Goal: Task Accomplishment & Management: Use online tool/utility

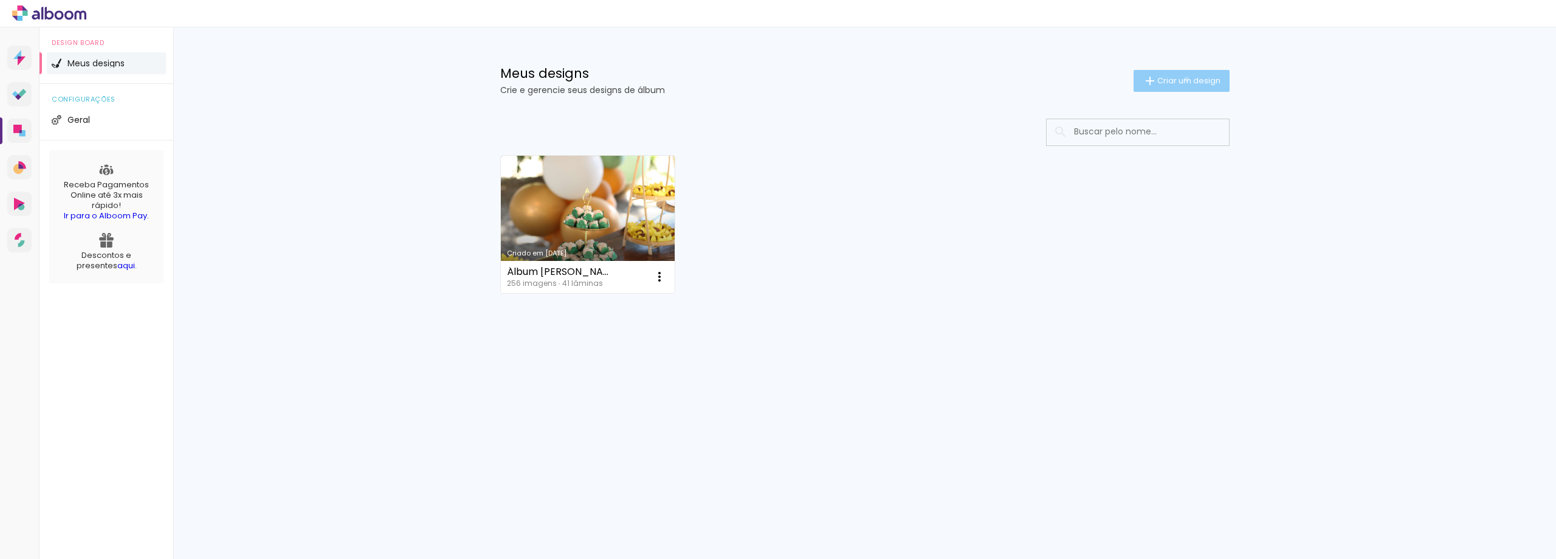
click at [1184, 79] on span "Criar um design" at bounding box center [1188, 81] width 63 height 8
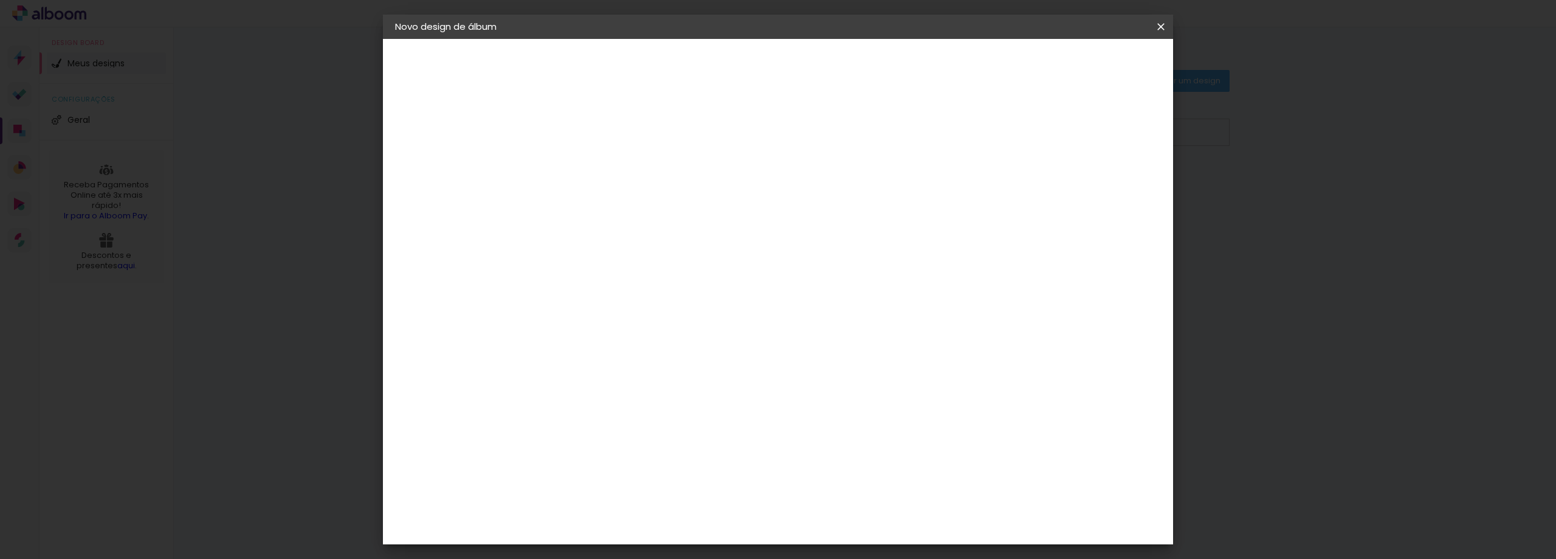
click at [594, 160] on input at bounding box center [594, 163] width 0 height 19
type input "A"
type input "[PERSON_NAME] 1 ANO"
type paper-input "[PERSON_NAME] 1 ANO"
click at [0, 0] on slot "Avançar" at bounding box center [0, 0] width 0 height 0
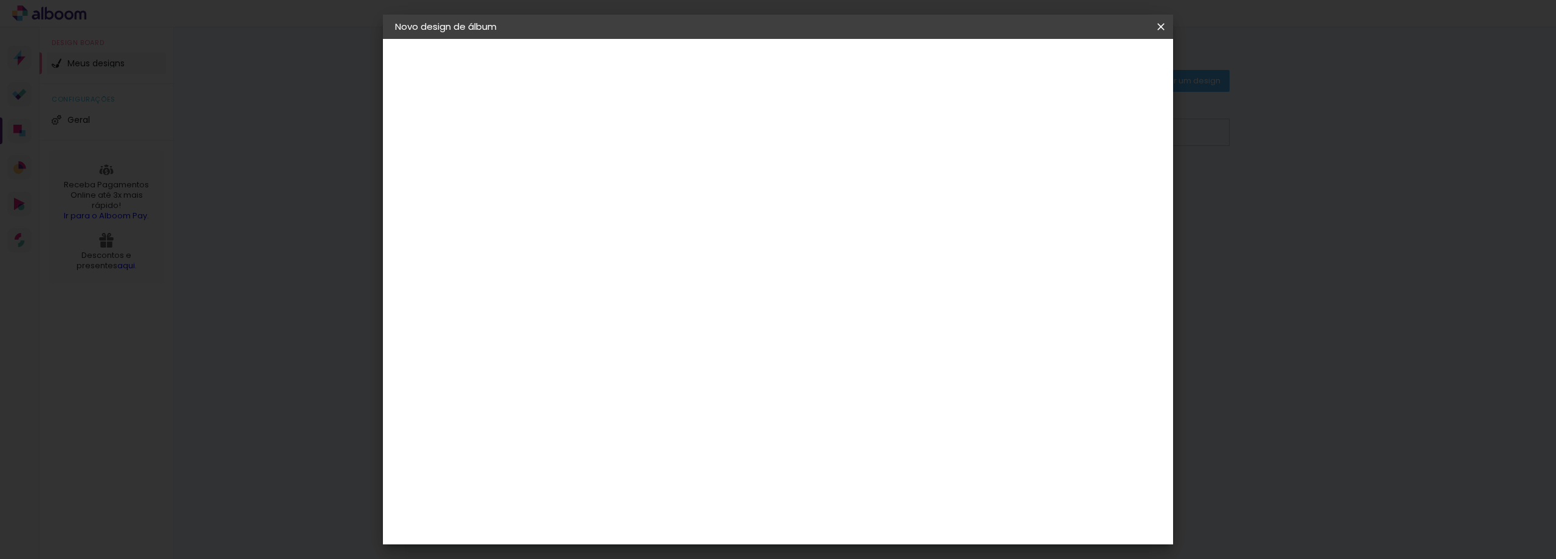
click at [822, 187] on paper-item "Tamanho Livre" at bounding box center [763, 184] width 117 height 27
click at [822, 123] on div "Avançado Tamanho Livre Sugerir uma encadernadora" at bounding box center [763, 195] width 117 height 154
click at [639, 346] on div "Álbum&Cia" at bounding box center [612, 349] width 53 height 10
click at [0, 0] on slot "Avançar" at bounding box center [0, 0] width 0 height 0
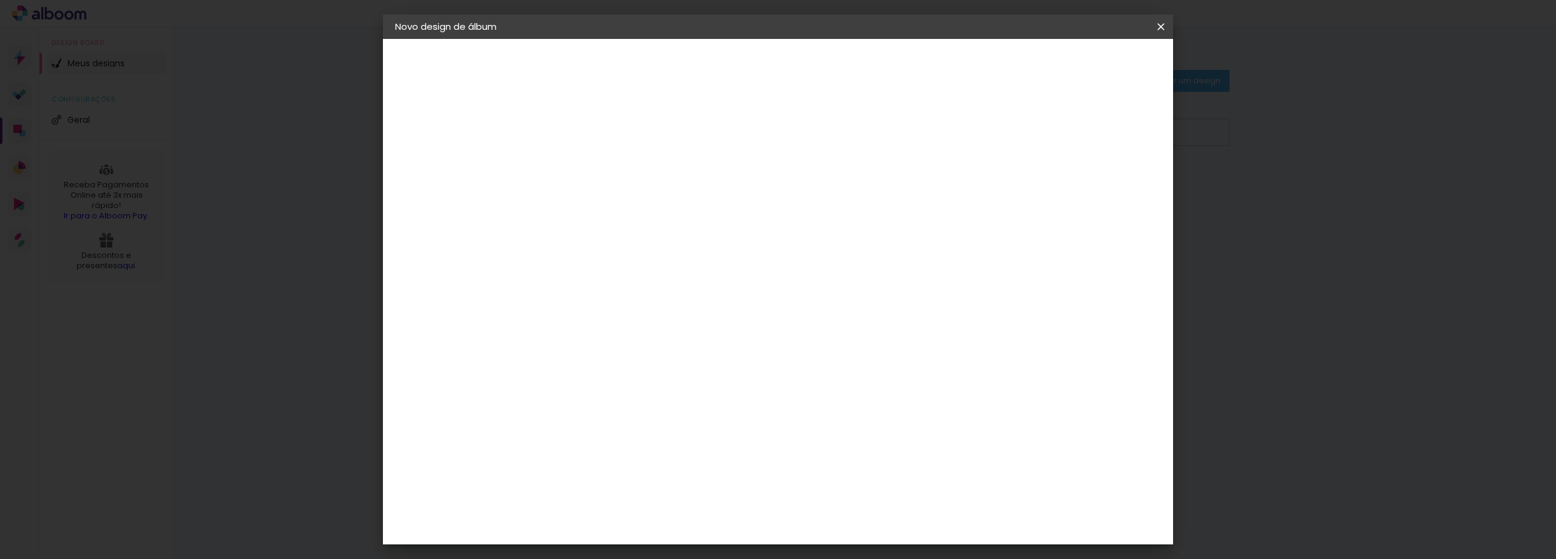
click at [0, 0] on slot "Voltar" at bounding box center [0, 0] width 0 height 0
click at [642, 378] on div "Albumaster" at bounding box center [614, 378] width 57 height 10
click at [0, 0] on slot "Avançar" at bounding box center [0, 0] width 0 height 0
click at [761, 274] on span "20.3 × 61 cm" at bounding box center [741, 286] width 40 height 25
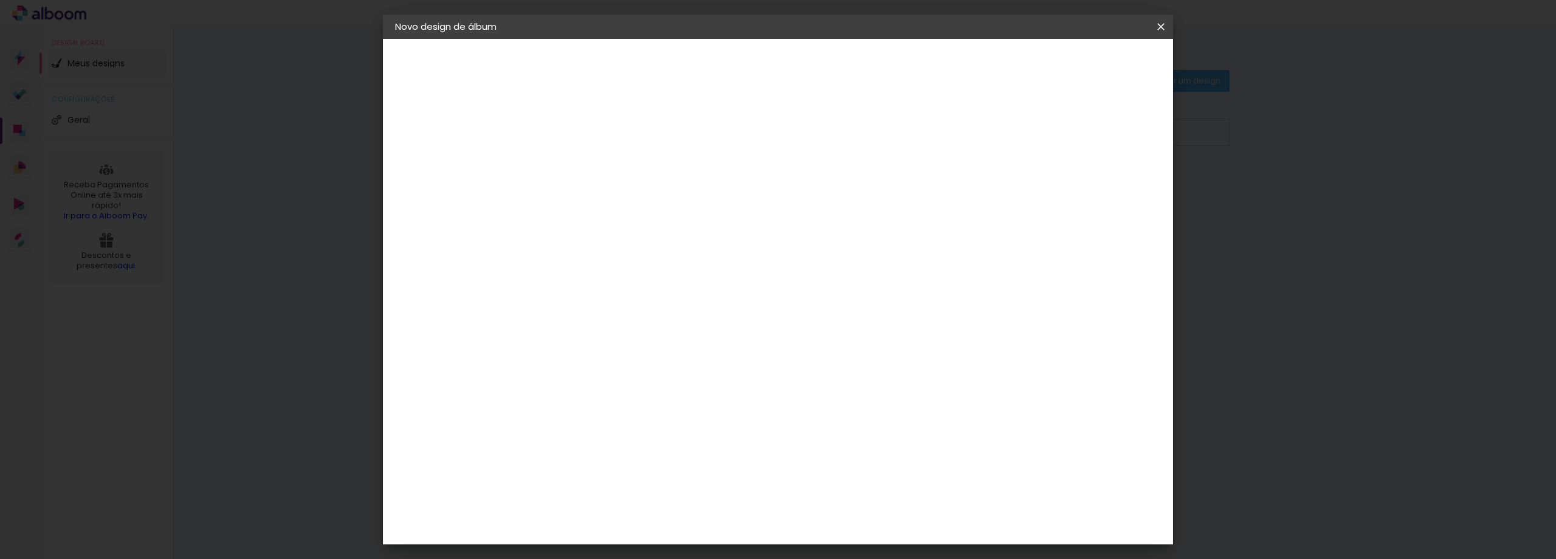
click at [0, 0] on slot "Avançar" at bounding box center [0, 0] width 0 height 0
click at [1016, 131] on div at bounding box center [1010, 131] width 11 height 11
type paper-checkbox "on"
click at [1085, 63] on span "Iniciar design" at bounding box center [1057, 64] width 55 height 9
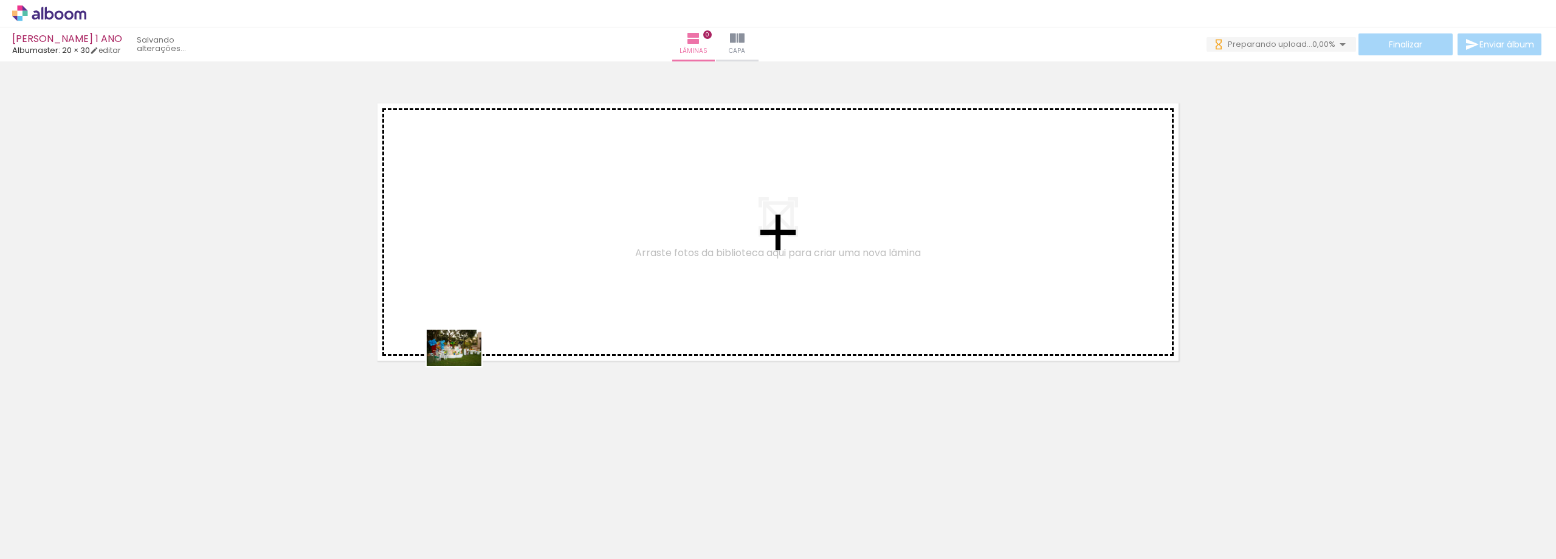
drag, startPoint x: 129, startPoint y: 517, endPoint x: 505, endPoint y: 336, distance: 417.8
click at [505, 336] on quentale-workspace at bounding box center [778, 279] width 1556 height 559
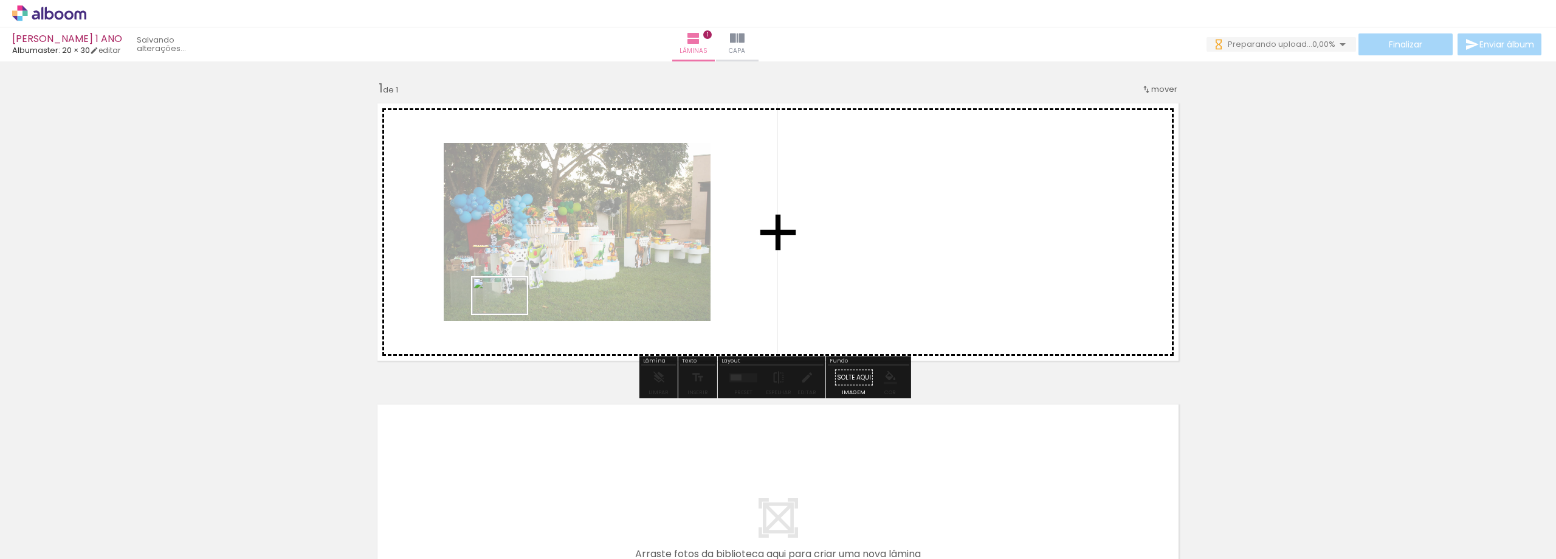
drag, startPoint x: 195, startPoint y: 522, endPoint x: 509, endPoint y: 314, distance: 376.6
click at [509, 314] on quentale-workspace at bounding box center [778, 279] width 1556 height 559
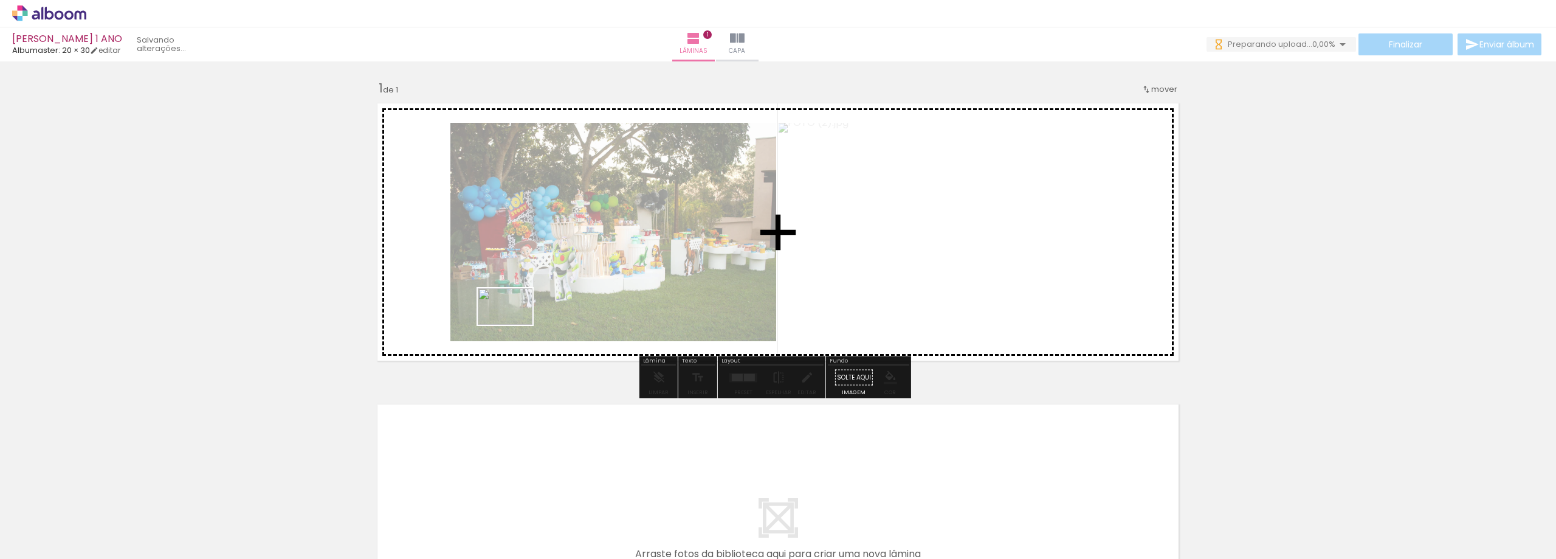
drag, startPoint x: 257, startPoint y: 525, endPoint x: 514, endPoint y: 325, distance: 326.1
click at [514, 325] on quentale-workspace at bounding box center [778, 279] width 1556 height 559
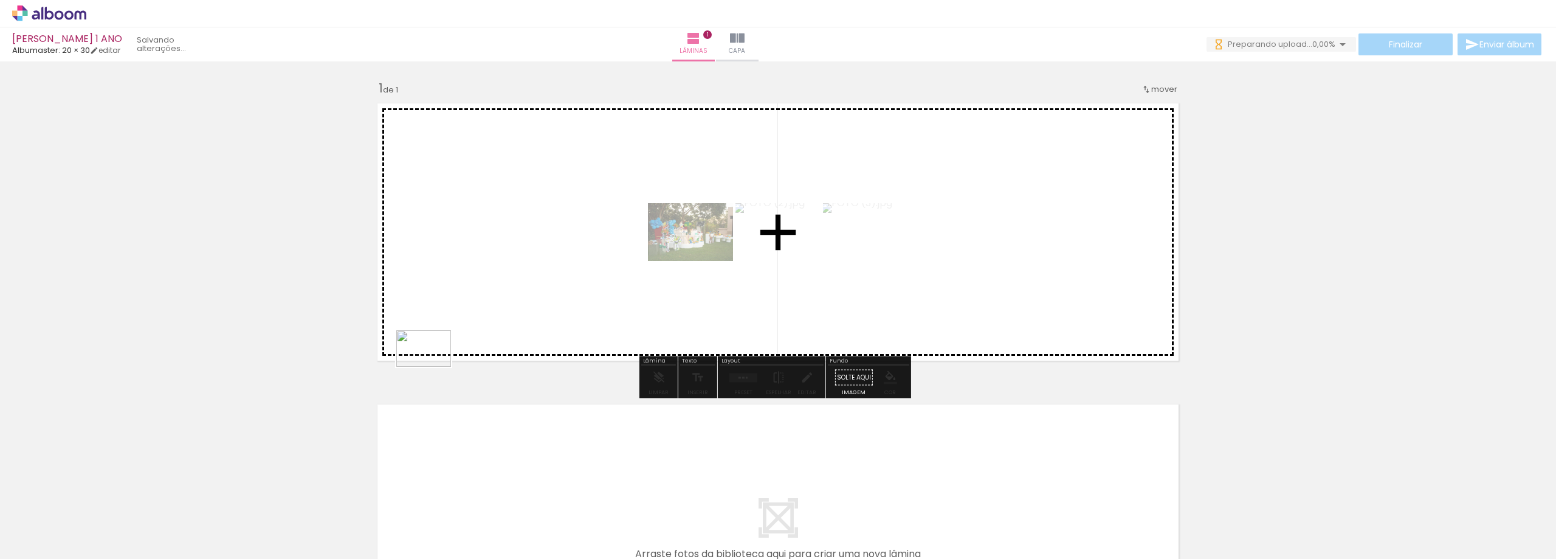
drag, startPoint x: 323, startPoint y: 517, endPoint x: 433, endPoint y: 367, distance: 185.8
click at [433, 367] on quentale-workspace at bounding box center [778, 279] width 1556 height 559
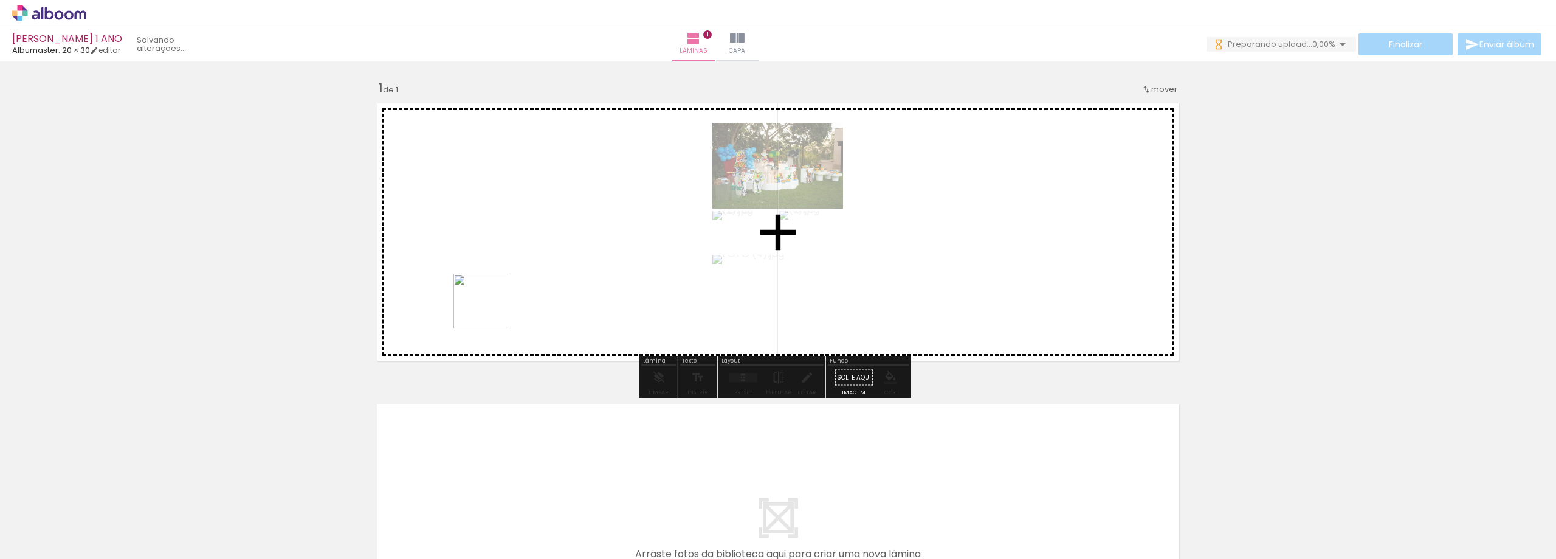
drag, startPoint x: 394, startPoint y: 523, endPoint x: 491, endPoint y: 305, distance: 238.6
click at [491, 305] on quentale-workspace at bounding box center [778, 279] width 1556 height 559
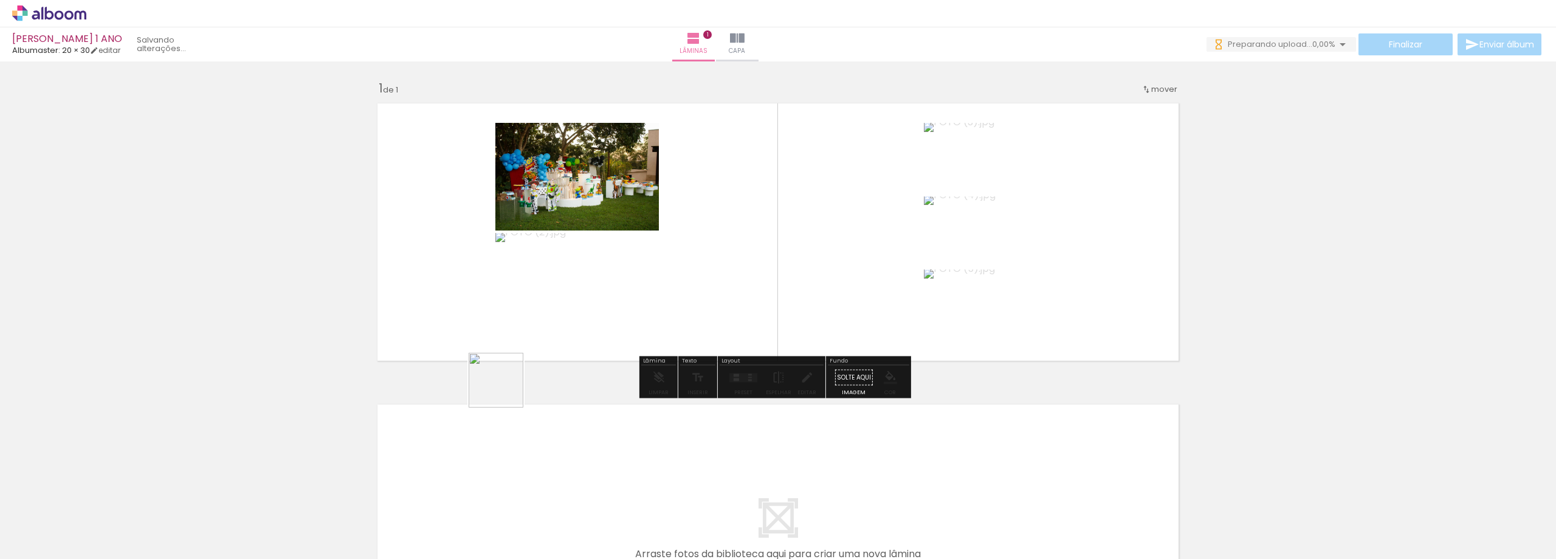
drag, startPoint x: 497, startPoint y: 427, endPoint x: 515, endPoint y: 337, distance: 91.8
click at [515, 337] on quentale-workspace at bounding box center [778, 279] width 1556 height 559
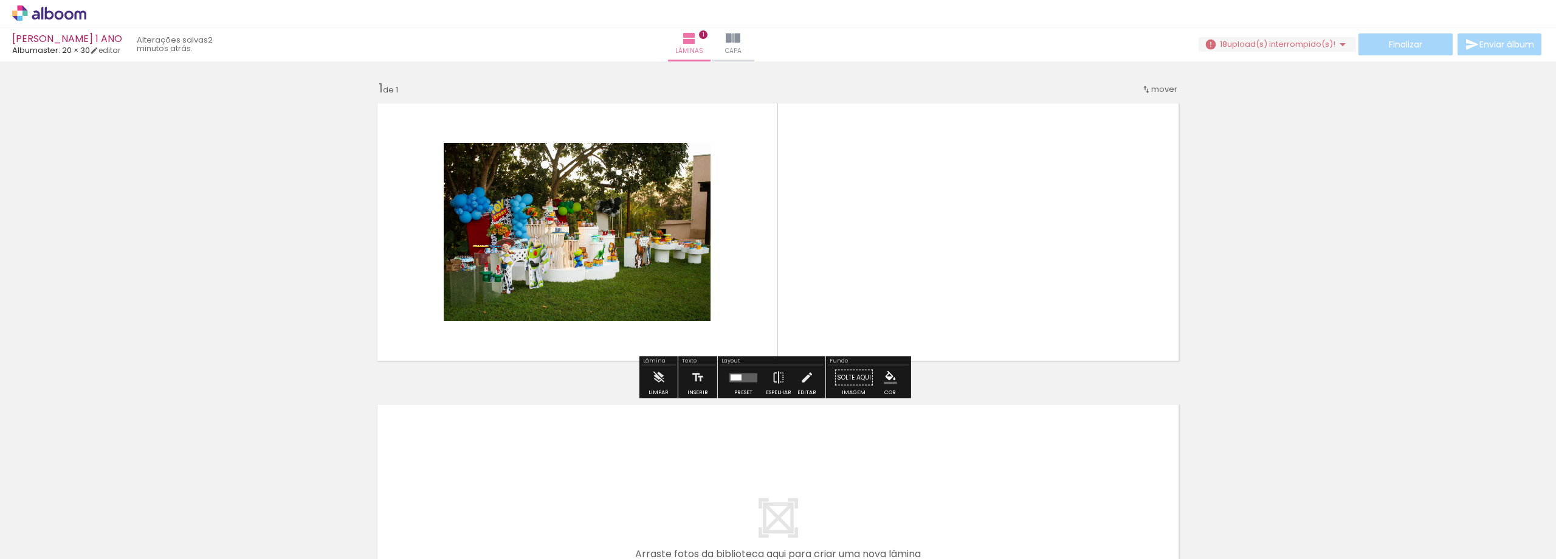
drag, startPoint x: 196, startPoint y: 519, endPoint x: 417, endPoint y: 325, distance: 293.7
click at [417, 325] on quentale-workspace at bounding box center [778, 279] width 1556 height 559
click at [1325, 44] on span "upload(s) interrompido(s)!" at bounding box center [1281, 44] width 108 height 12
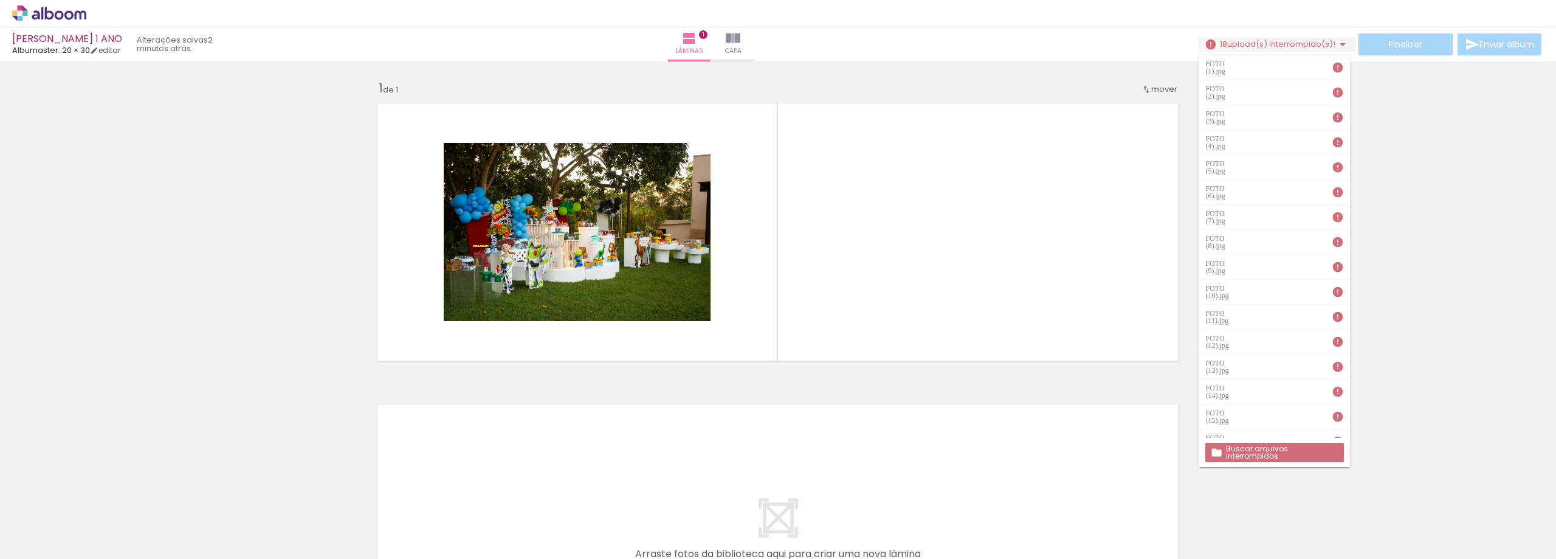
click at [1332, 65] on iron-icon at bounding box center [1338, 67] width 12 height 12
click at [0, 0] on slot "Buscar arquivos interrompidos" at bounding box center [0, 0] width 0 height 0
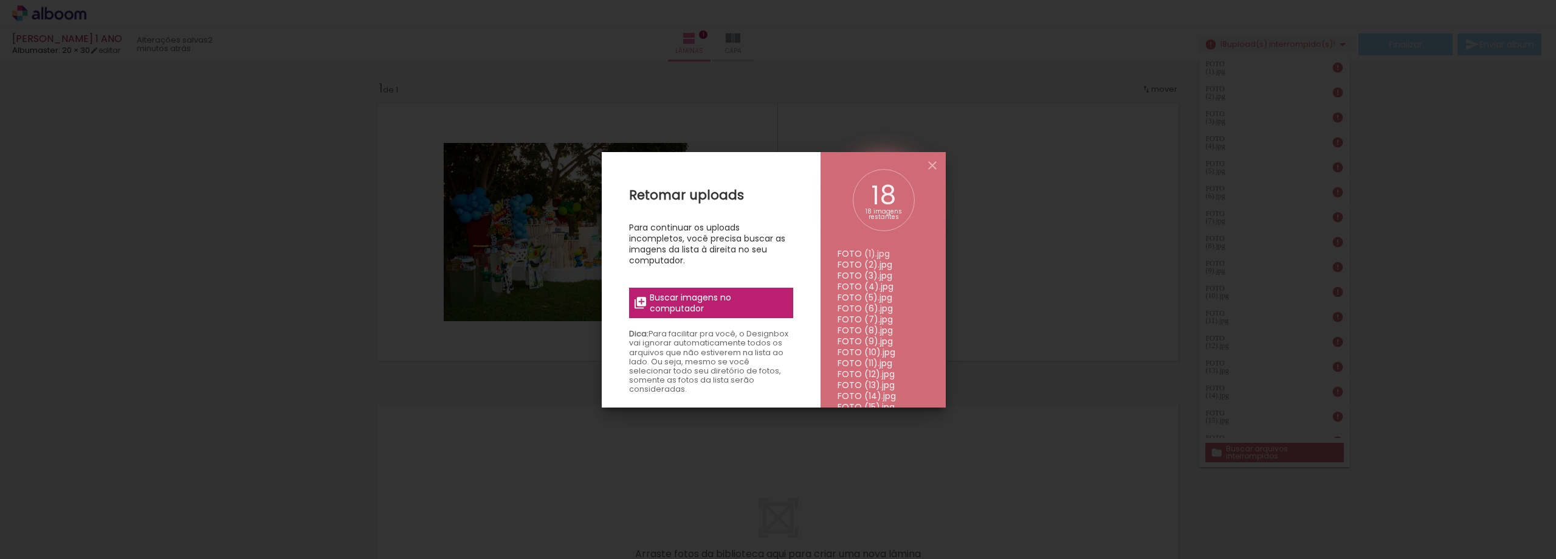
click at [683, 294] on span "Buscar imagens no computador" at bounding box center [718, 303] width 136 height 22
click at [0, 0] on input "file" at bounding box center [0, 0] width 0 height 0
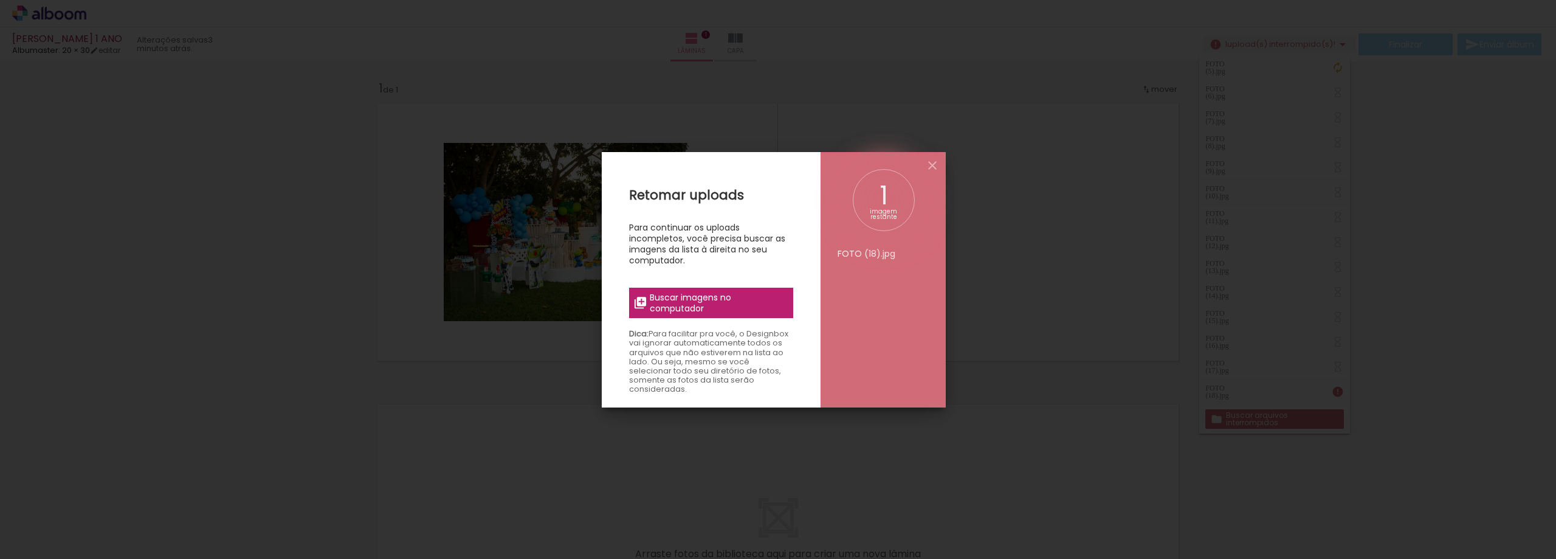
click at [683, 303] on span "Buscar imagens no computador" at bounding box center [718, 303] width 136 height 22
click at [0, 0] on input "file" at bounding box center [0, 0] width 0 height 0
click at [665, 298] on span "Buscar imagens no computador" at bounding box center [718, 303] width 136 height 22
click at [0, 0] on input "file" at bounding box center [0, 0] width 0 height 0
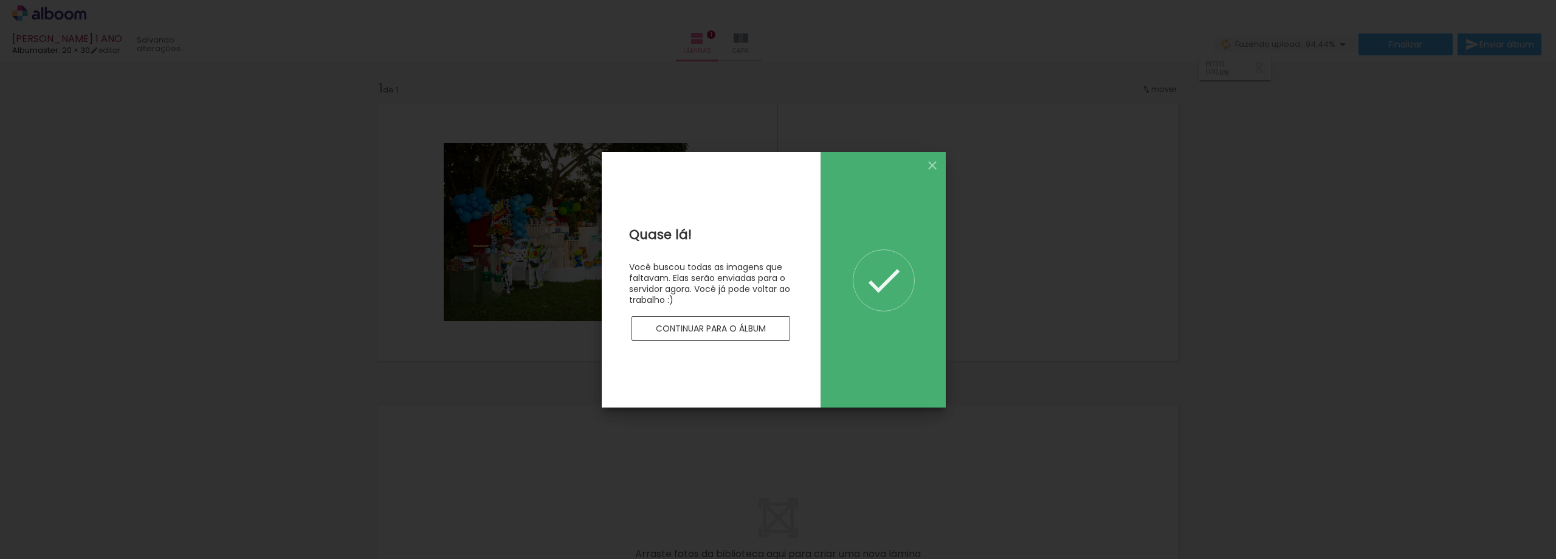
click at [0, 0] on slot "Continuar para o álbum" at bounding box center [0, 0] width 0 height 0
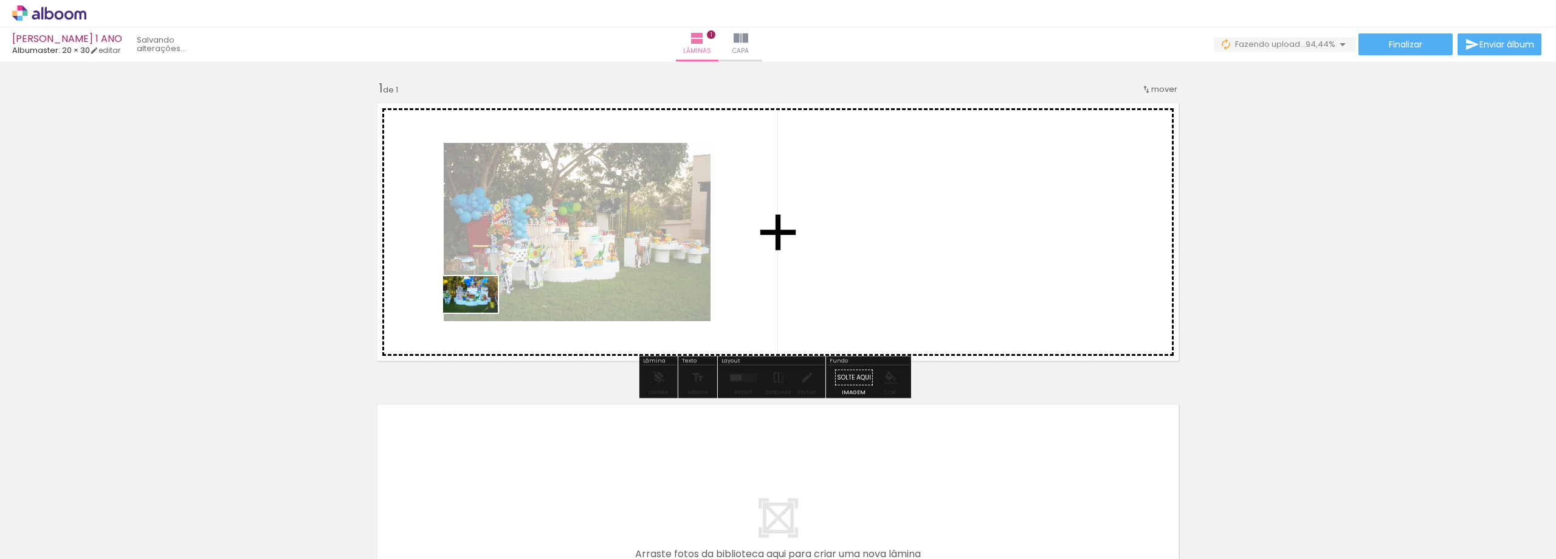
drag, startPoint x: 188, startPoint y: 525, endPoint x: 480, endPoint y: 312, distance: 360.2
click at [480, 312] on quentale-workspace at bounding box center [778, 279] width 1556 height 559
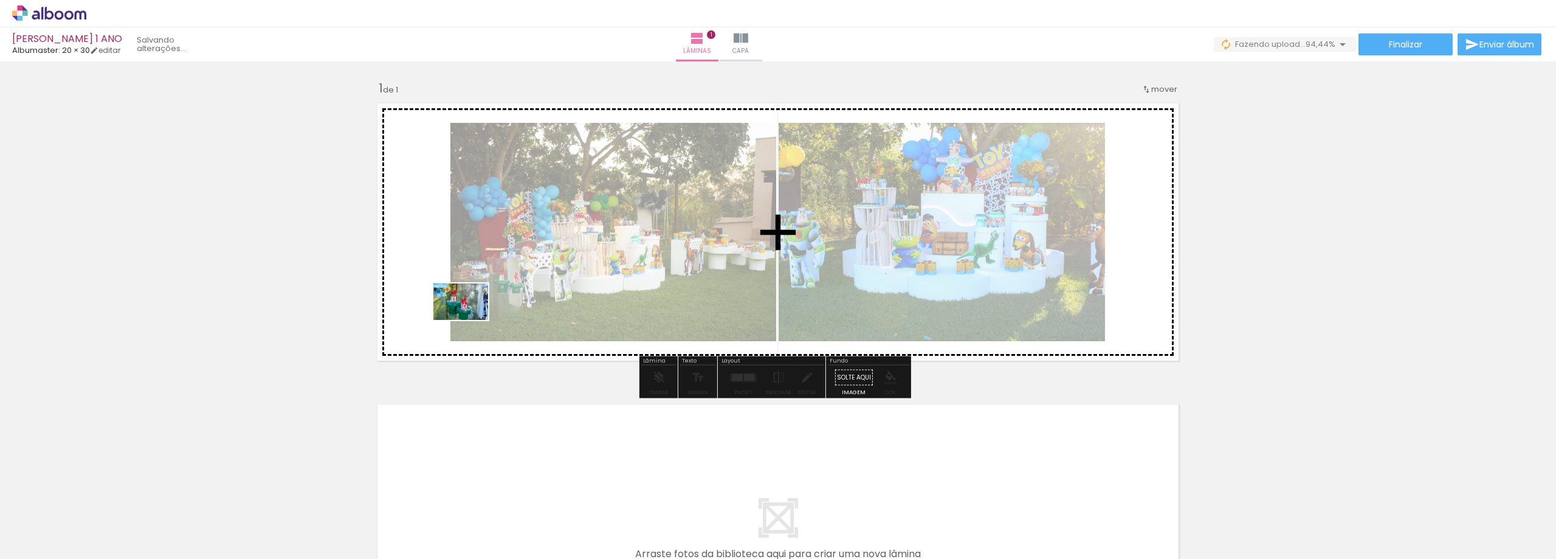
drag, startPoint x: 272, startPoint y: 526, endPoint x: 470, endPoint y: 320, distance: 286.3
click at [470, 320] on quentale-workspace at bounding box center [778, 279] width 1556 height 559
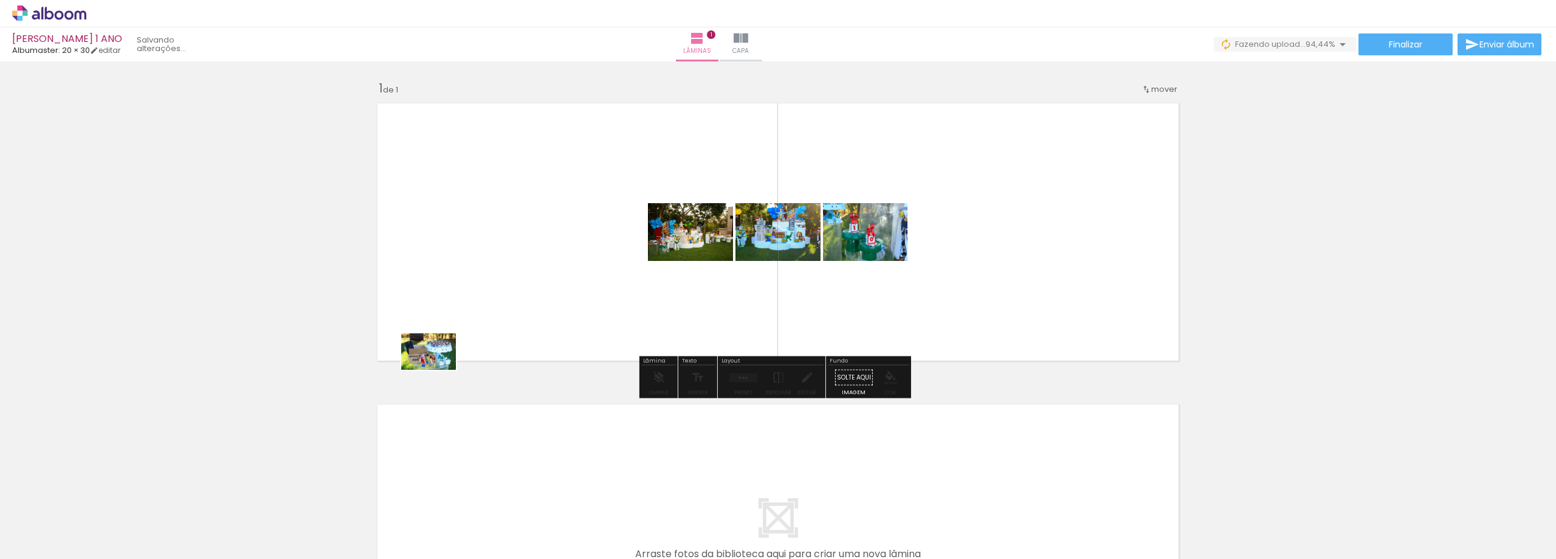
drag, startPoint x: 328, startPoint y: 518, endPoint x: 438, endPoint y: 370, distance: 184.7
click at [438, 370] on quentale-workspace at bounding box center [778, 279] width 1556 height 559
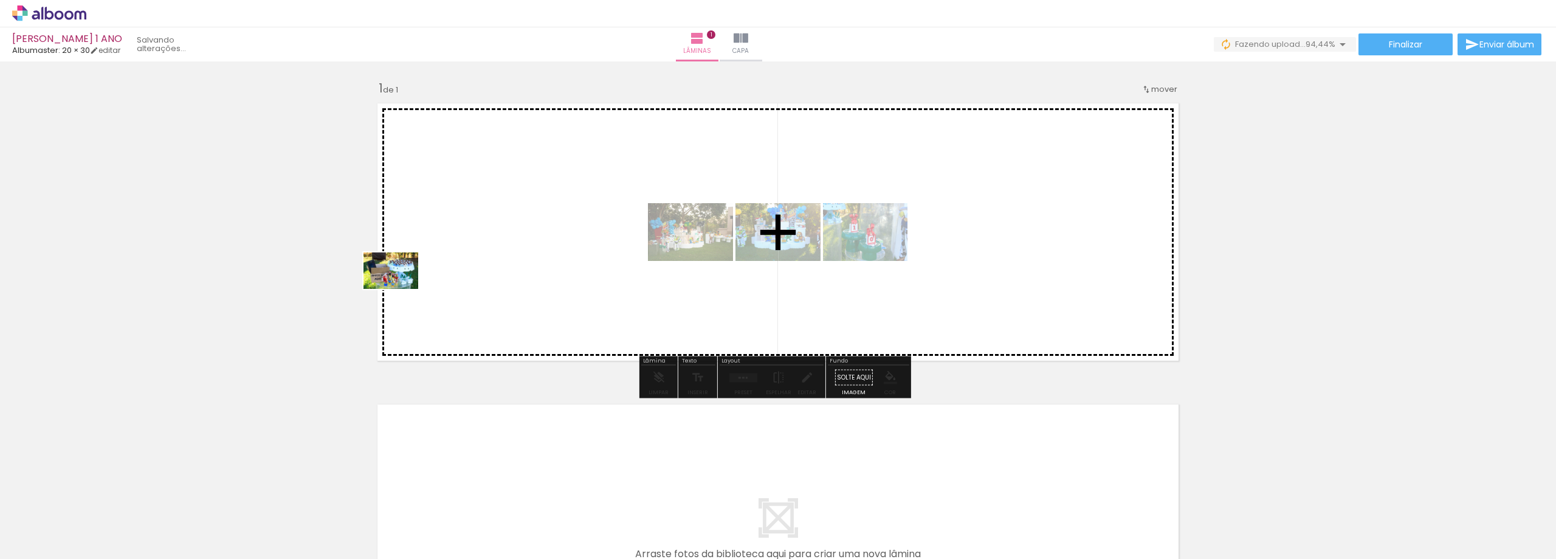
drag, startPoint x: 341, startPoint y: 514, endPoint x: 400, endPoint y: 289, distance: 232.5
click at [400, 289] on quentale-workspace at bounding box center [778, 279] width 1556 height 559
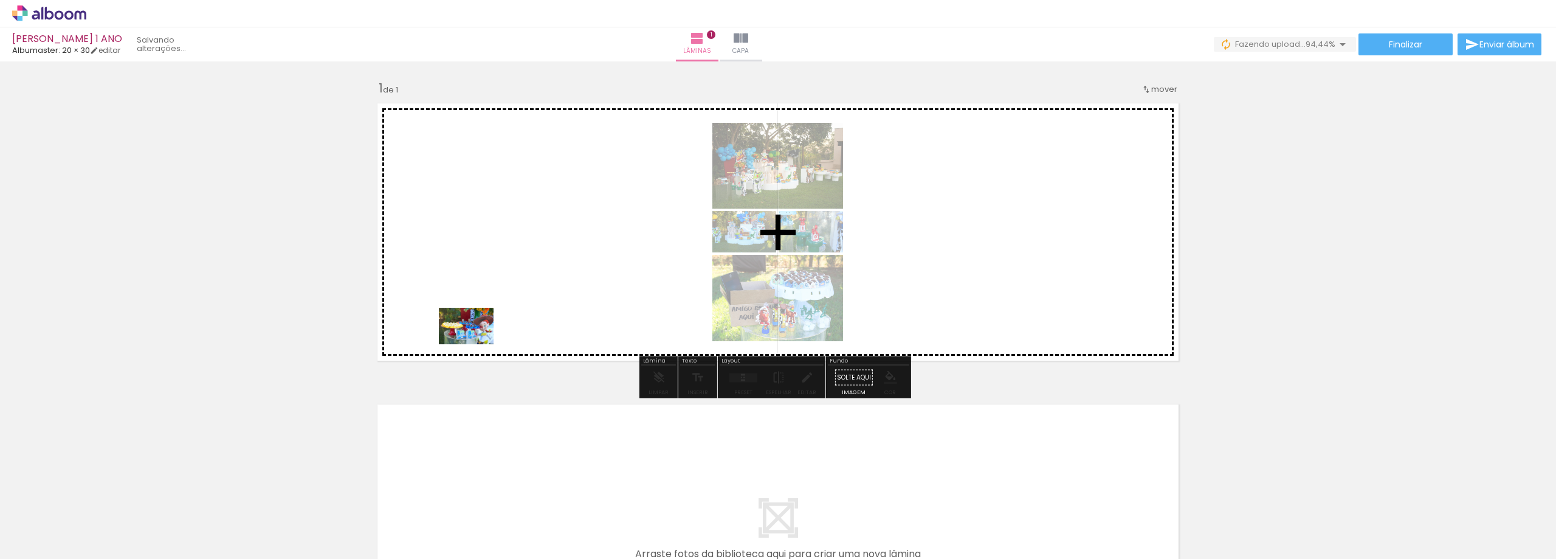
drag, startPoint x: 393, startPoint y: 527, endPoint x: 476, endPoint y: 343, distance: 201.6
click at [476, 343] on quentale-workspace at bounding box center [778, 279] width 1556 height 559
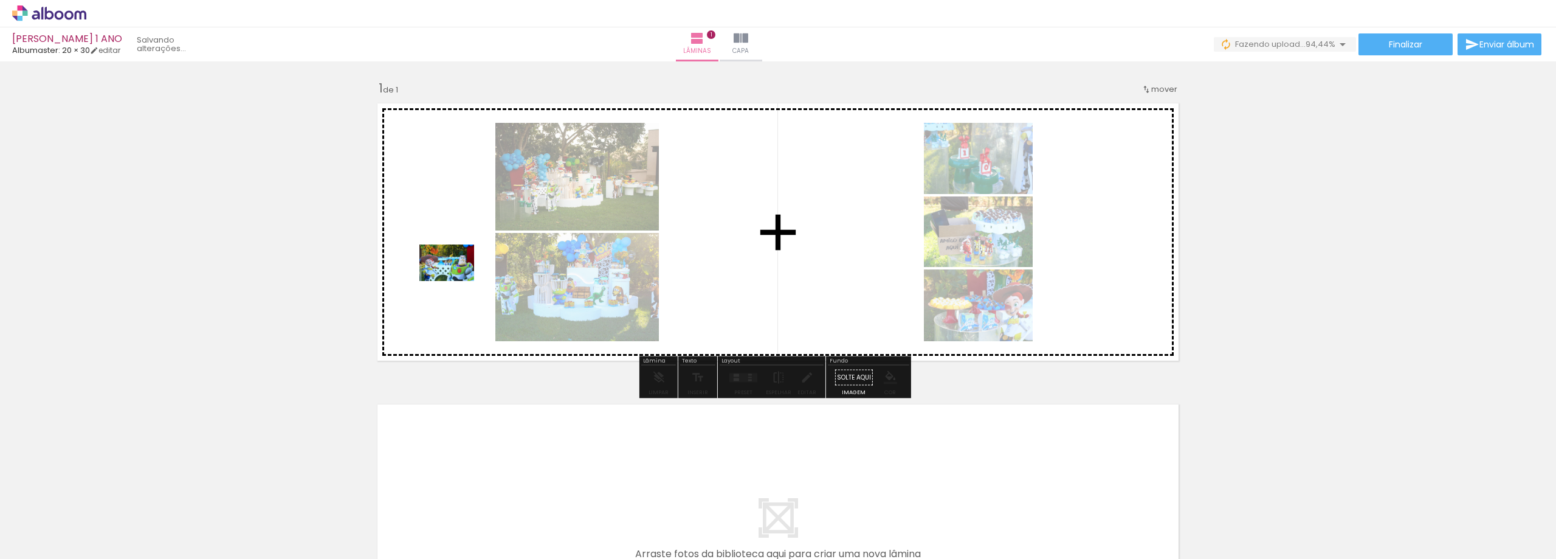
drag, startPoint x: 472, startPoint y: 515, endPoint x: 456, endPoint y: 281, distance: 234.6
click at [456, 281] on quentale-workspace at bounding box center [778, 279] width 1556 height 559
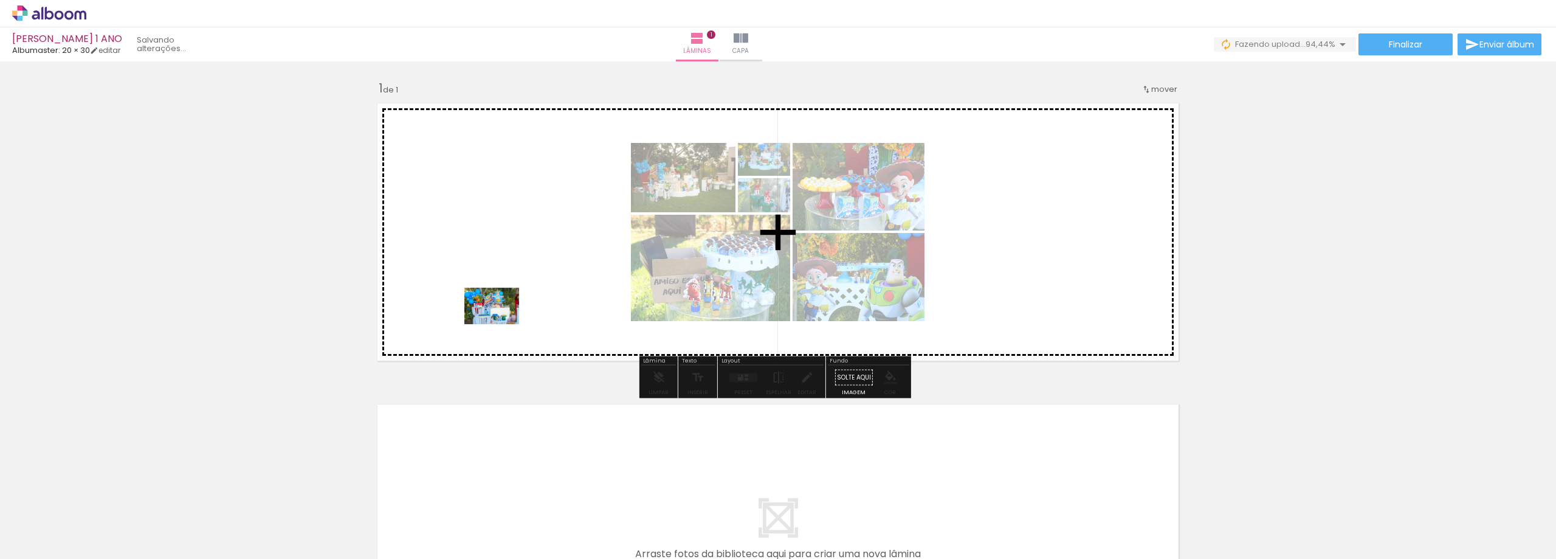
drag, startPoint x: 530, startPoint y: 524, endPoint x: 501, endPoint y: 317, distance: 209.3
click at [501, 317] on quentale-workspace at bounding box center [778, 279] width 1556 height 559
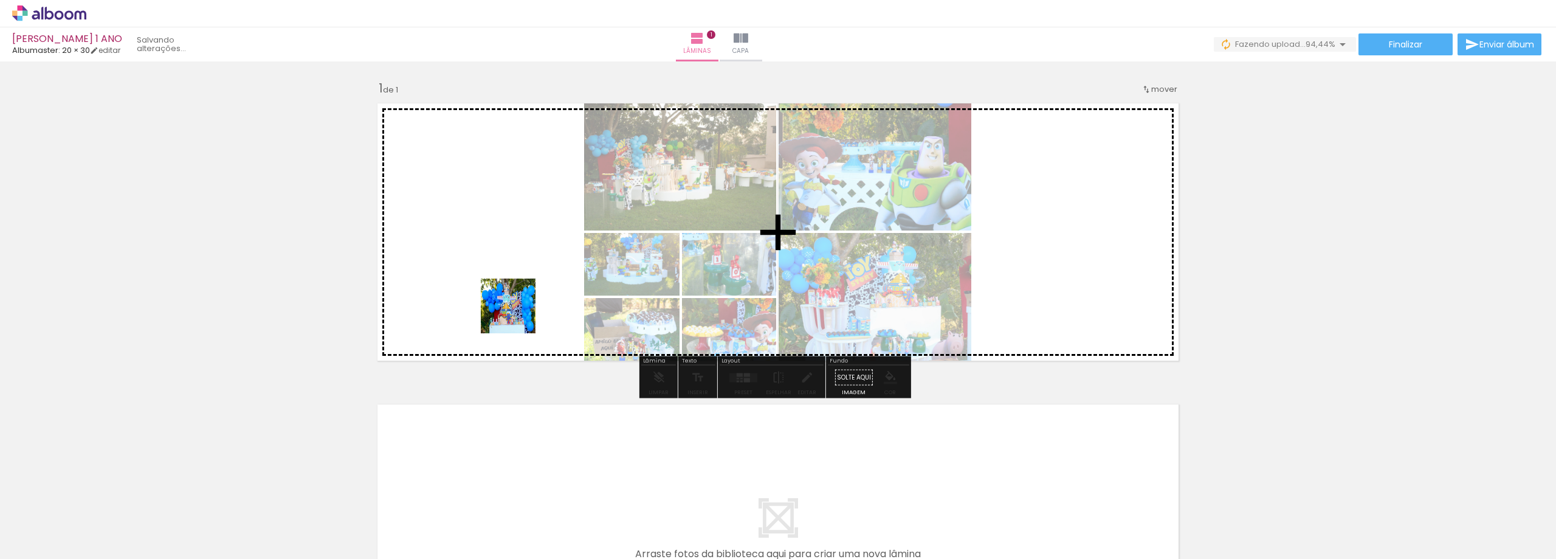
drag, startPoint x: 601, startPoint y: 514, endPoint x: 515, endPoint y: 308, distance: 222.6
click at [515, 308] on quentale-workspace at bounding box center [778, 279] width 1556 height 559
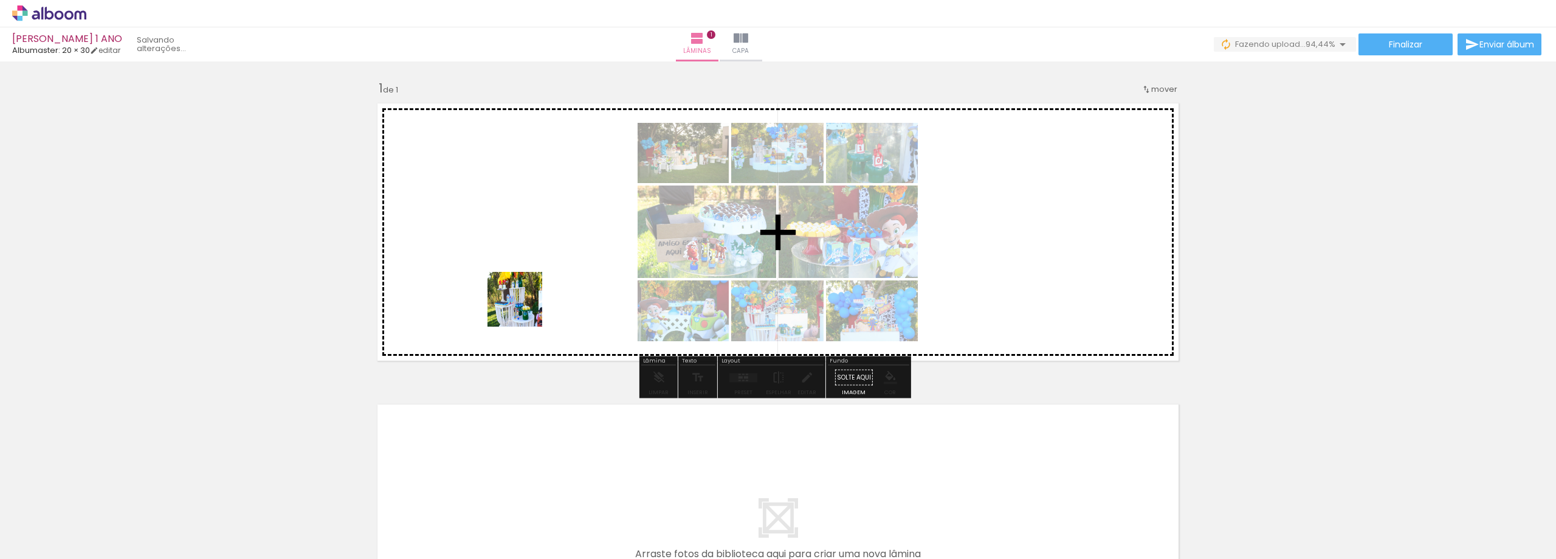
drag, startPoint x: 575, startPoint y: 379, endPoint x: 524, endPoint y: 308, distance: 87.1
click at [524, 308] on quentale-workspace at bounding box center [778, 279] width 1556 height 559
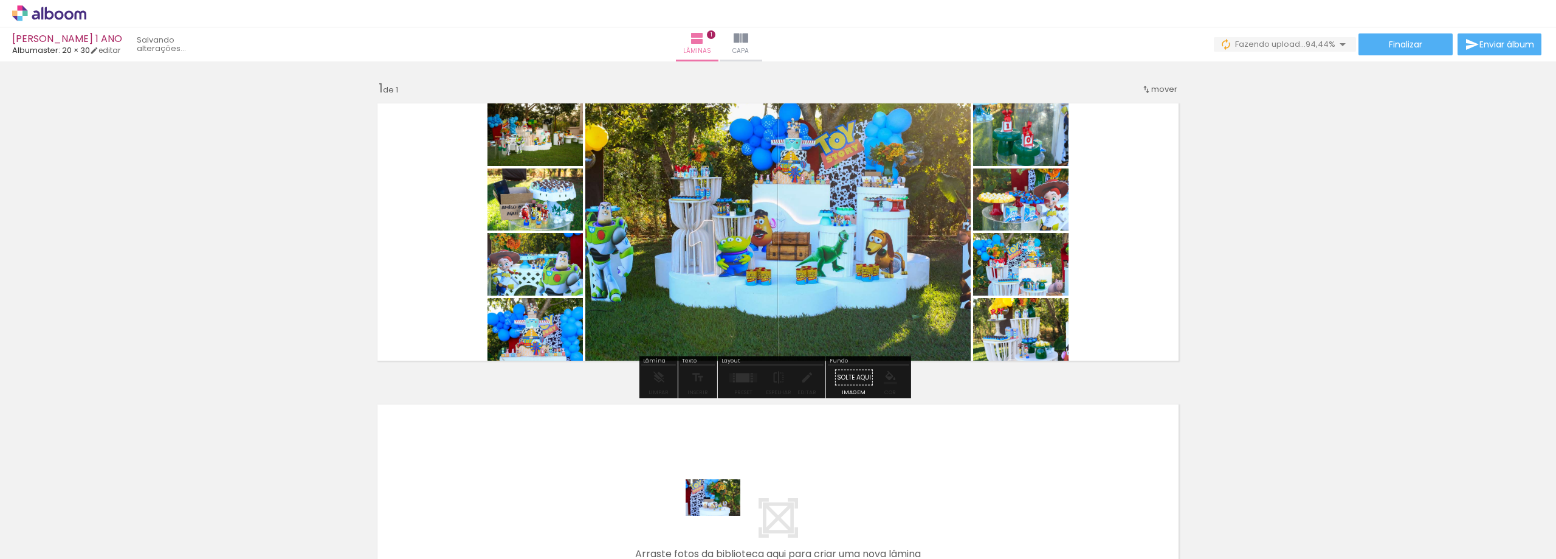
drag, startPoint x: 726, startPoint y: 508, endPoint x: 722, endPoint y: 516, distance: 9.3
click at [722, 516] on div at bounding box center [734, 518] width 60 height 40
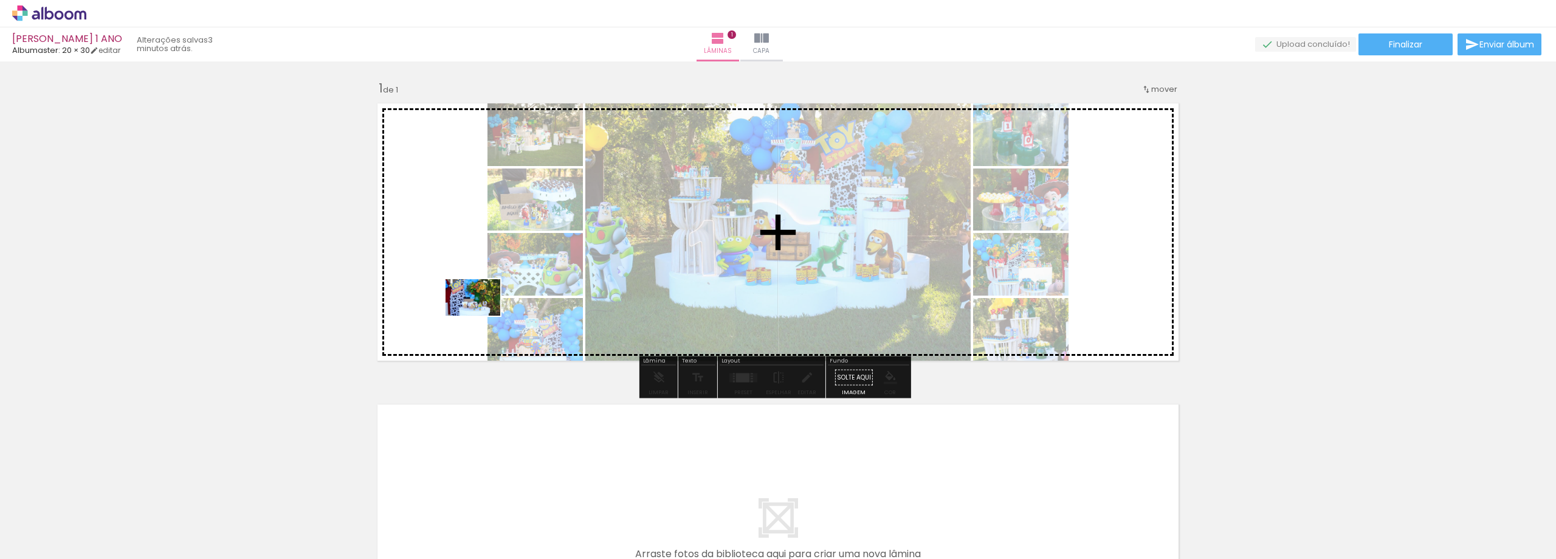
drag, startPoint x: 742, startPoint y: 522, endPoint x: 482, endPoint y: 315, distance: 331.9
click at [482, 315] on quentale-workspace at bounding box center [778, 279] width 1556 height 559
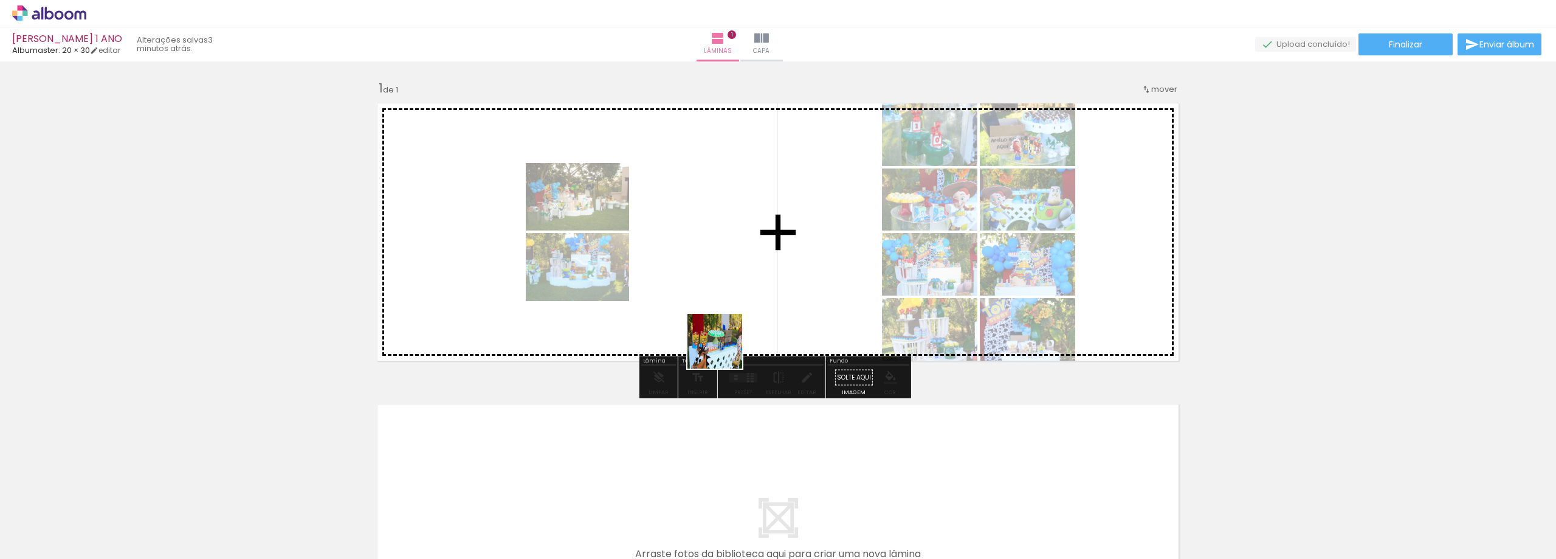
drag, startPoint x: 814, startPoint y: 513, endPoint x: 703, endPoint y: 313, distance: 228.5
click at [703, 313] on quentale-workspace at bounding box center [778, 279] width 1556 height 559
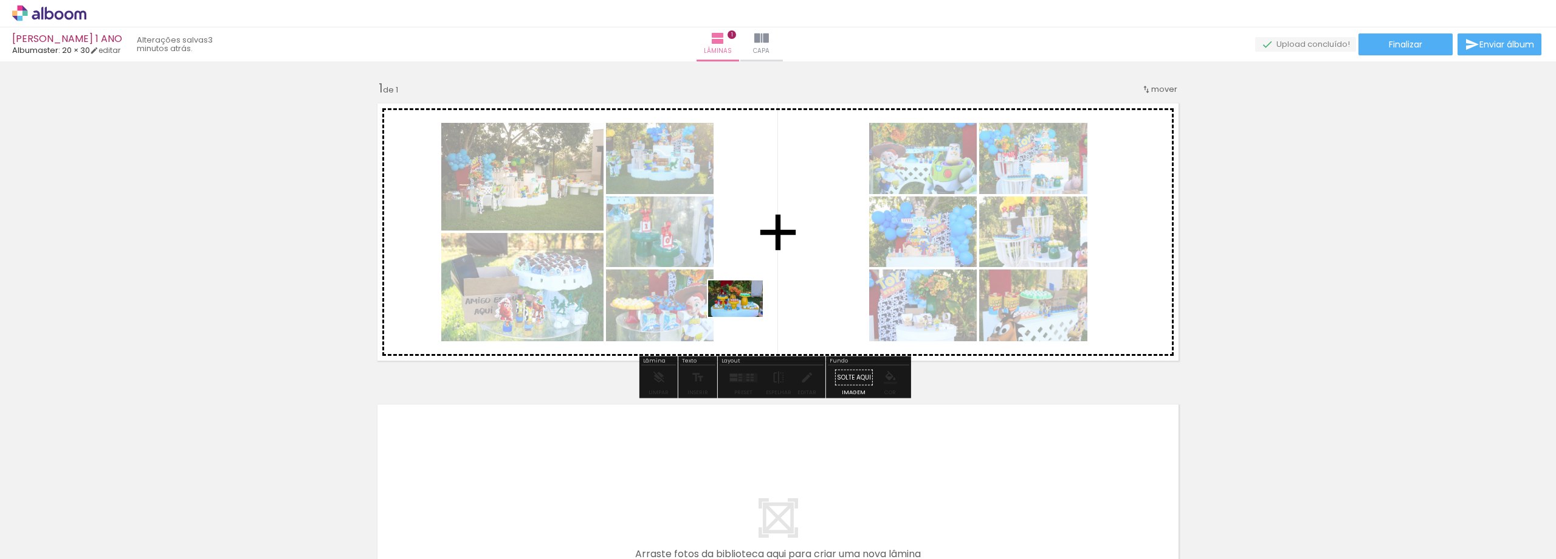
drag, startPoint x: 797, startPoint y: 390, endPoint x: 745, endPoint y: 317, distance: 90.2
click at [745, 317] on quentale-workspace at bounding box center [778, 279] width 1556 height 559
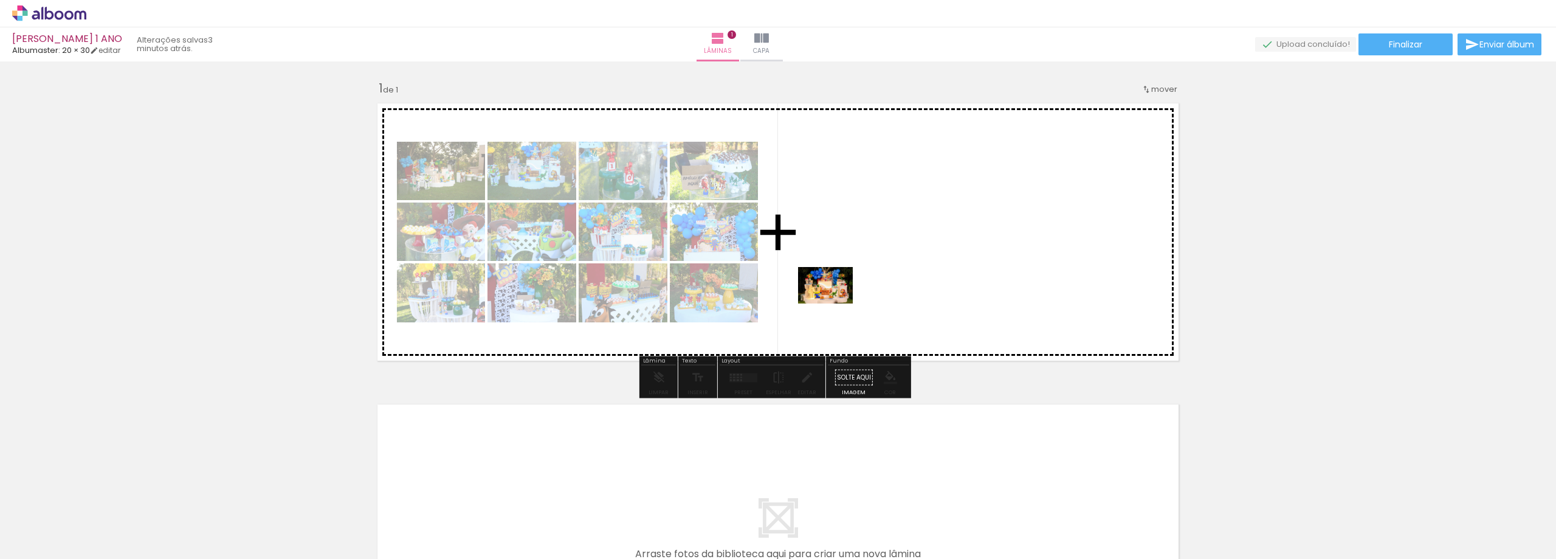
drag, startPoint x: 940, startPoint y: 528, endPoint x: 835, endPoint y: 303, distance: 248.5
click at [835, 303] on quentale-workspace at bounding box center [778, 279] width 1556 height 559
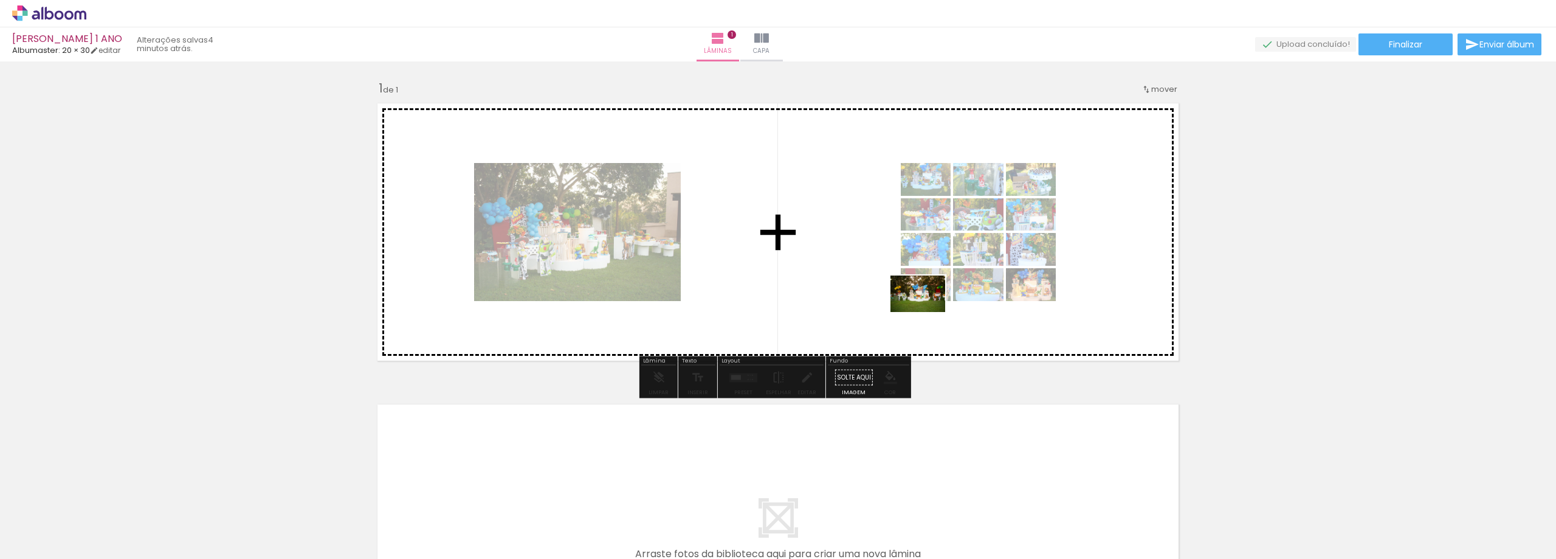
drag, startPoint x: 1007, startPoint y: 515, endPoint x: 927, endPoint y: 312, distance: 218.3
click at [927, 312] on quentale-workspace at bounding box center [778, 279] width 1556 height 559
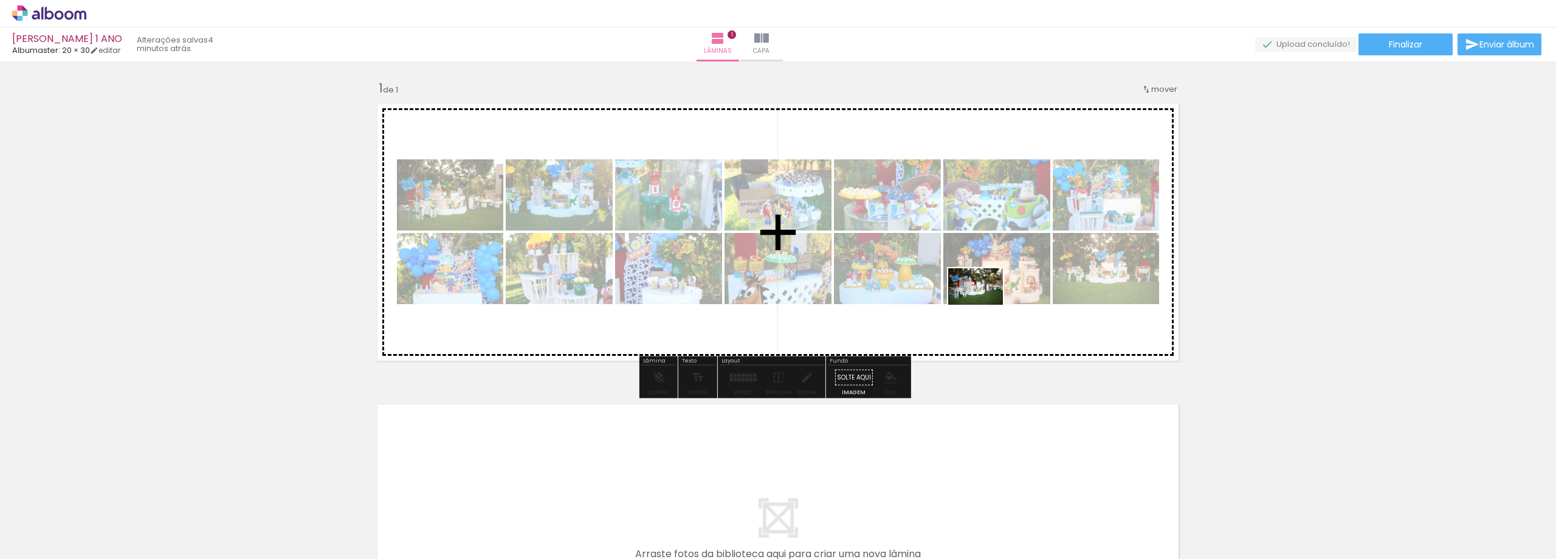
drag, startPoint x: 1093, startPoint y: 508, endPoint x: 985, endPoint y: 305, distance: 230.6
click at [985, 305] on quentale-workspace at bounding box center [778, 279] width 1556 height 559
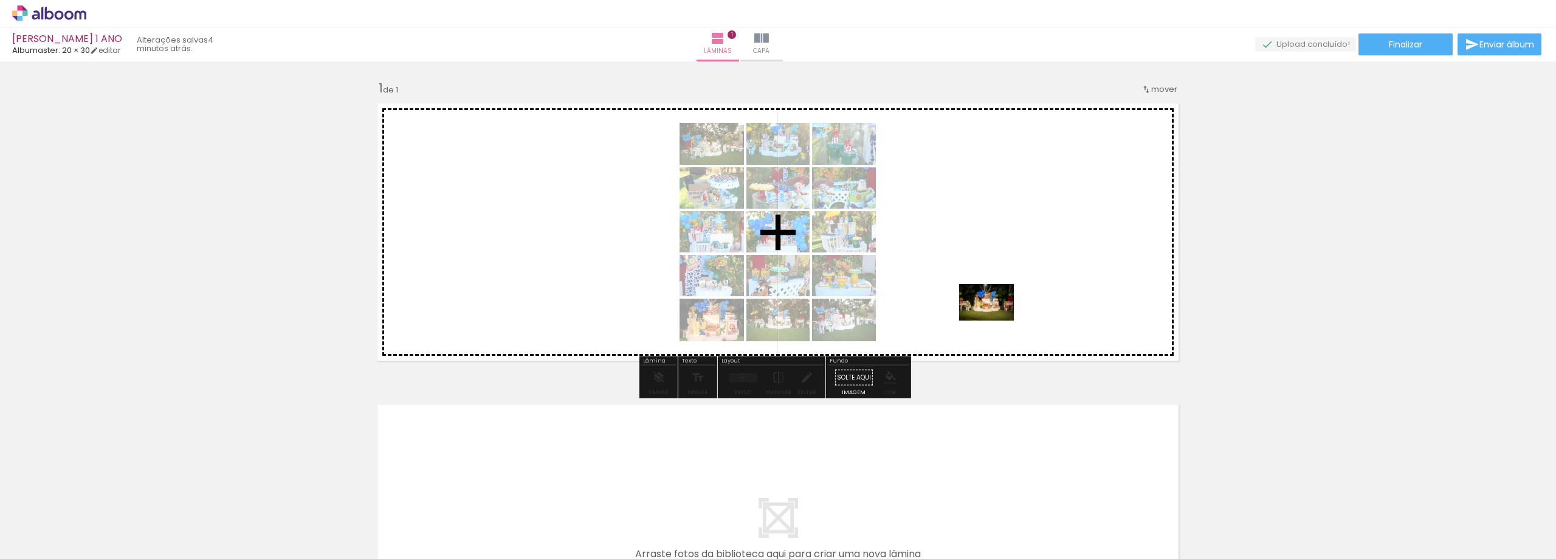
drag, startPoint x: 1130, startPoint y: 515, endPoint x: 996, endPoint y: 320, distance: 236.4
click at [996, 320] on quentale-workspace at bounding box center [778, 279] width 1556 height 559
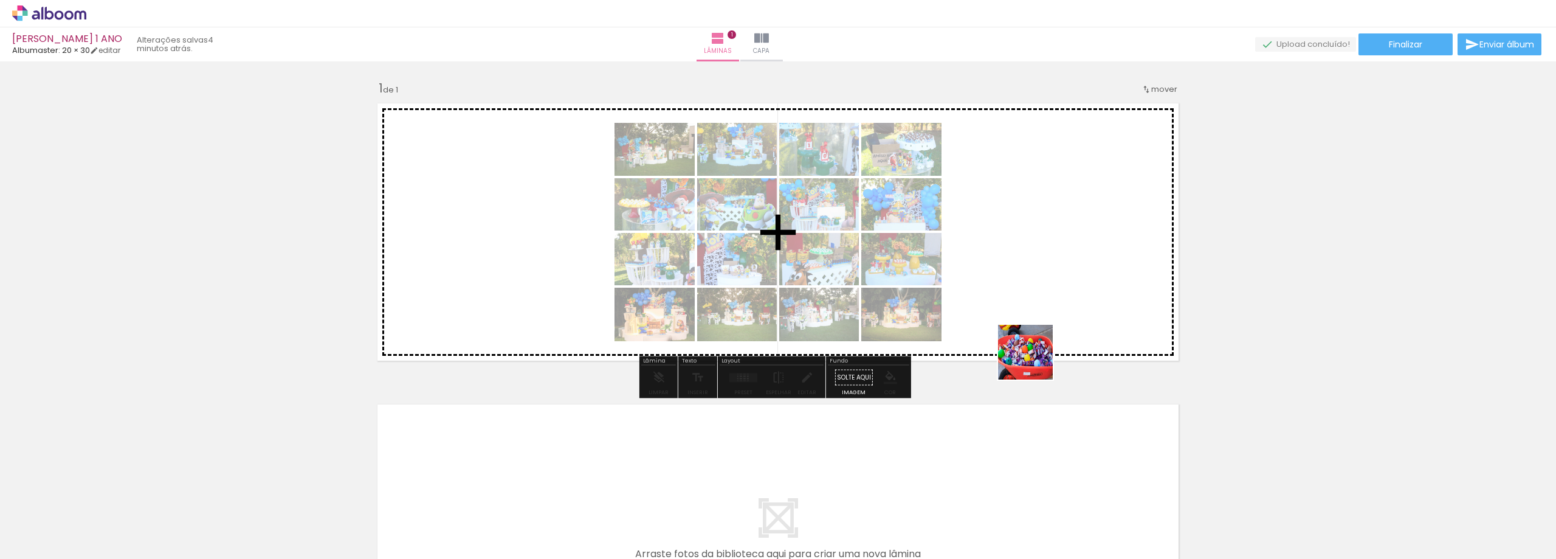
drag, startPoint x: 1186, startPoint y: 482, endPoint x: 952, endPoint y: 305, distance: 293.3
click at [952, 305] on quentale-workspace at bounding box center [778, 279] width 1556 height 559
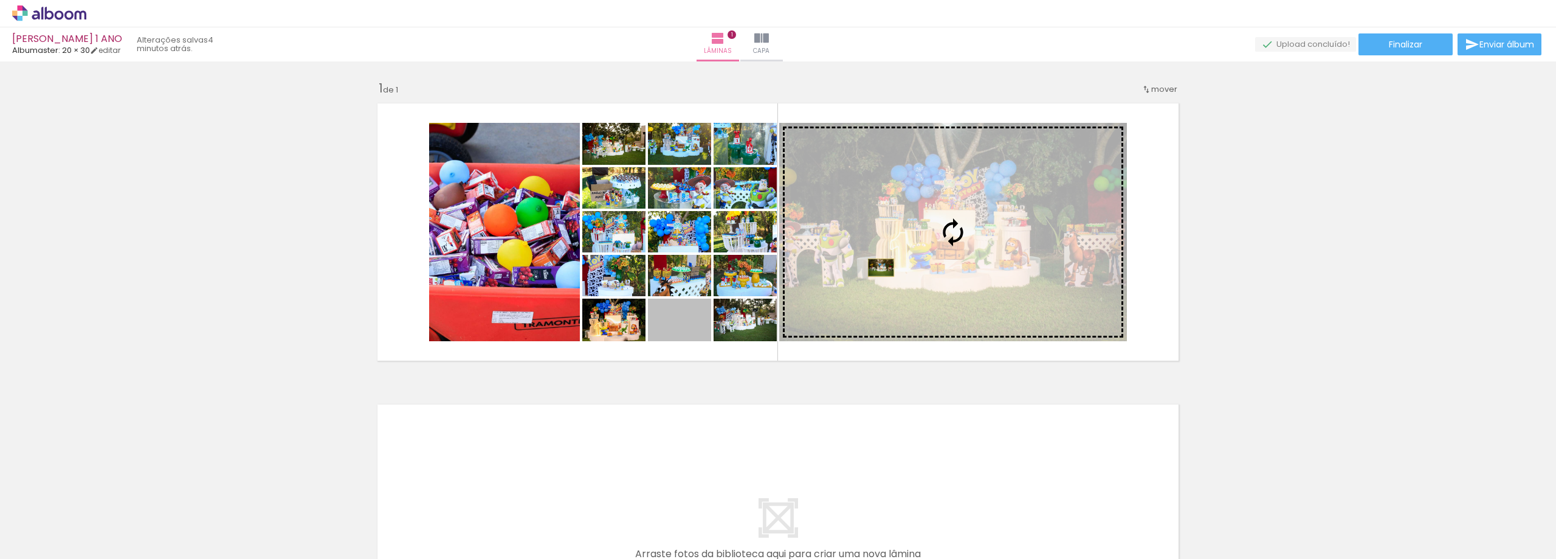
drag, startPoint x: 701, startPoint y: 329, endPoint x: 876, endPoint y: 267, distance: 186.1
click at [0, 0] on slot at bounding box center [0, 0] width 0 height 0
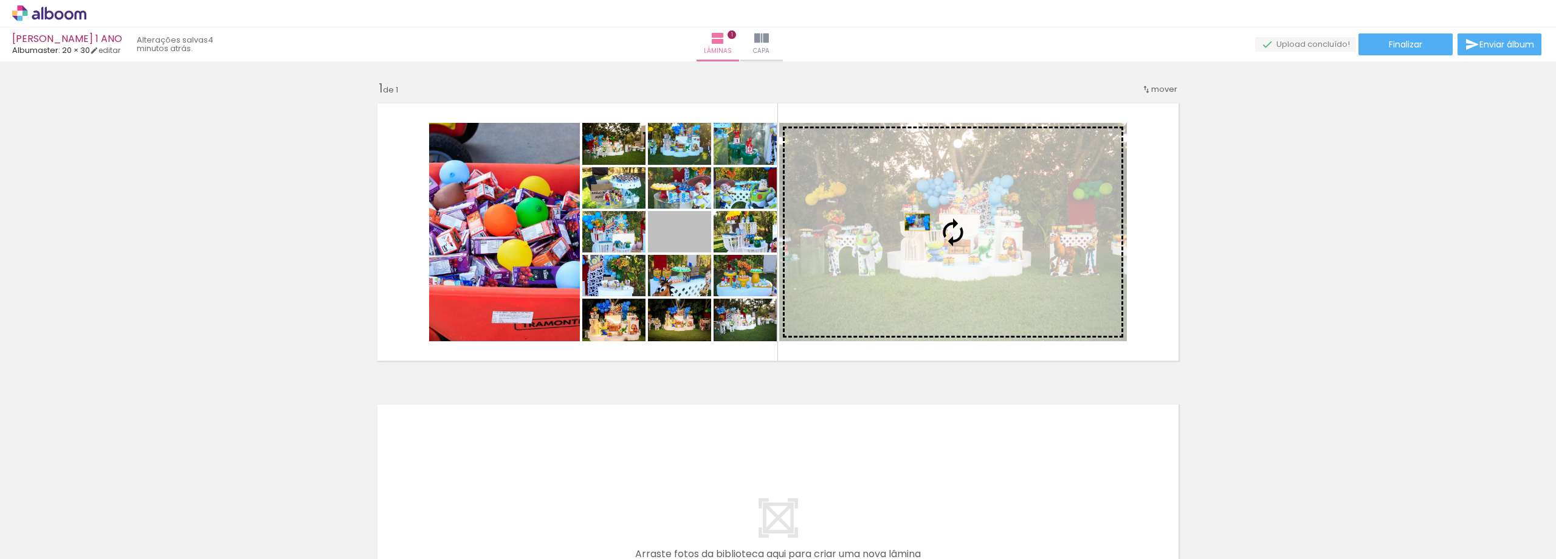
drag, startPoint x: 699, startPoint y: 241, endPoint x: 913, endPoint y: 222, distance: 214.8
click at [0, 0] on slot at bounding box center [0, 0] width 0 height 0
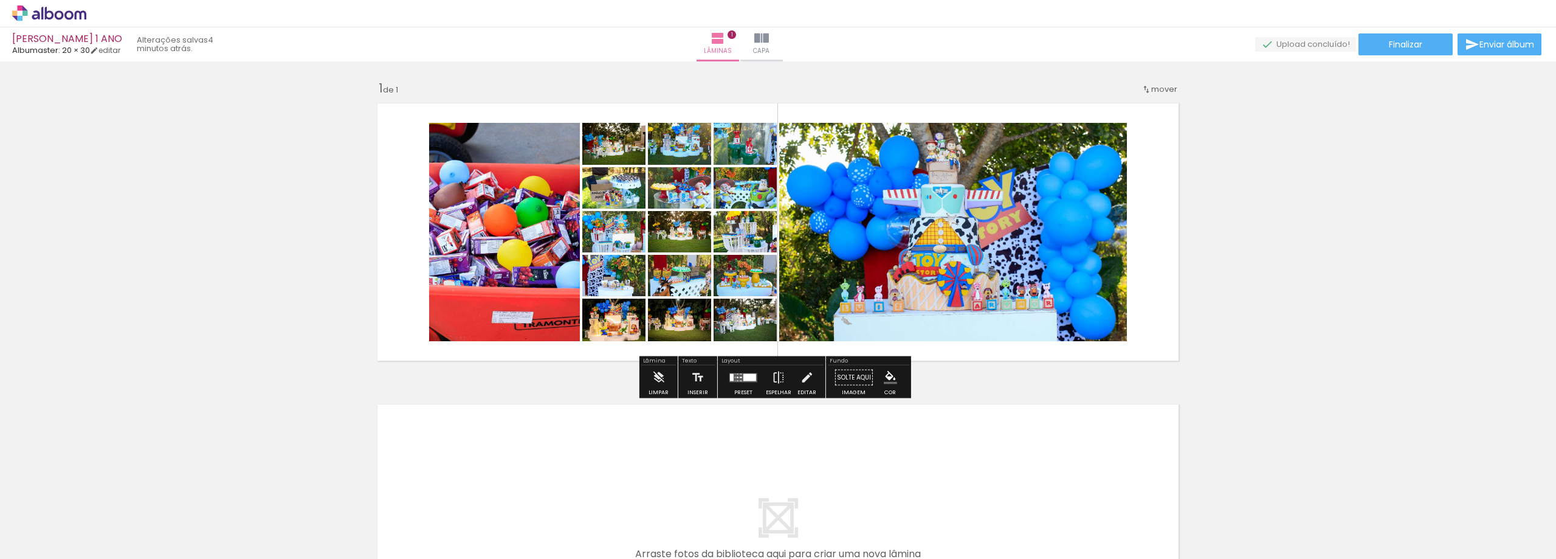
click at [743, 379] on div at bounding box center [749, 376] width 13 height 7
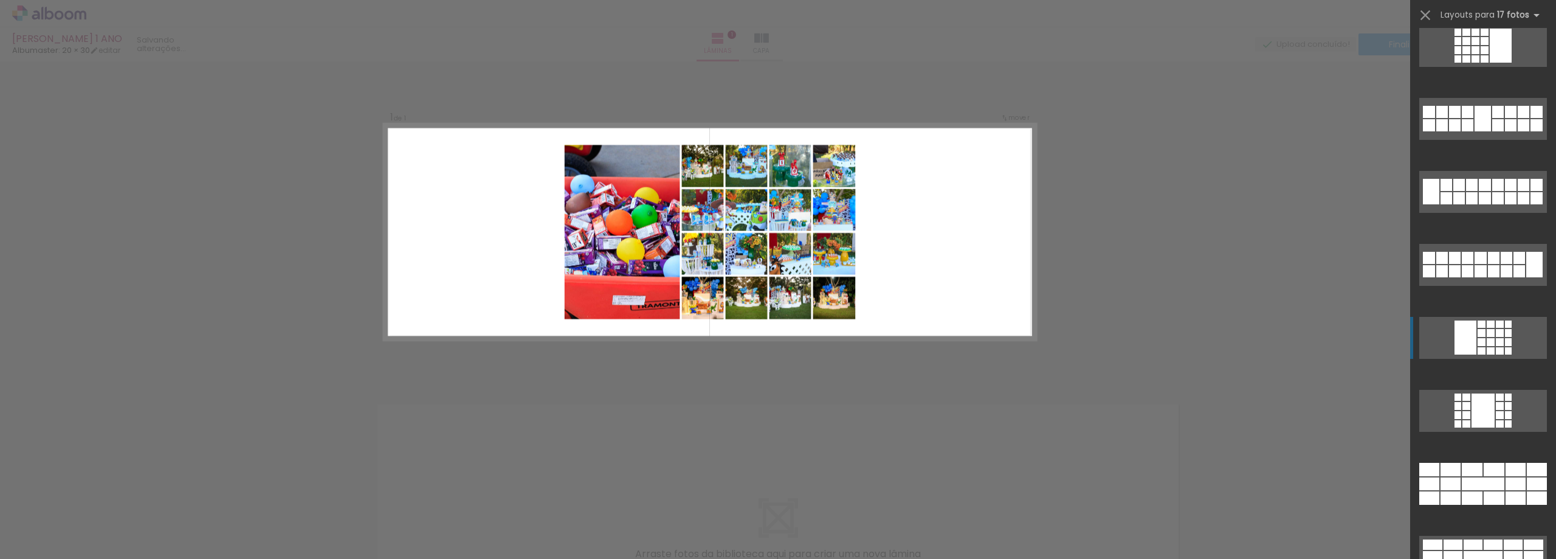
scroll to position [709, 0]
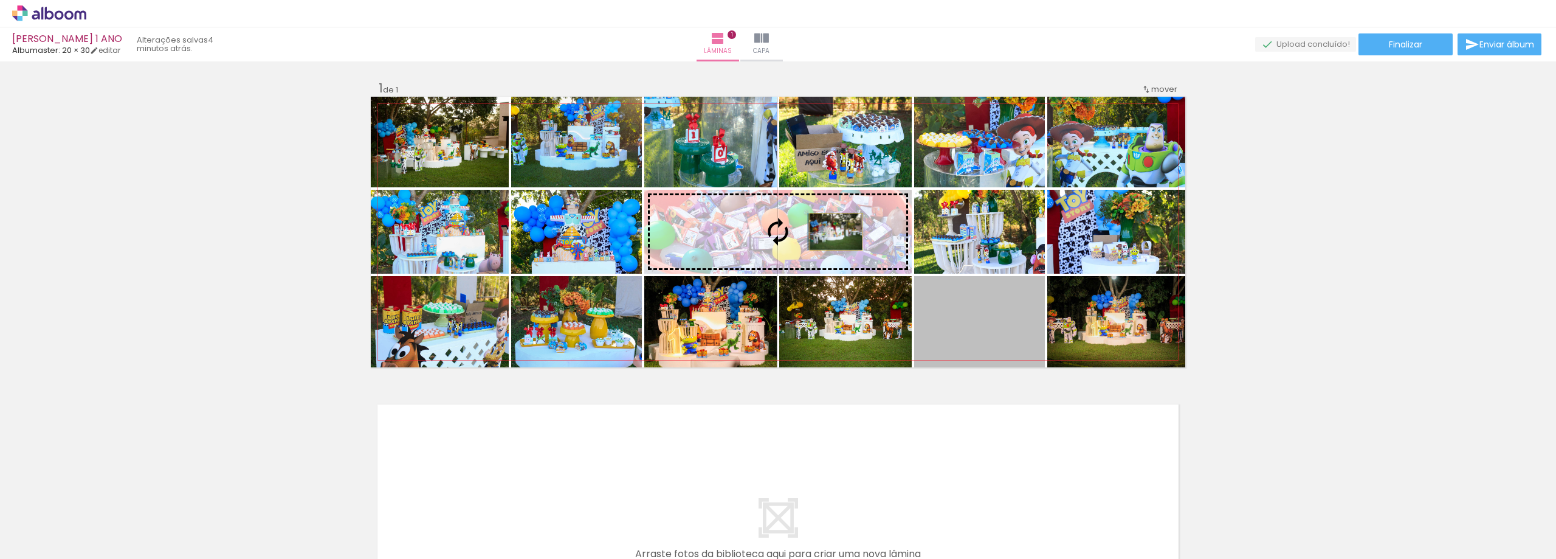
drag, startPoint x: 986, startPoint y: 330, endPoint x: 831, endPoint y: 232, distance: 183.1
click at [0, 0] on slot at bounding box center [0, 0] width 0 height 0
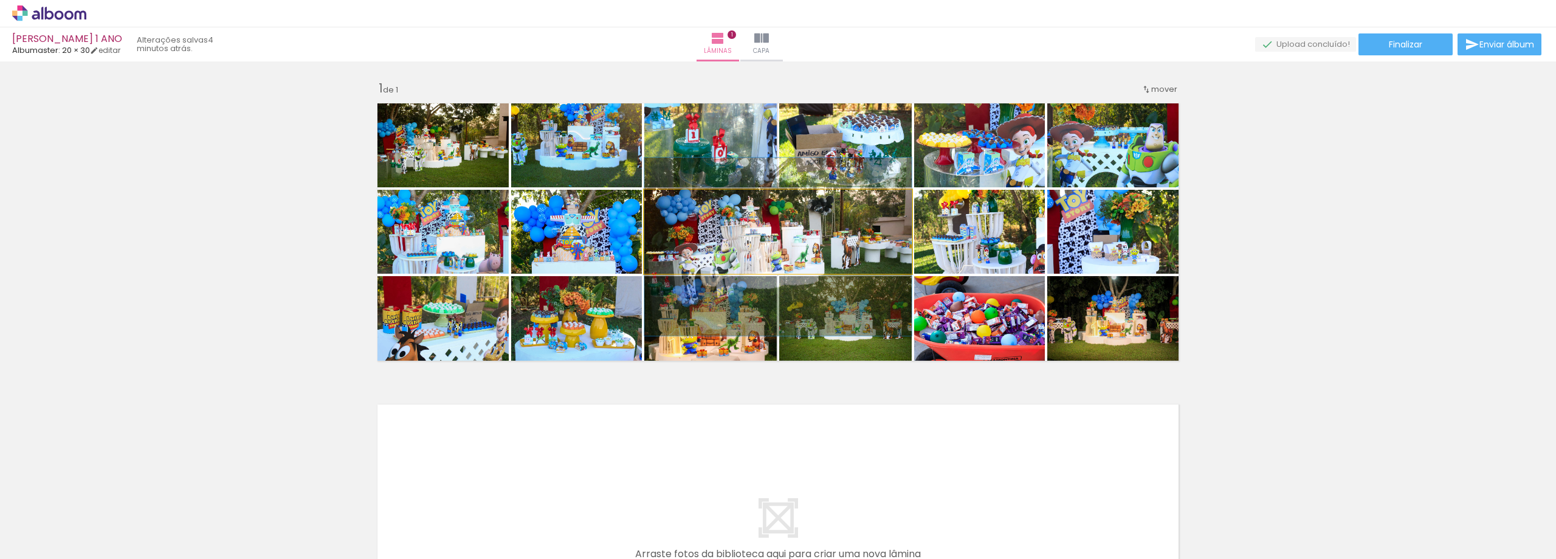
drag, startPoint x: 864, startPoint y: 238, endPoint x: 861, endPoint y: 252, distance: 14.3
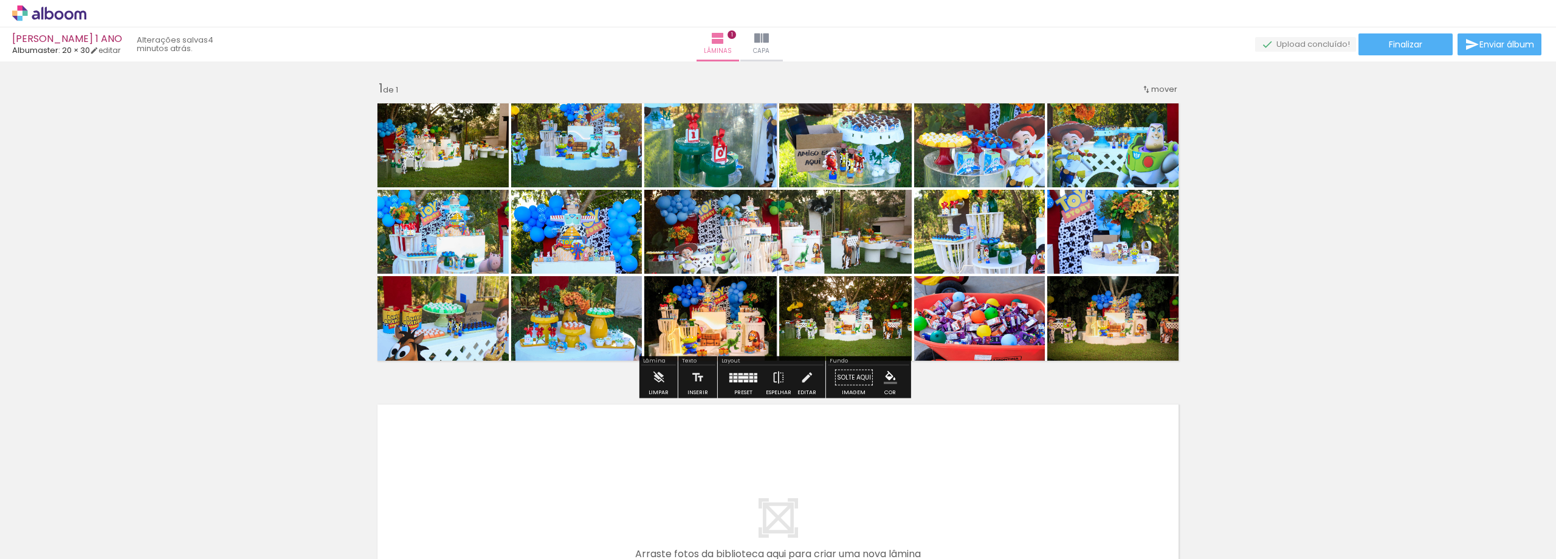
drag, startPoint x: 732, startPoint y: 377, endPoint x: 1020, endPoint y: 317, distance: 293.6
click at [734, 377] on div at bounding box center [736, 377] width 4 height 2
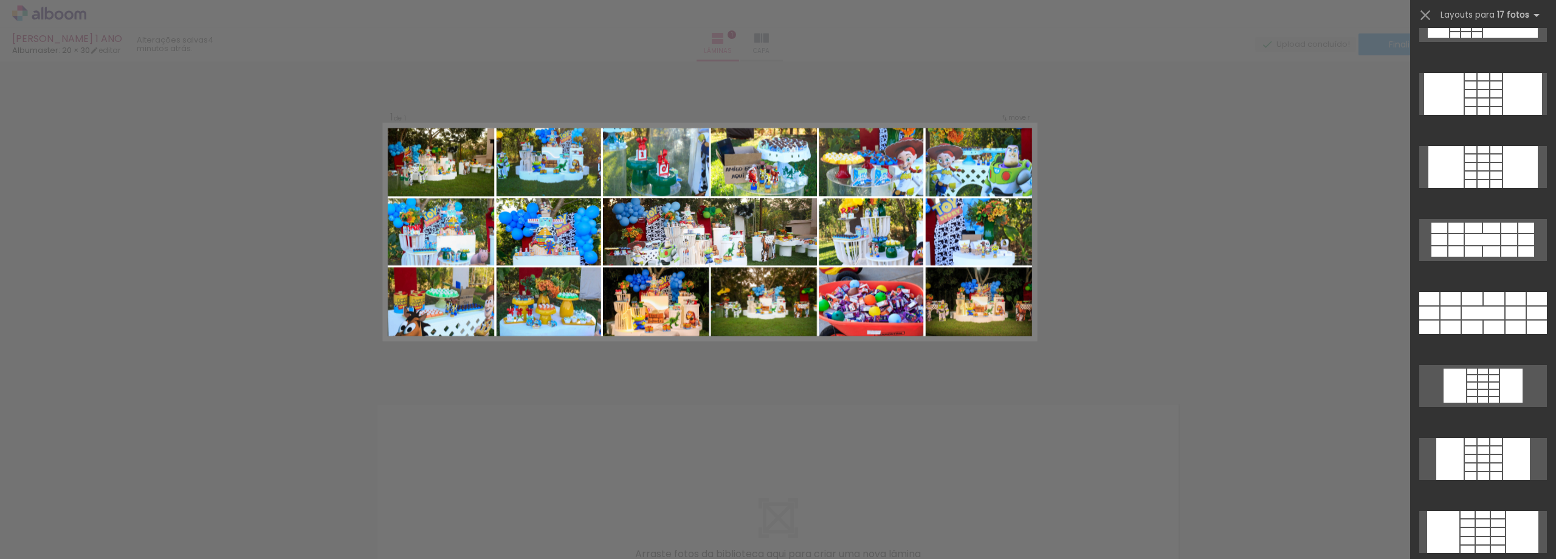
scroll to position [9, 0]
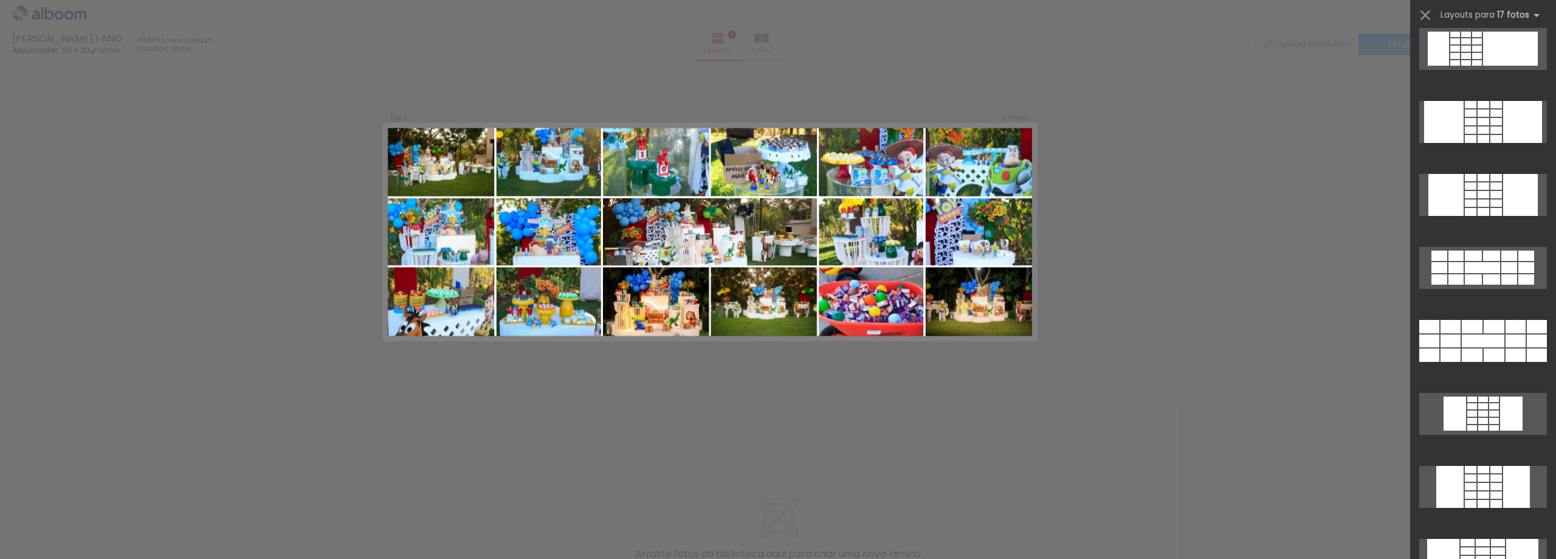
click at [1164, 206] on div "Confirmar Cancelar" at bounding box center [778, 376] width 1556 height 631
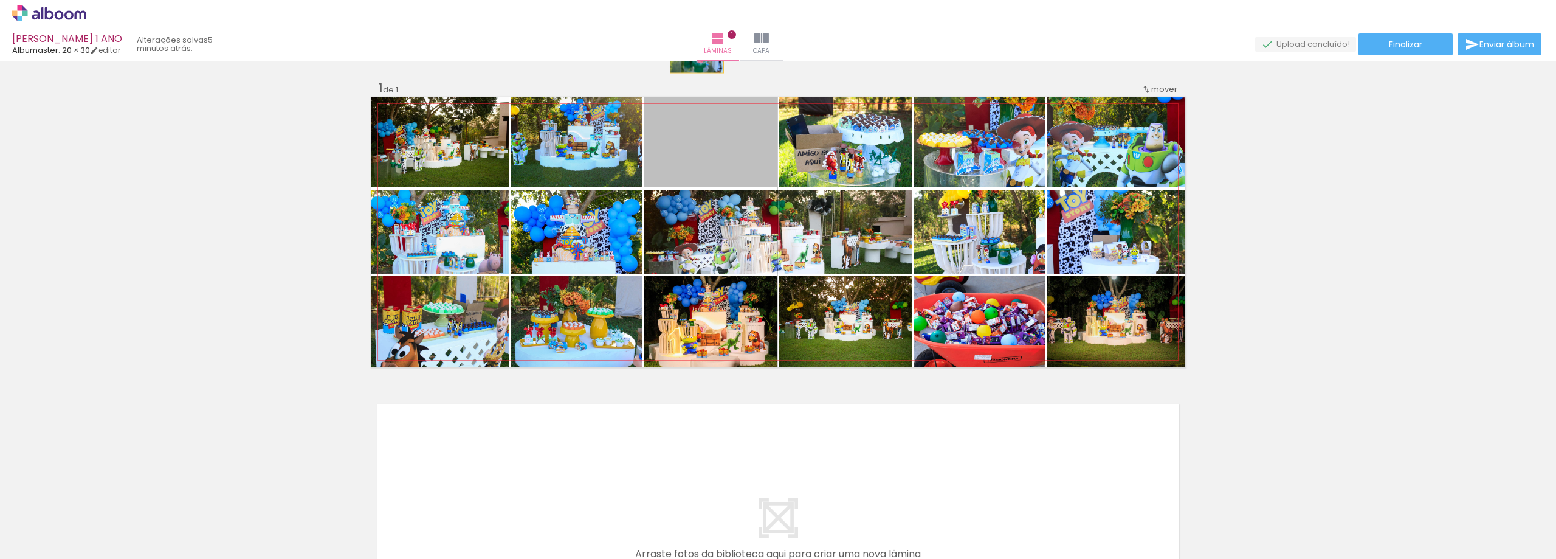
drag, startPoint x: 745, startPoint y: 157, endPoint x: 692, endPoint y: 55, distance: 115.5
click at [692, 0] on div "LUIZ ARTHUR 1 ANO Albumaster: 20 × 30 editar 5 minutos atrás. Lâminas 1 Capa Fi…" at bounding box center [778, 0] width 1556 height 0
drag, startPoint x: 713, startPoint y: 151, endPoint x: 227, endPoint y: 171, distance: 486.1
click at [227, 171] on div "Inserir lâmina 1 de 1" at bounding box center [778, 367] width 1556 height 602
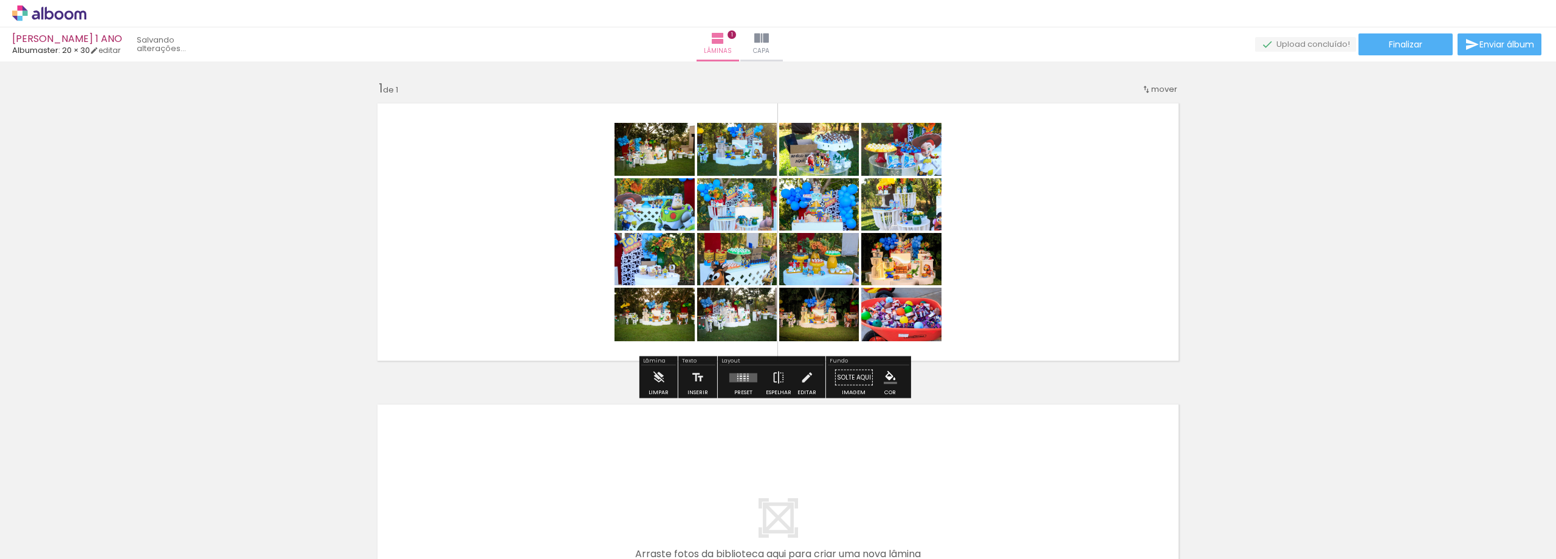
click at [731, 373] on quentale-layouter at bounding box center [743, 377] width 28 height 9
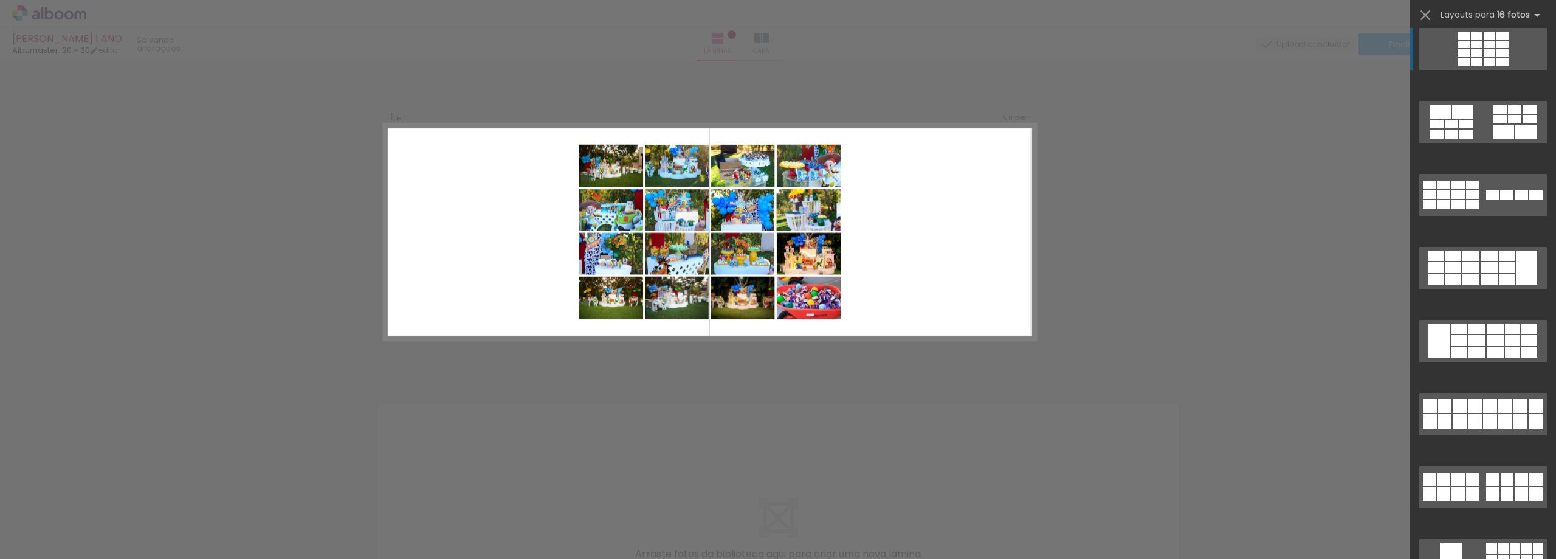
scroll to position [0, 0]
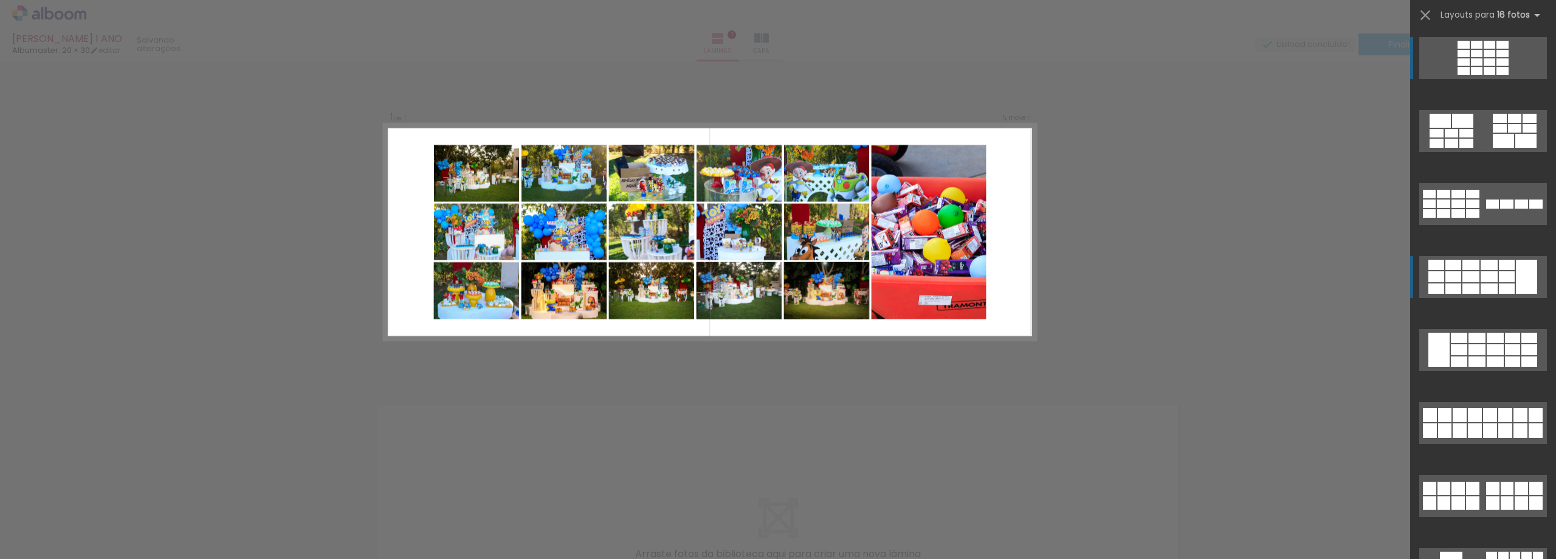
click at [1481, 275] on div at bounding box center [1489, 276] width 17 height 11
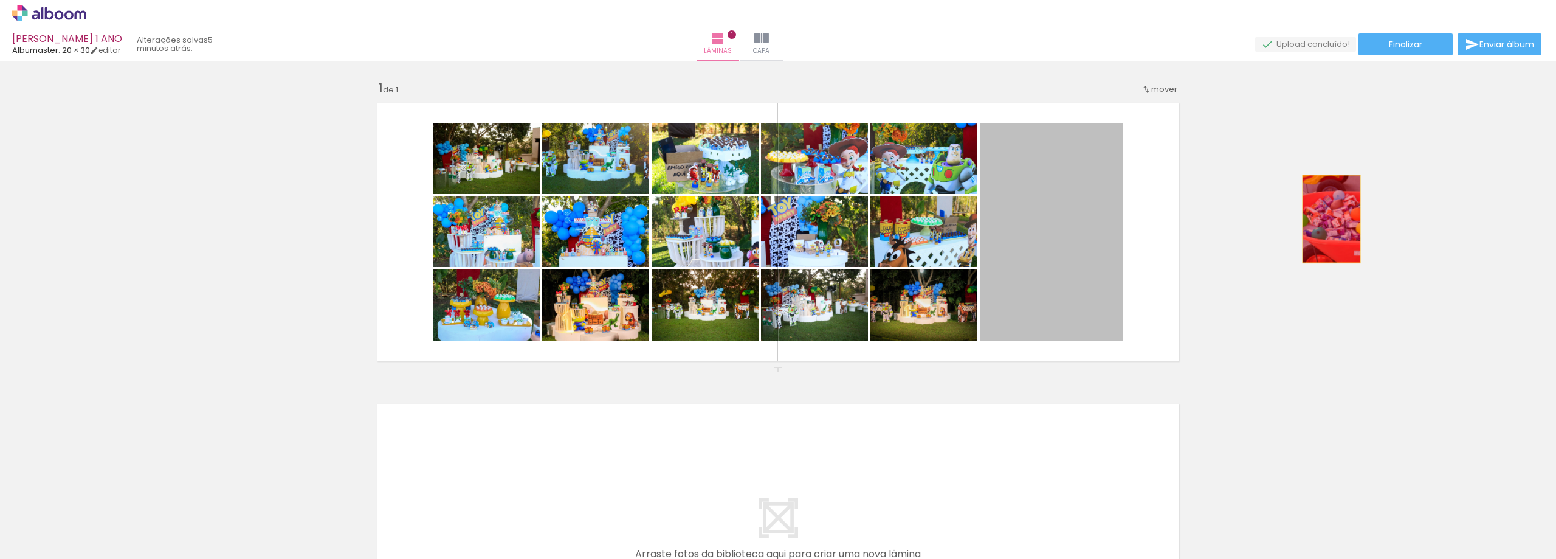
drag, startPoint x: 1039, startPoint y: 246, endPoint x: 1367, endPoint y: 212, distance: 329.9
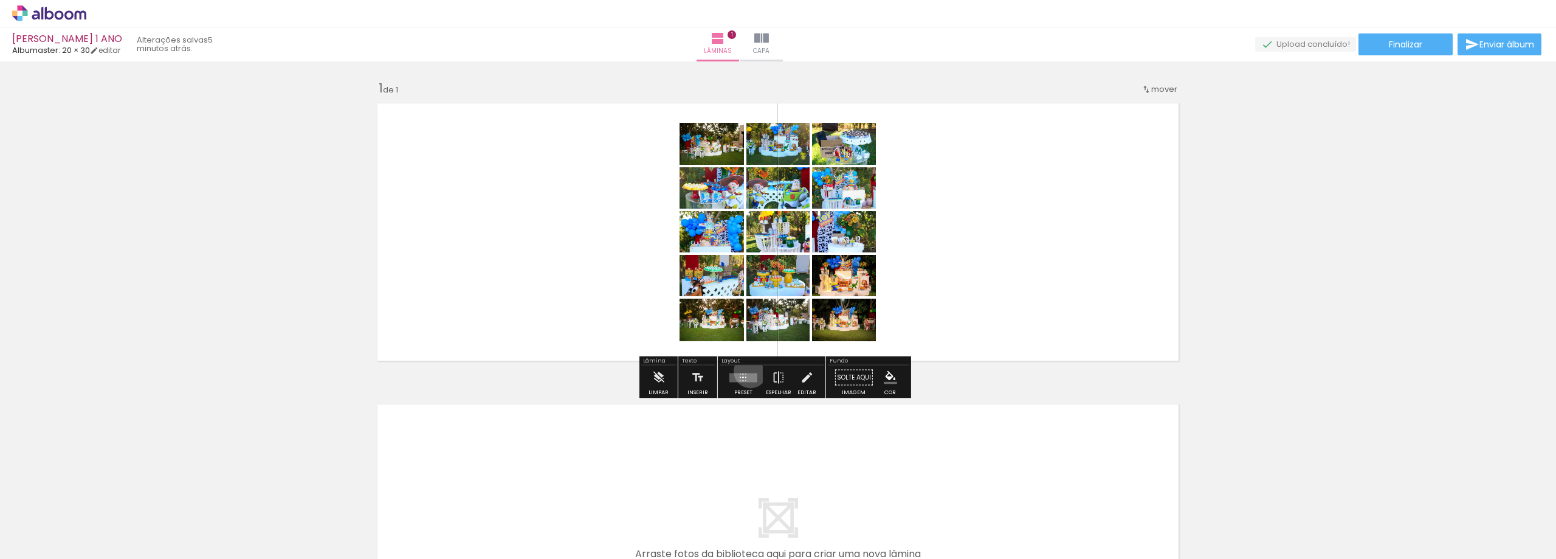
click at [748, 371] on div at bounding box center [743, 377] width 33 height 24
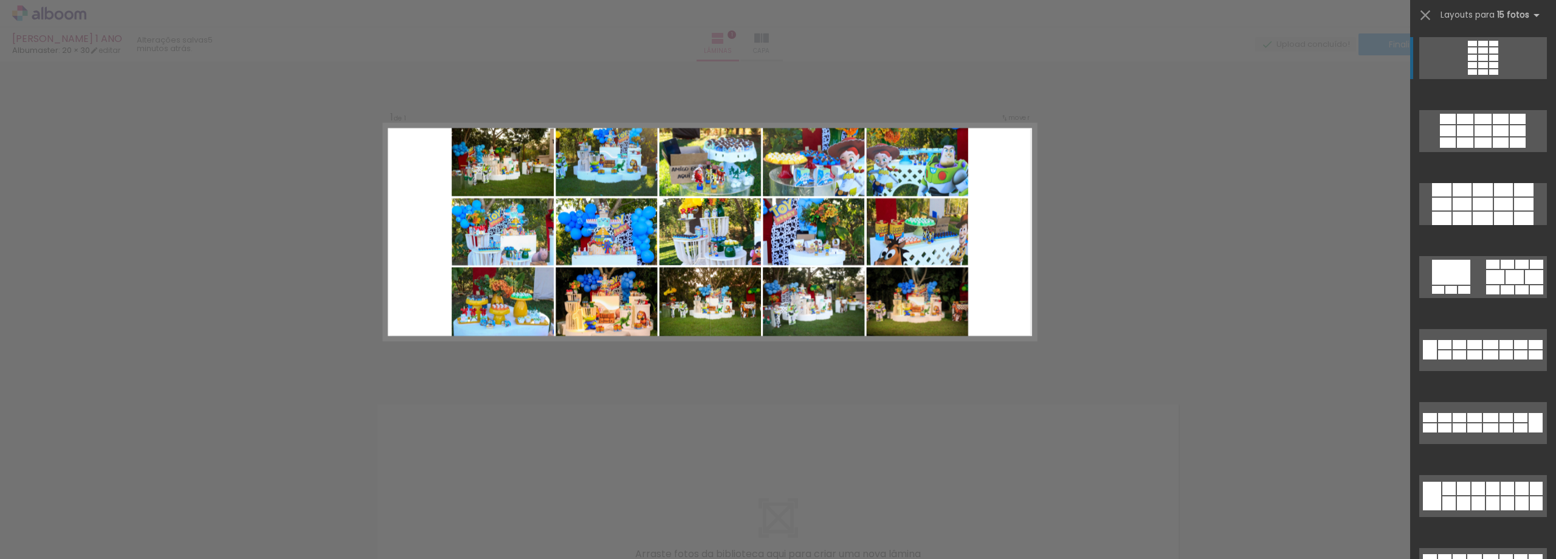
click at [1518, 187] on div at bounding box center [1523, 189] width 19 height 13
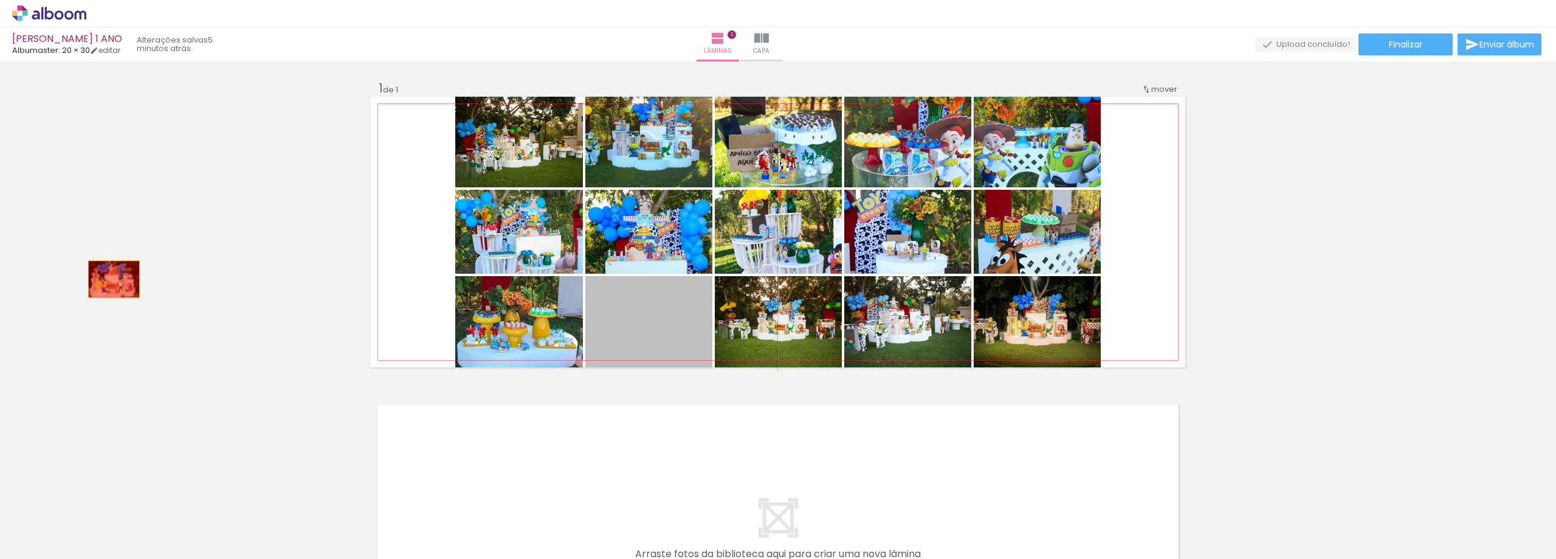
drag, startPoint x: 630, startPoint y: 319, endPoint x: 109, endPoint y: 279, distance: 522.4
click at [109, 279] on div "Inserir lâmina 1 de 1" at bounding box center [778, 367] width 1556 height 602
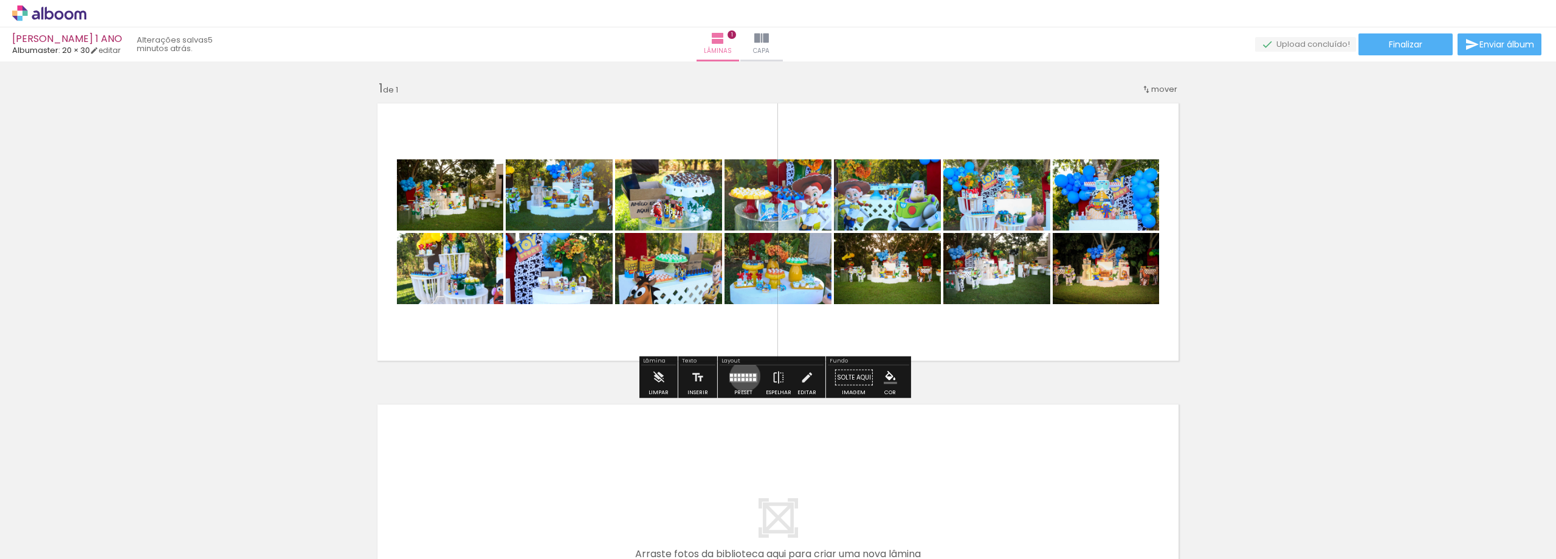
click at [742, 376] on quentale-layouter at bounding box center [743, 377] width 28 height 9
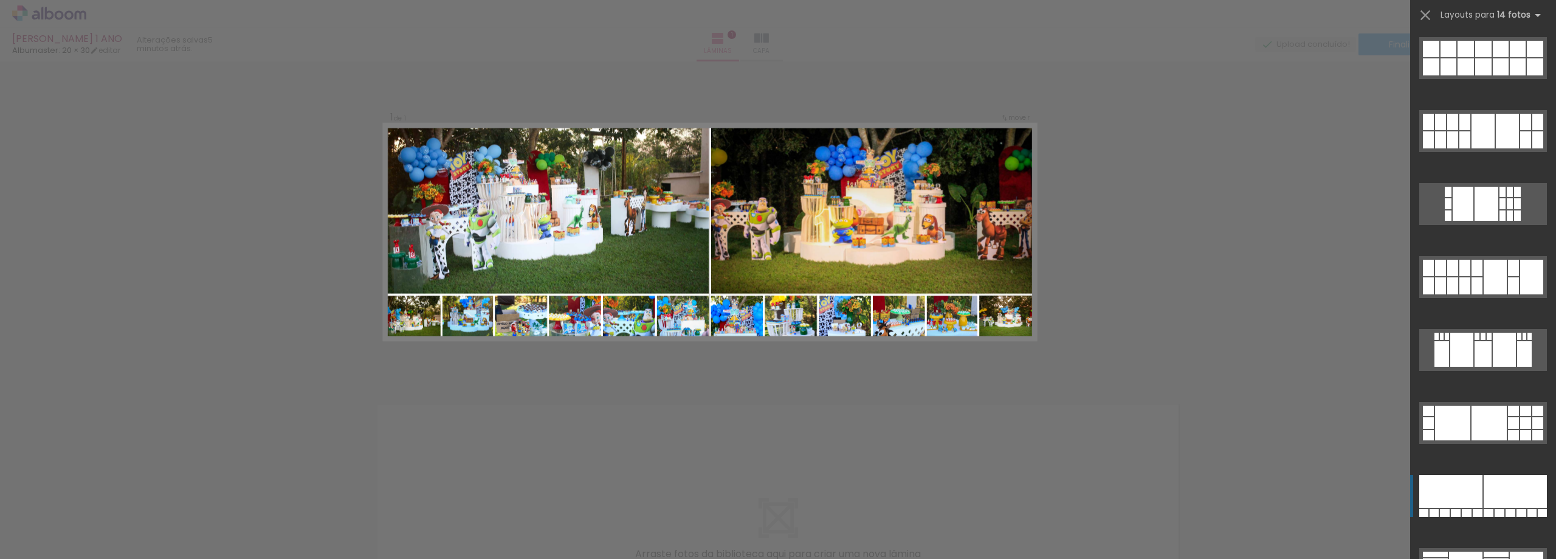
scroll to position [782, 0]
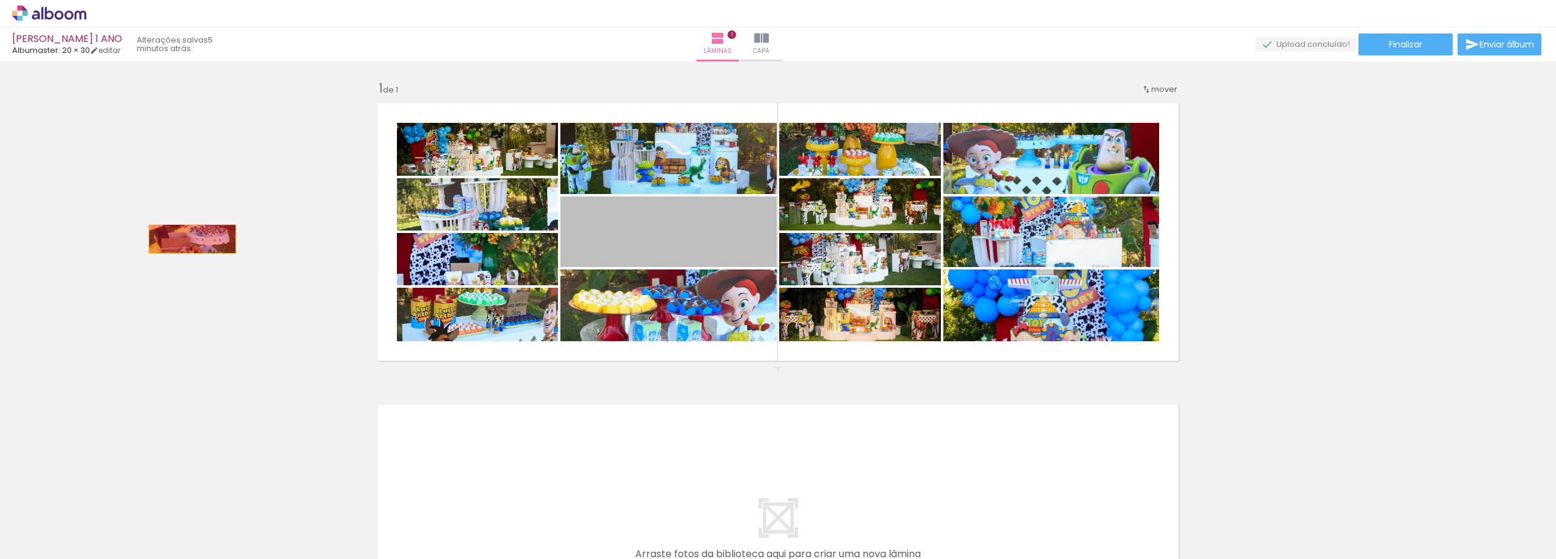
drag, startPoint x: 700, startPoint y: 236, endPoint x: 188, endPoint y: 239, distance: 512.4
click at [188, 239] on div "Inserir lâmina 1 de 1" at bounding box center [778, 367] width 1556 height 602
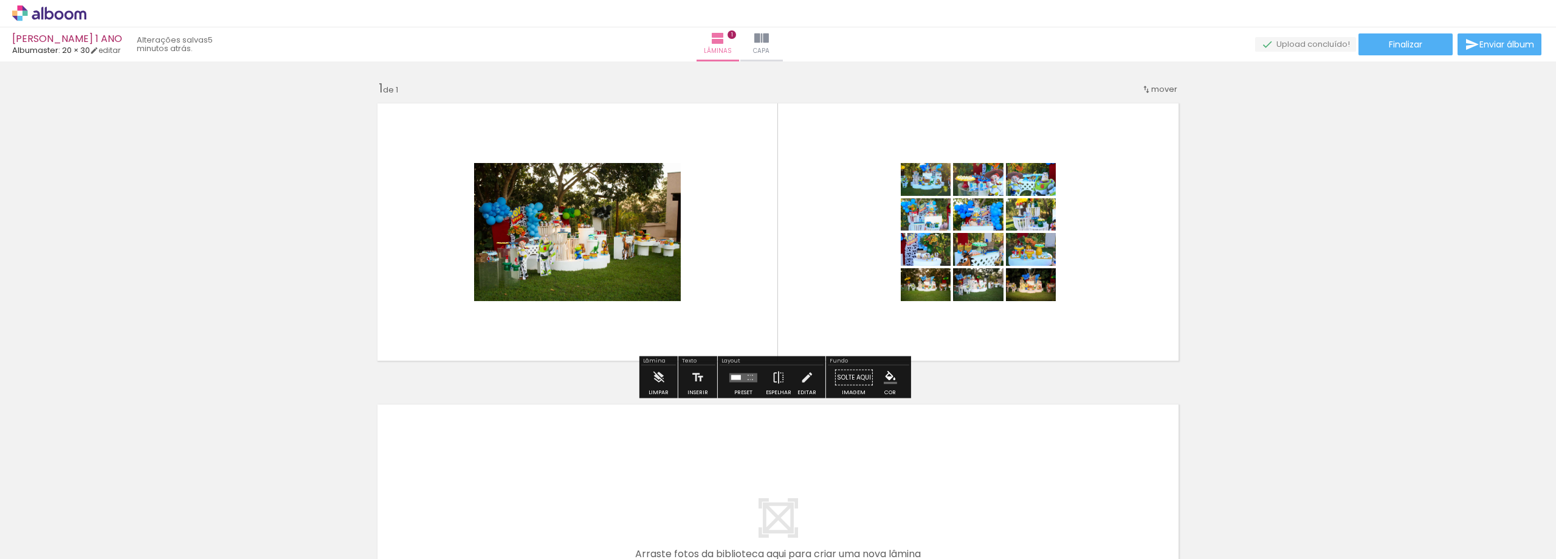
click at [736, 376] on div at bounding box center [736, 376] width 10 height 5
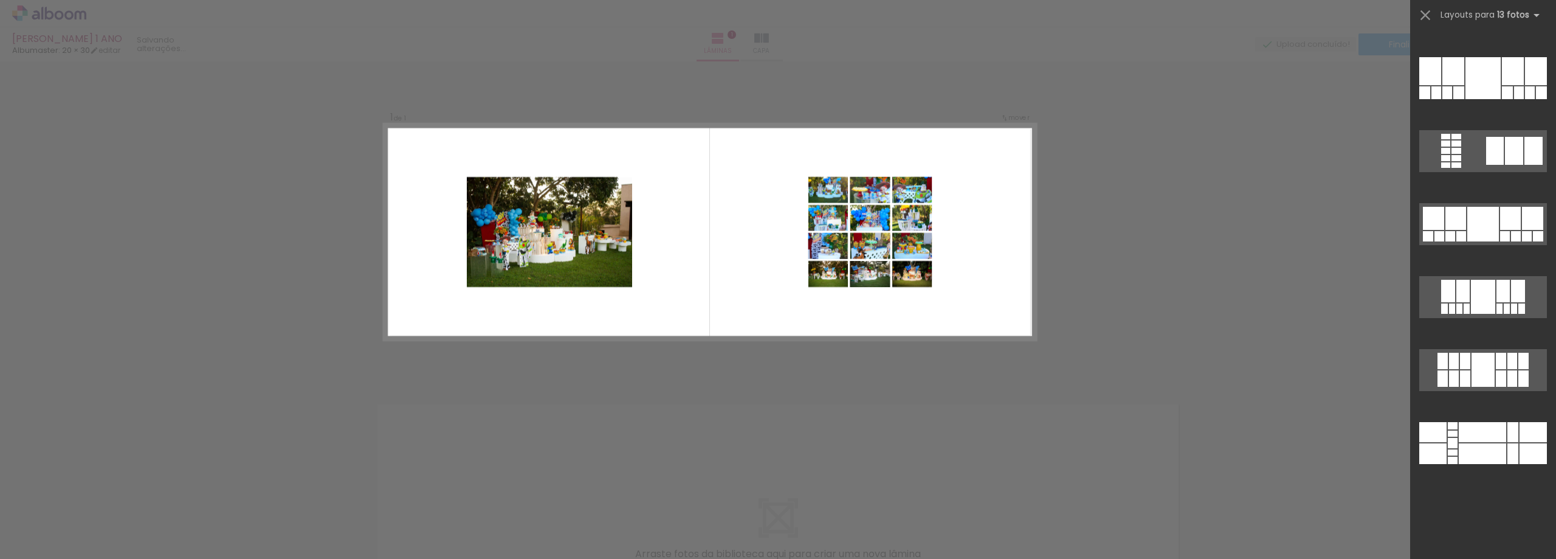
scroll to position [0, 0]
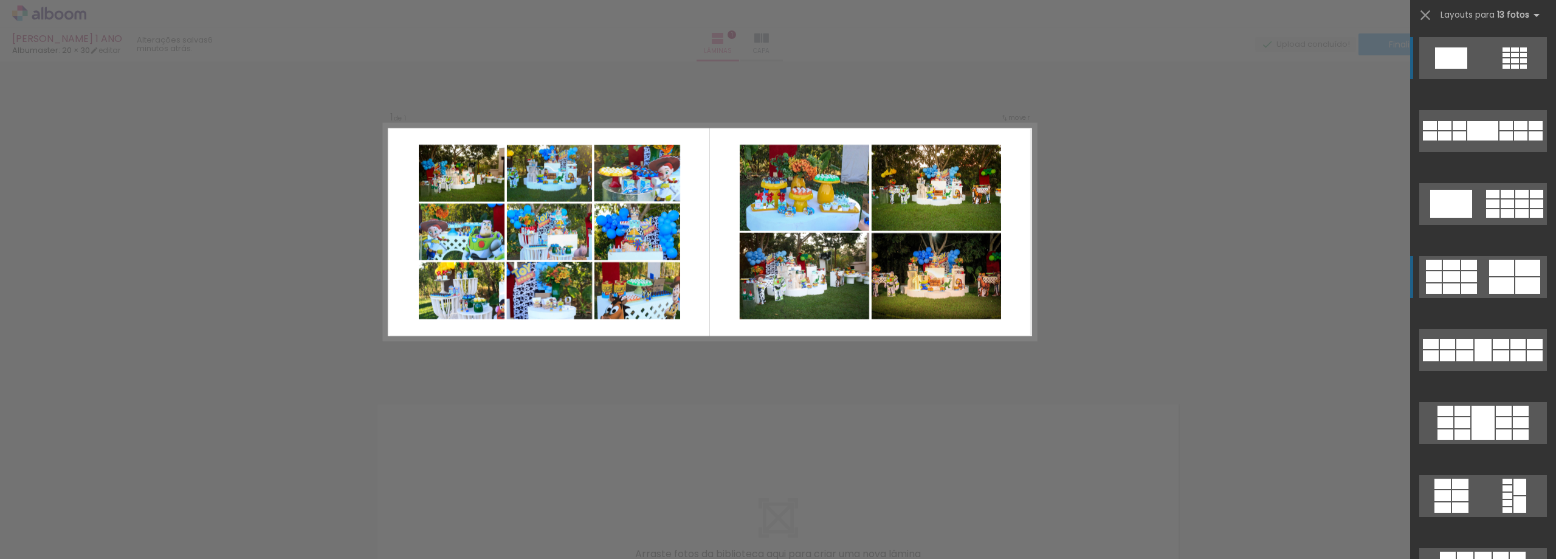
click at [1466, 140] on div at bounding box center [1459, 135] width 13 height 9
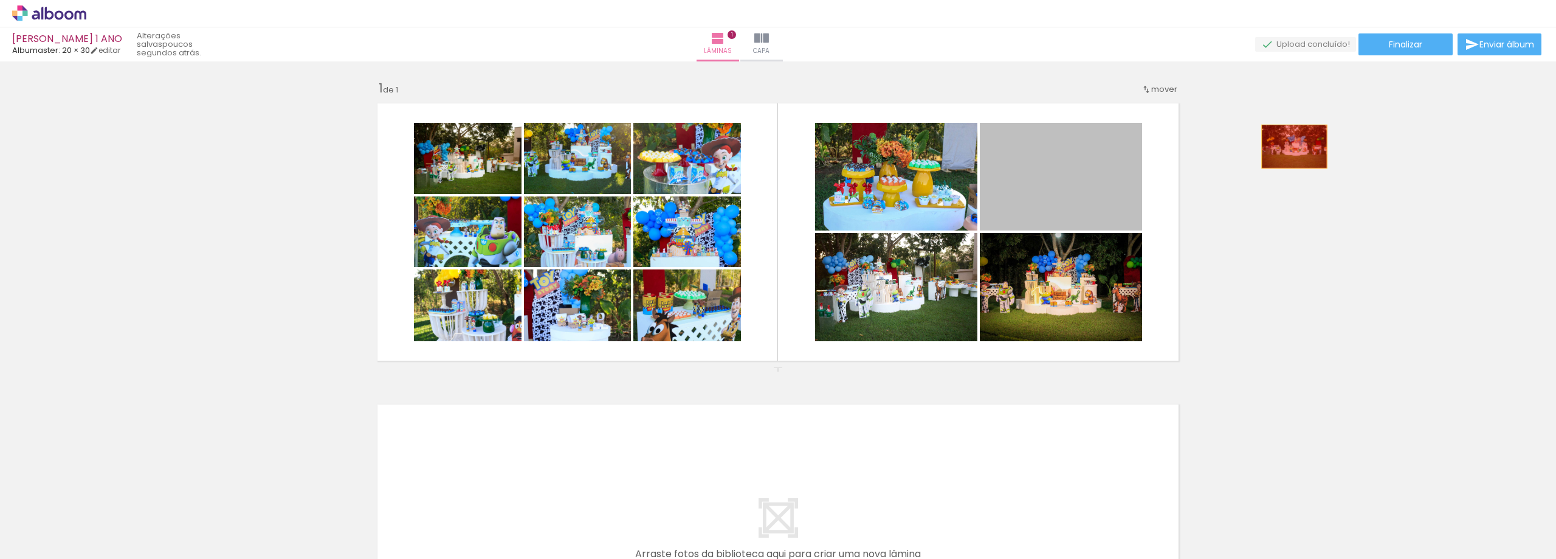
drag, startPoint x: 1072, startPoint y: 188, endPoint x: 1290, endPoint y: 146, distance: 222.1
click at [1290, 146] on div "Inserir lâmina 1 de 1" at bounding box center [778, 367] width 1556 height 602
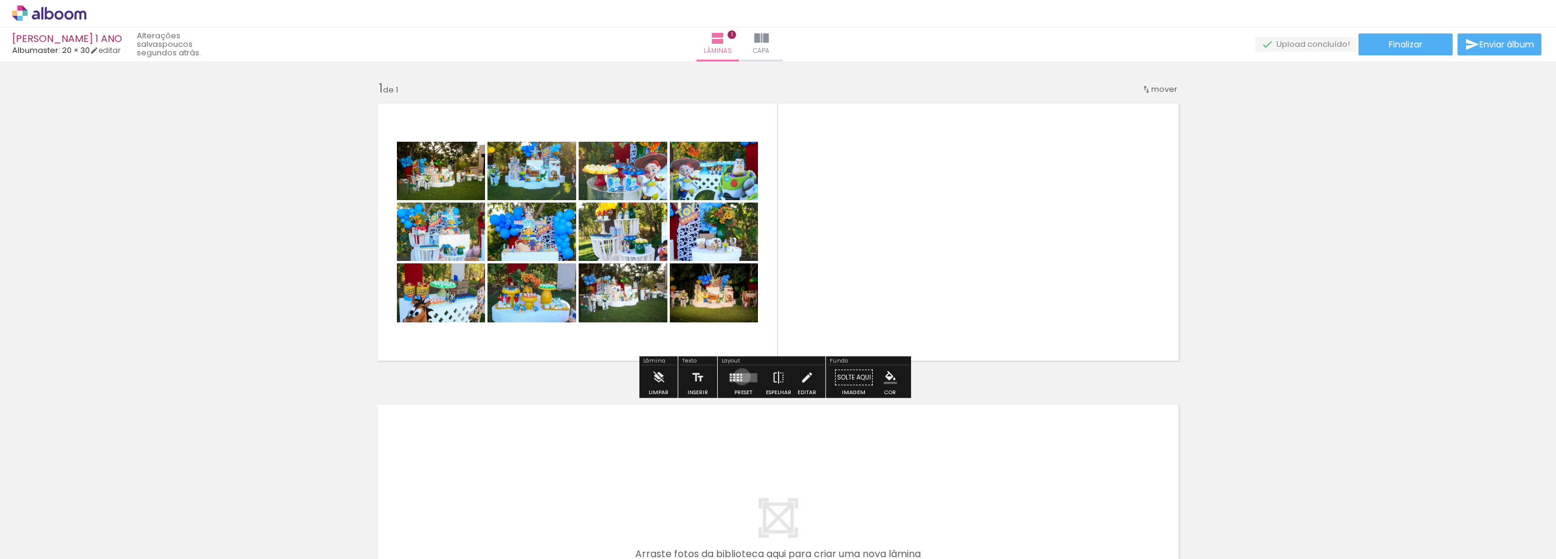
click at [740, 376] on div at bounding box center [741, 376] width 2 height 1
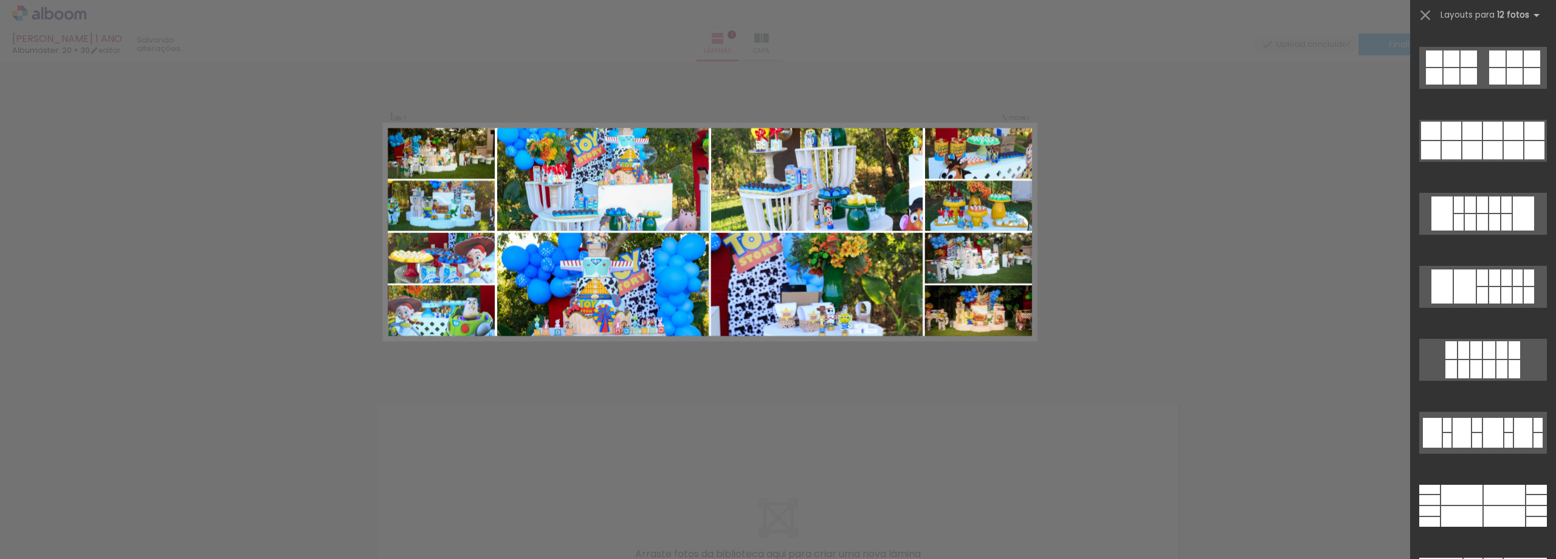
scroll to position [912, 0]
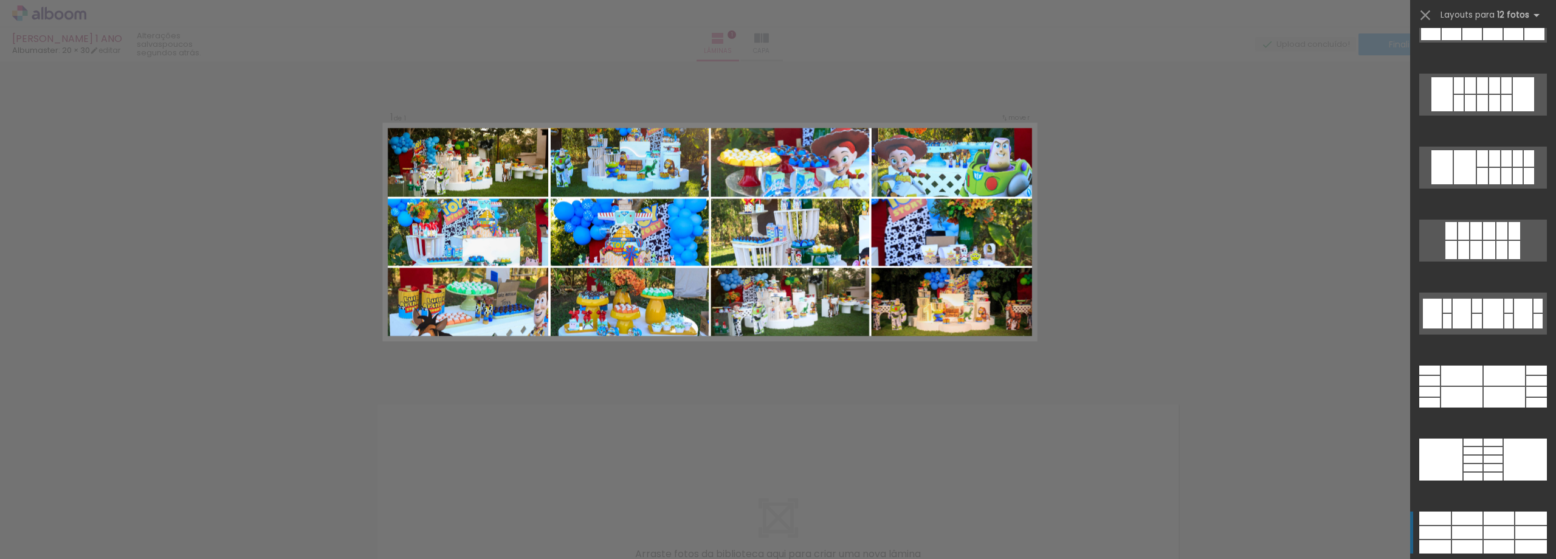
click at [1484, 454] on div at bounding box center [1493, 450] width 19 height 7
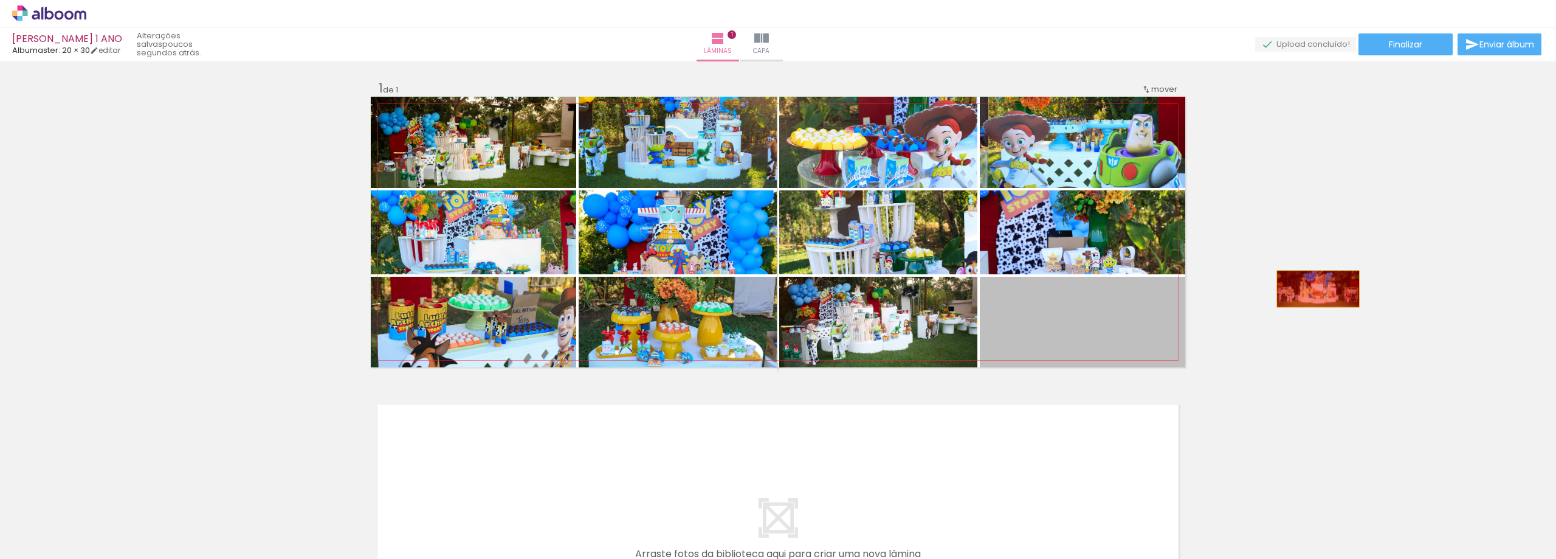
drag, startPoint x: 1090, startPoint y: 326, endPoint x: 1312, endPoint y: 287, distance: 225.8
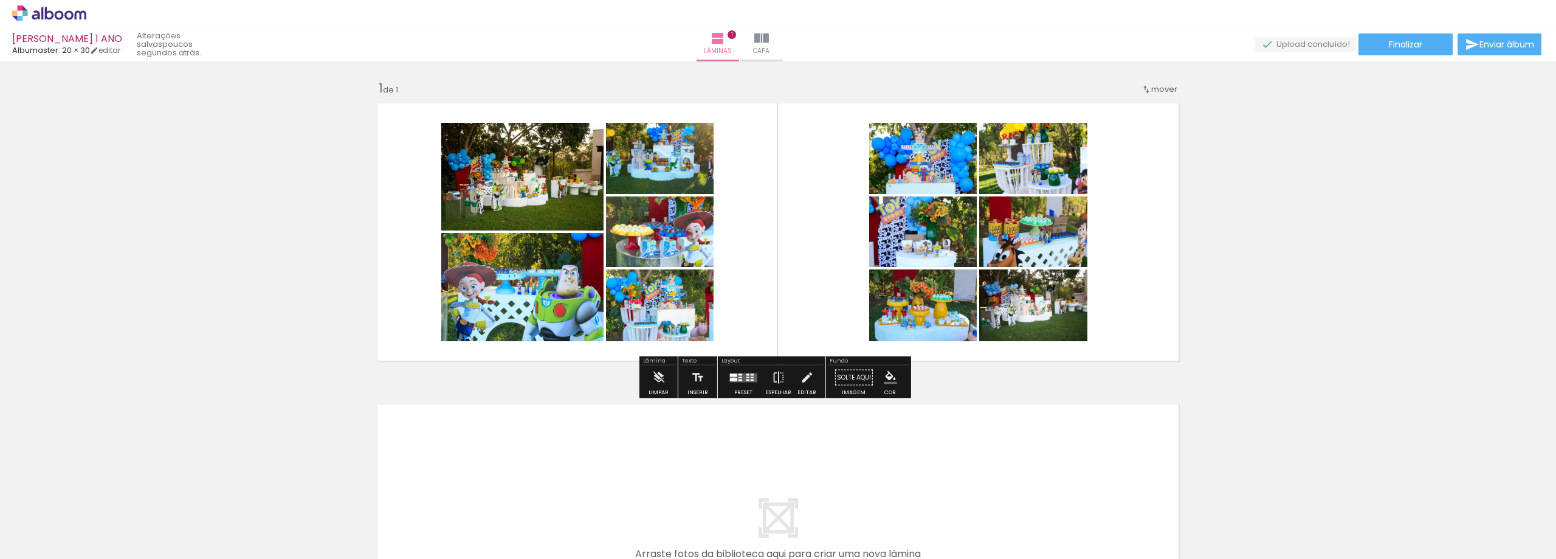
click at [731, 379] on div at bounding box center [733, 378] width 7 height 3
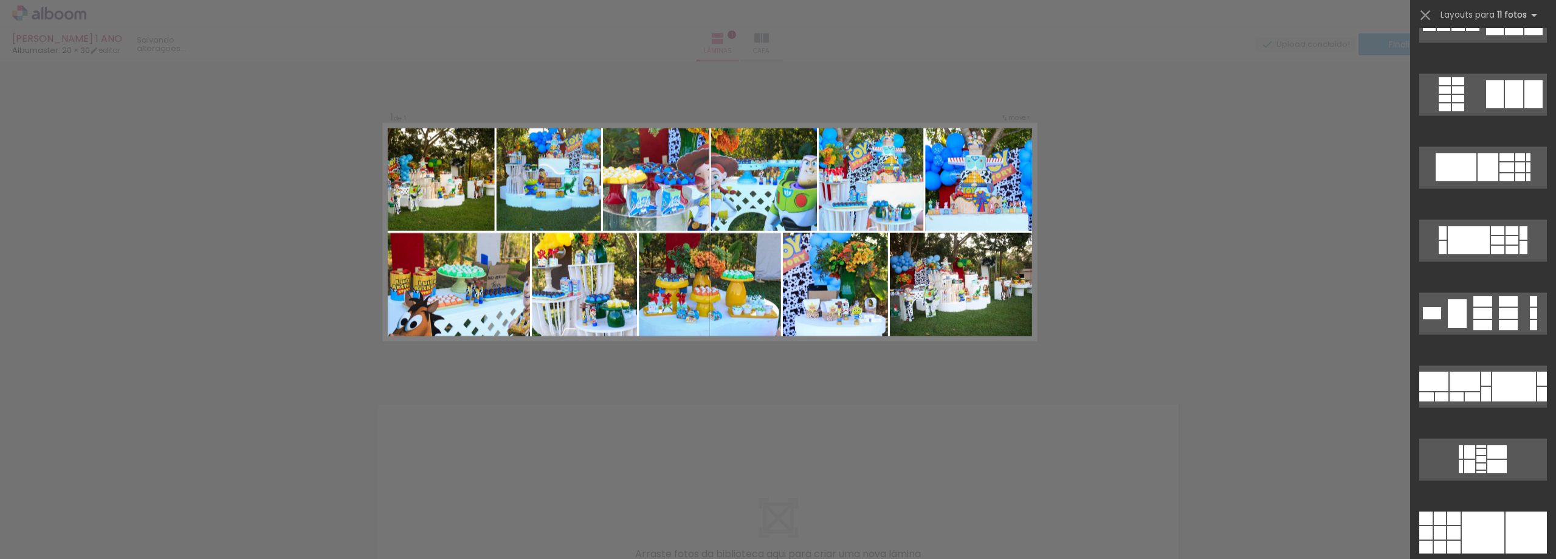
scroll to position [2006, 0]
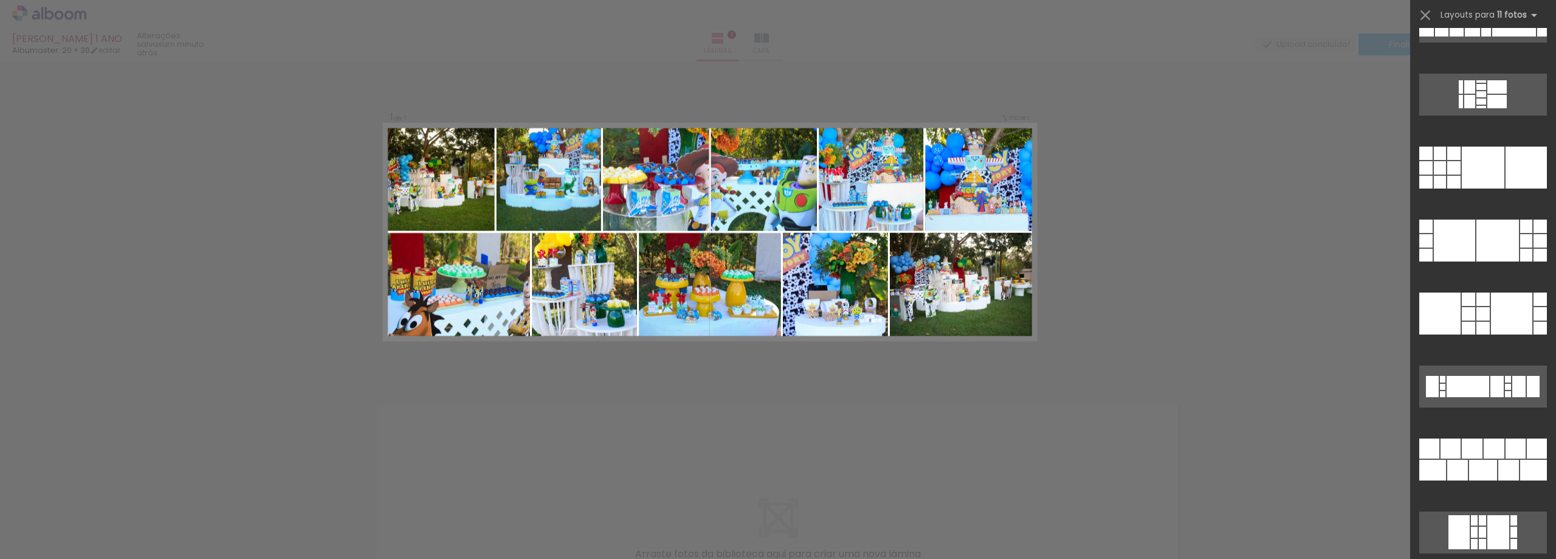
click at [1487, 460] on div at bounding box center [1483, 470] width 28 height 21
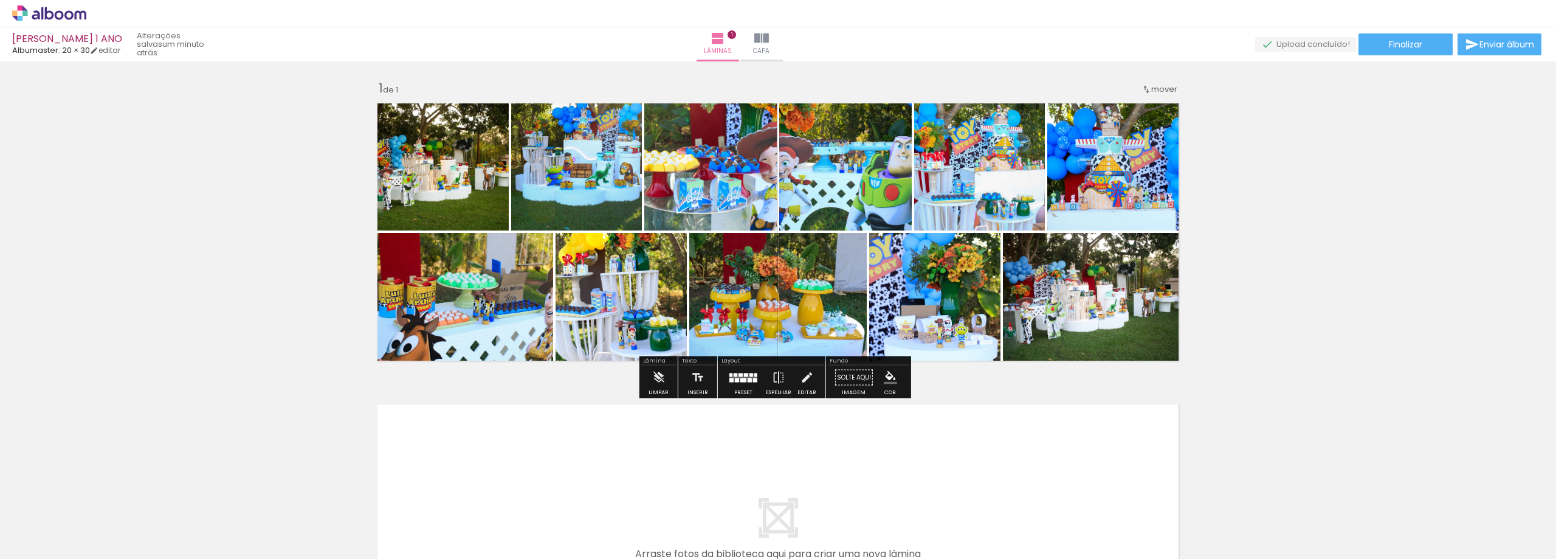
click at [1343, 251] on div "Inserir lâmina 1 de 1" at bounding box center [778, 367] width 1556 height 602
click at [727, 372] on div at bounding box center [743, 377] width 33 height 24
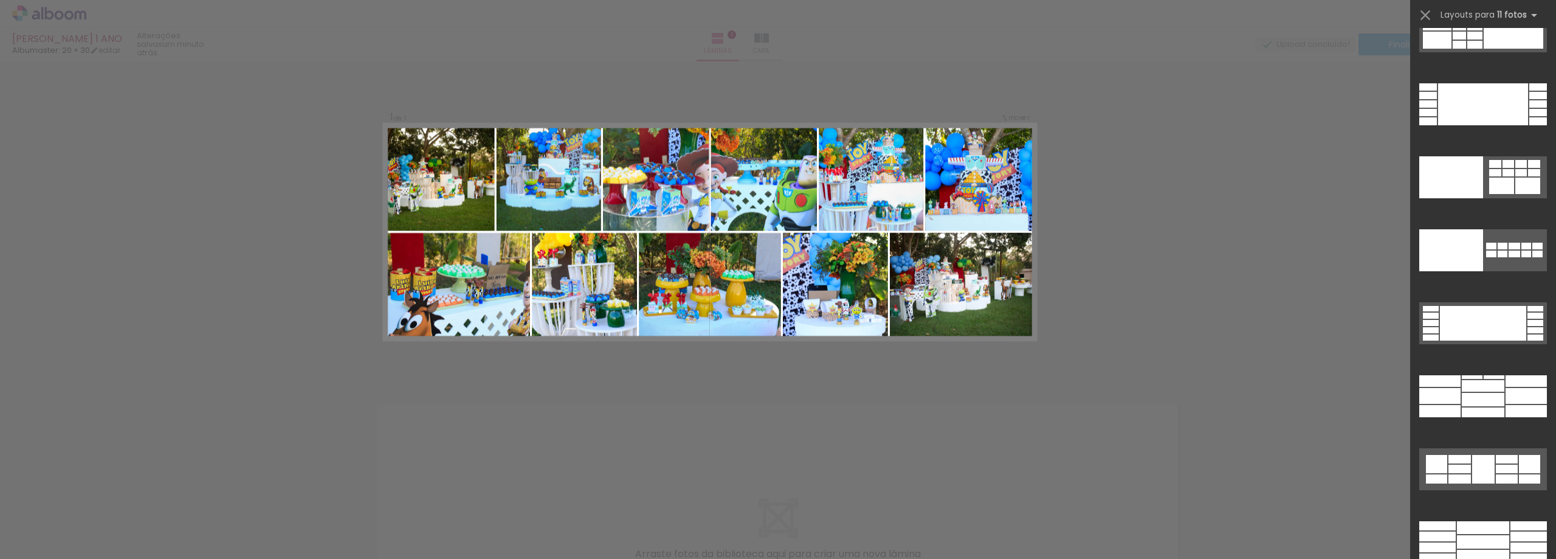
scroll to position [3013, 0]
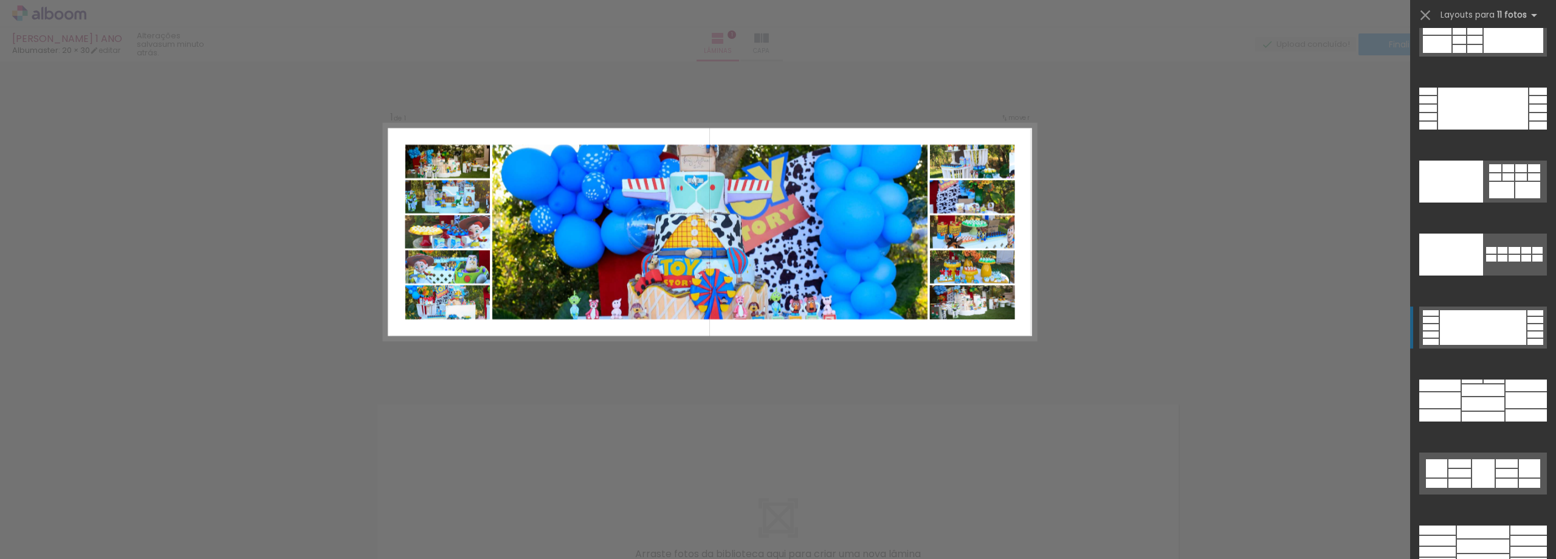
click at [1493, 325] on div at bounding box center [1483, 327] width 86 height 35
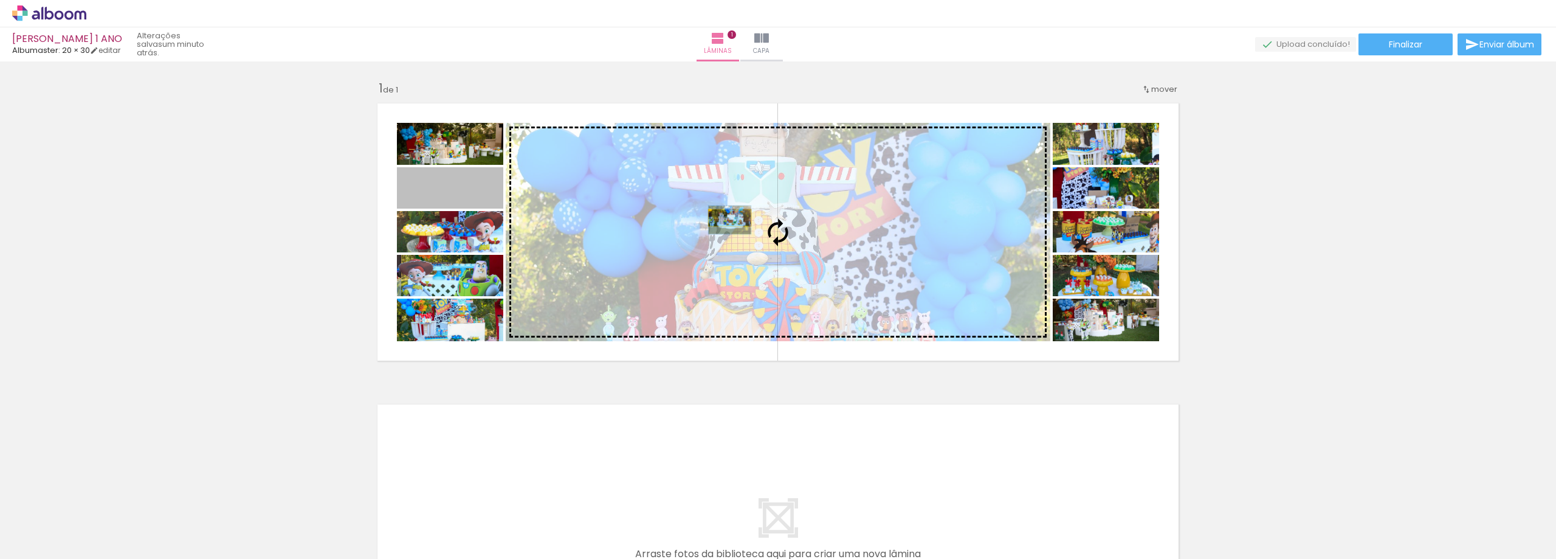
drag, startPoint x: 472, startPoint y: 194, endPoint x: 725, endPoint y: 218, distance: 253.9
click at [0, 0] on slot at bounding box center [0, 0] width 0 height 0
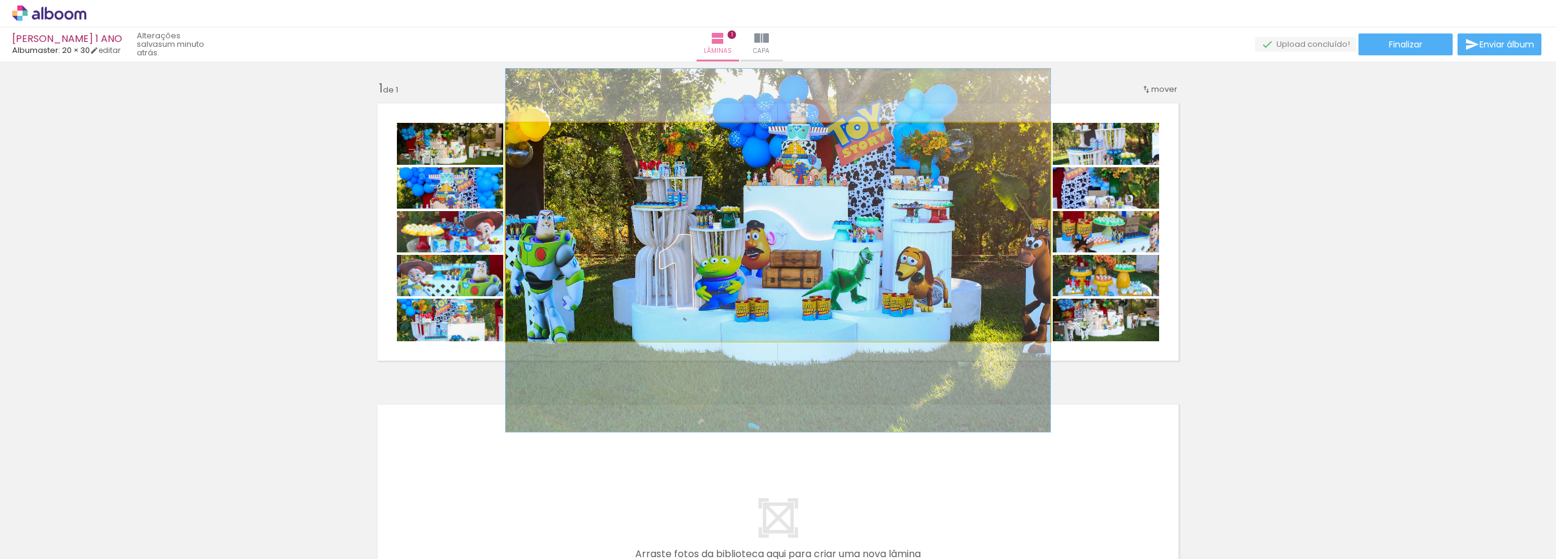
drag, startPoint x: 749, startPoint y: 224, endPoint x: 748, endPoint y: 242, distance: 18.3
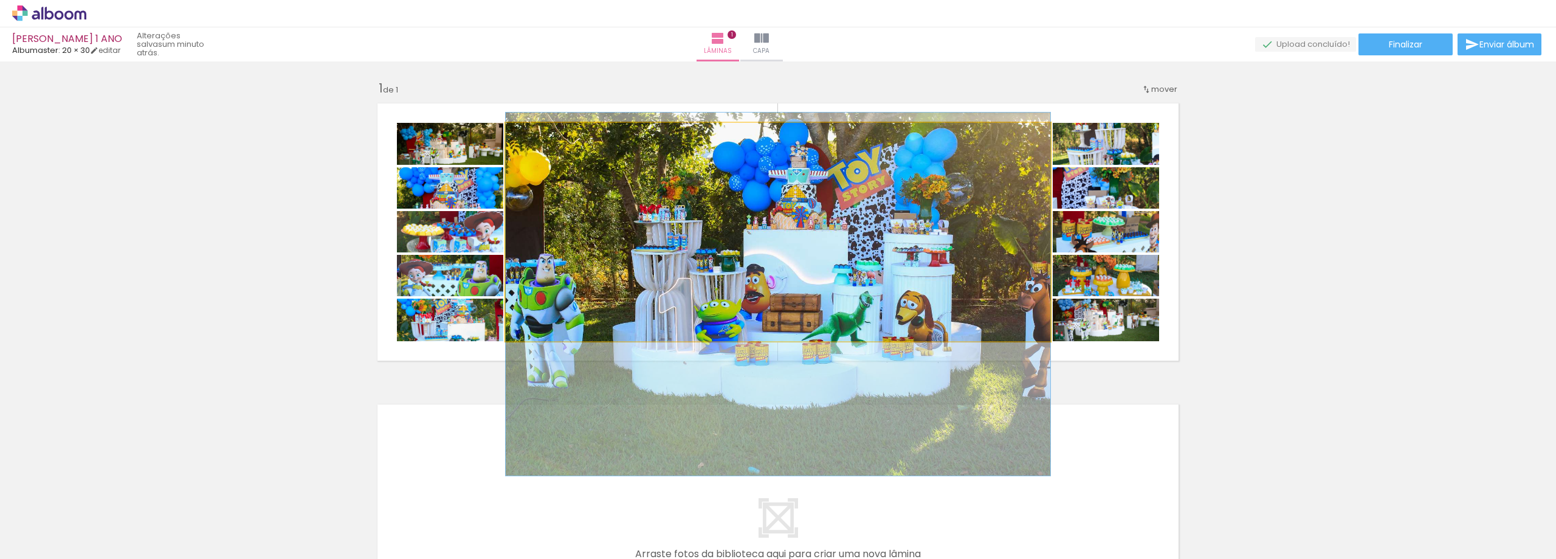
drag, startPoint x: 748, startPoint y: 242, endPoint x: 740, endPoint y: 286, distance: 44.4
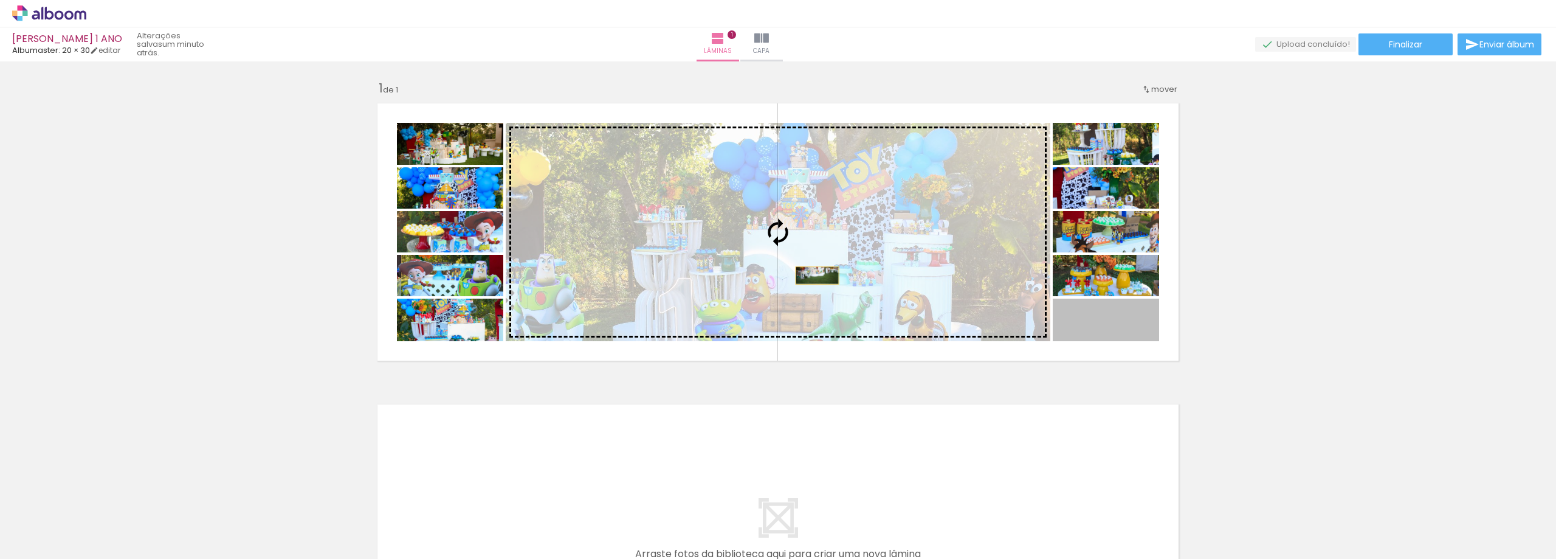
drag, startPoint x: 1115, startPoint y: 327, endPoint x: 804, endPoint y: 275, distance: 315.0
click at [0, 0] on slot at bounding box center [0, 0] width 0 height 0
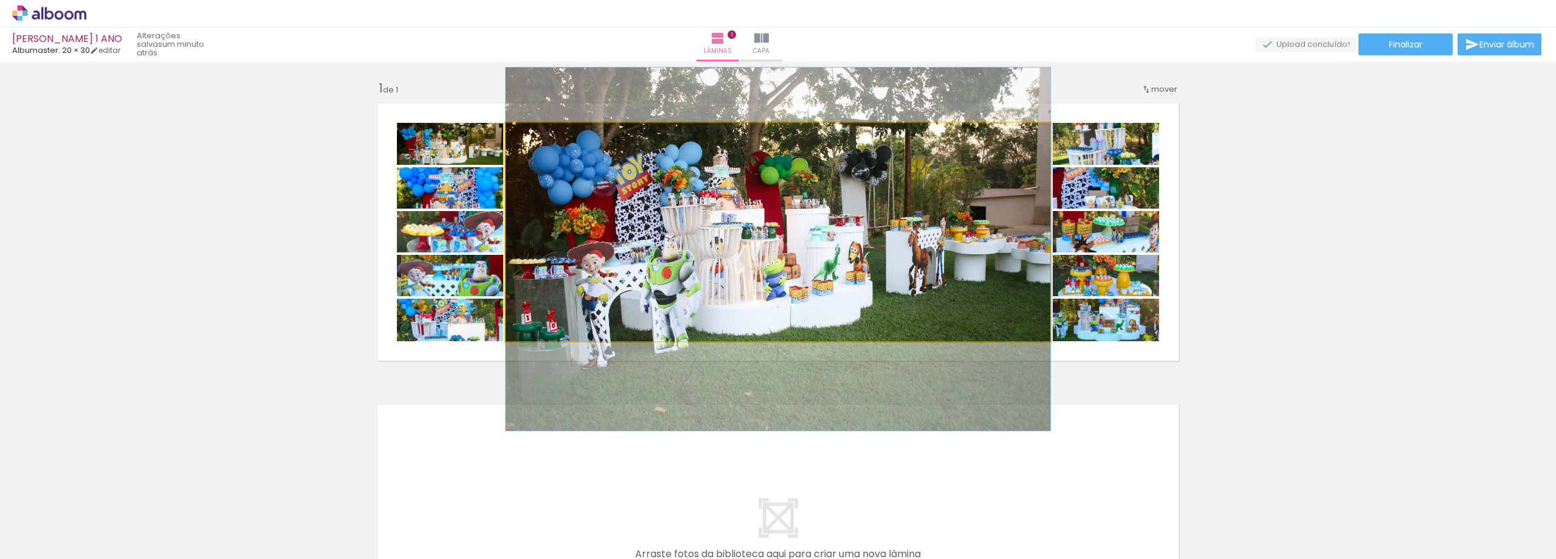
drag, startPoint x: 840, startPoint y: 236, endPoint x: 847, endPoint y: 253, distance: 18.3
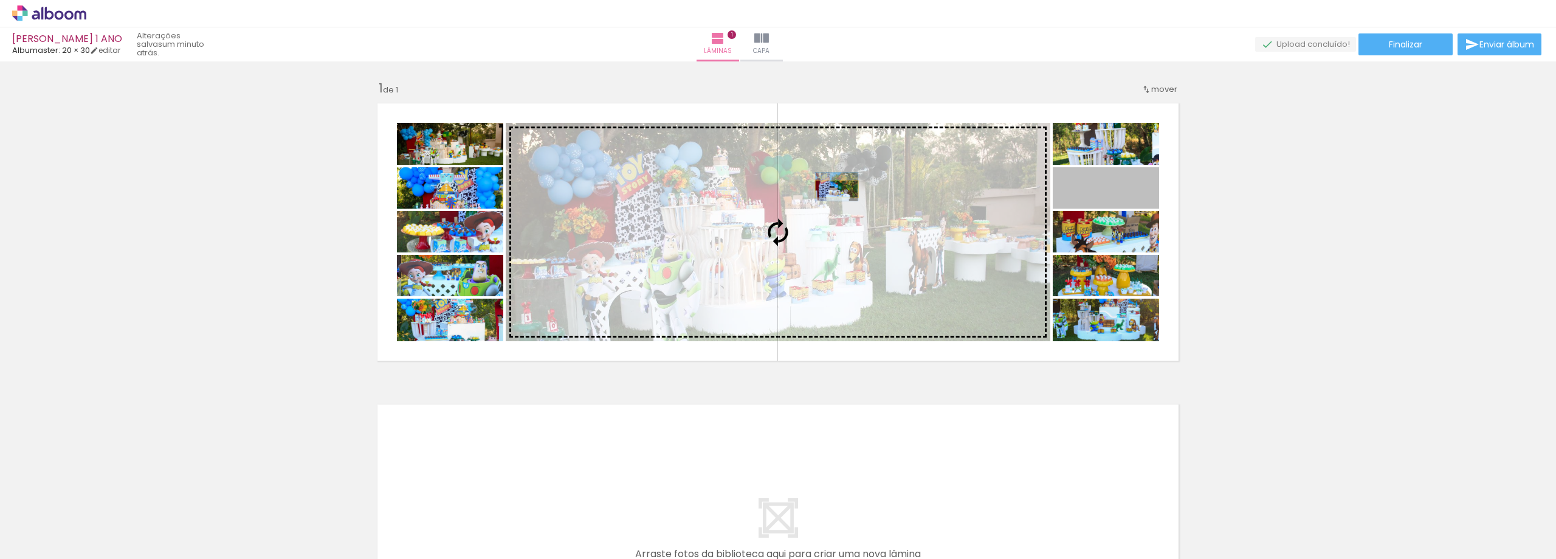
drag, startPoint x: 1140, startPoint y: 192, endPoint x: 832, endPoint y: 189, distance: 308.2
click at [0, 0] on slot at bounding box center [0, 0] width 0 height 0
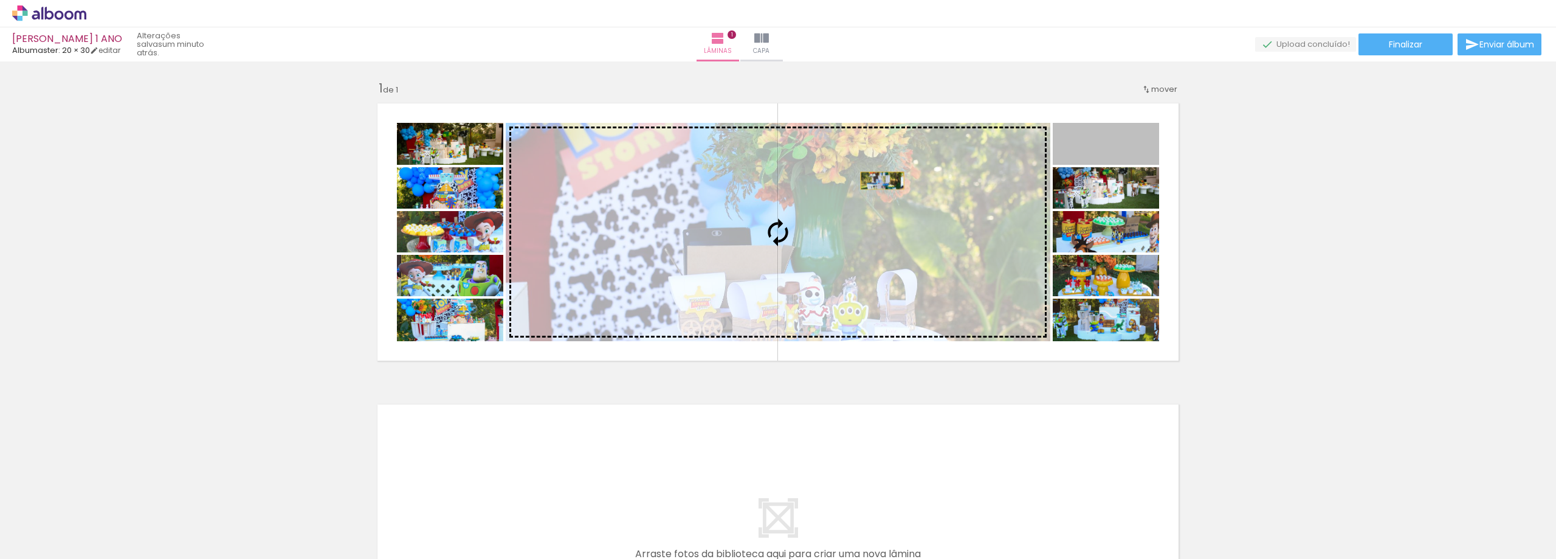
drag, startPoint x: 1138, startPoint y: 151, endPoint x: 878, endPoint y: 181, distance: 261.8
click at [0, 0] on slot at bounding box center [0, 0] width 0 height 0
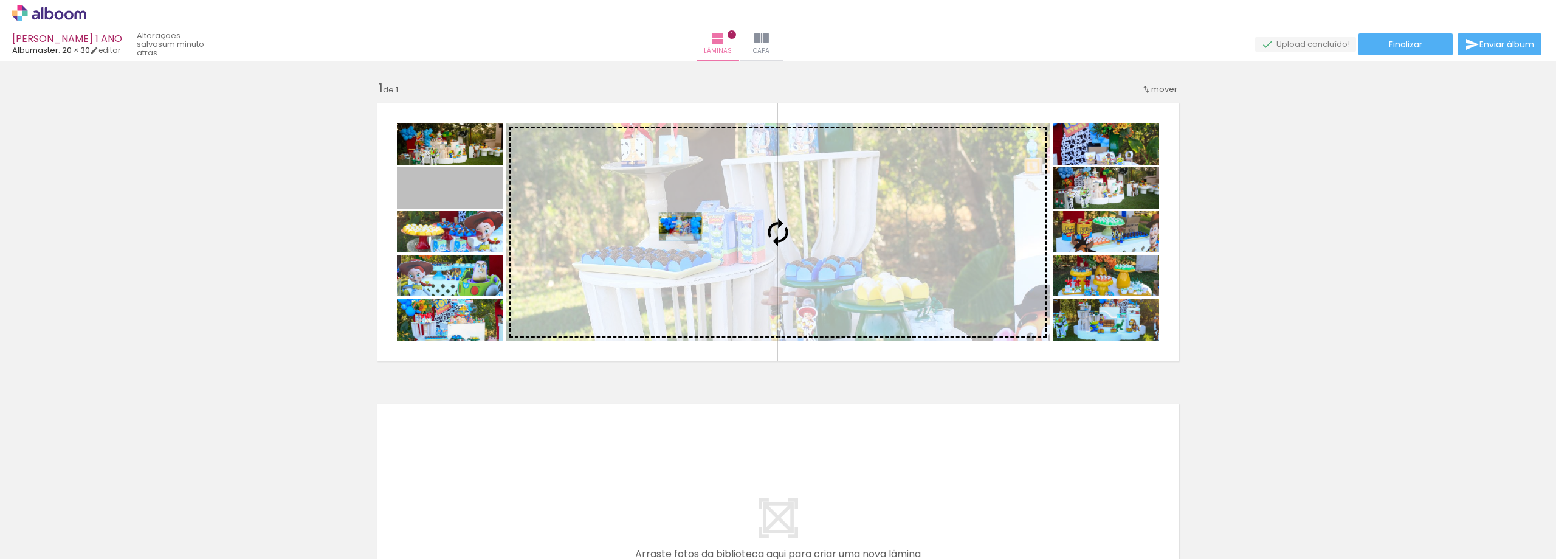
drag, startPoint x: 475, startPoint y: 196, endPoint x: 676, endPoint y: 225, distance: 202.7
click at [0, 0] on slot at bounding box center [0, 0] width 0 height 0
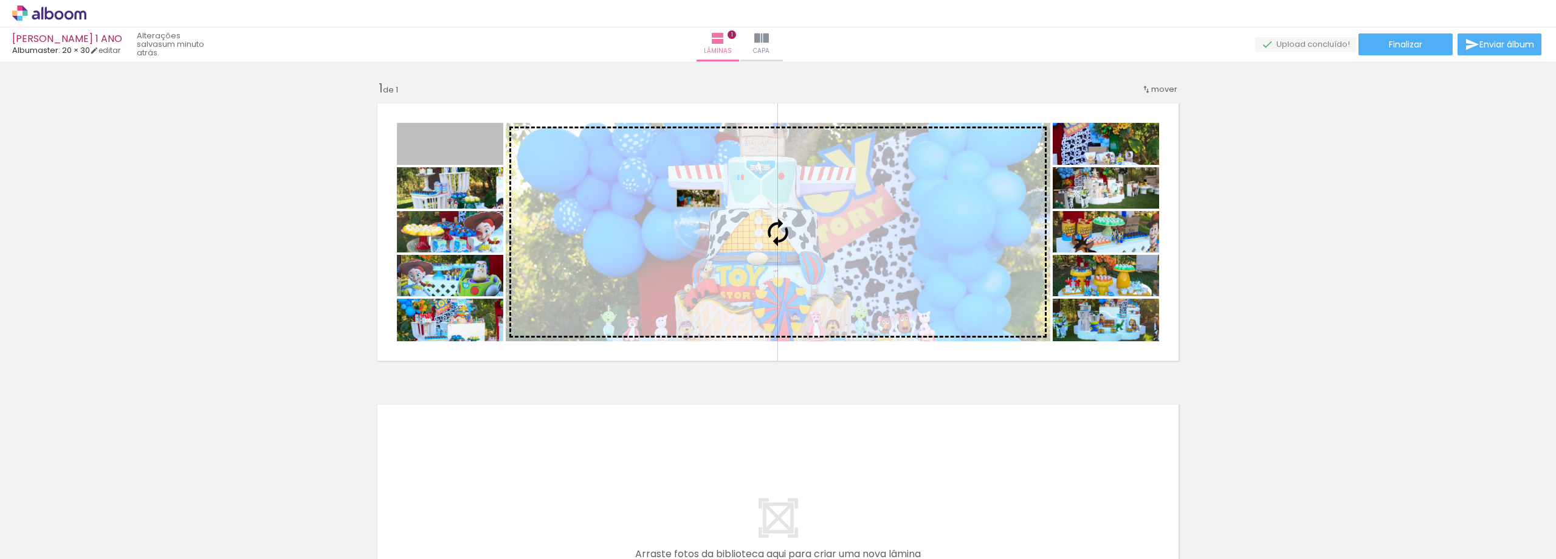
drag, startPoint x: 479, startPoint y: 153, endPoint x: 694, endPoint y: 198, distance: 219.3
click at [0, 0] on slot at bounding box center [0, 0] width 0 height 0
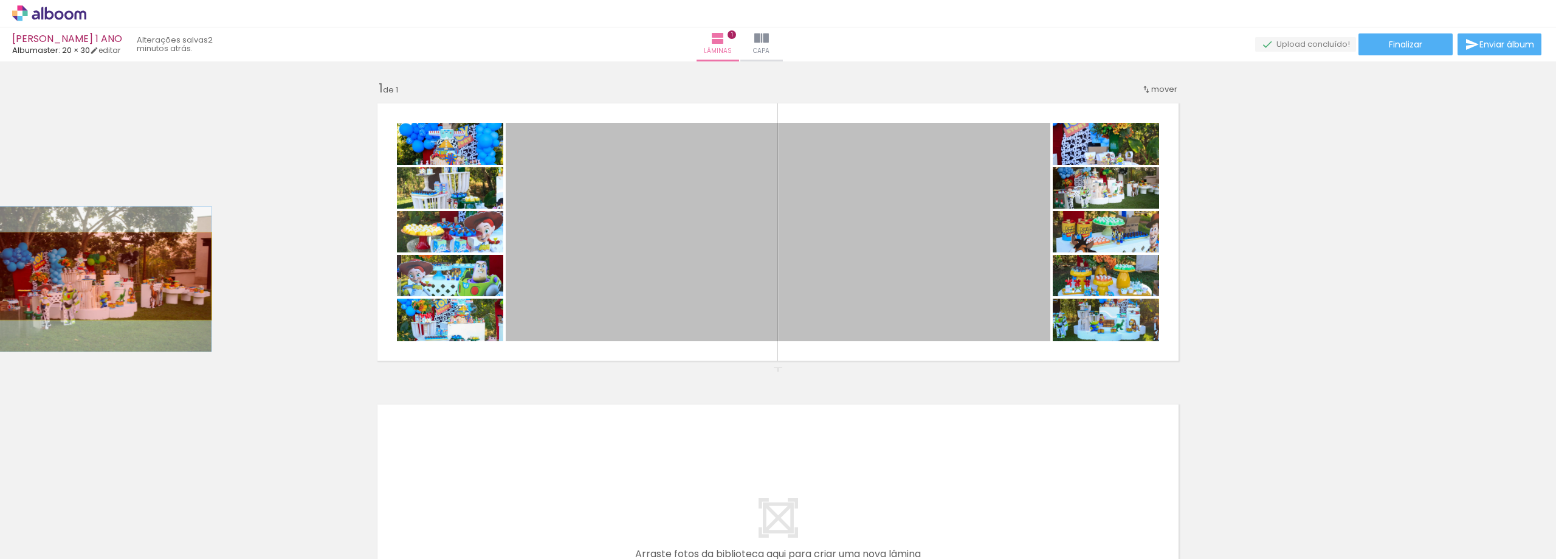
drag, startPoint x: 864, startPoint y: 247, endPoint x: 98, endPoint y: 276, distance: 767.0
click at [98, 276] on div "Inserir lâmina 1 de 1" at bounding box center [778, 367] width 1556 height 602
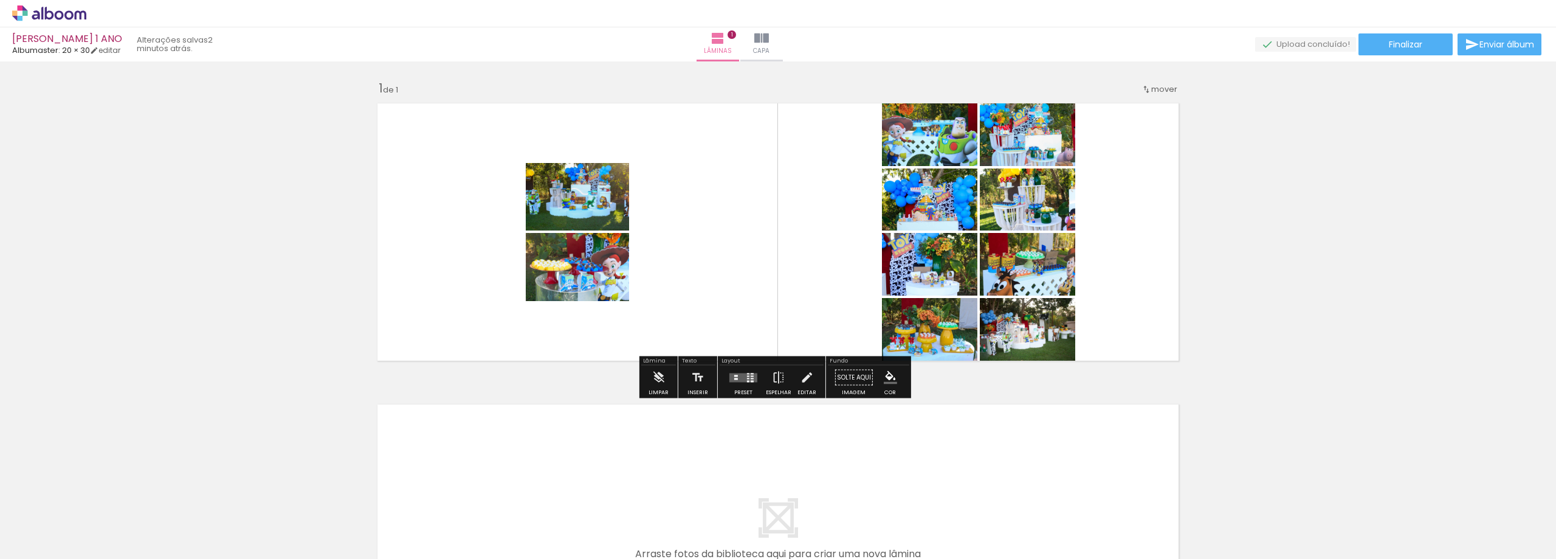
click at [738, 376] on quentale-layouter at bounding box center [743, 377] width 28 height 9
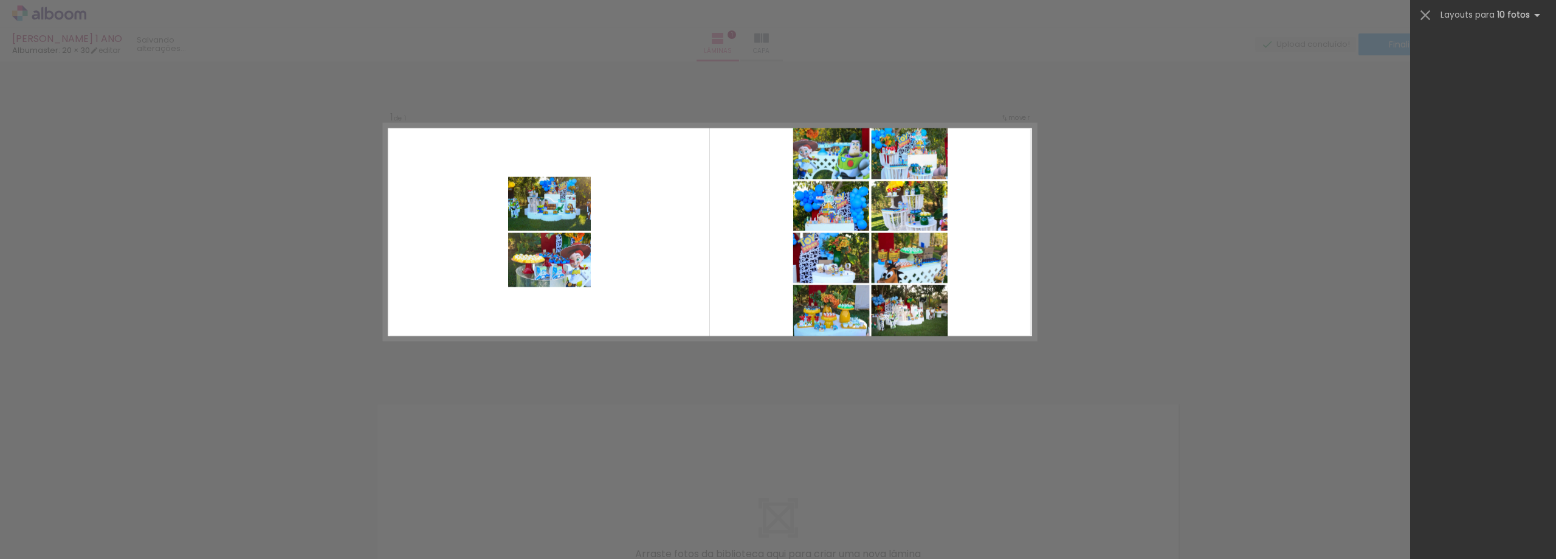
scroll to position [0, 0]
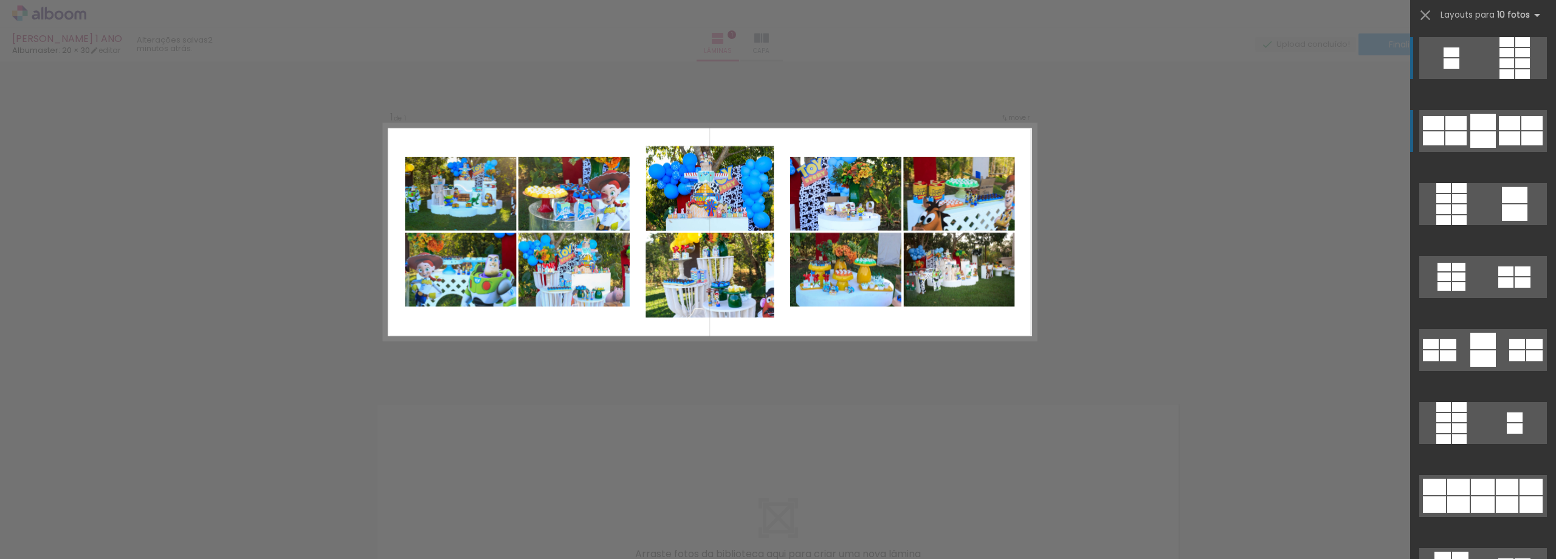
click at [1461, 137] on div at bounding box center [1455, 138] width 21 height 14
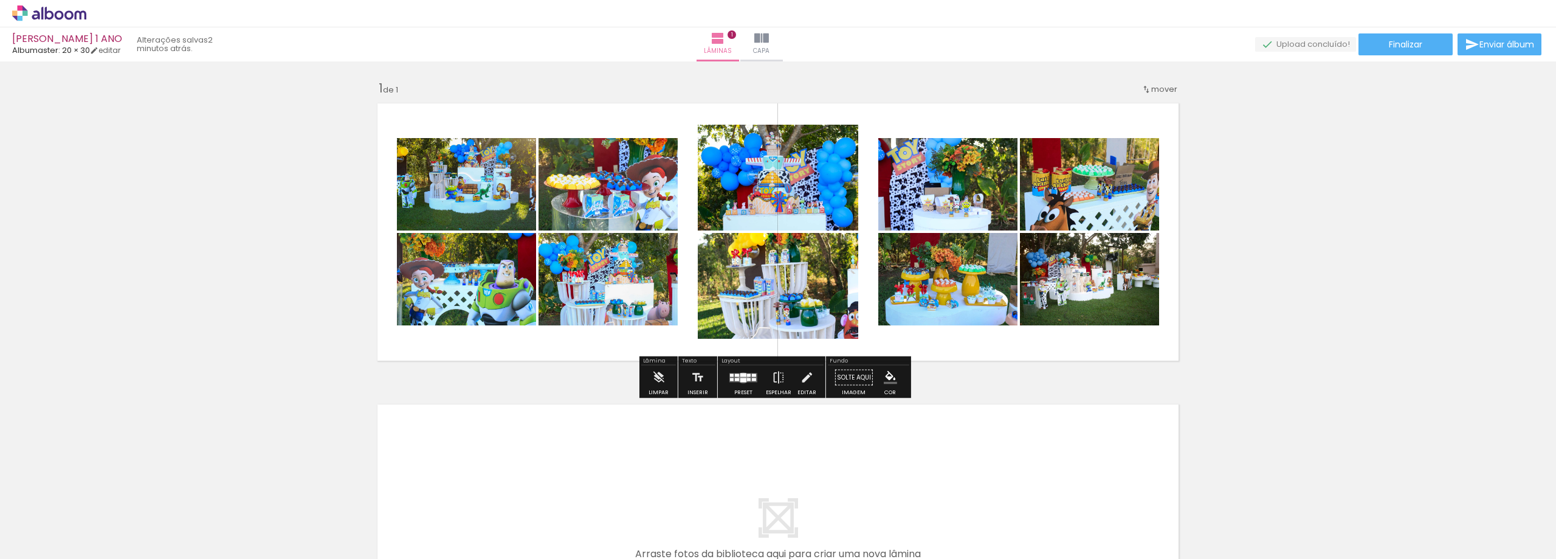
click at [740, 377] on div at bounding box center [743, 379] width 6 height 4
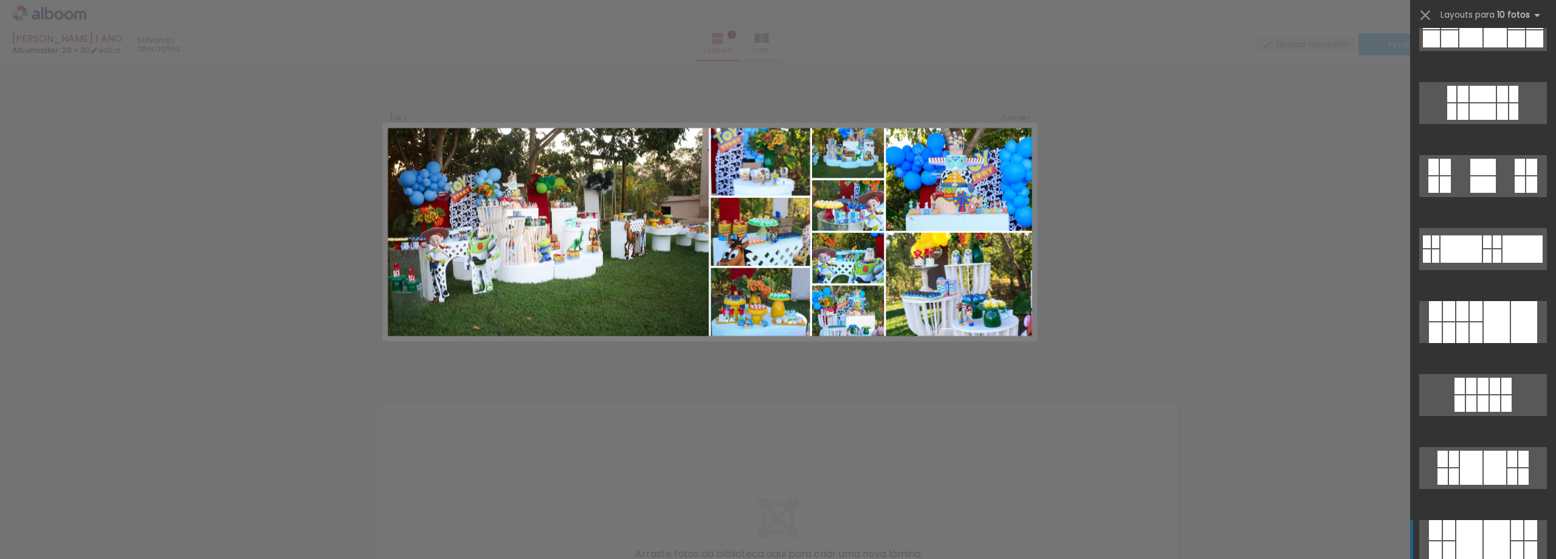
scroll to position [2687, 0]
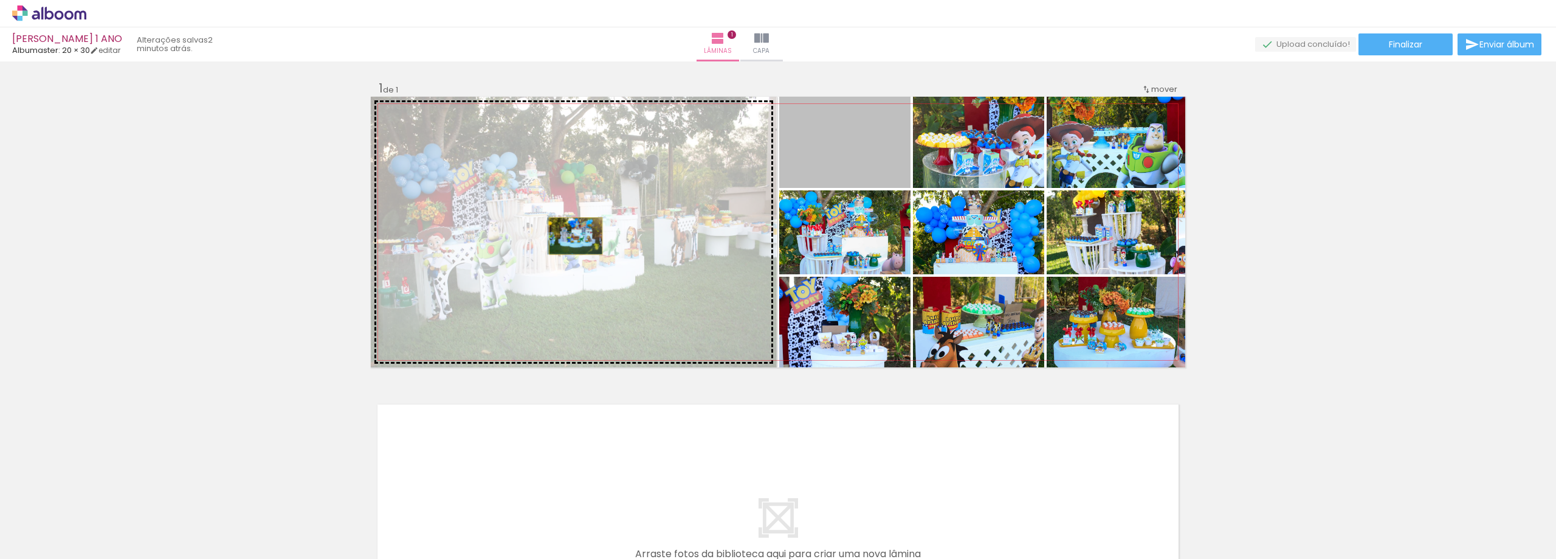
drag, startPoint x: 881, startPoint y: 170, endPoint x: 571, endPoint y: 236, distance: 316.9
click at [0, 0] on slot at bounding box center [0, 0] width 0 height 0
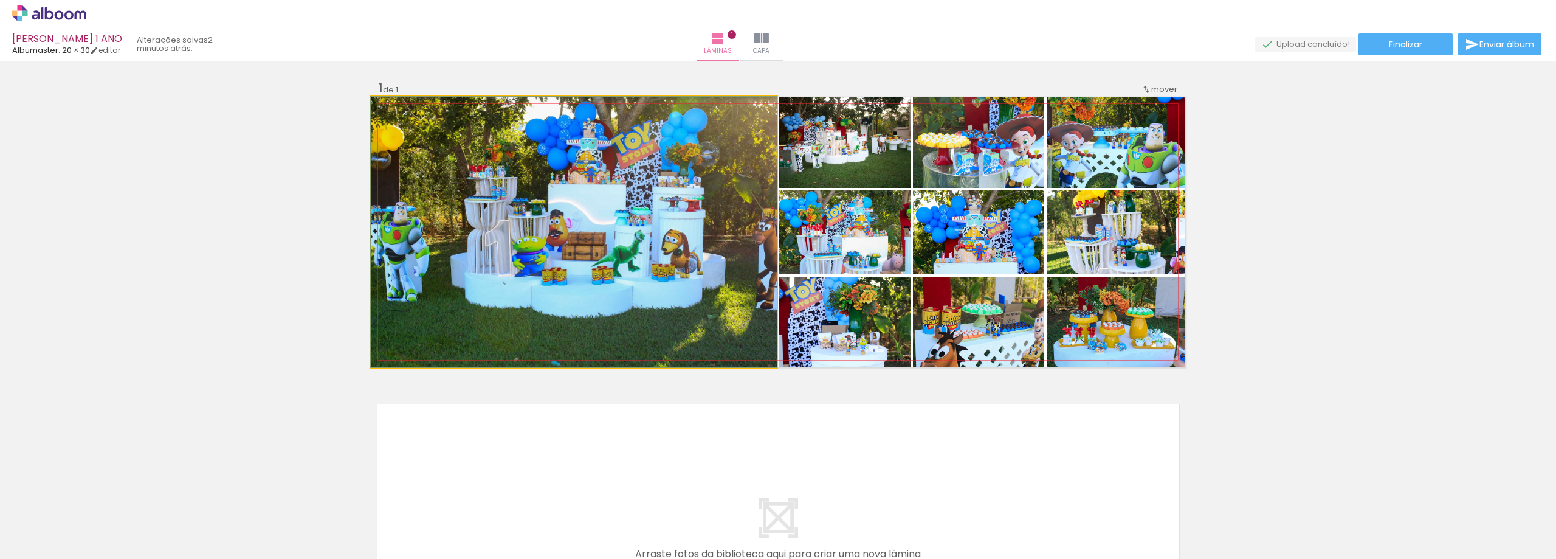
drag, startPoint x: 630, startPoint y: 212, endPoint x: 616, endPoint y: 286, distance: 75.5
click at [684, 212] on quentale-photo at bounding box center [574, 232] width 406 height 270
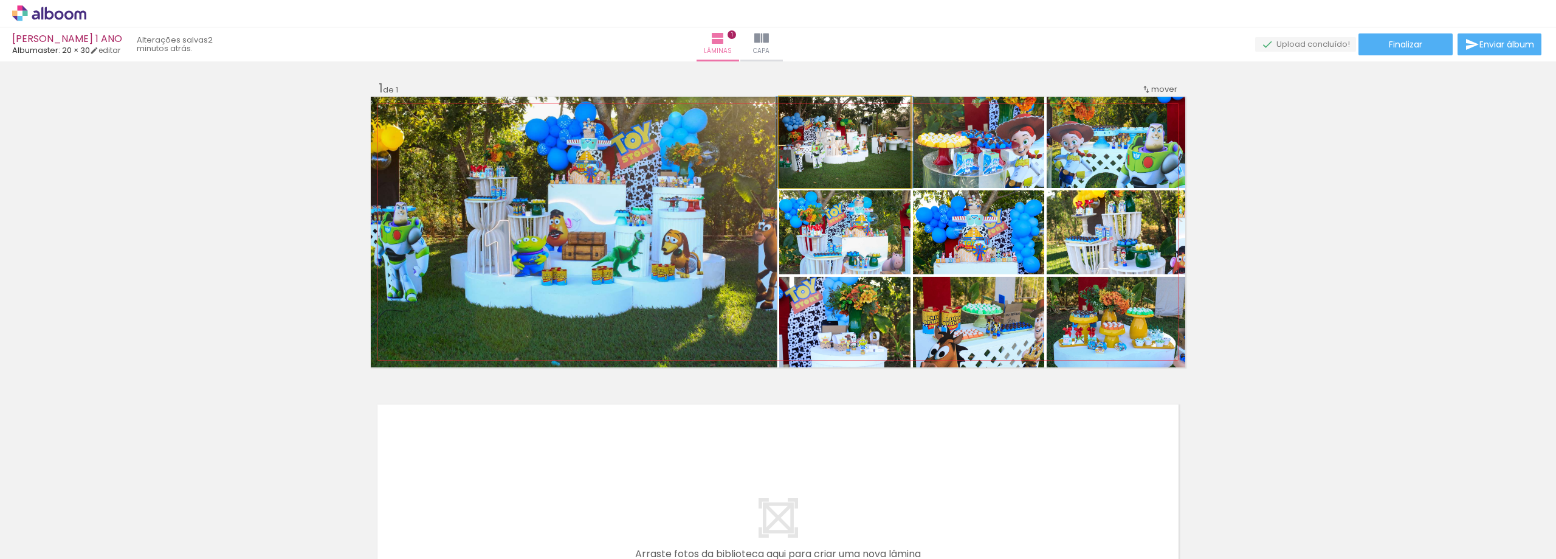
click at [868, 157] on quentale-photo at bounding box center [844, 142] width 131 height 91
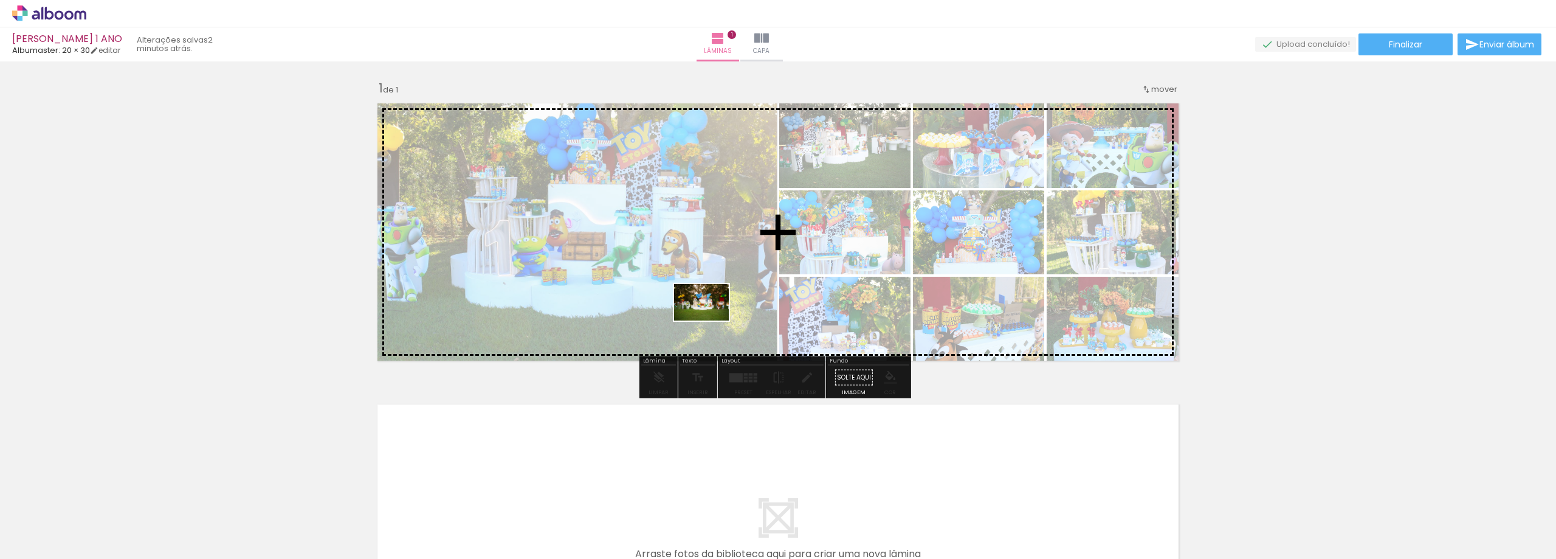
drag, startPoint x: 1006, startPoint y: 525, endPoint x: 711, endPoint y: 320, distance: 359.1
click at [711, 320] on quentale-workspace at bounding box center [778, 279] width 1556 height 559
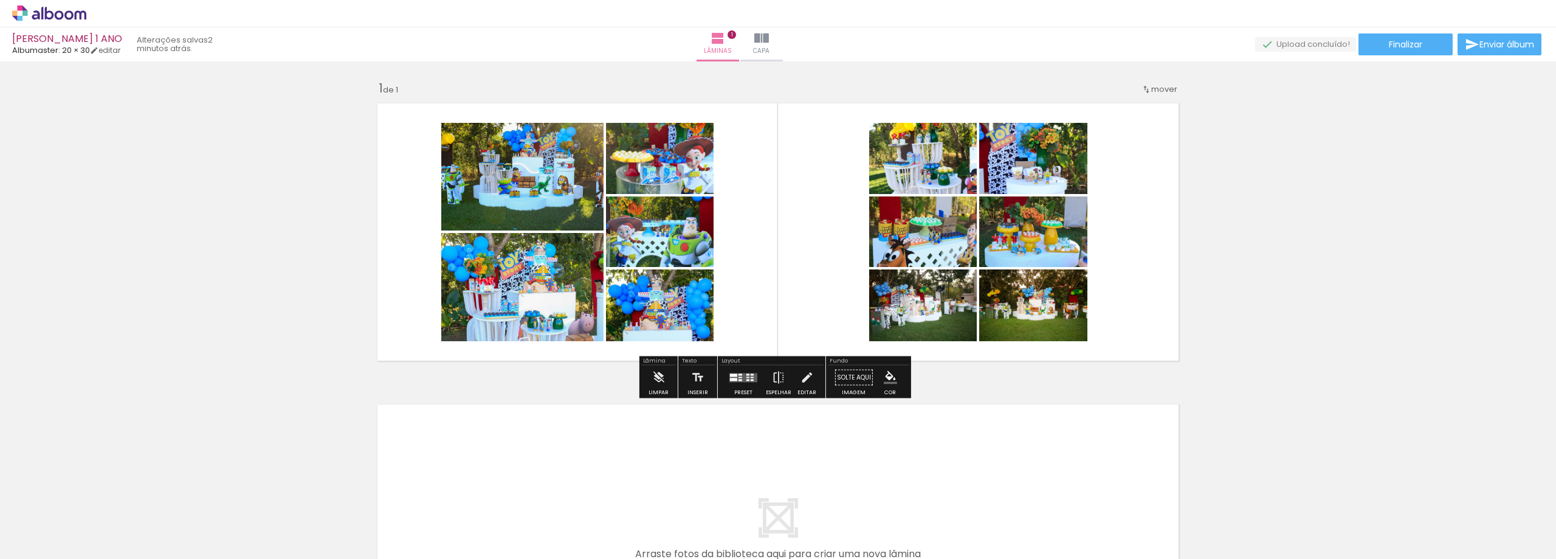
click at [742, 376] on quentale-layouter at bounding box center [743, 377] width 28 height 9
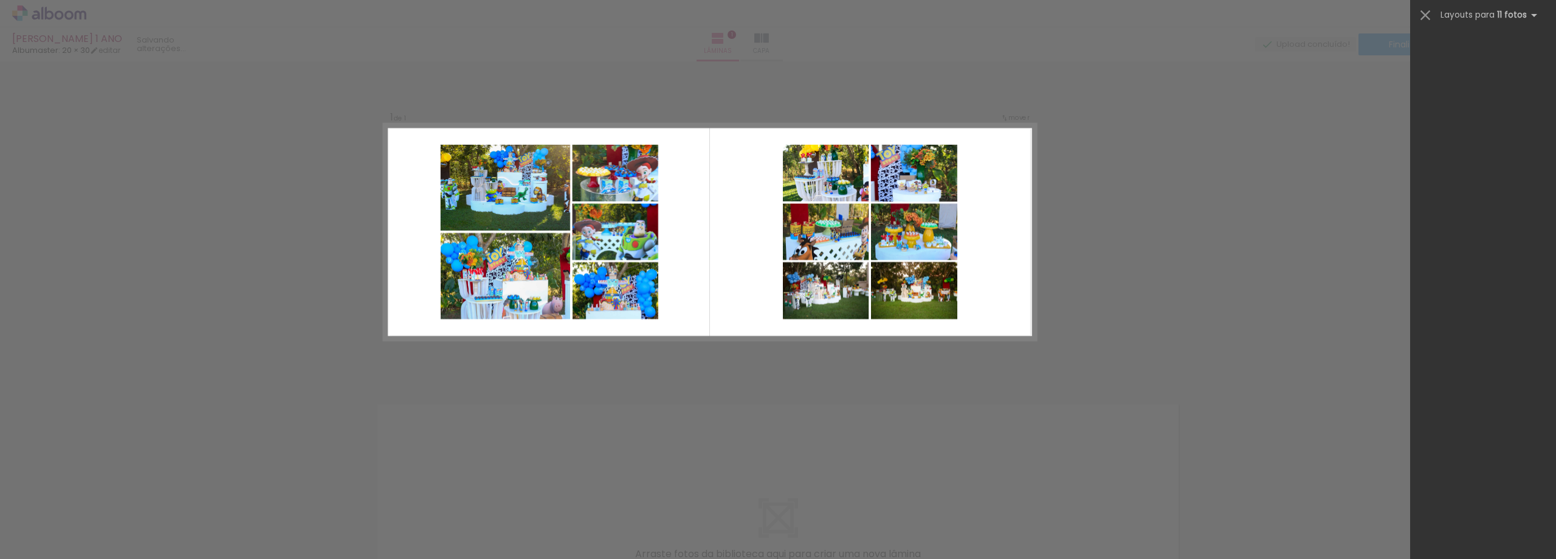
scroll to position [0, 0]
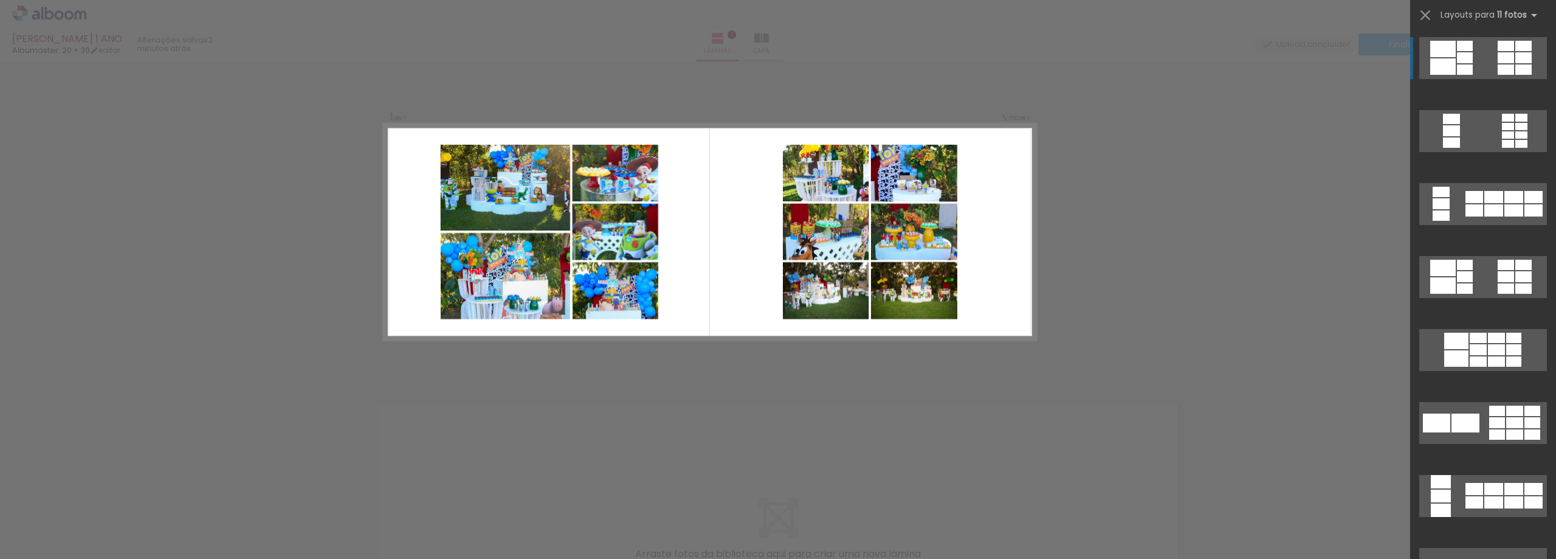
click at [728, 417] on div "Confirmar Cancelar" at bounding box center [778, 376] width 1556 height 631
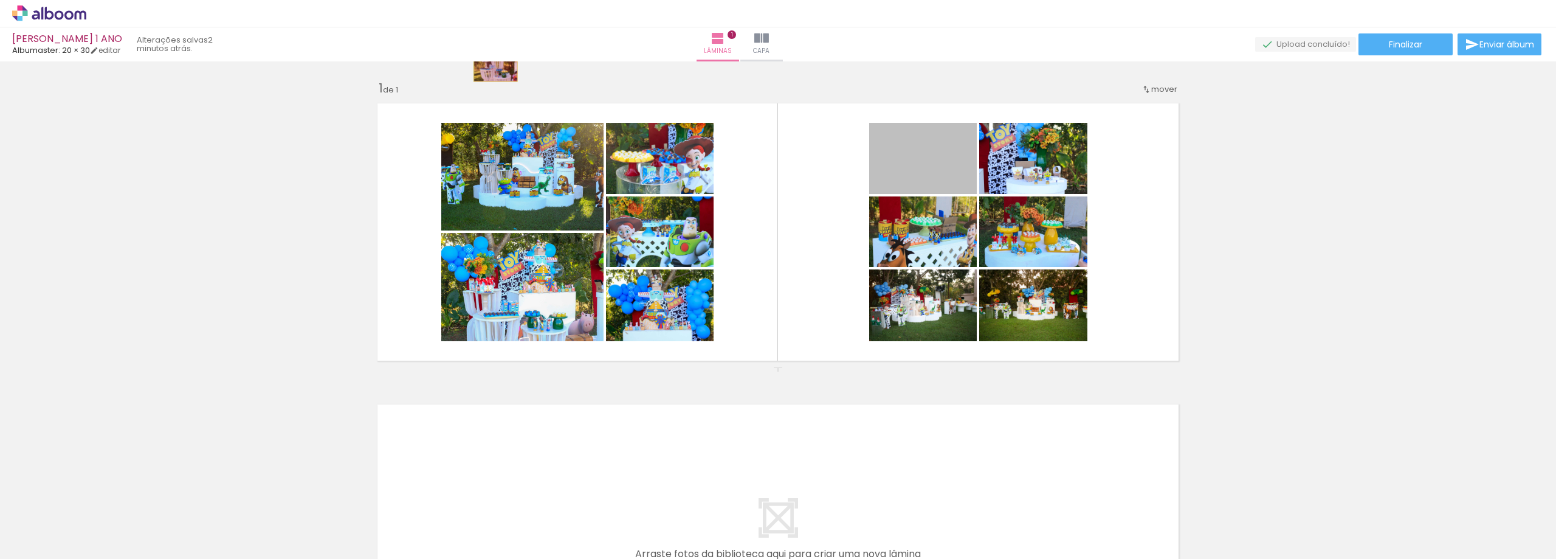
drag, startPoint x: 940, startPoint y: 169, endPoint x: 491, endPoint y: 67, distance: 460.0
click at [491, 67] on div "Inserir lâmina 1 de 1" at bounding box center [778, 367] width 1556 height 602
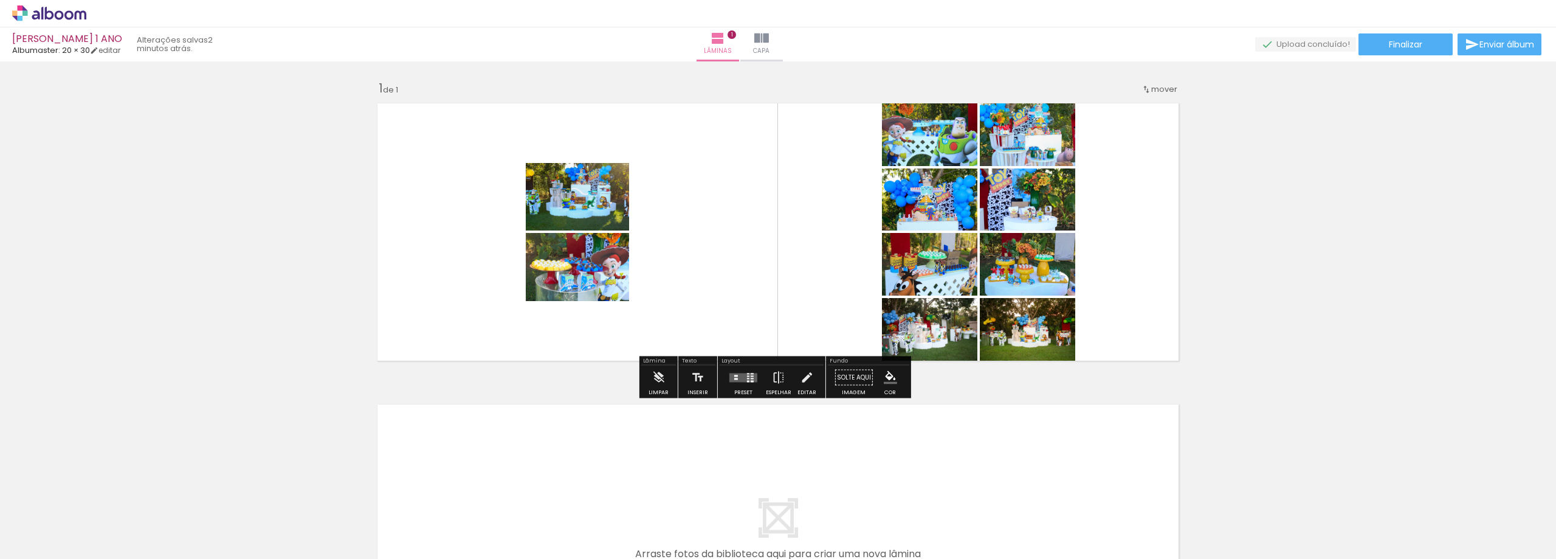
click at [737, 373] on quentale-layouter at bounding box center [743, 377] width 28 height 9
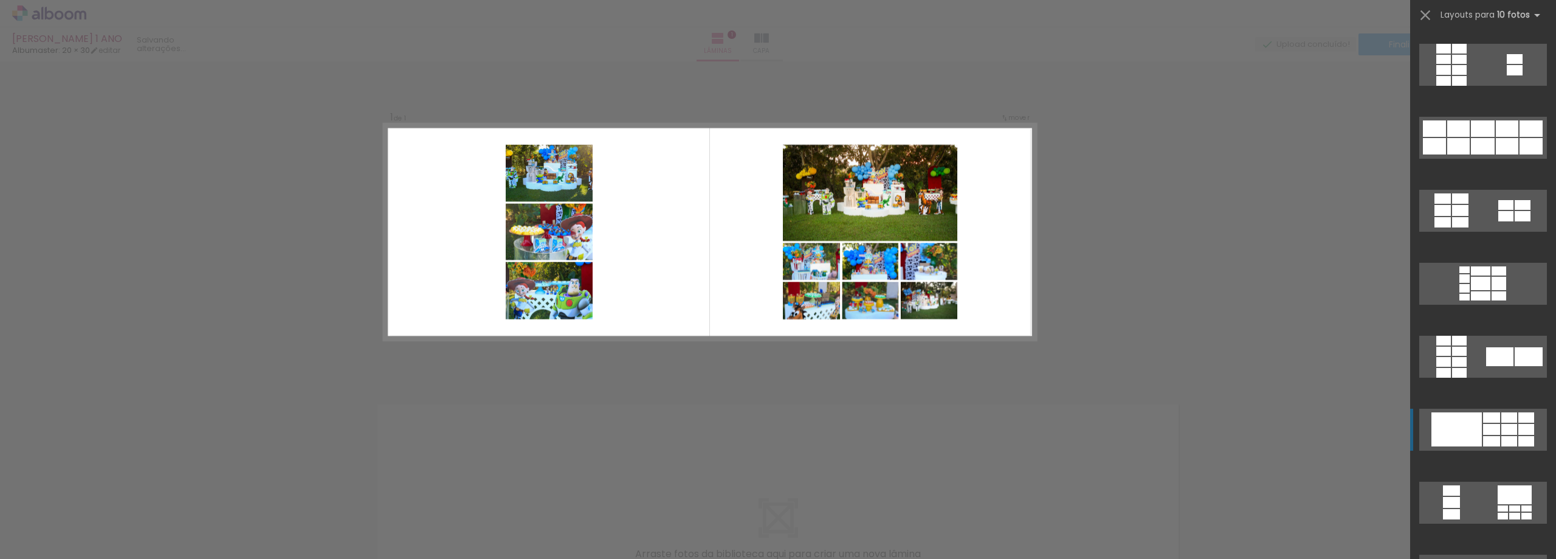
scroll to position [425, 0]
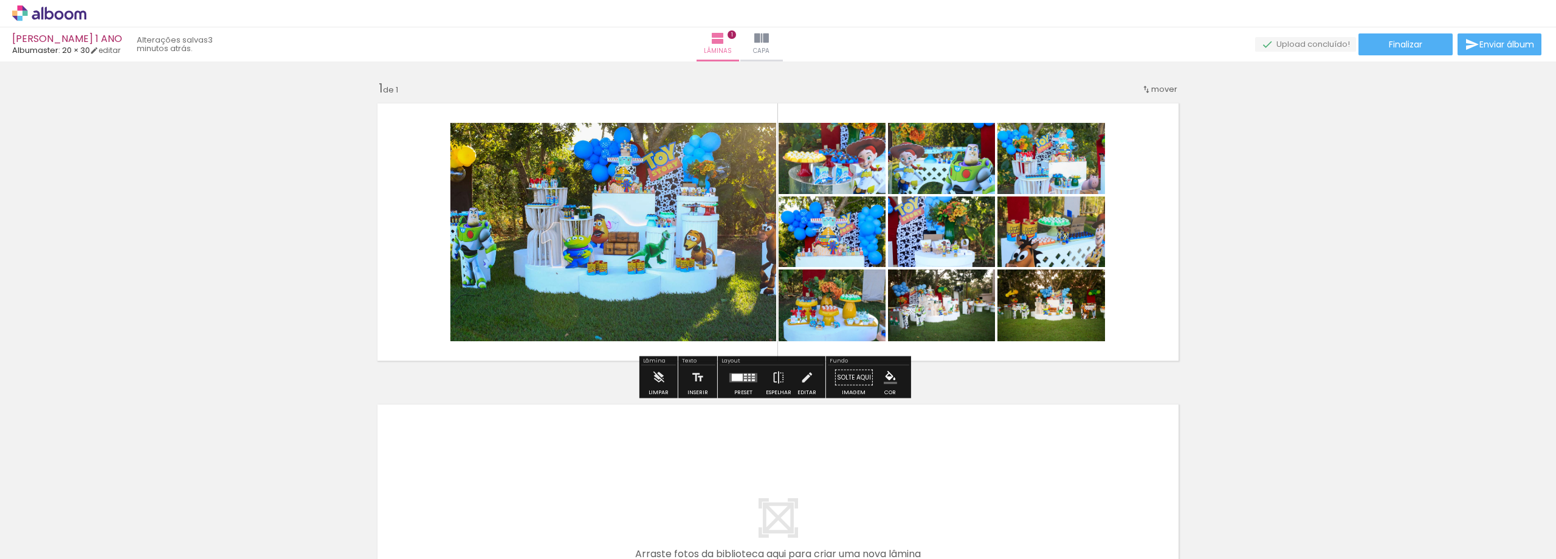
click at [737, 380] on div at bounding box center [737, 376] width 11 height 7
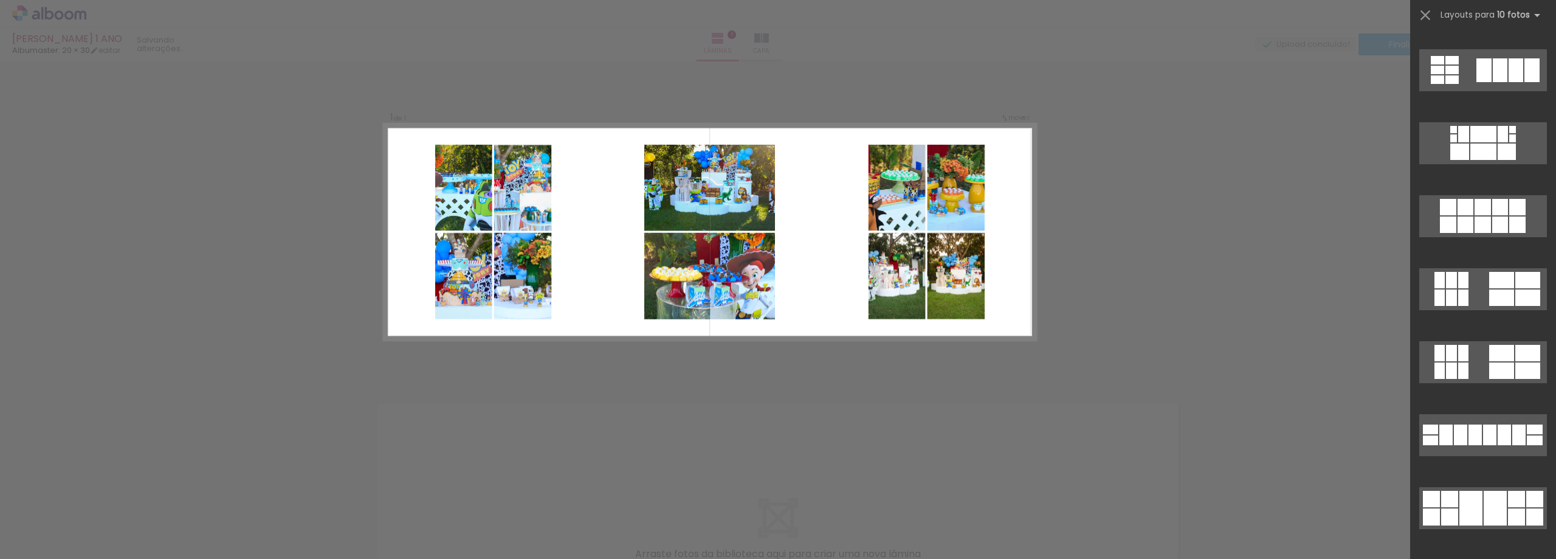
scroll to position [2067, 0]
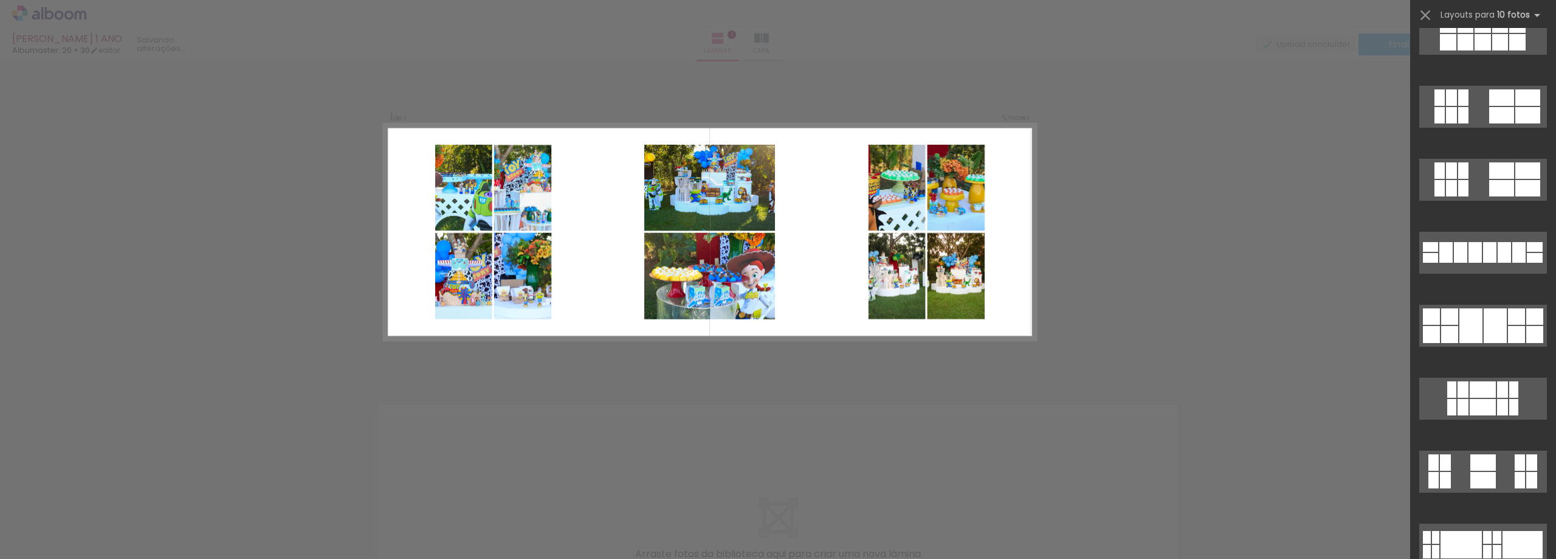
click at [1487, 495] on div at bounding box center [1483, 477] width 146 height 73
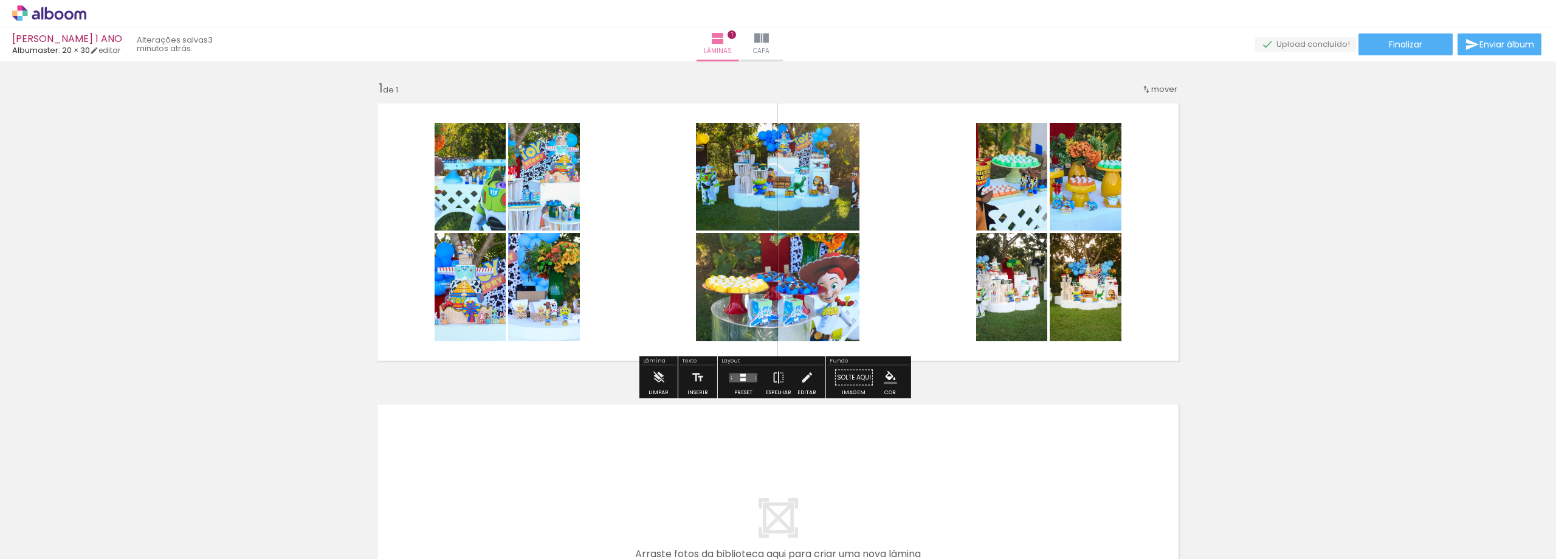
scroll to position [2310, 0]
click at [744, 380] on quentale-layouter at bounding box center [743, 377] width 28 height 9
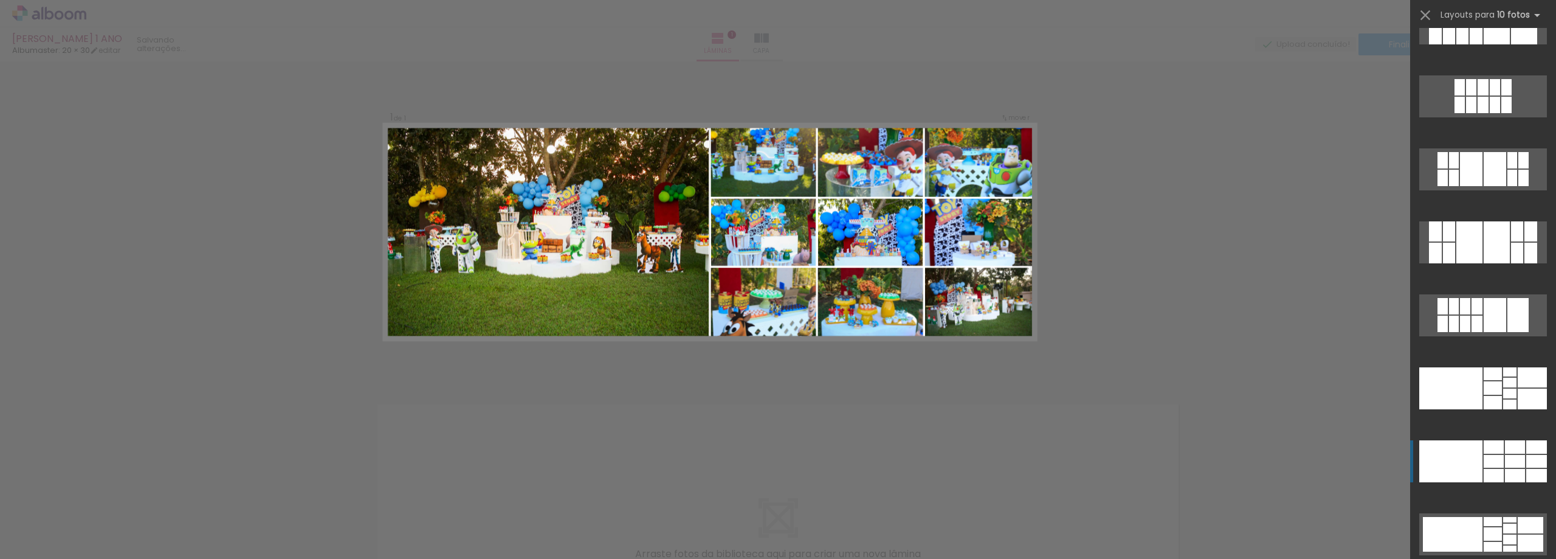
scroll to position [2723, 0]
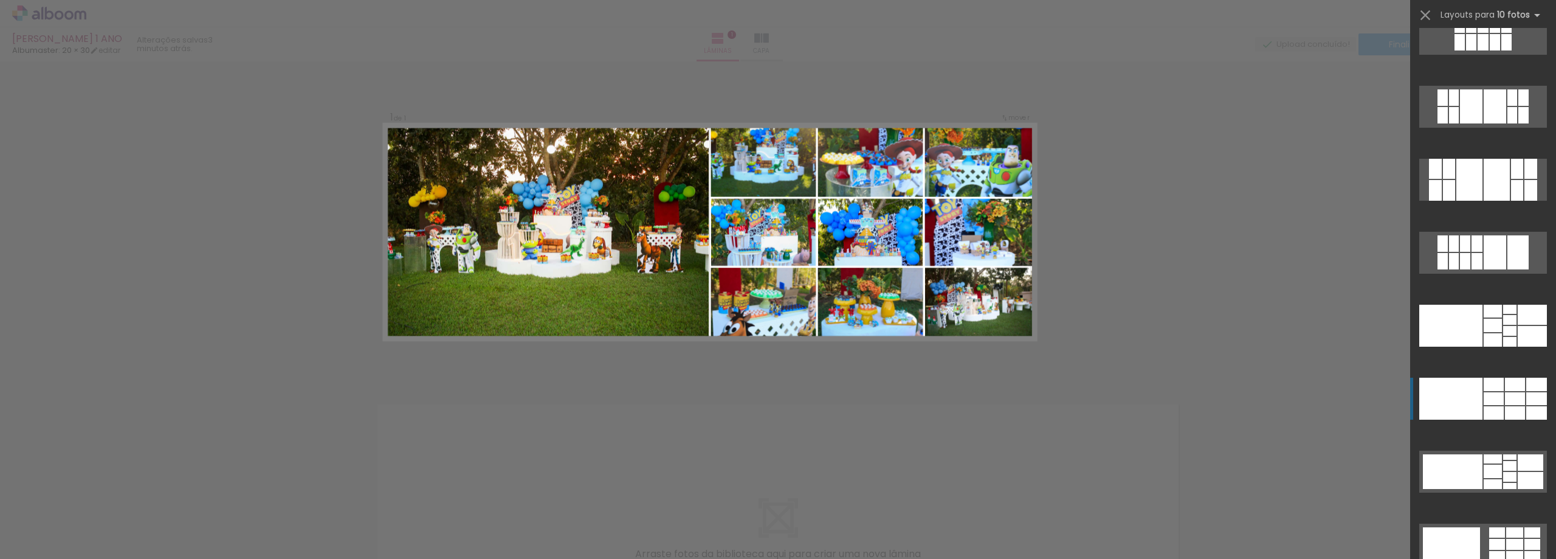
click at [1455, 179] on div at bounding box center [1449, 169] width 12 height 20
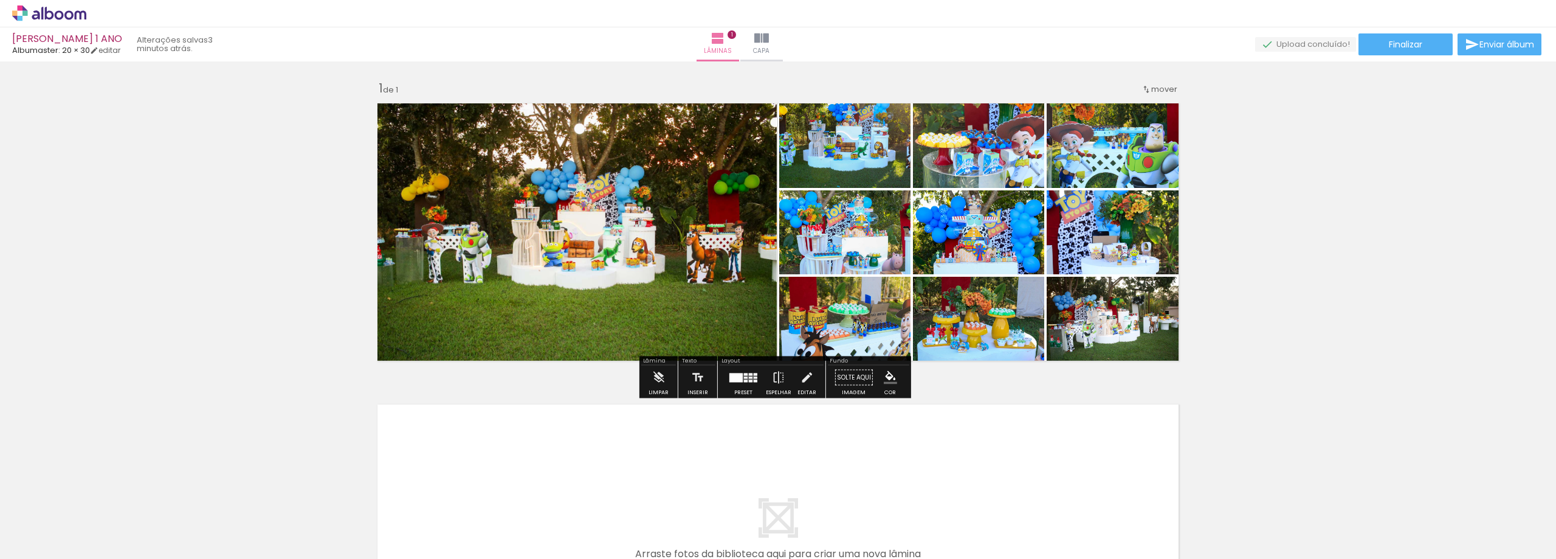
click at [1405, 264] on div "Inserir lâmina 1 de 1" at bounding box center [778, 367] width 1556 height 602
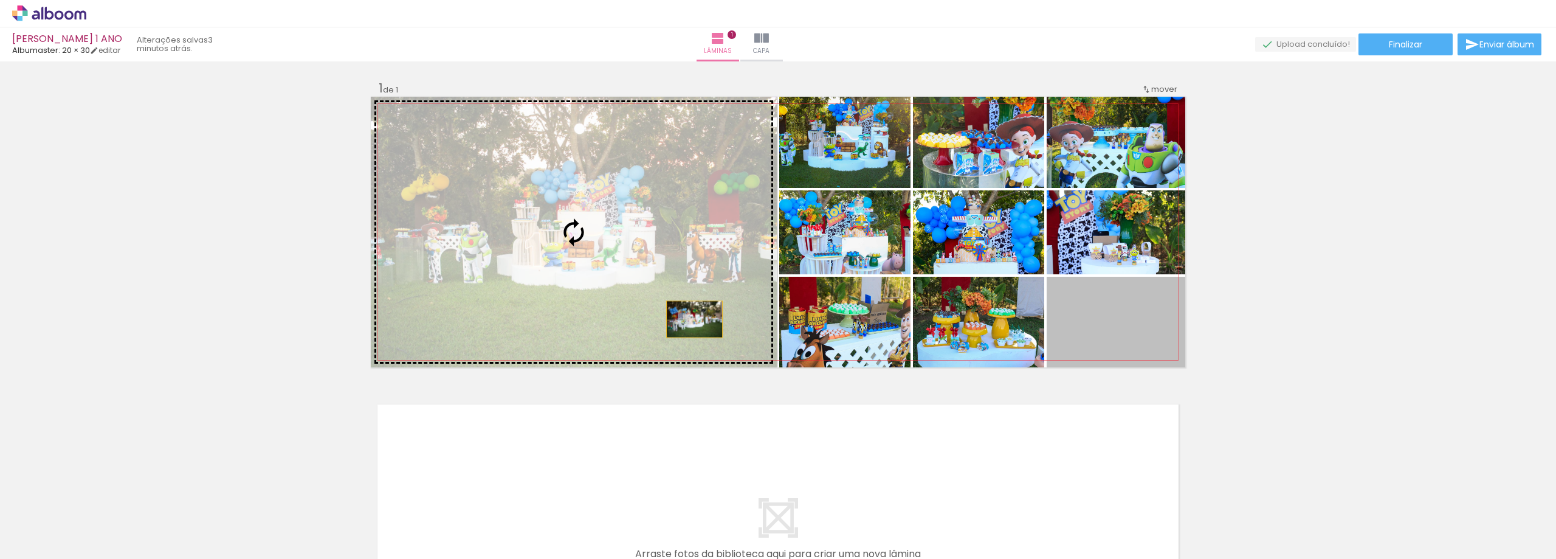
drag, startPoint x: 1103, startPoint y: 328, endPoint x: 690, endPoint y: 319, distance: 412.8
click at [0, 0] on slot at bounding box center [0, 0] width 0 height 0
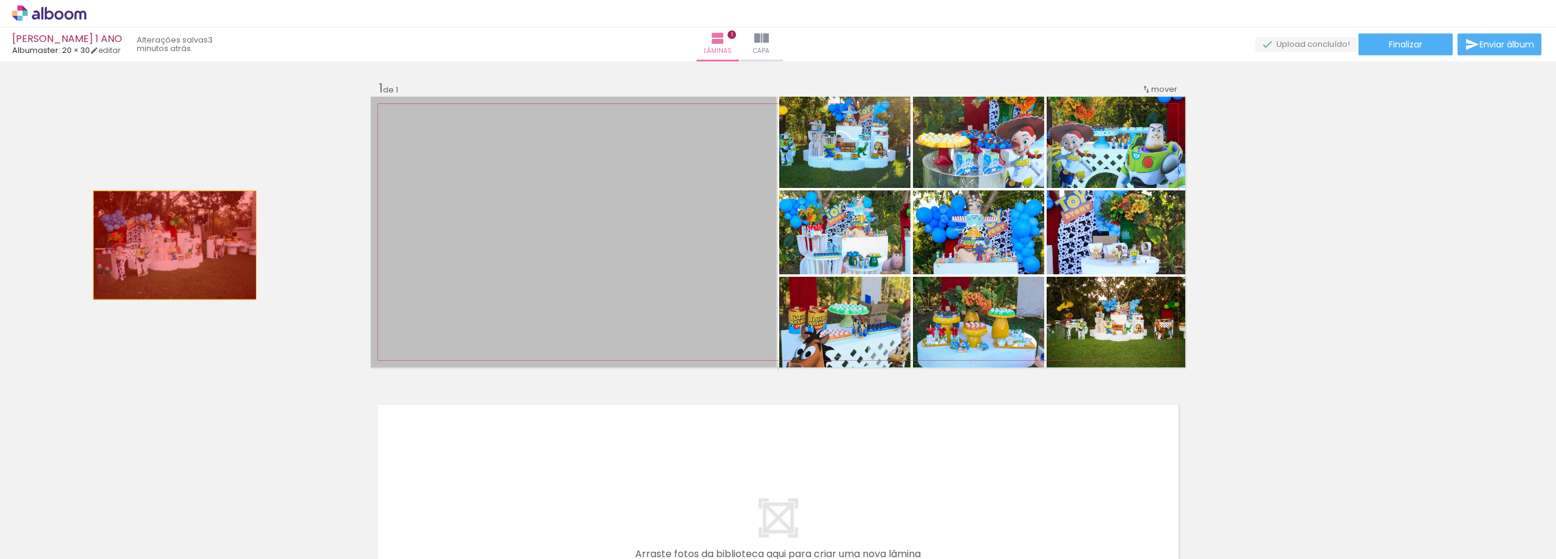
drag, startPoint x: 667, startPoint y: 262, endPoint x: 177, endPoint y: 243, distance: 490.3
click at [158, 244] on div "Inserir lâmina 1 de 1" at bounding box center [778, 367] width 1556 height 602
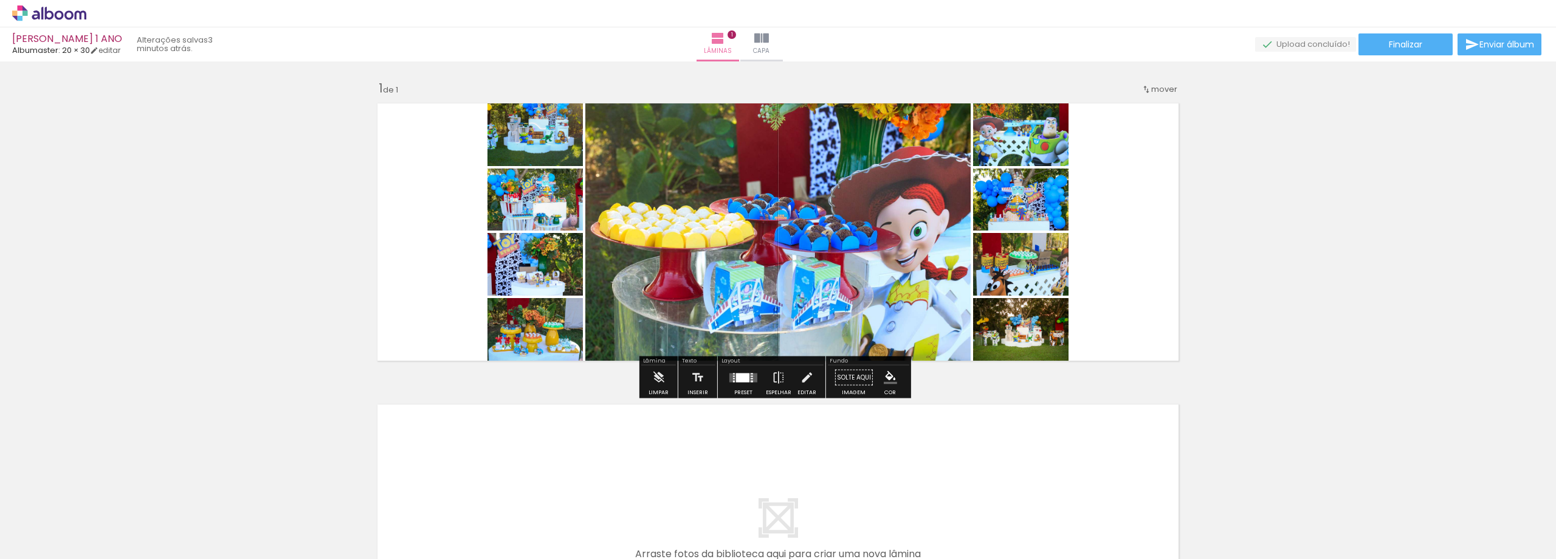
click at [745, 377] on div at bounding box center [742, 377] width 13 height 9
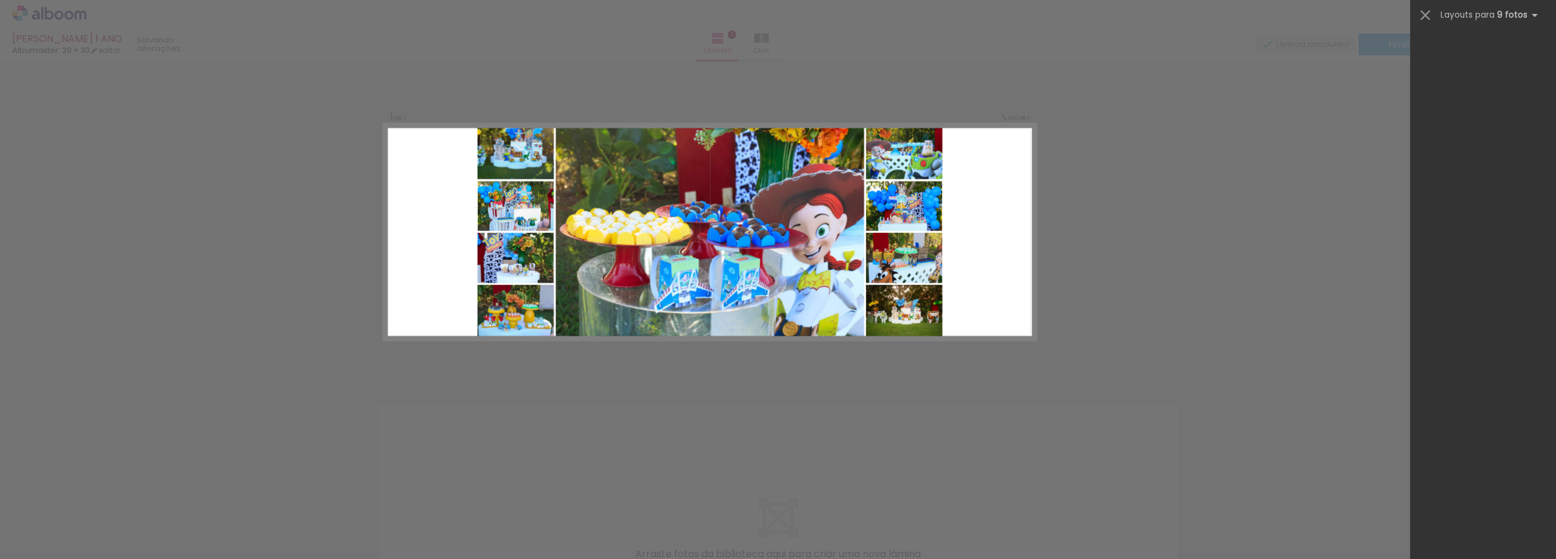
scroll to position [0, 0]
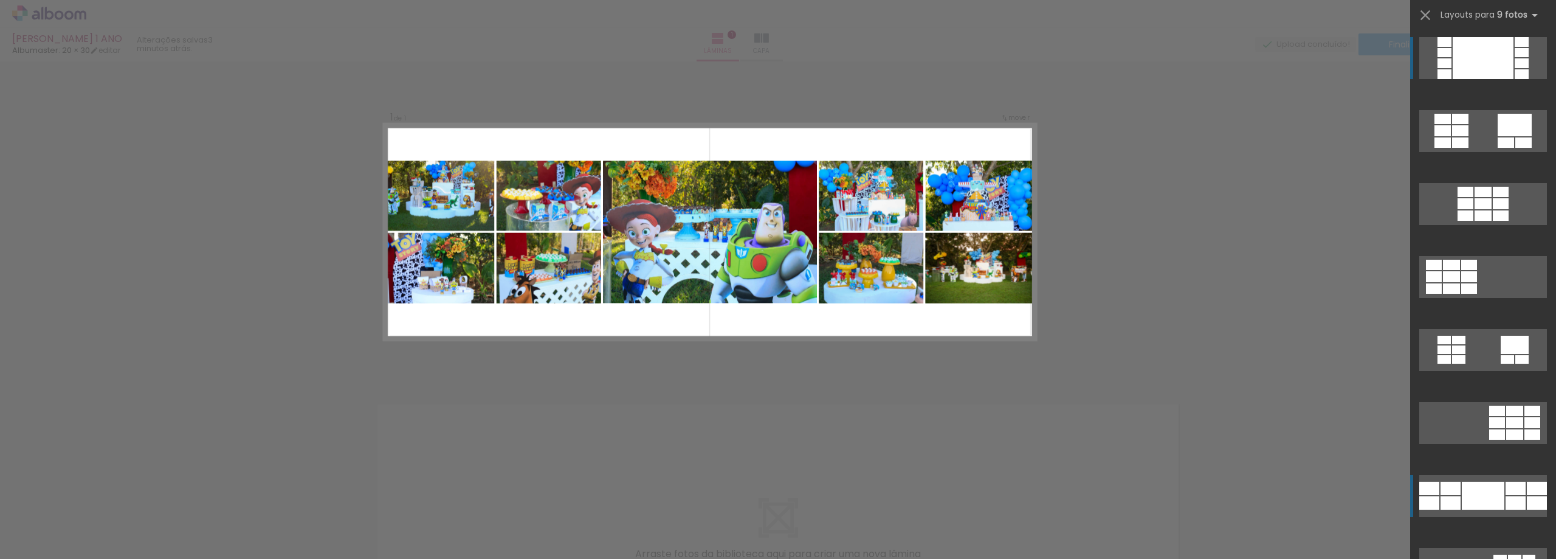
click at [1498, 490] on div at bounding box center [1483, 495] width 43 height 28
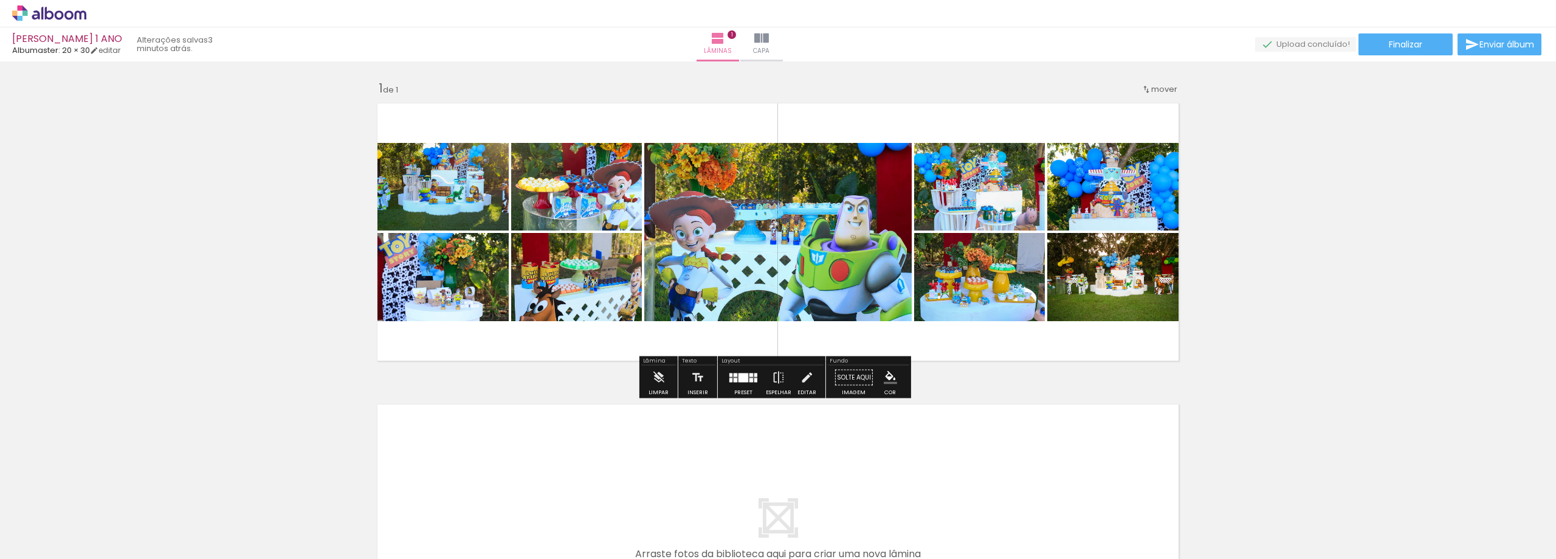
click at [734, 372] on div at bounding box center [743, 377] width 33 height 24
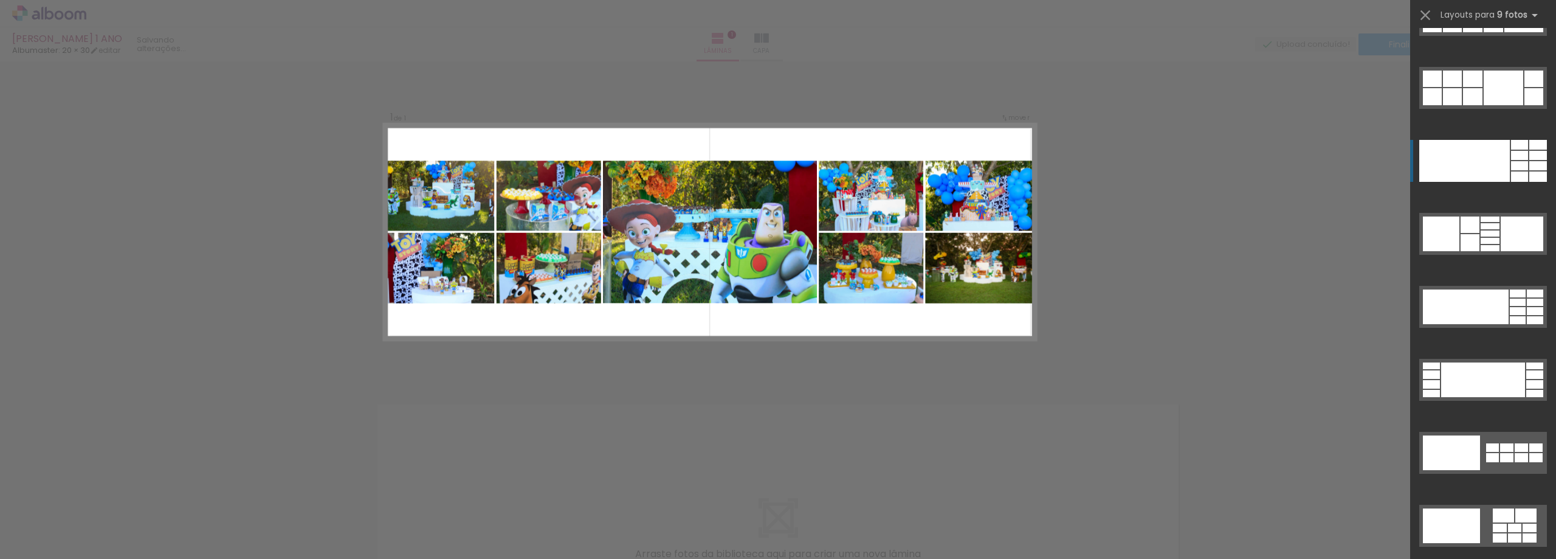
scroll to position [2970, 0]
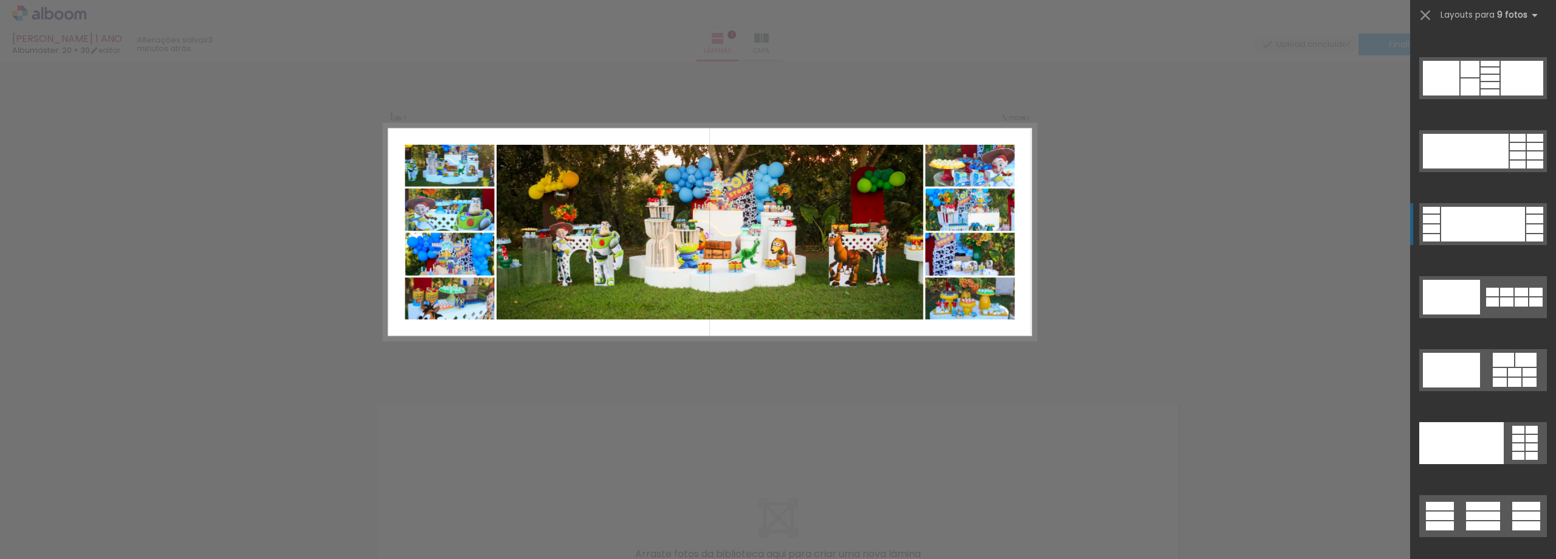
click at [1470, 215] on div at bounding box center [1483, 224] width 84 height 35
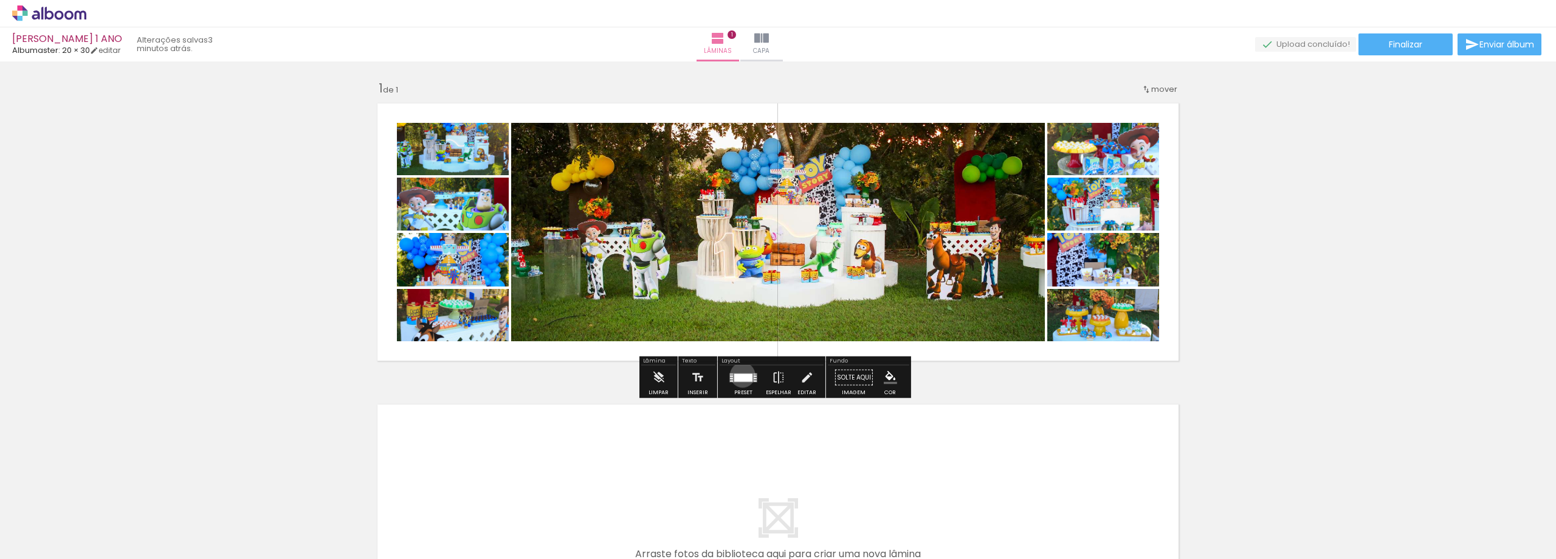
click at [740, 374] on div at bounding box center [743, 377] width 18 height 8
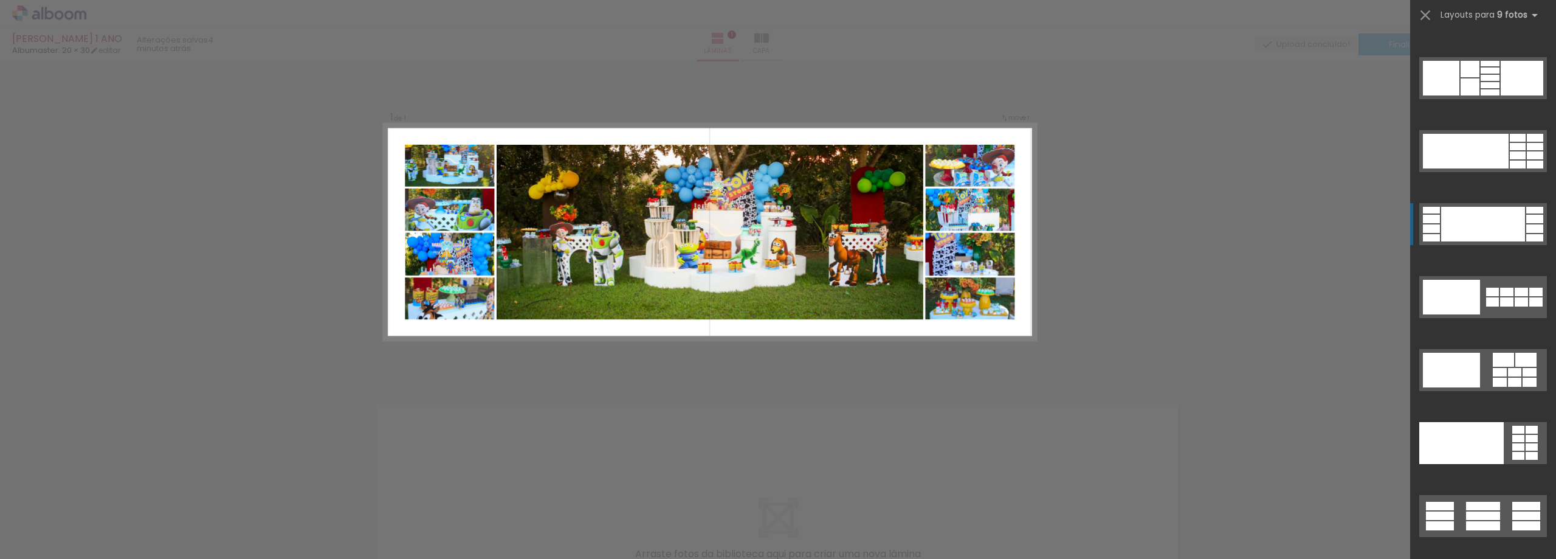
click at [1476, 227] on div at bounding box center [1483, 224] width 84 height 35
click at [1483, 224] on div at bounding box center [1483, 224] width 84 height 35
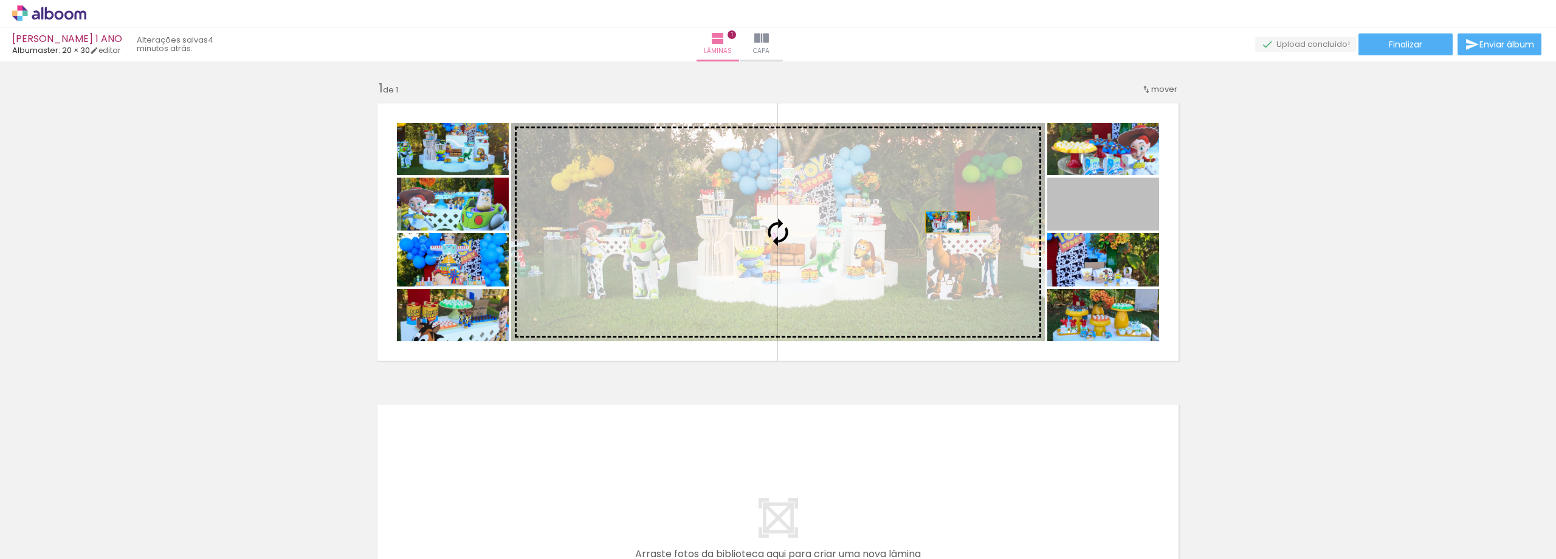
drag, startPoint x: 1139, startPoint y: 219, endPoint x: 943, endPoint y: 222, distance: 195.7
click at [0, 0] on slot at bounding box center [0, 0] width 0 height 0
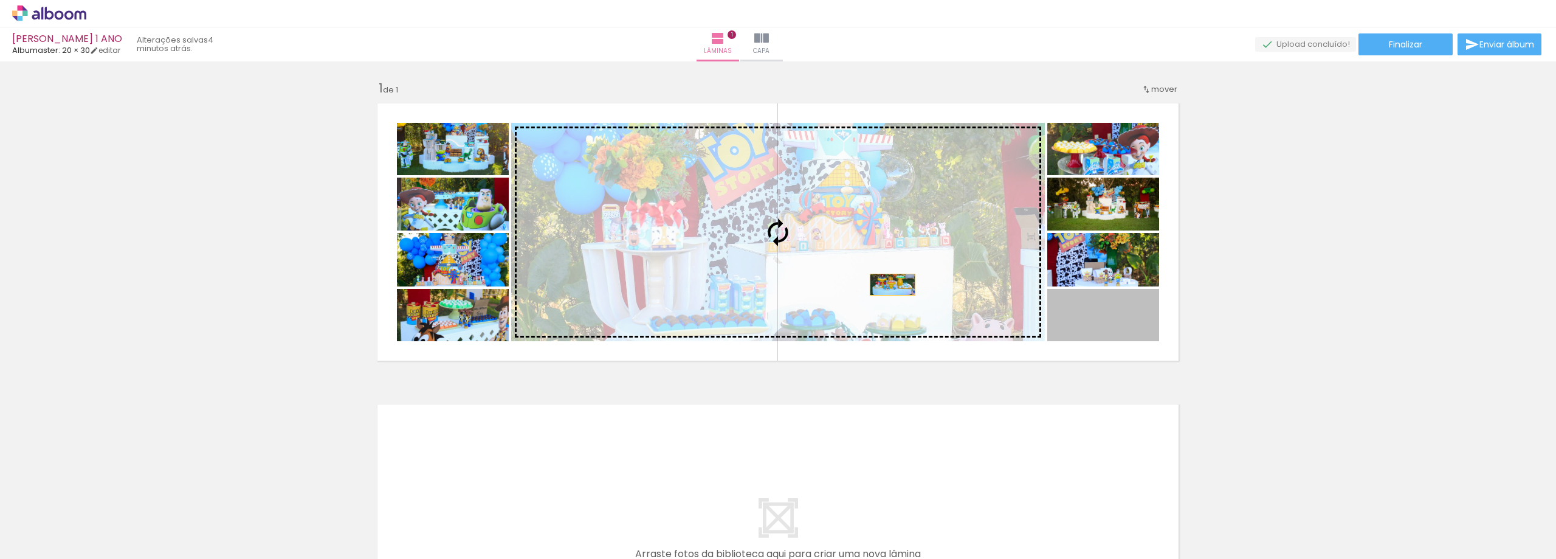
drag, startPoint x: 1145, startPoint y: 325, endPoint x: 874, endPoint y: 281, distance: 274.1
click at [0, 0] on slot at bounding box center [0, 0] width 0 height 0
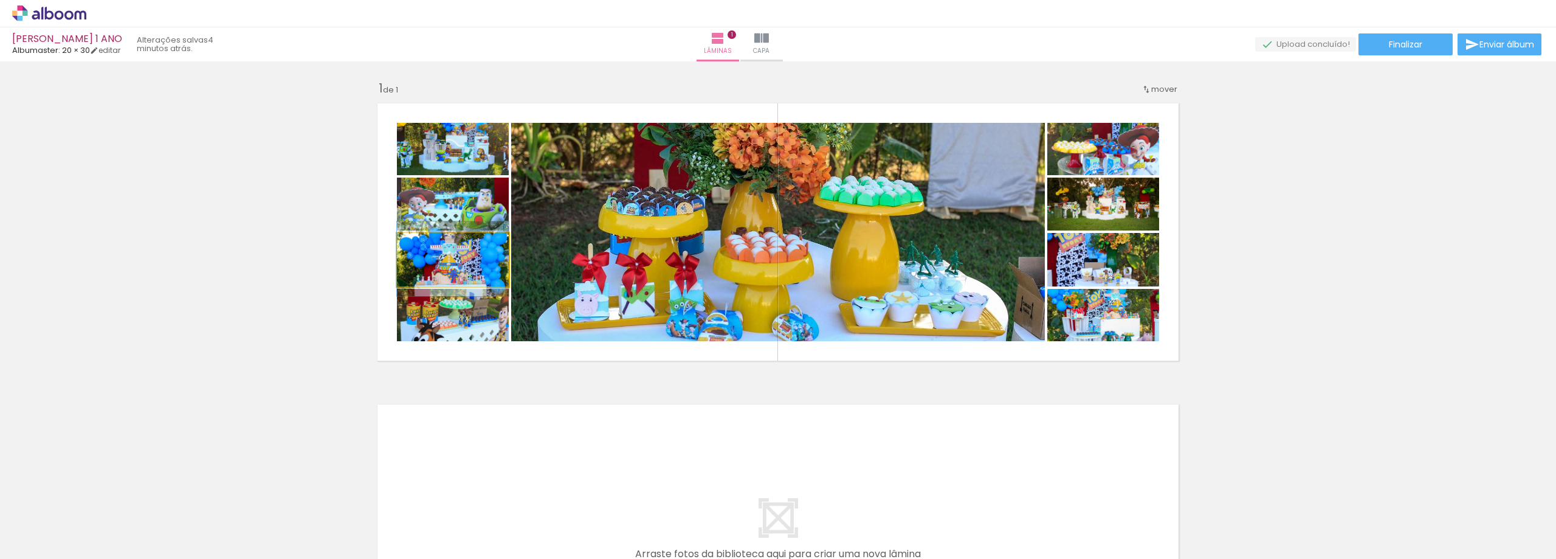
drag, startPoint x: 472, startPoint y: 269, endPoint x: 710, endPoint y: 250, distance: 238.4
click at [0, 0] on slot at bounding box center [0, 0] width 0 height 0
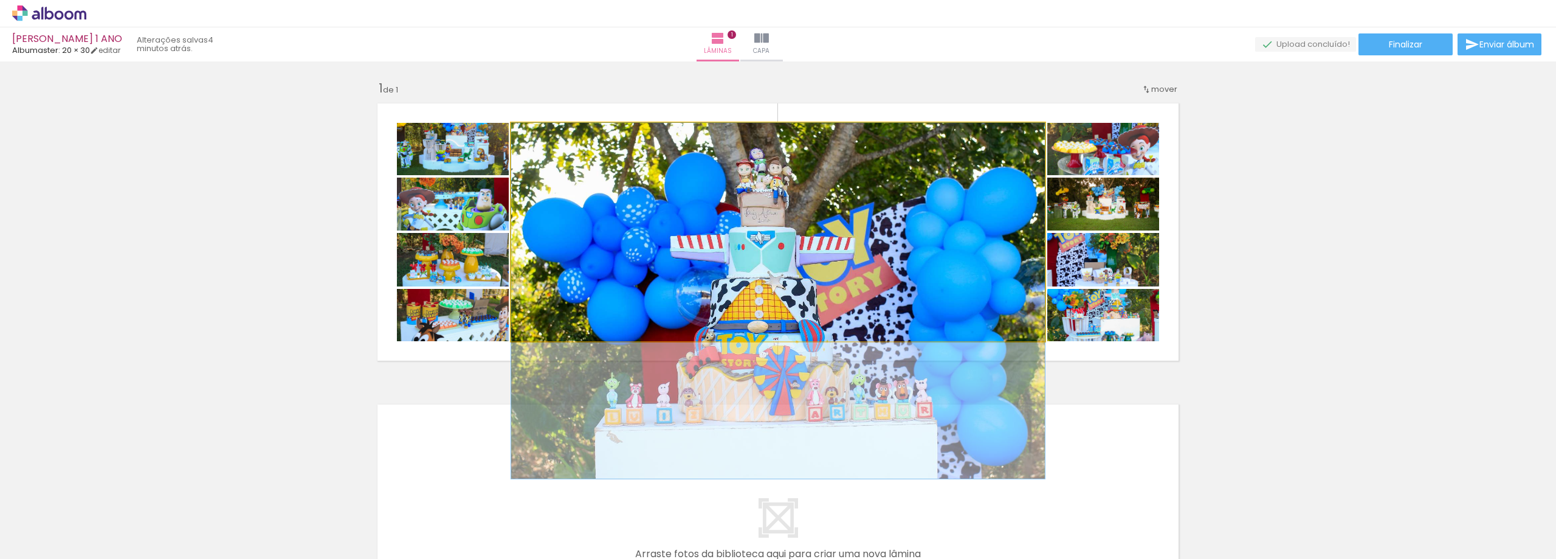
drag, startPoint x: 885, startPoint y: 207, endPoint x: 889, endPoint y: 283, distance: 75.5
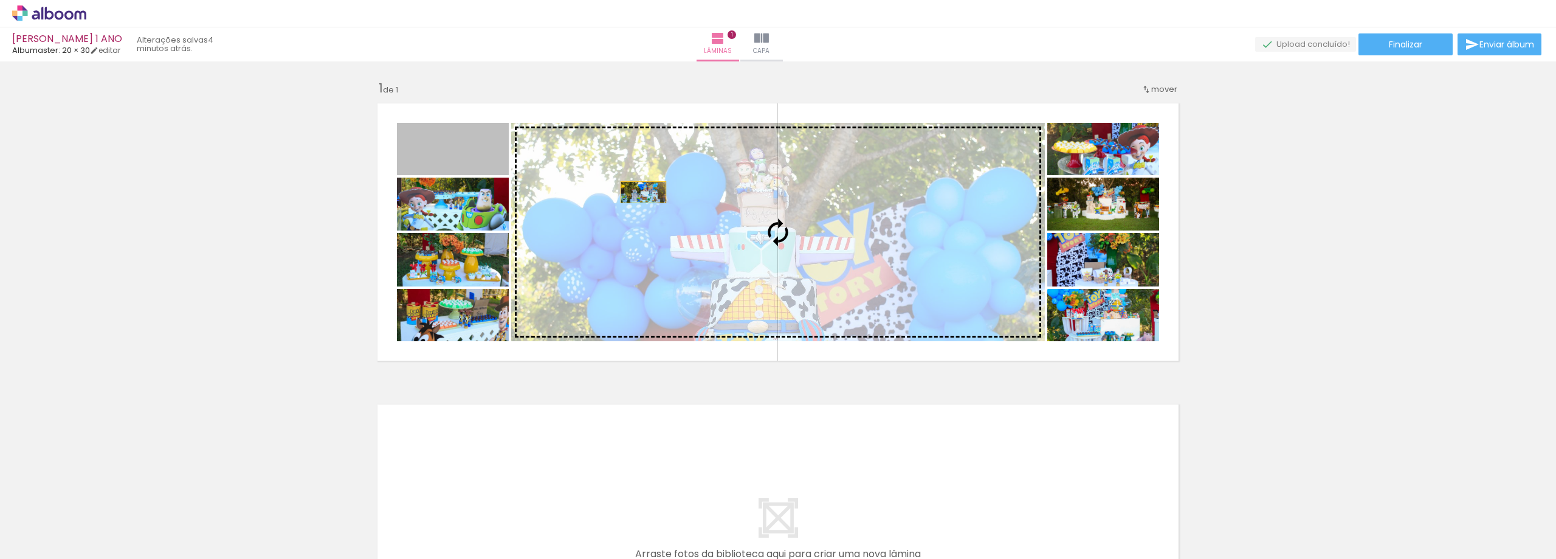
drag, startPoint x: 458, startPoint y: 159, endPoint x: 682, endPoint y: 199, distance: 227.8
click at [0, 0] on slot at bounding box center [0, 0] width 0 height 0
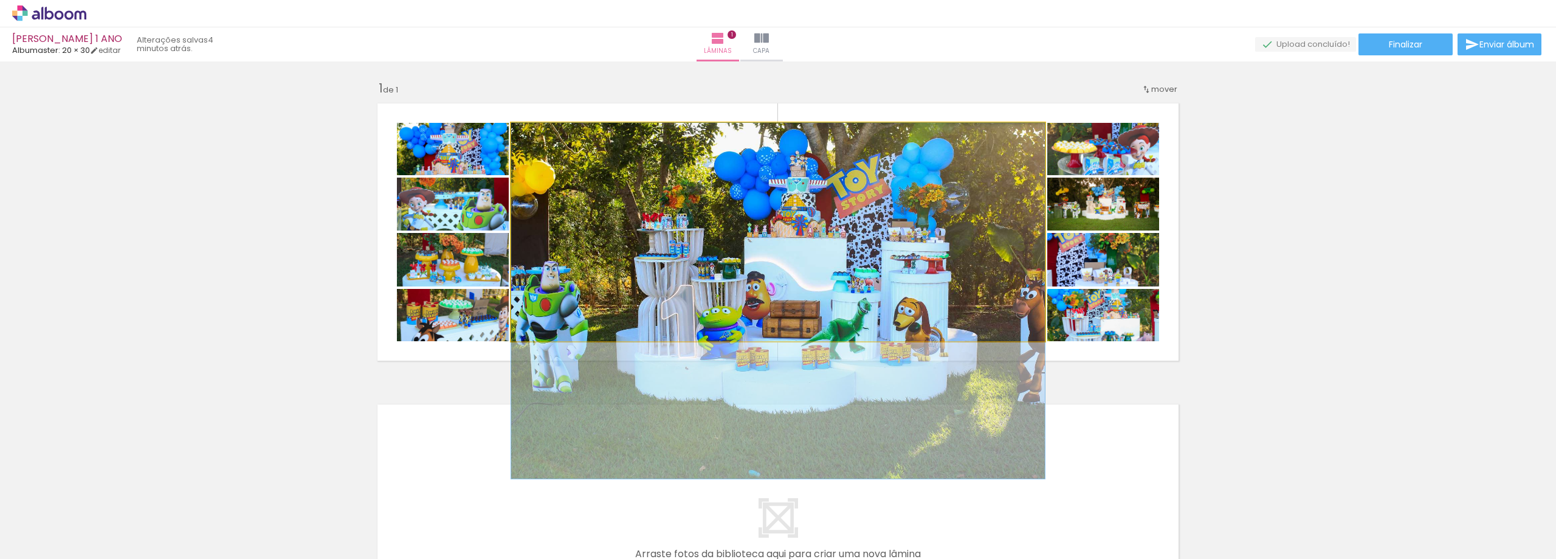
drag, startPoint x: 863, startPoint y: 208, endPoint x: 857, endPoint y: 281, distance: 72.6
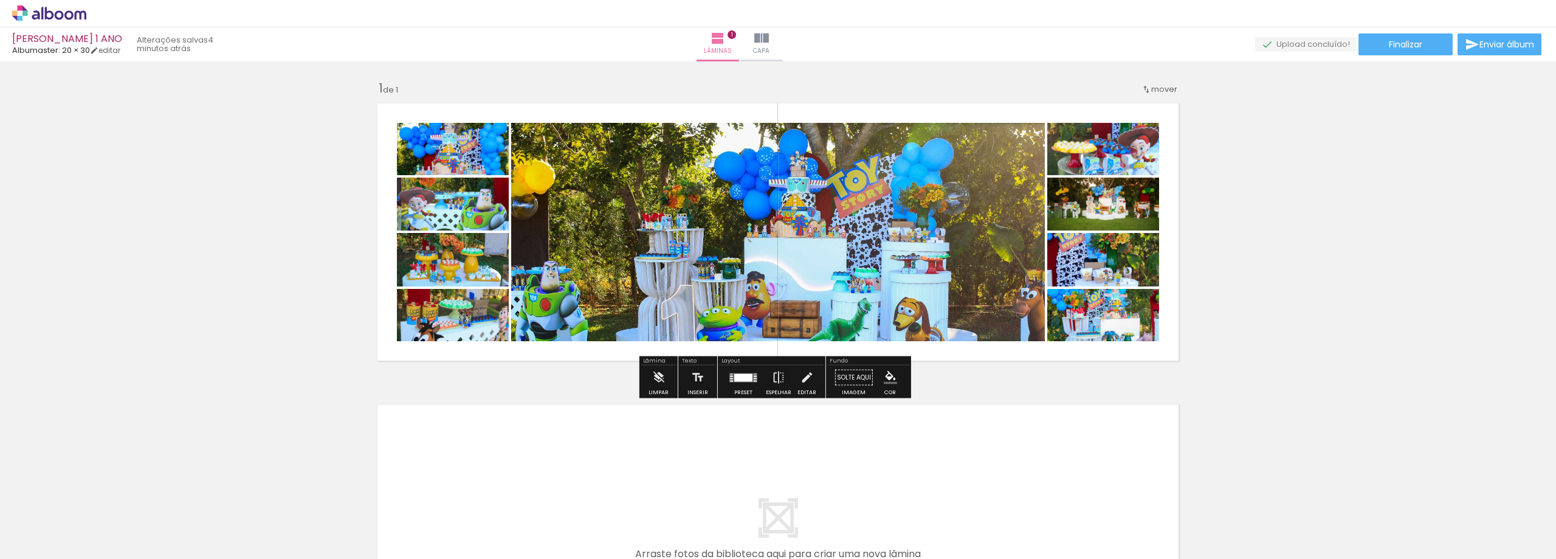
click at [855, 229] on quentale-photo at bounding box center [778, 232] width 534 height 218
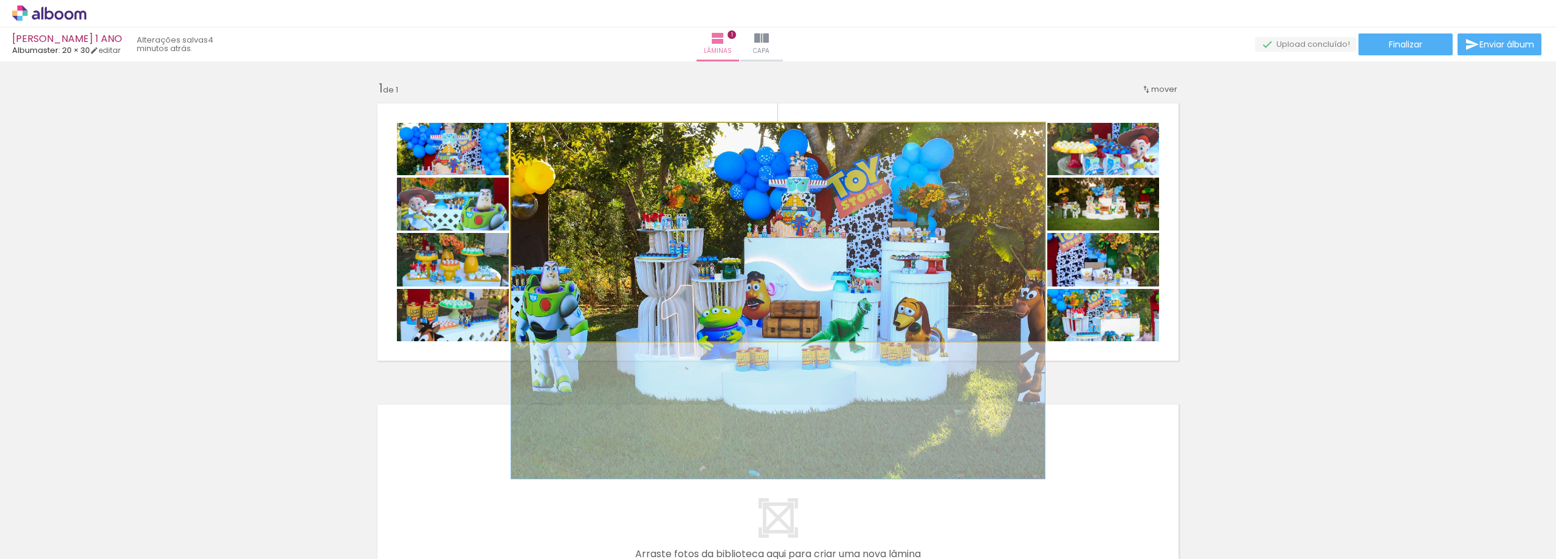
click at [853, 234] on quentale-photo at bounding box center [778, 232] width 534 height 218
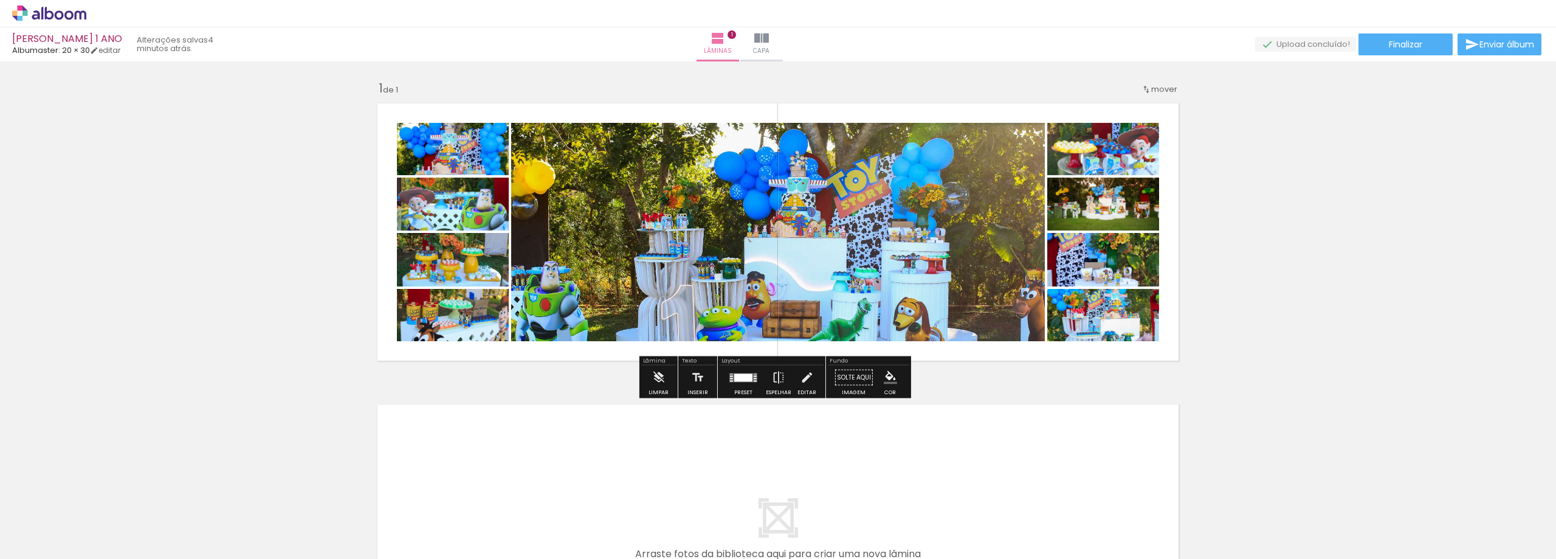
click at [734, 370] on div at bounding box center [743, 377] width 33 height 24
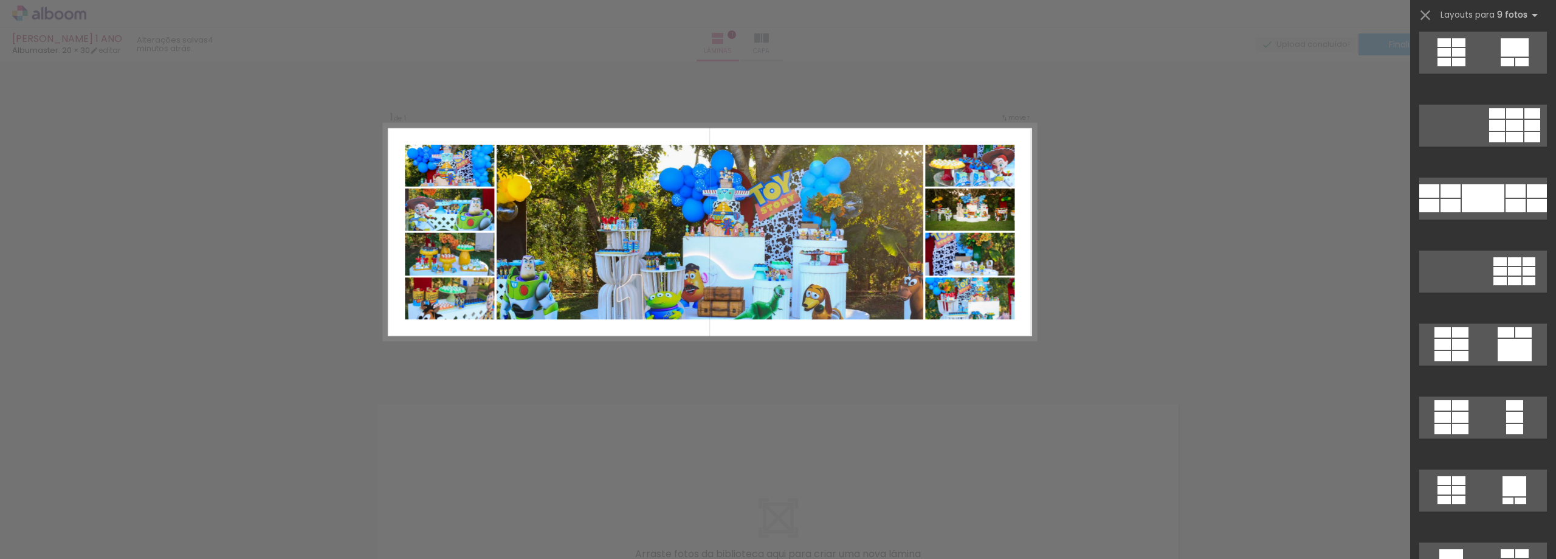
scroll to position [0, 0]
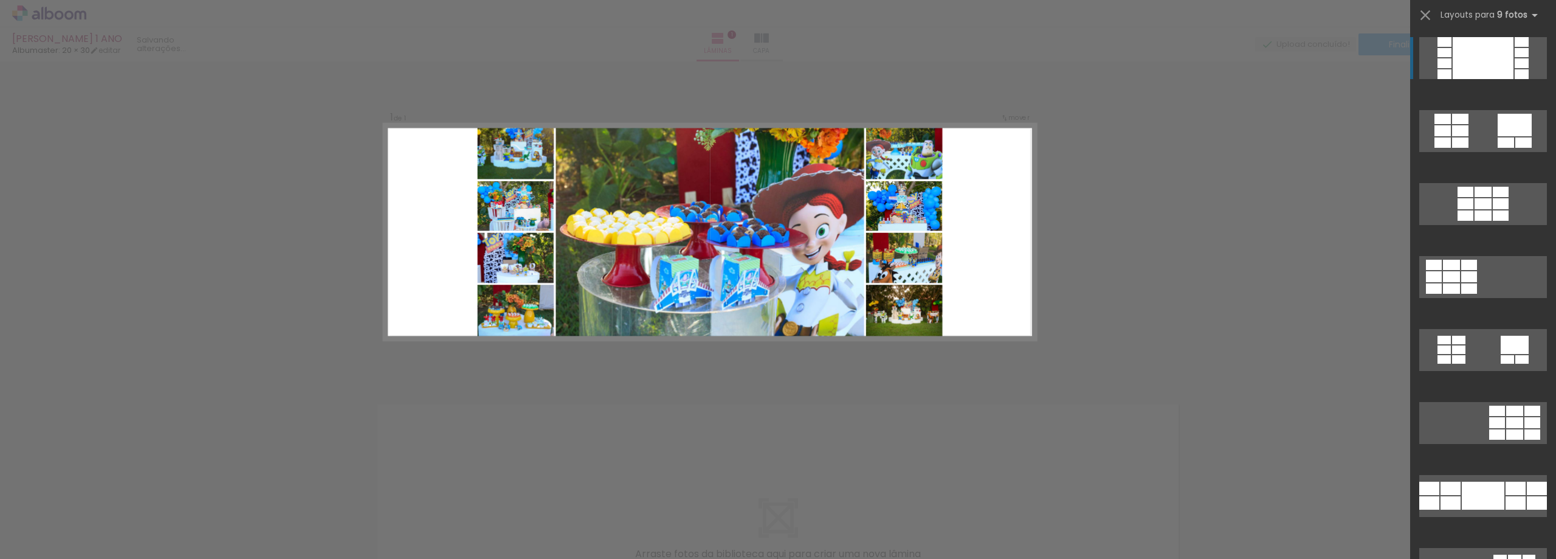
click at [1465, 49] on div at bounding box center [1483, 58] width 61 height 42
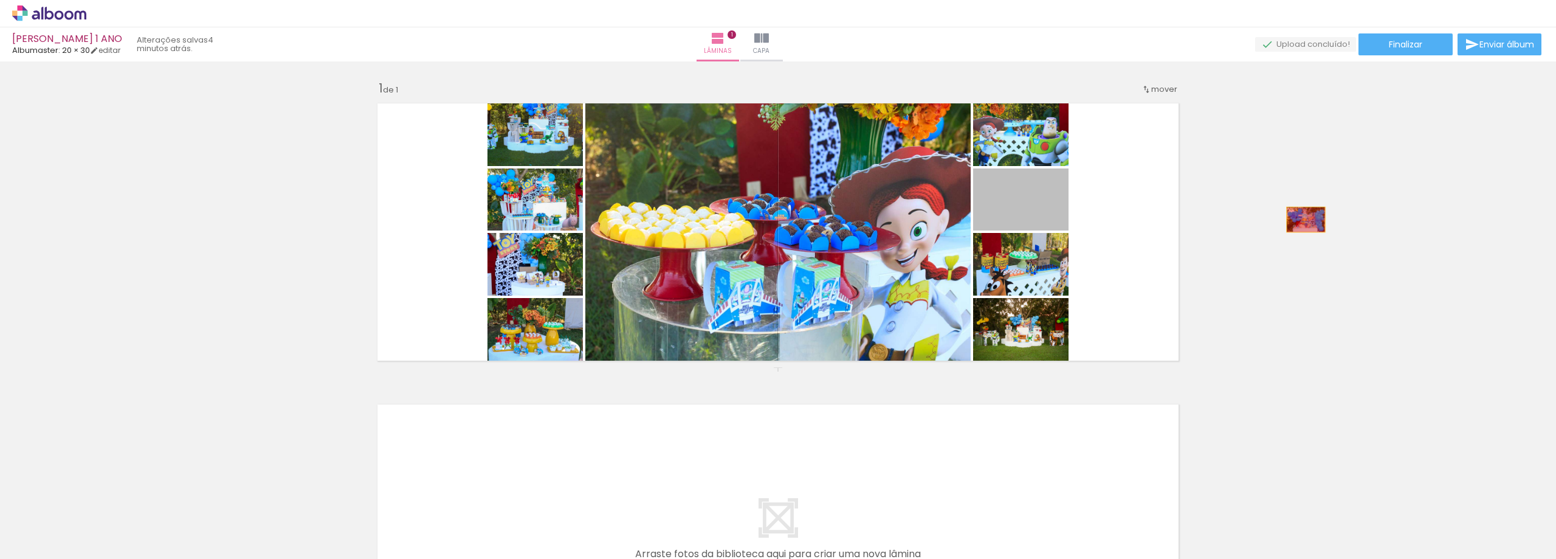
drag, startPoint x: 1044, startPoint y: 219, endPoint x: 1312, endPoint y: 219, distance: 267.4
click at [1312, 219] on div "Inserir lâmina 1 de 1" at bounding box center [778, 367] width 1556 height 602
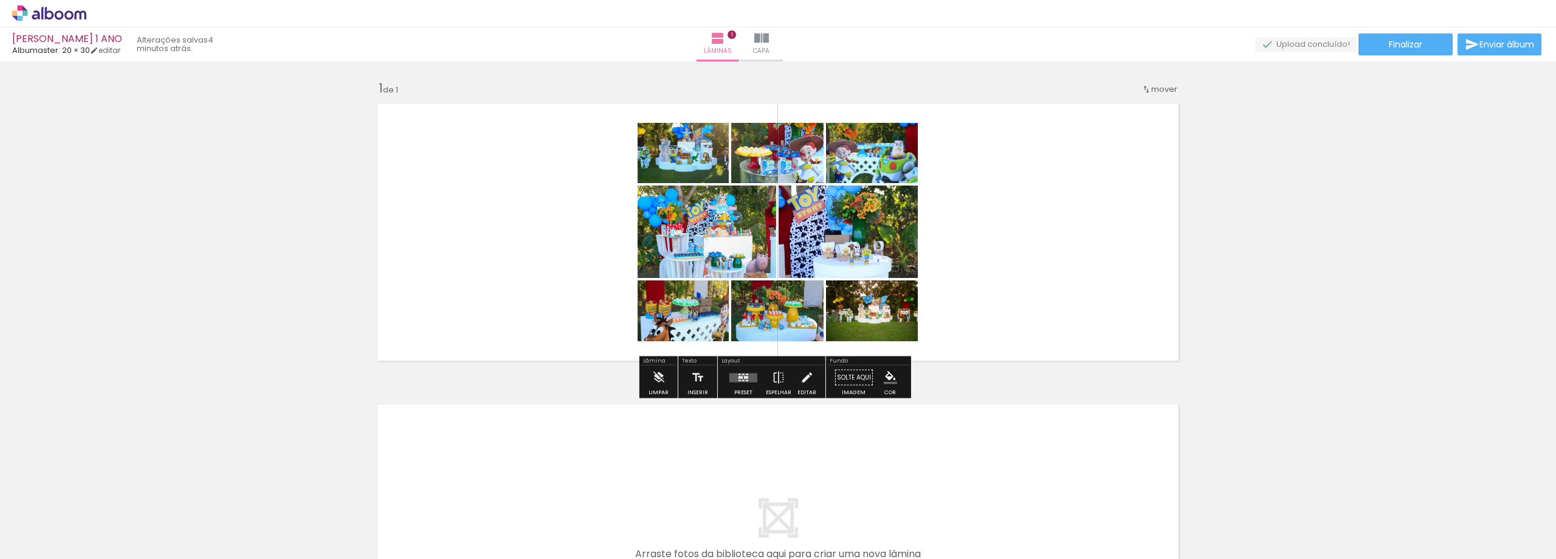
click at [744, 376] on div at bounding box center [746, 377] width 4 height 2
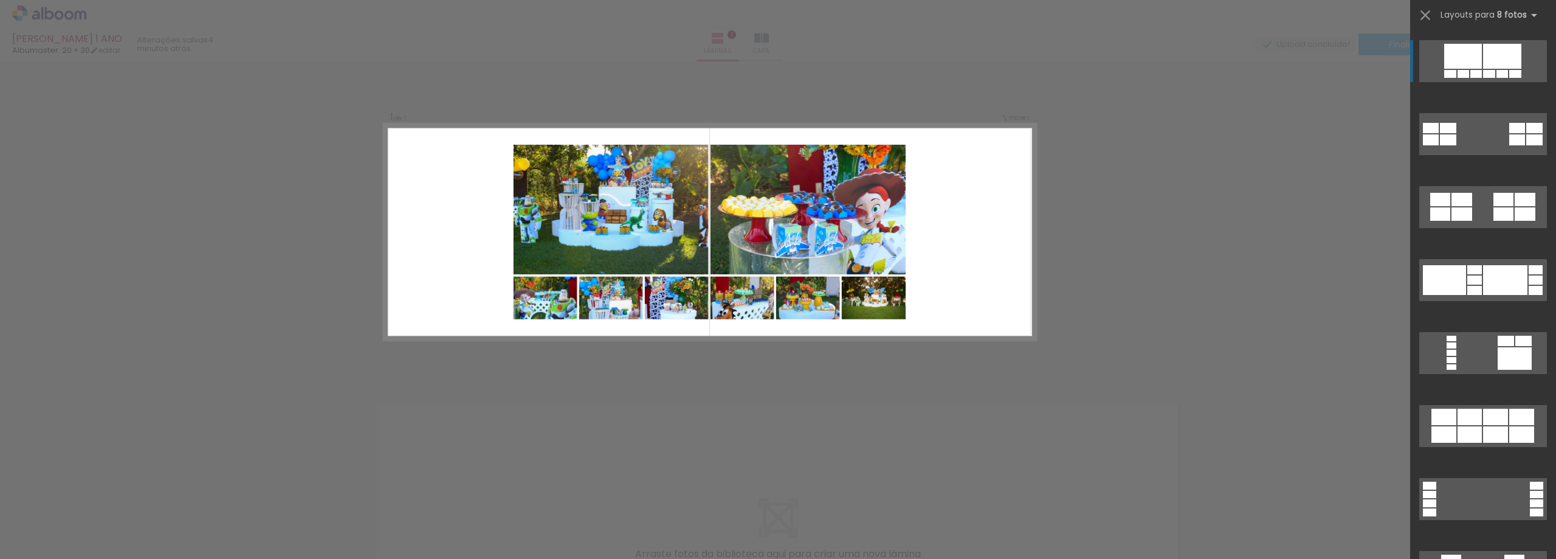
scroll to position [729, 0]
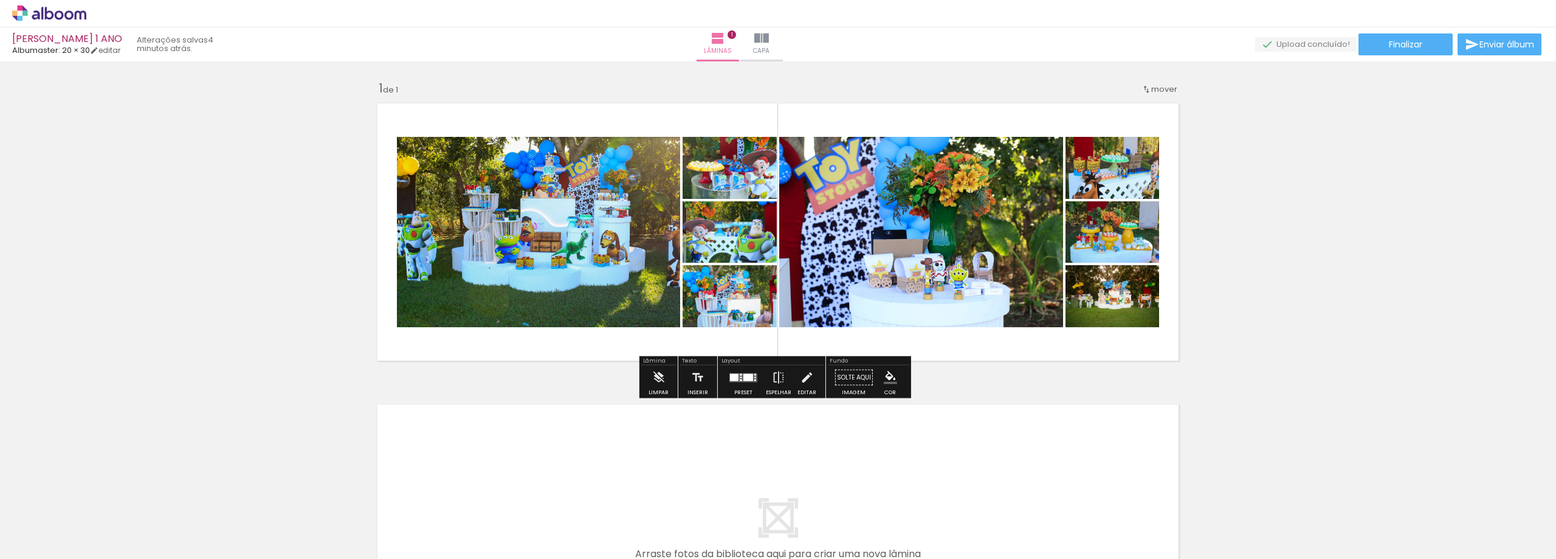
click at [1280, 230] on div "Inserir lâmina 1 de 1" at bounding box center [778, 367] width 1556 height 602
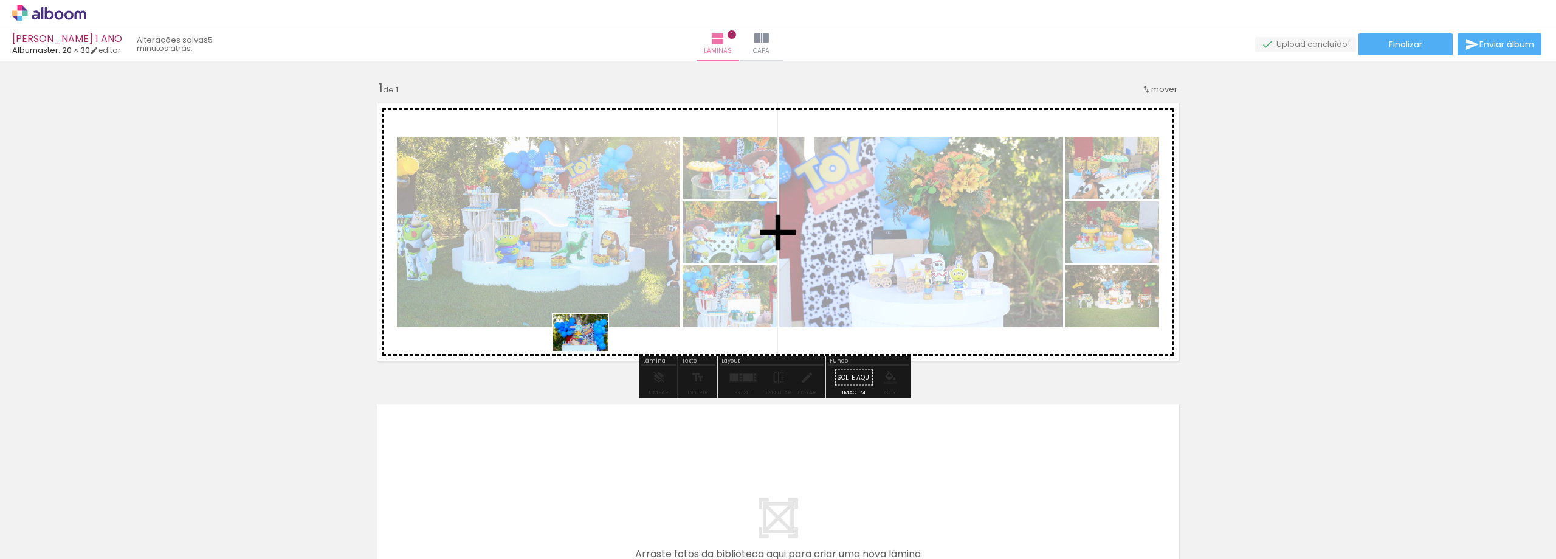
drag, startPoint x: 600, startPoint y: 526, endPoint x: 590, endPoint y: 351, distance: 175.4
click at [590, 351] on quentale-workspace at bounding box center [778, 279] width 1556 height 559
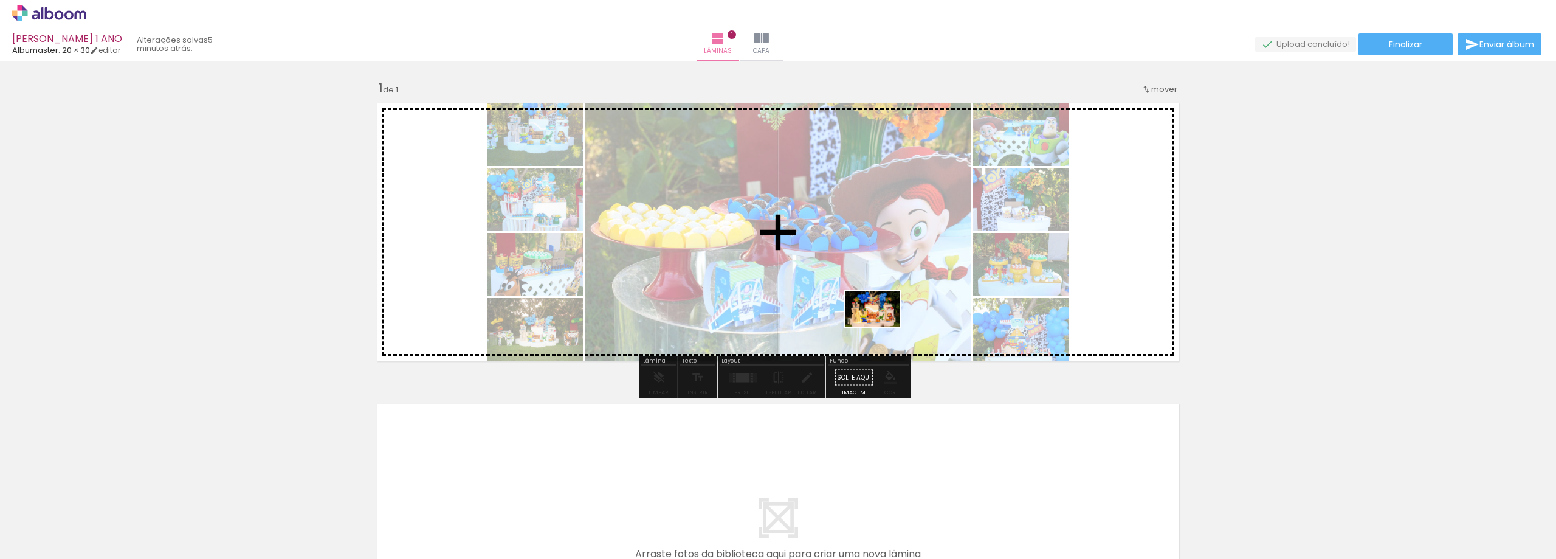
drag, startPoint x: 939, startPoint y: 526, endPoint x: 881, endPoint y: 327, distance: 207.6
click at [881, 327] on quentale-workspace at bounding box center [778, 279] width 1556 height 559
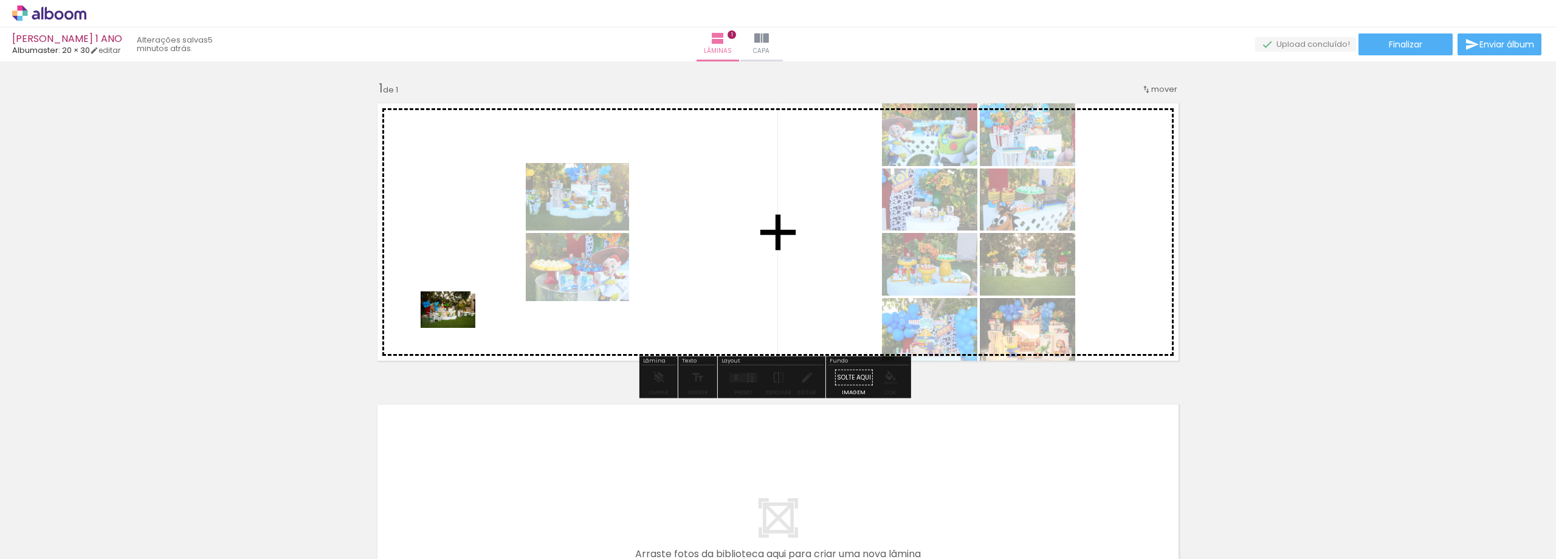
drag, startPoint x: 131, startPoint y: 527, endPoint x: 457, endPoint y: 328, distance: 382.5
click at [457, 328] on quentale-workspace at bounding box center [778, 279] width 1556 height 559
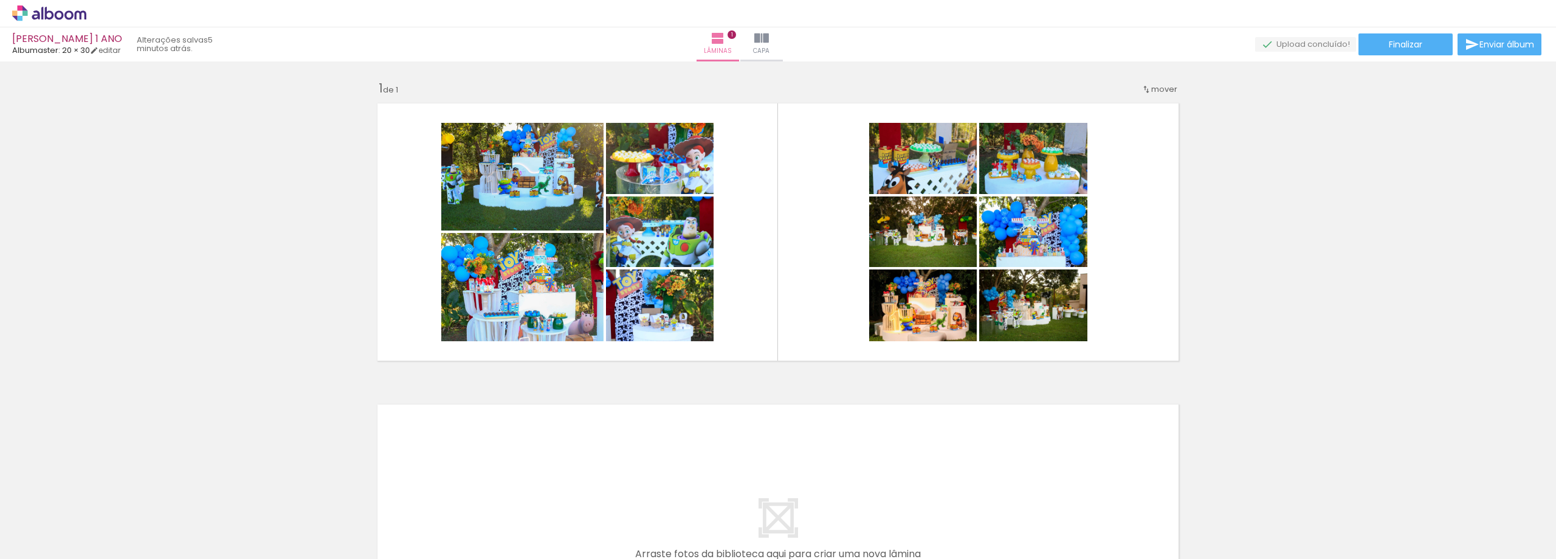
click at [149, 518] on div at bounding box center [121, 518] width 55 height 36
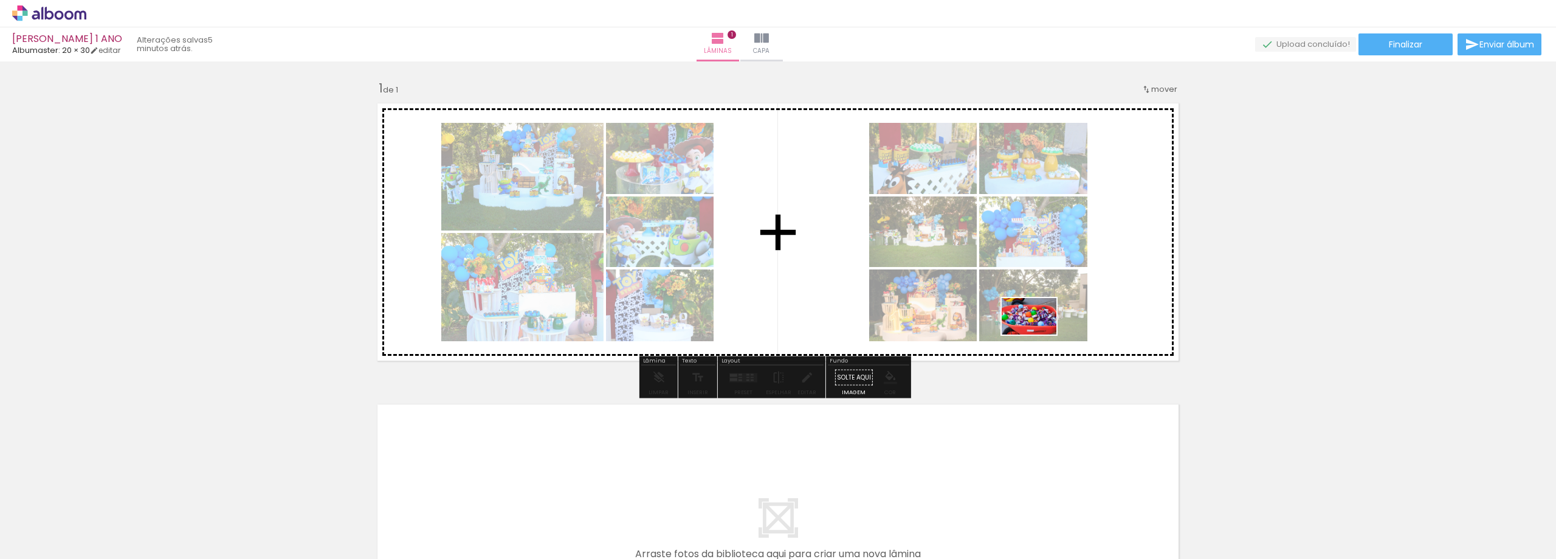
drag, startPoint x: 1227, startPoint y: 532, endPoint x: 1038, endPoint y: 334, distance: 273.0
click at [1038, 334] on quentale-workspace at bounding box center [778, 279] width 1556 height 559
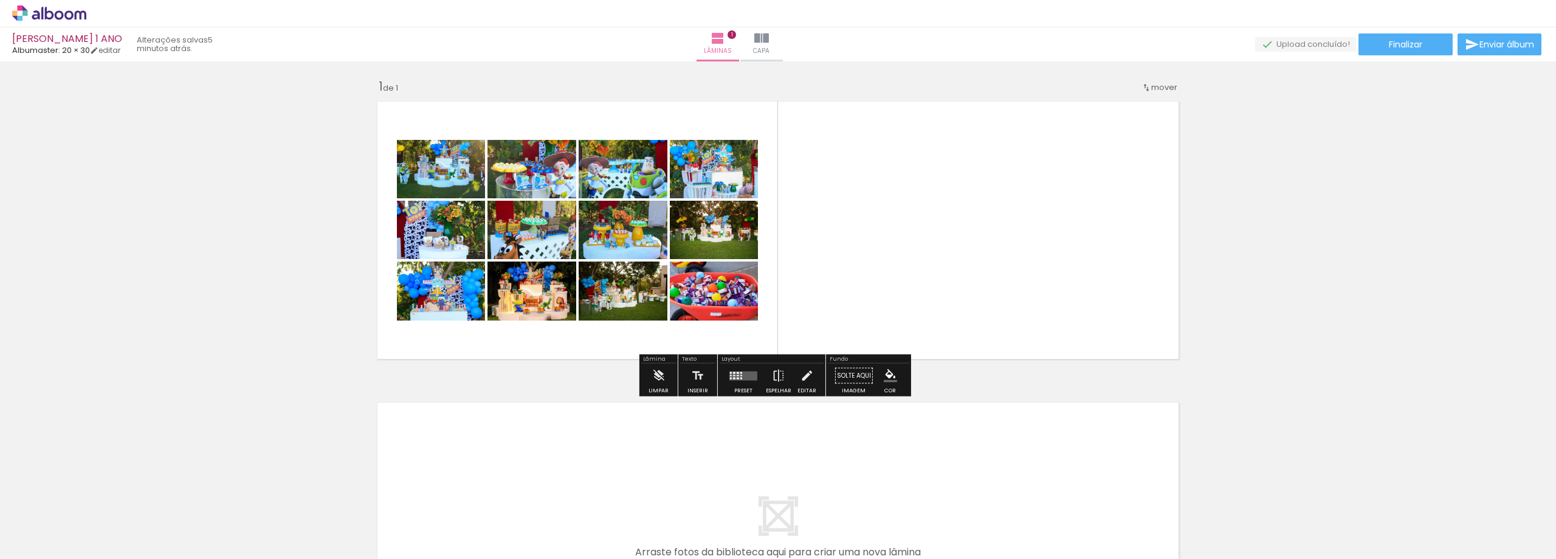
scroll to position [0, 0]
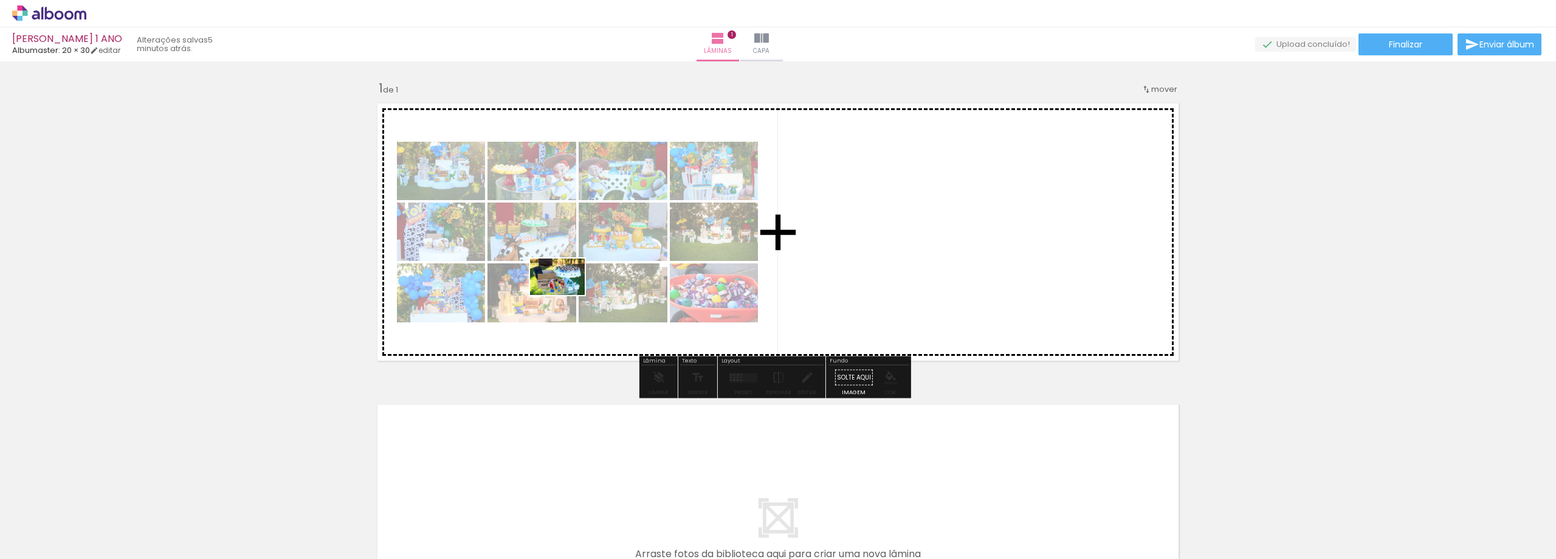
drag, startPoint x: 331, startPoint y: 523, endPoint x: 566, endPoint y: 295, distance: 328.4
click at [566, 295] on quentale-workspace at bounding box center [778, 279] width 1556 height 559
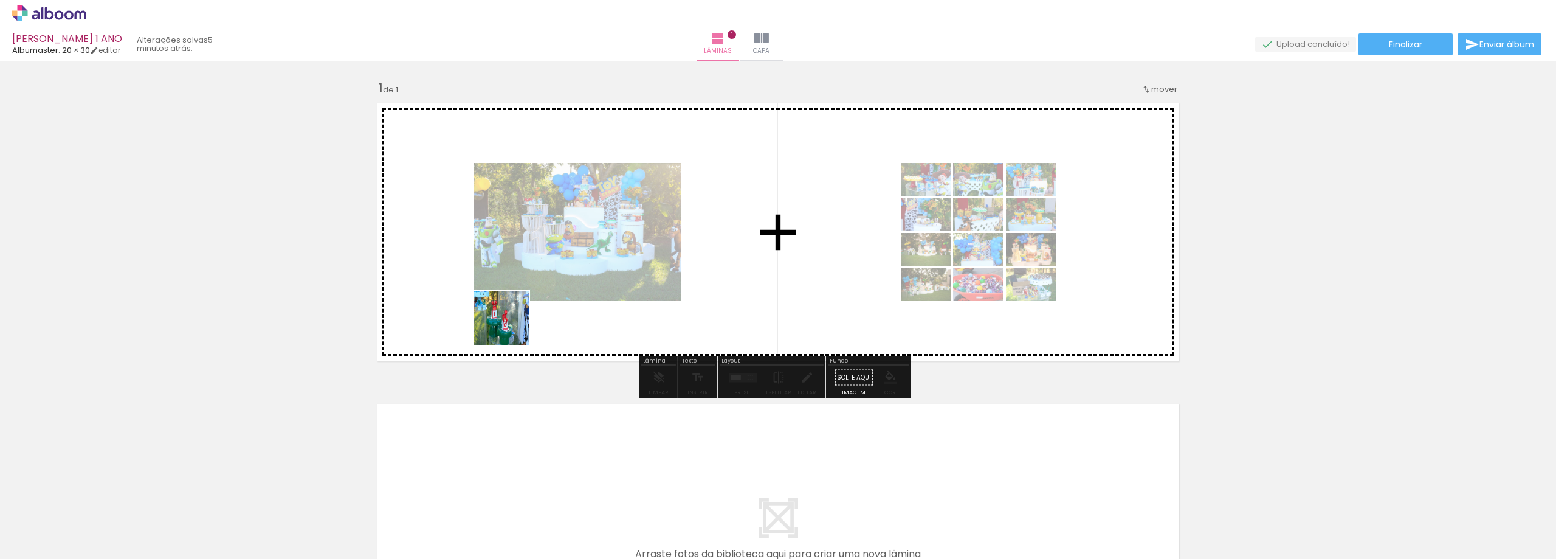
drag, startPoint x: 255, startPoint y: 512, endPoint x: 522, endPoint y: 308, distance: 336.0
click at [522, 308] on quentale-workspace at bounding box center [778, 279] width 1556 height 559
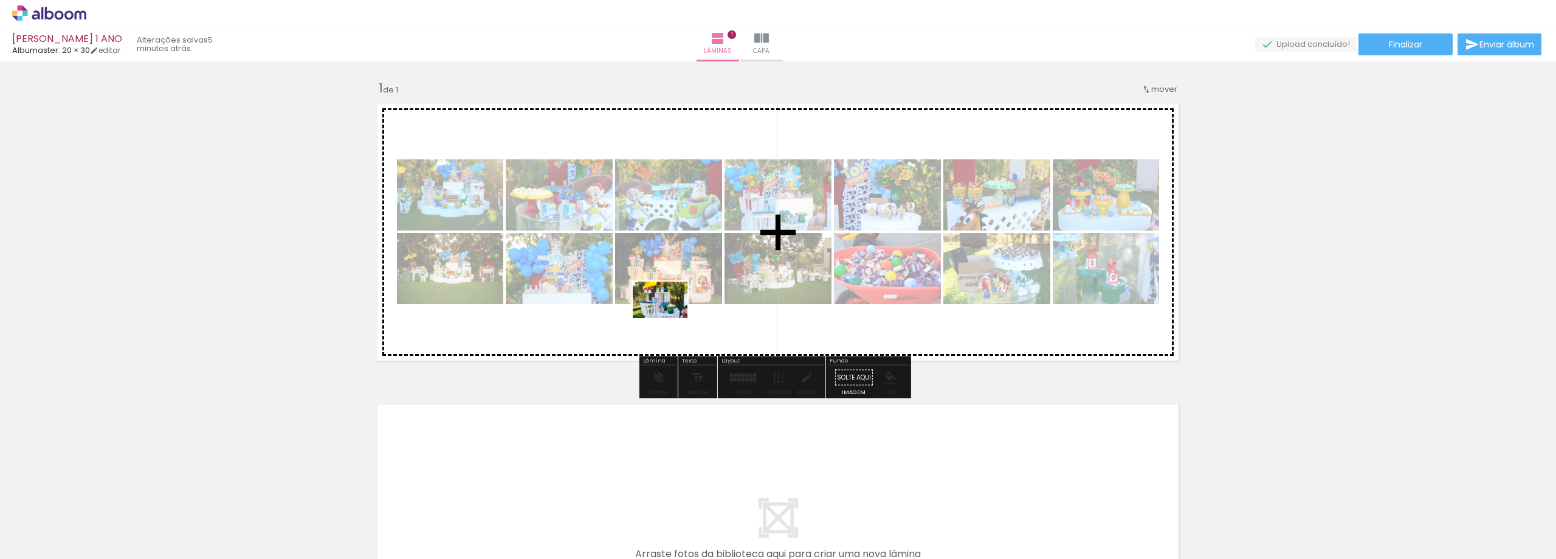
drag, startPoint x: 661, startPoint y: 481, endPoint x: 669, endPoint y: 318, distance: 163.7
click at [669, 318] on quentale-workspace at bounding box center [778, 279] width 1556 height 559
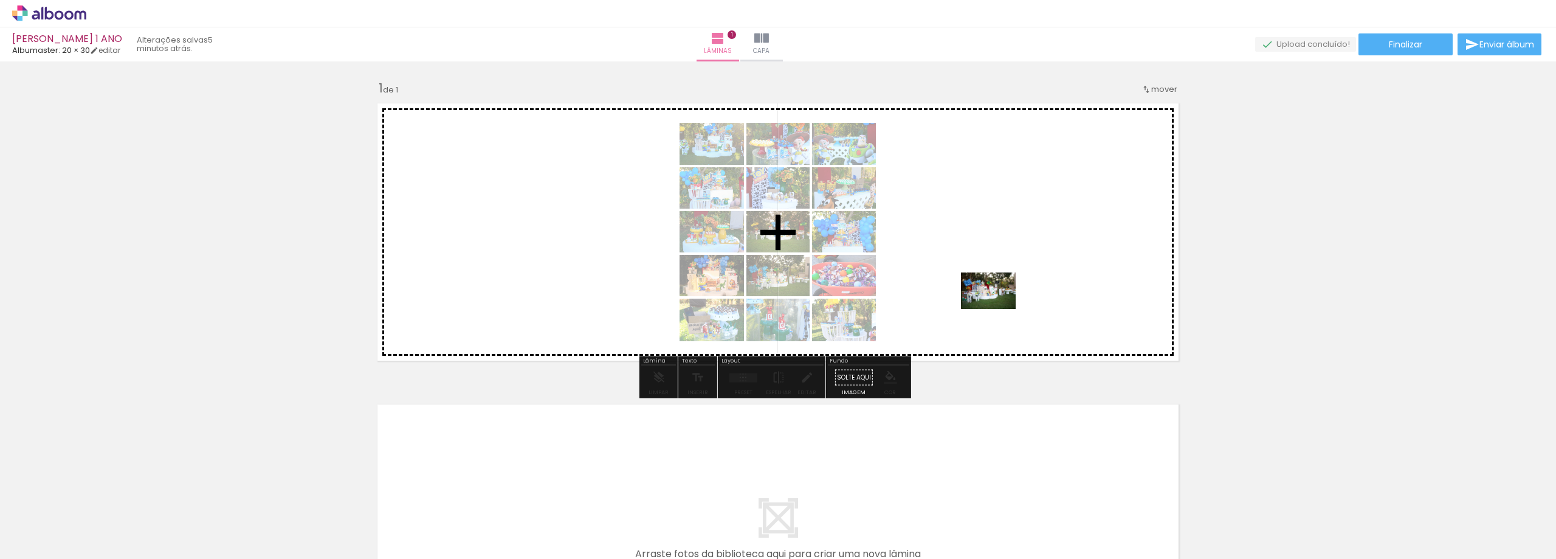
drag, startPoint x: 1079, startPoint y: 511, endPoint x: 997, endPoint y: 309, distance: 217.8
click at [997, 309] on quentale-workspace at bounding box center [778, 279] width 1556 height 559
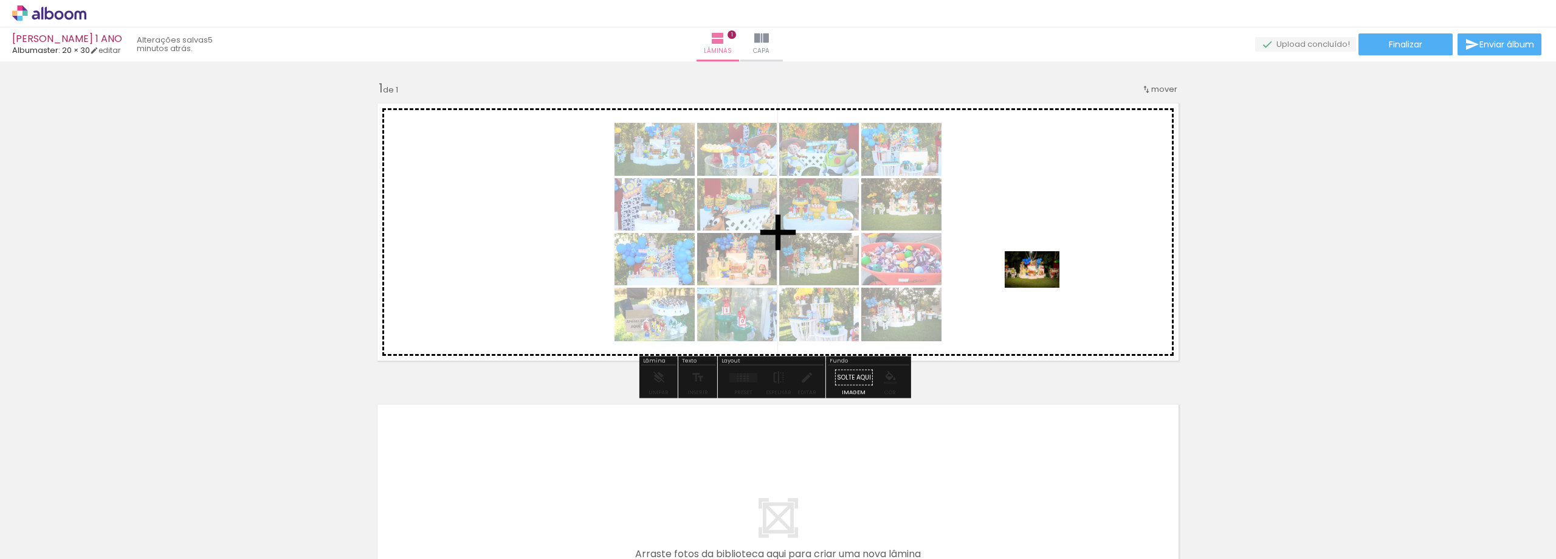
drag, startPoint x: 1128, startPoint y: 461, endPoint x: 1041, endPoint y: 287, distance: 194.4
click at [1041, 287] on quentale-workspace at bounding box center [778, 279] width 1556 height 559
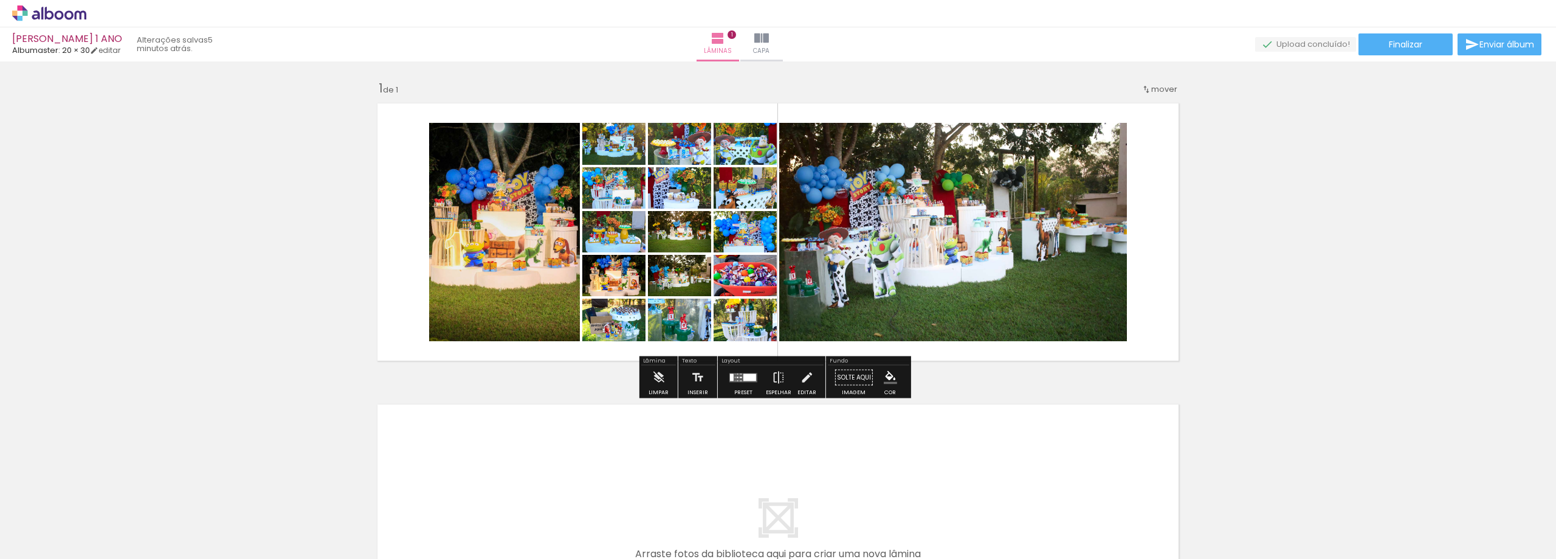
click at [1278, 272] on div "Inserir lâmina 1 de 1" at bounding box center [778, 367] width 1556 height 602
drag, startPoint x: 1318, startPoint y: 335, endPoint x: 1304, endPoint y: 334, distance: 14.6
click at [1319, 334] on div "Inserir lâmina 1 de 1" at bounding box center [778, 367] width 1556 height 602
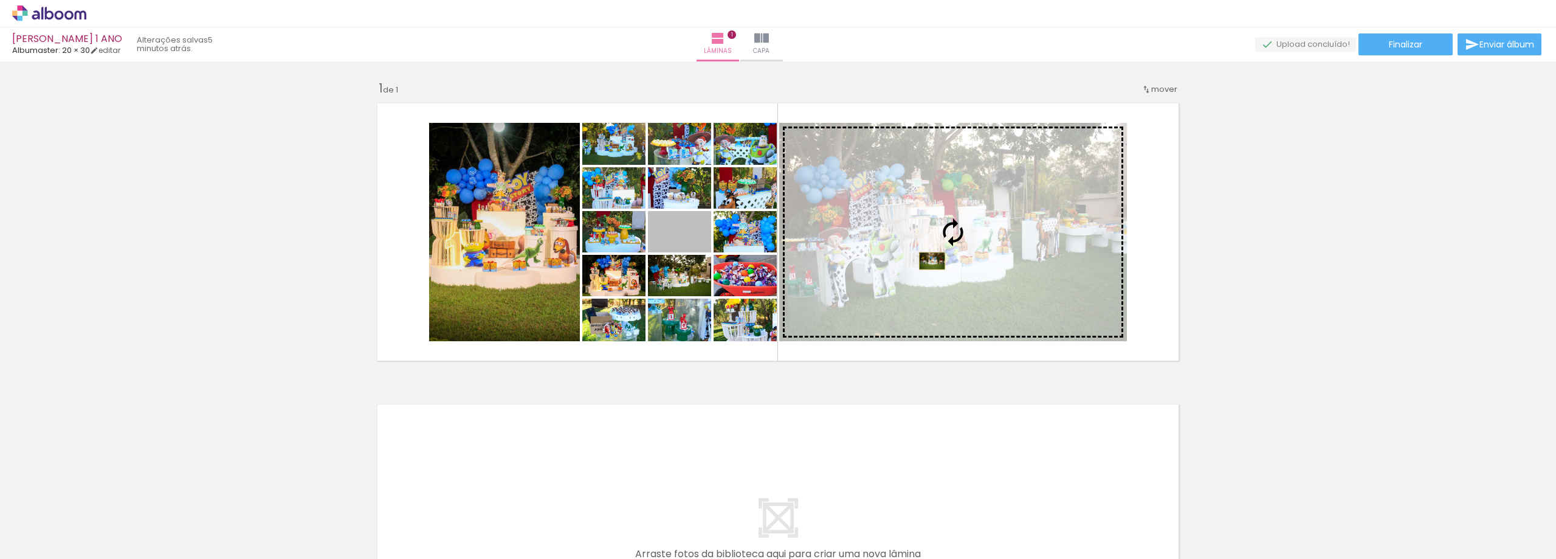
drag, startPoint x: 700, startPoint y: 247, endPoint x: 928, endPoint y: 261, distance: 227.8
click at [0, 0] on slot at bounding box center [0, 0] width 0 height 0
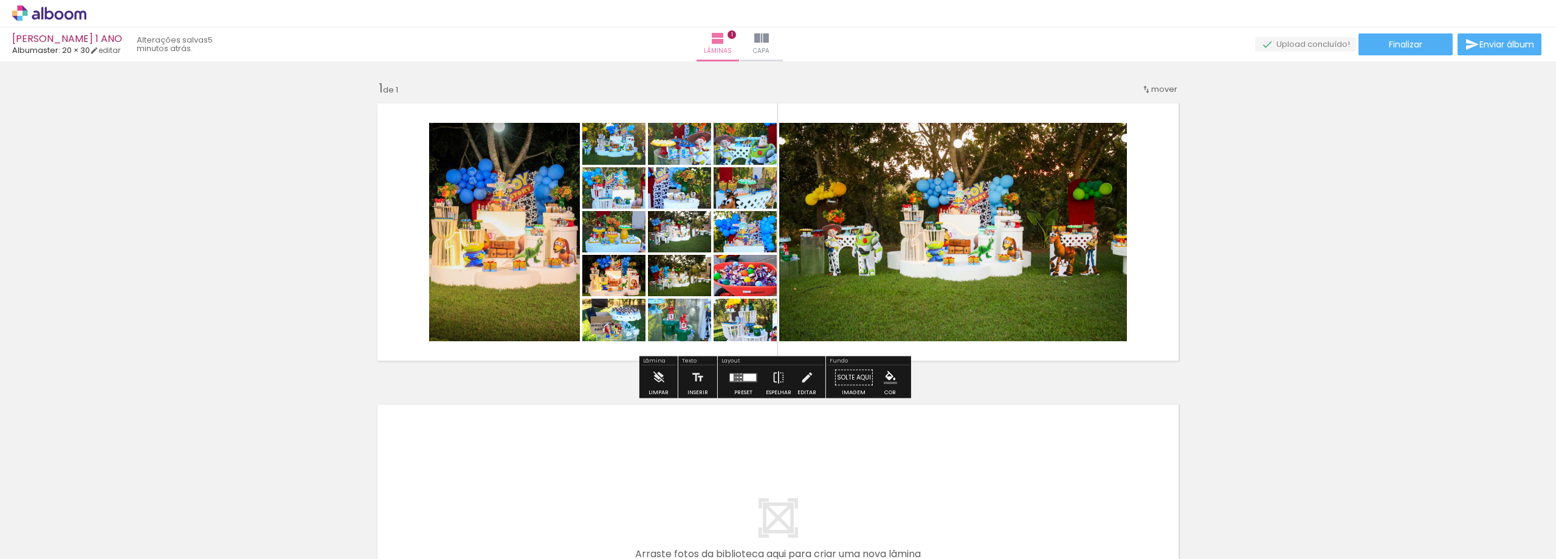
click at [747, 379] on div at bounding box center [749, 376] width 13 height 7
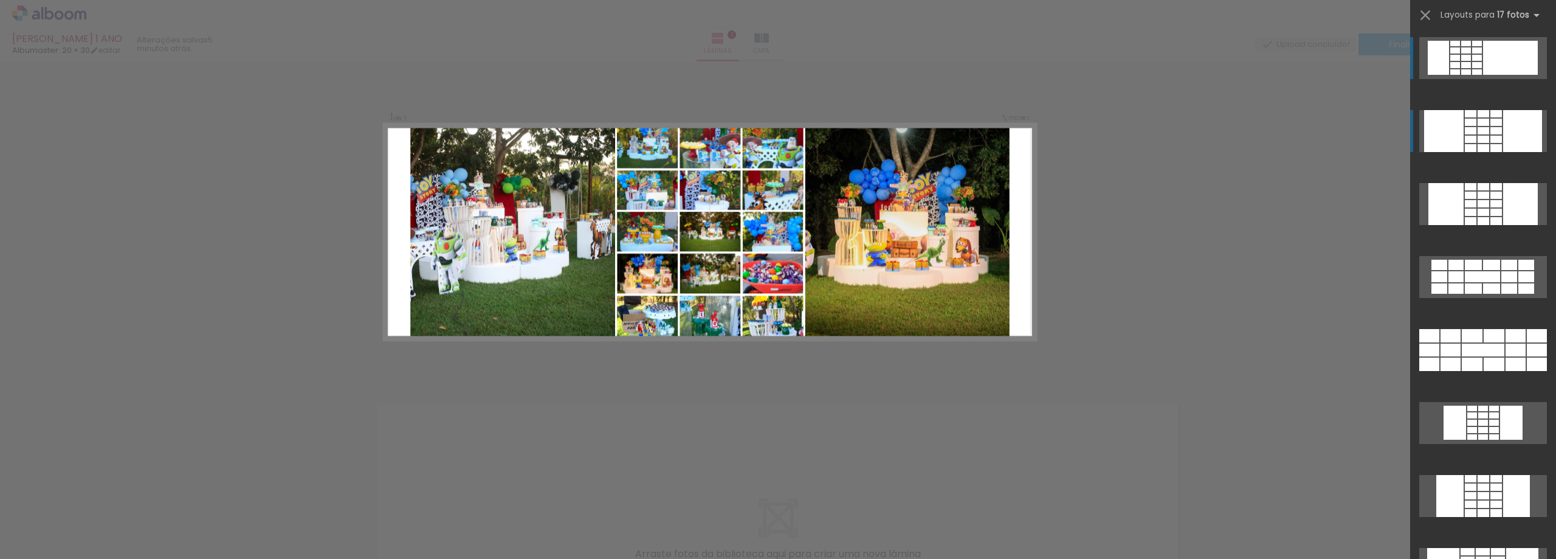
click at [1522, 183] on div at bounding box center [1520, 204] width 35 height 42
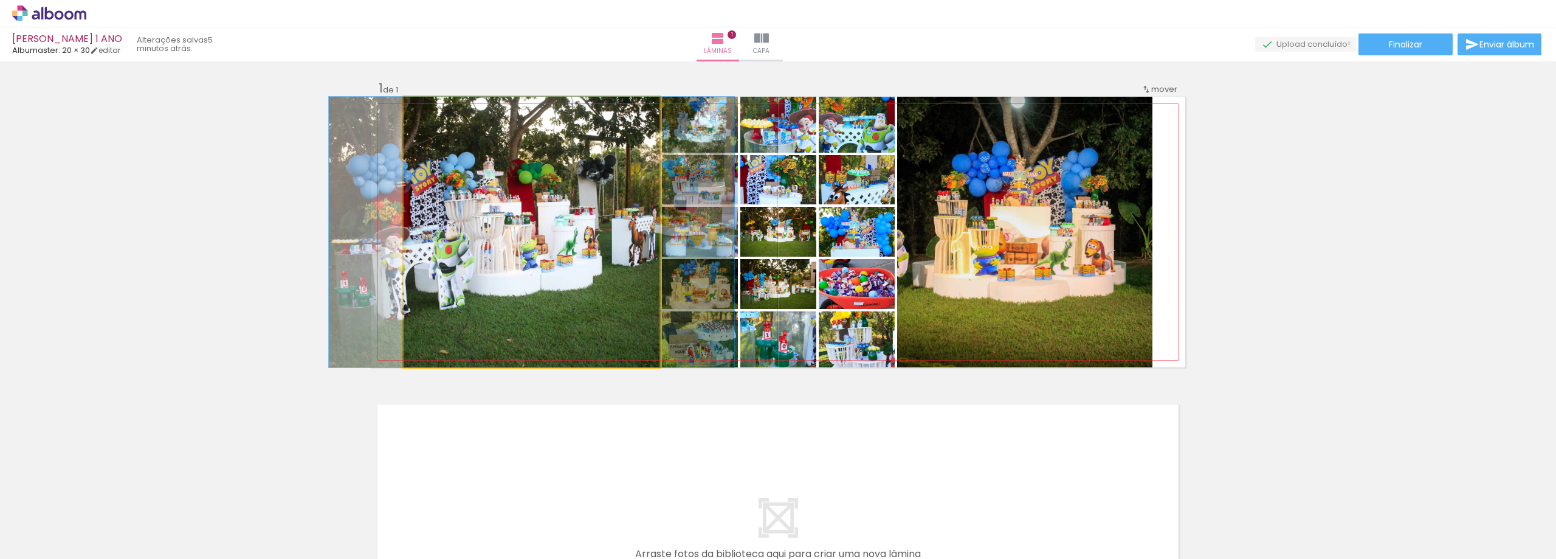
click at [529, 252] on quentale-photo at bounding box center [532, 232] width 256 height 270
click at [536, 252] on quentale-photo at bounding box center [532, 232] width 256 height 270
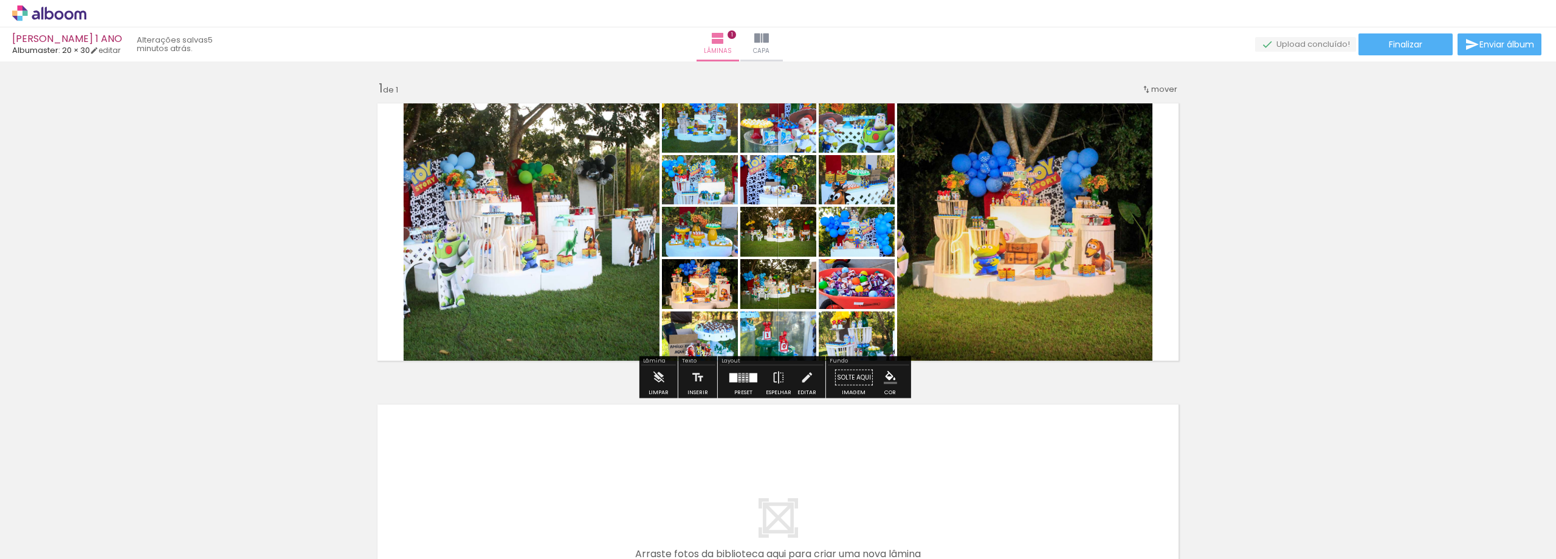
click at [742, 375] on quentale-layouter at bounding box center [743, 377] width 28 height 9
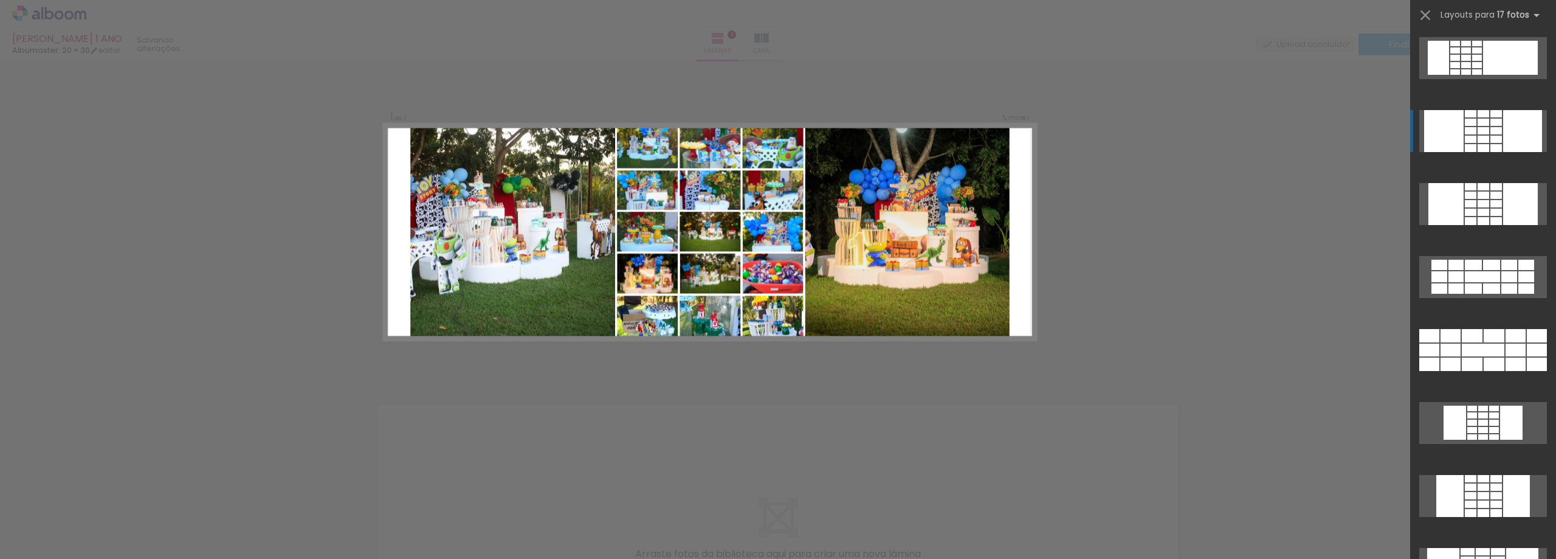
scroll to position [73, 0]
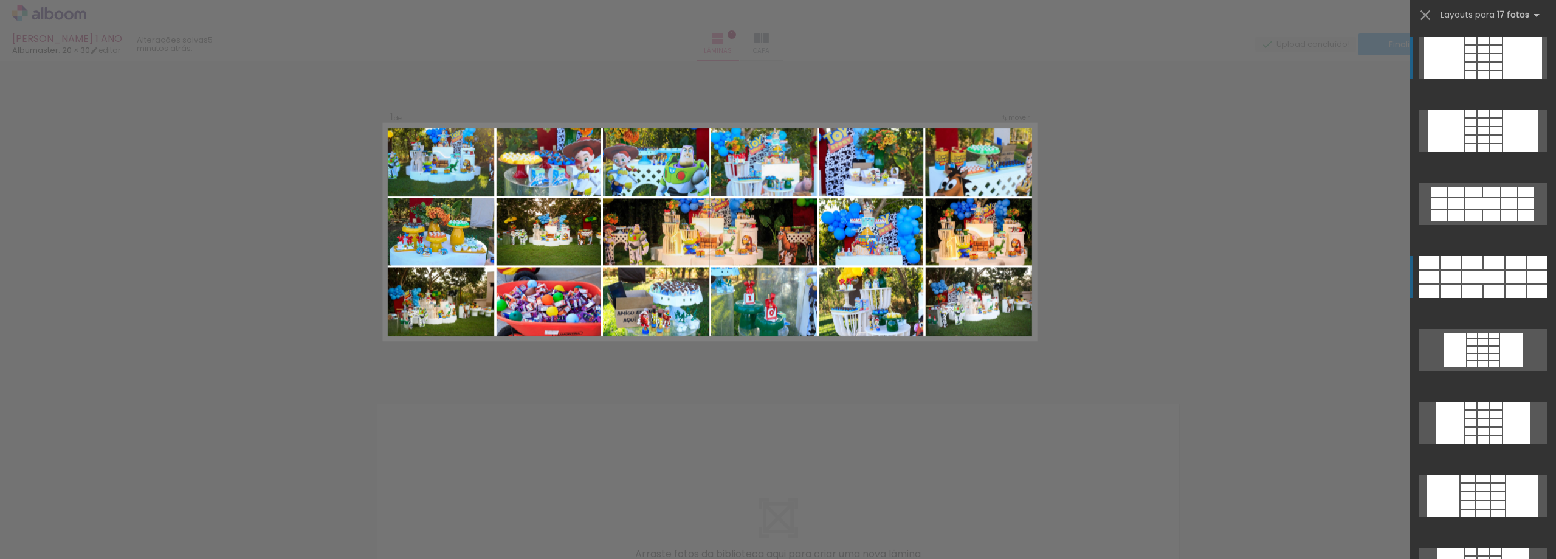
click at [1492, 209] on div at bounding box center [1482, 203] width 35 height 11
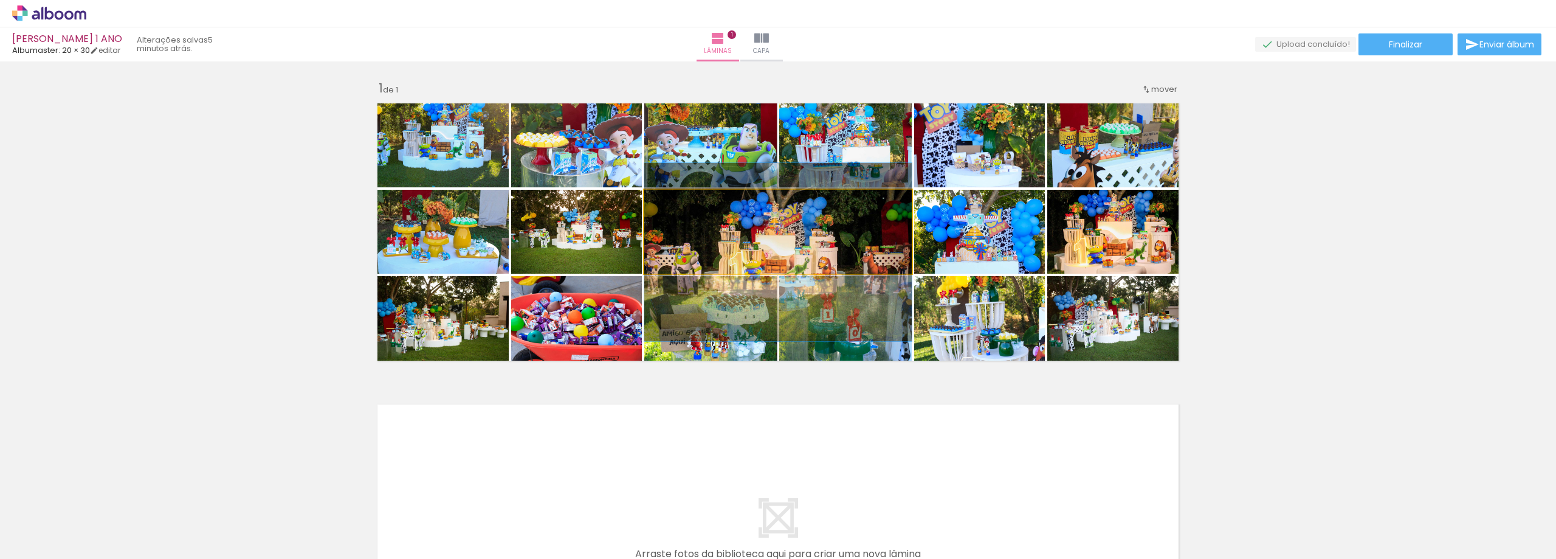
drag, startPoint x: 815, startPoint y: 233, endPoint x: 812, endPoint y: 254, distance: 20.9
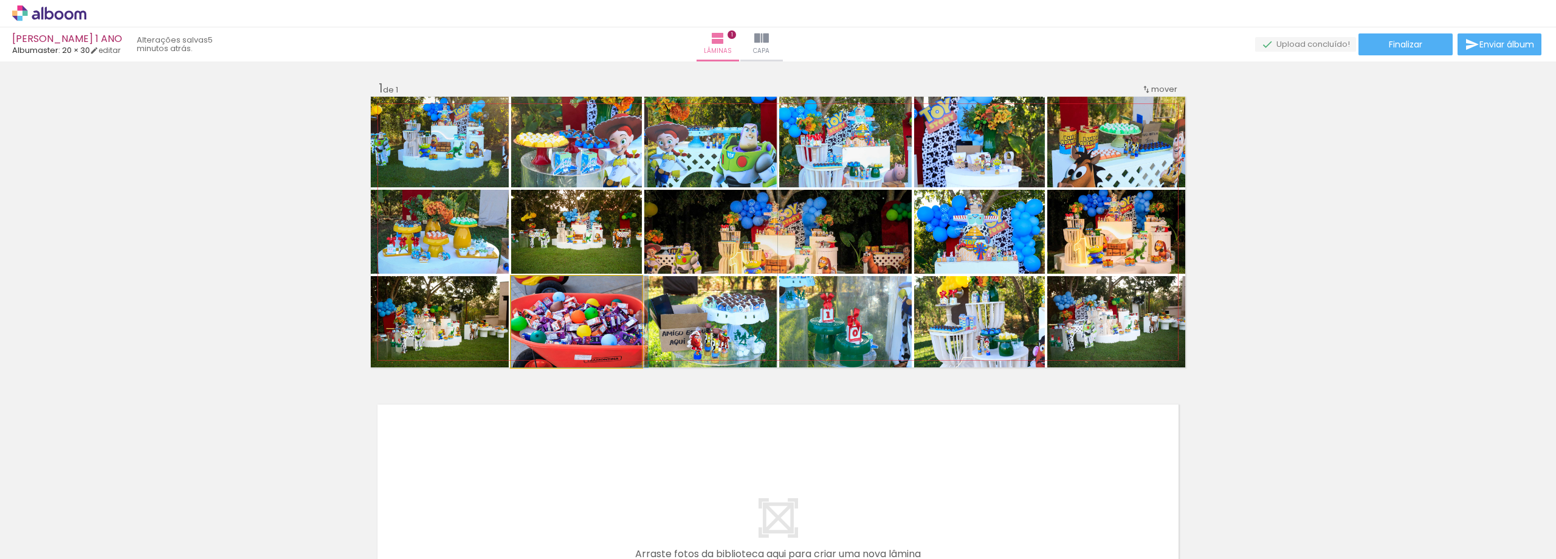
drag, startPoint x: 592, startPoint y: 329, endPoint x: 596, endPoint y: 343, distance: 14.6
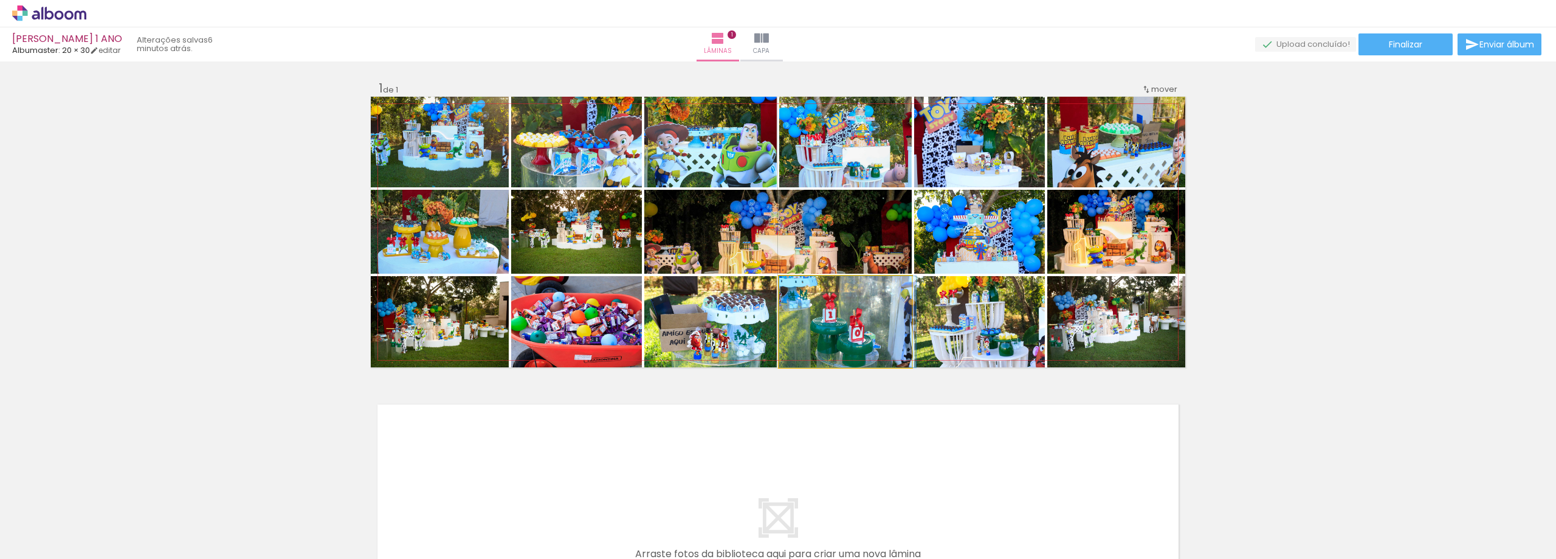
drag, startPoint x: 845, startPoint y: 320, endPoint x: 895, endPoint y: 341, distance: 53.4
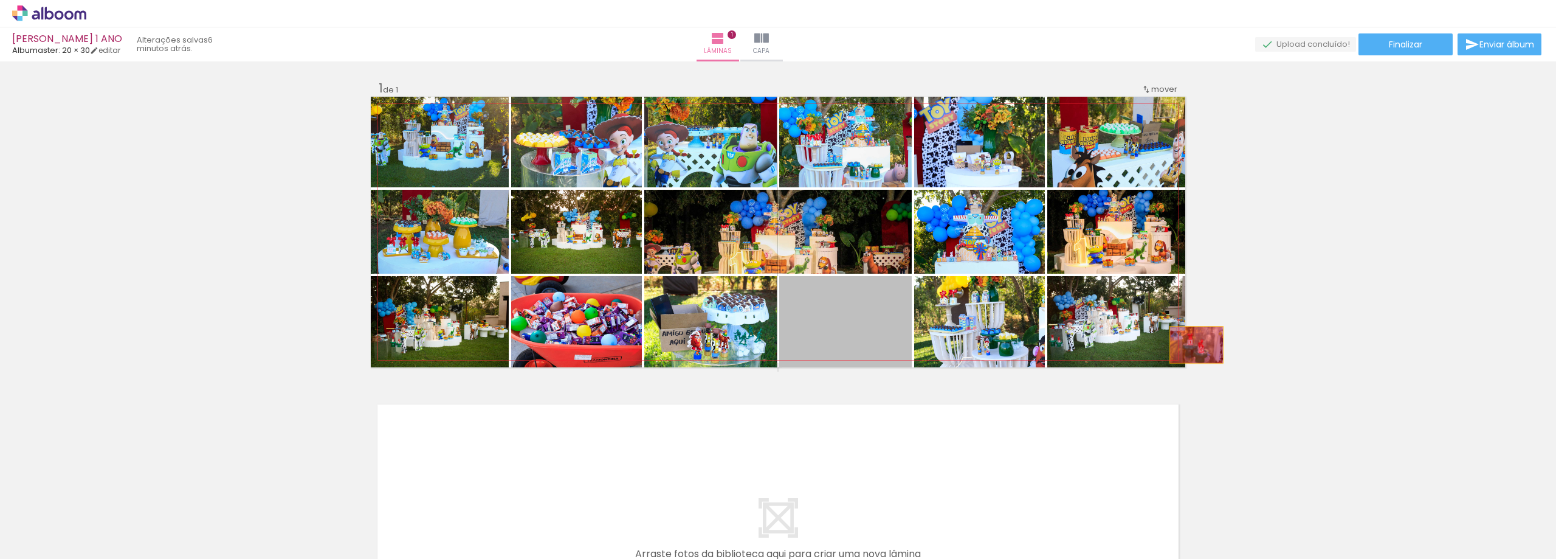
drag, startPoint x: 869, startPoint y: 331, endPoint x: 1027, endPoint y: 293, distance: 163.1
click at [1426, 314] on div "Inserir lâmina 1 de 1" at bounding box center [778, 367] width 1556 height 602
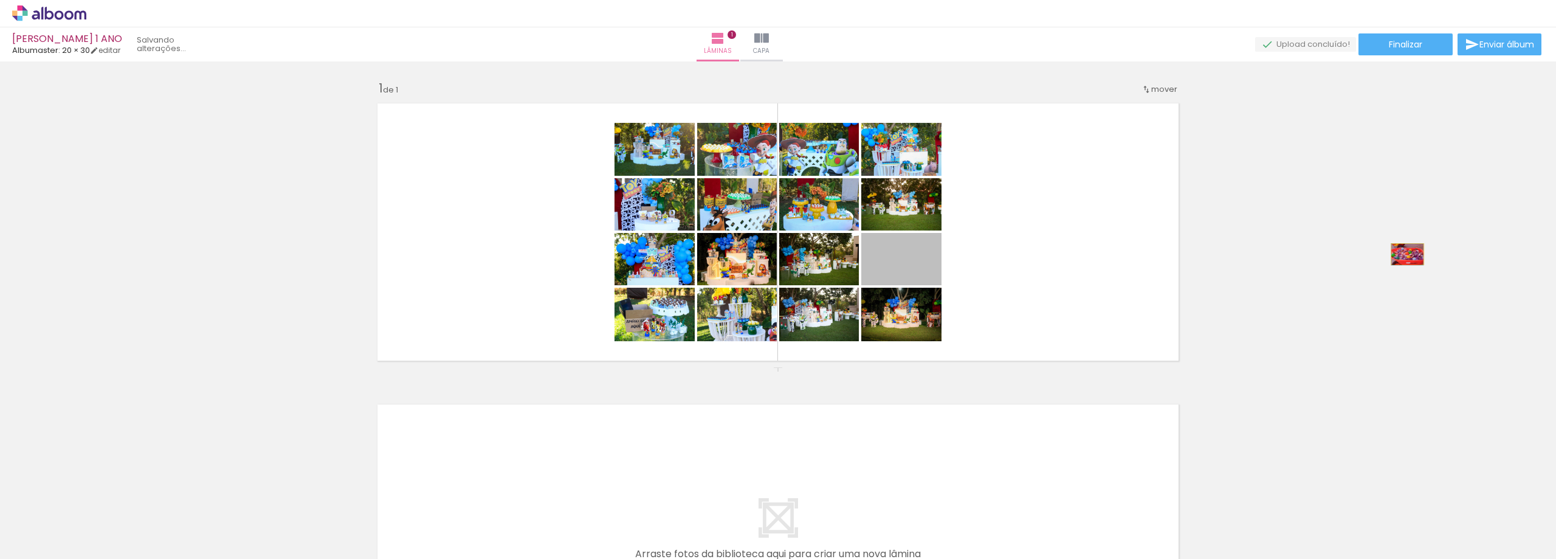
drag, startPoint x: 925, startPoint y: 266, endPoint x: 1403, endPoint y: 254, distance: 477.9
click at [1403, 254] on div "Inserir lâmina 1 de 1" at bounding box center [778, 367] width 1556 height 602
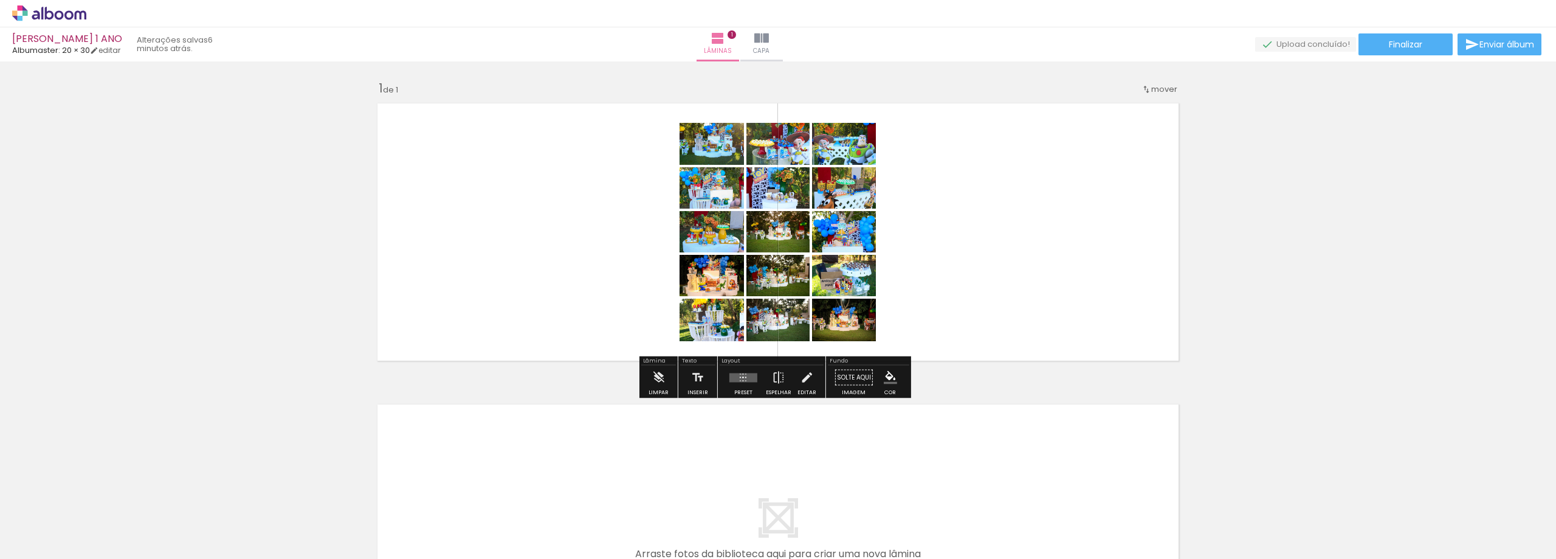
click at [738, 374] on quentale-layouter at bounding box center [743, 377] width 28 height 9
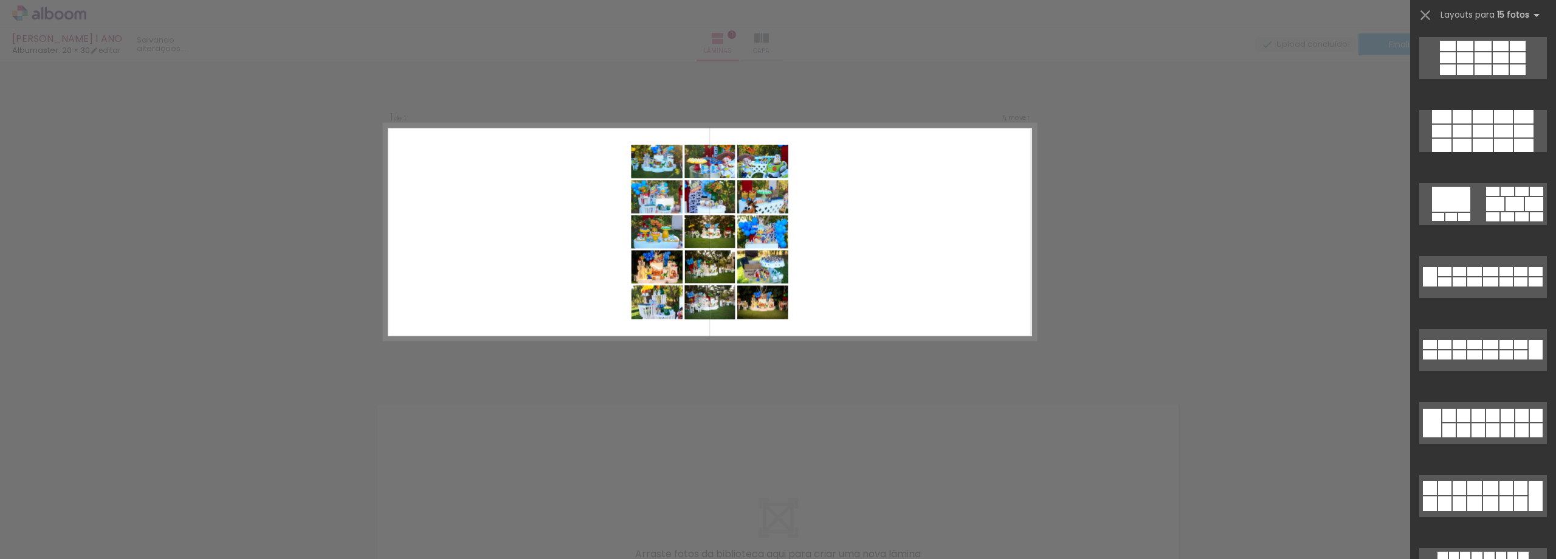
scroll to position [0, 0]
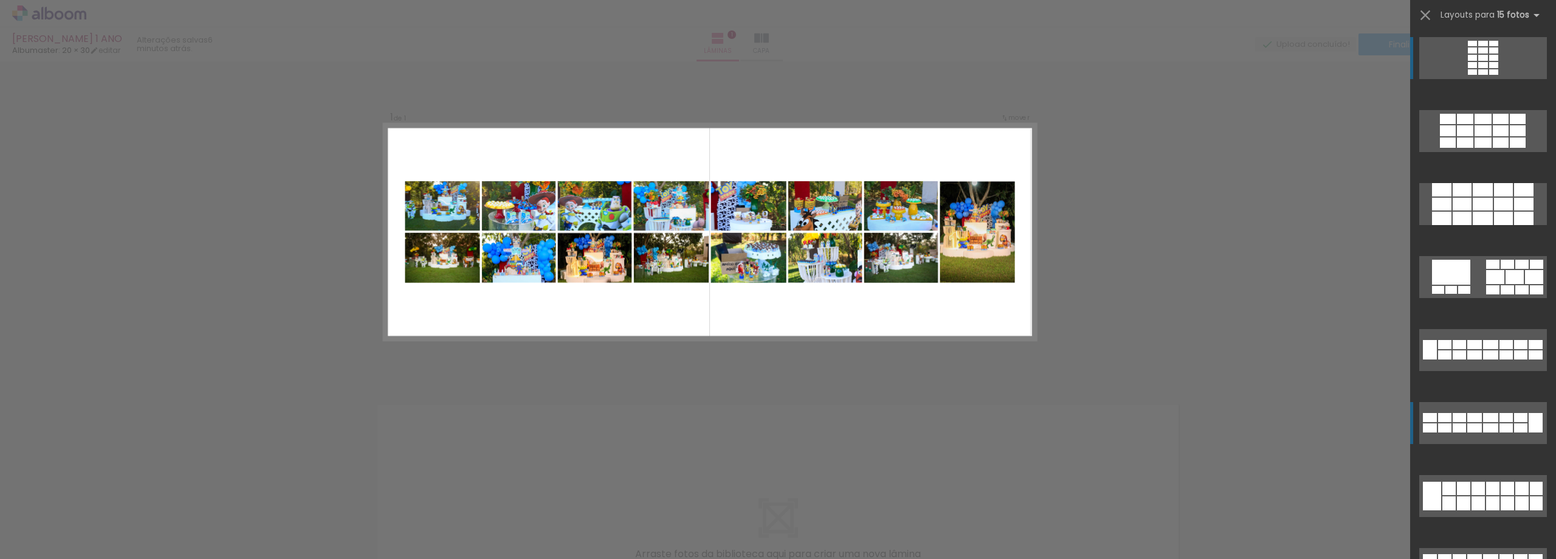
click at [1497, 225] on quentale-layouter at bounding box center [1483, 204] width 128 height 42
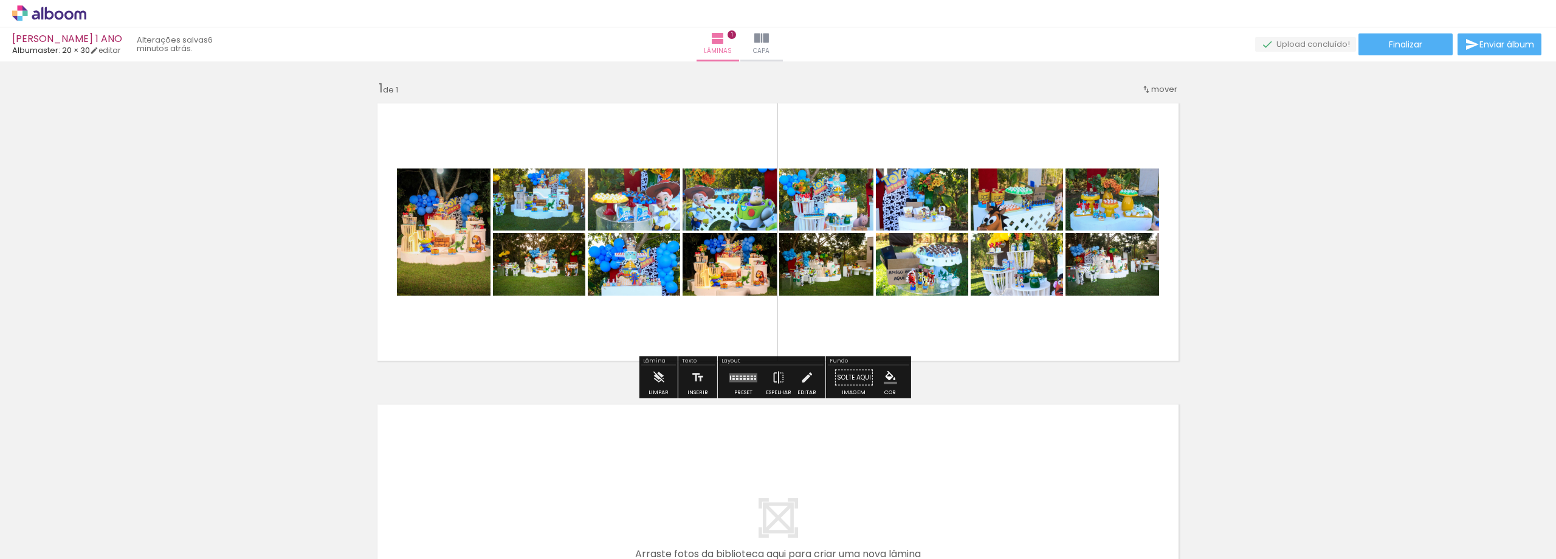
click at [735, 379] on quentale-layouter at bounding box center [743, 377] width 28 height 9
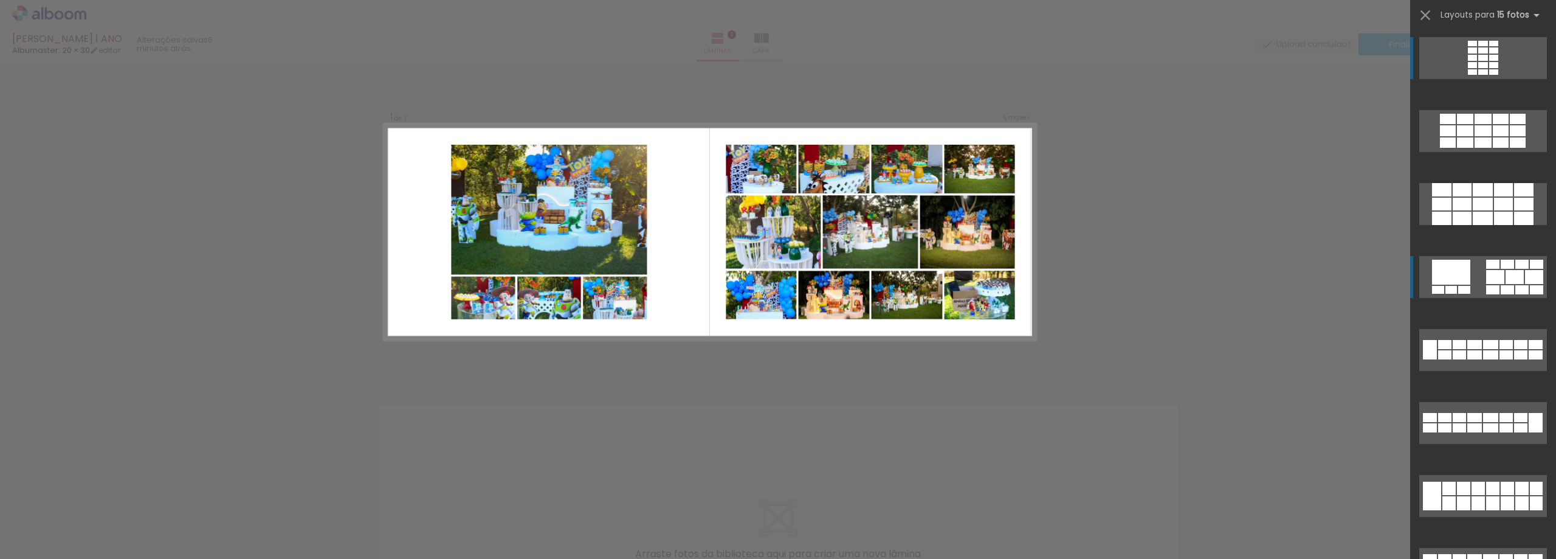
click at [1506, 225] on div at bounding box center [1503, 218] width 19 height 13
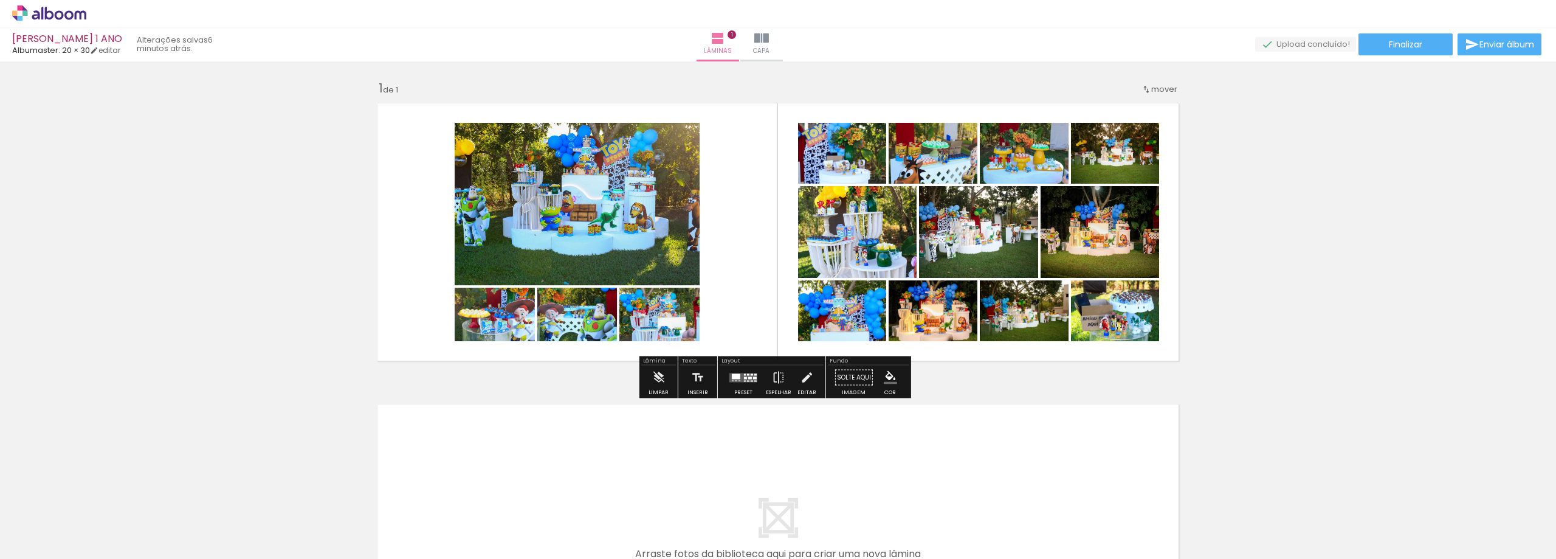
click at [742, 373] on quentale-layouter at bounding box center [743, 377] width 28 height 9
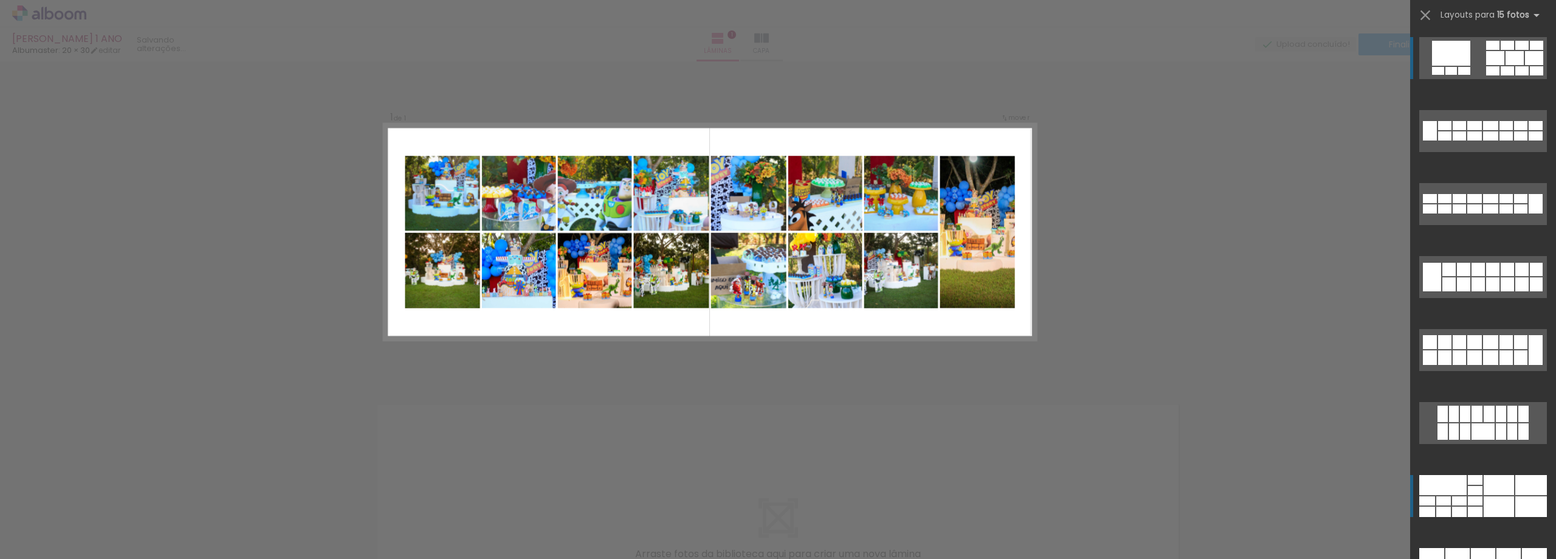
scroll to position [345, 0]
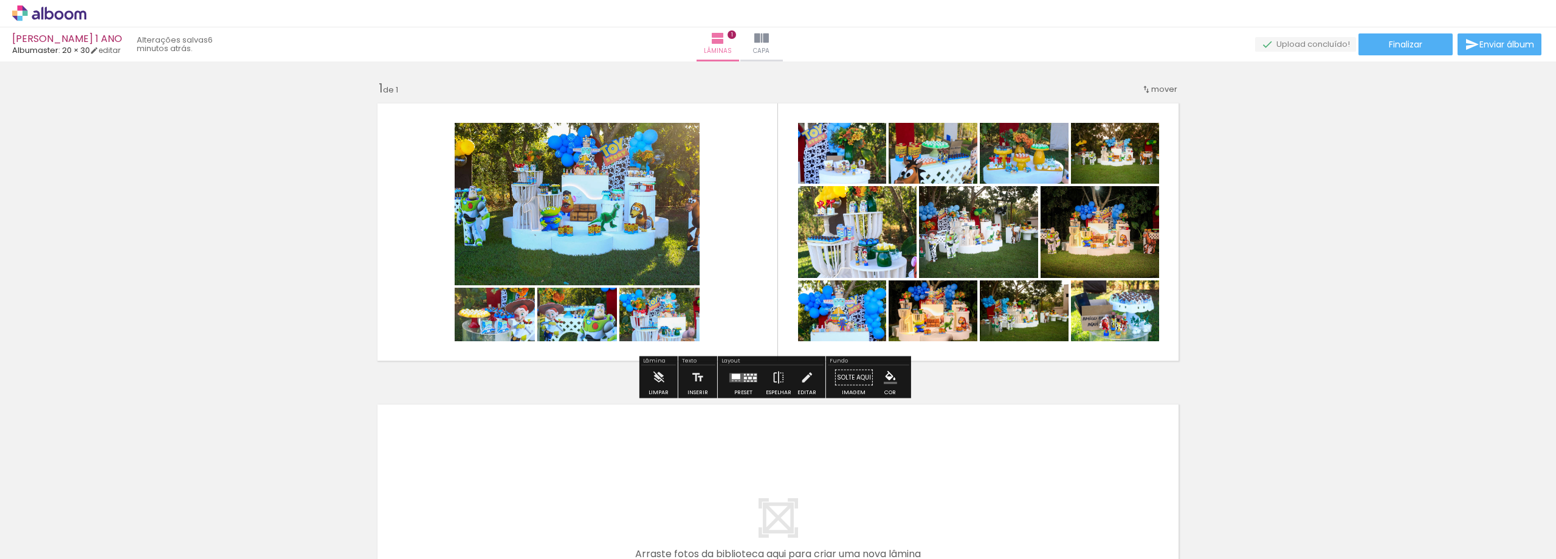
click at [742, 376] on quentale-layouter at bounding box center [743, 377] width 28 height 9
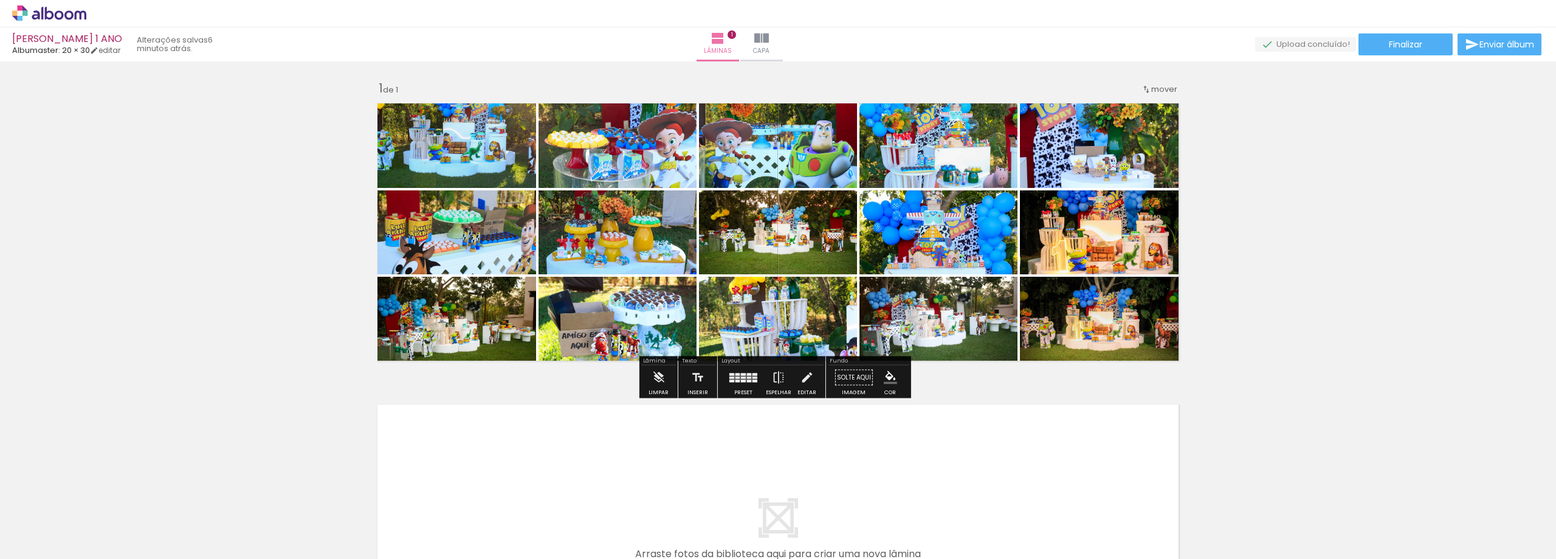
click at [1327, 249] on div "Inserir lâmina 1 de 1" at bounding box center [778, 367] width 1556 height 602
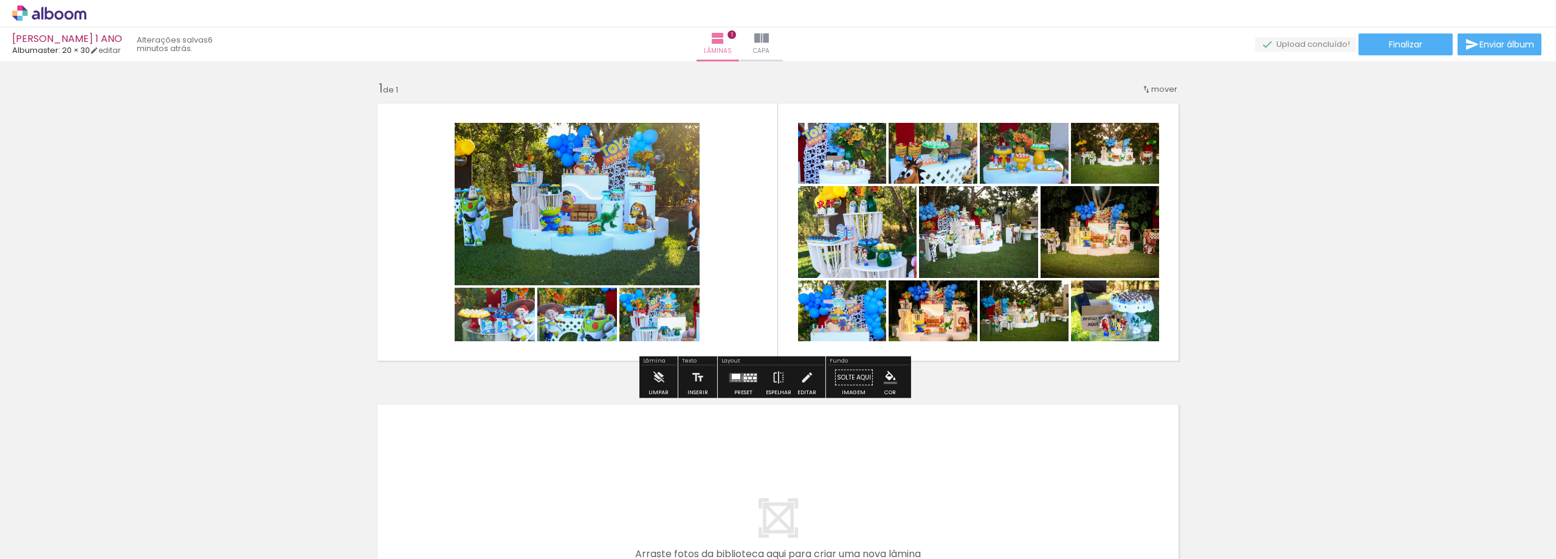
click at [744, 377] on div at bounding box center [745, 377] width 3 height 2
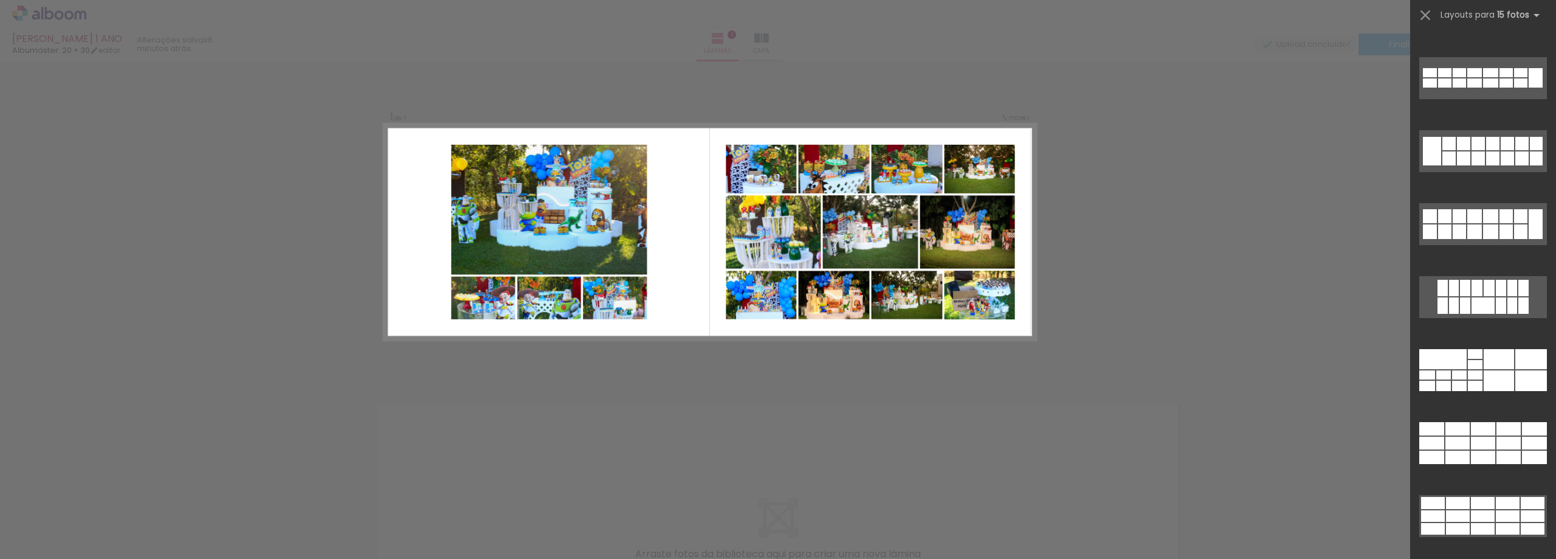
scroll to position [219, 0]
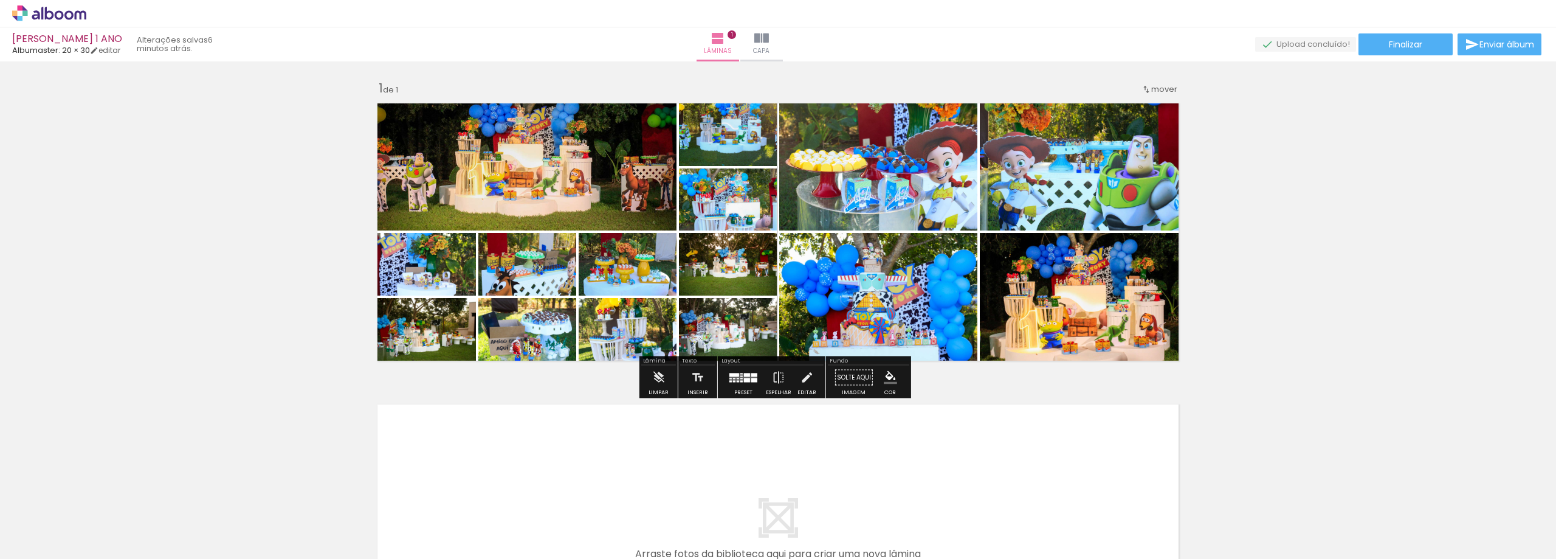
click at [1327, 194] on div "Inserir lâmina 1 de 1" at bounding box center [778, 367] width 1556 height 602
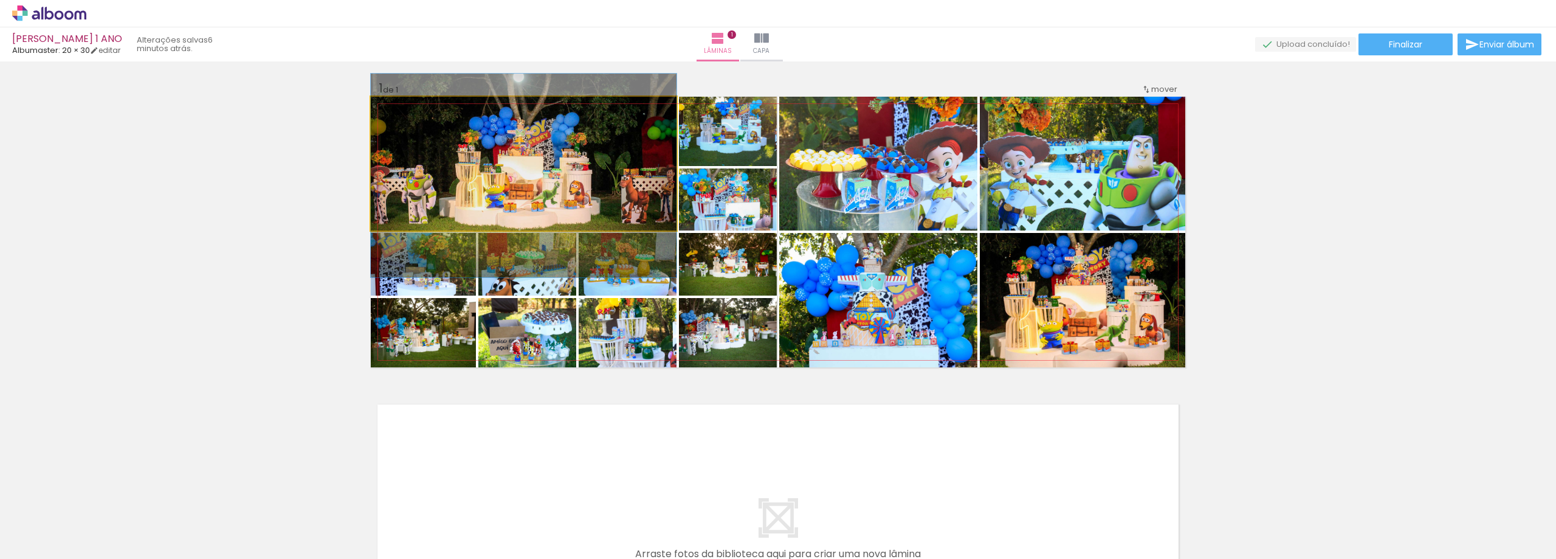
drag, startPoint x: 560, startPoint y: 163, endPoint x: 560, endPoint y: 175, distance: 12.2
click at [580, 167] on quentale-photo at bounding box center [524, 164] width 306 height 134
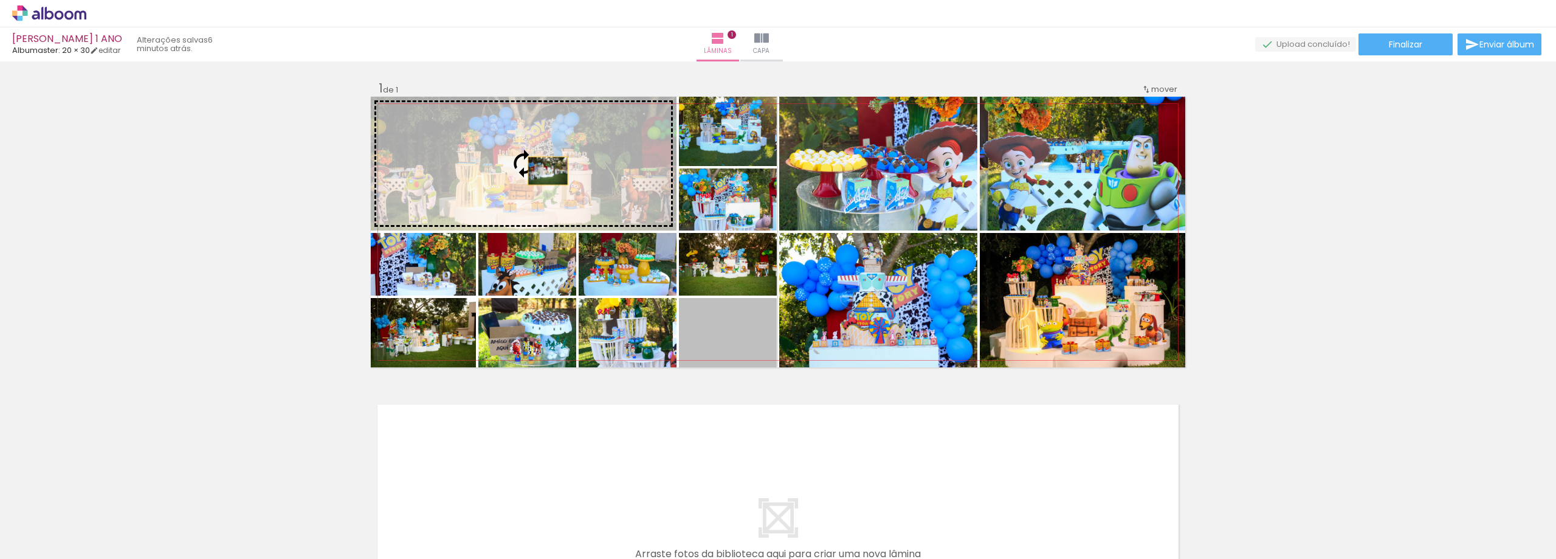
drag, startPoint x: 738, startPoint y: 331, endPoint x: 542, endPoint y: 167, distance: 256.3
click at [0, 0] on slot at bounding box center [0, 0] width 0 height 0
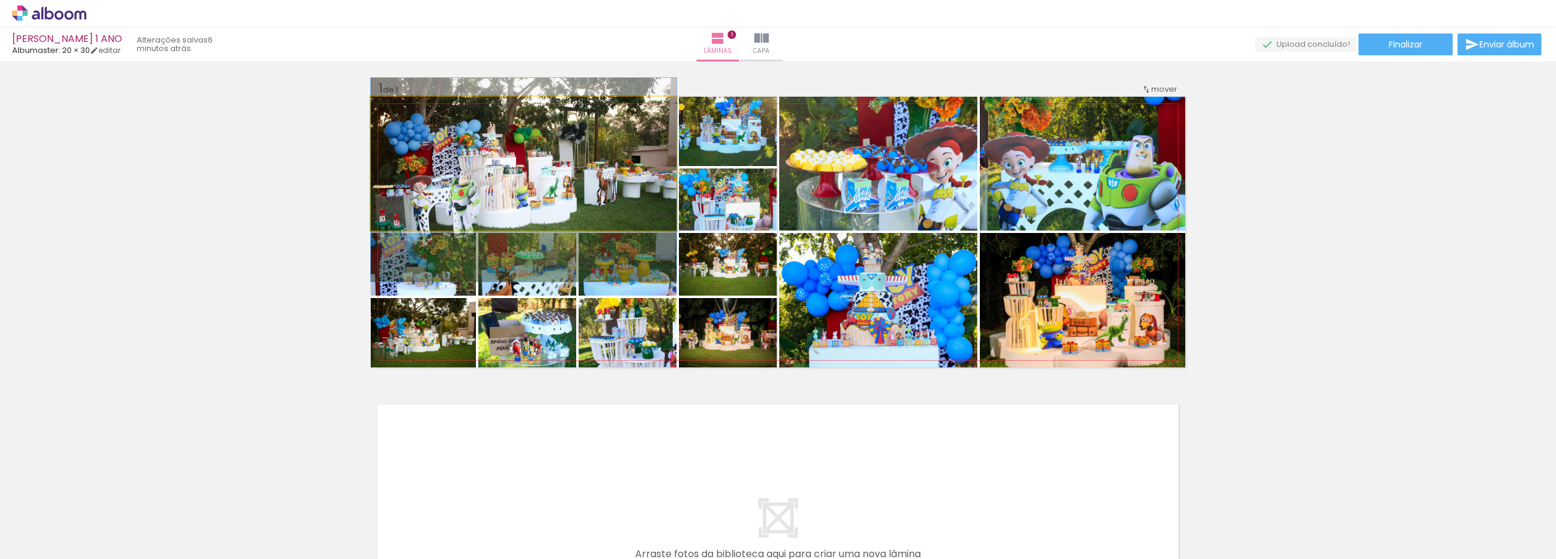
click at [597, 180] on quentale-photo at bounding box center [524, 164] width 306 height 134
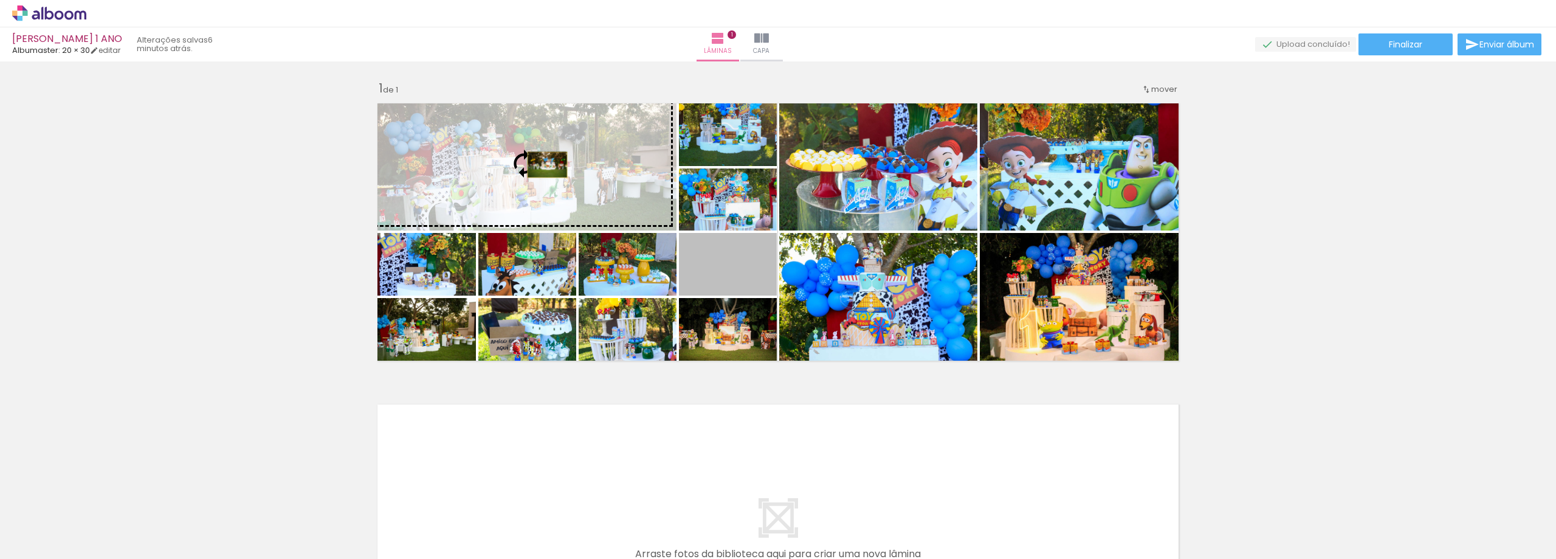
drag, startPoint x: 735, startPoint y: 275, endPoint x: 543, endPoint y: 165, distance: 221.9
click at [0, 0] on slot at bounding box center [0, 0] width 0 height 0
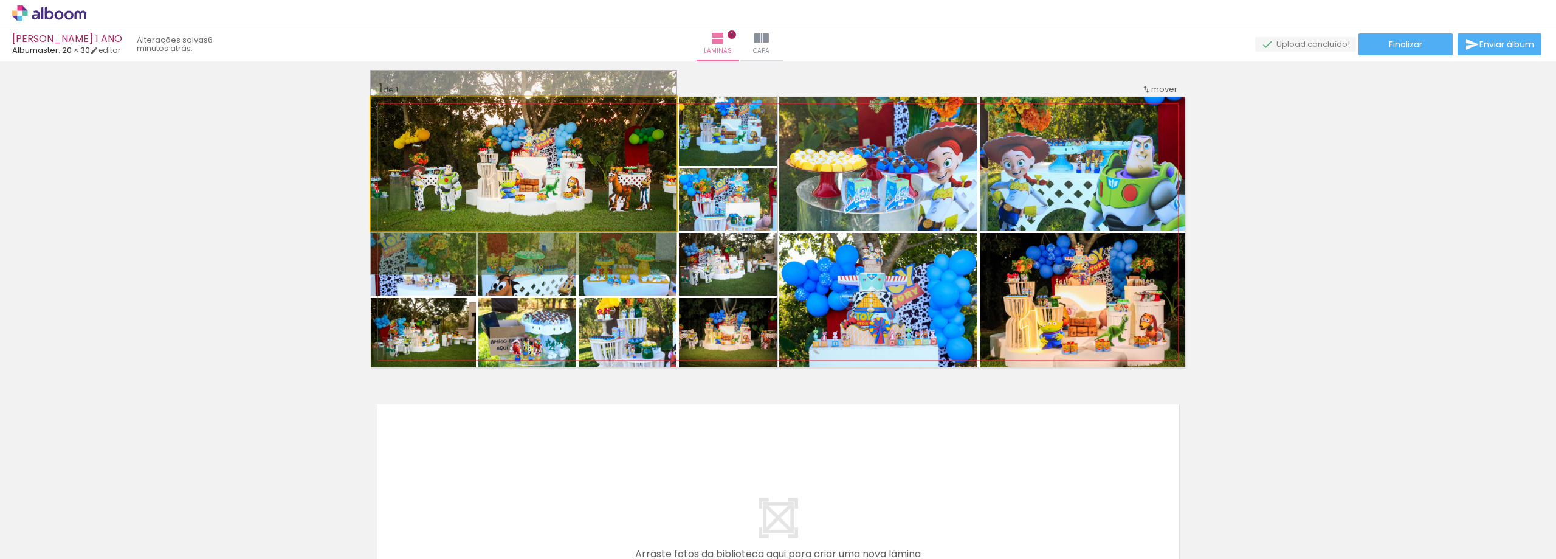
drag, startPoint x: 588, startPoint y: 163, endPoint x: 588, endPoint y: 172, distance: 9.1
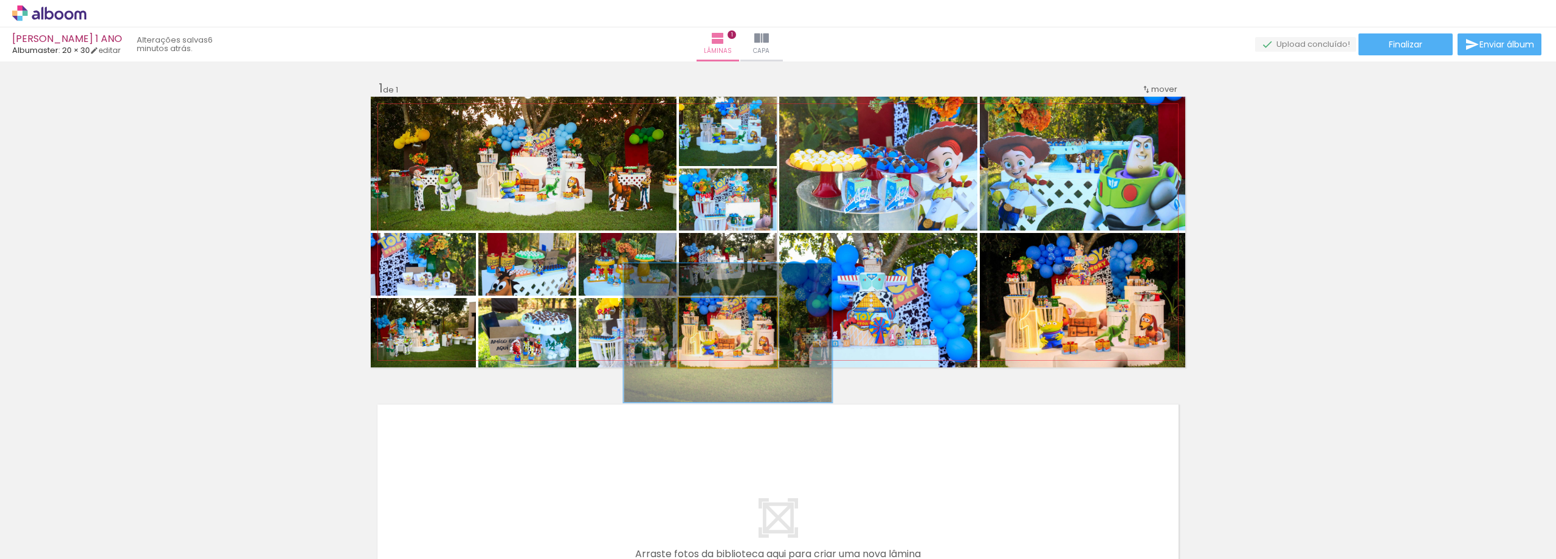
drag, startPoint x: 704, startPoint y: 311, endPoint x: 803, endPoint y: 304, distance: 99.3
type paper-slider "200"
click at [777, 302] on quentale-photo at bounding box center [728, 332] width 98 height 69
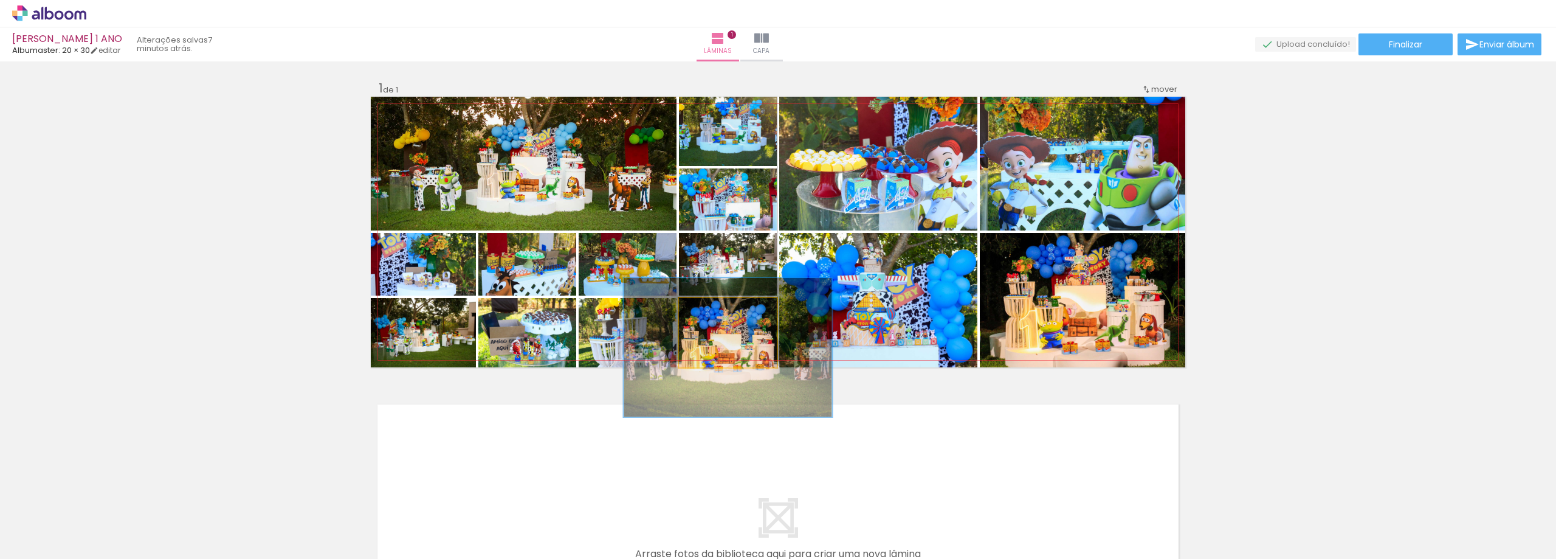
drag, startPoint x: 753, startPoint y: 332, endPoint x: 753, endPoint y: 347, distance: 14.6
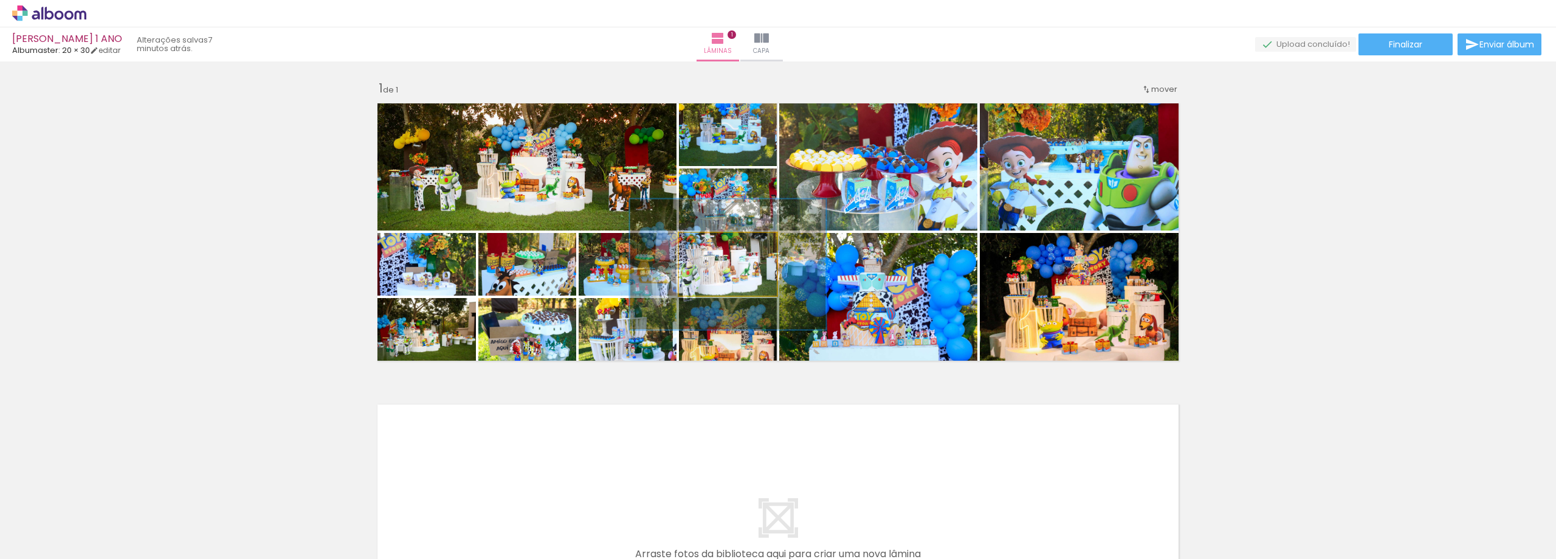
drag, startPoint x: 706, startPoint y: 247, endPoint x: 769, endPoint y: 253, distance: 63.5
click at [777, 245] on quentale-photo at bounding box center [728, 264] width 98 height 63
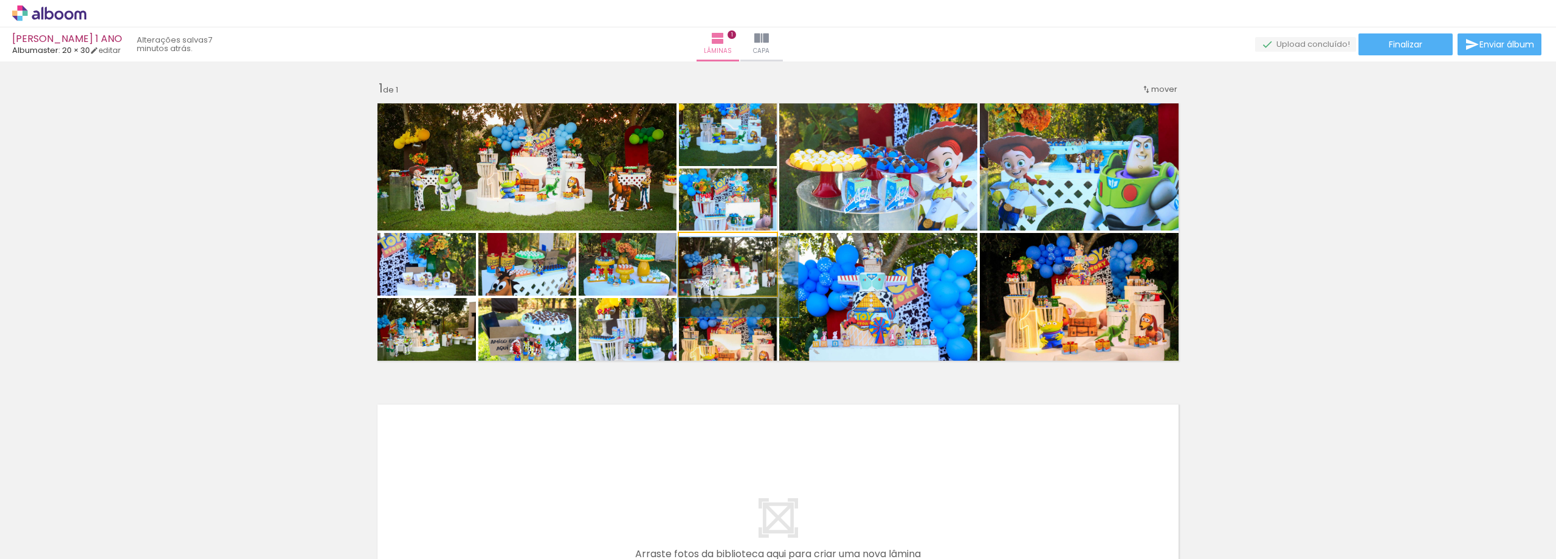
drag, startPoint x: 749, startPoint y: 246, endPoint x: 714, endPoint y: 249, distance: 35.4
type paper-slider "123"
click at [714, 249] on div at bounding box center [718, 245] width 11 height 11
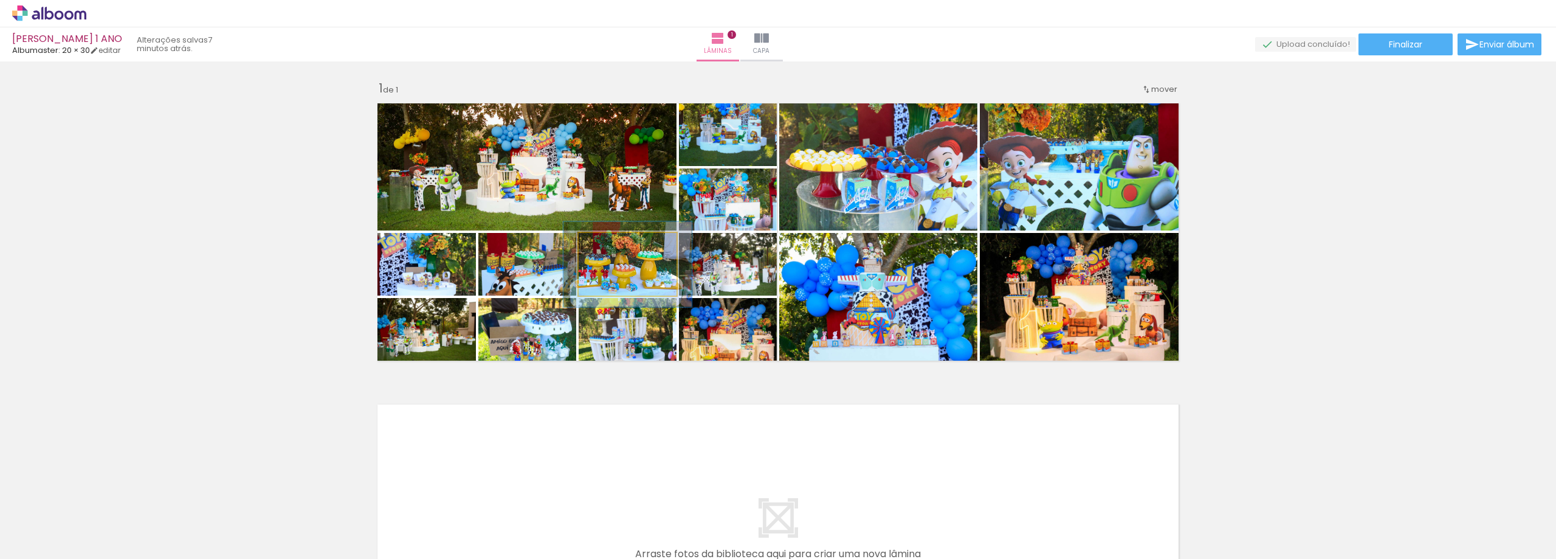
drag, startPoint x: 601, startPoint y: 242, endPoint x: 614, endPoint y: 242, distance: 13.4
type paper-slider "131"
click at [615, 242] on div at bounding box center [620, 245] width 11 height 11
drag, startPoint x: 645, startPoint y: 271, endPoint x: 649, endPoint y: 277, distance: 6.8
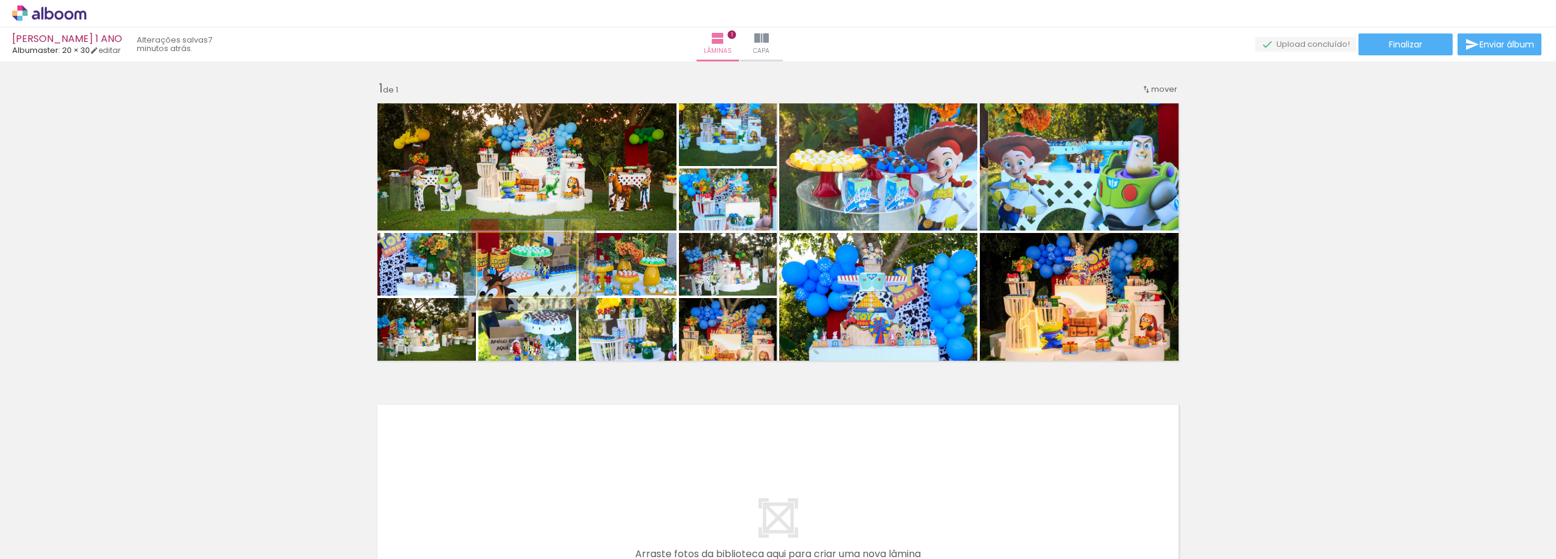
drag, startPoint x: 505, startPoint y: 244, endPoint x: 525, endPoint y: 252, distance: 21.0
type paper-slider "147"
click at [525, 246] on div at bounding box center [523, 245] width 11 height 11
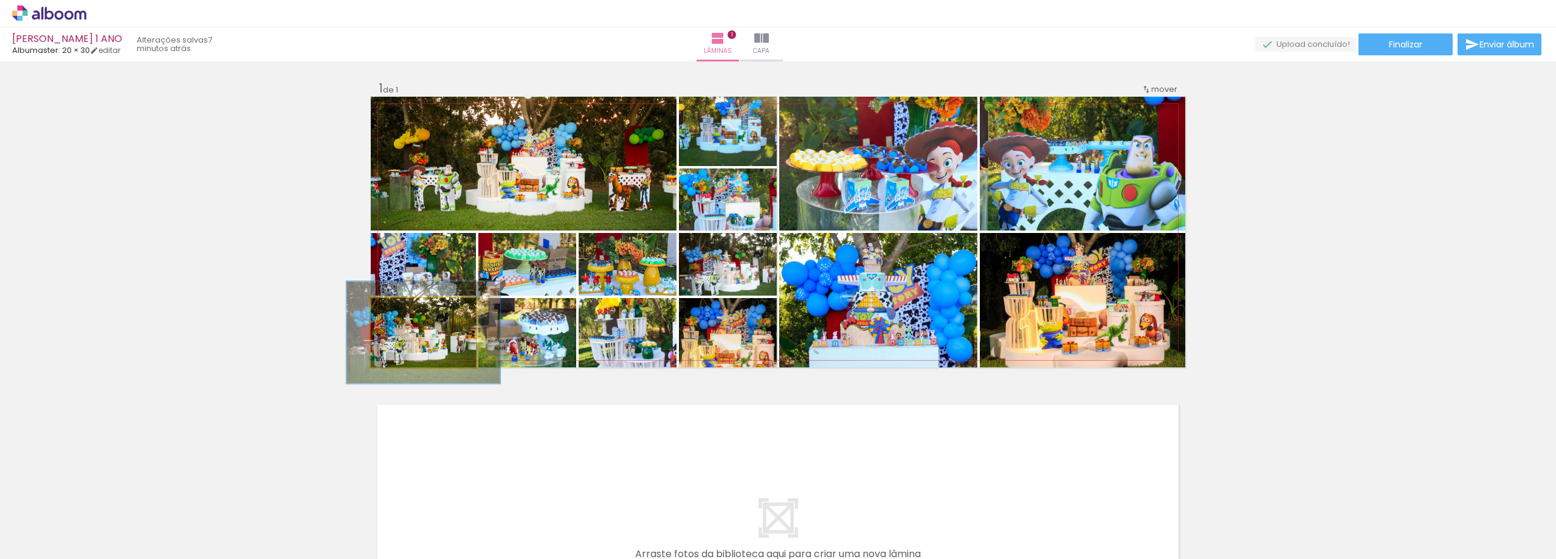
drag, startPoint x: 394, startPoint y: 311, endPoint x: 414, endPoint y: 311, distance: 19.5
type paper-slider "146"
click at [414, 311] on div at bounding box center [418, 310] width 11 height 11
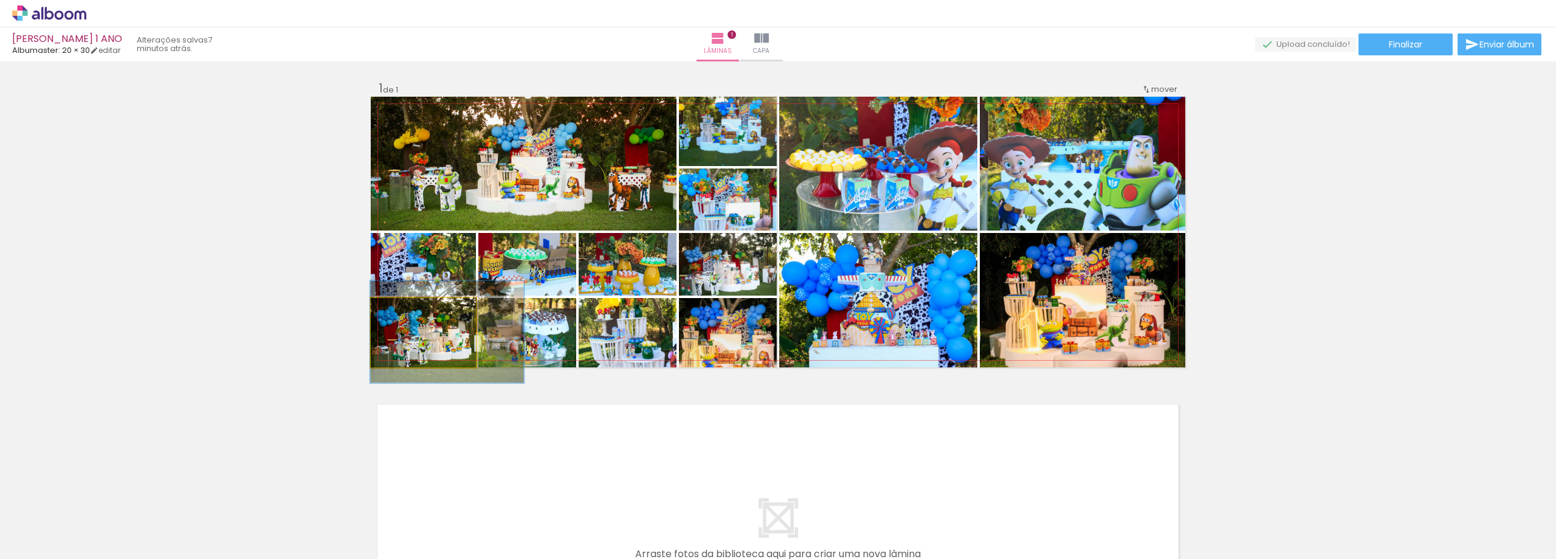
drag, startPoint x: 431, startPoint y: 342, endPoint x: 460, endPoint y: 341, distance: 28.6
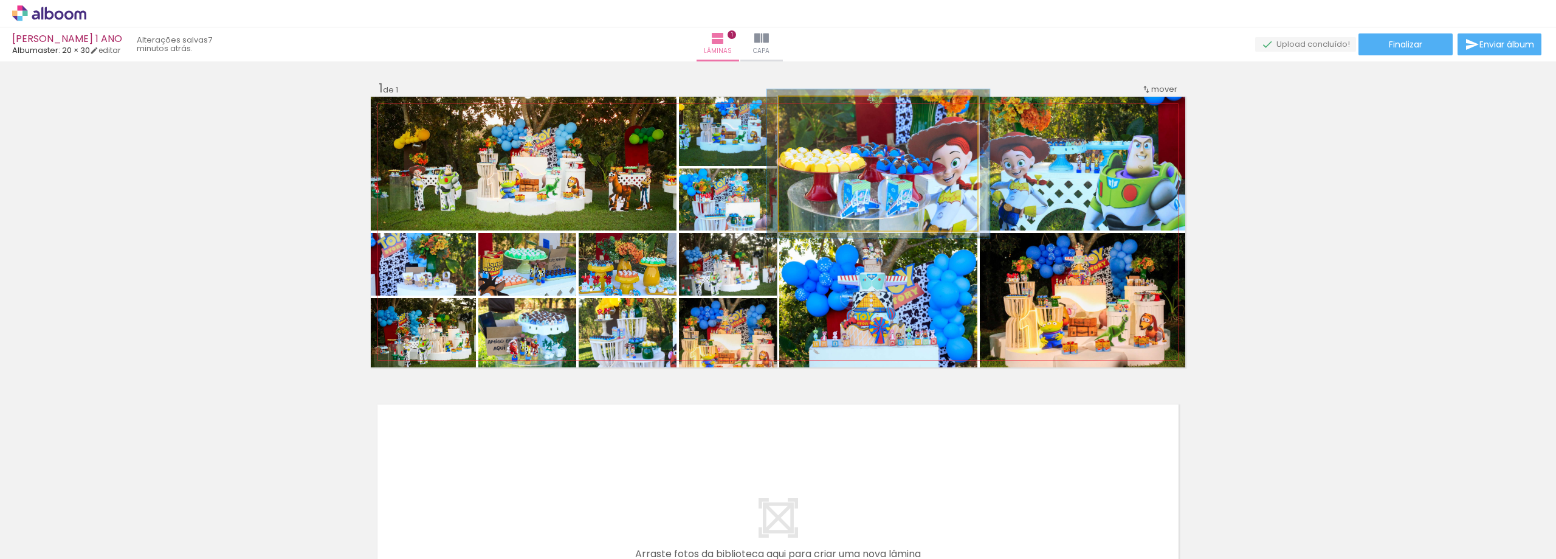
drag, startPoint x: 802, startPoint y: 104, endPoint x: 857, endPoint y: 179, distance: 93.0
type paper-slider "111"
click at [807, 115] on div at bounding box center [812, 109] width 19 height 19
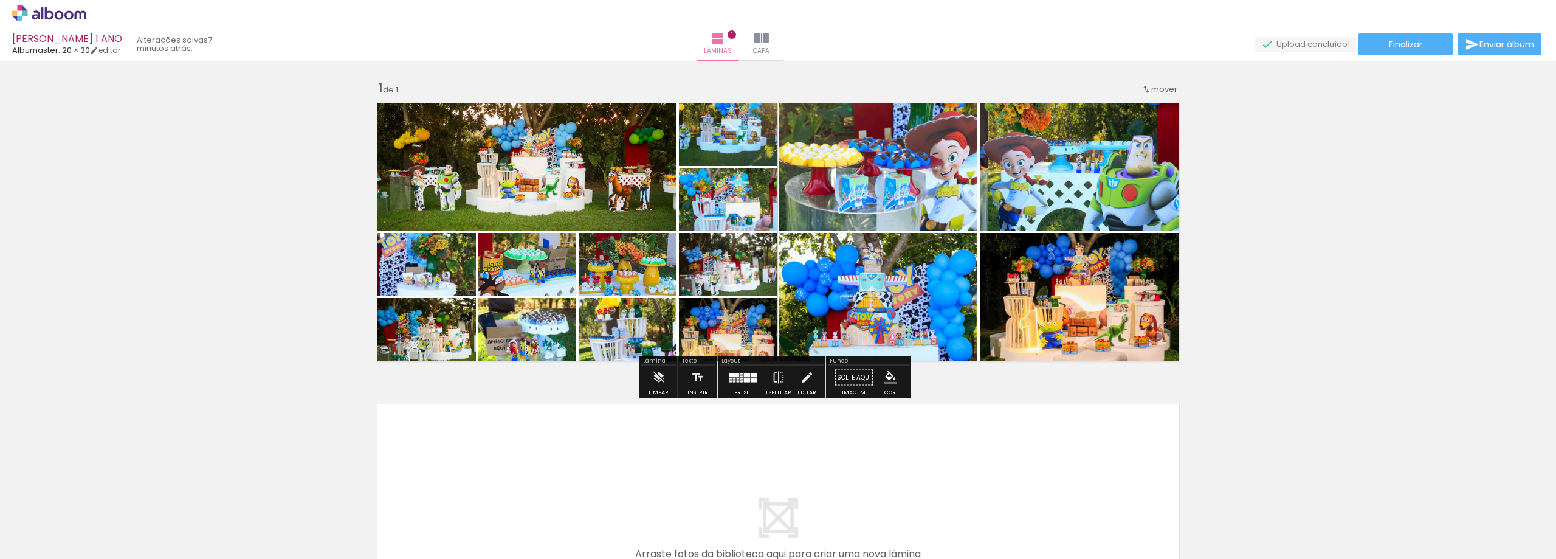
click at [1422, 194] on div "Inserir lâmina 1 de 1" at bounding box center [778, 367] width 1556 height 602
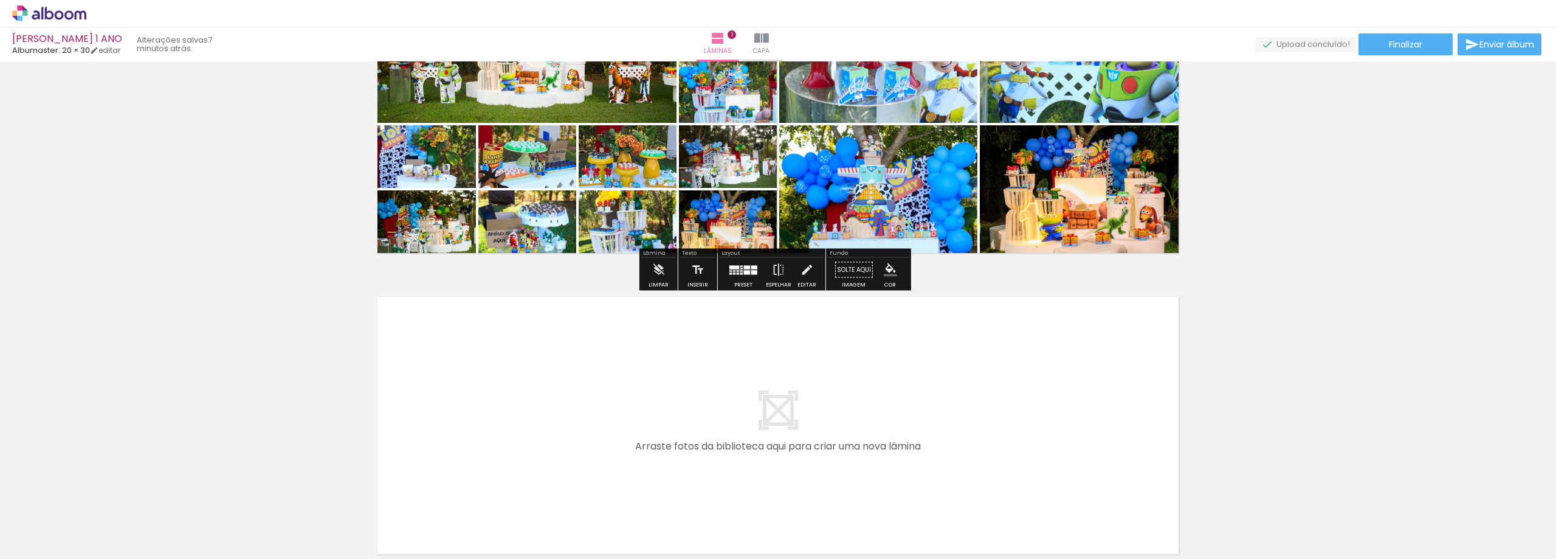
scroll to position [228, 0]
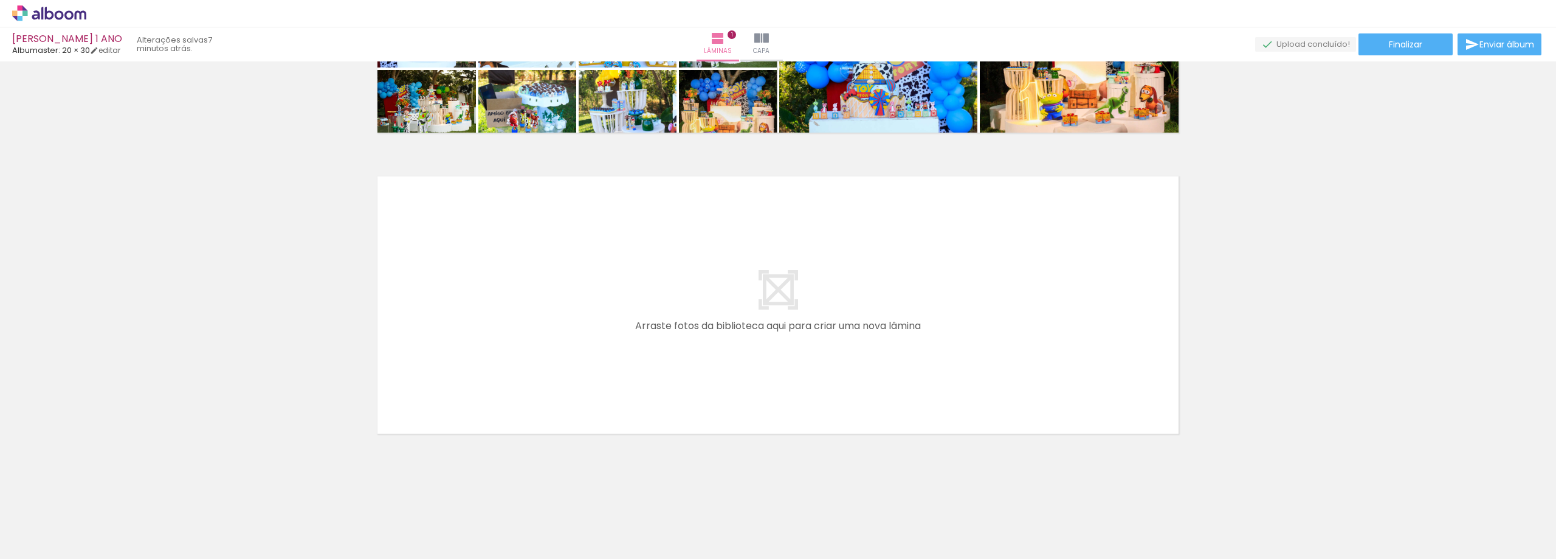
click at [102, 494] on iron-icon at bounding box center [95, 493] width 13 height 13
click at [102, 493] on iron-icon at bounding box center [95, 493] width 13 height 13
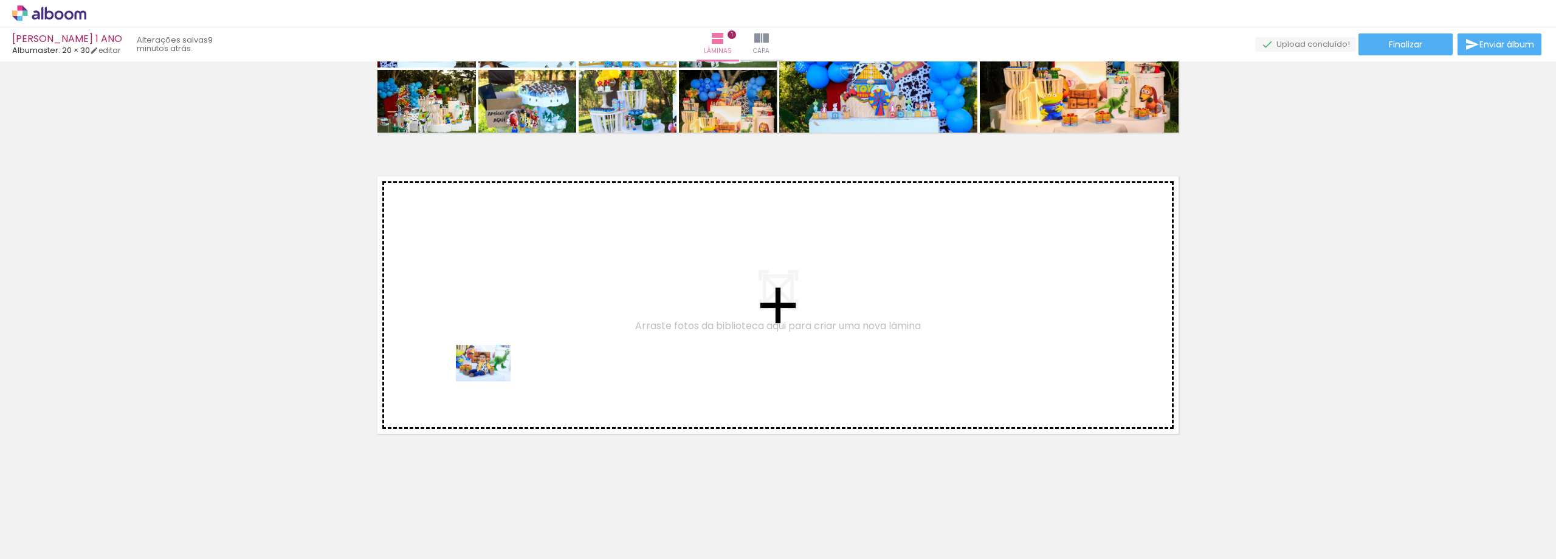
drag, startPoint x: 563, startPoint y: 522, endPoint x: 492, endPoint y: 381, distance: 157.9
click at [492, 381] on quentale-workspace at bounding box center [778, 279] width 1556 height 559
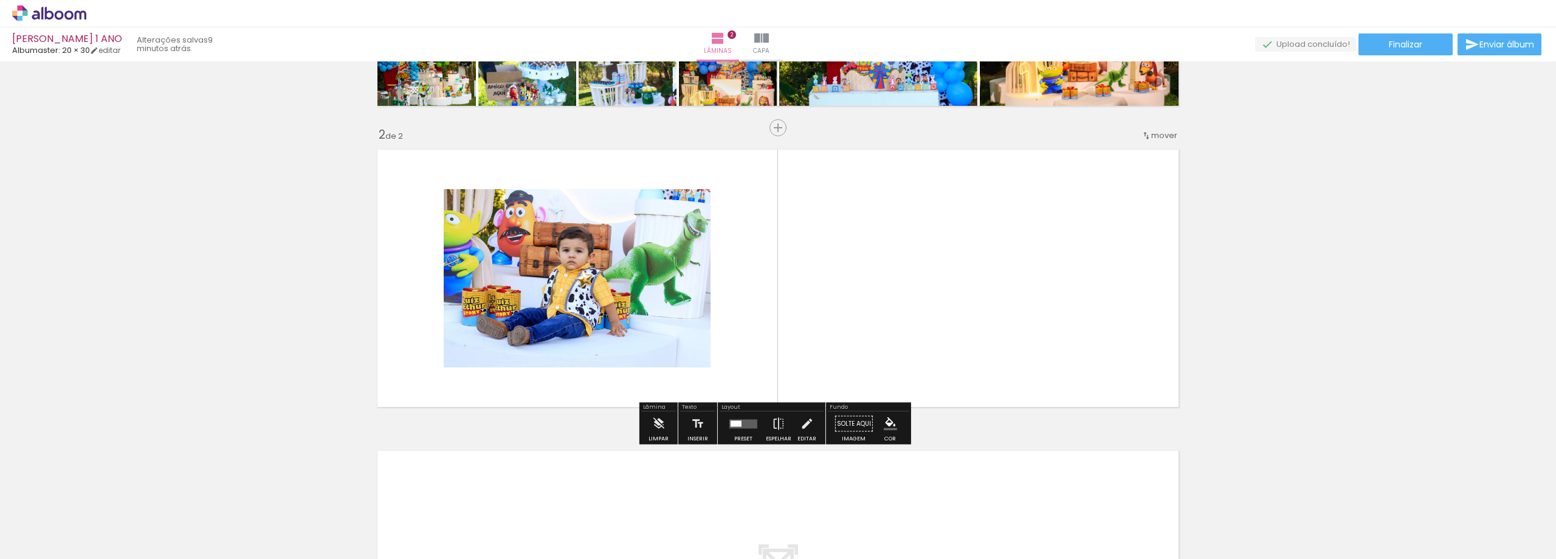
scroll to position [261, 0]
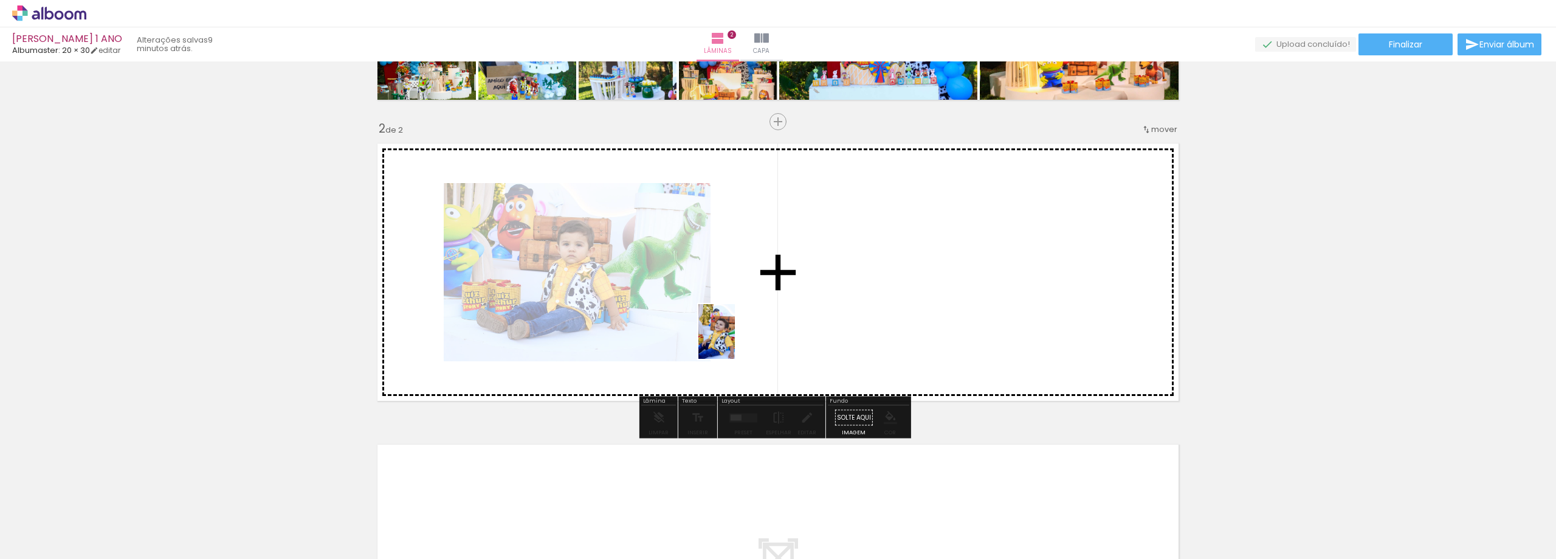
drag, startPoint x: 705, startPoint y: 526, endPoint x: 735, endPoint y: 340, distance: 188.4
click at [735, 340] on quentale-workspace at bounding box center [778, 279] width 1556 height 559
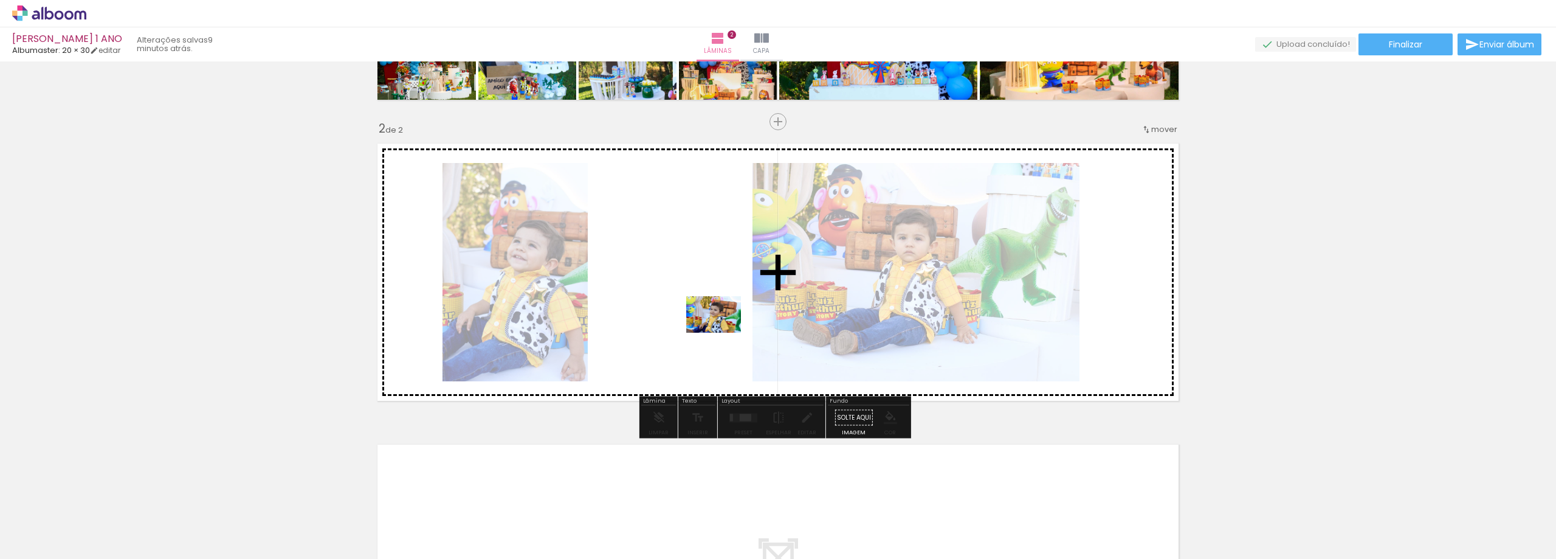
drag, startPoint x: 780, startPoint y: 527, endPoint x: 723, endPoint y: 332, distance: 202.9
click at [723, 332] on quentale-workspace at bounding box center [778, 279] width 1556 height 559
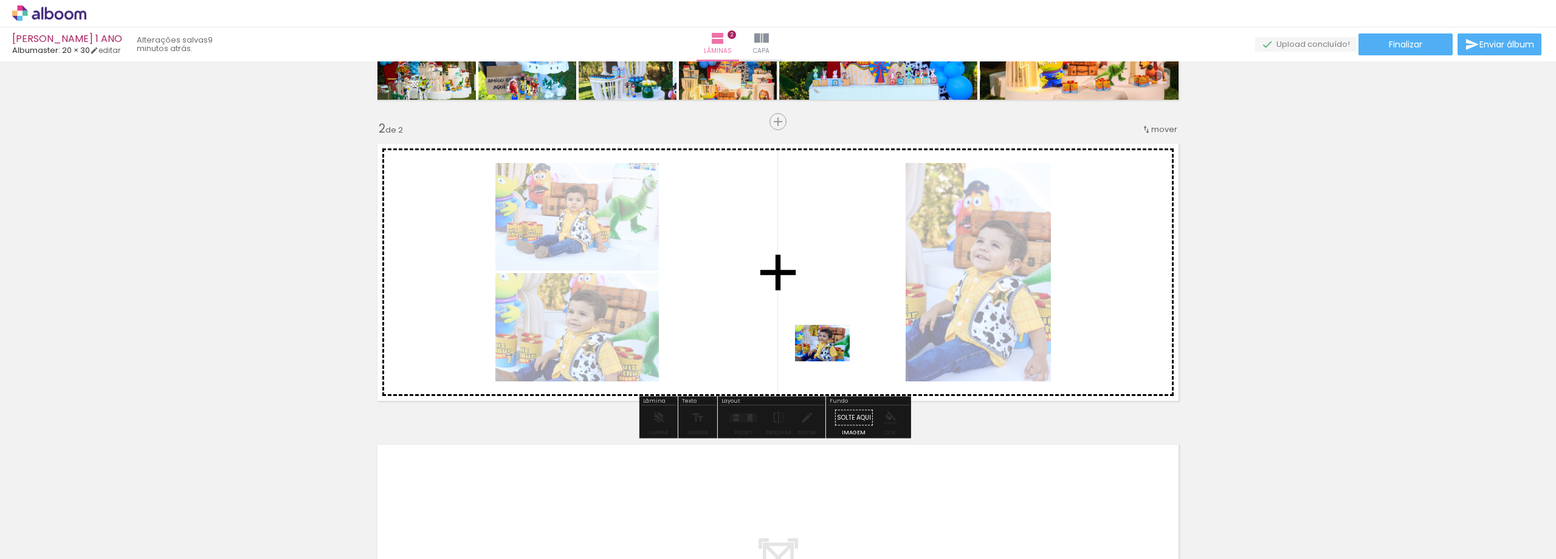
drag, startPoint x: 841, startPoint y: 522, endPoint x: 830, endPoint y: 357, distance: 165.0
click at [830, 357] on quentale-workspace at bounding box center [778, 279] width 1556 height 559
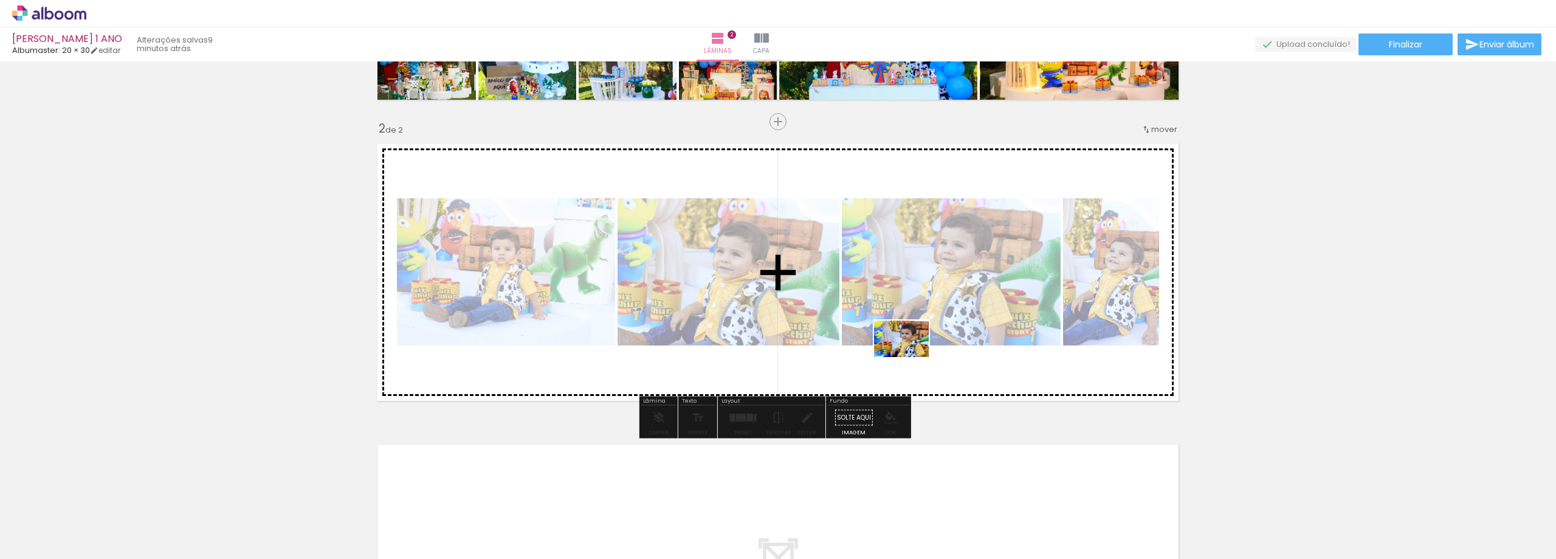
drag, startPoint x: 917, startPoint y: 528, endPoint x: 910, endPoint y: 357, distance: 170.9
click at [910, 357] on quentale-workspace at bounding box center [778, 279] width 1556 height 559
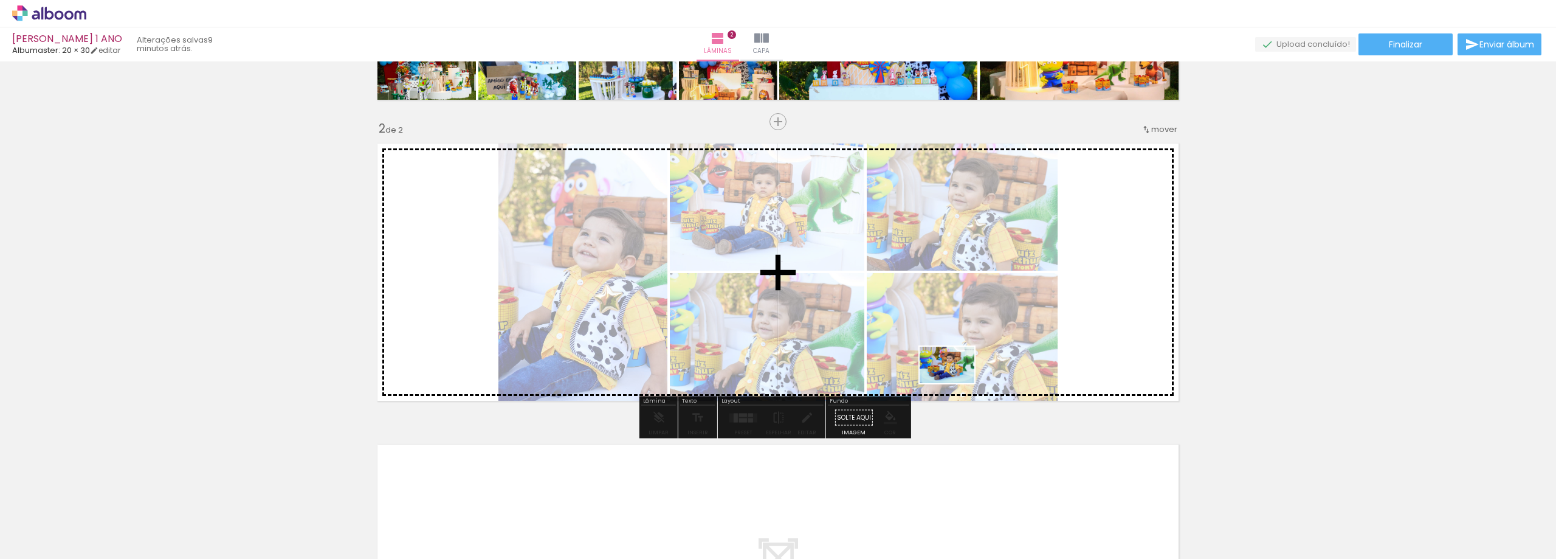
drag, startPoint x: 982, startPoint y: 518, endPoint x: 956, endPoint y: 383, distance: 137.3
click at [956, 383] on quentale-workspace at bounding box center [778, 279] width 1556 height 559
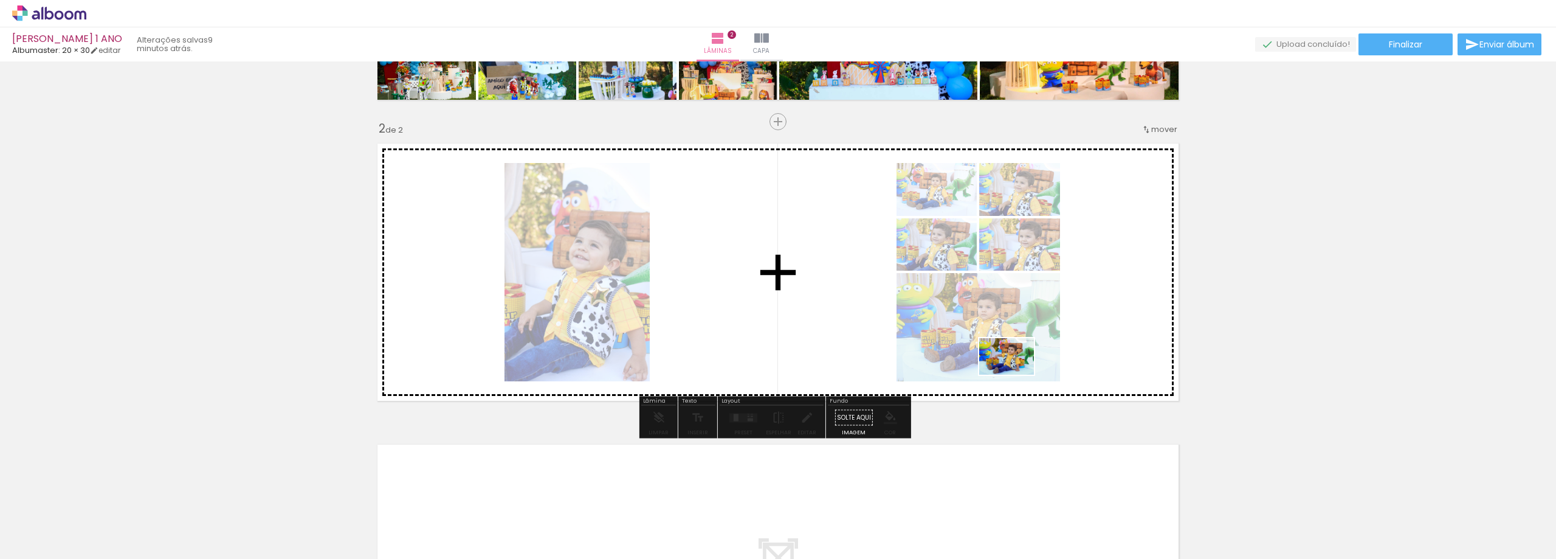
drag, startPoint x: 1041, startPoint y: 477, endPoint x: 1016, endPoint y: 374, distance: 105.7
click at [1016, 374] on quentale-workspace at bounding box center [778, 279] width 1556 height 559
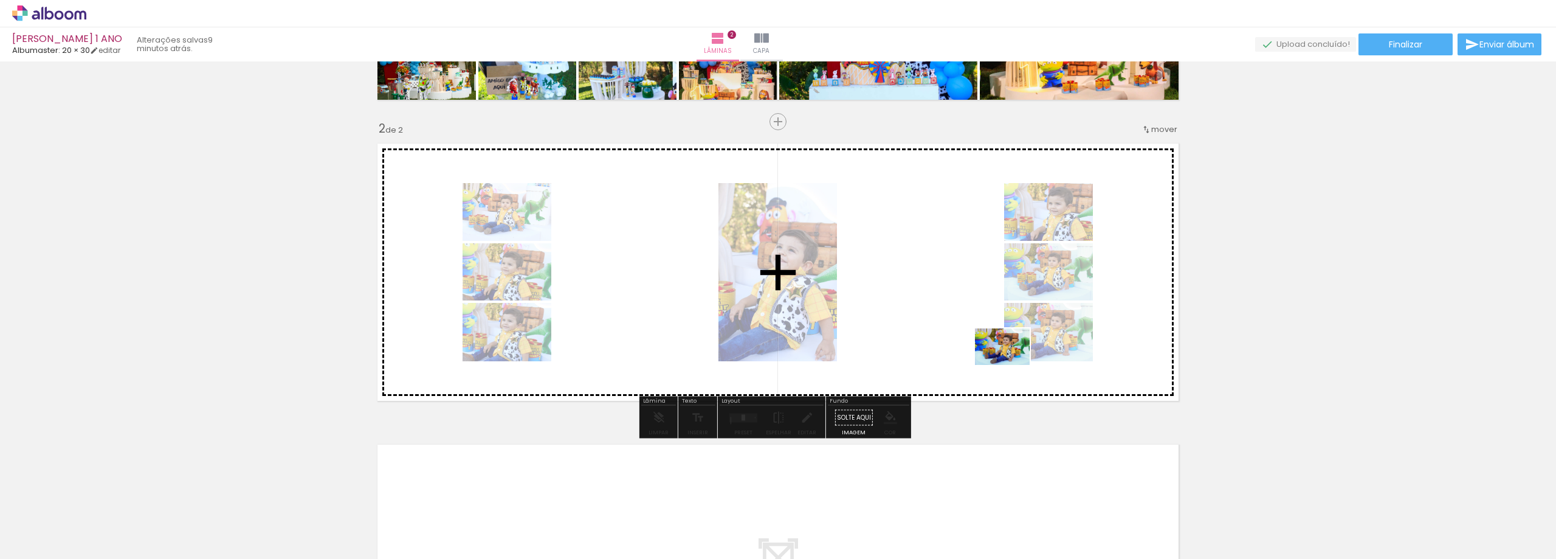
drag, startPoint x: 1073, startPoint y: 434, endPoint x: 1011, endPoint y: 365, distance: 93.0
click at [1011, 365] on quentale-workspace at bounding box center [778, 279] width 1556 height 559
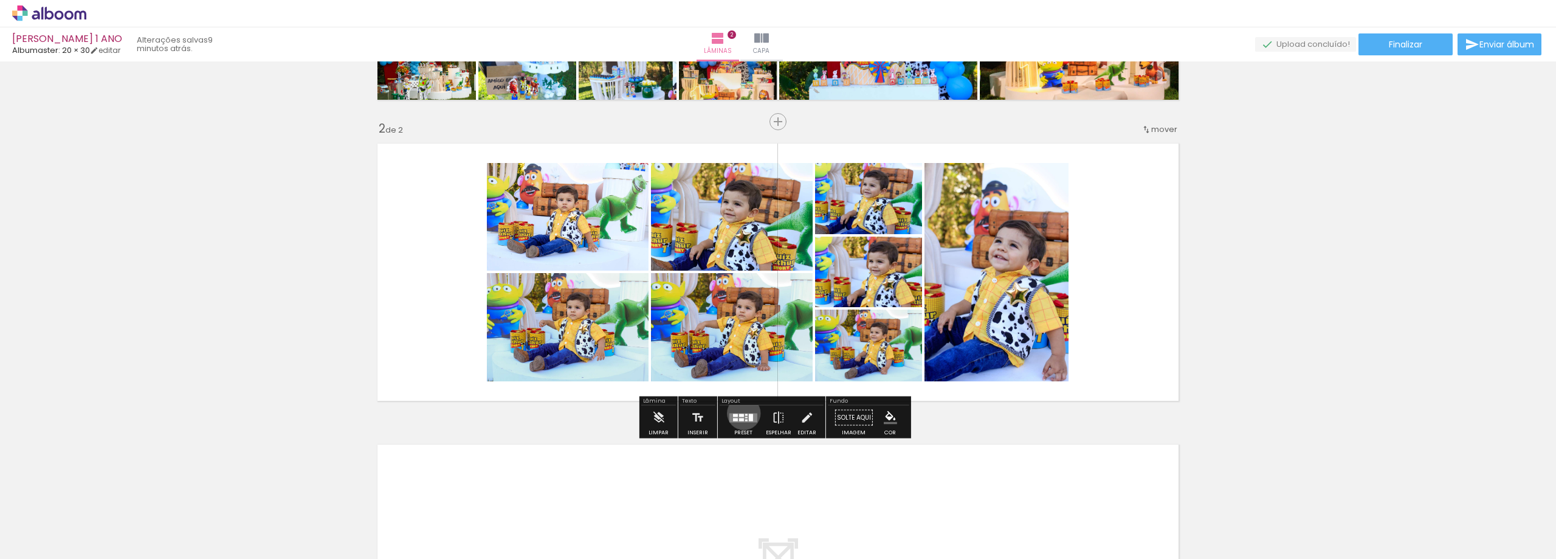
click at [741, 413] on quentale-layouter at bounding box center [743, 417] width 28 height 9
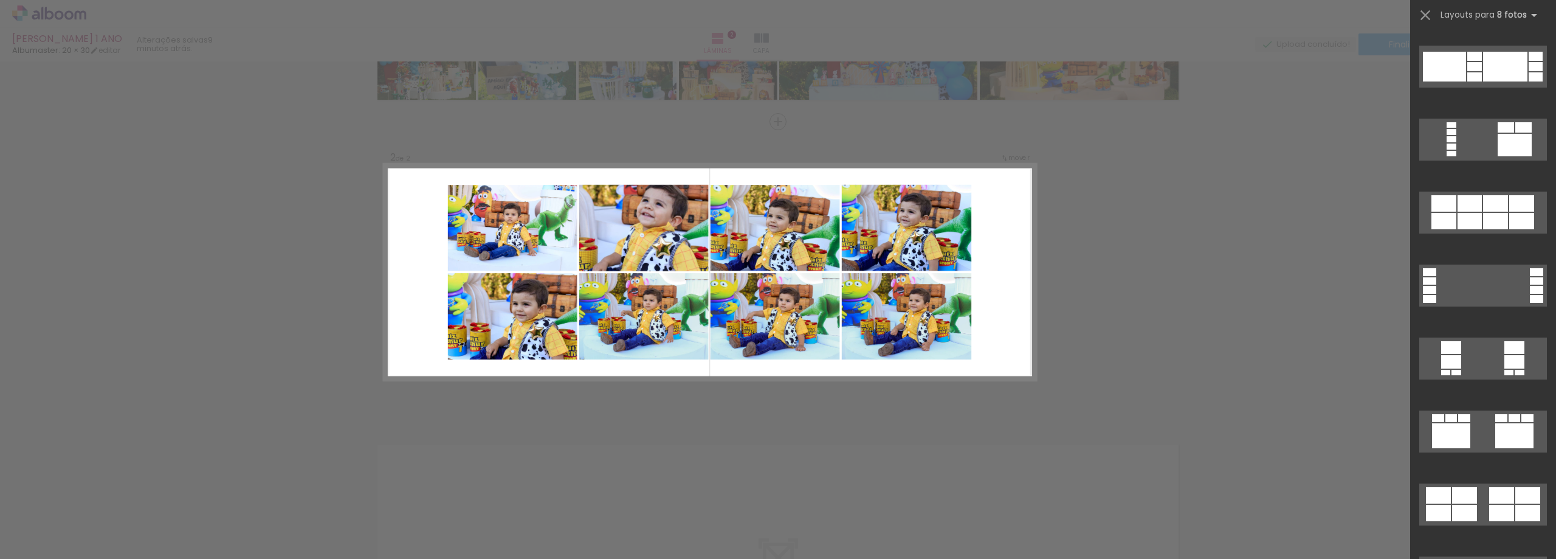
scroll to position [1459, 0]
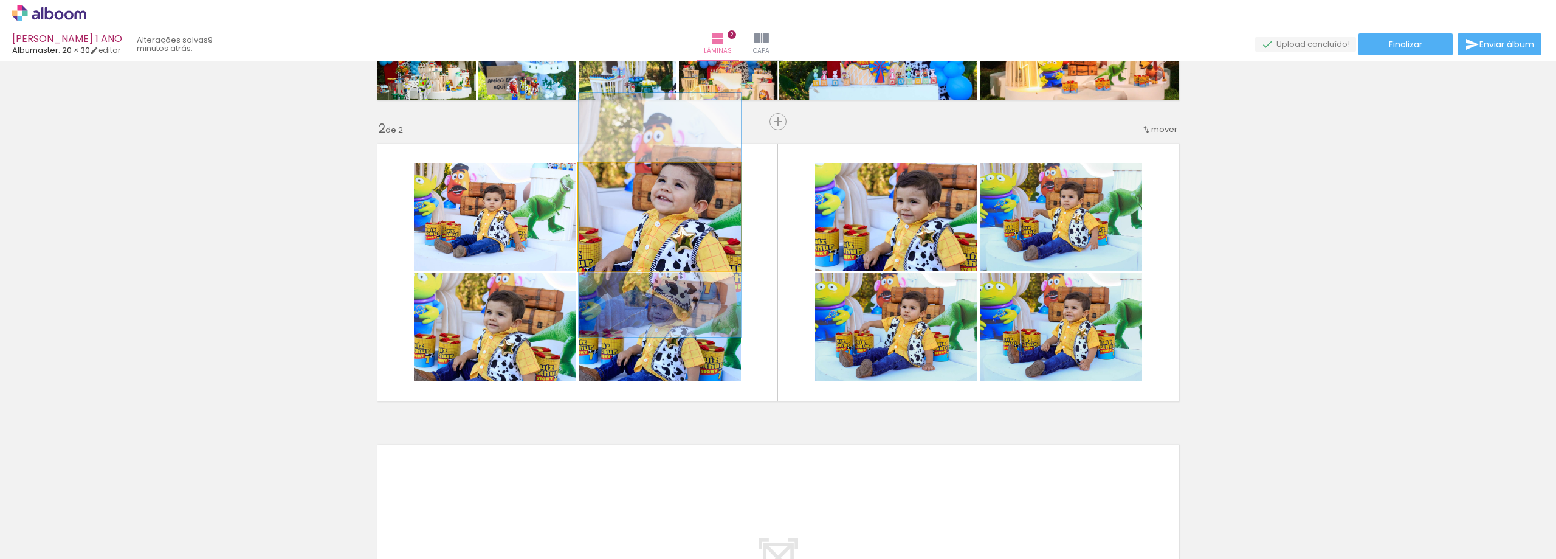
drag, startPoint x: 710, startPoint y: 215, endPoint x: 700, endPoint y: 213, distance: 9.9
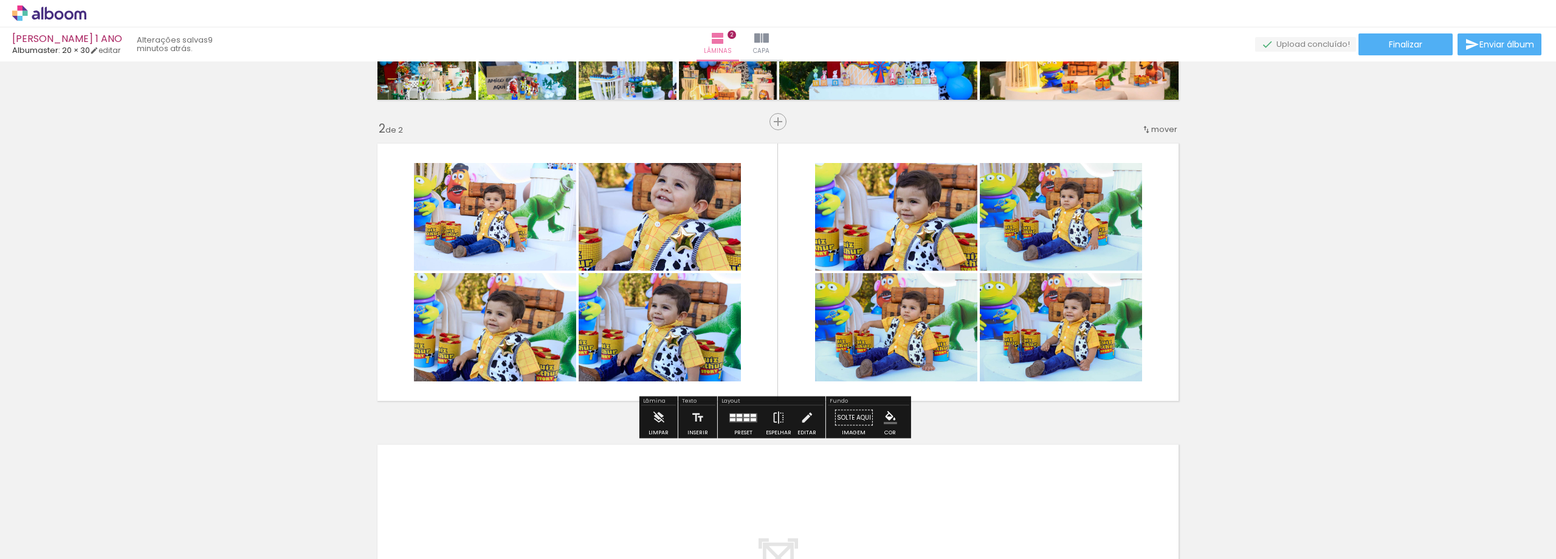
click at [741, 416] on quentale-layouter at bounding box center [743, 417] width 28 height 9
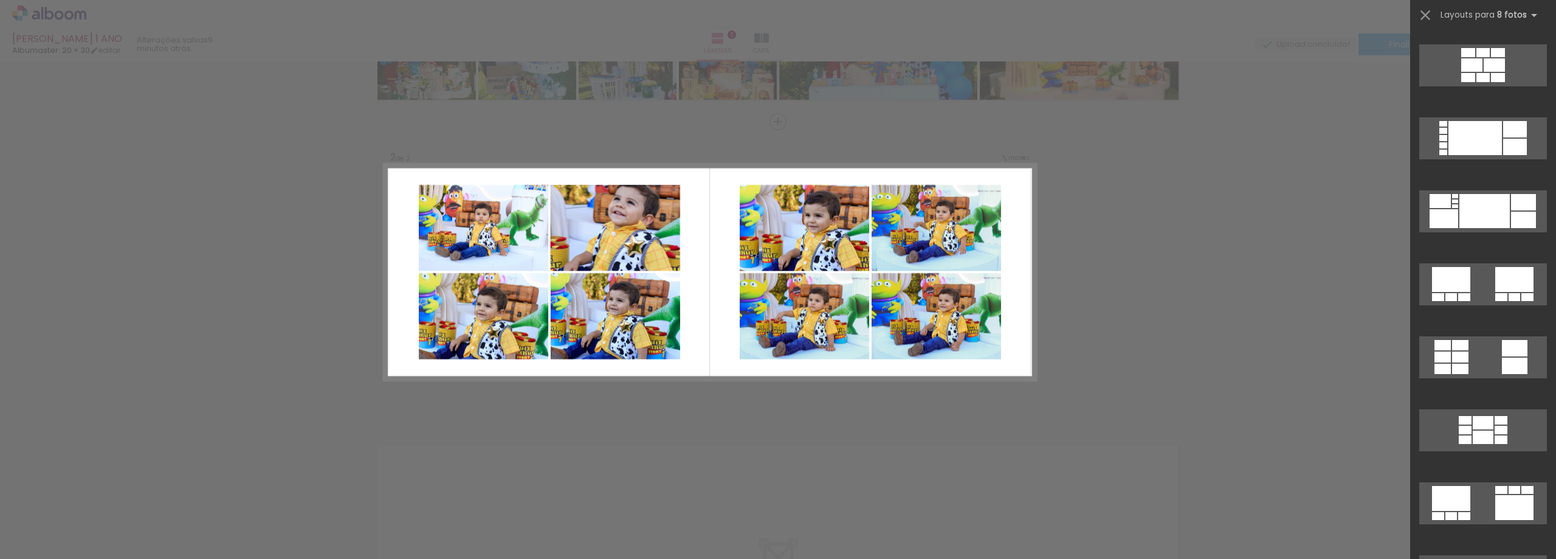
scroll to position [0, 0]
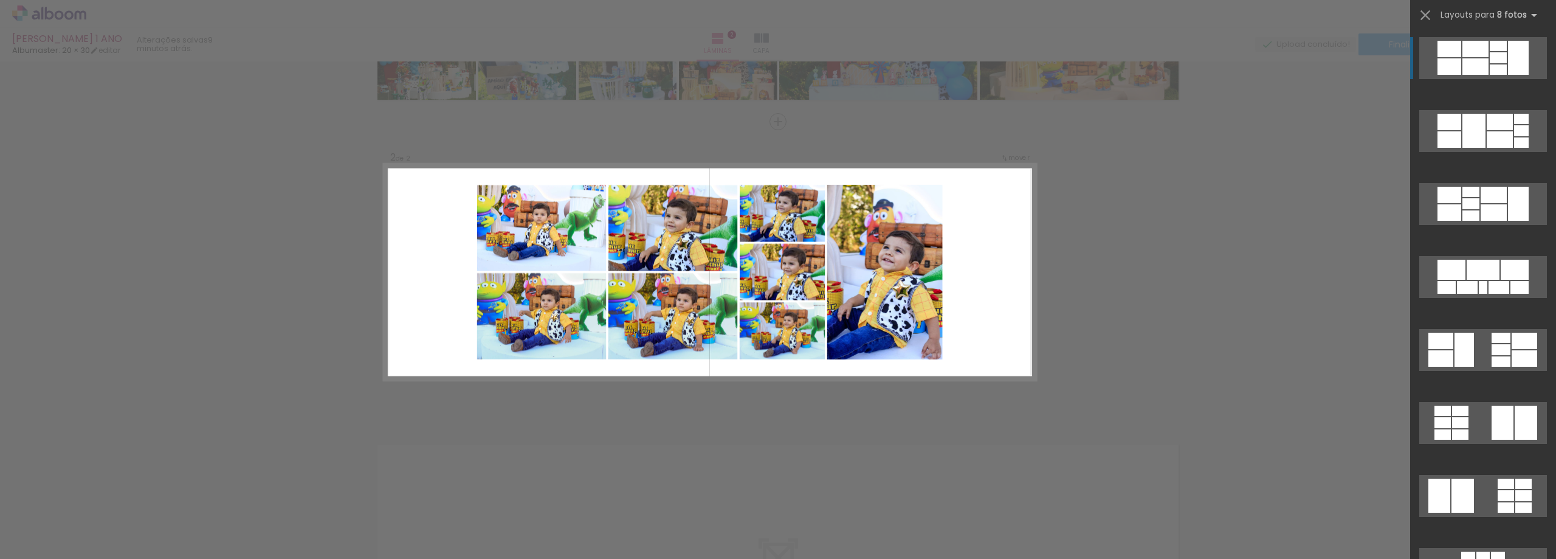
click at [1479, 210] on div at bounding box center [1470, 215] width 17 height 10
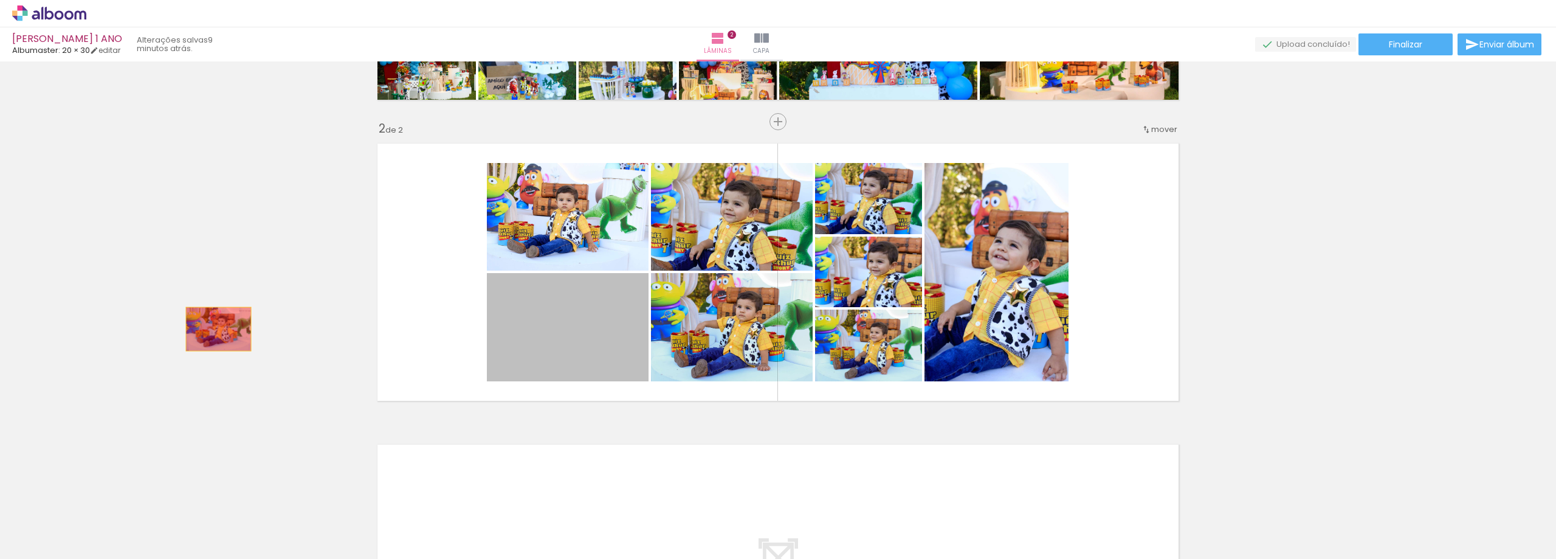
drag, startPoint x: 568, startPoint y: 329, endPoint x: 179, endPoint y: 320, distance: 389.1
click at [177, 321] on div "Inserir lâmina 1 de 2 Inserir lâmina 2 de 2" at bounding box center [778, 256] width 1556 height 903
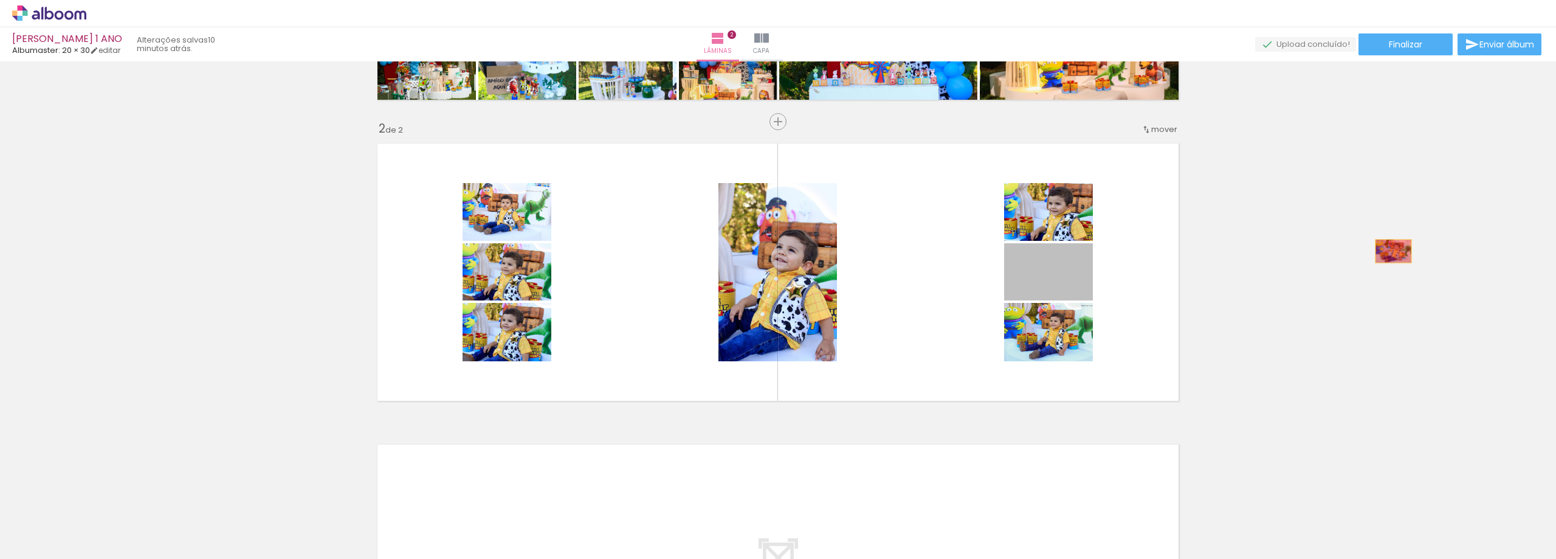
drag, startPoint x: 1079, startPoint y: 284, endPoint x: 1389, endPoint y: 251, distance: 311.7
click at [1389, 251] on div "Inserir lâmina 1 de 2 Inserir lâmina 2 de 2" at bounding box center [778, 256] width 1556 height 903
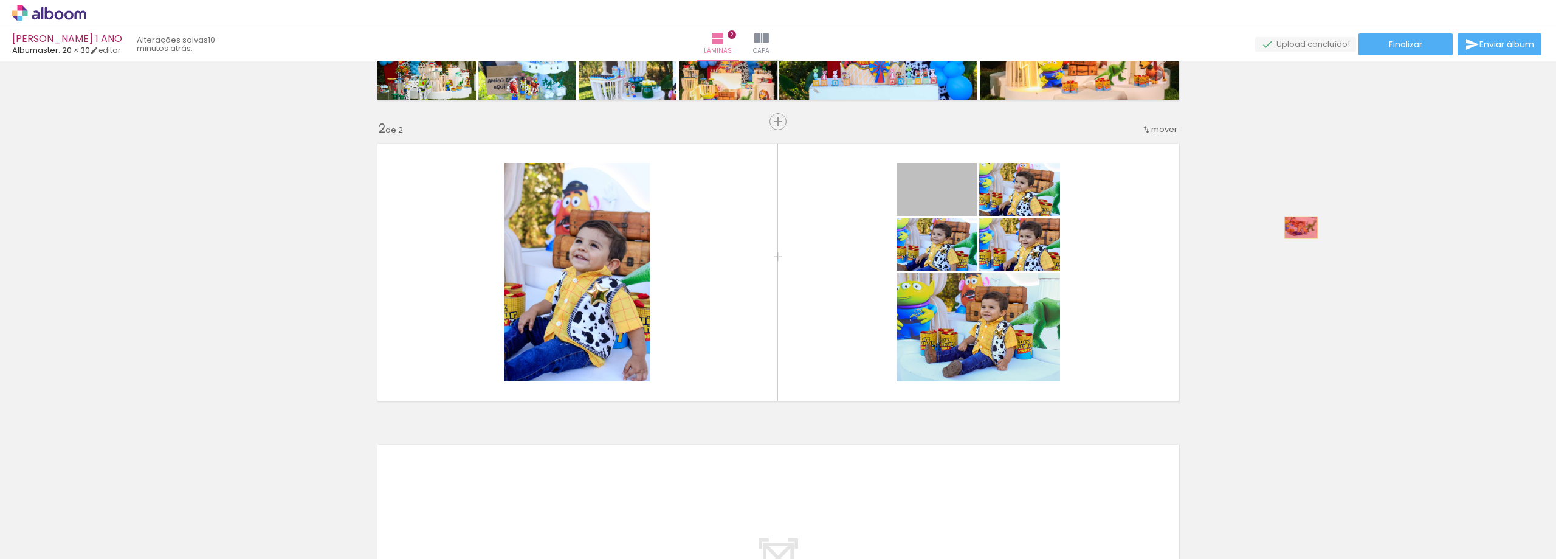
drag, startPoint x: 952, startPoint y: 199, endPoint x: 1298, endPoint y: 227, distance: 346.9
click at [1298, 227] on div "Inserir lâmina 1 de 2 Inserir lâmina 2 de 2" at bounding box center [778, 256] width 1556 height 903
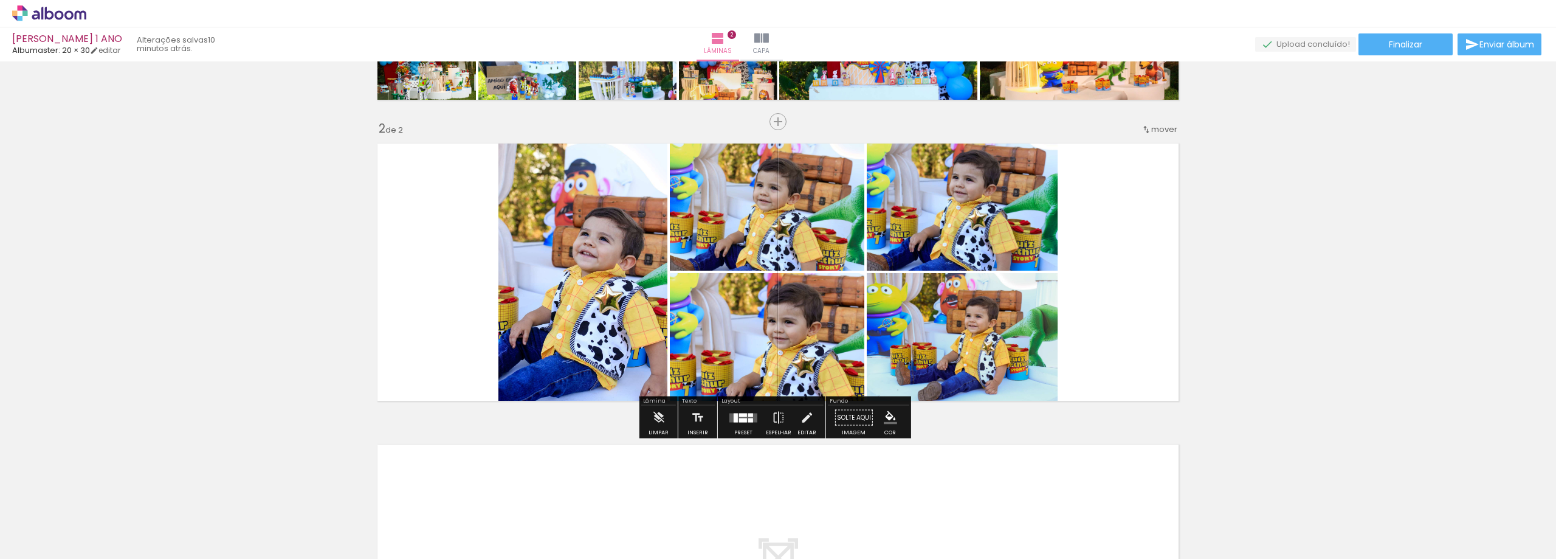
scroll to position [0, 580]
click at [740, 422] on div at bounding box center [743, 417] width 33 height 24
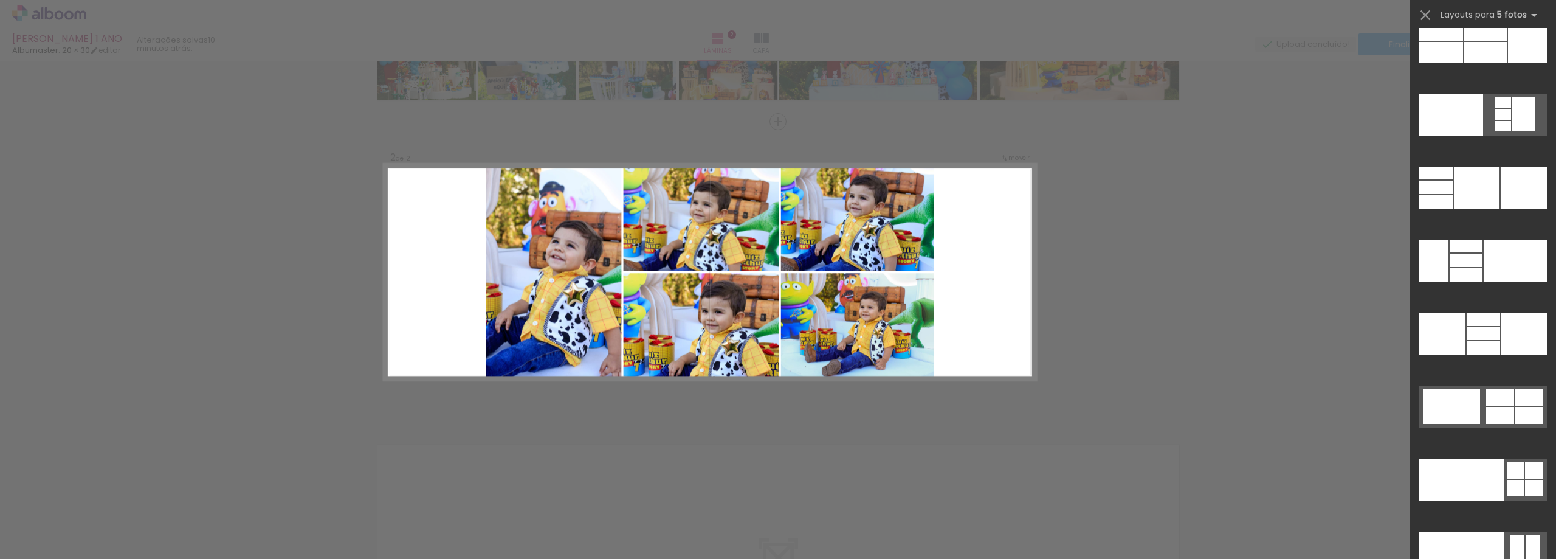
scroll to position [33458, 0]
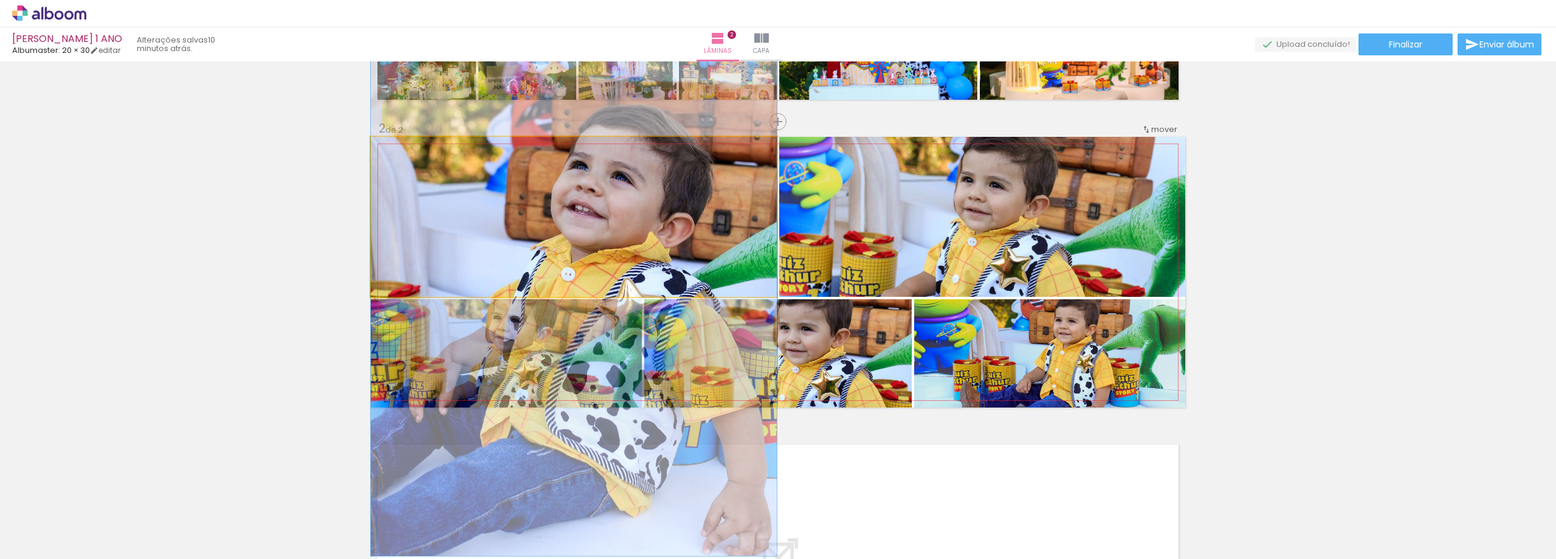
drag, startPoint x: 671, startPoint y: 200, endPoint x: 674, endPoint y: 235, distance: 34.8
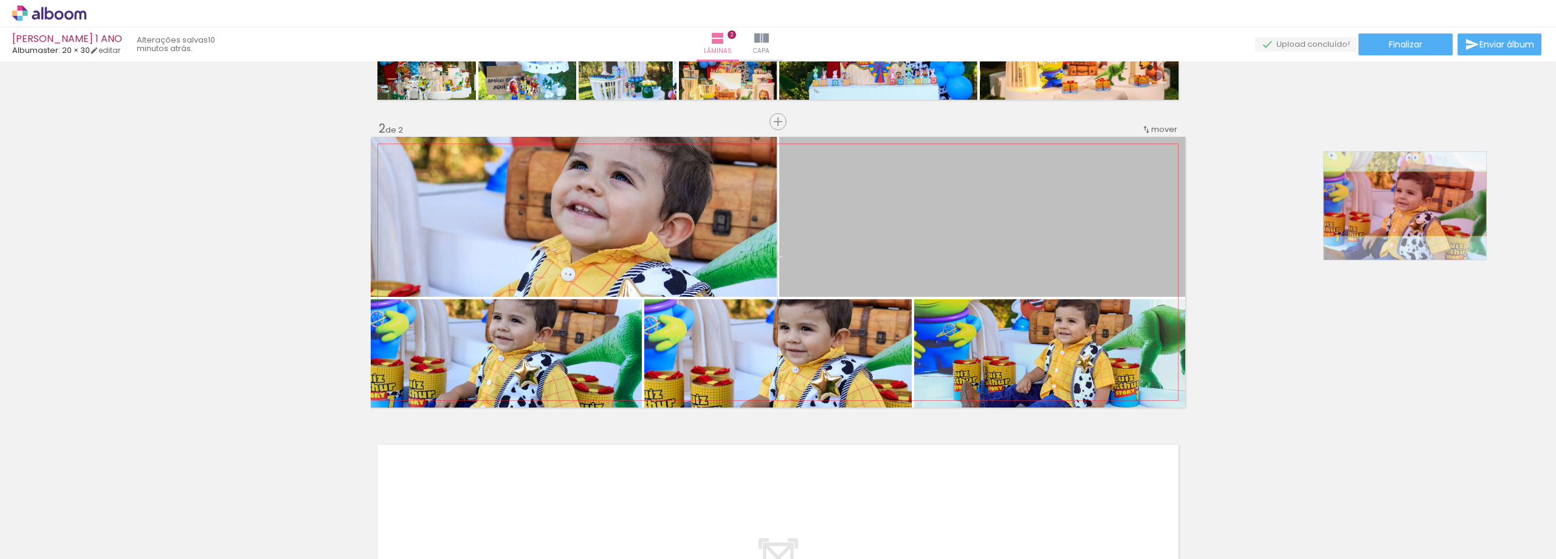
drag, startPoint x: 1053, startPoint y: 217, endPoint x: 1400, endPoint y: 204, distance: 347.3
click at [1400, 204] on div "Inserir lâmina 1 de 2 Inserir lâmina 2 de 2" at bounding box center [778, 256] width 1556 height 903
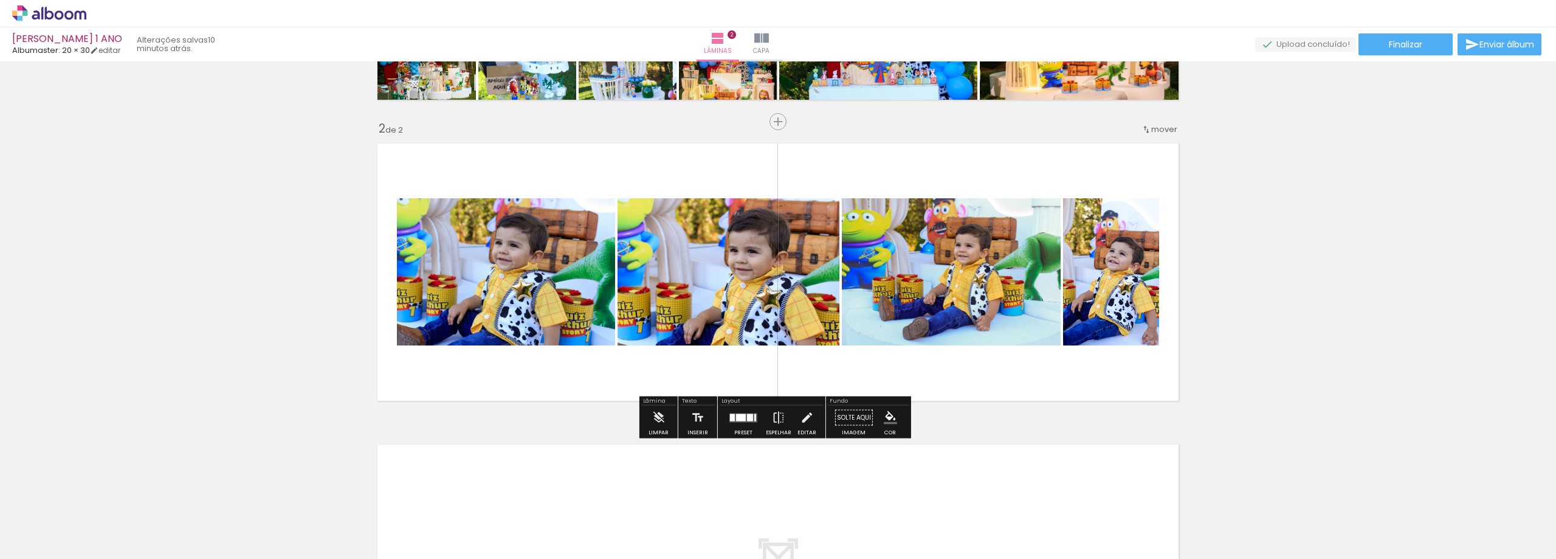
click at [732, 417] on quentale-layouter at bounding box center [743, 417] width 28 height 9
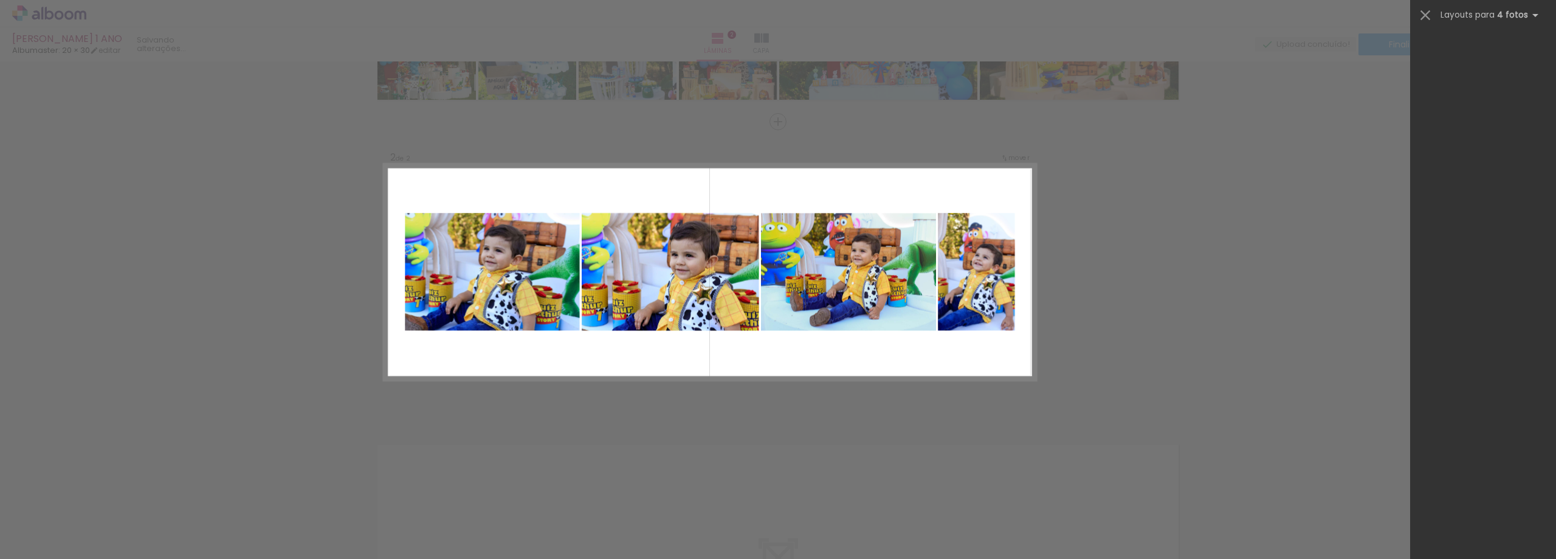
scroll to position [0, 0]
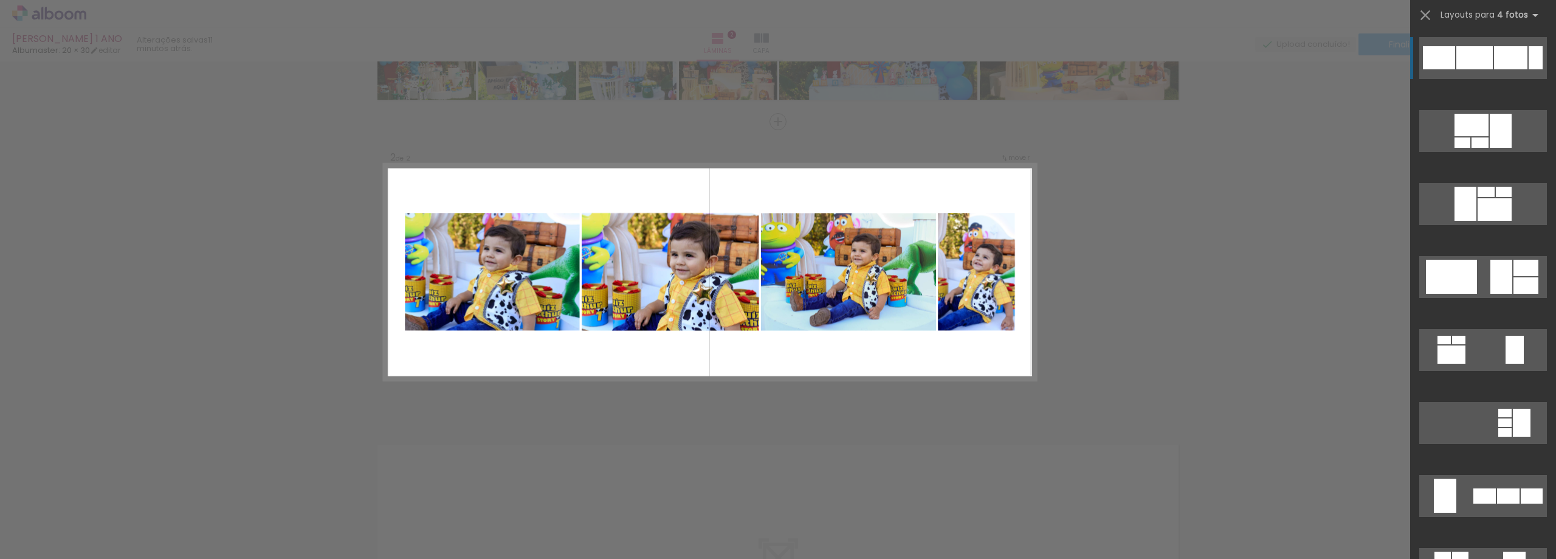
click at [1479, 187] on div at bounding box center [1486, 192] width 17 height 10
click at [1274, 248] on div "Confirmar Cancelar" at bounding box center [778, 267] width 1556 height 932
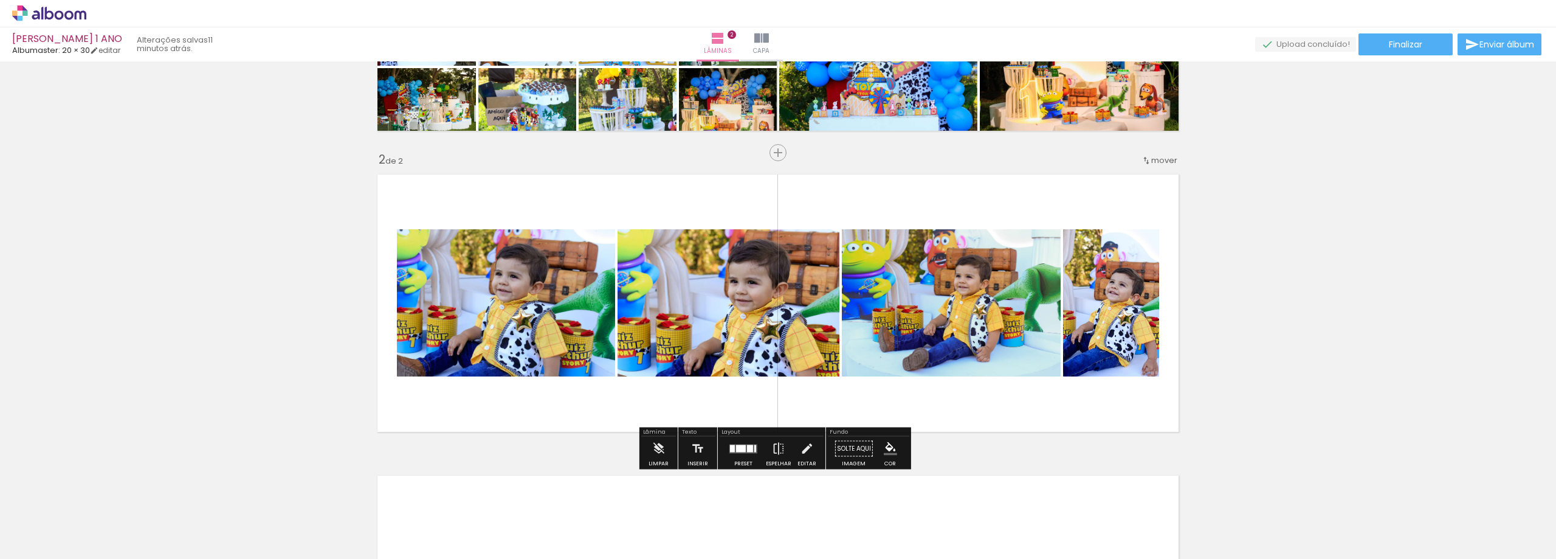
scroll to position [200, 0]
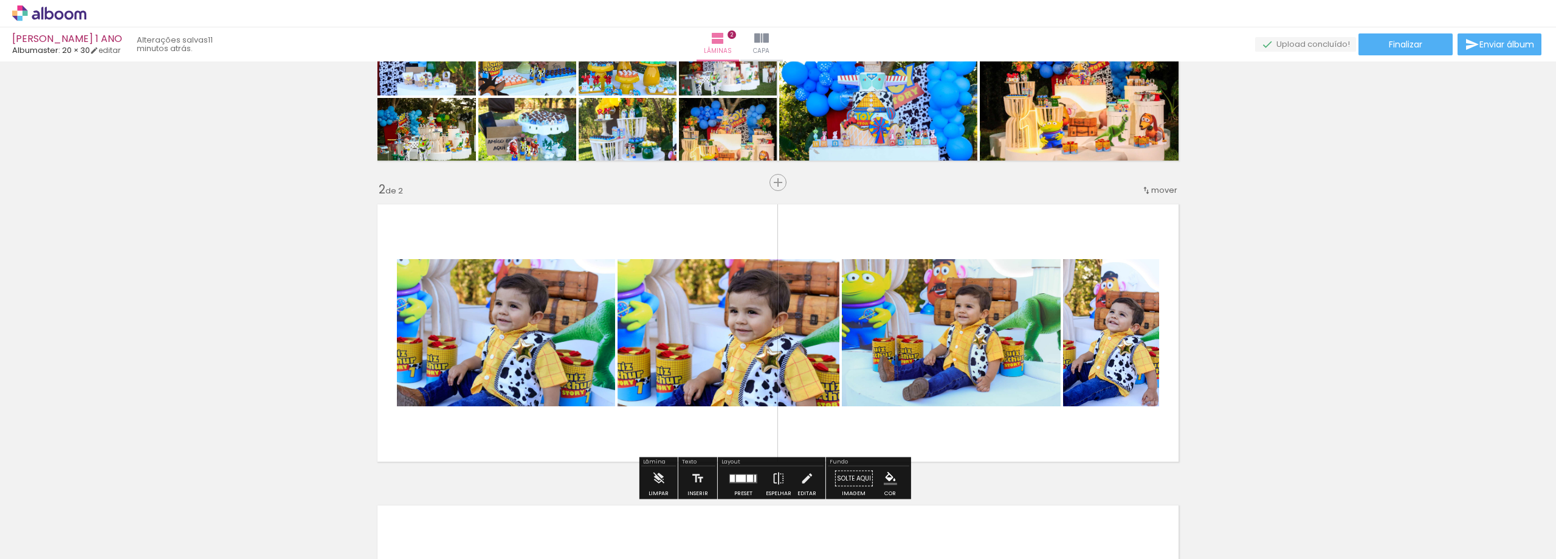
click at [742, 473] on div at bounding box center [743, 478] width 33 height 24
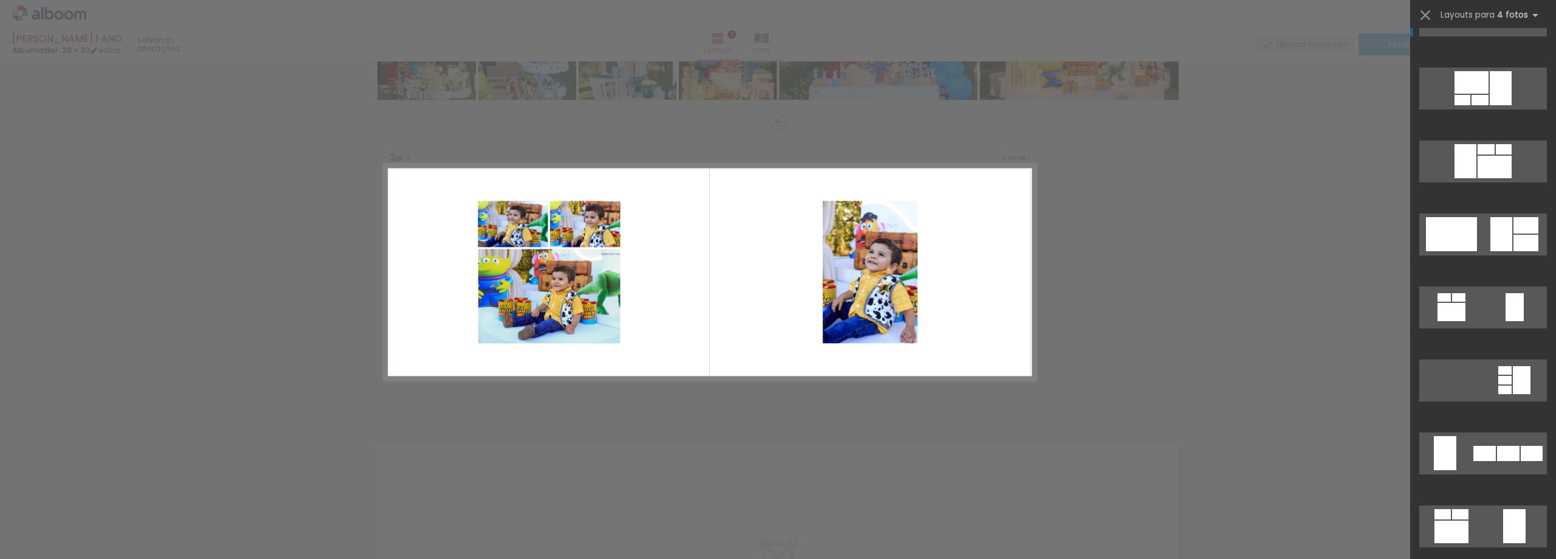
scroll to position [61, 0]
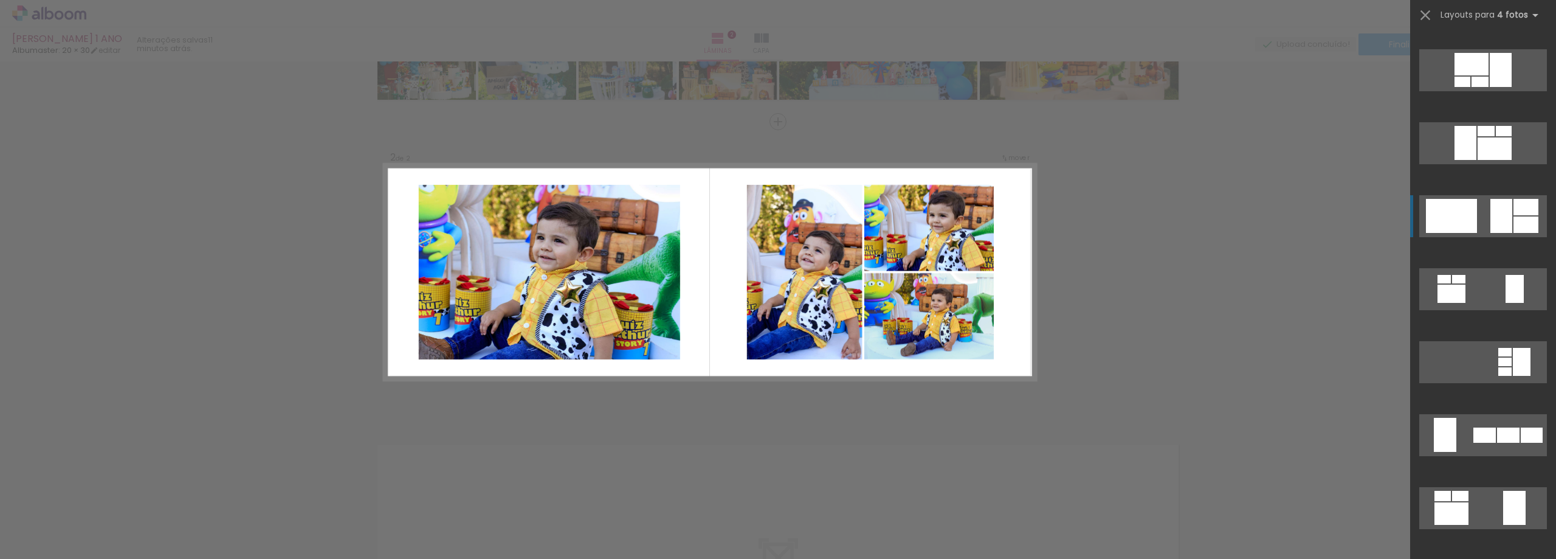
click at [1512, 136] on div at bounding box center [1504, 131] width 16 height 10
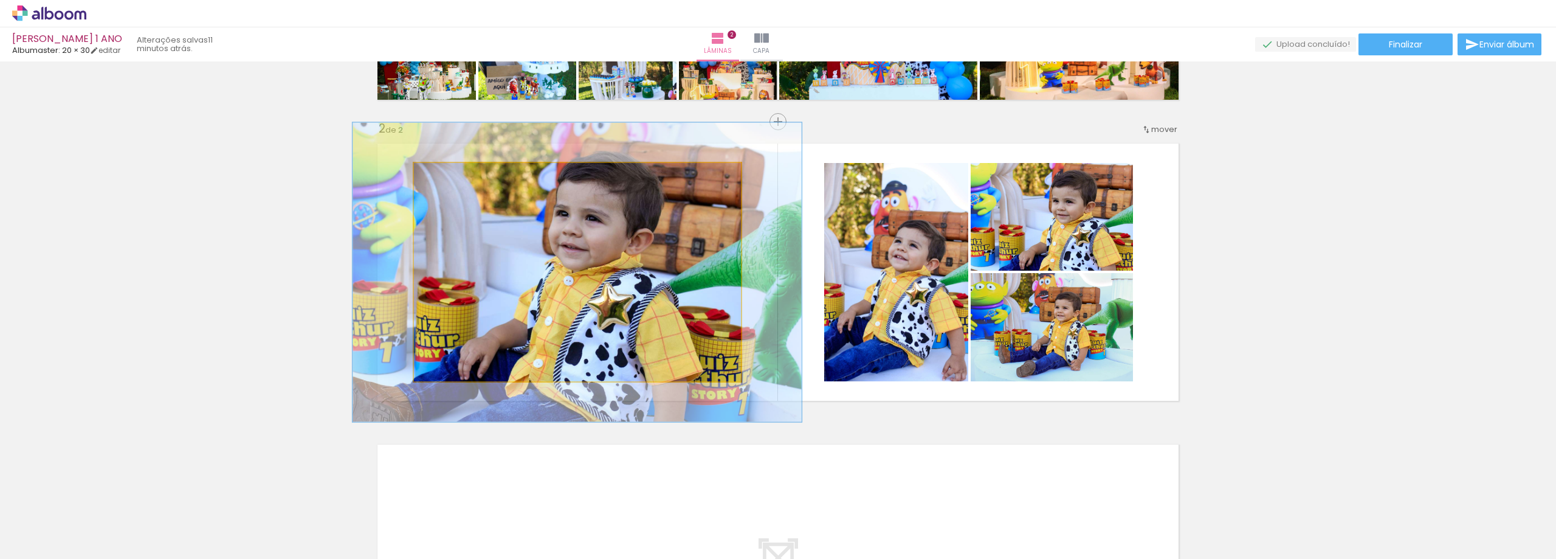
drag, startPoint x: 440, startPoint y: 174, endPoint x: 469, endPoint y: 191, distance: 32.9
click at [455, 178] on div at bounding box center [458, 175] width 11 height 11
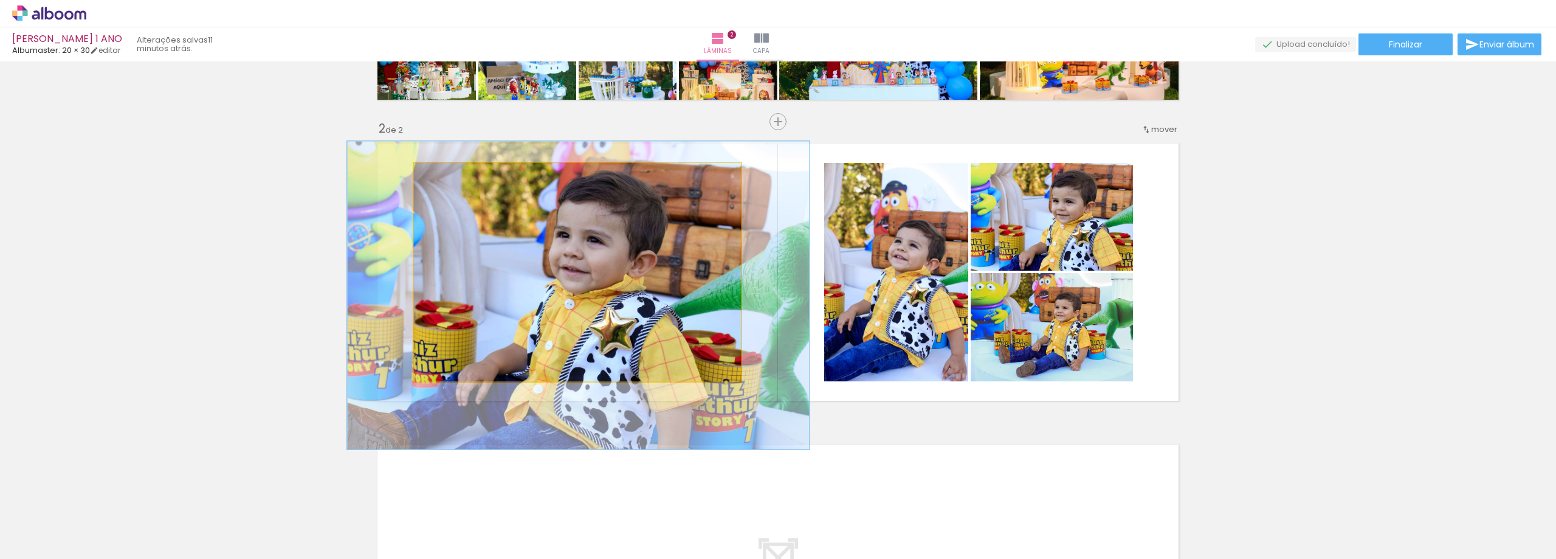
drag, startPoint x: 574, startPoint y: 238, endPoint x: 575, endPoint y: 261, distance: 23.1
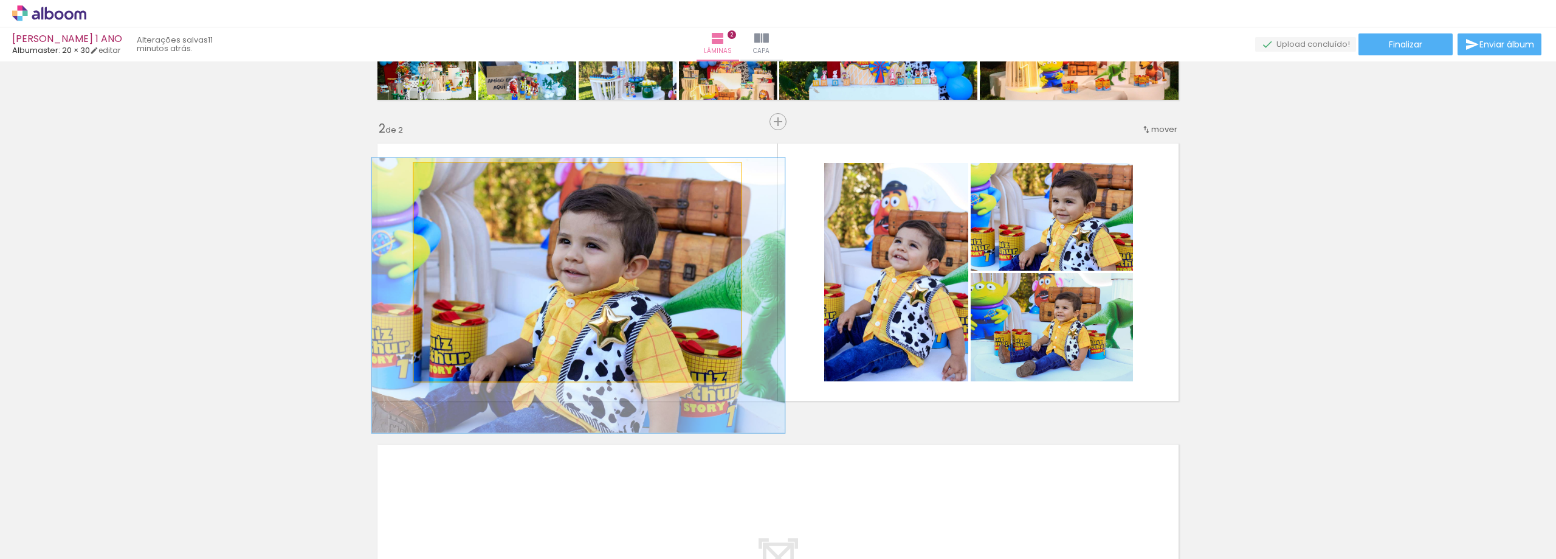
drag, startPoint x: 456, startPoint y: 174, endPoint x: 487, endPoint y: 215, distance: 51.2
type paper-slider "126"
click at [449, 176] on div at bounding box center [454, 175] width 11 height 11
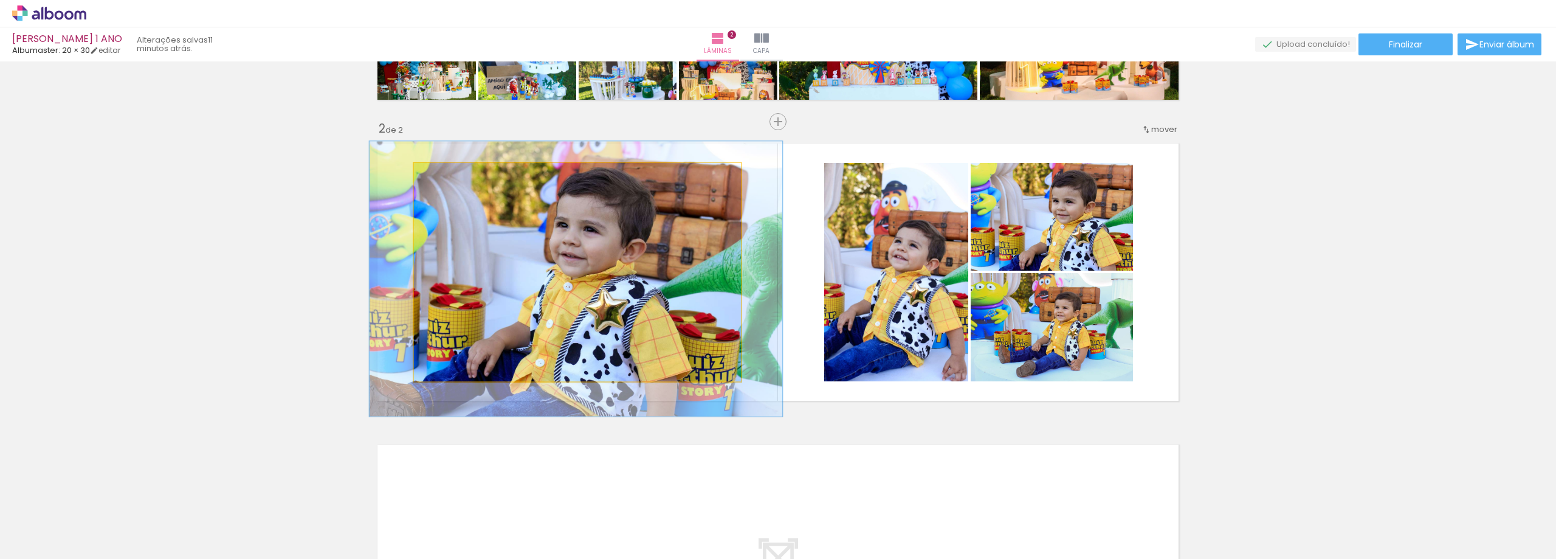
drag, startPoint x: 504, startPoint y: 226, endPoint x: 501, endPoint y: 210, distance: 16.6
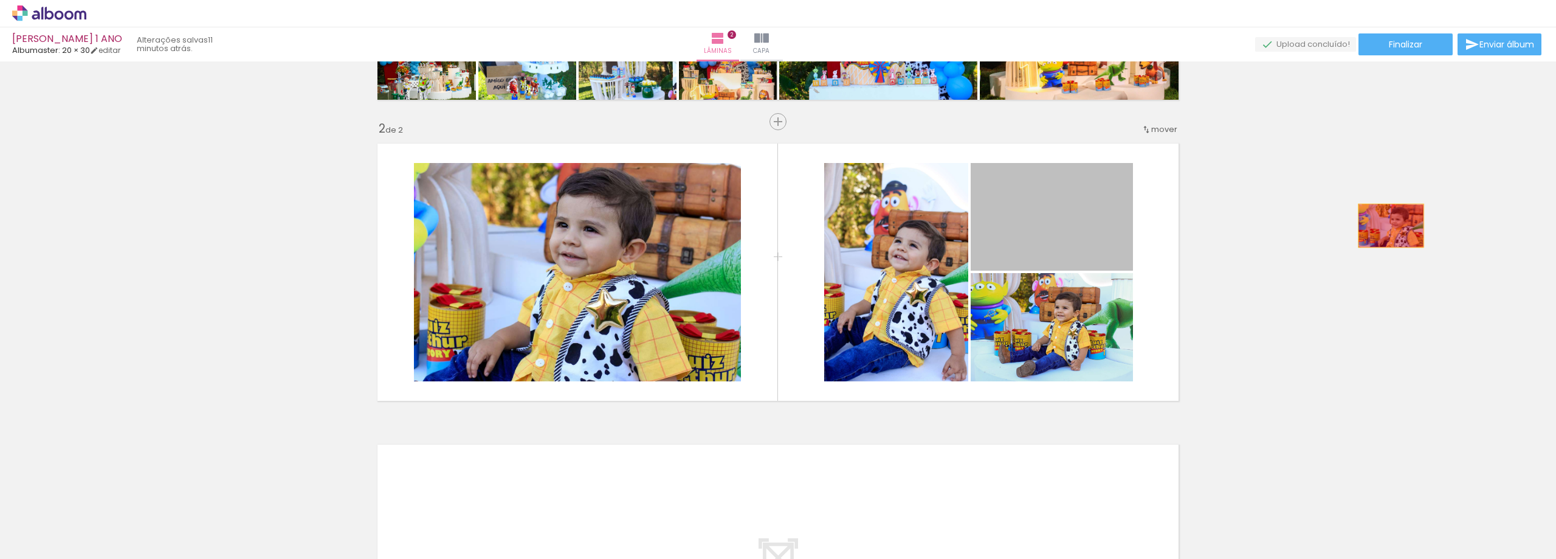
drag, startPoint x: 1072, startPoint y: 239, endPoint x: 1386, endPoint y: 225, distance: 314.5
click at [1386, 225] on div "Inserir lâmina 1 de 2 Inserir lâmina 2 de 2" at bounding box center [778, 256] width 1556 height 903
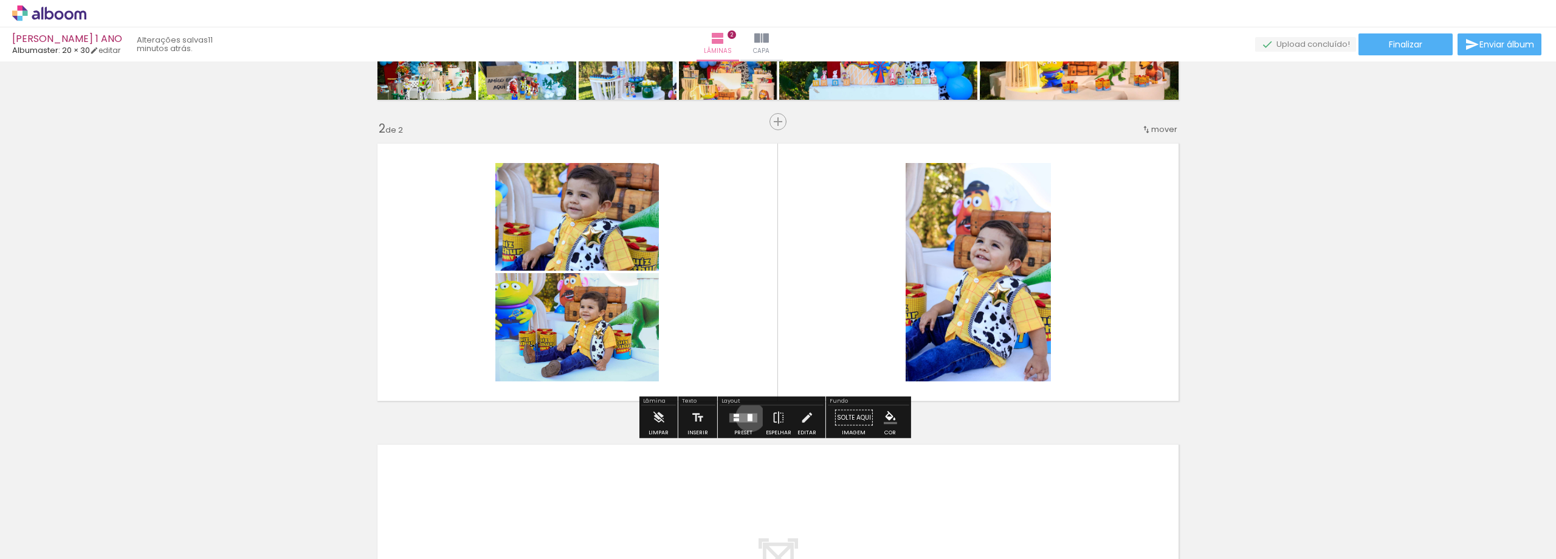
click at [748, 416] on div at bounding box center [750, 416] width 5 height 7
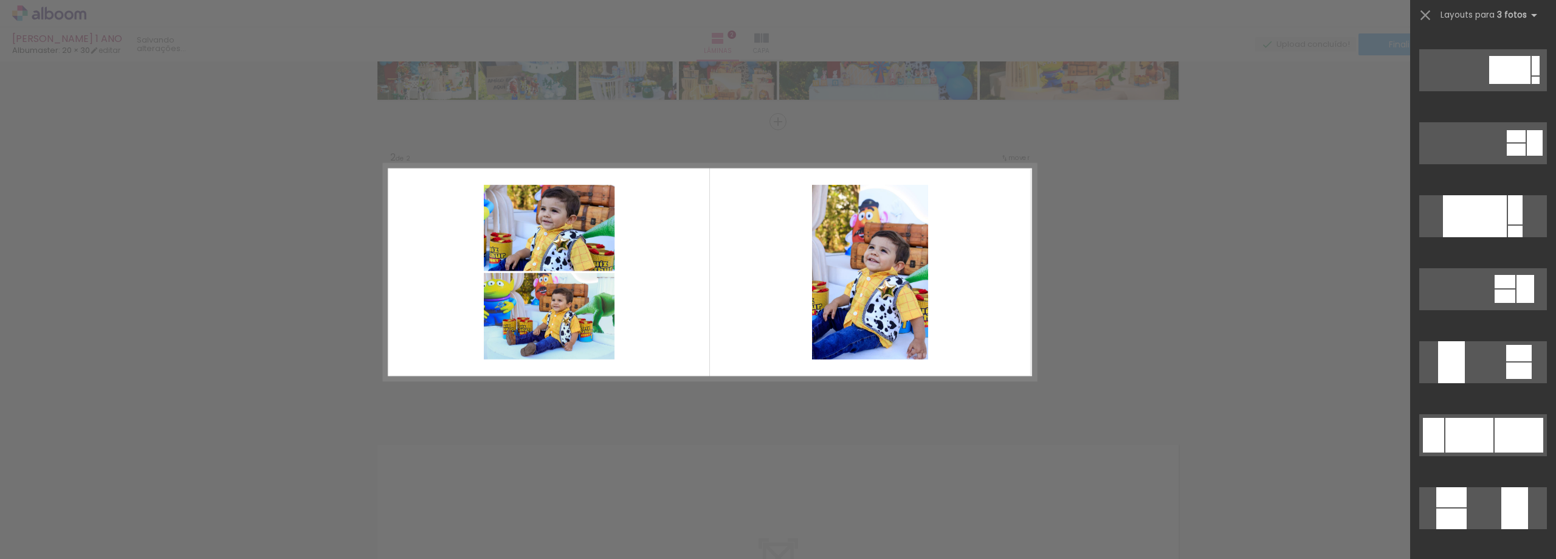
scroll to position [0, 0]
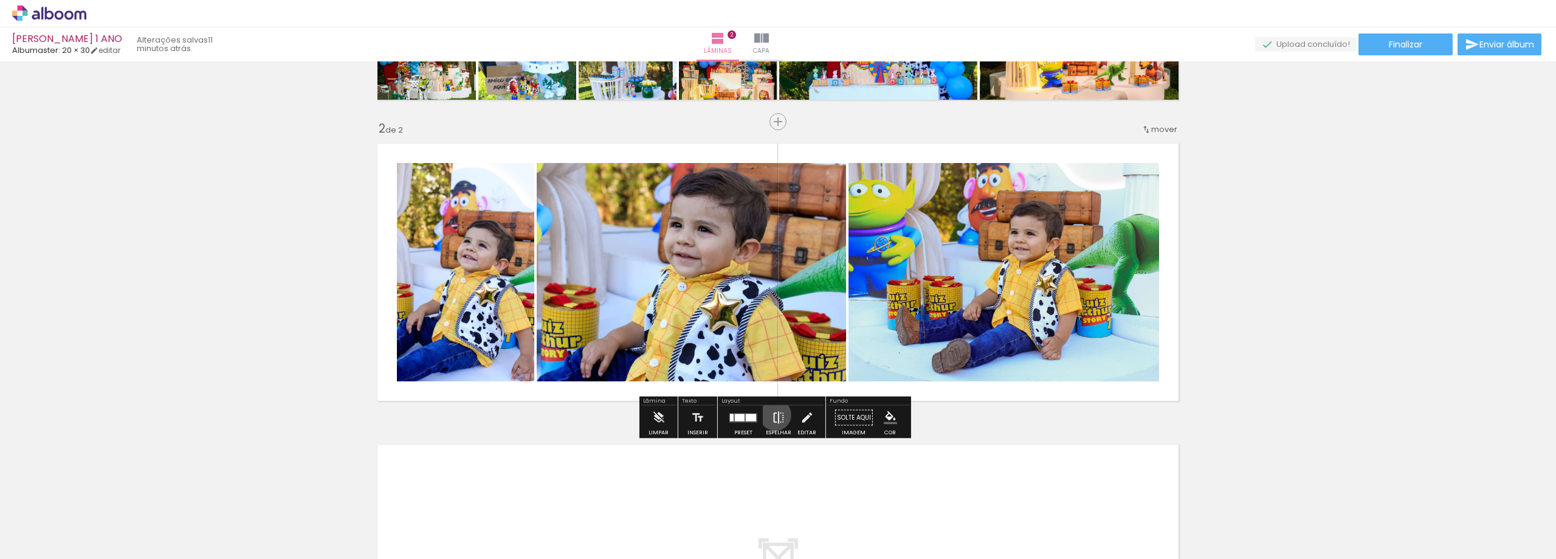
click at [773, 415] on iron-icon at bounding box center [778, 417] width 13 height 24
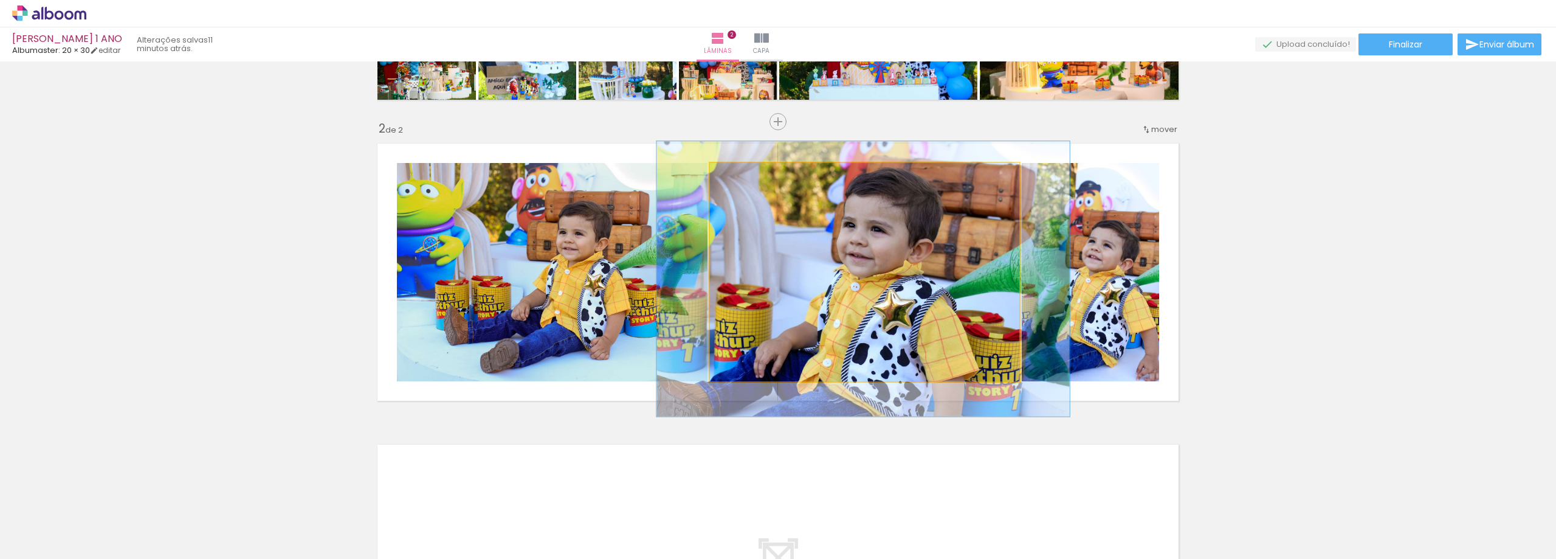
drag, startPoint x: 738, startPoint y: 174, endPoint x: 707, endPoint y: 182, distance: 32.0
click at [710, 179] on quentale-photo at bounding box center [864, 272] width 309 height 218
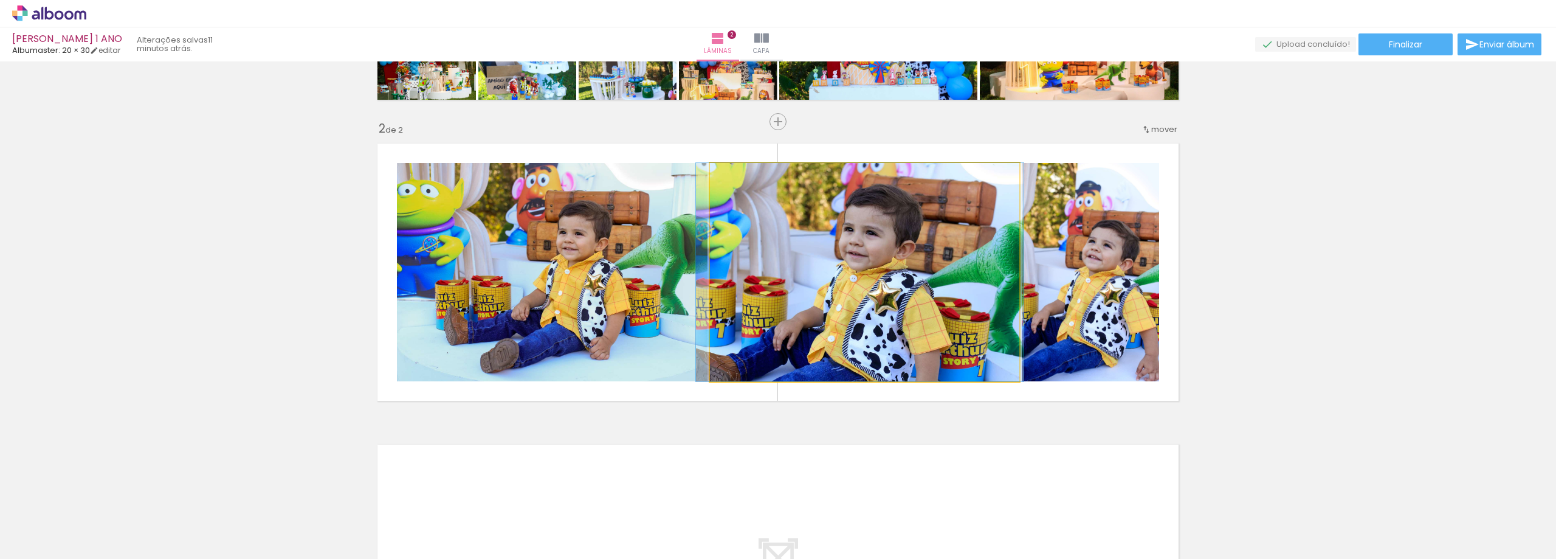
drag, startPoint x: 877, startPoint y: 264, endPoint x: 873, endPoint y: 245, distance: 19.8
drag, startPoint x: 887, startPoint y: 287, endPoint x: 886, endPoint y: 273, distance: 14.0
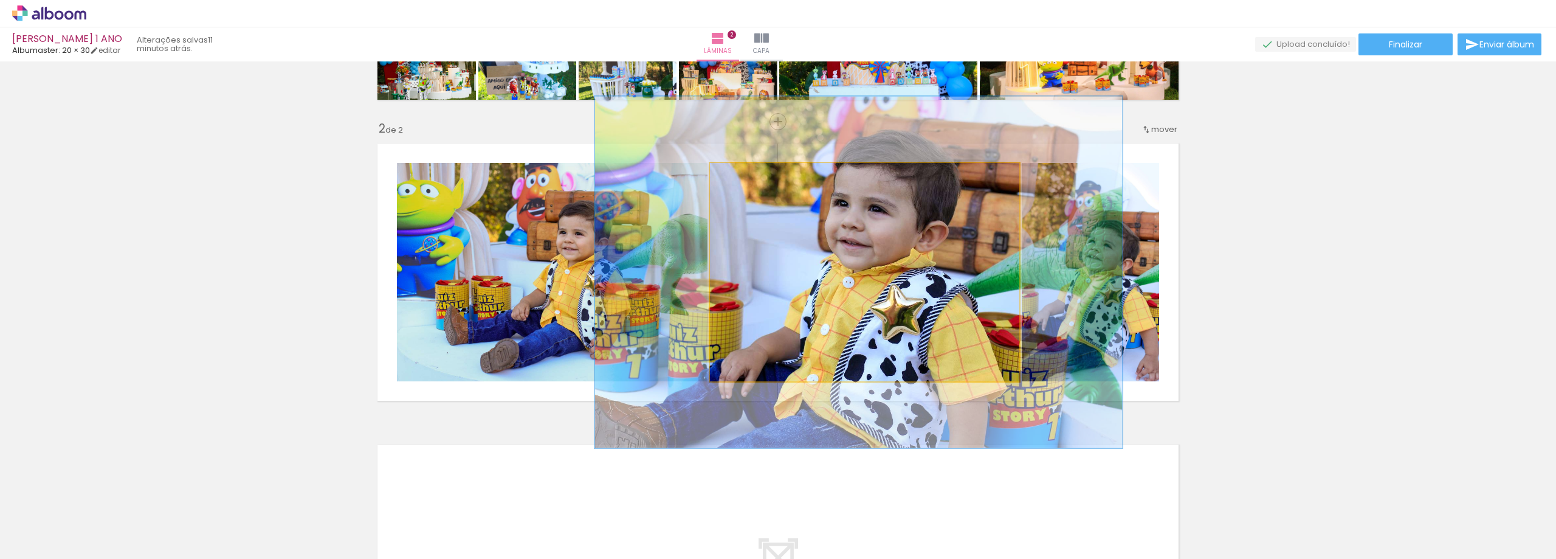
drag, startPoint x: 735, startPoint y: 173, endPoint x: 762, endPoint y: 173, distance: 26.1
click at [762, 173] on div at bounding box center [764, 175] width 11 height 11
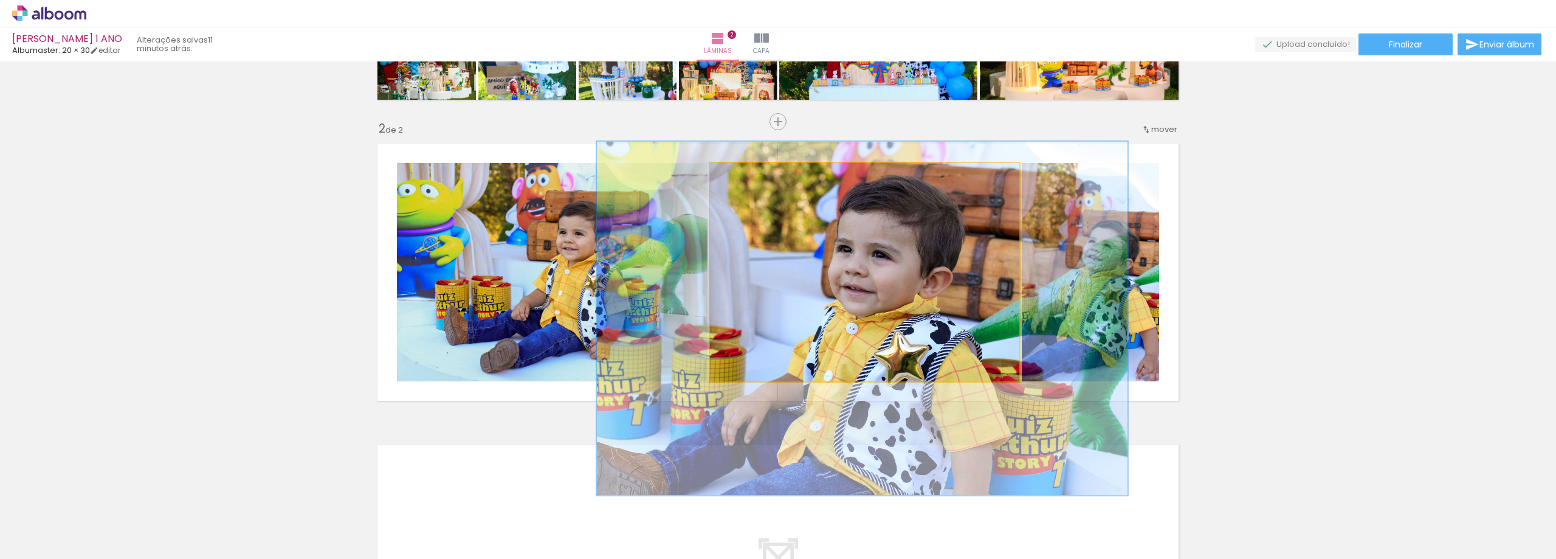
drag, startPoint x: 853, startPoint y: 245, endPoint x: 856, endPoint y: 289, distance: 43.9
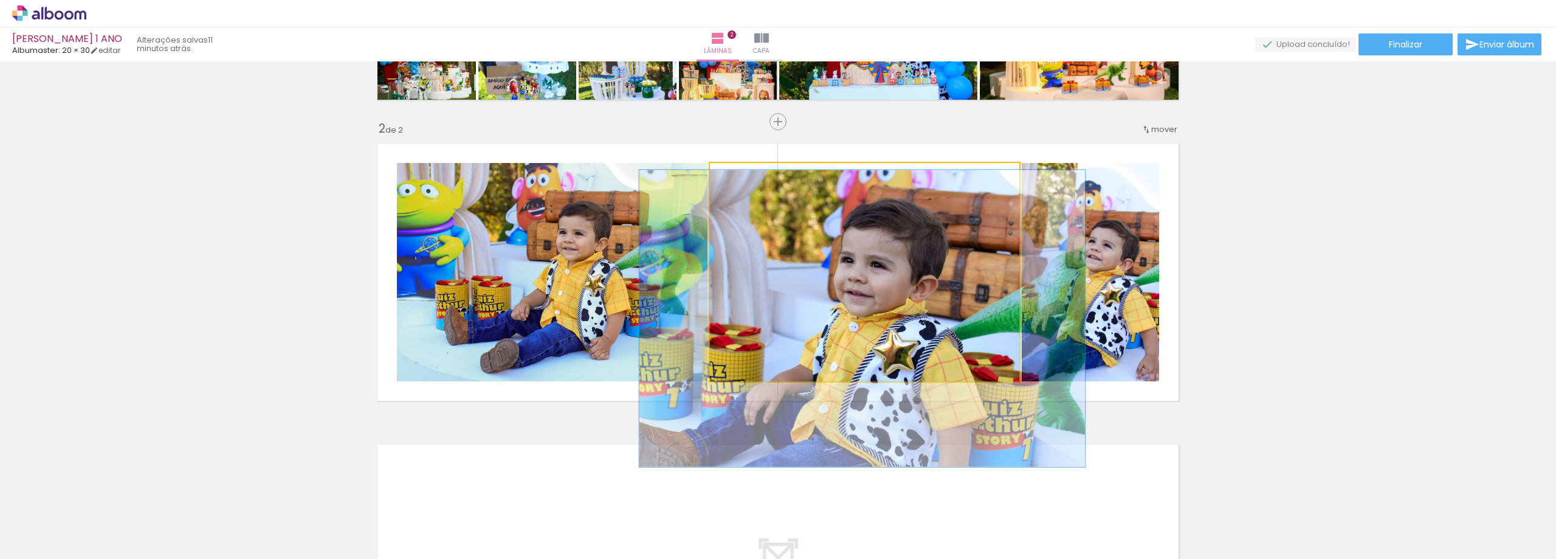
drag, startPoint x: 762, startPoint y: 174, endPoint x: 749, endPoint y: 177, distance: 12.5
type paper-slider "136"
click at [750, 177] on div at bounding box center [755, 175] width 11 height 11
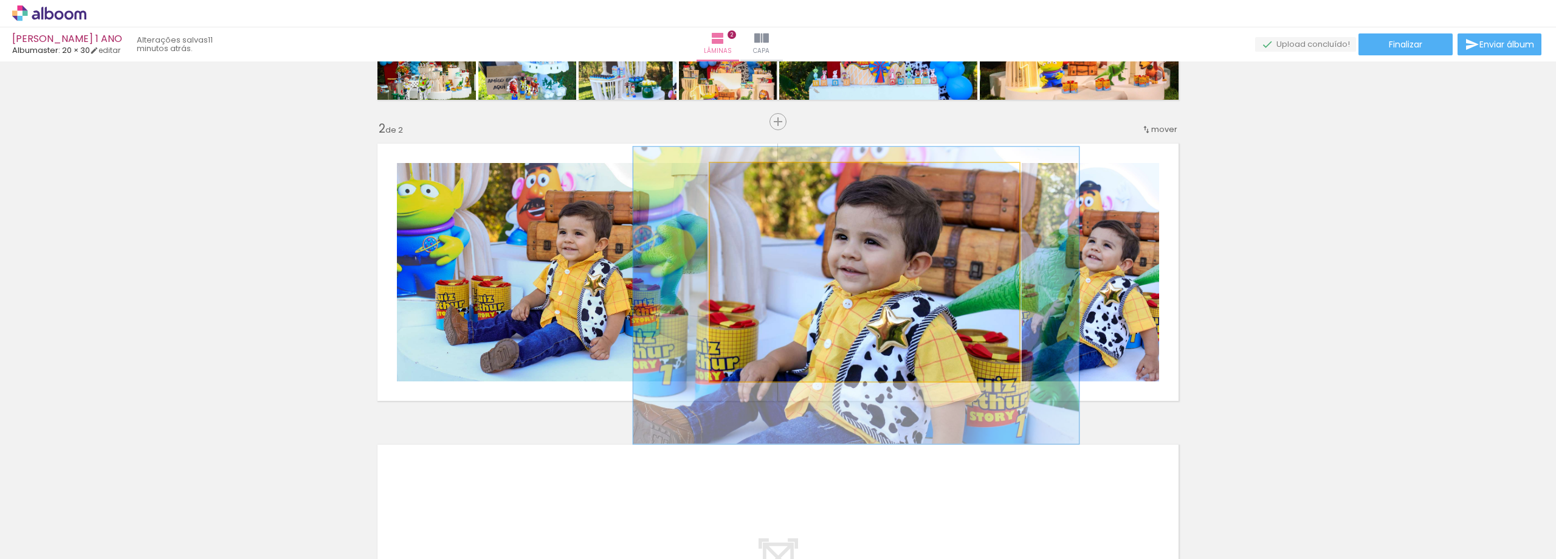
drag, startPoint x: 849, startPoint y: 273, endPoint x: 842, endPoint y: 250, distance: 23.9
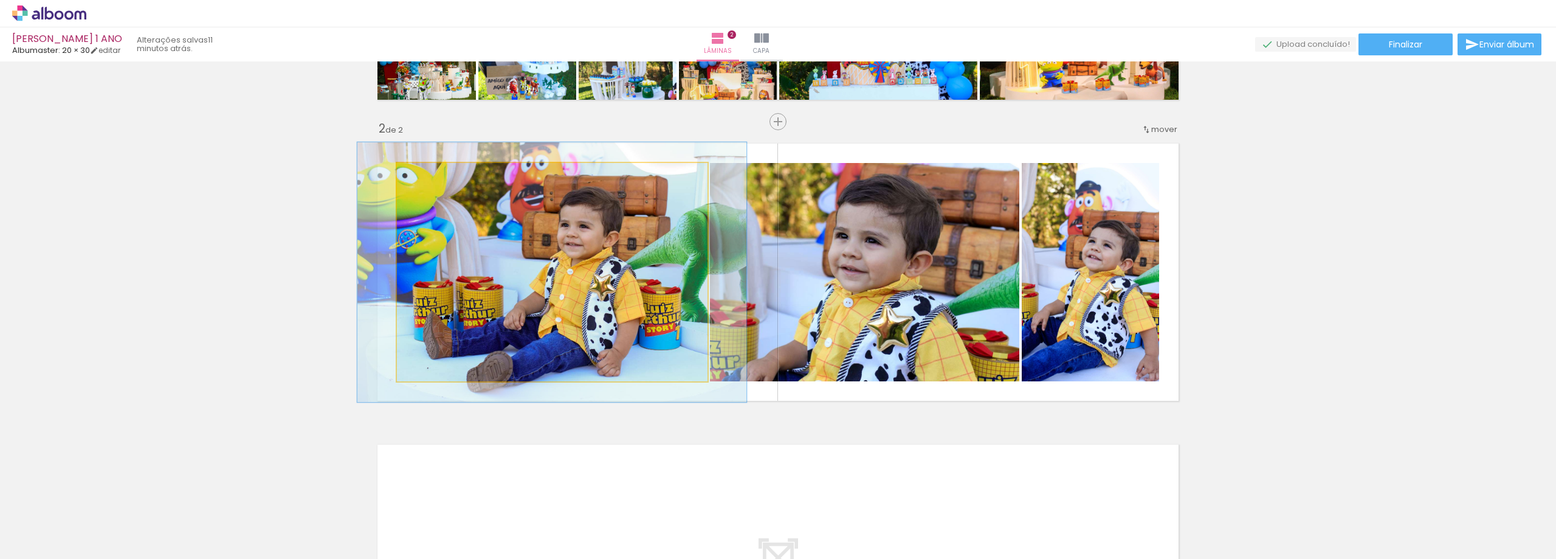
drag, startPoint x: 424, startPoint y: 174, endPoint x: 436, endPoint y: 179, distance: 12.8
click at [433, 177] on div at bounding box center [433, 175] width 11 height 11
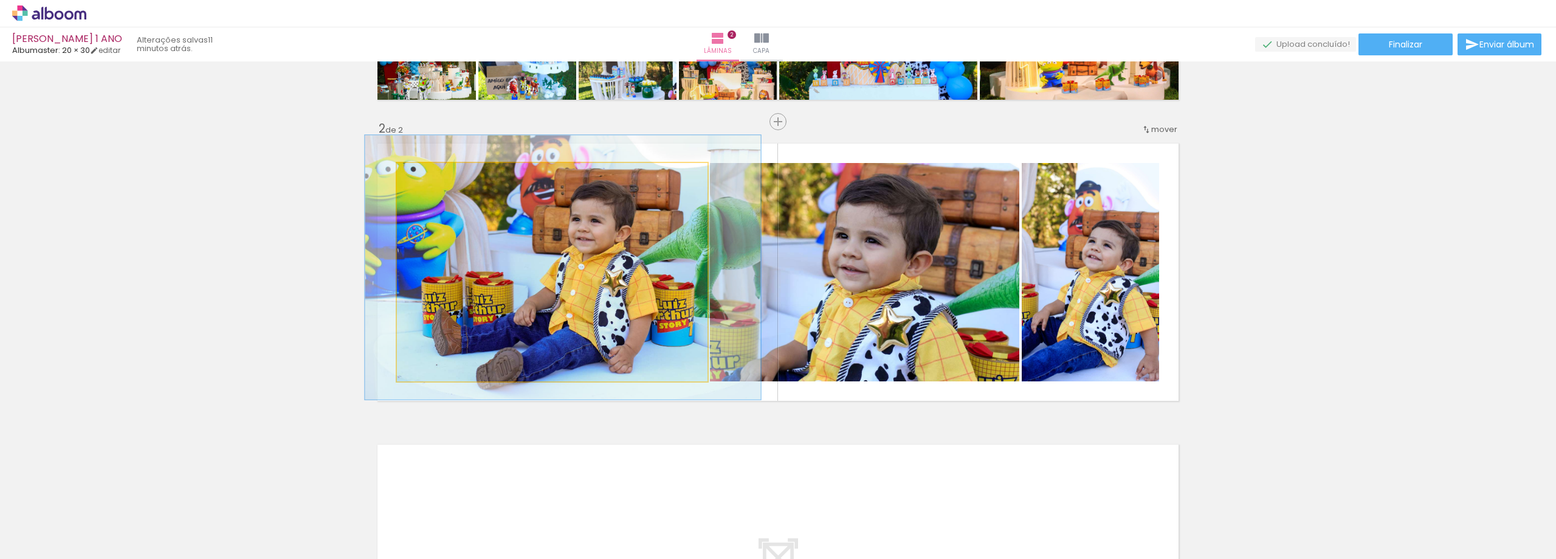
drag, startPoint x: 594, startPoint y: 252, endPoint x: 605, endPoint y: 247, distance: 12.0
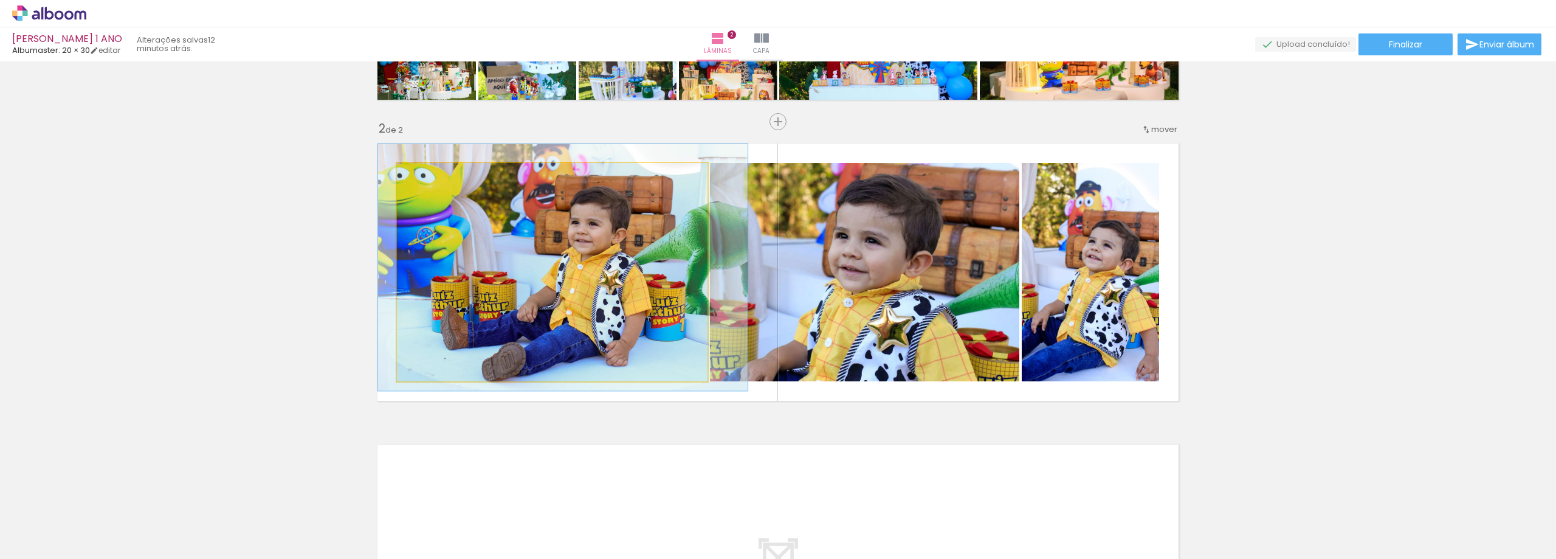
click at [432, 176] on div at bounding box center [431, 175] width 11 height 11
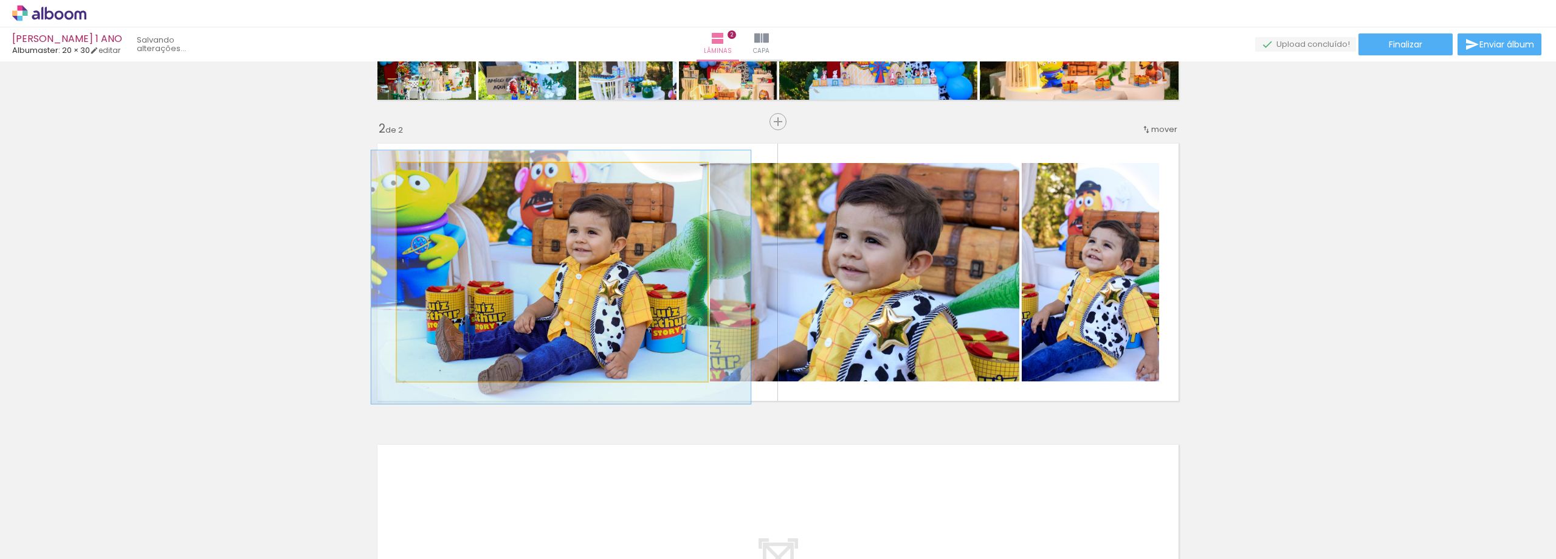
drag, startPoint x: 551, startPoint y: 264, endPoint x: 548, endPoint y: 274, distance: 10.0
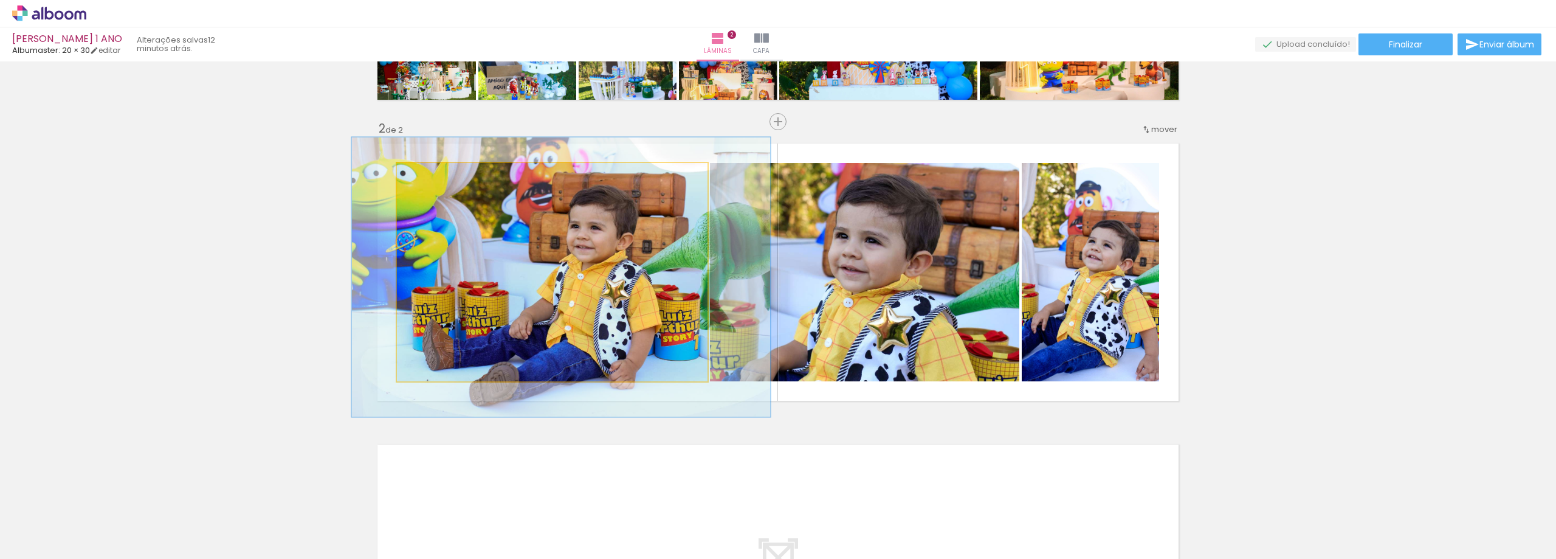
drag, startPoint x: 429, startPoint y: 172, endPoint x: 440, endPoint y: 181, distance: 14.7
type paper-slider "130"
click at [435, 173] on div at bounding box center [438, 175] width 11 height 11
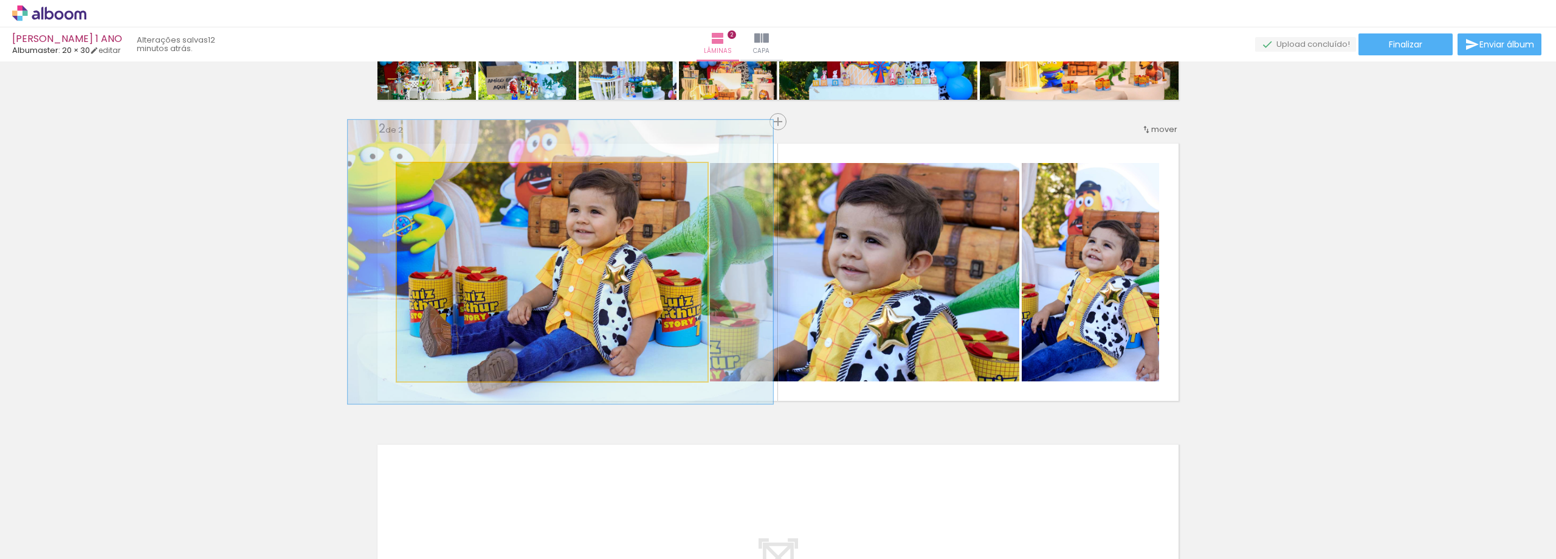
drag, startPoint x: 540, startPoint y: 230, endPoint x: 539, endPoint y: 215, distance: 15.2
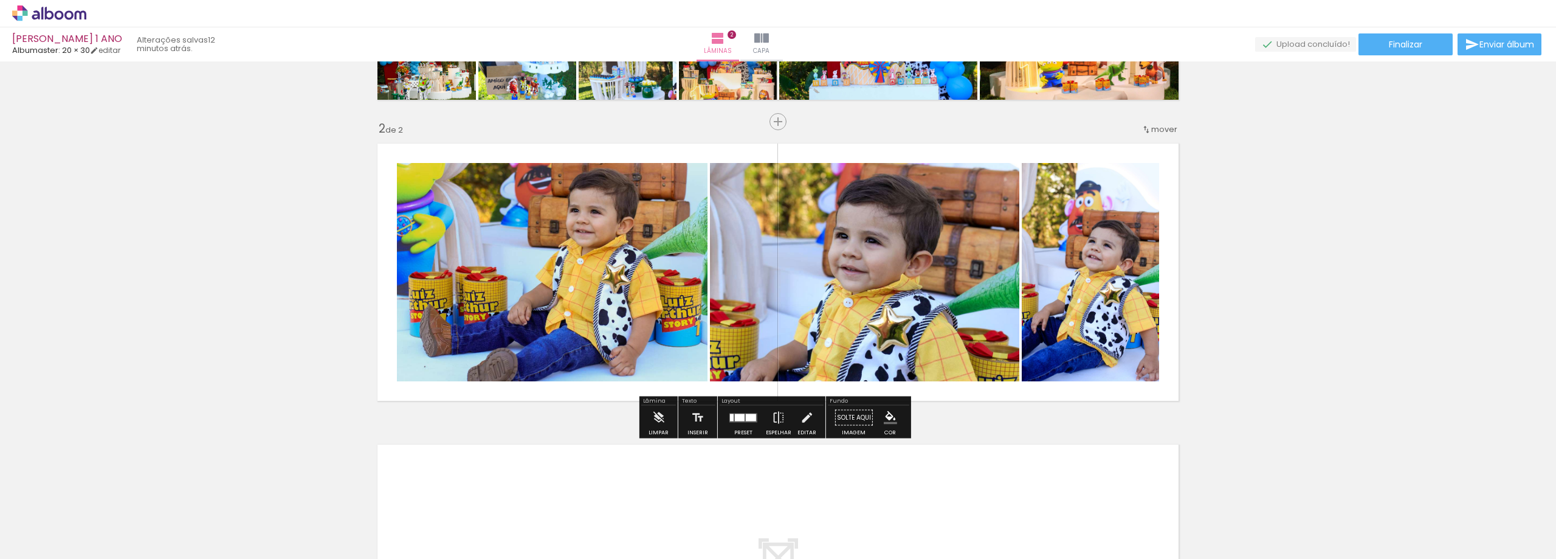
click at [1107, 270] on quentale-photo at bounding box center [1090, 272] width 137 height 218
click at [1398, 286] on div "Inserir lâmina 1 de 2 Inserir lâmina 2 de 2" at bounding box center [778, 256] width 1556 height 903
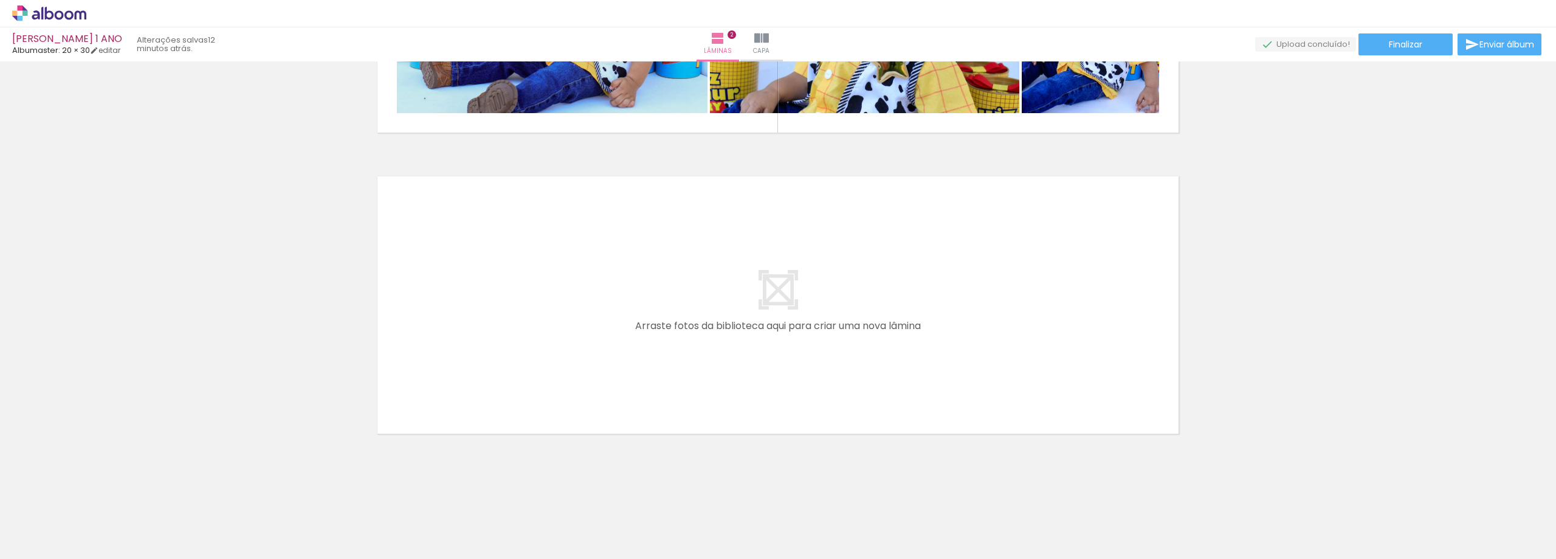
scroll to position [0, 1278]
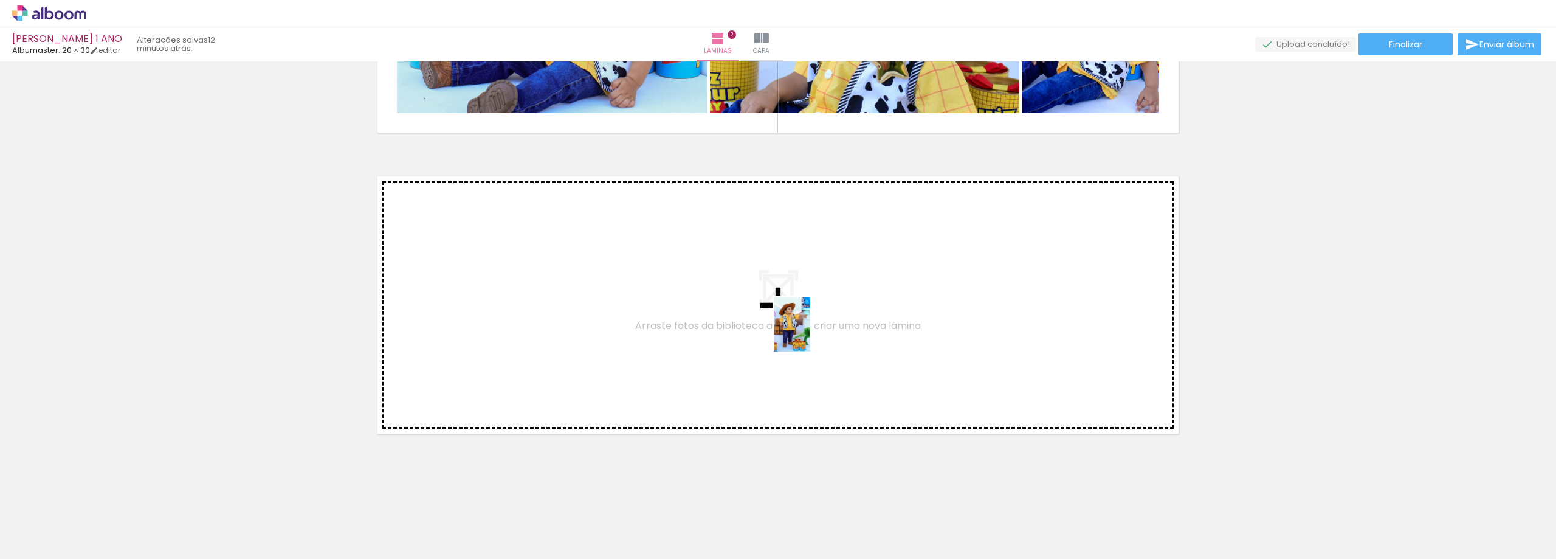
drag, startPoint x: 831, startPoint y: 511, endPoint x: 810, endPoint y: 333, distance: 179.4
click at [810, 333] on quentale-workspace at bounding box center [778, 279] width 1556 height 559
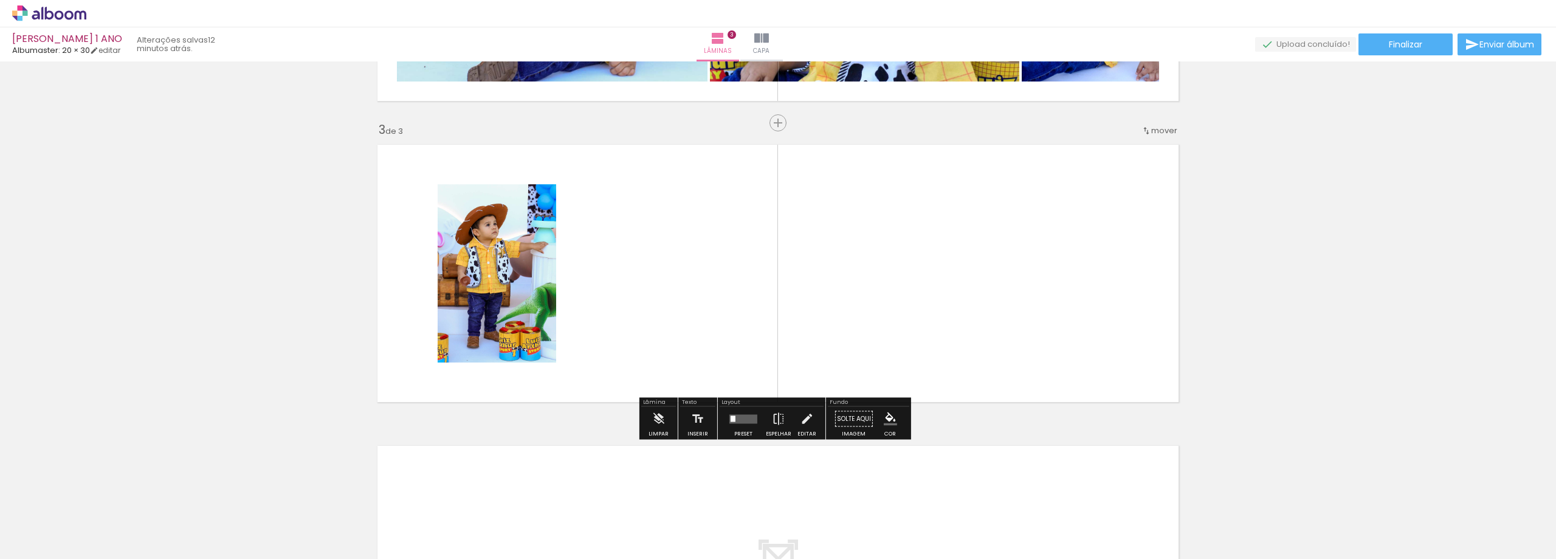
scroll to position [562, 0]
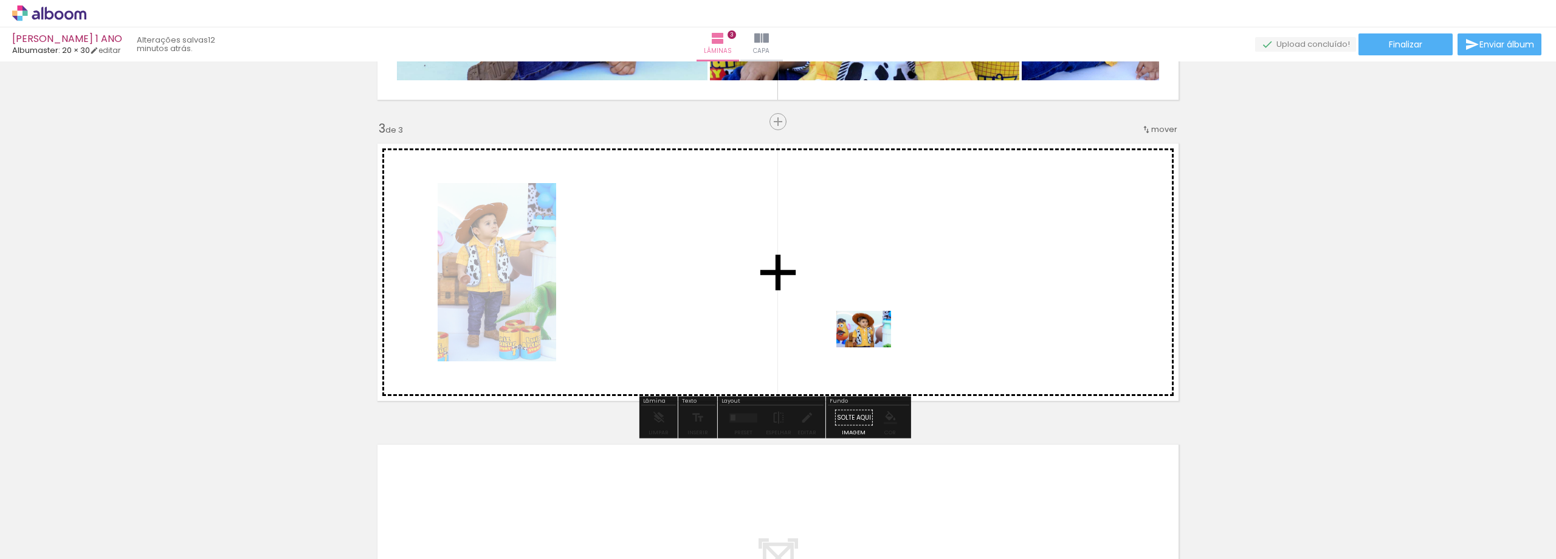
drag, startPoint x: 882, startPoint y: 520, endPoint x: 873, endPoint y: 347, distance: 172.9
click at [873, 347] on quentale-workspace at bounding box center [778, 279] width 1556 height 559
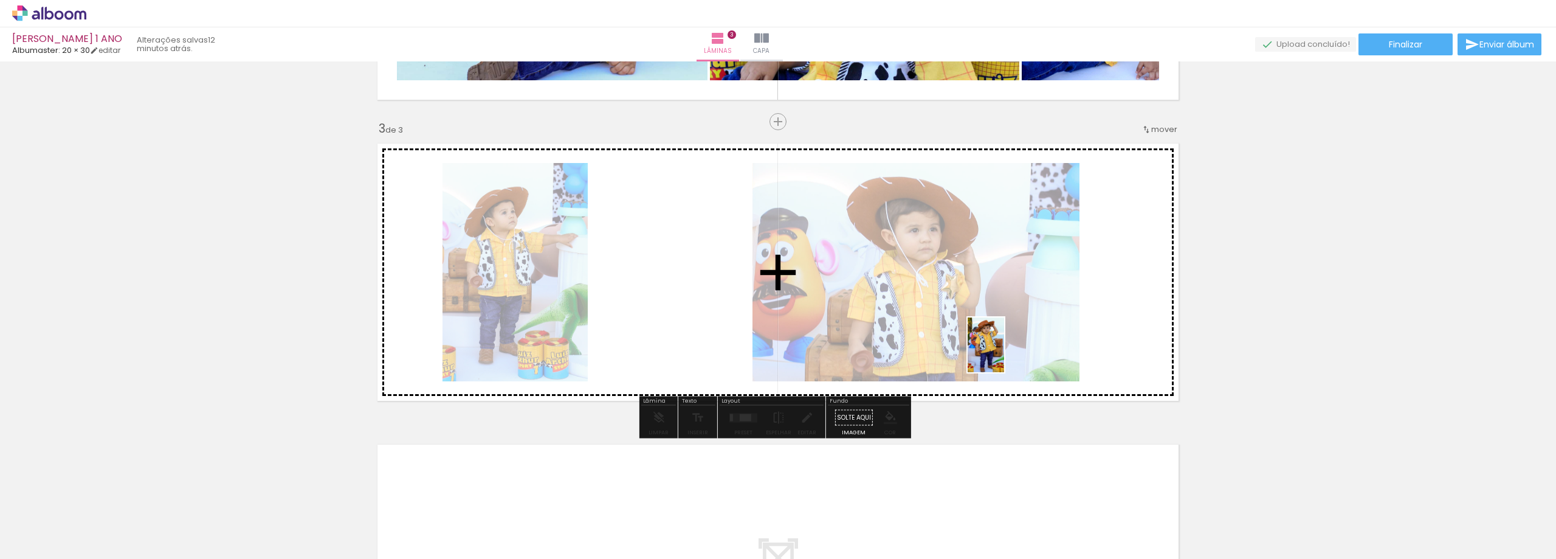
drag, startPoint x: 1031, startPoint y: 509, endPoint x: 1004, endPoint y: 354, distance: 157.3
click at [1004, 354] on quentale-workspace at bounding box center [778, 279] width 1556 height 559
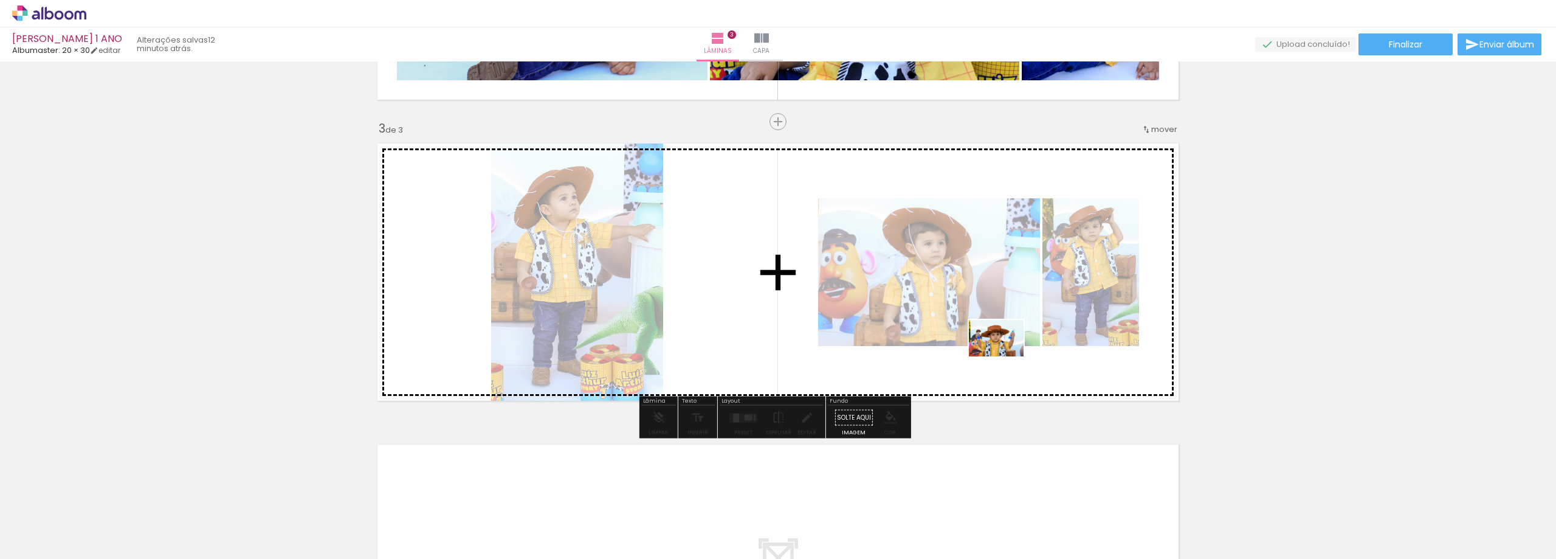
drag, startPoint x: 1037, startPoint y: 390, endPoint x: 1005, endPoint y: 356, distance: 46.0
click at [1005, 356] on quentale-workspace at bounding box center [778, 279] width 1556 height 559
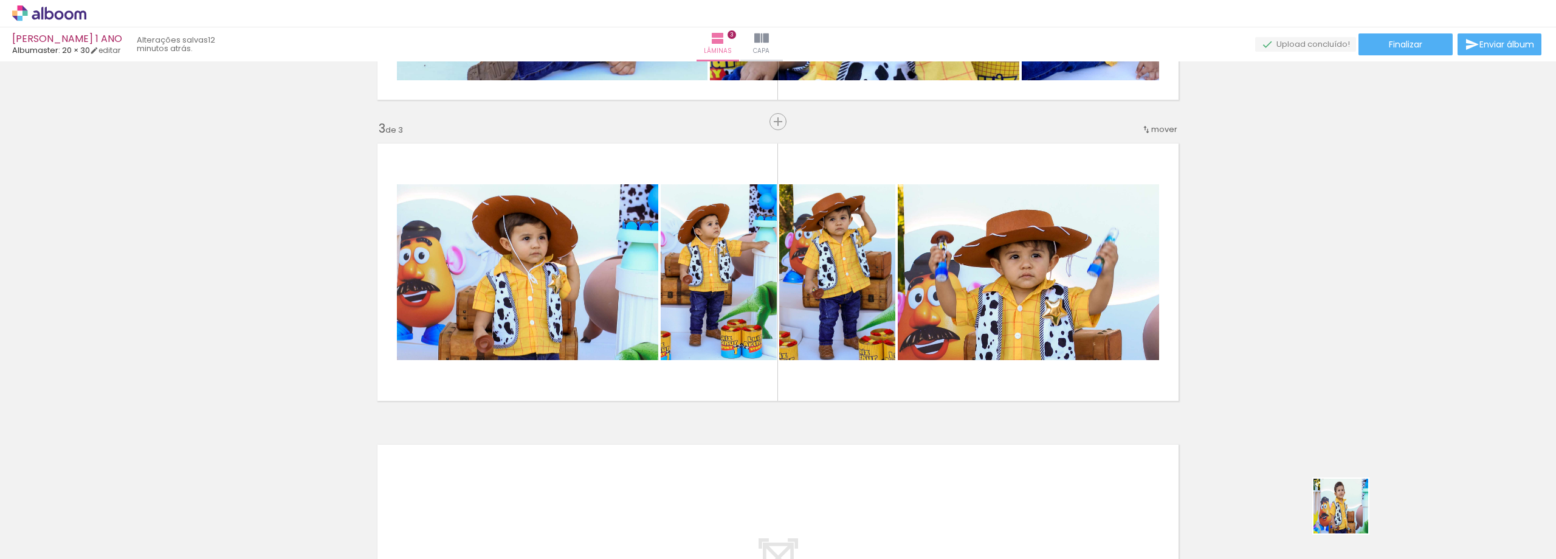
drag, startPoint x: 1358, startPoint y: 522, endPoint x: 1351, endPoint y: 520, distance: 6.8
click at [1351, 520] on div at bounding box center [1363, 518] width 60 height 40
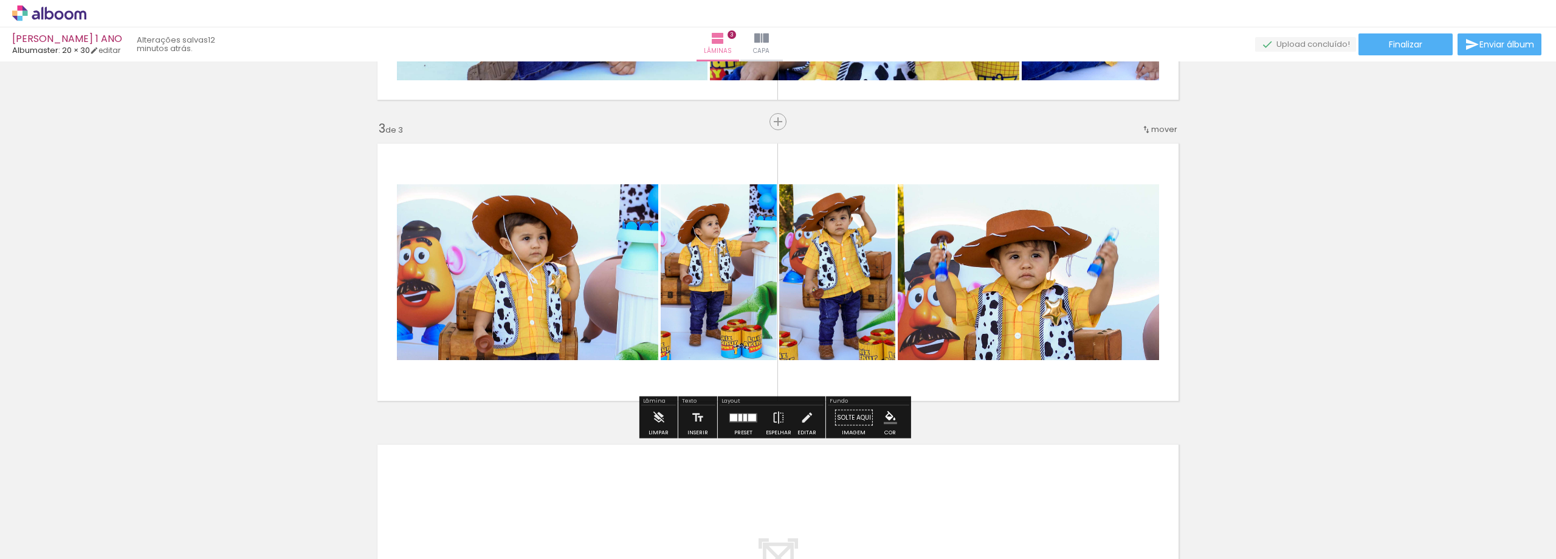
click at [748, 414] on div at bounding box center [752, 416] width 8 height 7
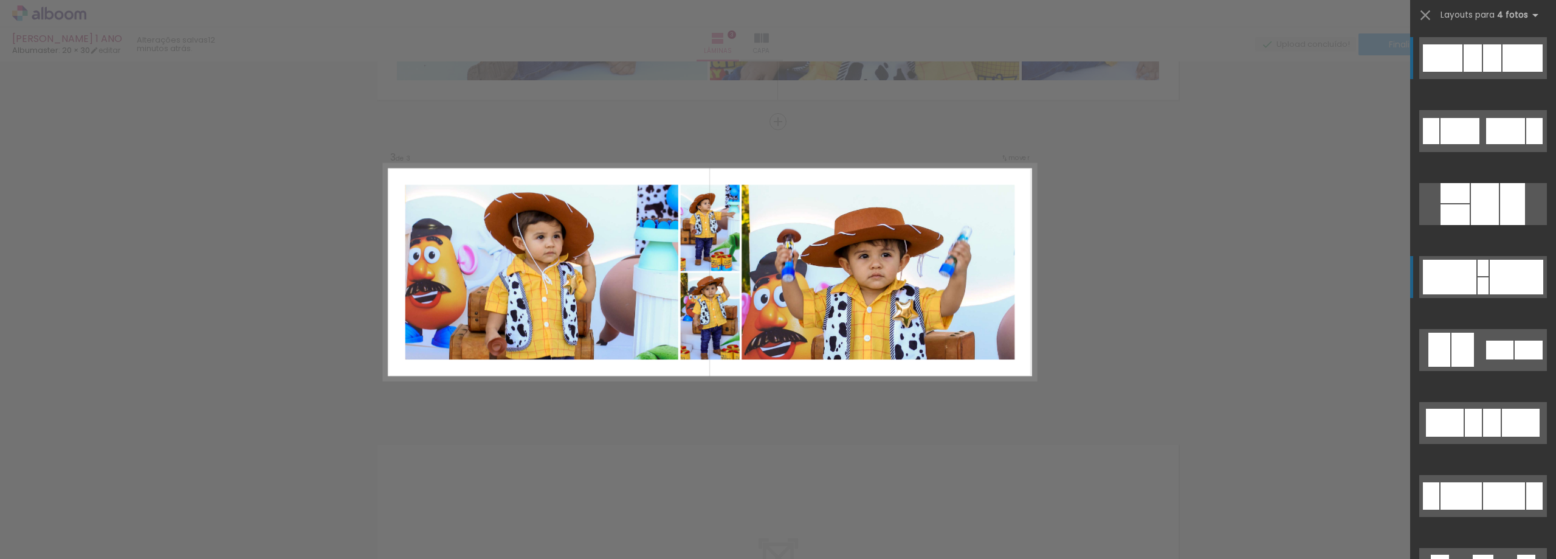
click at [1441, 203] on div at bounding box center [1455, 193] width 29 height 20
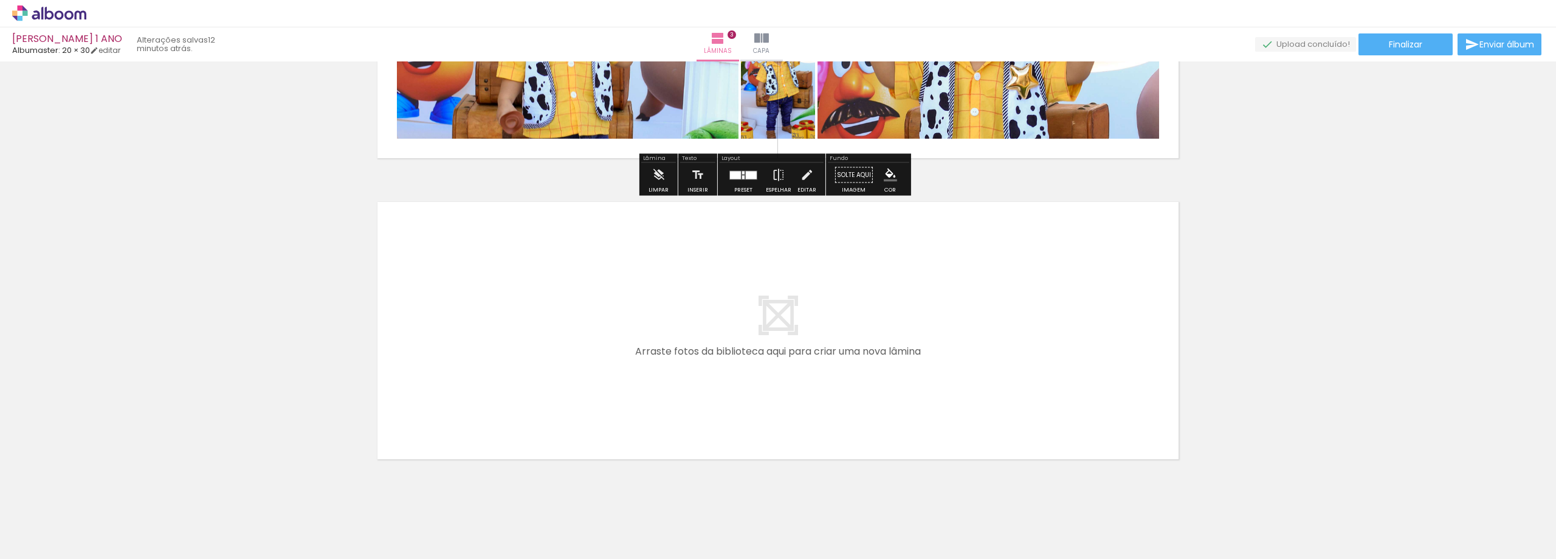
scroll to position [805, 0]
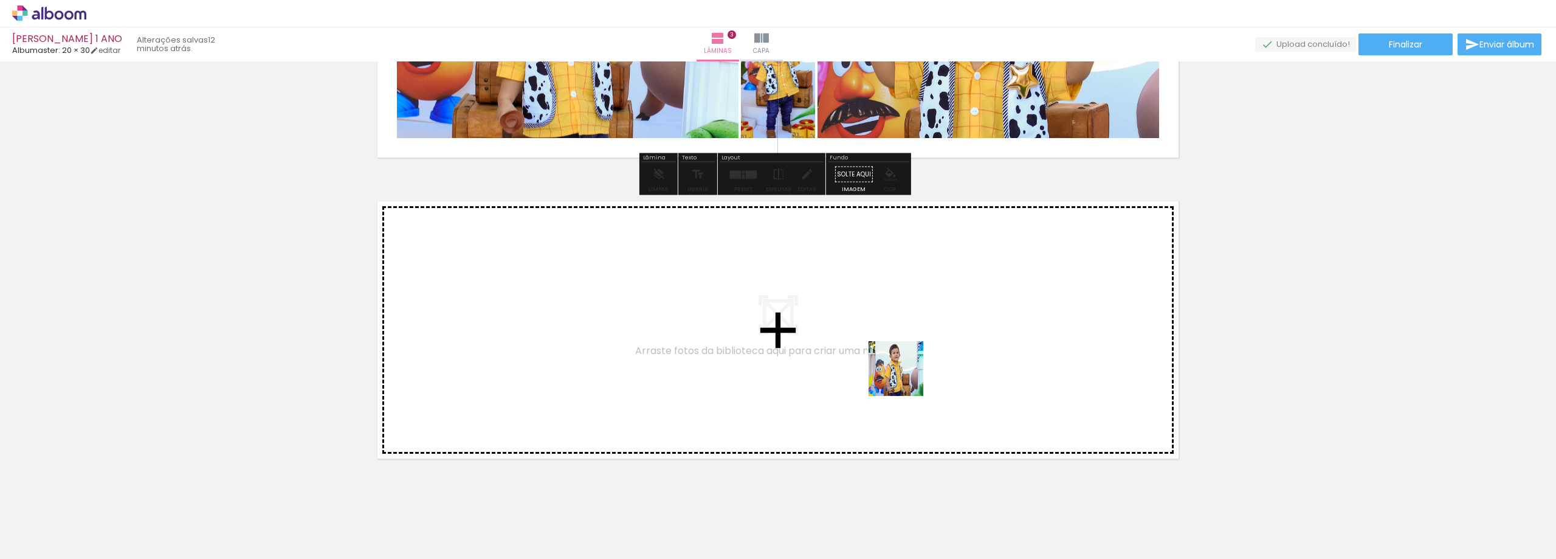
drag, startPoint x: 916, startPoint y: 441, endPoint x: 903, endPoint y: 372, distance: 70.6
click at [903, 372] on quentale-workspace at bounding box center [778, 279] width 1556 height 559
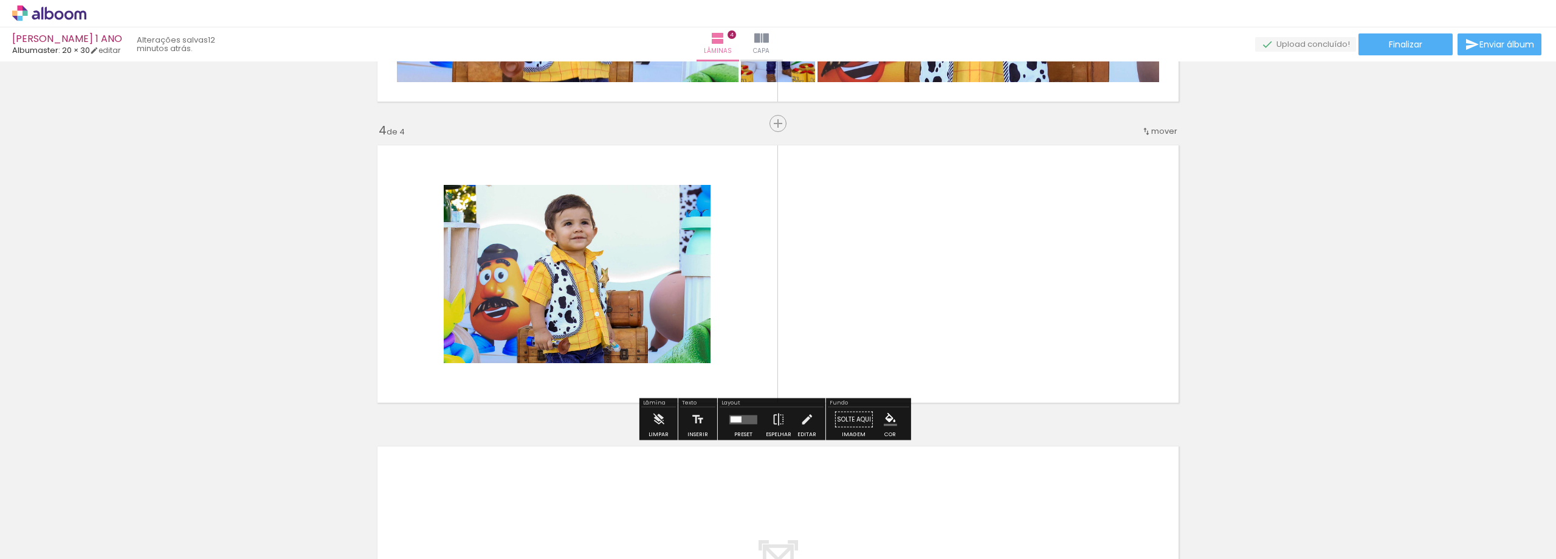
scroll to position [862, 0]
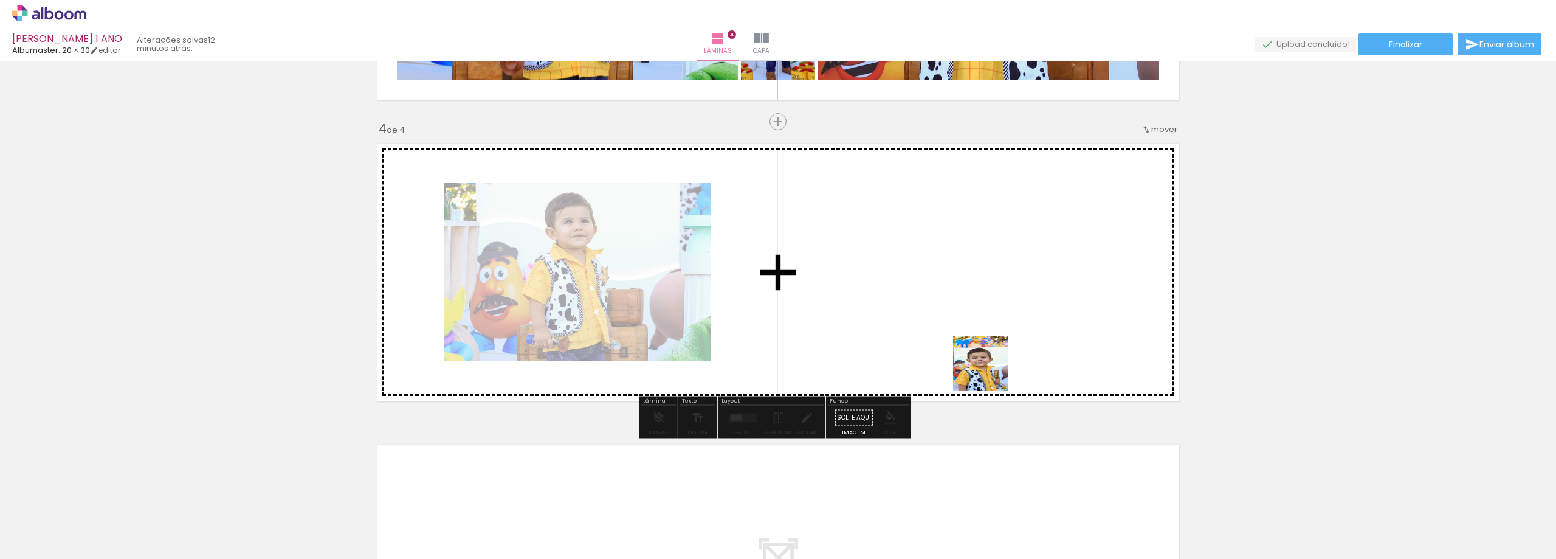
drag, startPoint x: 1060, startPoint y: 518, endPoint x: 1096, endPoint y: 467, distance: 63.2
click at [990, 372] on quentale-workspace at bounding box center [778, 279] width 1556 height 559
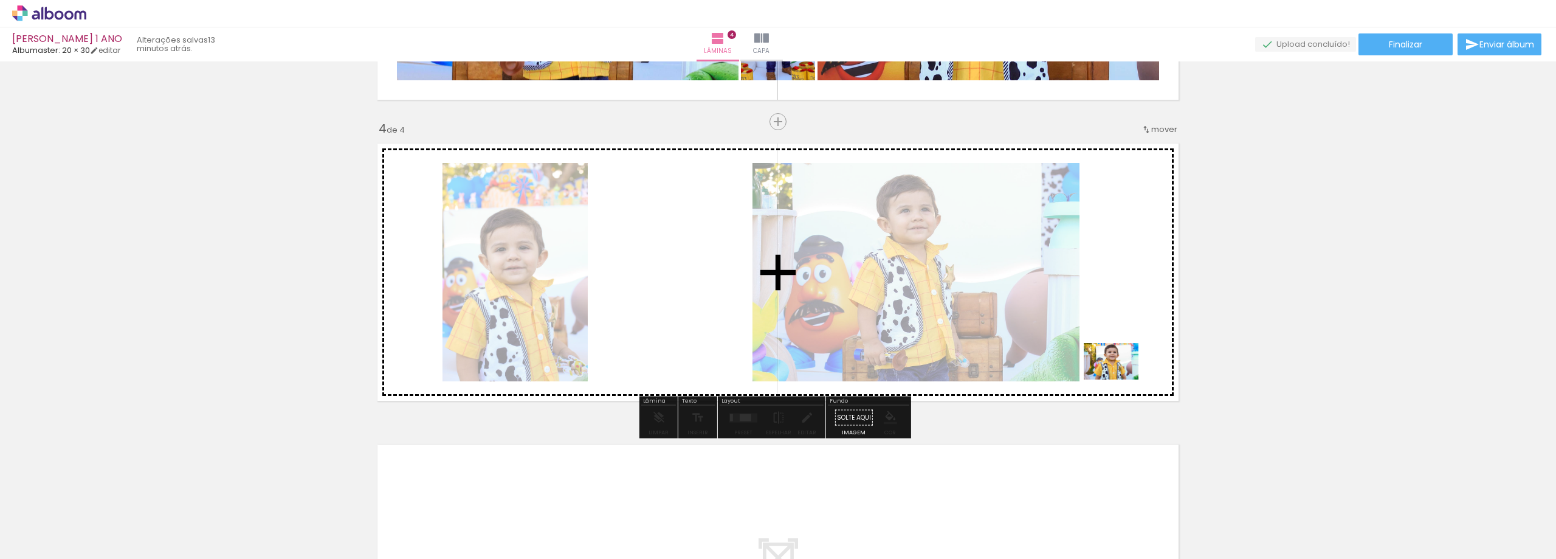
drag, startPoint x: 1259, startPoint y: 512, endPoint x: 1120, endPoint y: 379, distance: 192.2
click at [1120, 379] on quentale-workspace at bounding box center [778, 279] width 1556 height 559
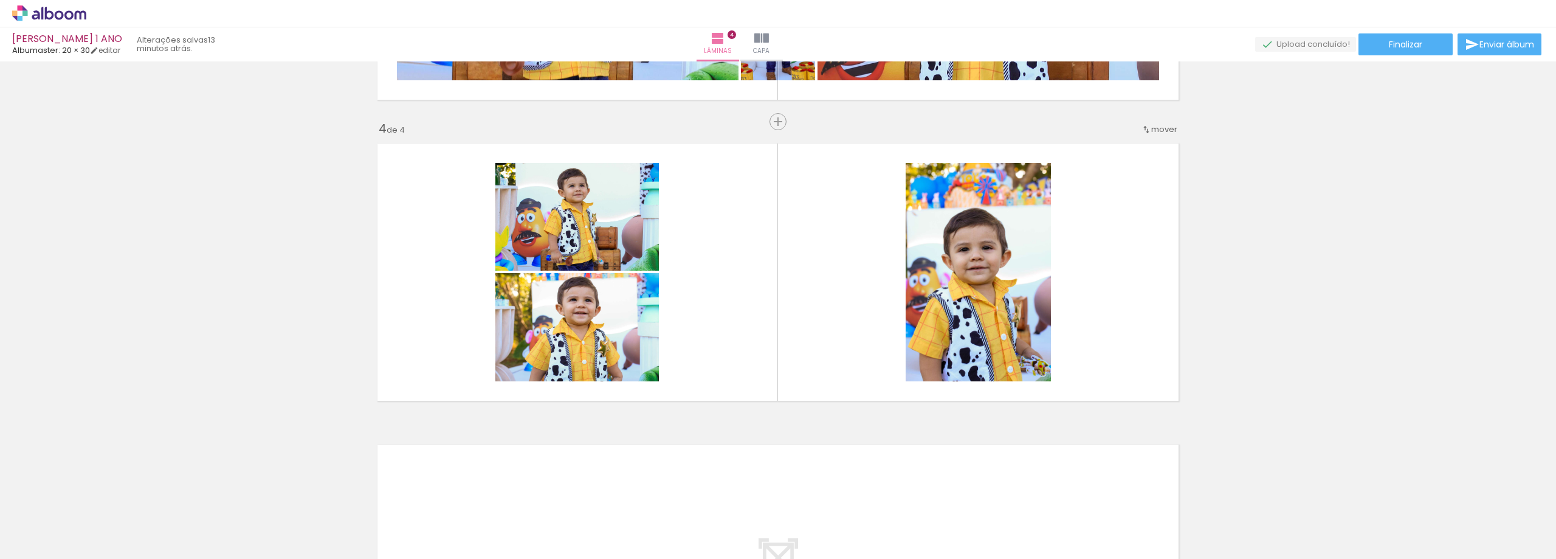
scroll to position [0, 1831]
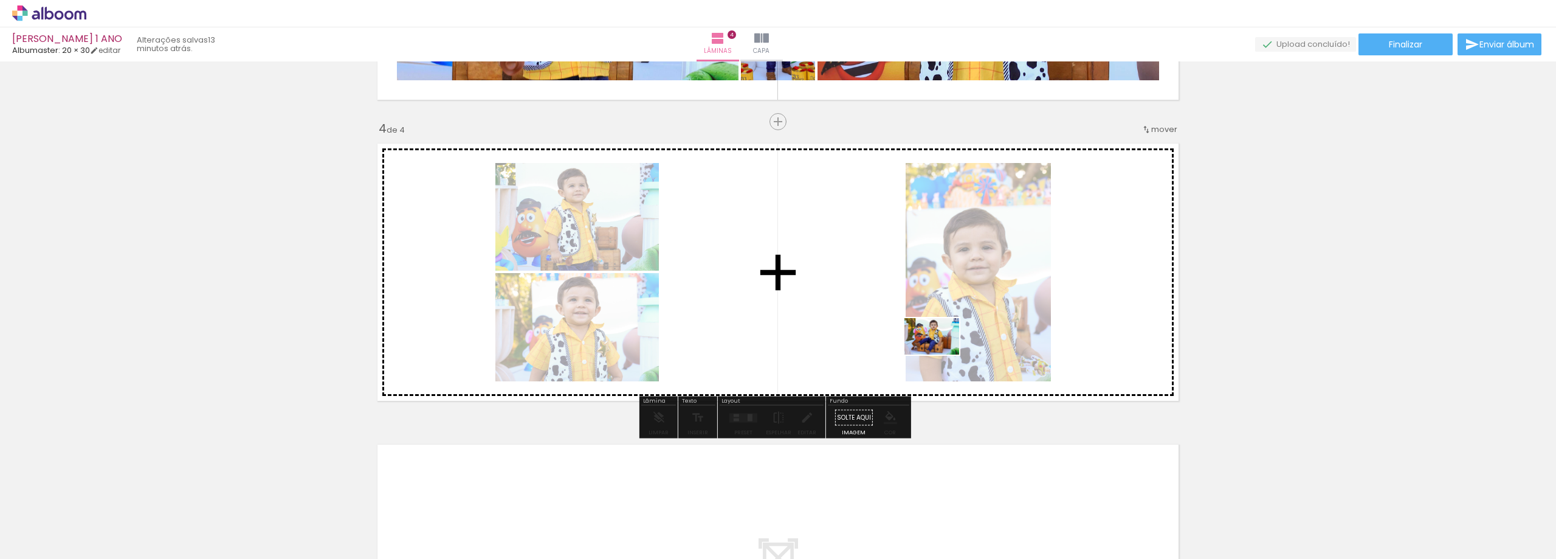
drag, startPoint x: 1211, startPoint y: 510, endPoint x: 941, endPoint y: 354, distance: 311.5
click at [941, 354] on quentale-workspace at bounding box center [778, 279] width 1556 height 559
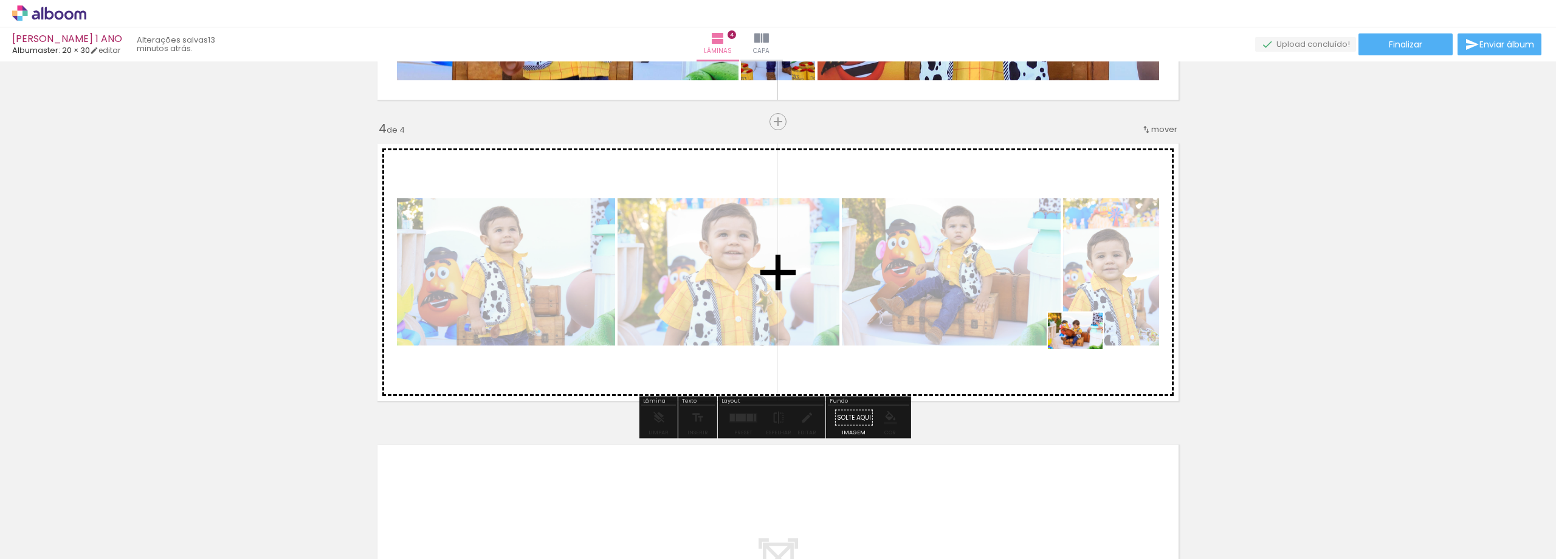
drag, startPoint x: 1294, startPoint y: 522, endPoint x: 1084, endPoint y: 349, distance: 272.0
click at [1084, 349] on quentale-workspace at bounding box center [778, 279] width 1556 height 559
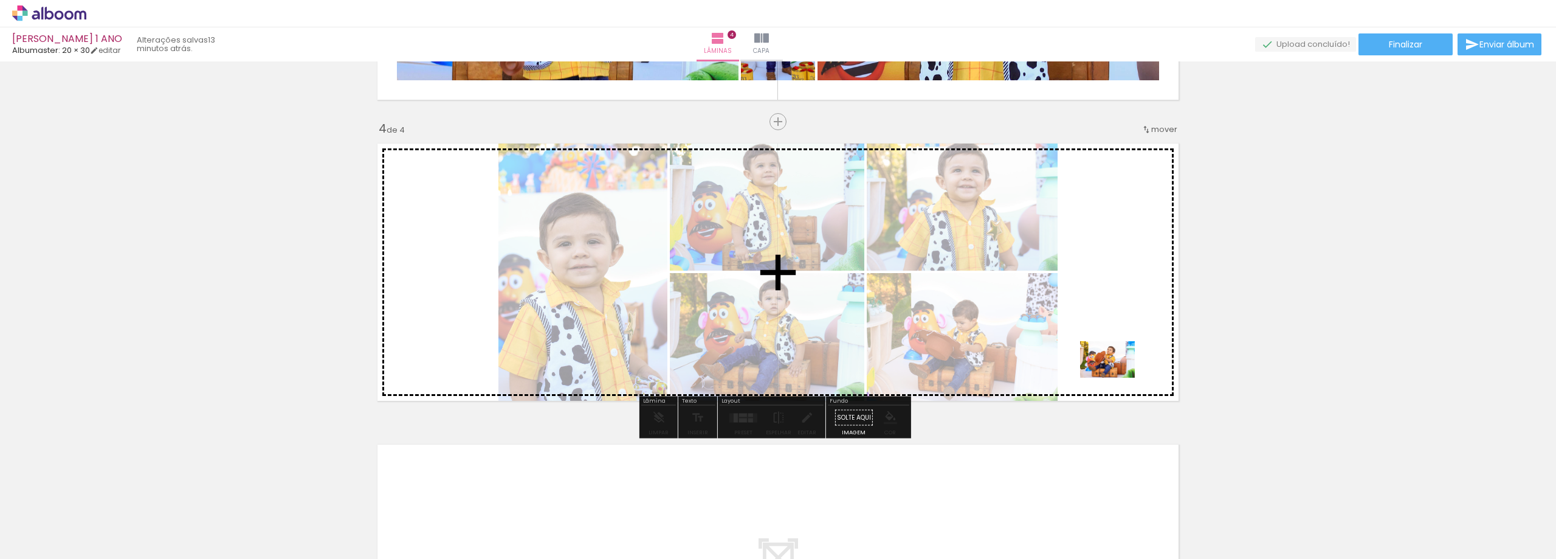
drag, startPoint x: 1351, startPoint y: 509, endPoint x: 1117, endPoint y: 377, distance: 268.3
click at [1117, 377] on quentale-workspace at bounding box center [778, 279] width 1556 height 559
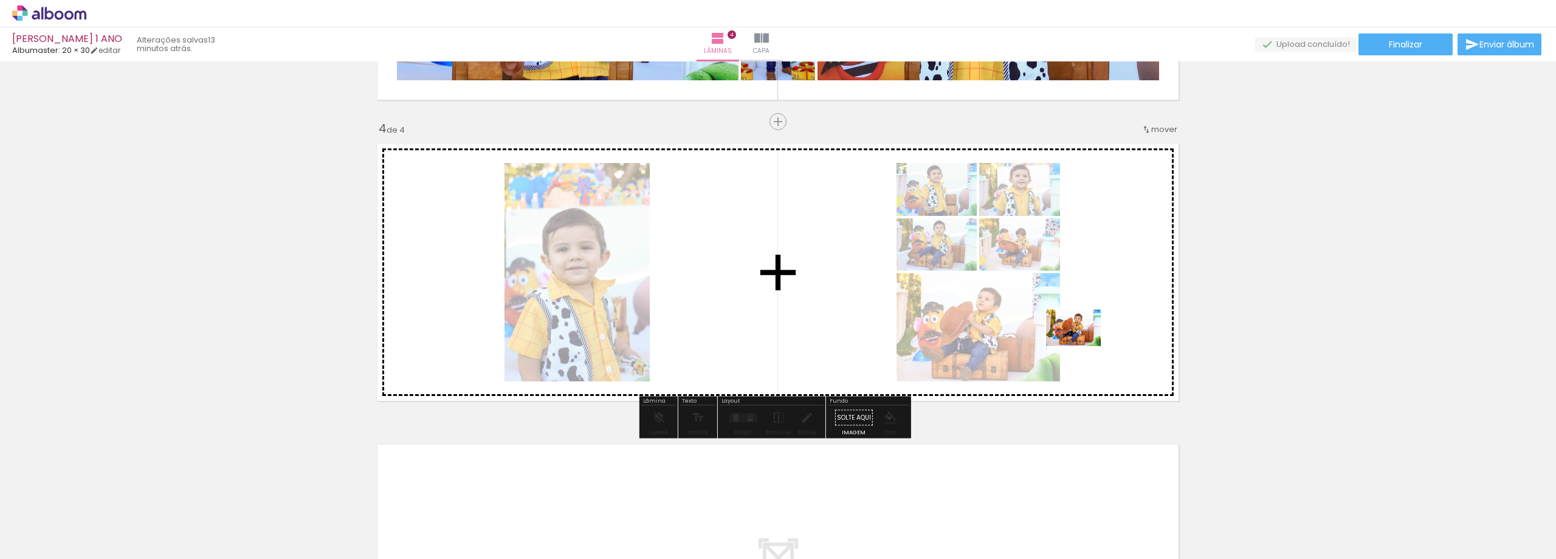
drag, startPoint x: 1411, startPoint y: 517, endPoint x: 1083, endPoint y: 346, distance: 370.8
click at [1083, 346] on quentale-workspace at bounding box center [778, 279] width 1556 height 559
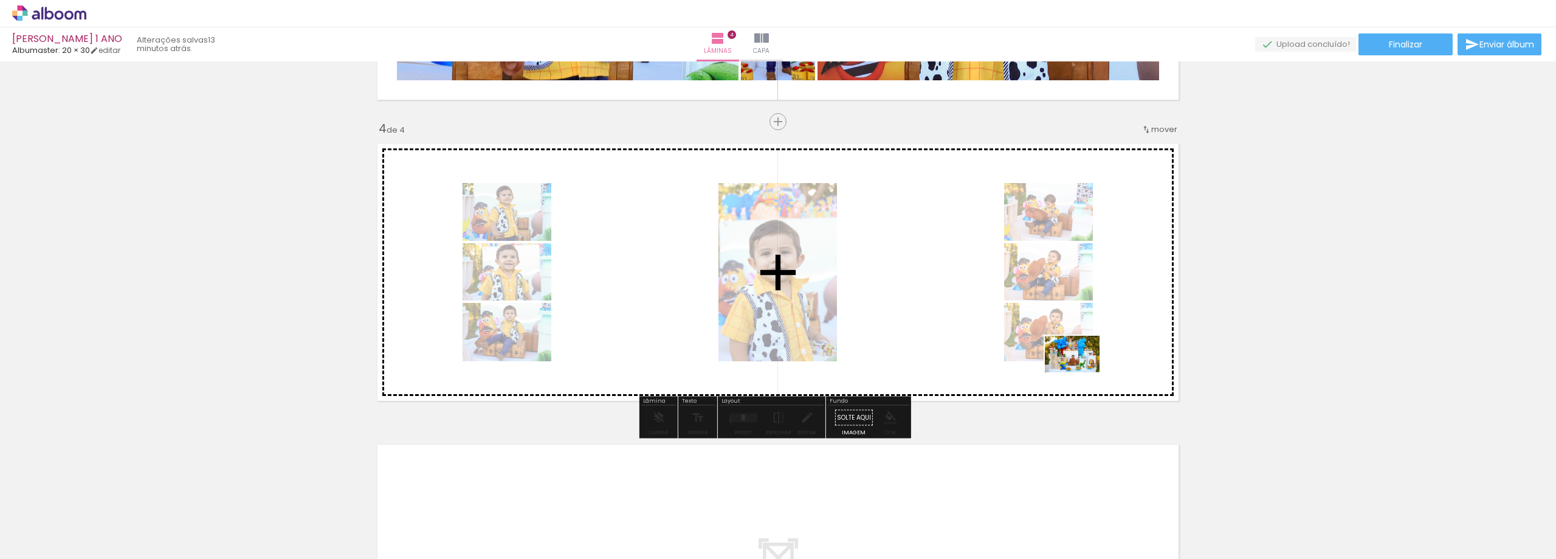
drag, startPoint x: 1476, startPoint y: 518, endPoint x: 1081, endPoint y: 372, distance: 420.8
click at [1081, 372] on quentale-workspace at bounding box center [778, 279] width 1556 height 559
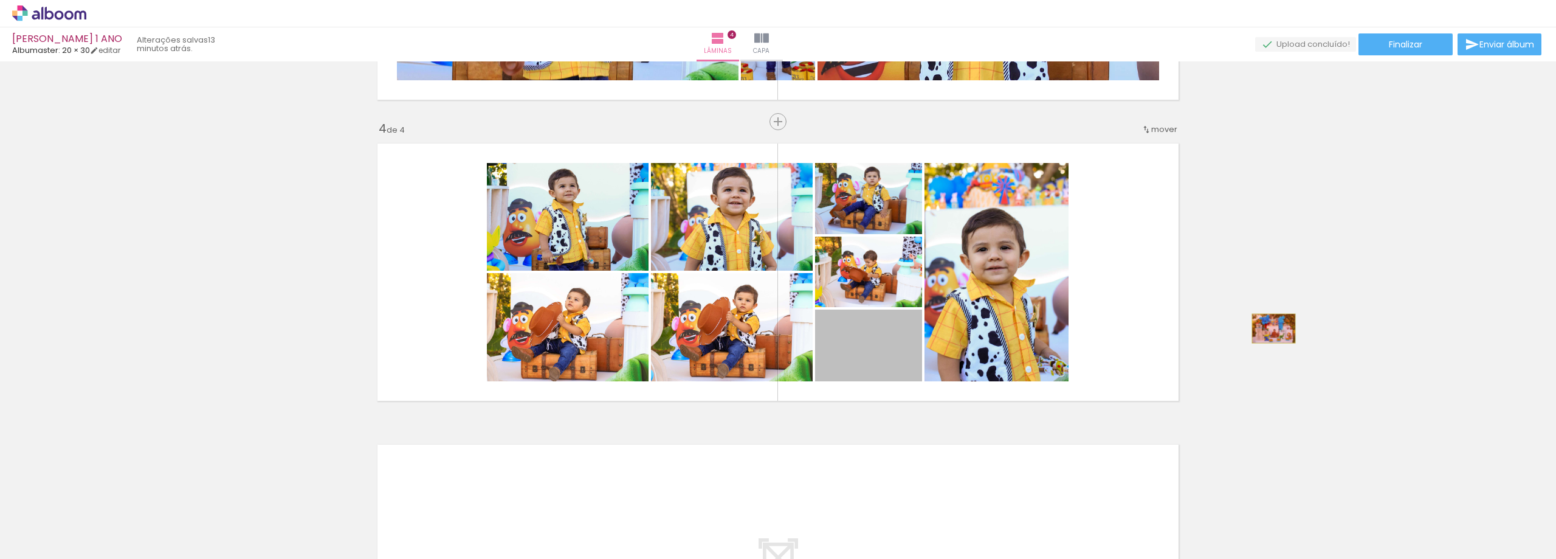
drag, startPoint x: 883, startPoint y: 357, endPoint x: 1269, endPoint y: 328, distance: 387.7
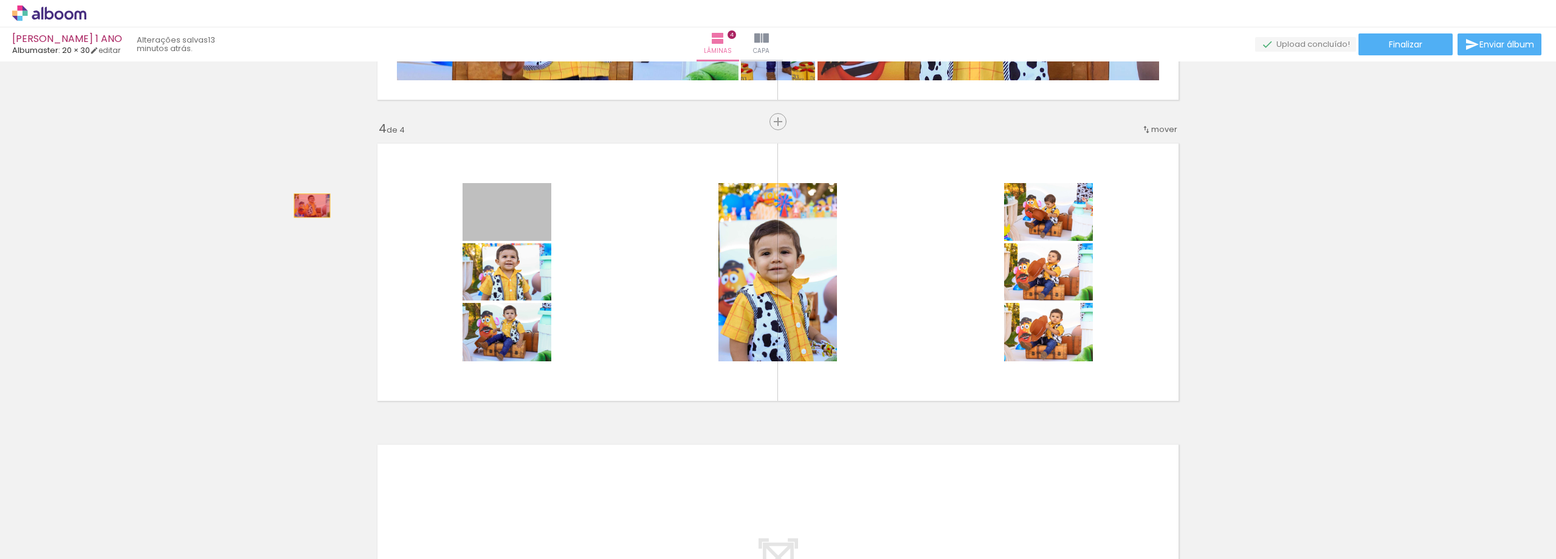
drag, startPoint x: 528, startPoint y: 211, endPoint x: 284, endPoint y: 209, distance: 243.1
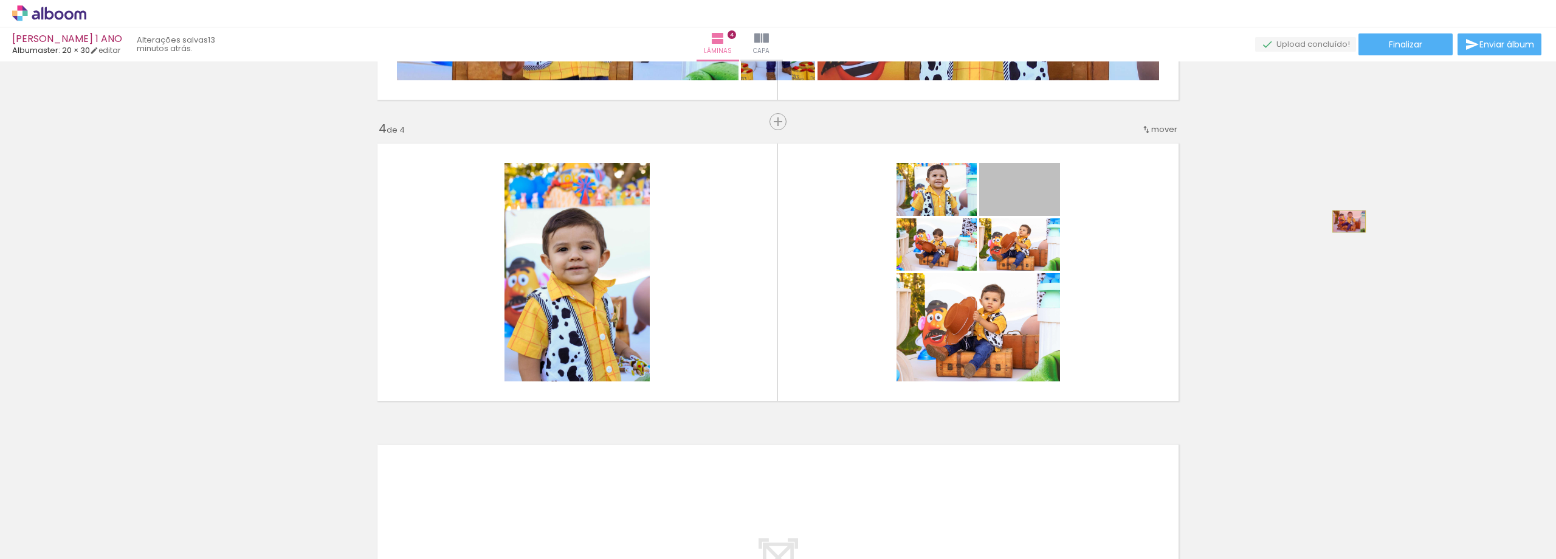
drag, startPoint x: 1035, startPoint y: 196, endPoint x: 1344, endPoint y: 221, distance: 310.4
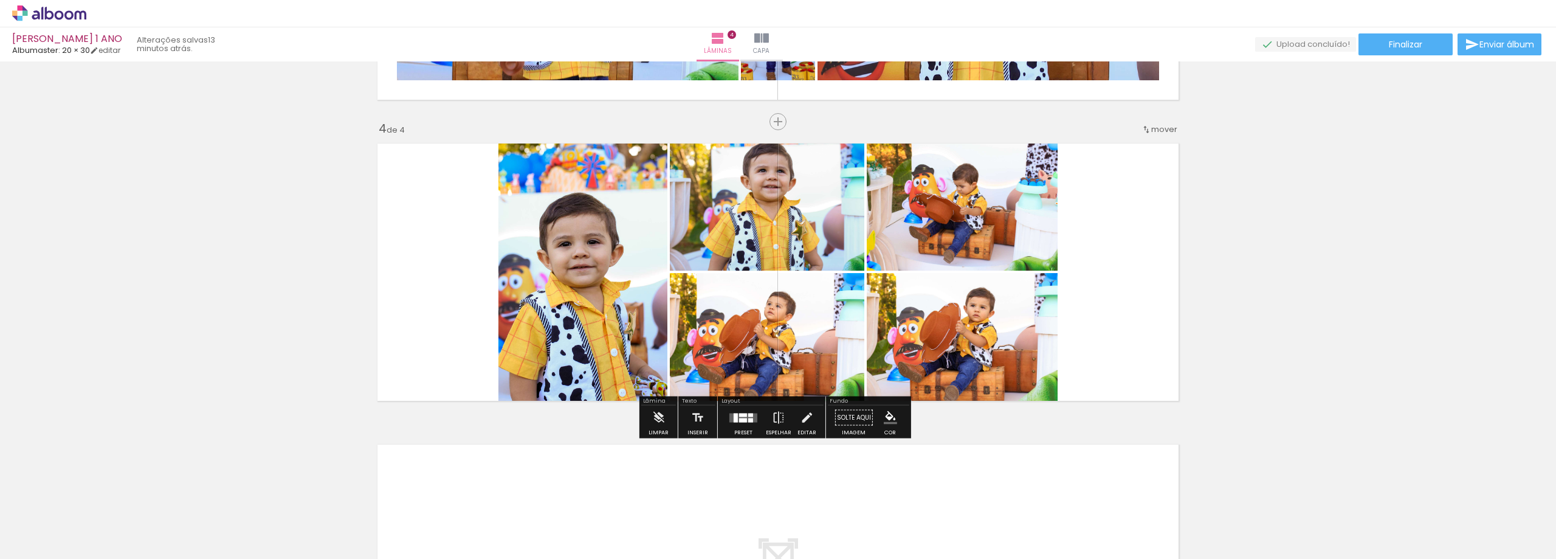
click at [740, 418] on div at bounding box center [743, 420] width 8 height 4
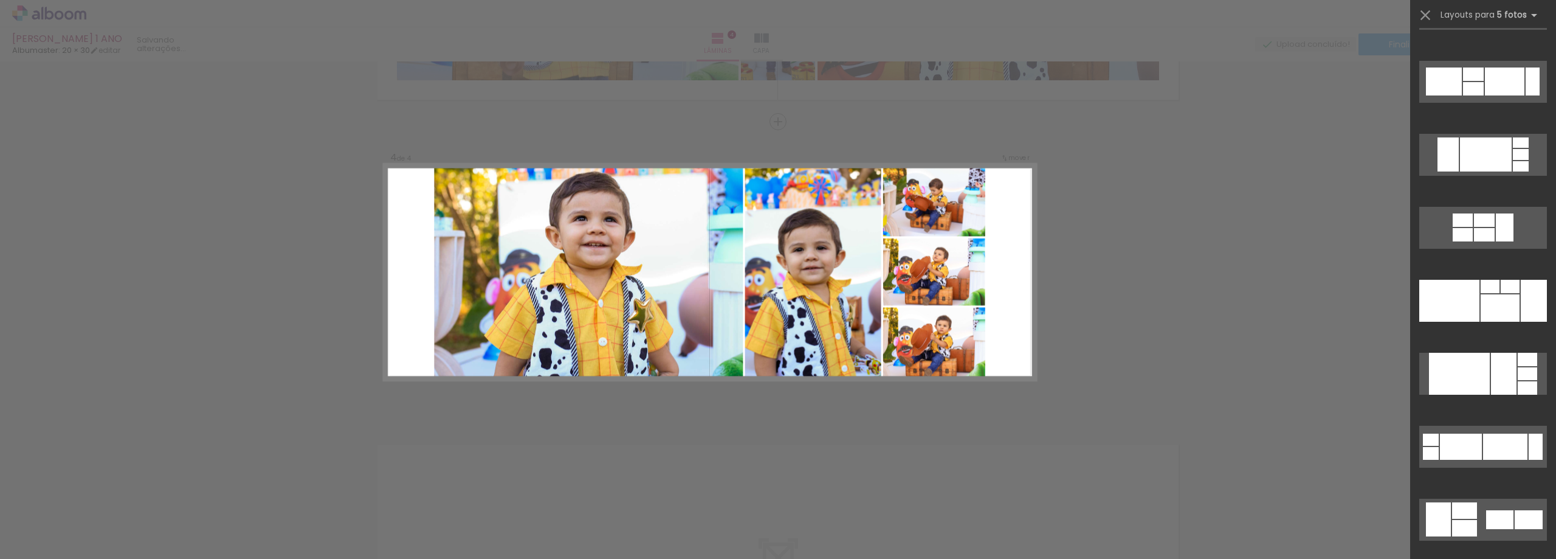
scroll to position [6249, 0]
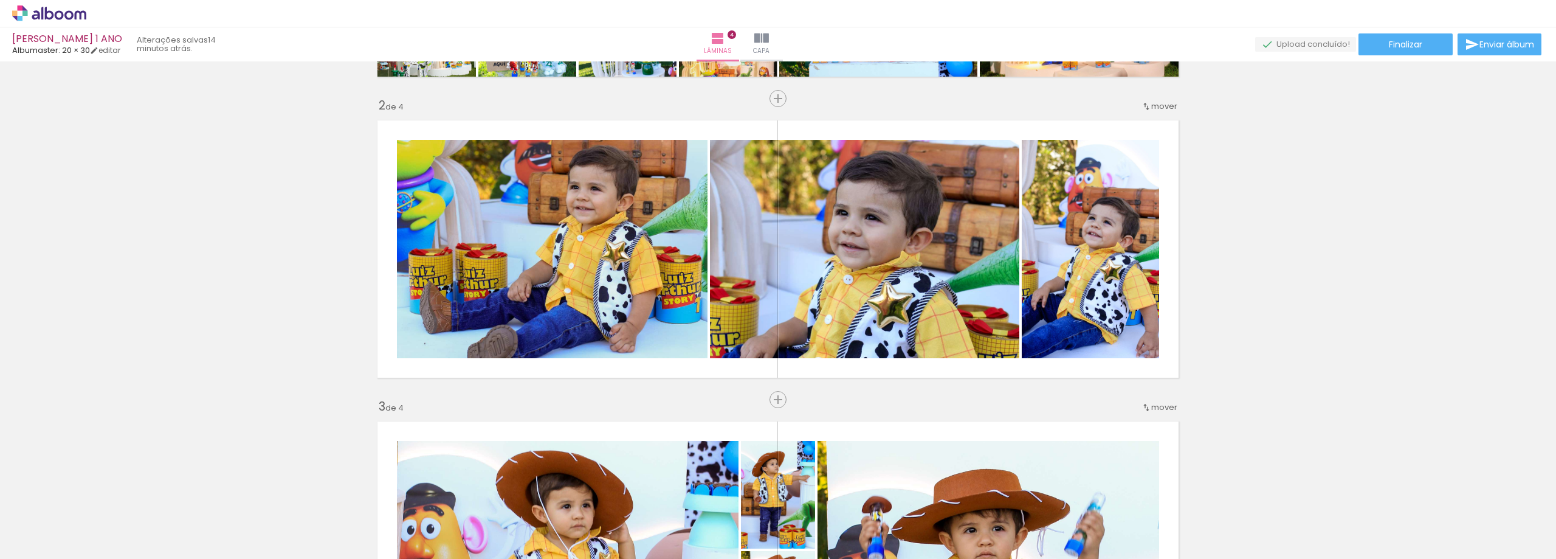
scroll to position [122, 0]
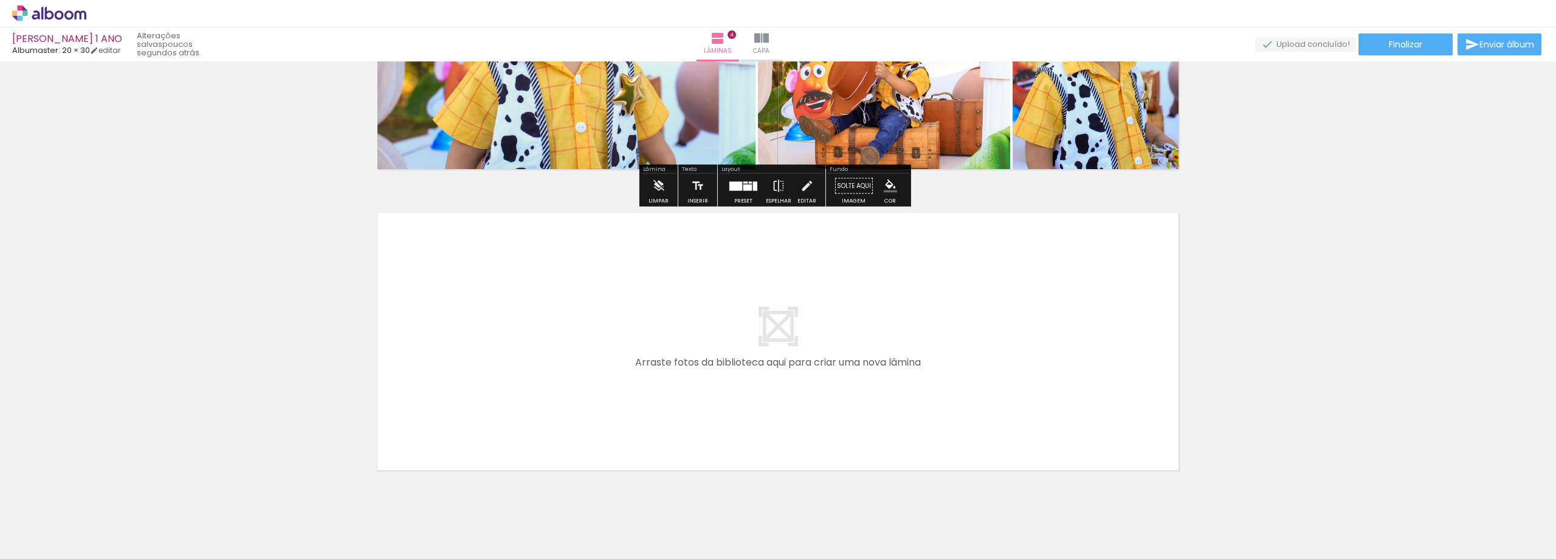
scroll to position [1131, 0]
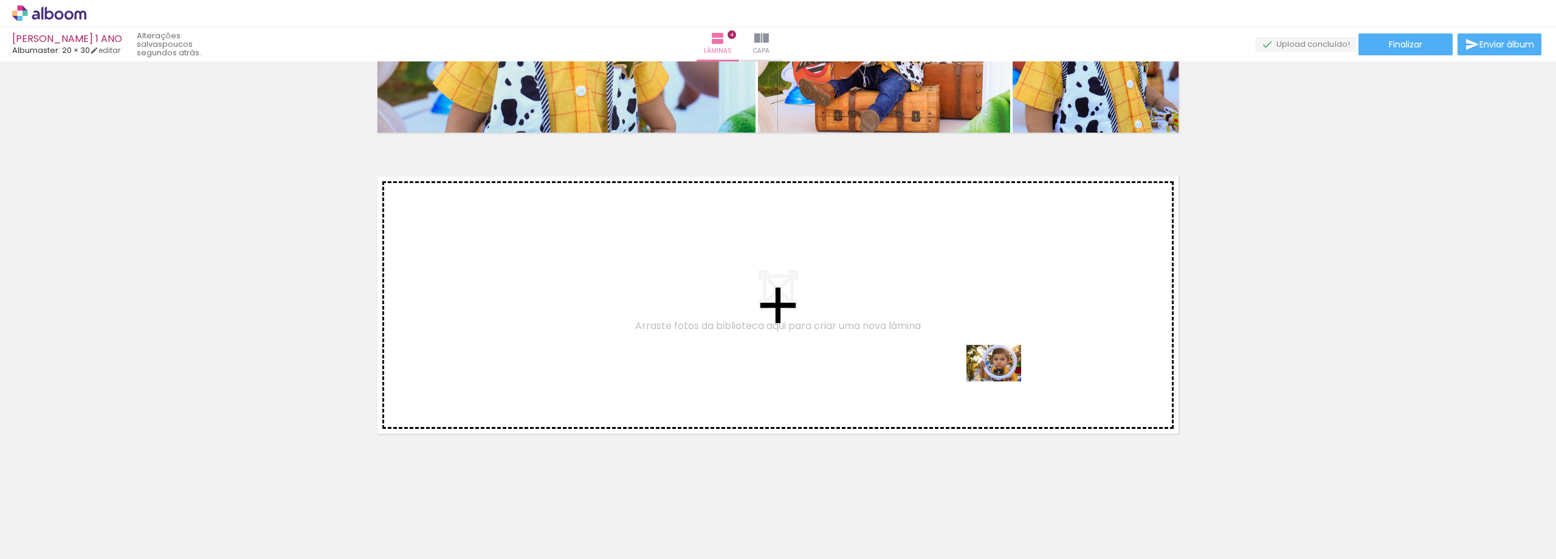
drag, startPoint x: 1264, startPoint y: 528, endPoint x: 1003, endPoint y: 381, distance: 299.9
click at [1003, 381] on quentale-workspace at bounding box center [778, 279] width 1556 height 559
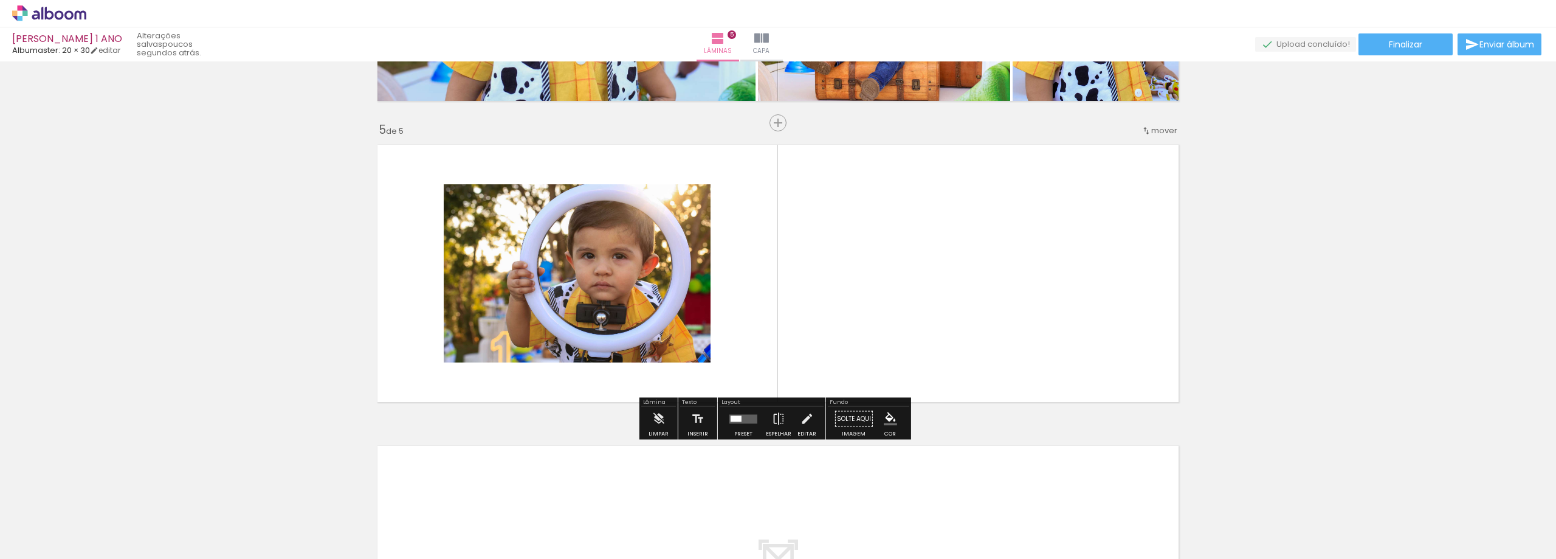
scroll to position [1163, 0]
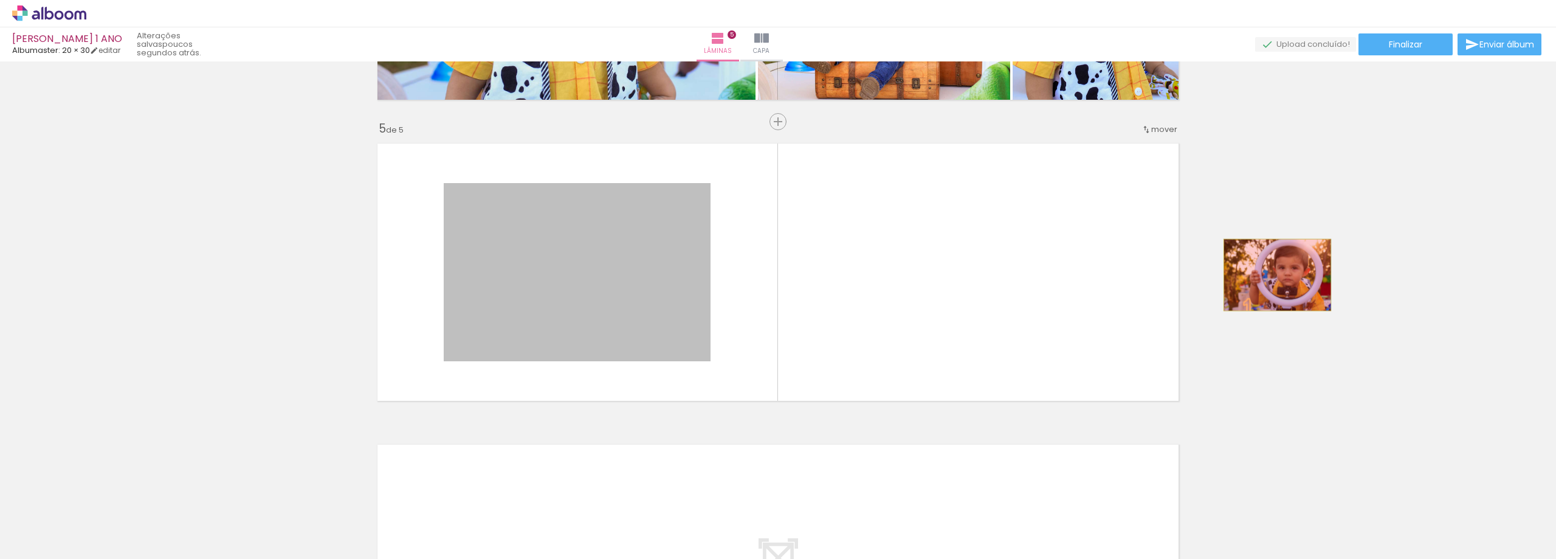
drag, startPoint x: 821, startPoint y: 288, endPoint x: 1273, endPoint y: 275, distance: 452.4
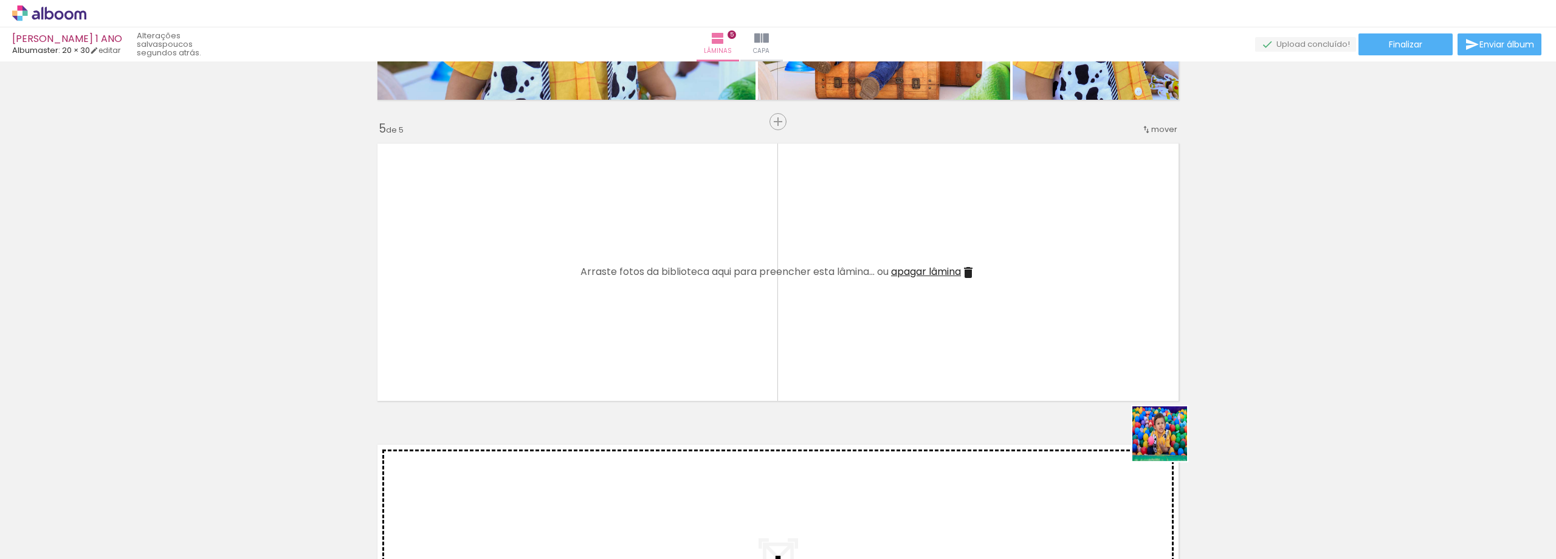
drag, startPoint x: 1316, startPoint y: 514, endPoint x: 929, endPoint y: 358, distance: 416.9
click at [929, 358] on quentale-workspace at bounding box center [778, 279] width 1556 height 559
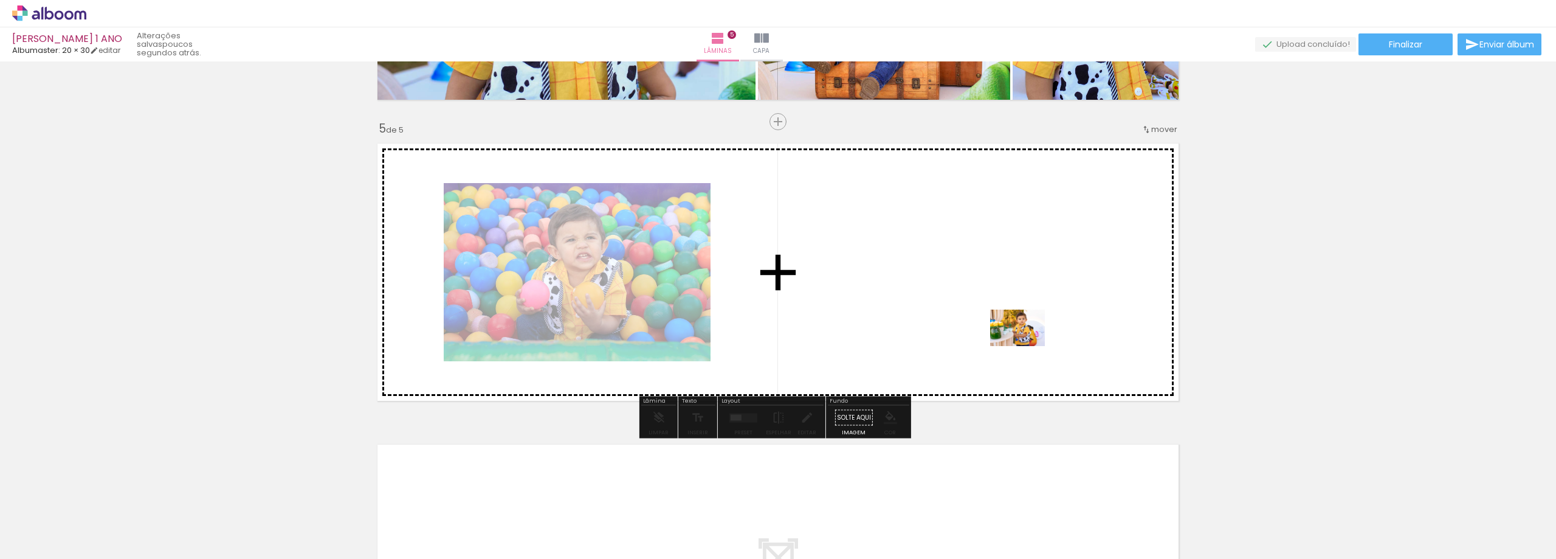
drag, startPoint x: 1190, startPoint y: 528, endPoint x: 1027, endPoint y: 345, distance: 245.4
click at [1027, 345] on quentale-workspace at bounding box center [778, 279] width 1556 height 559
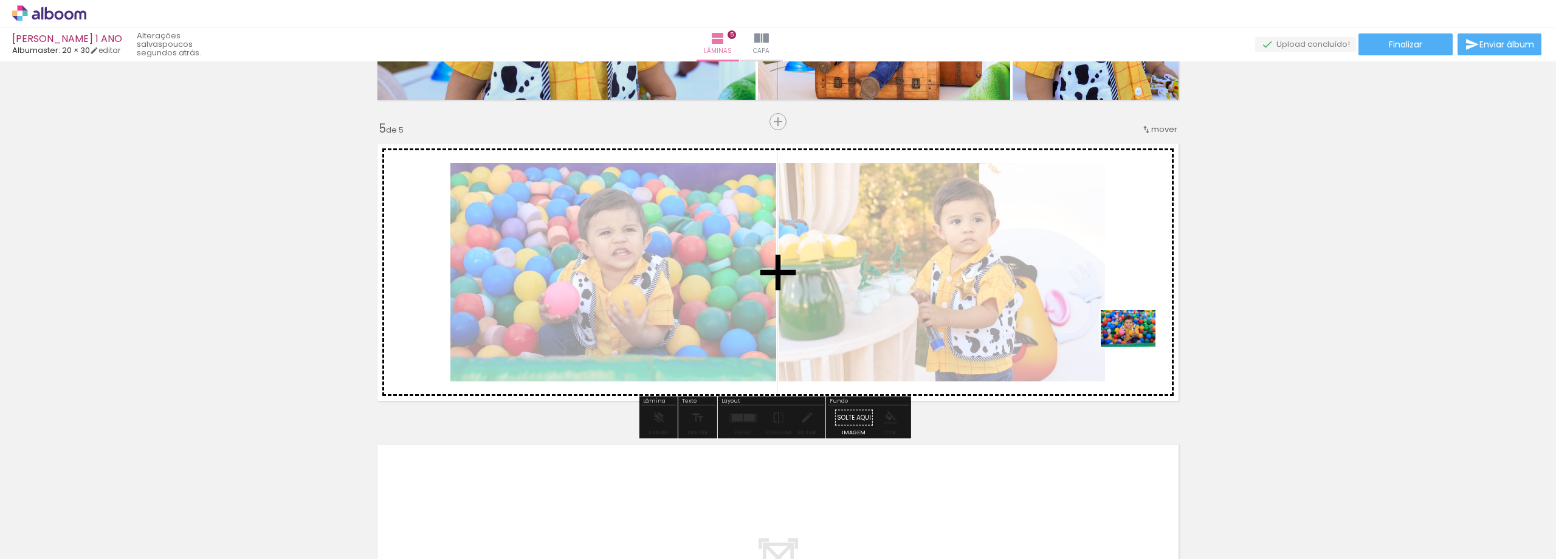
drag, startPoint x: 1405, startPoint y: 521, endPoint x: 1134, endPoint y: 343, distance: 324.3
click at [1134, 343] on quentale-workspace at bounding box center [778, 279] width 1556 height 559
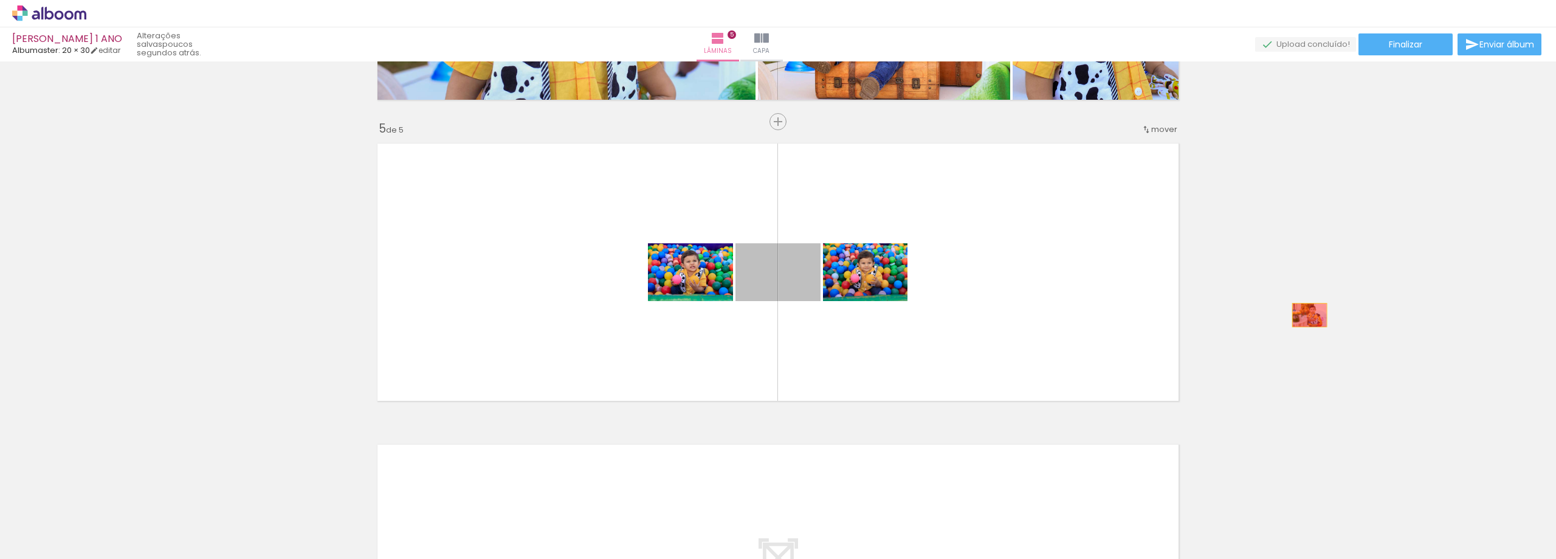
drag, startPoint x: 786, startPoint y: 280, endPoint x: 1305, endPoint y: 315, distance: 520.3
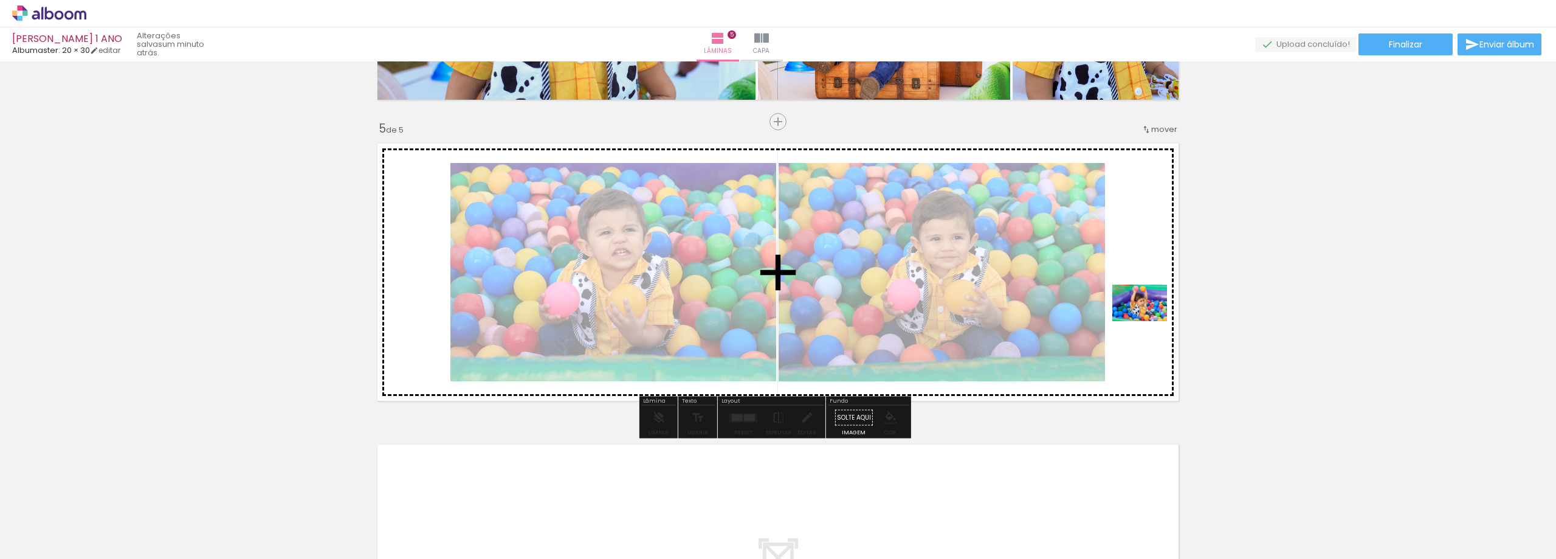
drag, startPoint x: 1456, startPoint y: 518, endPoint x: 1138, endPoint y: 315, distance: 376.7
click at [1138, 315] on quentale-workspace at bounding box center [778, 279] width 1556 height 559
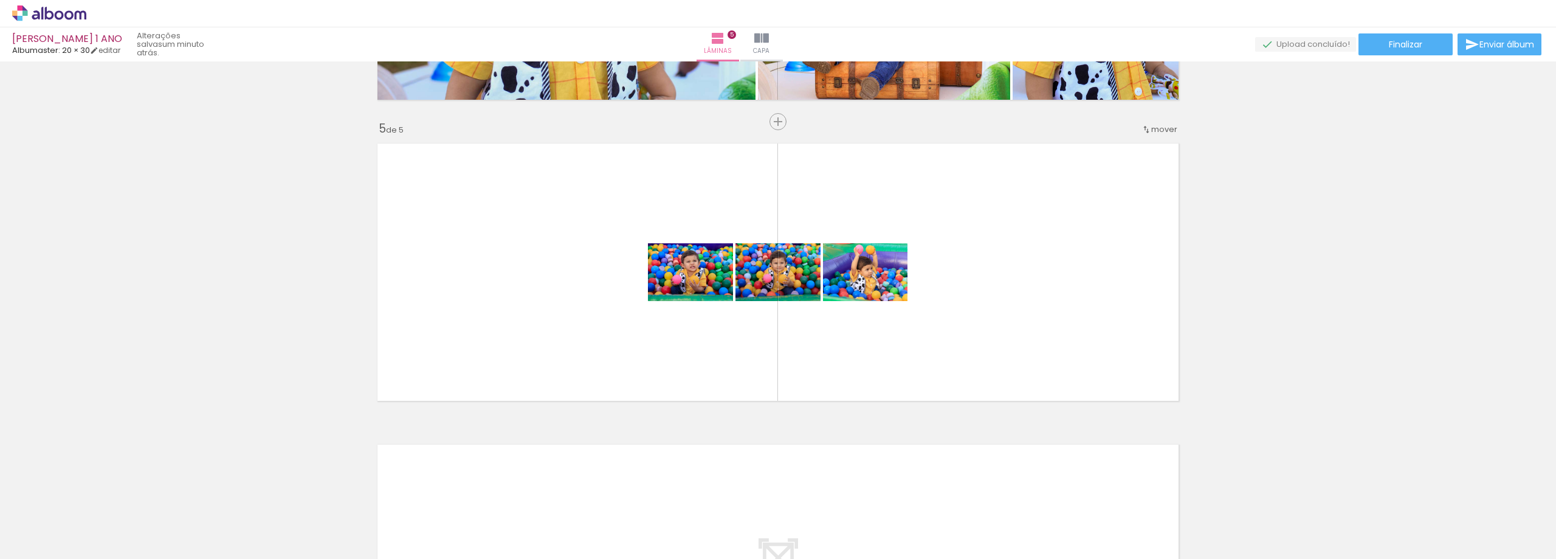
scroll to position [0, 2836]
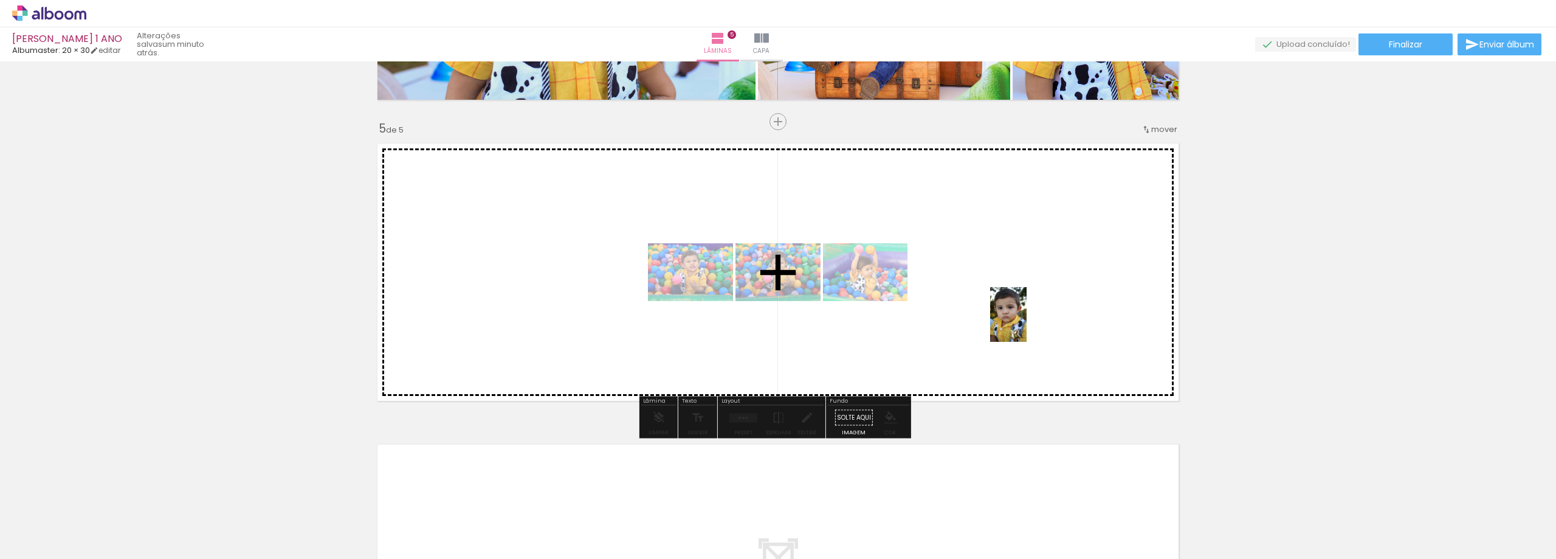
drag, startPoint x: 1369, startPoint y: 522, endPoint x: 1020, endPoint y: 320, distance: 403.0
click at [1020, 320] on quentale-workspace at bounding box center [778, 279] width 1556 height 559
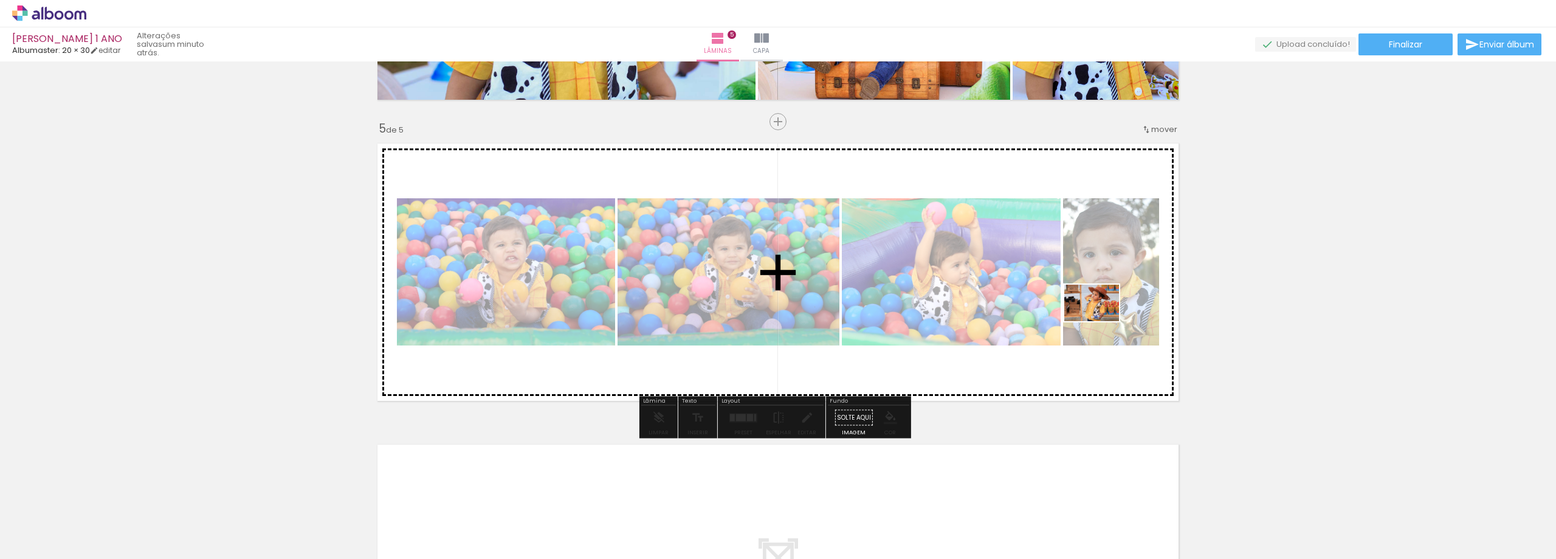
drag, startPoint x: 1512, startPoint y: 525, endPoint x: 1101, endPoint y: 321, distance: 458.8
click at [1101, 321] on quentale-workspace at bounding box center [778, 279] width 1556 height 559
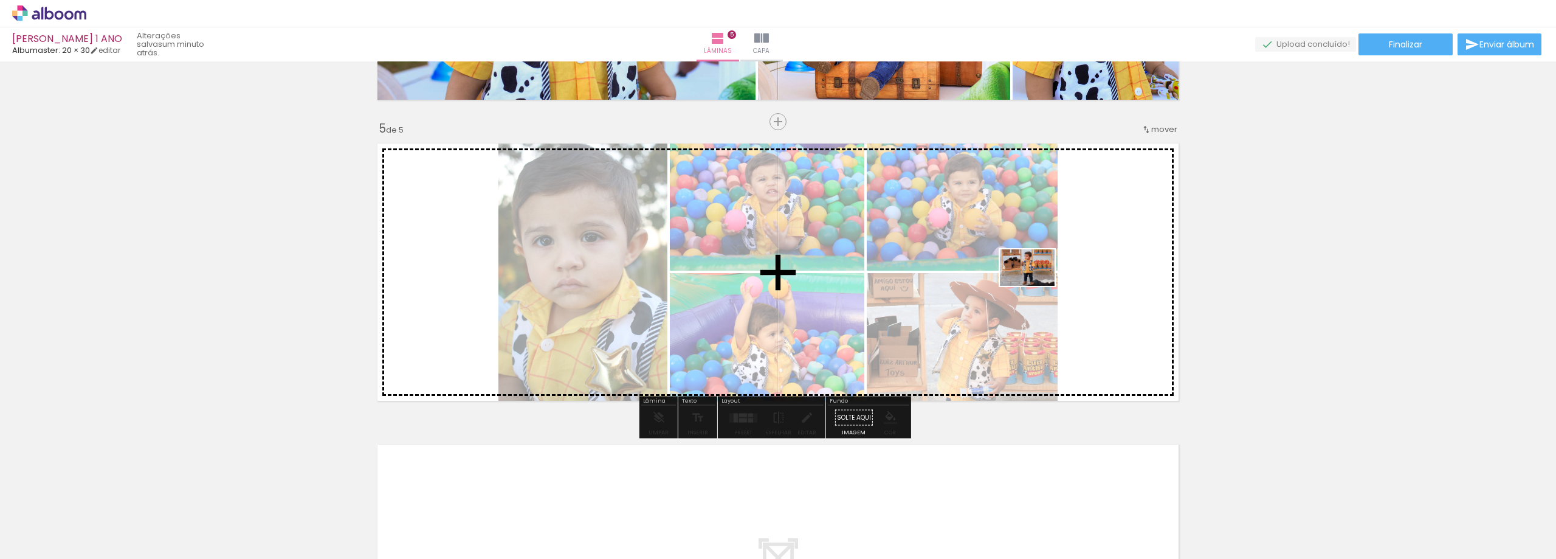
drag, startPoint x: 1443, startPoint y: 518, endPoint x: 1036, endPoint y: 286, distance: 468.5
click at [1036, 286] on quentale-workspace at bounding box center [778, 279] width 1556 height 559
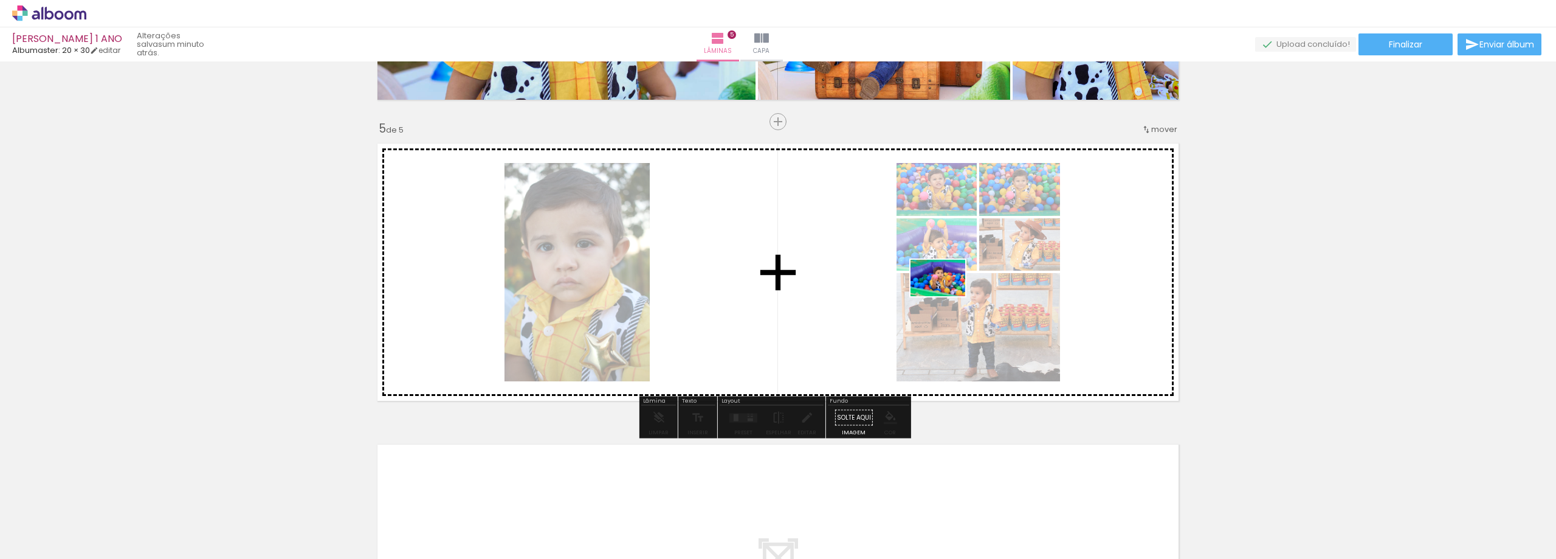
drag, startPoint x: 1305, startPoint y: 518, endPoint x: 947, endPoint y: 296, distance: 421.2
click at [947, 296] on quentale-workspace at bounding box center [778, 279] width 1556 height 559
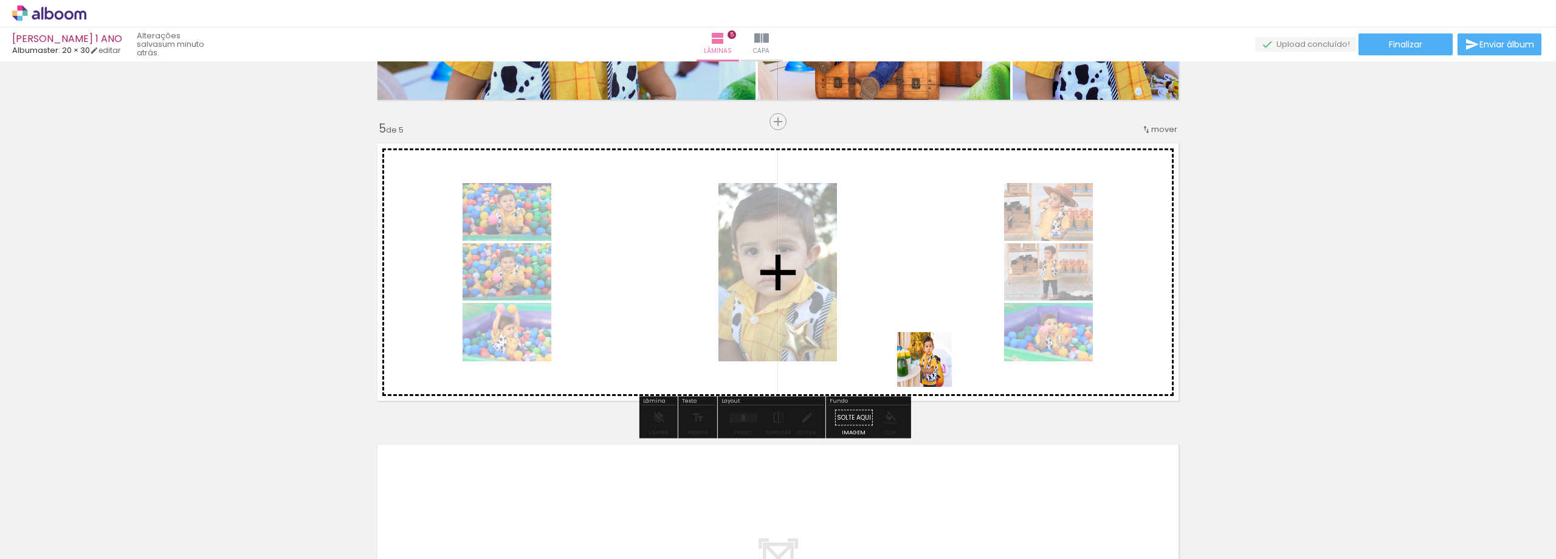
drag, startPoint x: 974, startPoint y: 531, endPoint x: 927, endPoint y: 351, distance: 186.1
click at [927, 351] on quentale-workspace at bounding box center [778, 279] width 1556 height 559
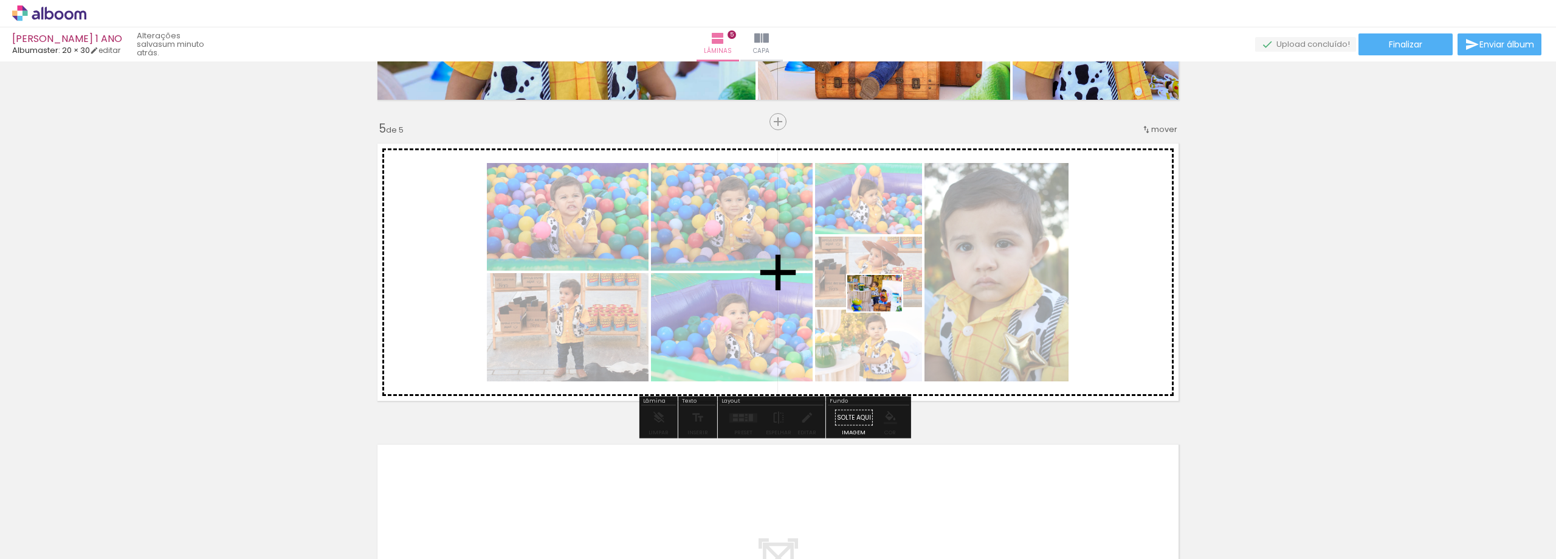
drag, startPoint x: 898, startPoint y: 514, endPoint x: 884, endPoint y: 311, distance: 203.5
click at [884, 311] on quentale-workspace at bounding box center [778, 279] width 1556 height 559
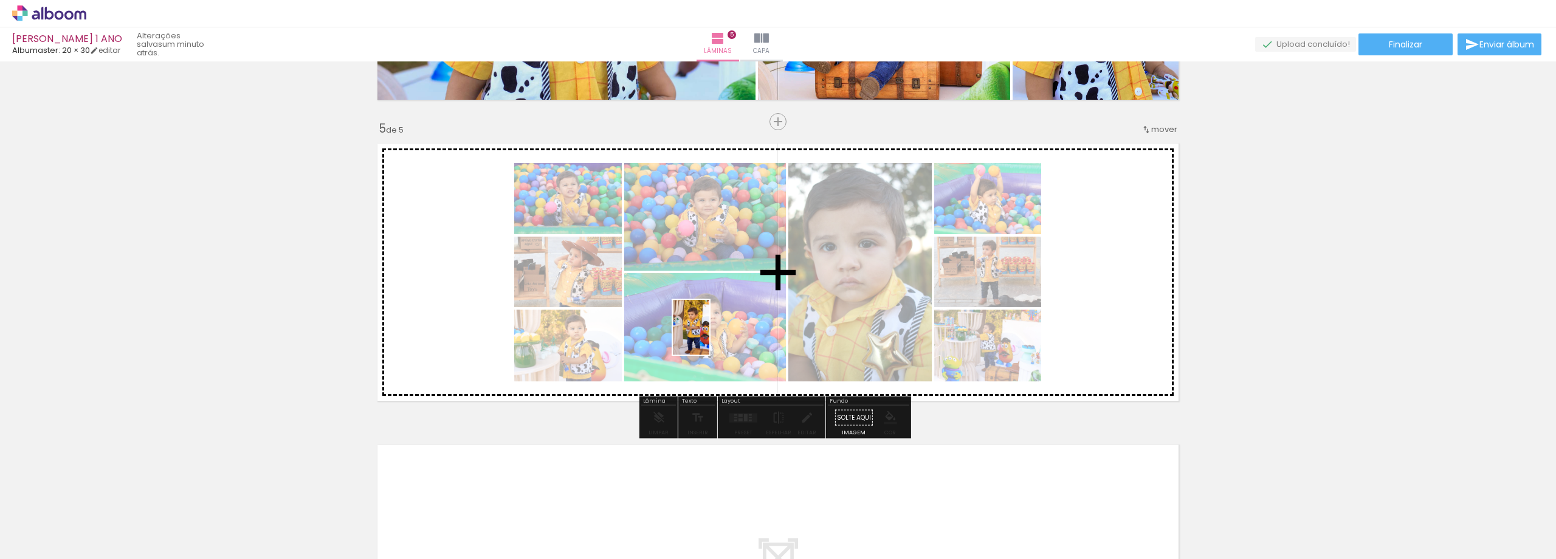
drag, startPoint x: 704, startPoint y: 525, endPoint x: 697, endPoint y: 336, distance: 188.6
click at [709, 336] on quentale-workspace at bounding box center [778, 279] width 1556 height 559
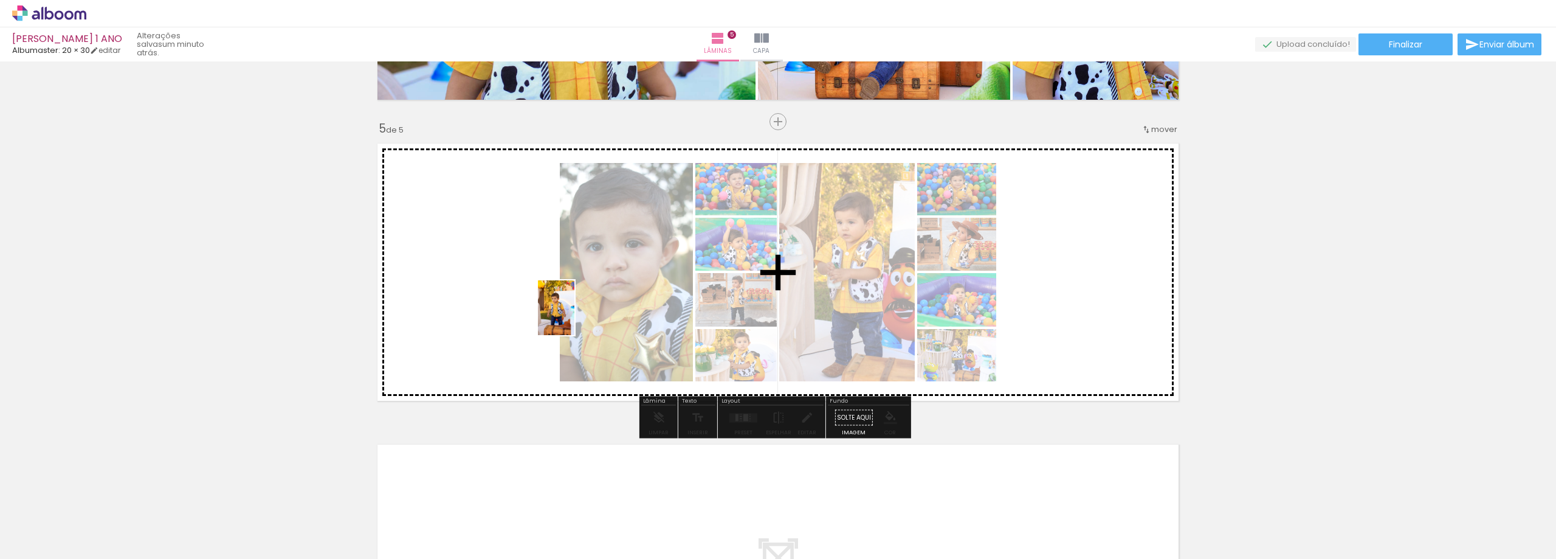
drag, startPoint x: 624, startPoint y: 509, endPoint x: 574, endPoint y: 317, distance: 198.9
click at [574, 317] on quentale-workspace at bounding box center [778, 279] width 1556 height 559
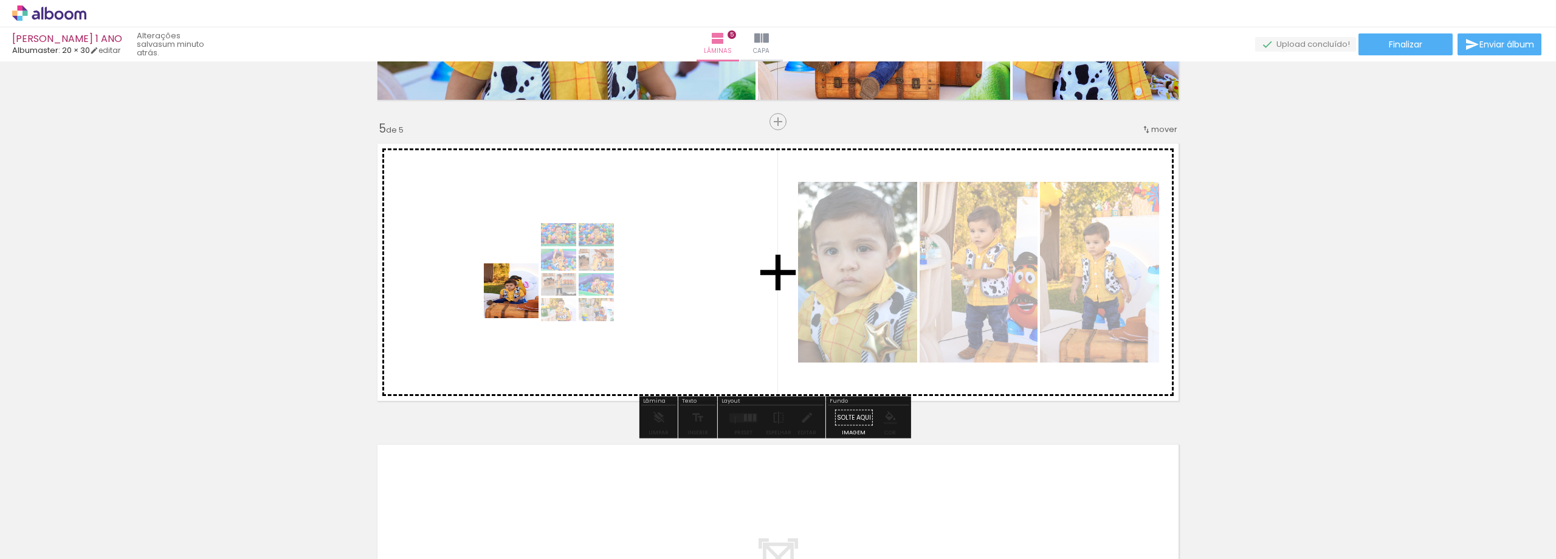
drag, startPoint x: 556, startPoint y: 514, endPoint x: 520, endPoint y: 297, distance: 219.3
click at [520, 297] on quentale-workspace at bounding box center [778, 279] width 1556 height 559
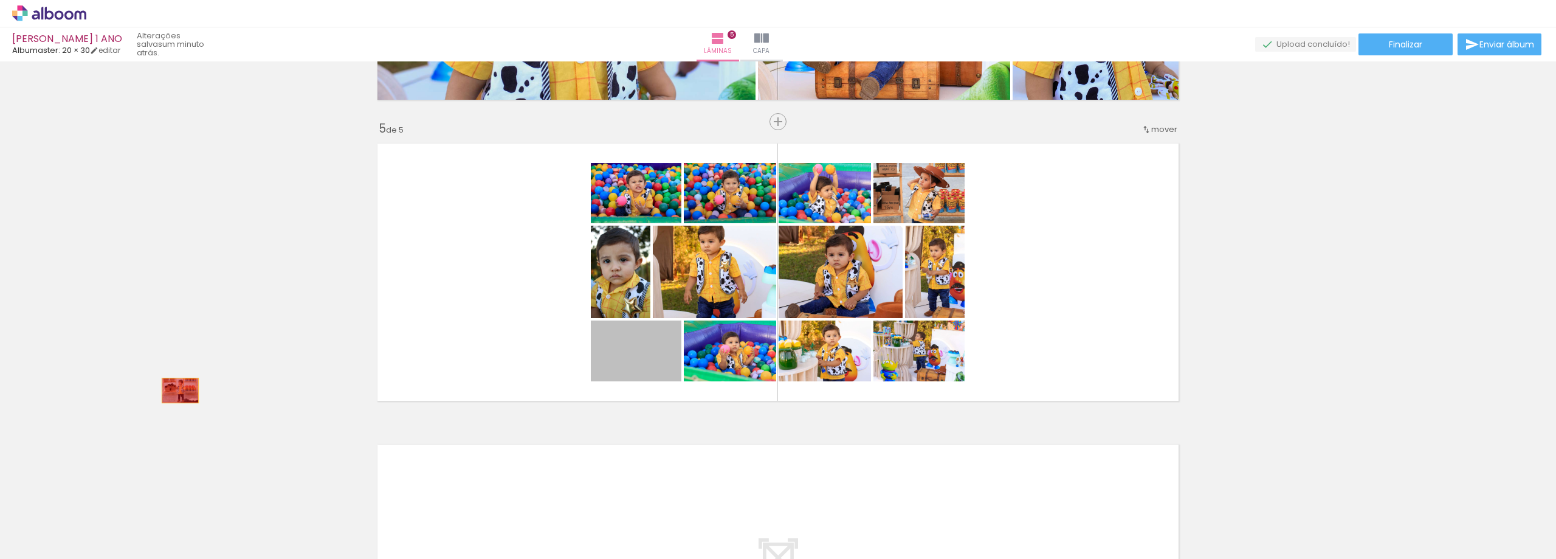
drag, startPoint x: 651, startPoint y: 363, endPoint x: 214, endPoint y: 326, distance: 438.6
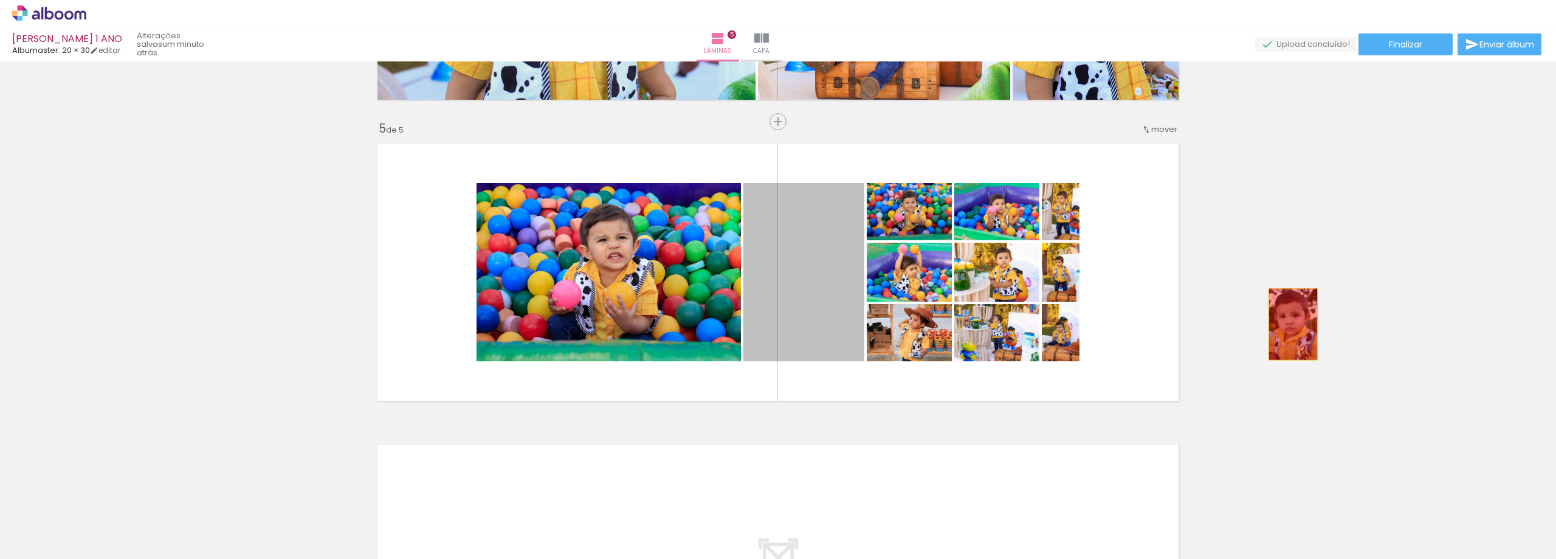
drag, startPoint x: 811, startPoint y: 301, endPoint x: 1362, endPoint y: 315, distance: 551.5
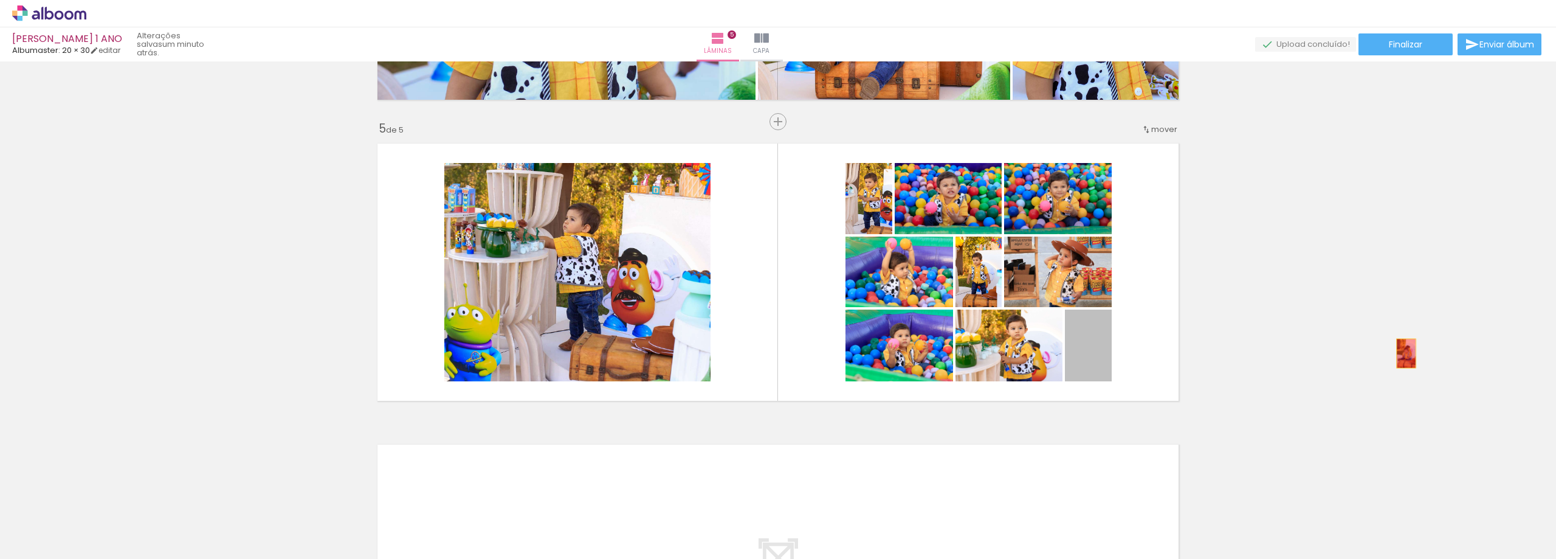
drag, startPoint x: 1084, startPoint y: 351, endPoint x: 1407, endPoint y: 351, distance: 323.4
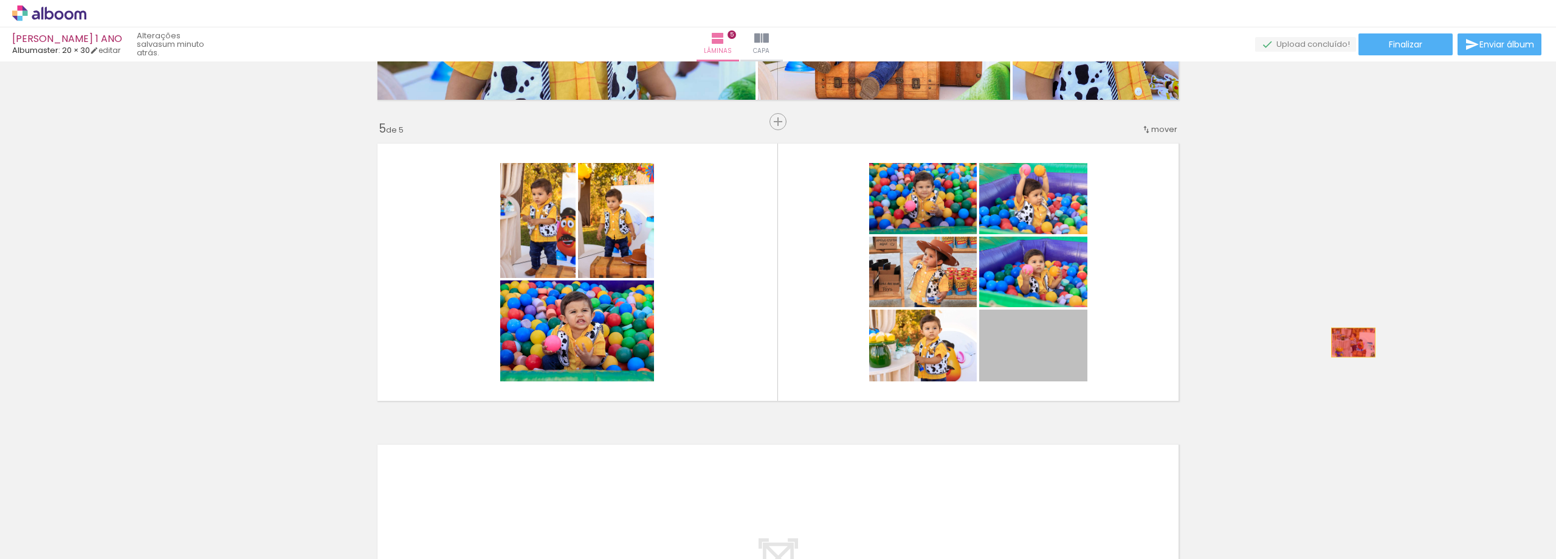
drag, startPoint x: 1031, startPoint y: 369, endPoint x: 1352, endPoint y: 344, distance: 321.9
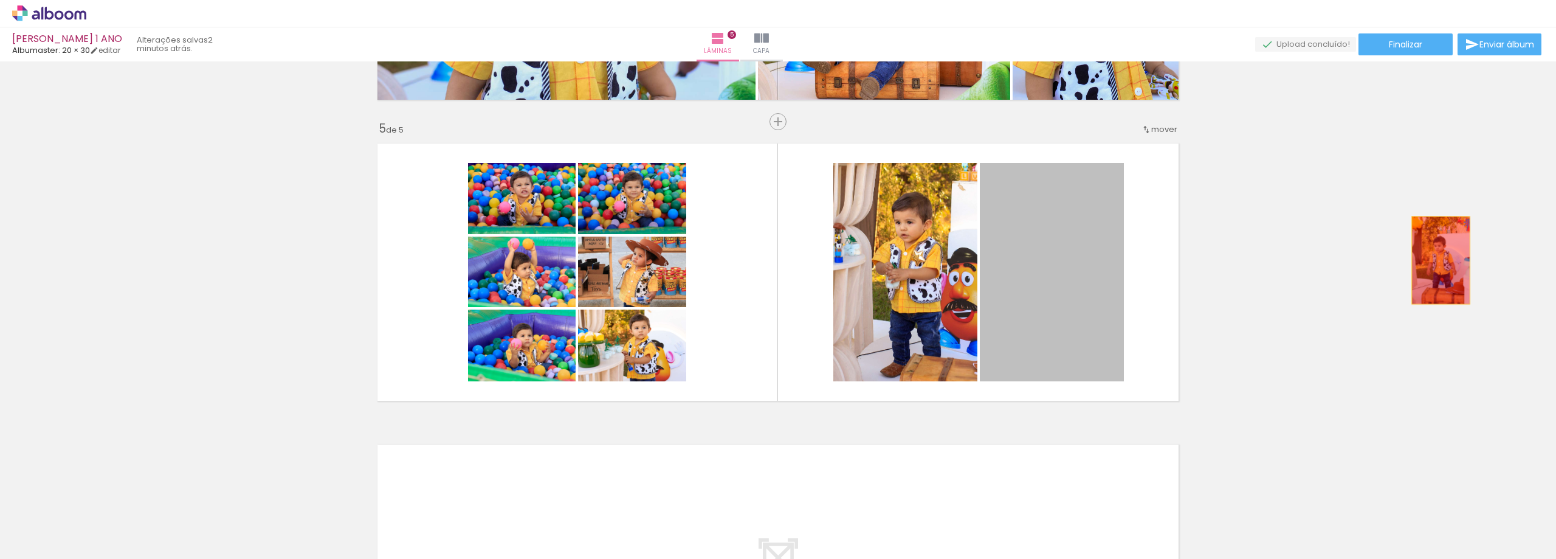
drag, startPoint x: 1039, startPoint y: 287, endPoint x: 1439, endPoint y: 259, distance: 400.3
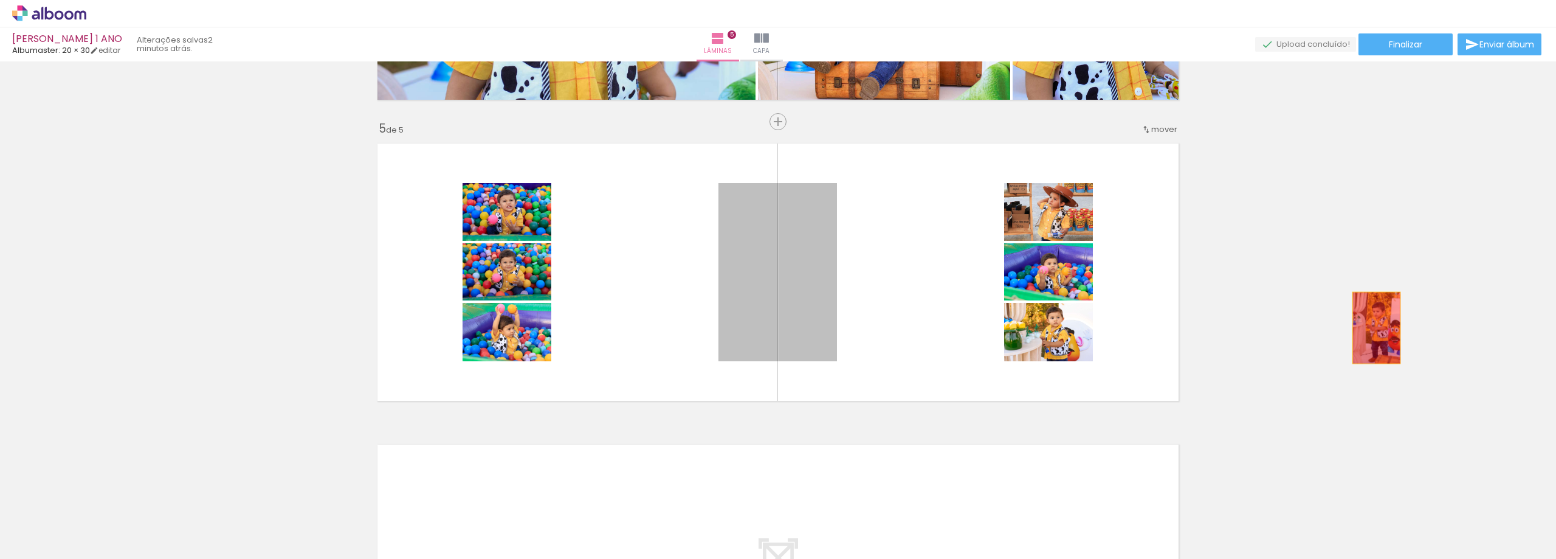
drag, startPoint x: 803, startPoint y: 292, endPoint x: 1372, endPoint y: 328, distance: 570.0
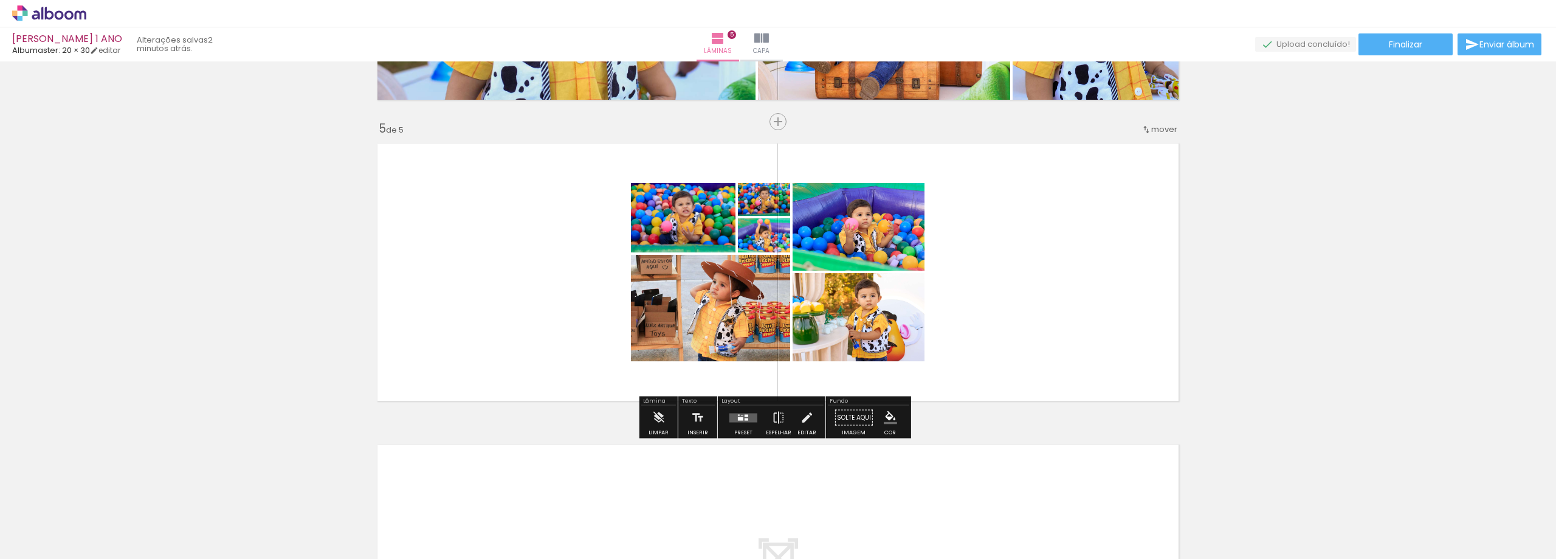
click at [738, 419] on div at bounding box center [740, 418] width 5 height 4
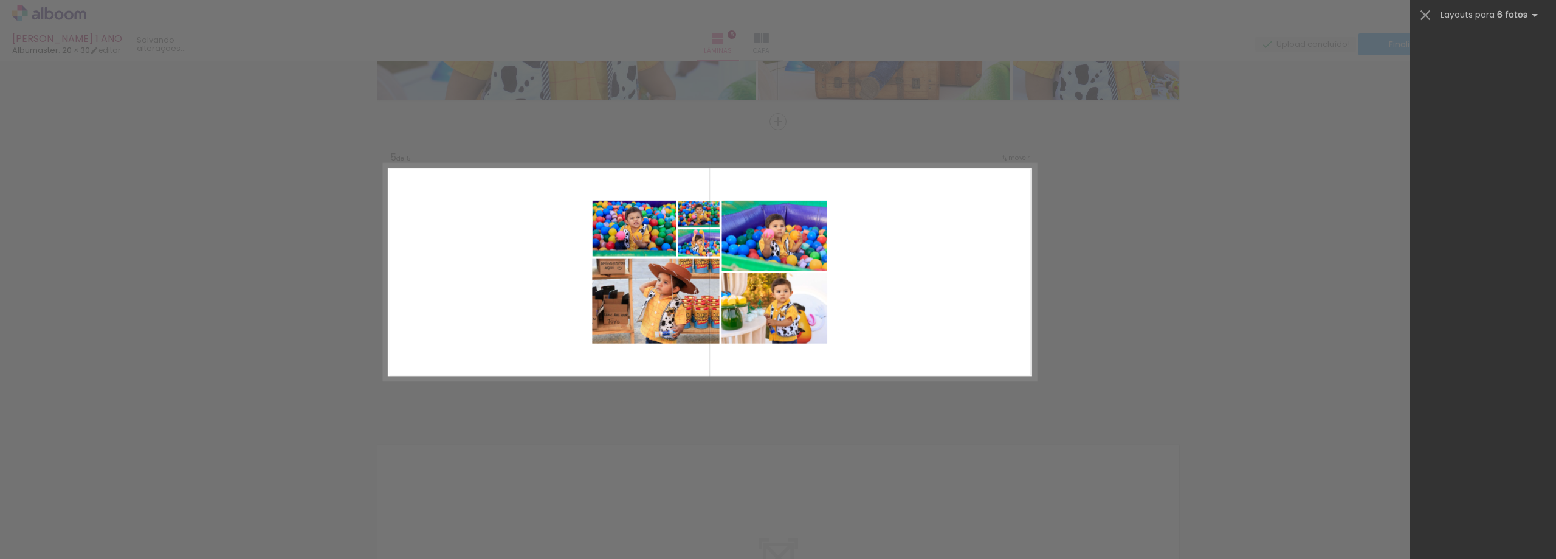
scroll to position [0, 0]
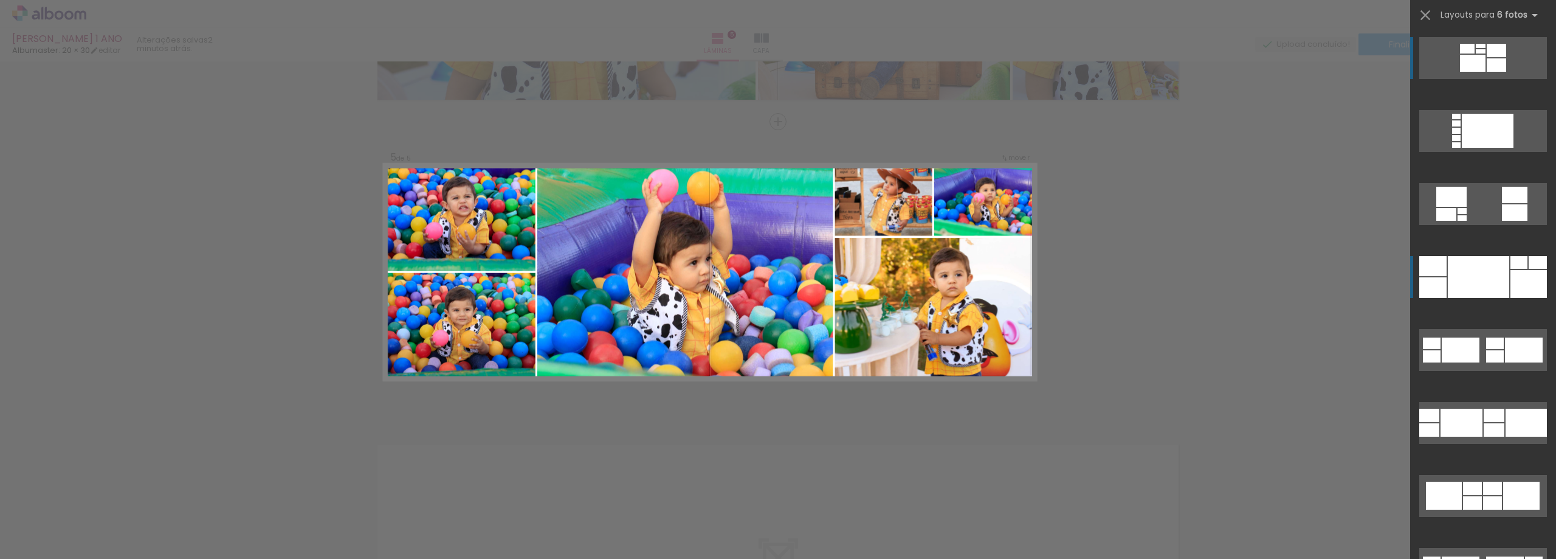
click at [1488, 270] on div at bounding box center [1478, 277] width 61 height 42
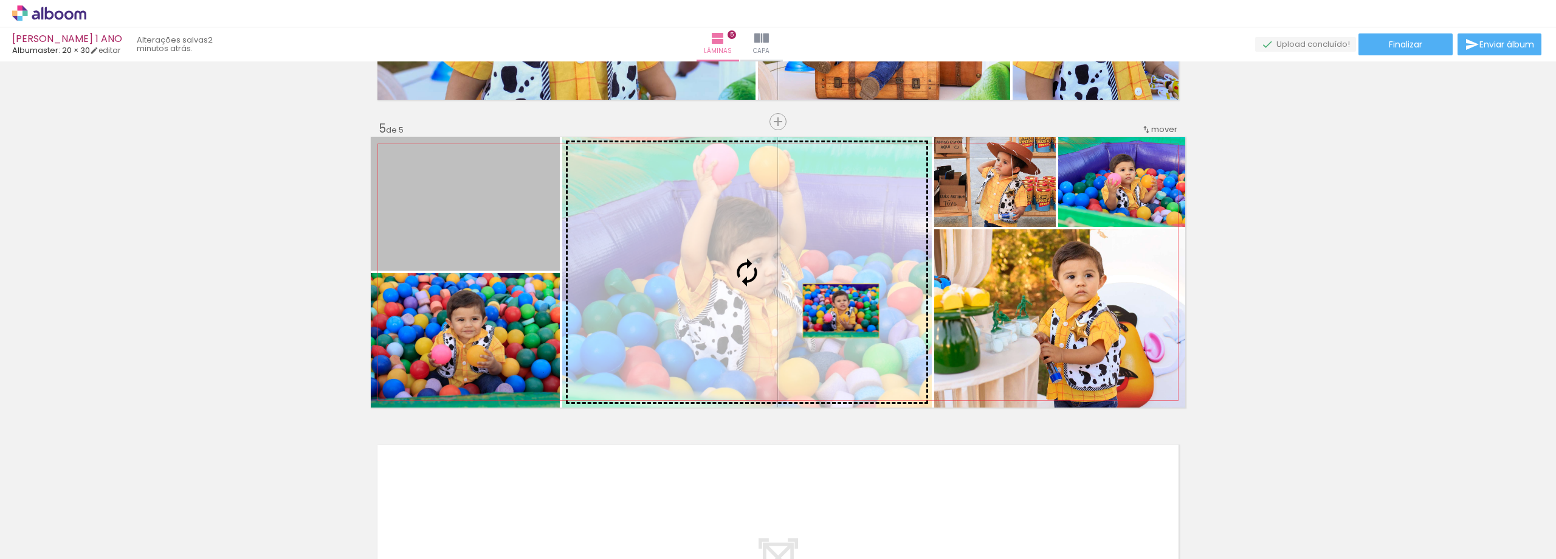
drag, startPoint x: 513, startPoint y: 212, endPoint x: 836, endPoint y: 311, distance: 338.0
click at [0, 0] on slot at bounding box center [0, 0] width 0 height 0
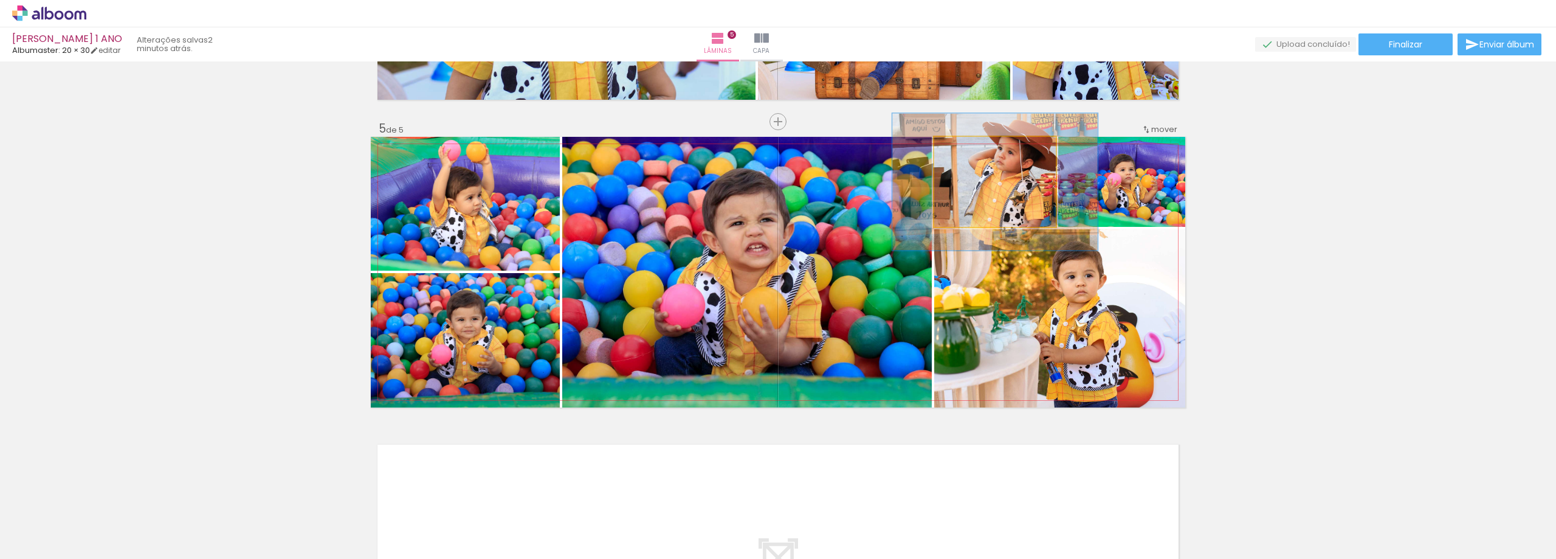
drag, startPoint x: 957, startPoint y: 148, endPoint x: 980, endPoint y: 146, distance: 23.2
type paper-slider "154"
click at [980, 146] on div at bounding box center [985, 149] width 11 height 11
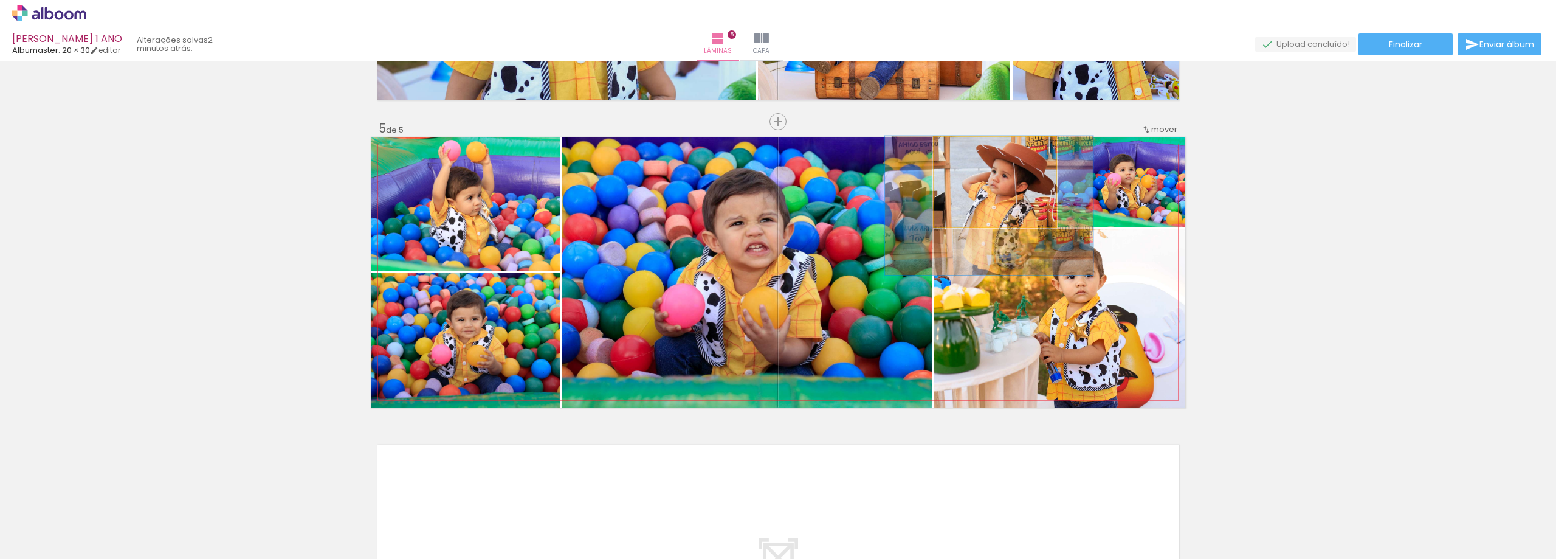
drag, startPoint x: 1014, startPoint y: 193, endPoint x: 1008, endPoint y: 221, distance: 28.0
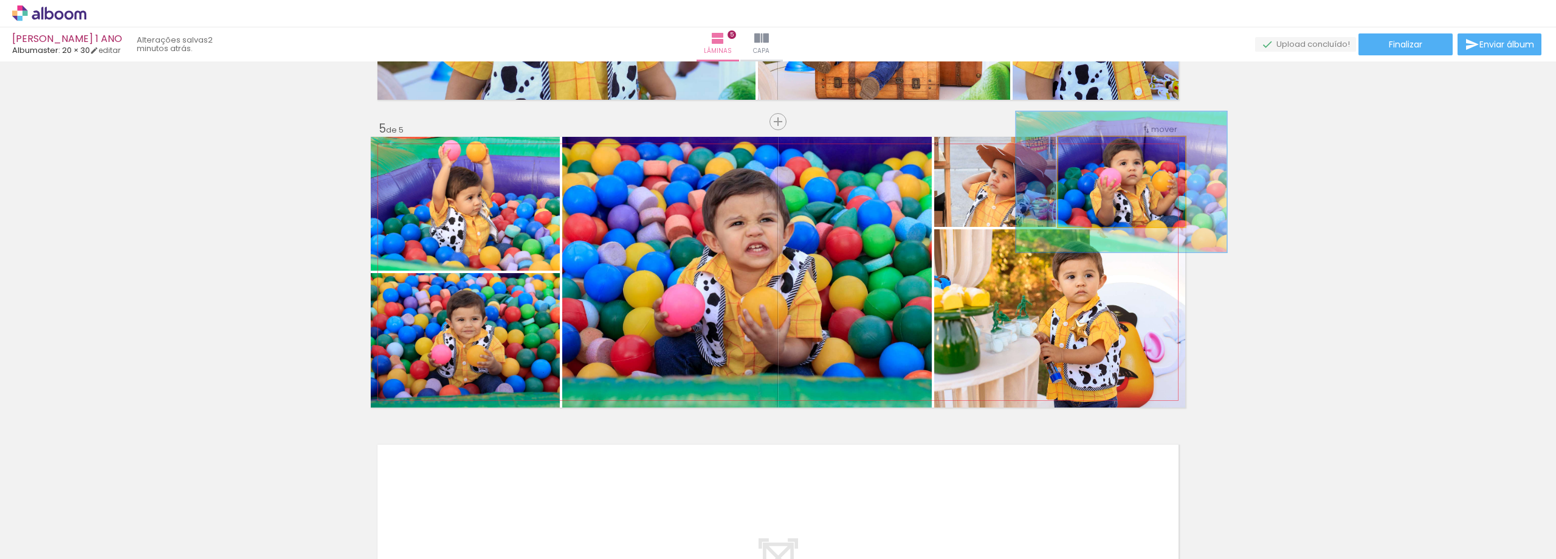
drag, startPoint x: 1087, startPoint y: 150, endPoint x: 1105, endPoint y: 159, distance: 20.7
type paper-slider "163"
click at [1104, 150] on div at bounding box center [1110, 149] width 19 height 19
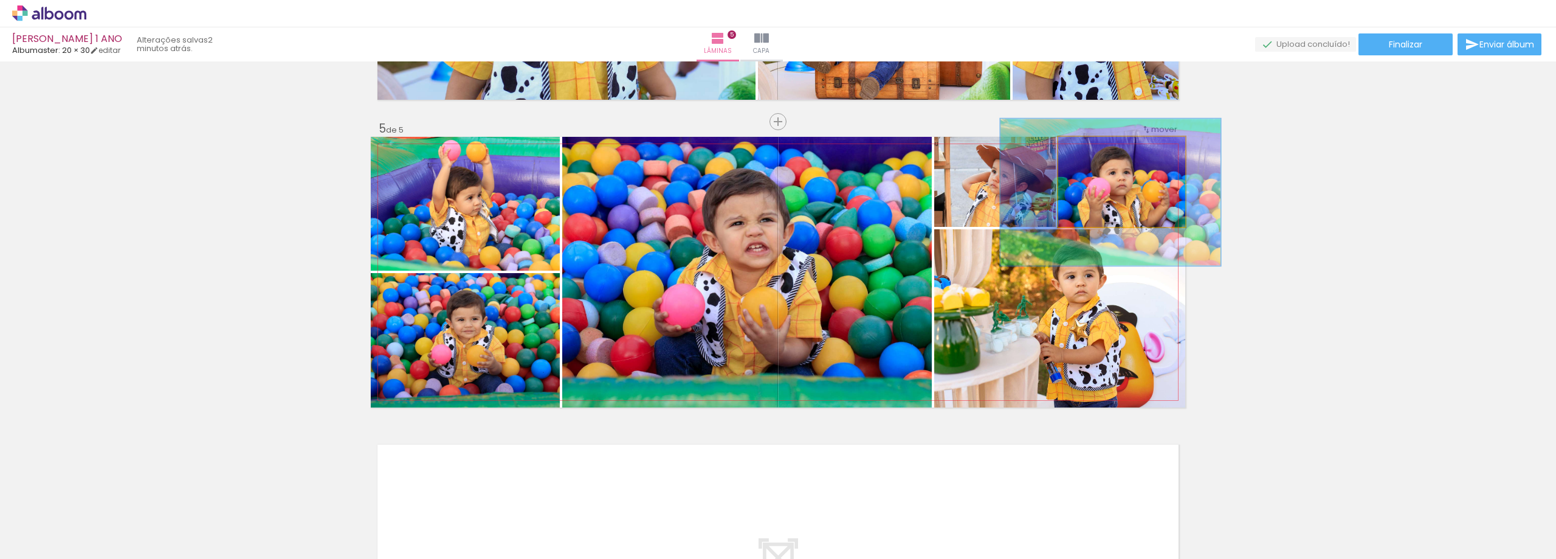
drag, startPoint x: 1140, startPoint y: 198, endPoint x: 1130, endPoint y: 208, distance: 14.2
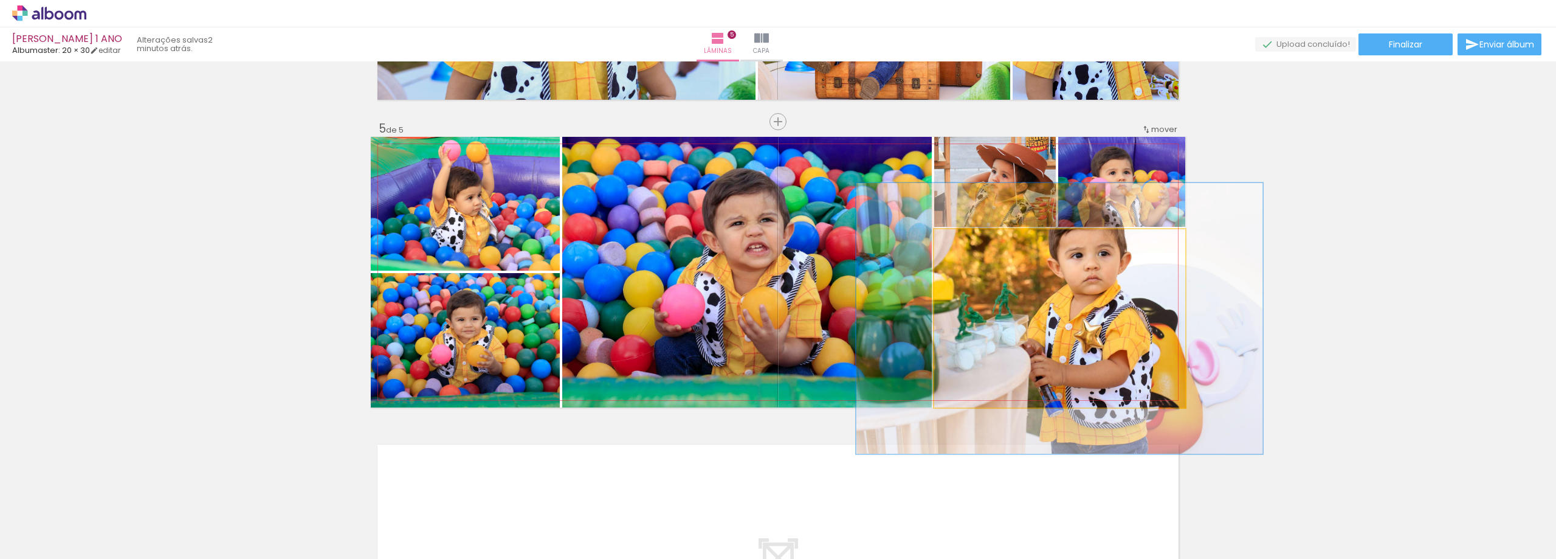
drag, startPoint x: 957, startPoint y: 248, endPoint x: 987, endPoint y: 255, distance: 30.5
type paper-slider "152"
click at [979, 247] on div at bounding box center [984, 241] width 19 height 19
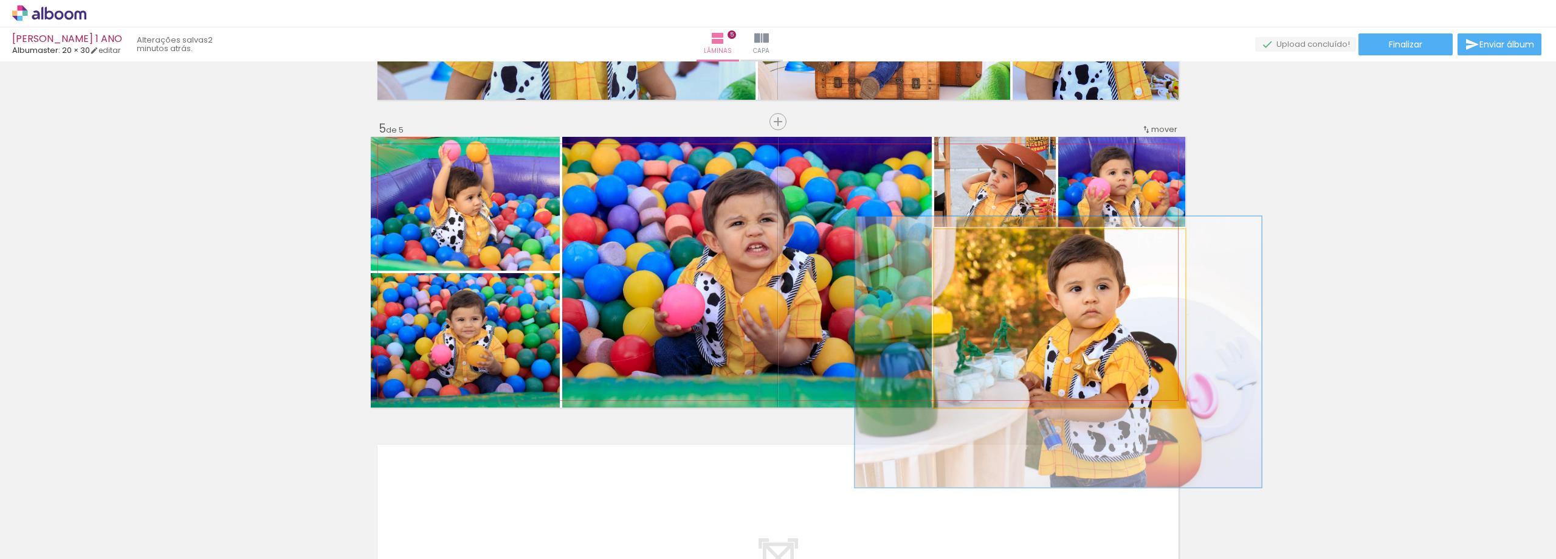
drag, startPoint x: 1117, startPoint y: 309, endPoint x: 1117, endPoint y: 342, distance: 32.2
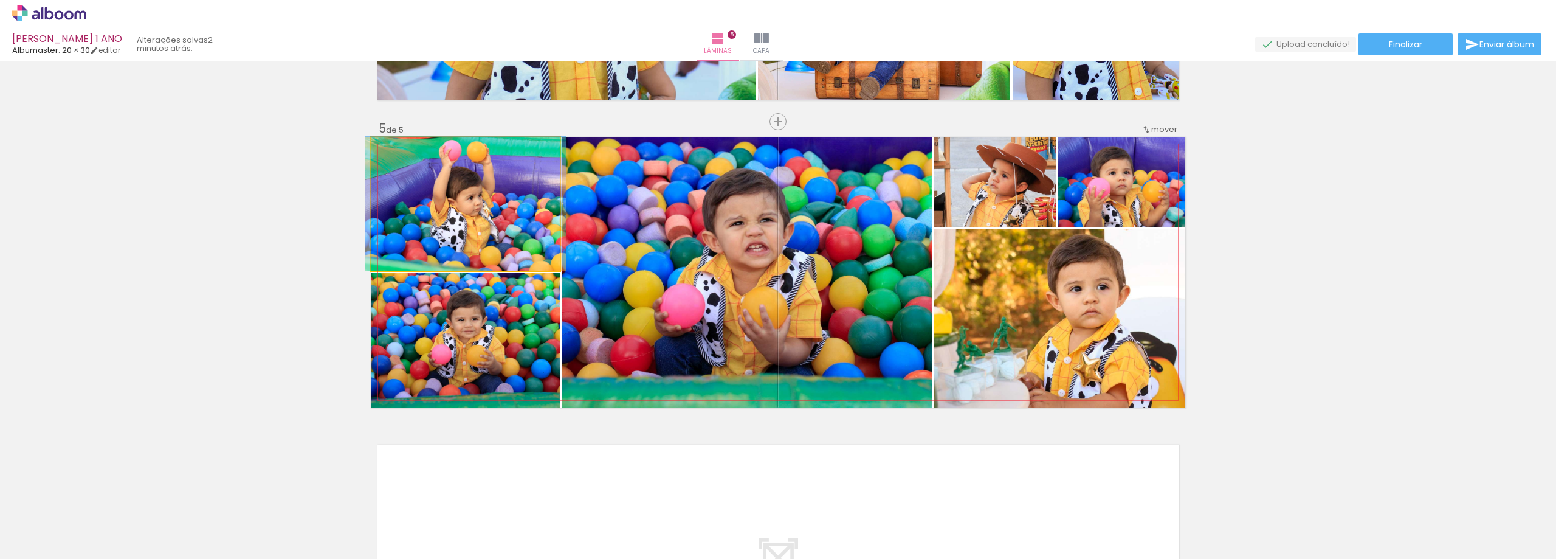
drag, startPoint x: 494, startPoint y: 193, endPoint x: 494, endPoint y: 222, distance: 29.8
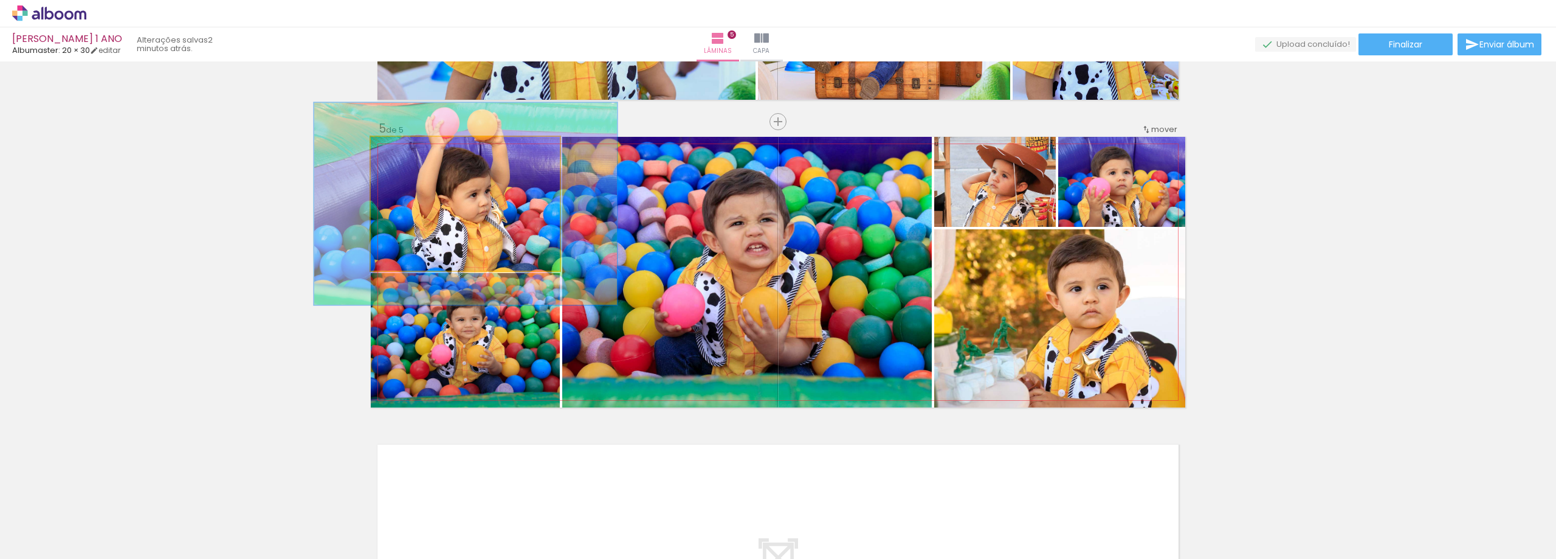
drag, startPoint x: 396, startPoint y: 150, endPoint x: 417, endPoint y: 150, distance: 21.3
type paper-slider "151"
click at [417, 150] on div at bounding box center [420, 149] width 11 height 11
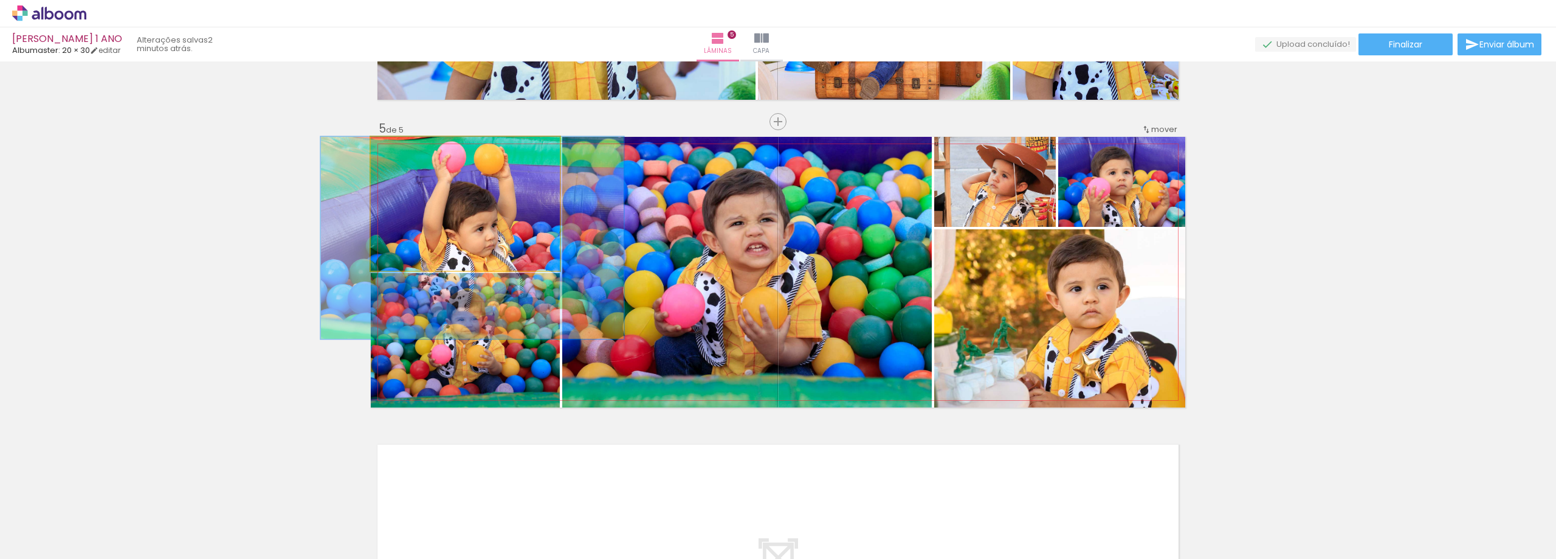
drag, startPoint x: 477, startPoint y: 207, endPoint x: 483, endPoint y: 252, distance: 46.0
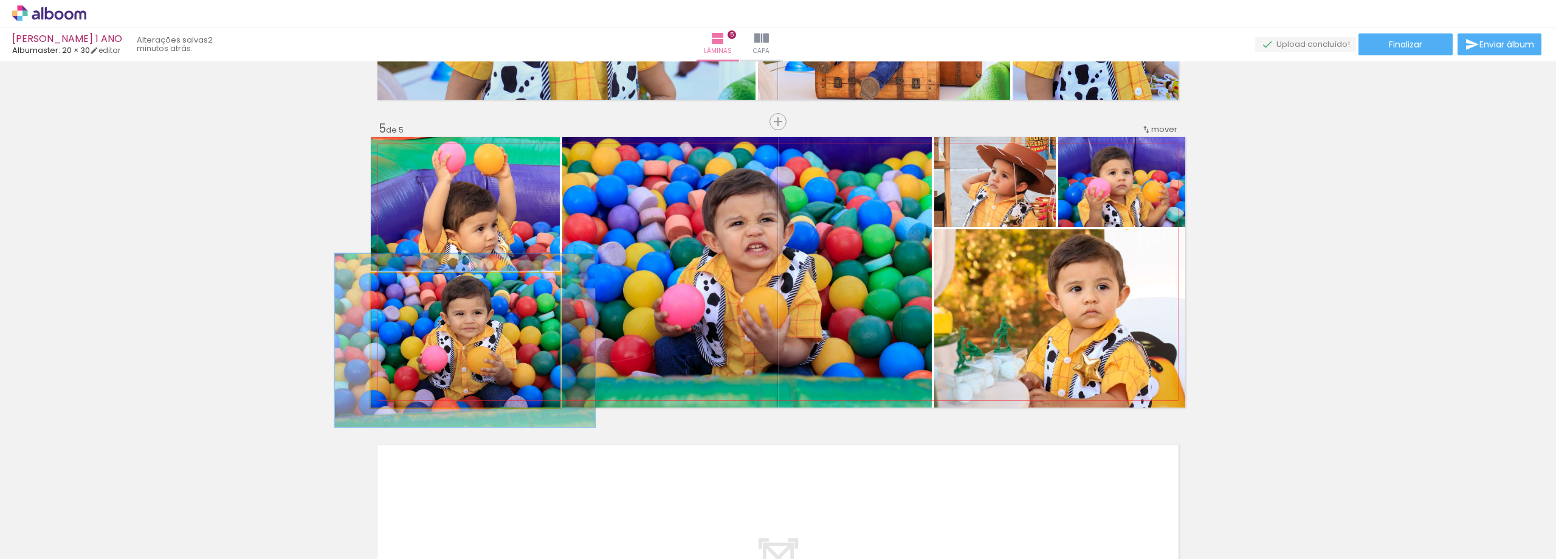
drag, startPoint x: 399, startPoint y: 284, endPoint x: 413, endPoint y: 291, distance: 15.2
type paper-slider "130"
click at [411, 287] on div at bounding box center [411, 285] width 19 height 19
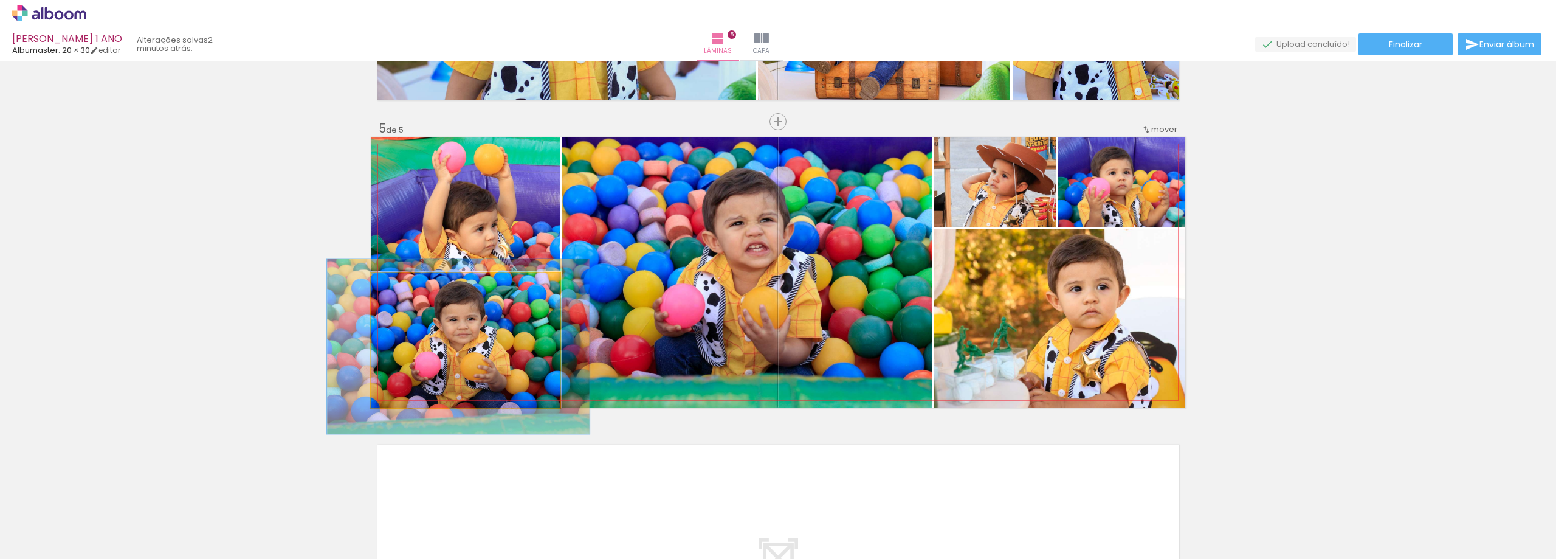
drag, startPoint x: 483, startPoint y: 340, endPoint x: 478, endPoint y: 346, distance: 7.3
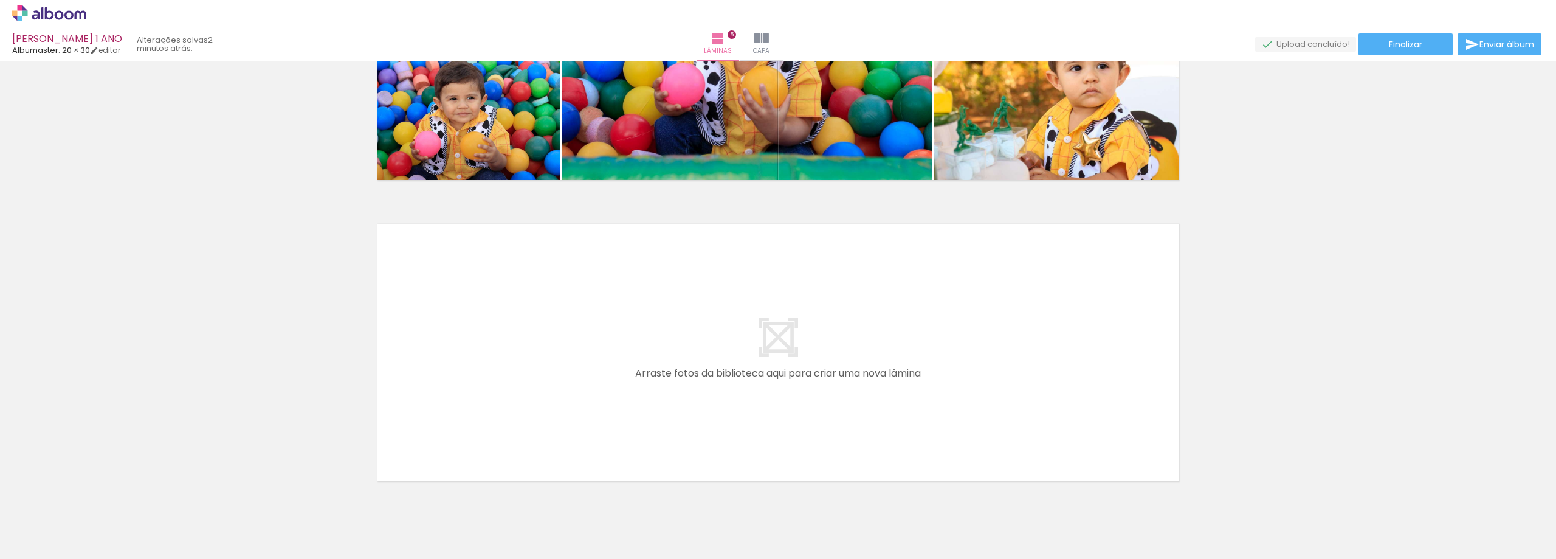
scroll to position [1431, 0]
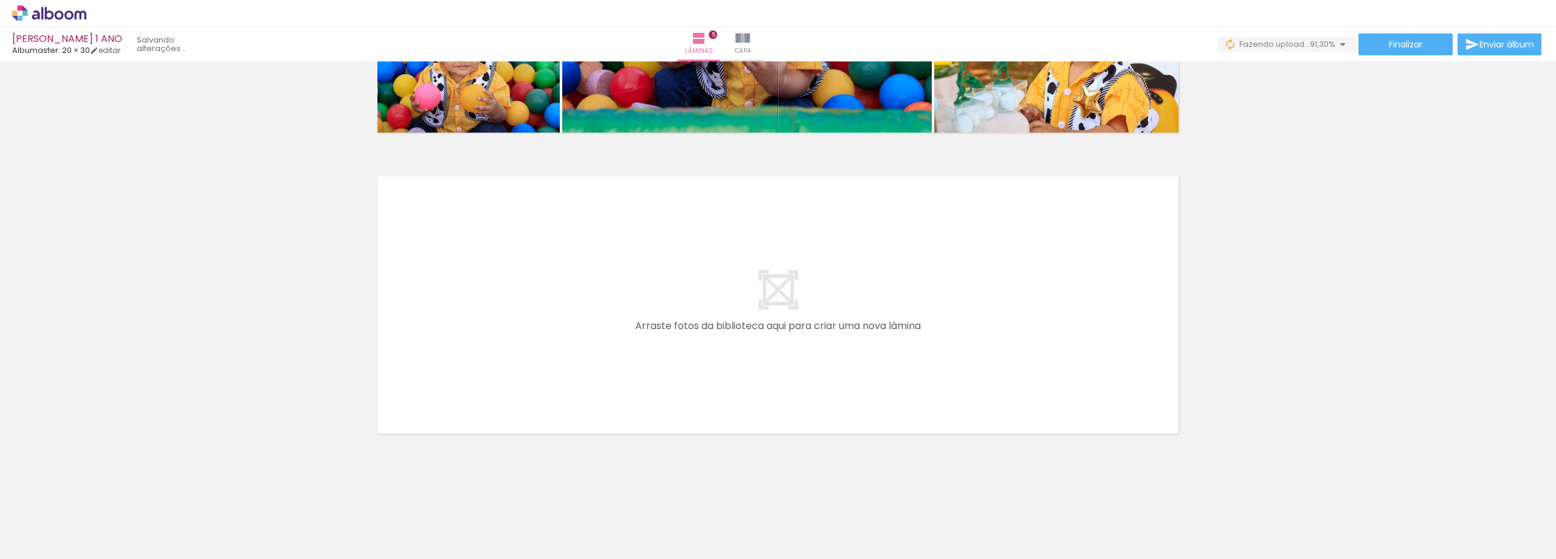
scroll to position [0, 3244]
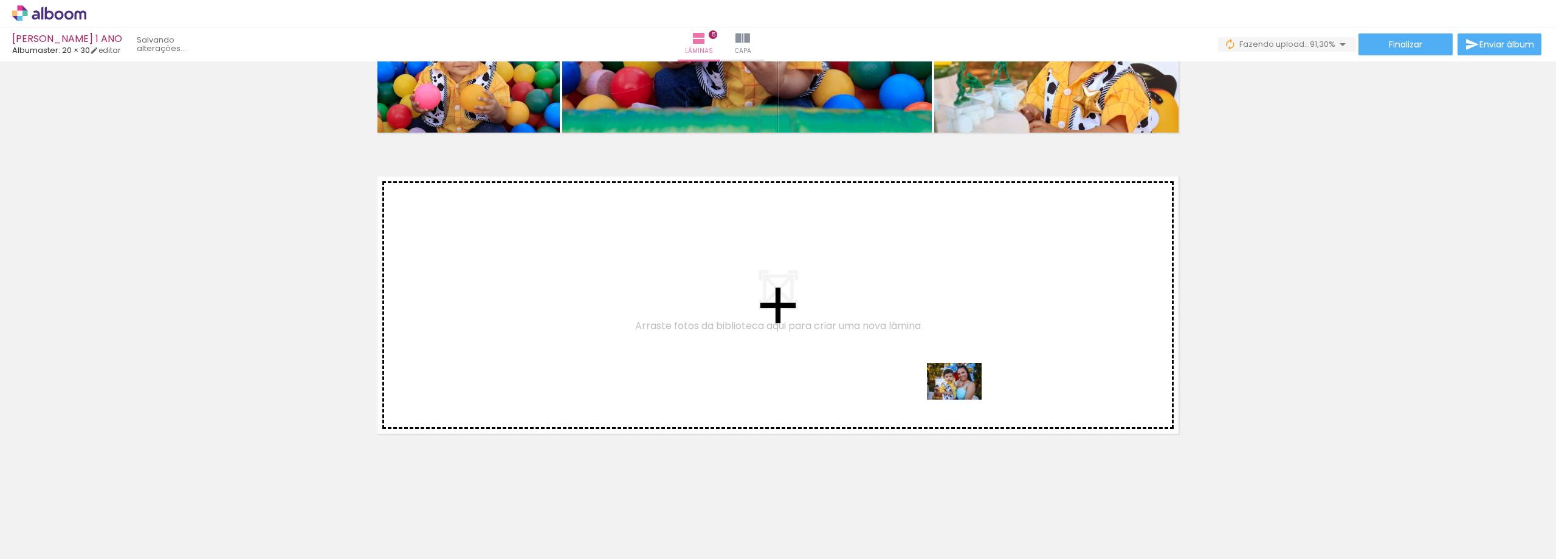
drag, startPoint x: 1000, startPoint y: 429, endPoint x: 963, endPoint y: 399, distance: 47.1
click at [963, 399] on quentale-workspace at bounding box center [778, 279] width 1556 height 559
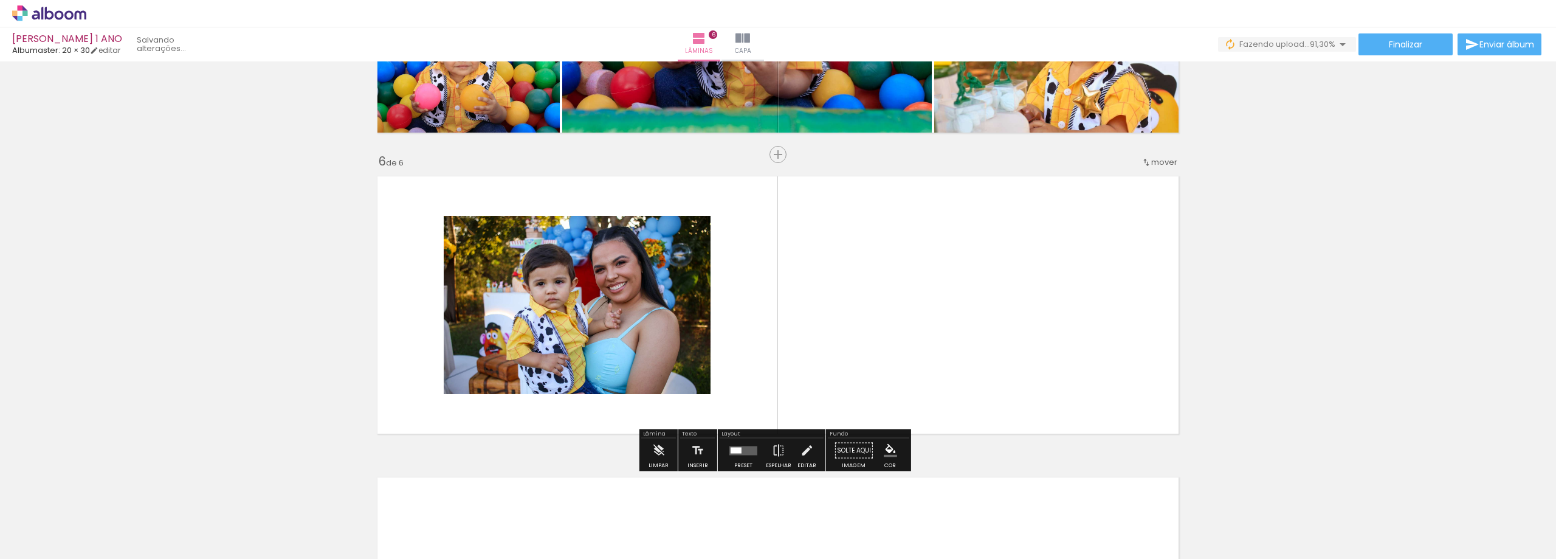
scroll to position [1464, 0]
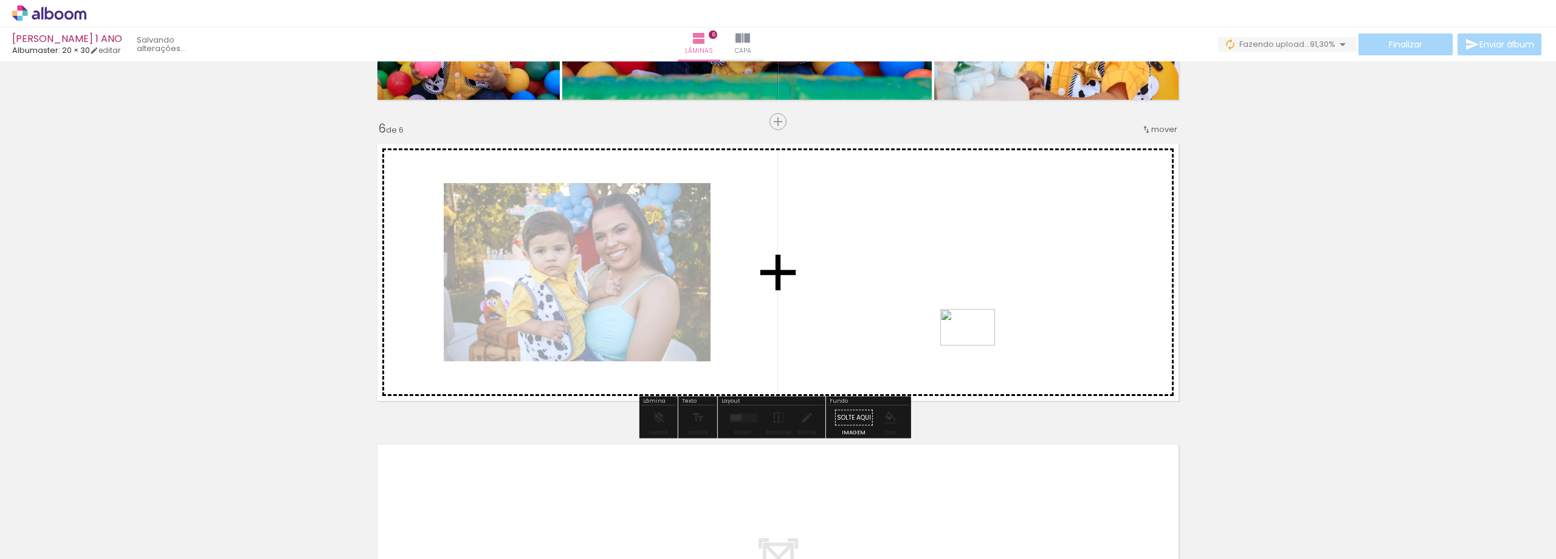
drag, startPoint x: 1249, startPoint y: 527, endPoint x: 977, endPoint y: 345, distance: 327.4
click at [977, 345] on quentale-workspace at bounding box center [778, 279] width 1556 height 559
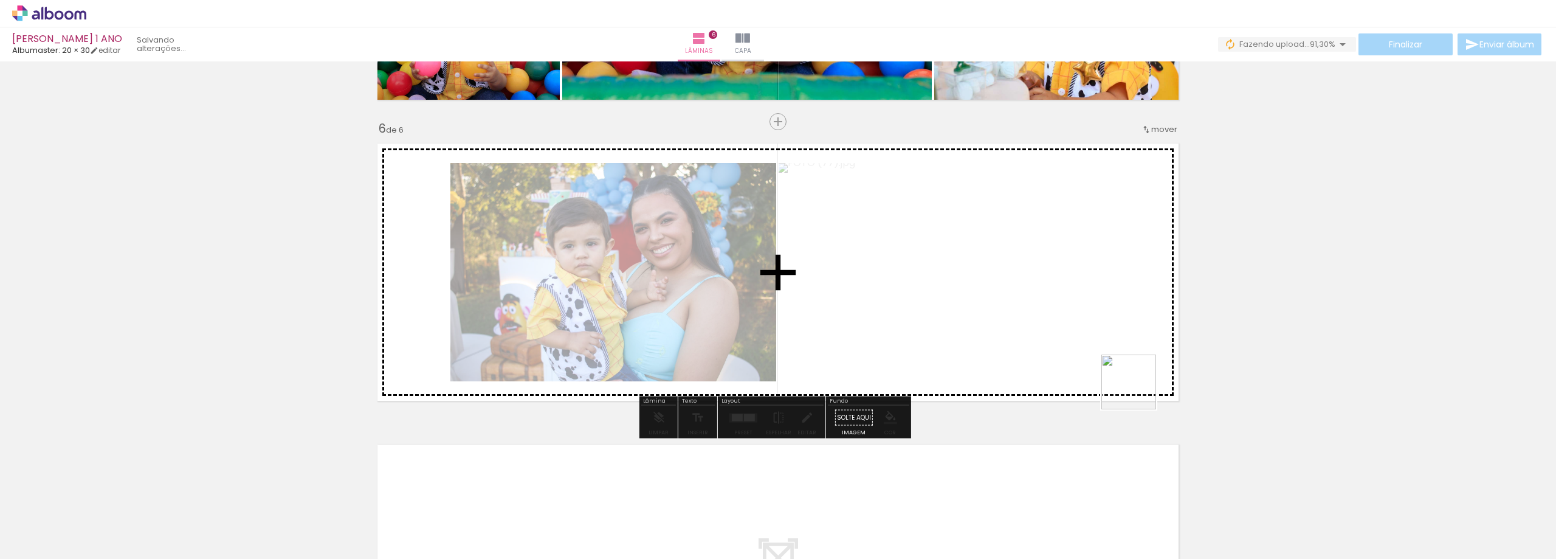
drag, startPoint x: 1317, startPoint y: 521, endPoint x: 1128, endPoint y: 379, distance: 236.2
click at [1128, 379] on quentale-workspace at bounding box center [778, 279] width 1556 height 559
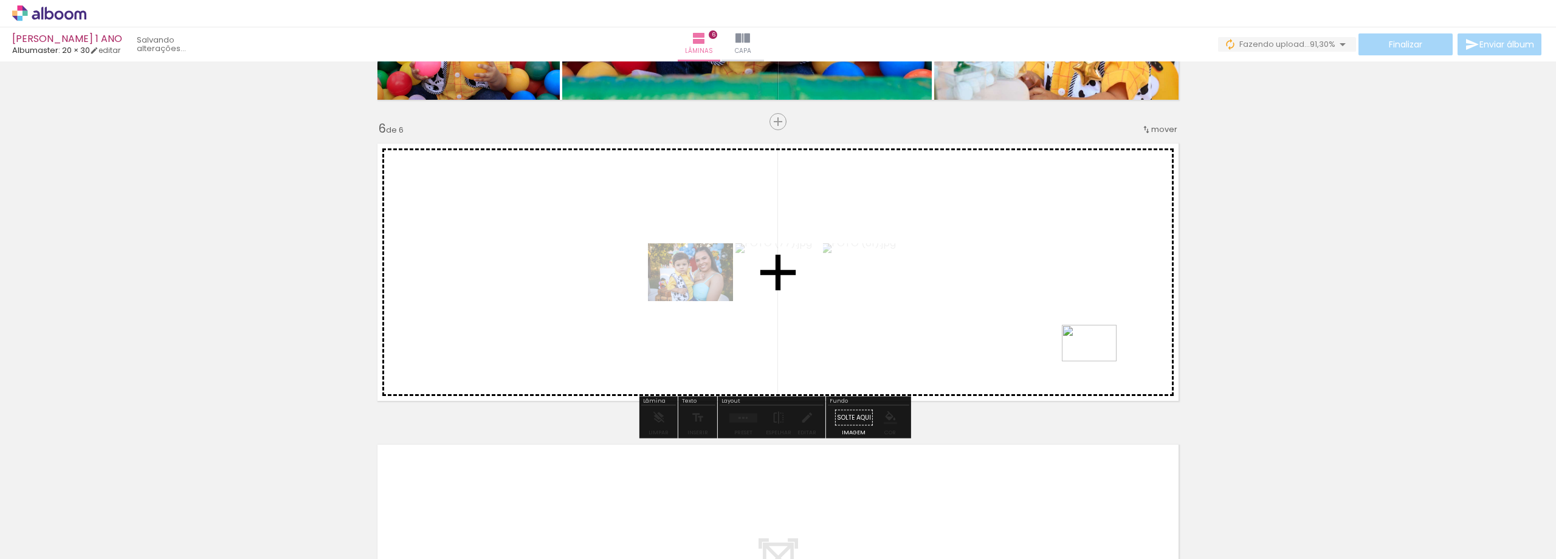
drag, startPoint x: 1379, startPoint y: 527, endPoint x: 1098, endPoint y: 361, distance: 326.2
click at [1098, 361] on quentale-workspace at bounding box center [778, 279] width 1556 height 559
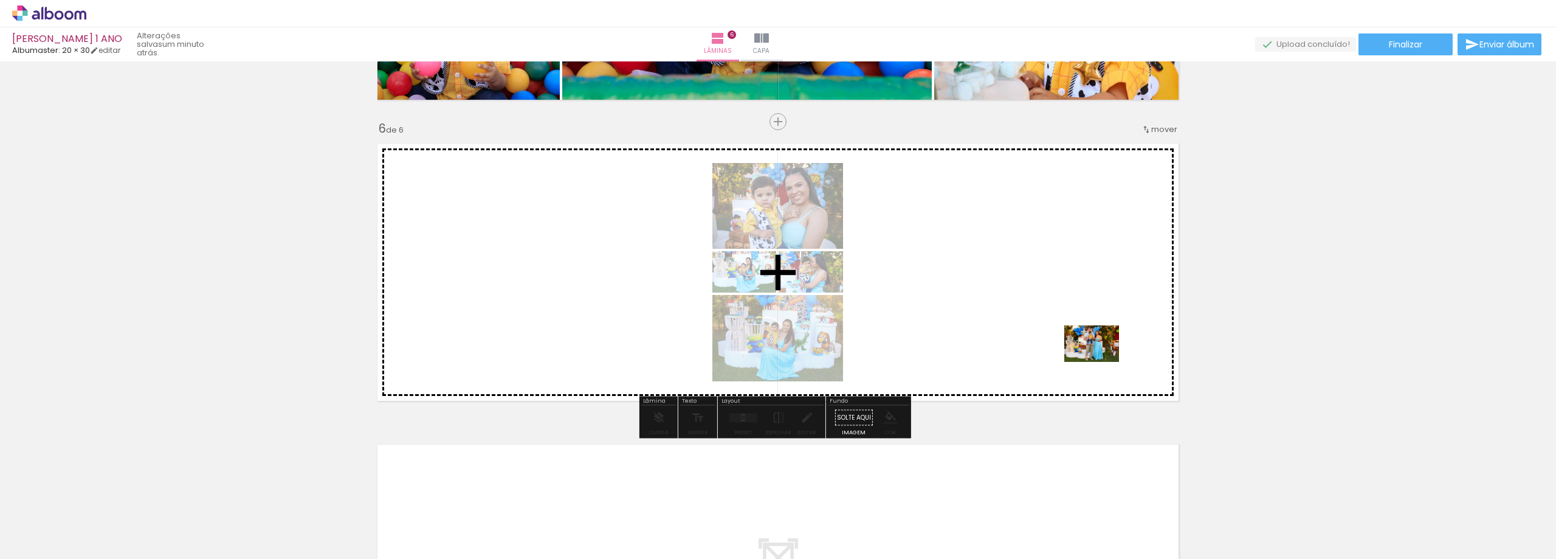
drag, startPoint x: 1439, startPoint y: 519, endPoint x: 1101, endPoint y: 362, distance: 373.4
click at [1101, 362] on quentale-workspace at bounding box center [778, 279] width 1556 height 559
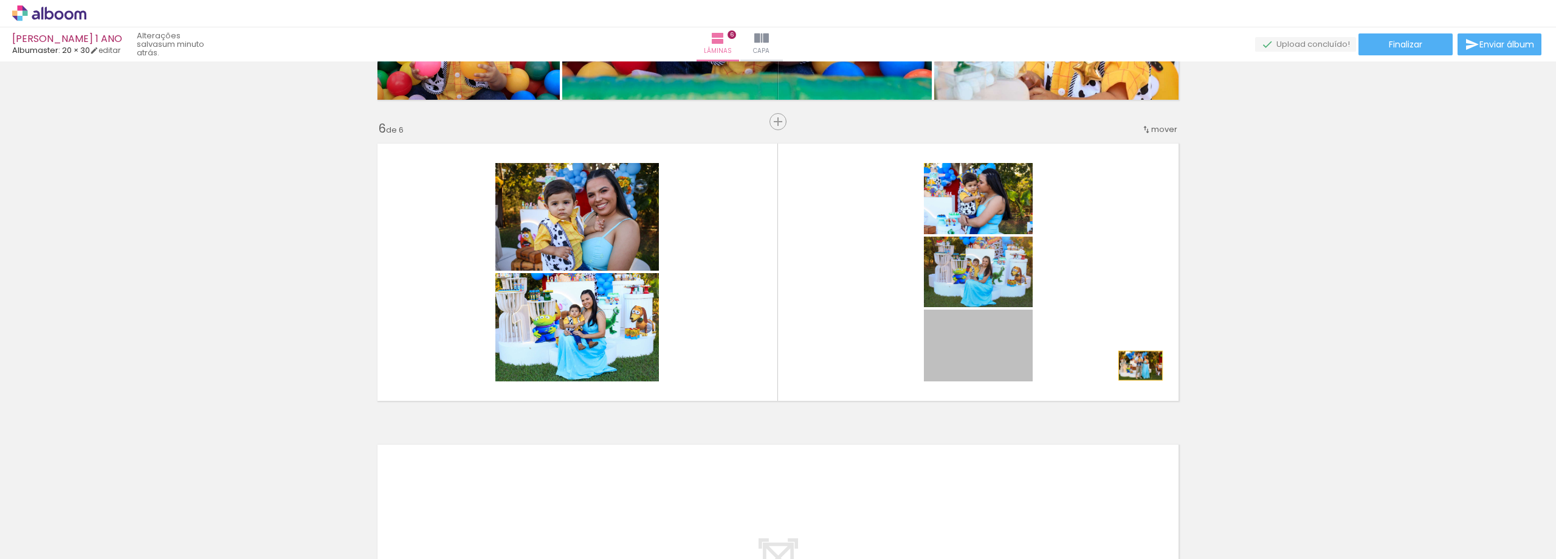
drag, startPoint x: 988, startPoint y: 362, endPoint x: 1354, endPoint y: 366, distance: 365.9
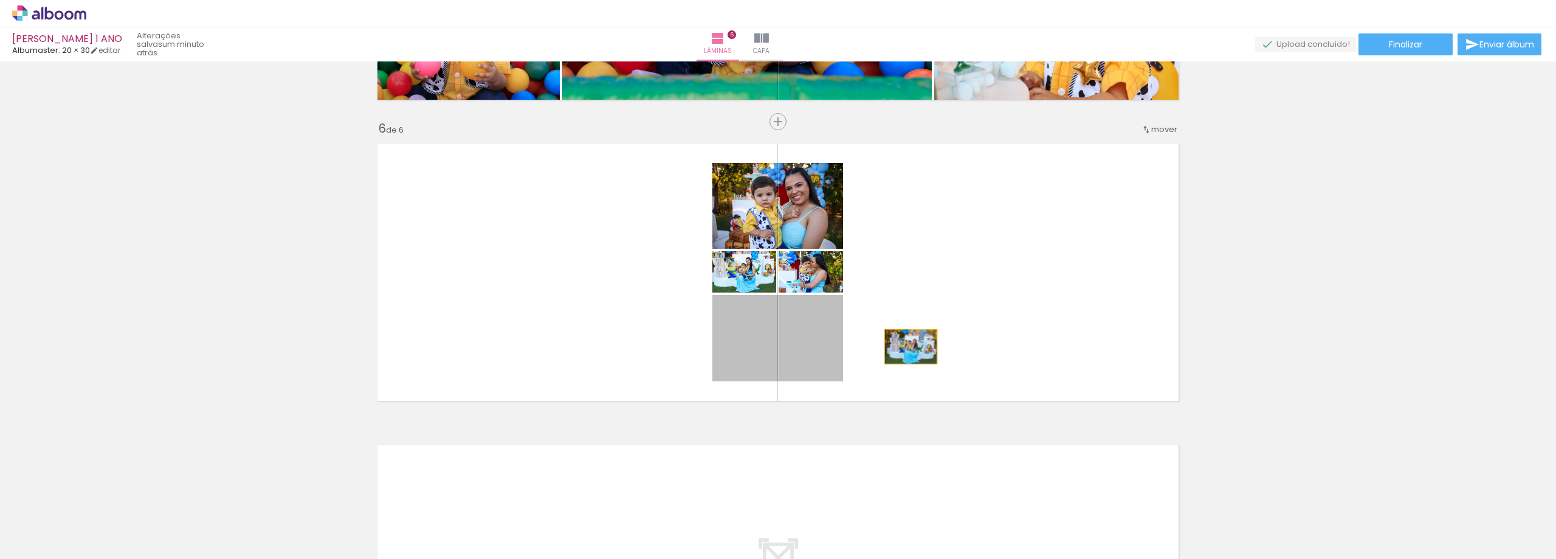
drag, startPoint x: 816, startPoint y: 349, endPoint x: 1303, endPoint y: 344, distance: 486.9
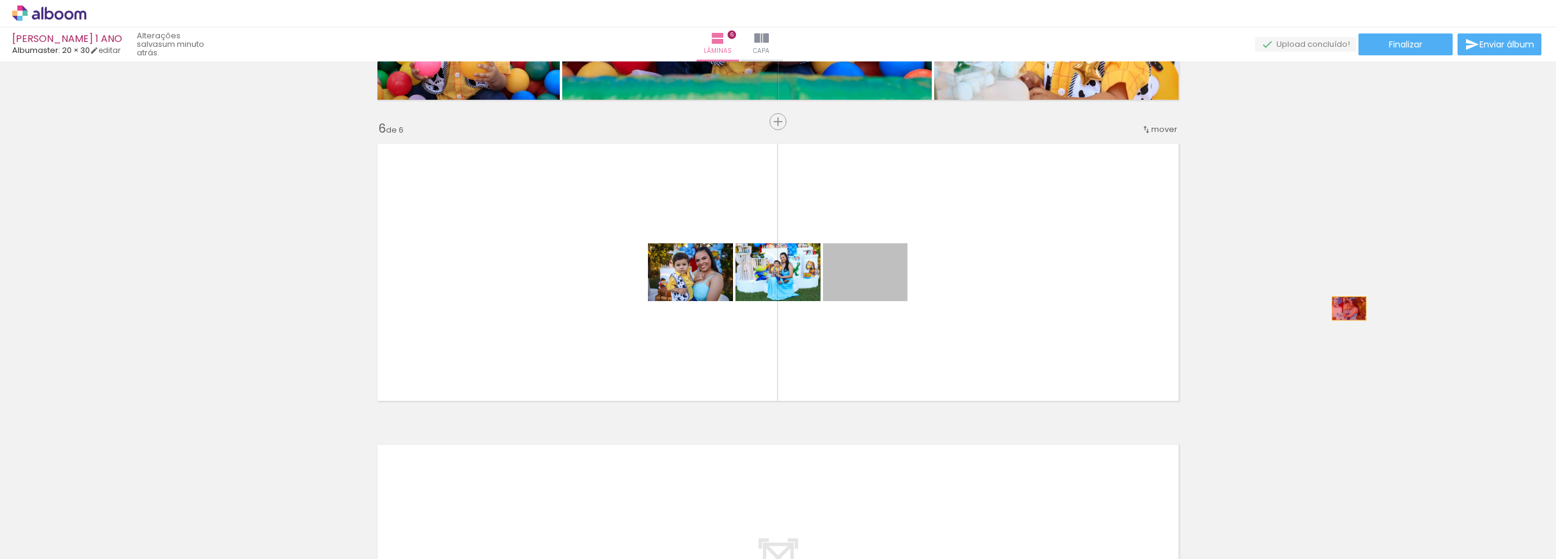
drag, startPoint x: 889, startPoint y: 292, endPoint x: 1344, endPoint y: 308, distance: 456.1
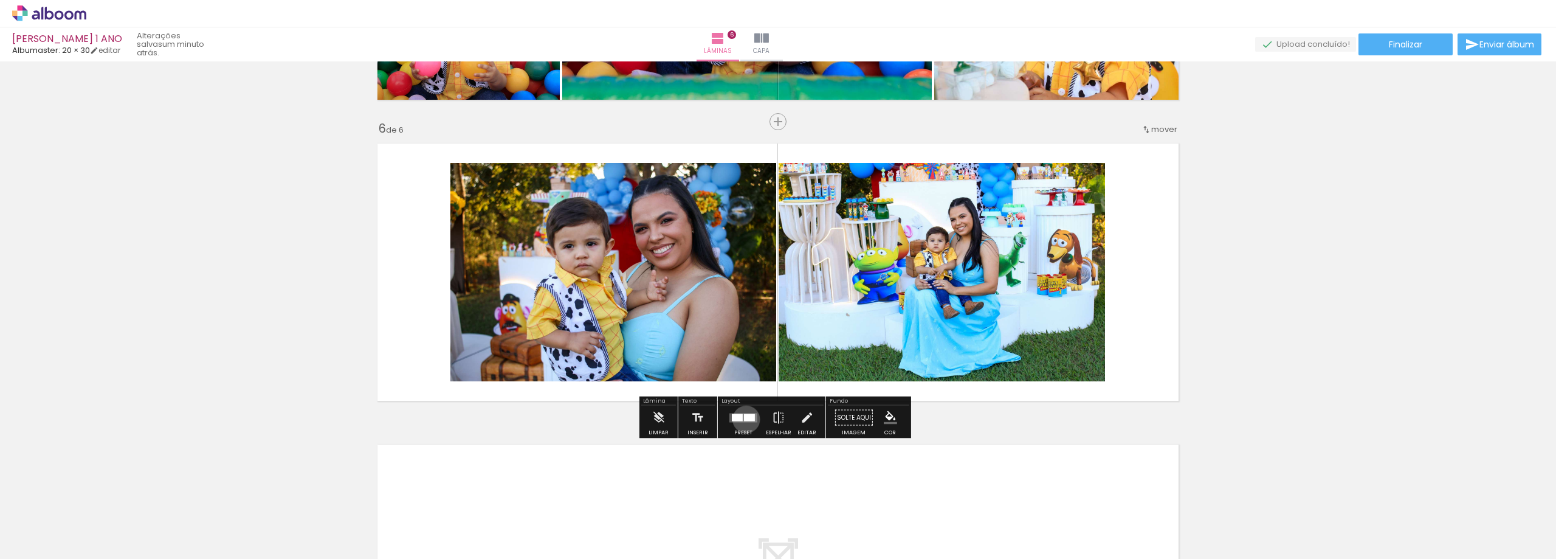
click at [744, 419] on div at bounding box center [749, 416] width 11 height 7
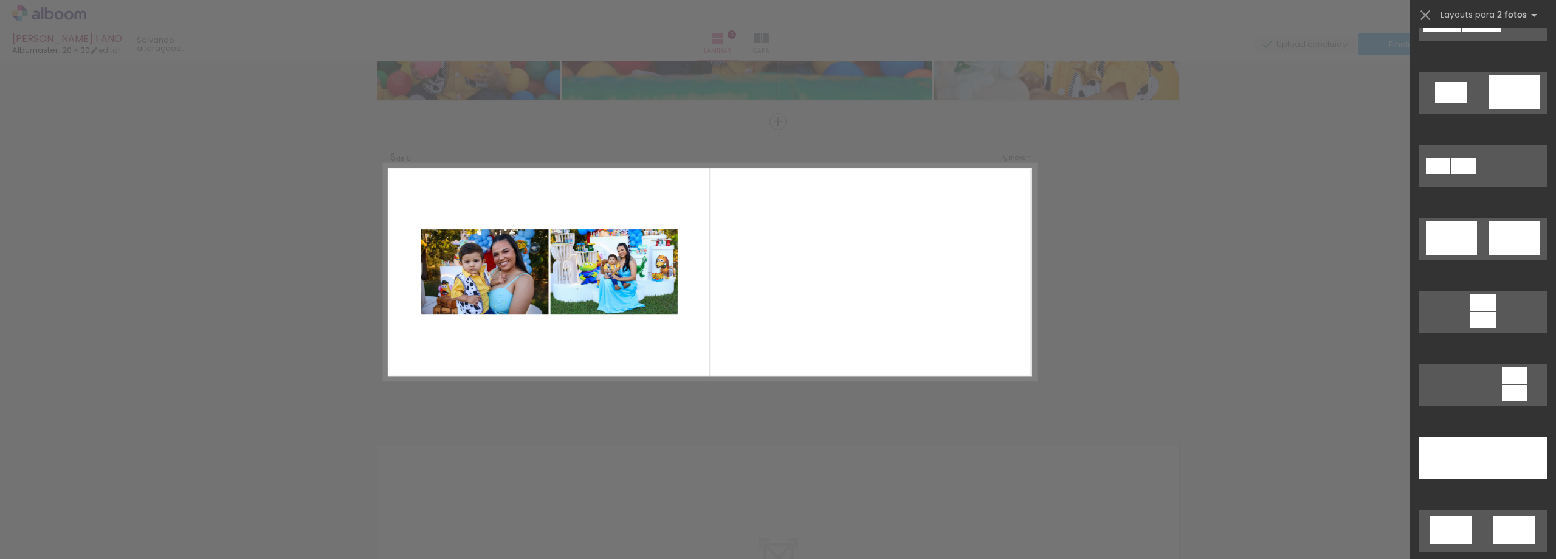
scroll to position [365, 0]
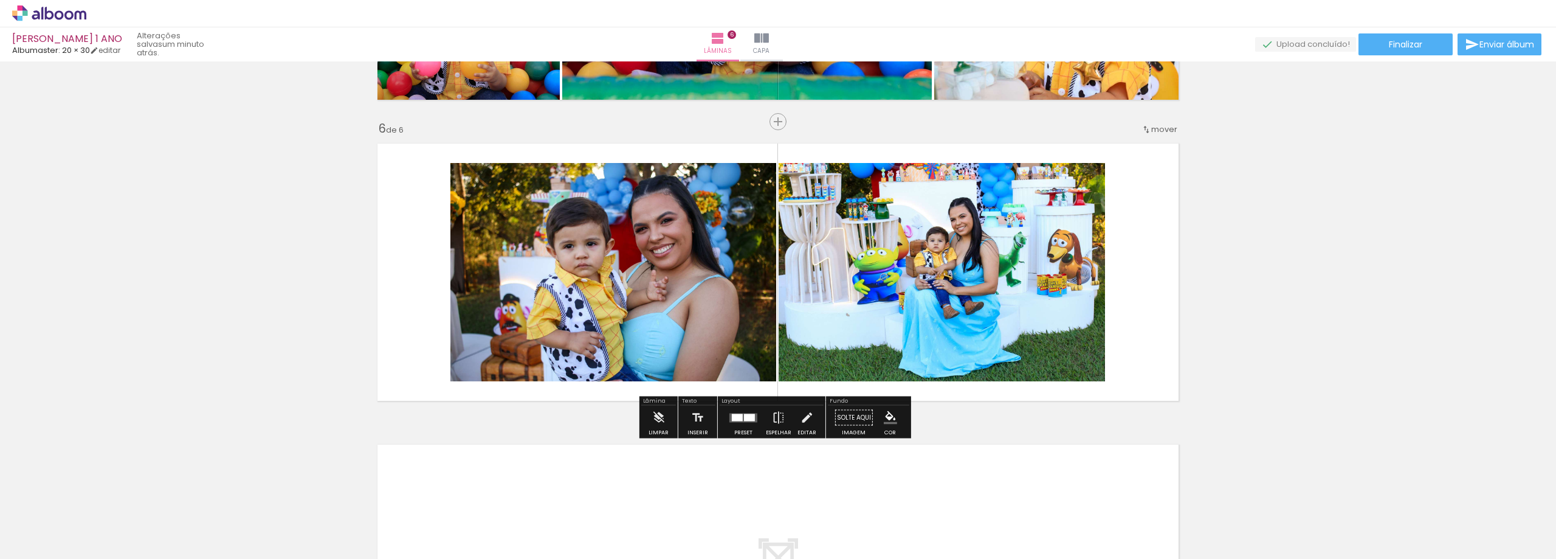
scroll to position [0, 3244]
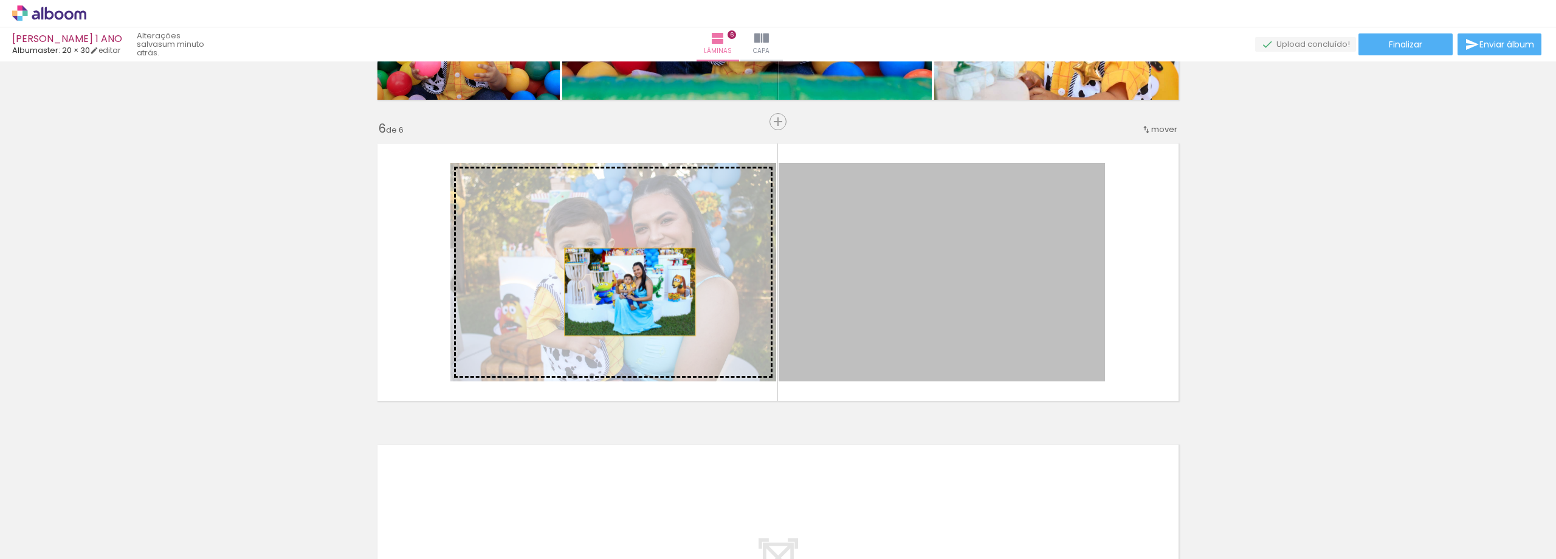
drag, startPoint x: 968, startPoint y: 297, endPoint x: 625, endPoint y: 292, distance: 342.8
click at [0, 0] on slot at bounding box center [0, 0] width 0 height 0
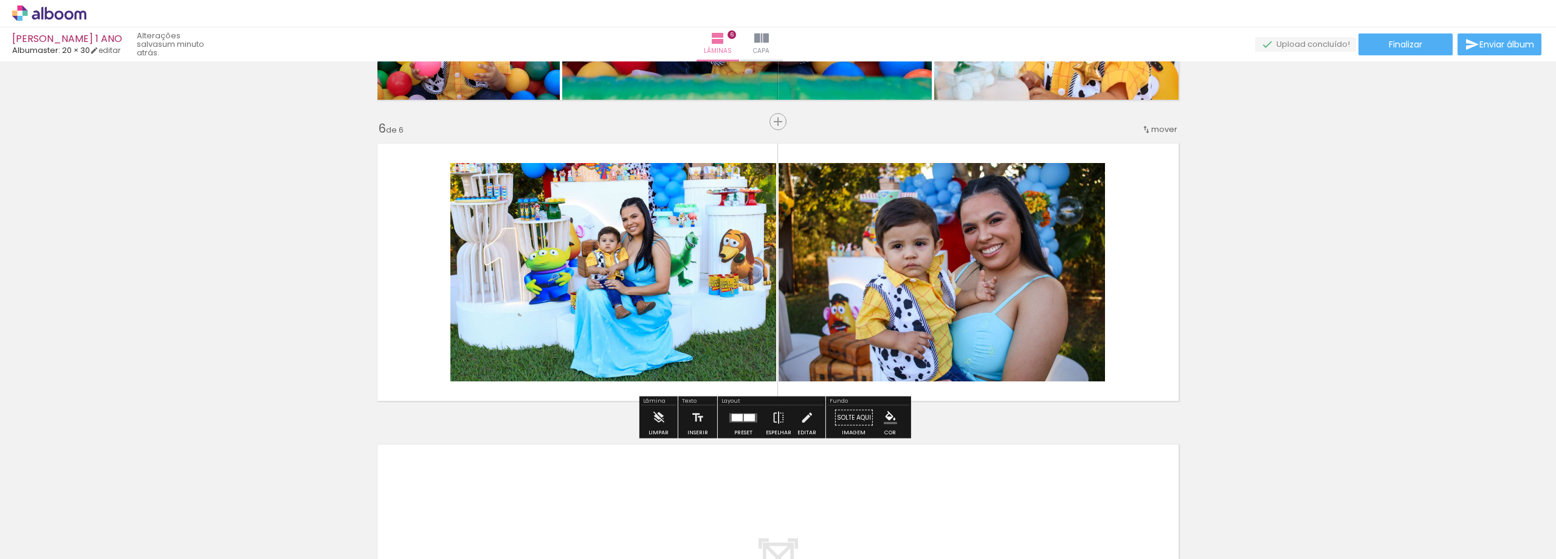
click at [735, 416] on div at bounding box center [737, 416] width 11 height 7
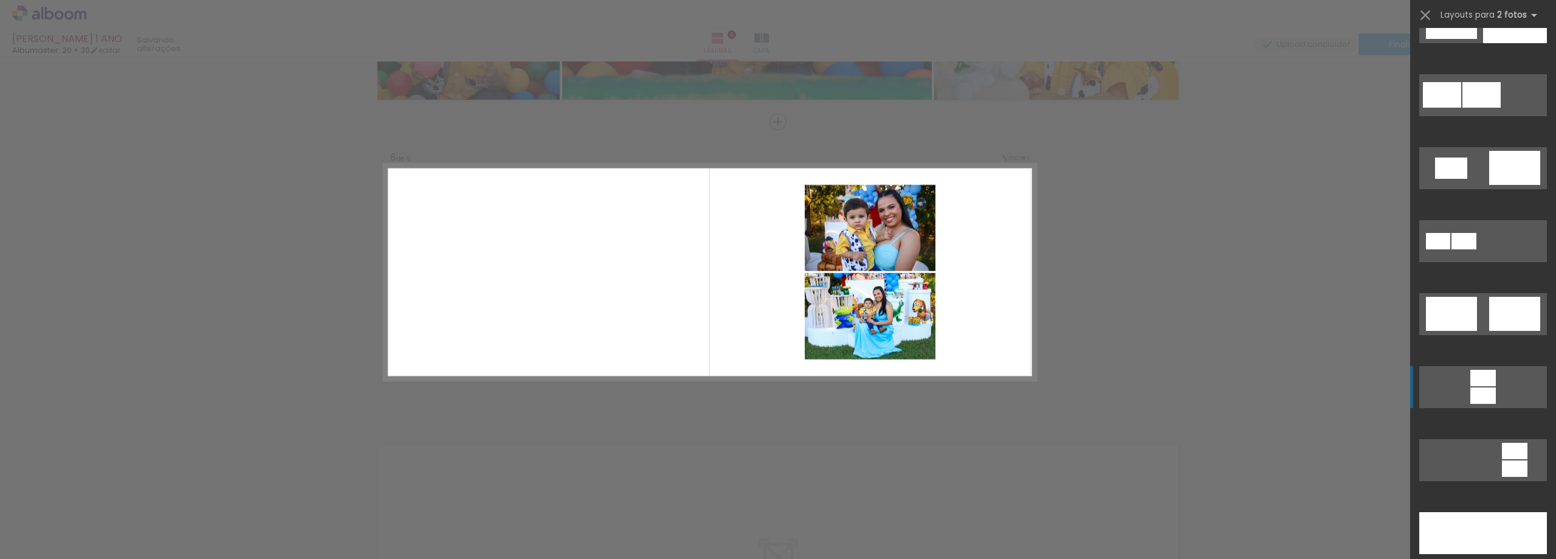
scroll to position [365, 0]
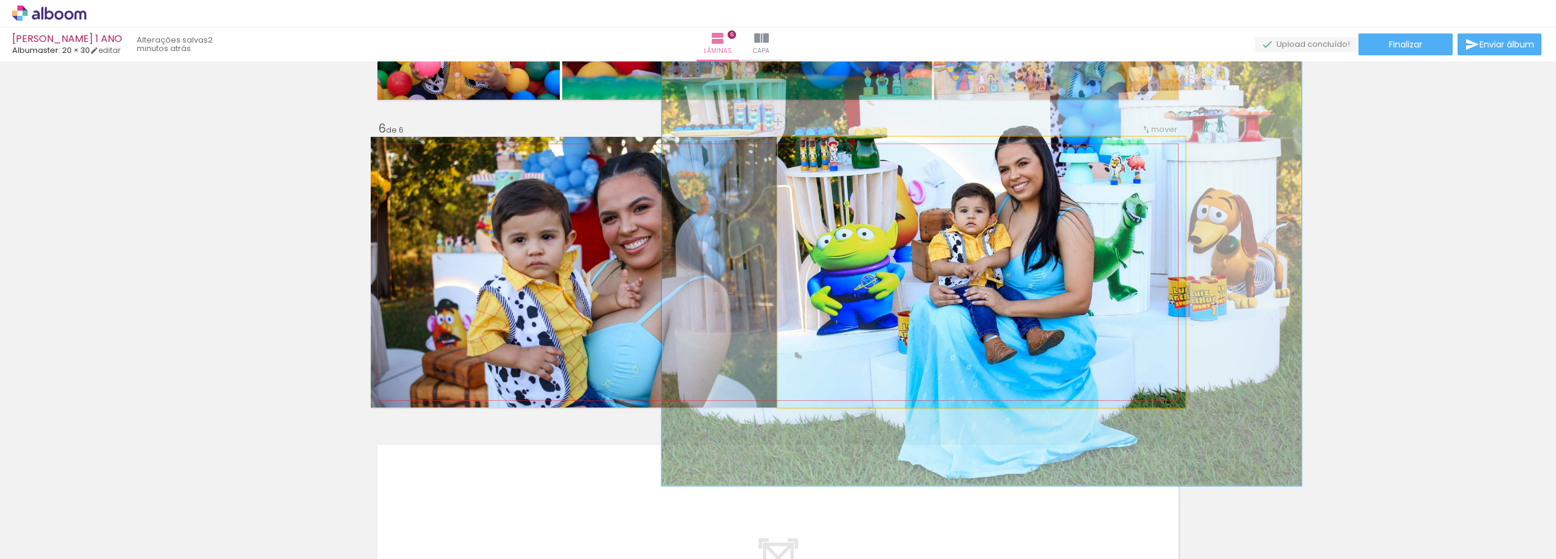
drag, startPoint x: 795, startPoint y: 151, endPoint x: 819, endPoint y: 151, distance: 23.7
click at [821, 151] on div at bounding box center [830, 149] width 19 height 19
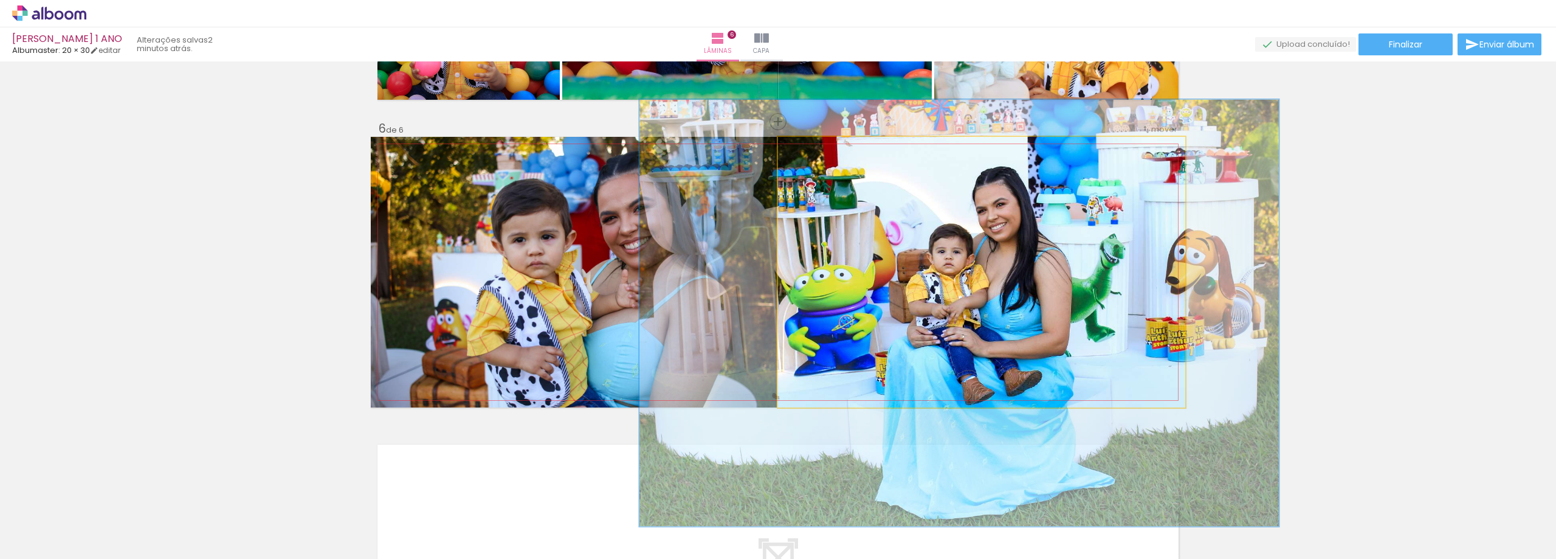
drag, startPoint x: 1078, startPoint y: 266, endPoint x: 1055, endPoint y: 307, distance: 46.5
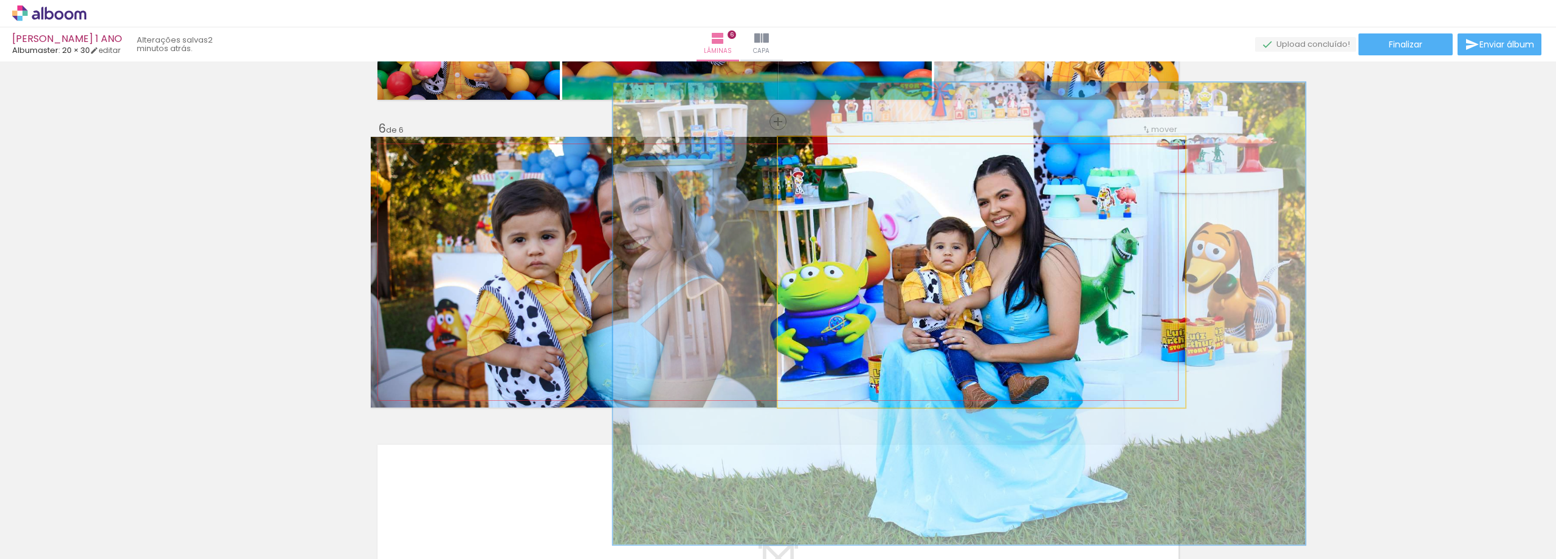
drag, startPoint x: 824, startPoint y: 148, endPoint x: 830, endPoint y: 149, distance: 6.1
click at [830, 149] on div at bounding box center [839, 149] width 19 height 19
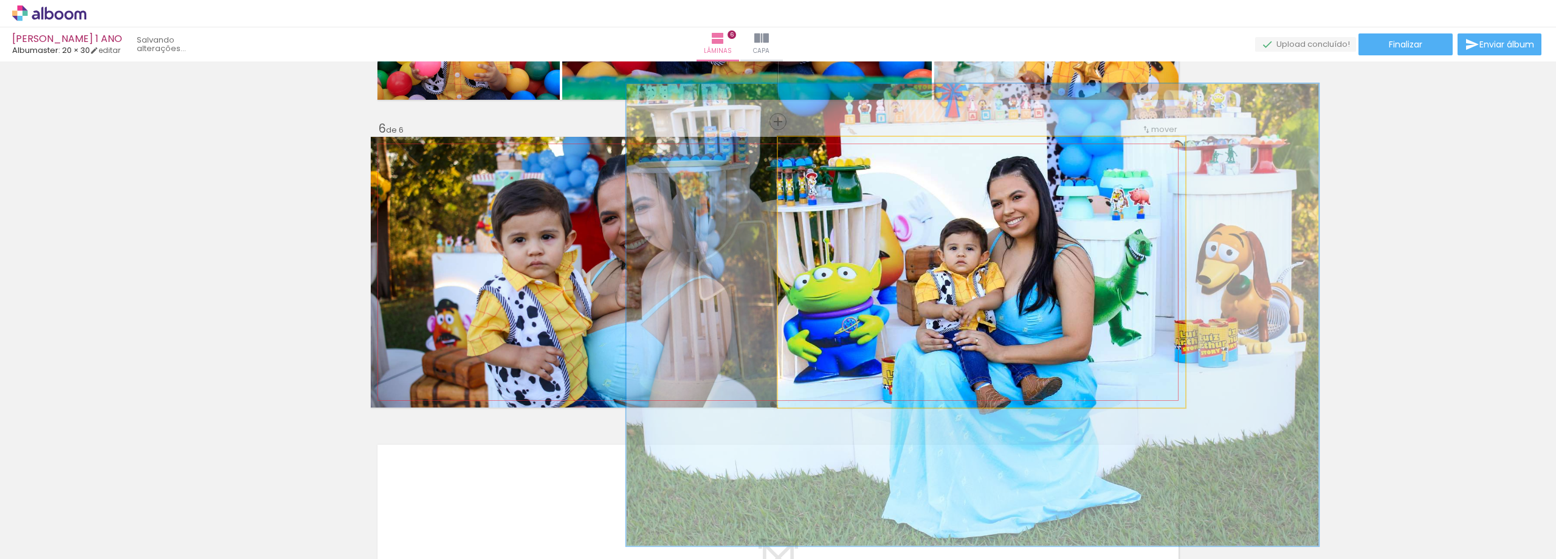
drag, startPoint x: 960, startPoint y: 247, endPoint x: 973, endPoint y: 248, distance: 13.4
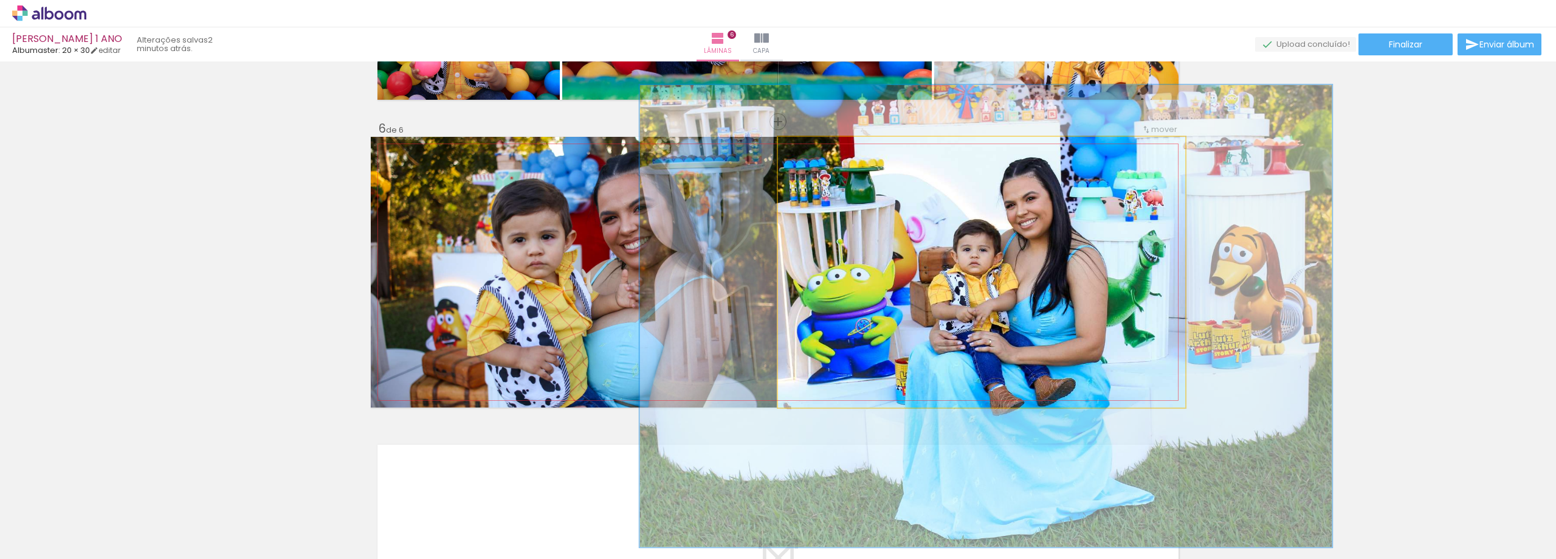
drag, startPoint x: 1078, startPoint y: 280, endPoint x: 1090, endPoint y: 281, distance: 11.6
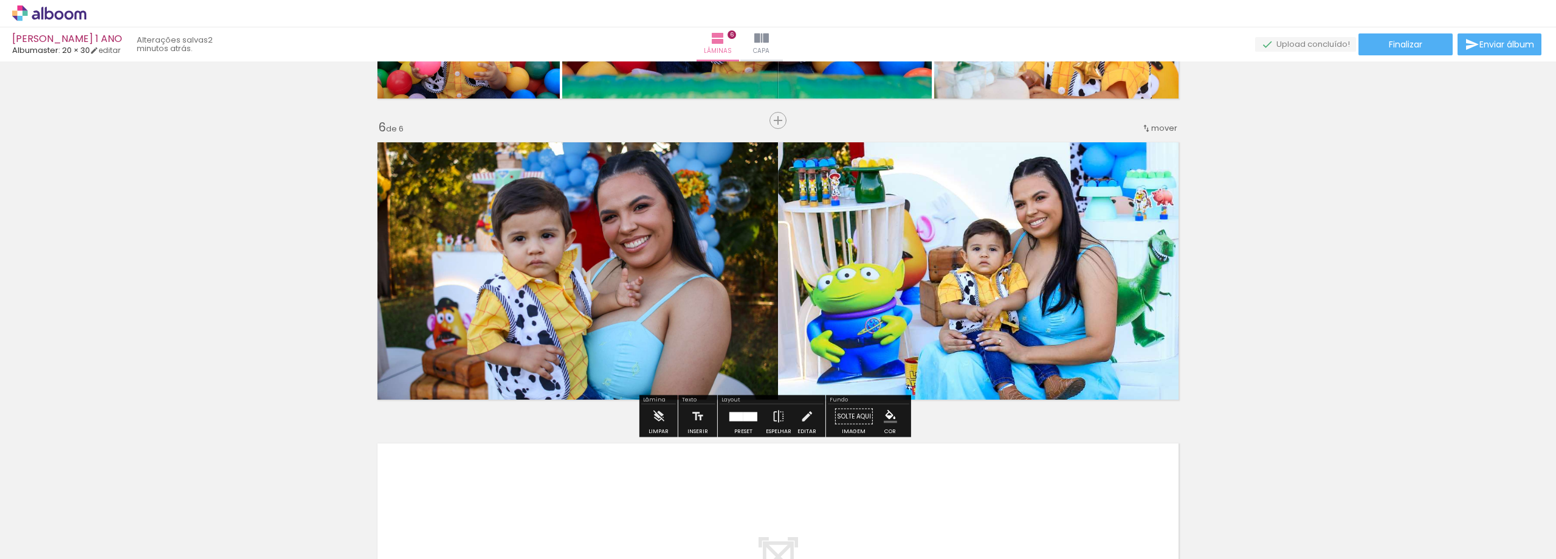
scroll to position [1464, 0]
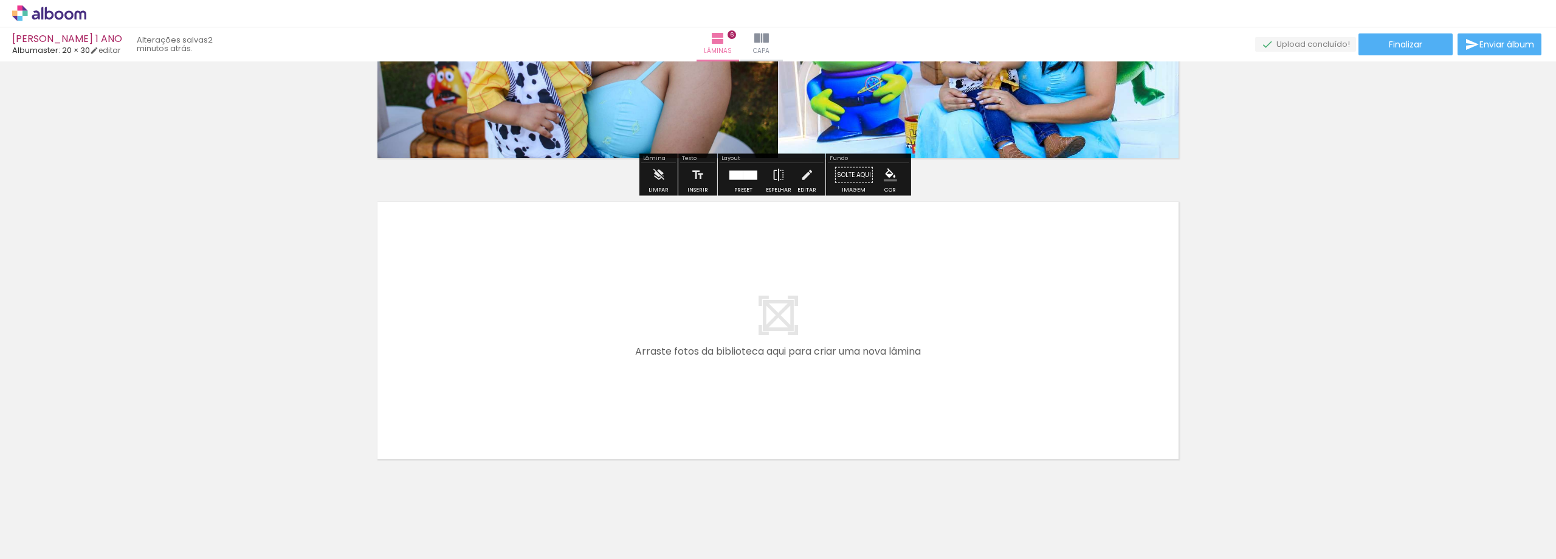
scroll to position [1707, 0]
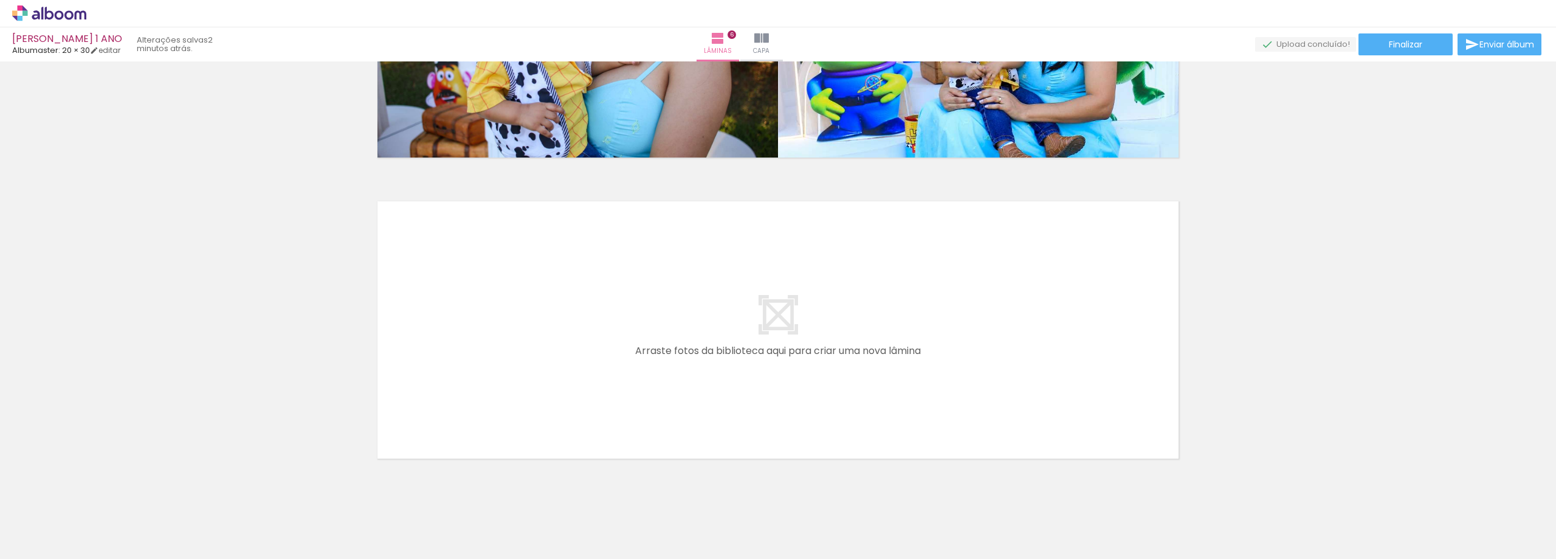
click at [1044, 312] on quentale-layouter at bounding box center [778, 329] width 814 height 270
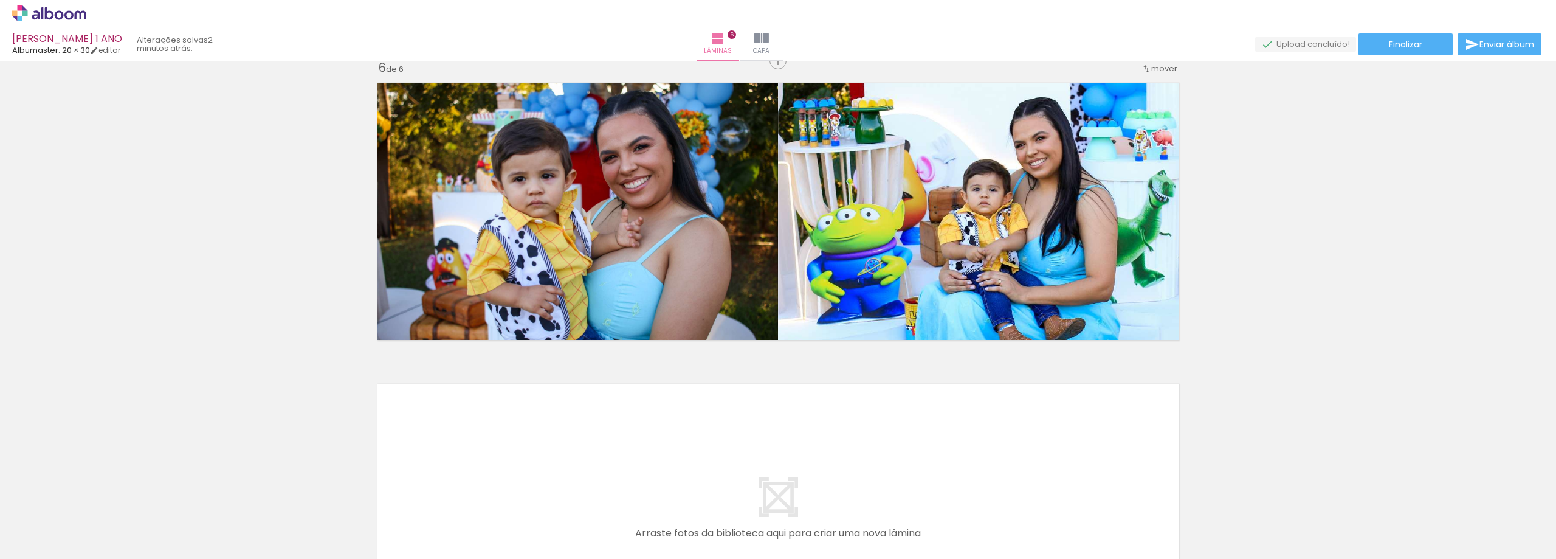
scroll to position [1464, 0]
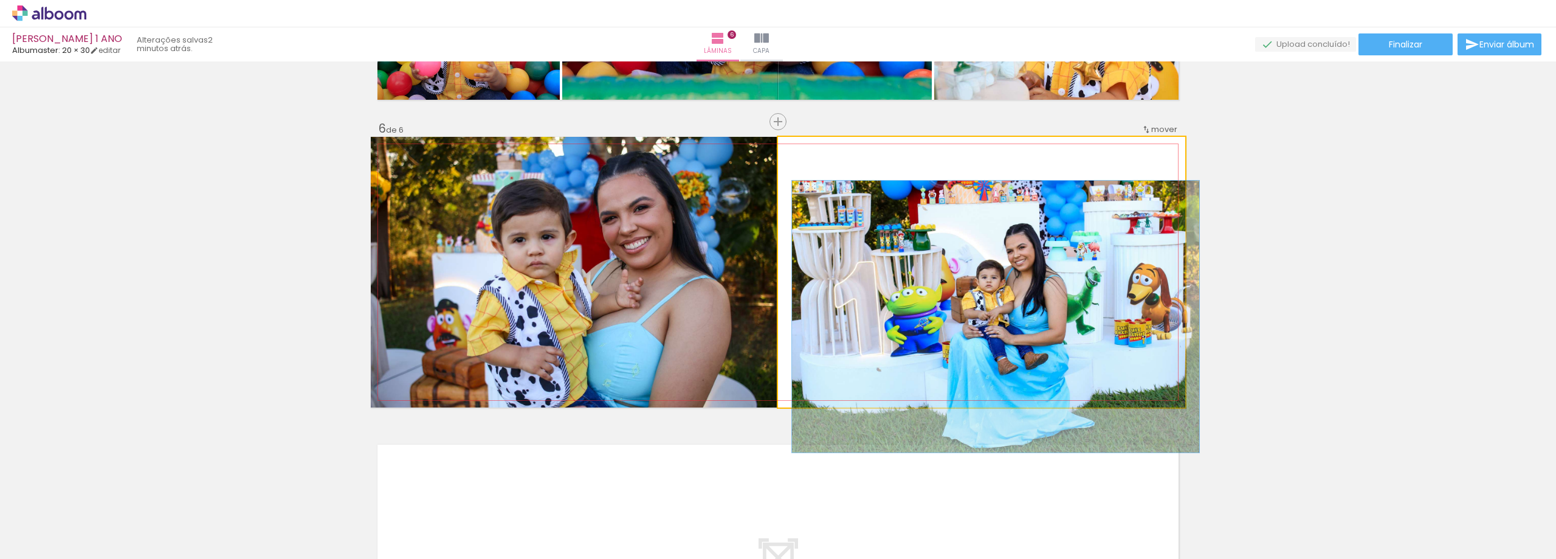
drag, startPoint x: 828, startPoint y: 150, endPoint x: 793, endPoint y: 156, distance: 35.3
click at [797, 156] on div at bounding box center [806, 149] width 19 height 19
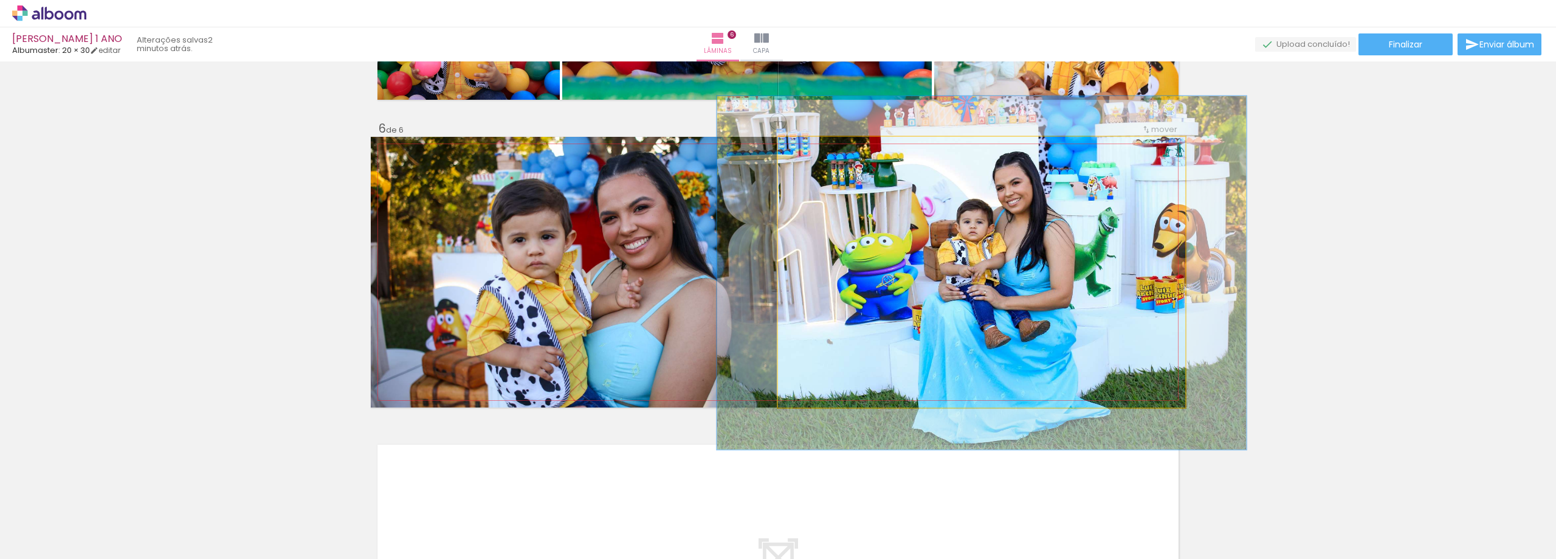
drag, startPoint x: 797, startPoint y: 151, endPoint x: 810, endPoint y: 170, distance: 22.6
click at [810, 155] on div at bounding box center [819, 149] width 19 height 19
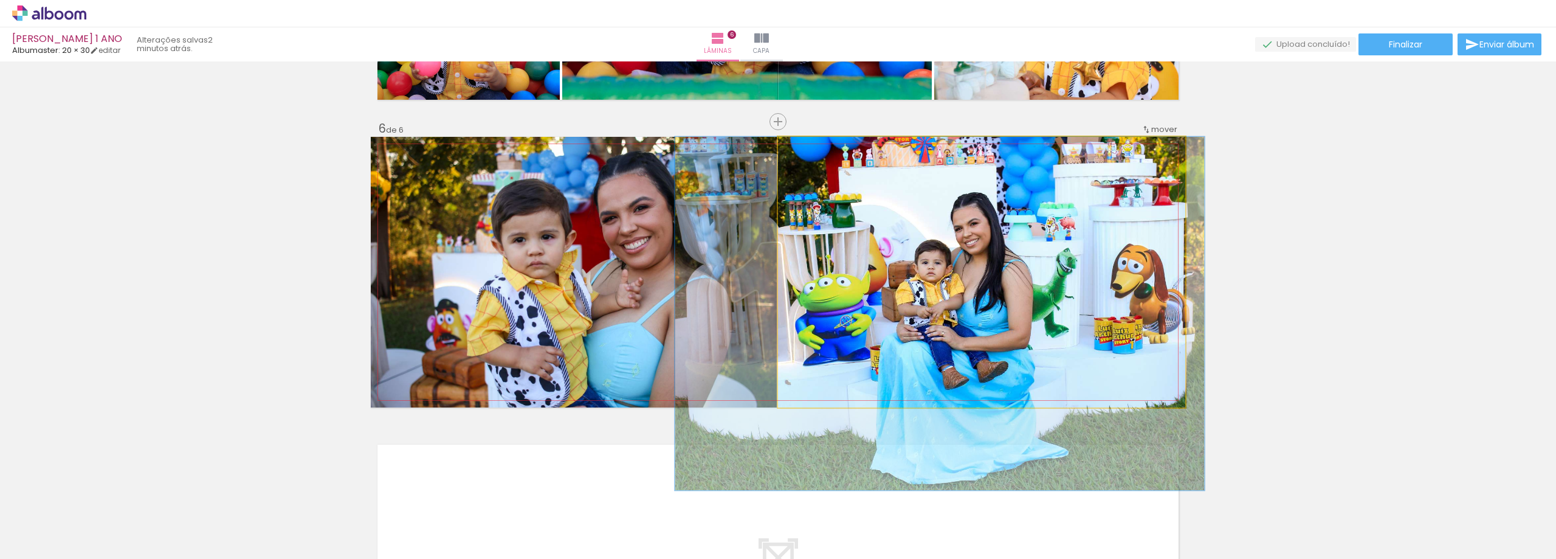
drag, startPoint x: 966, startPoint y: 256, endPoint x: 921, endPoint y: 348, distance: 102.2
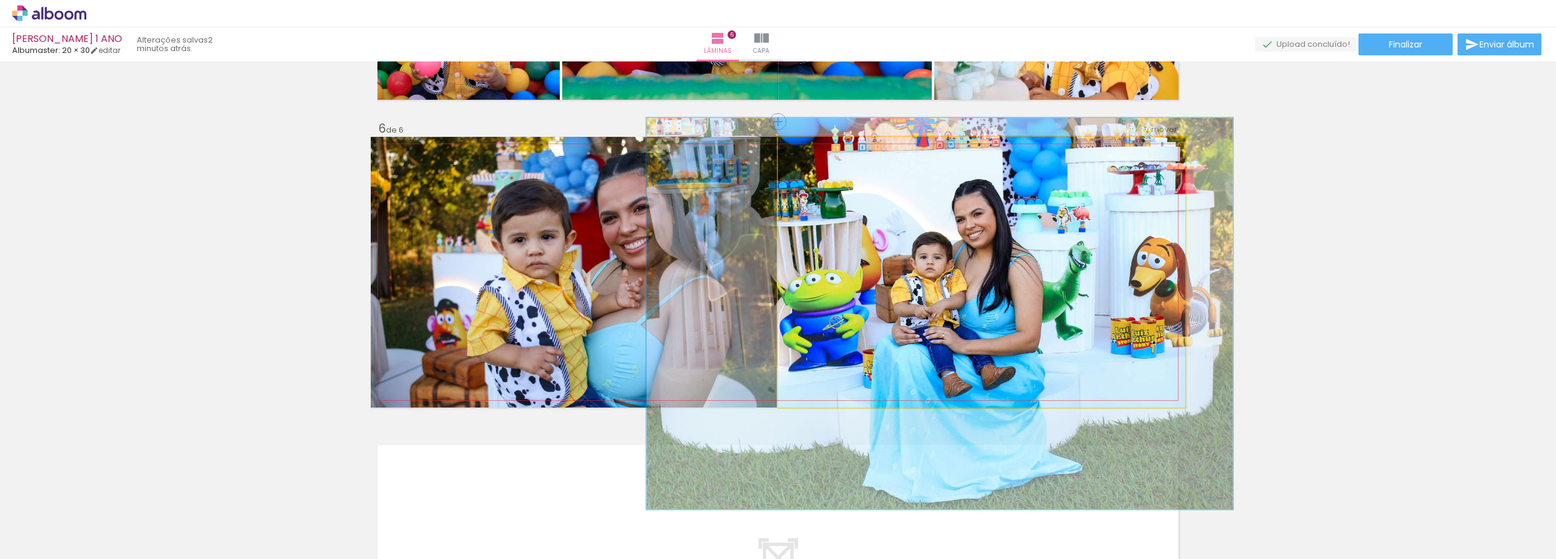
drag, startPoint x: 814, startPoint y: 151, endPoint x: 821, endPoint y: 151, distance: 6.7
type paper-slider "144"
click at [822, 151] on div at bounding box center [827, 149] width 11 height 11
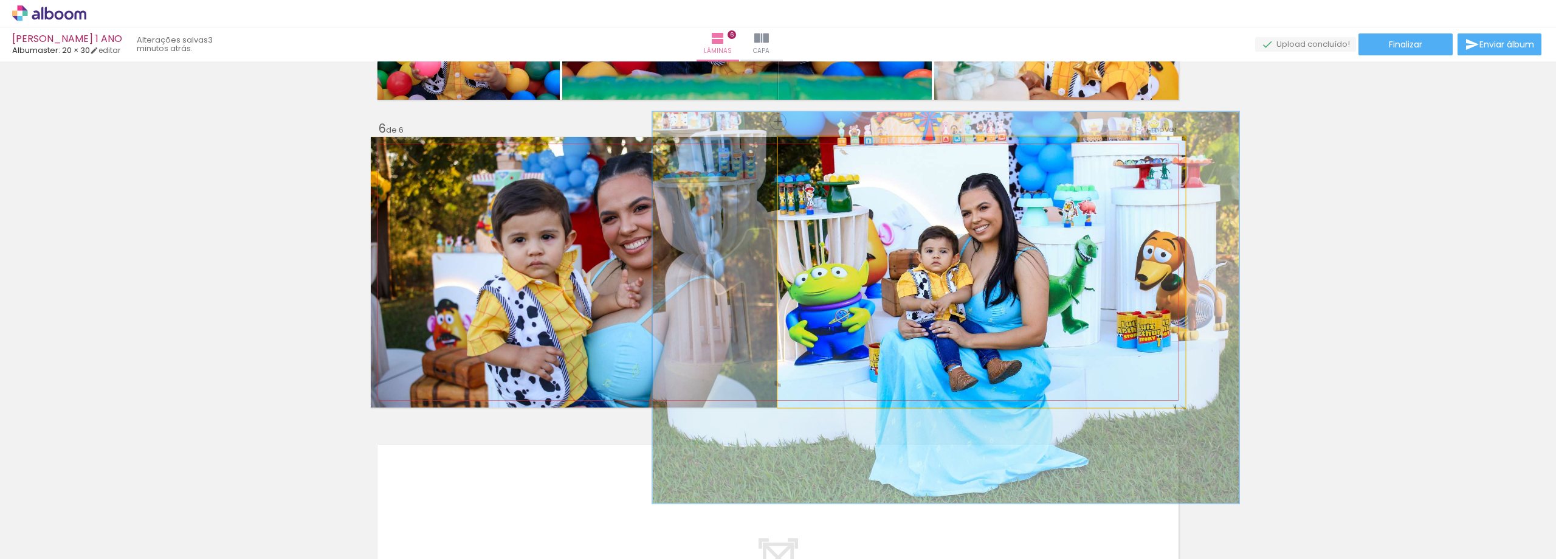
drag, startPoint x: 1083, startPoint y: 311, endPoint x: 1090, endPoint y: 306, distance: 8.8
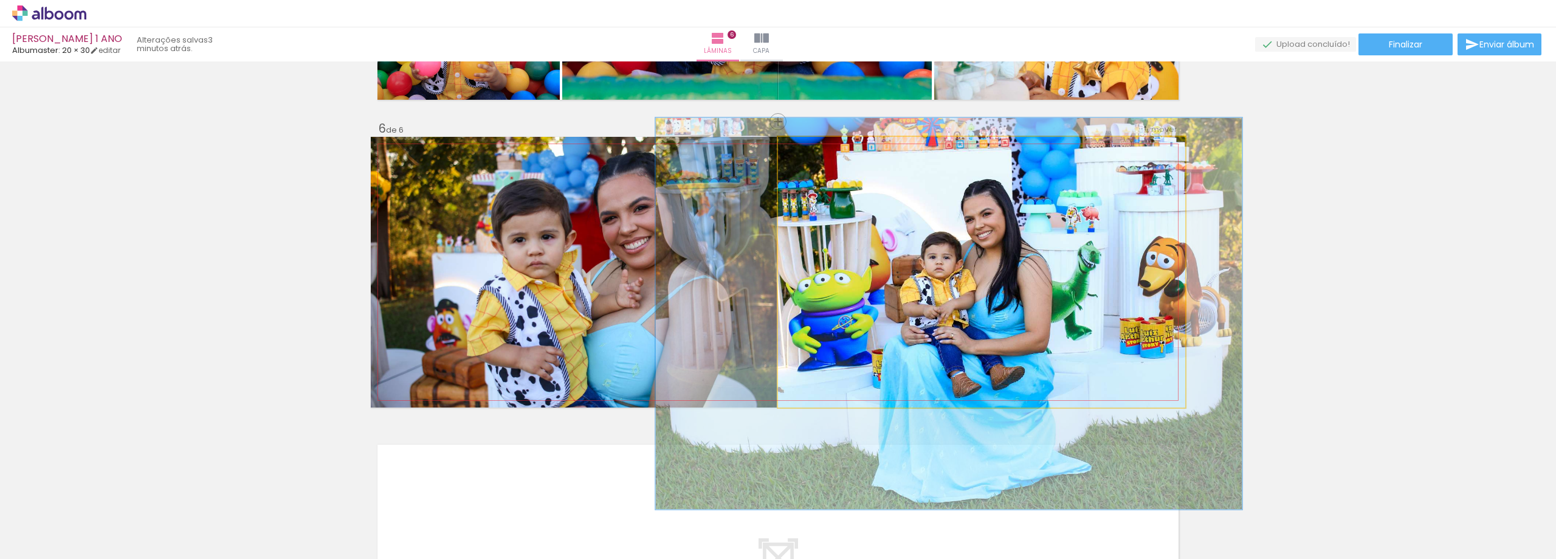
drag, startPoint x: 1027, startPoint y: 306, endPoint x: 1033, endPoint y: 309, distance: 7.3
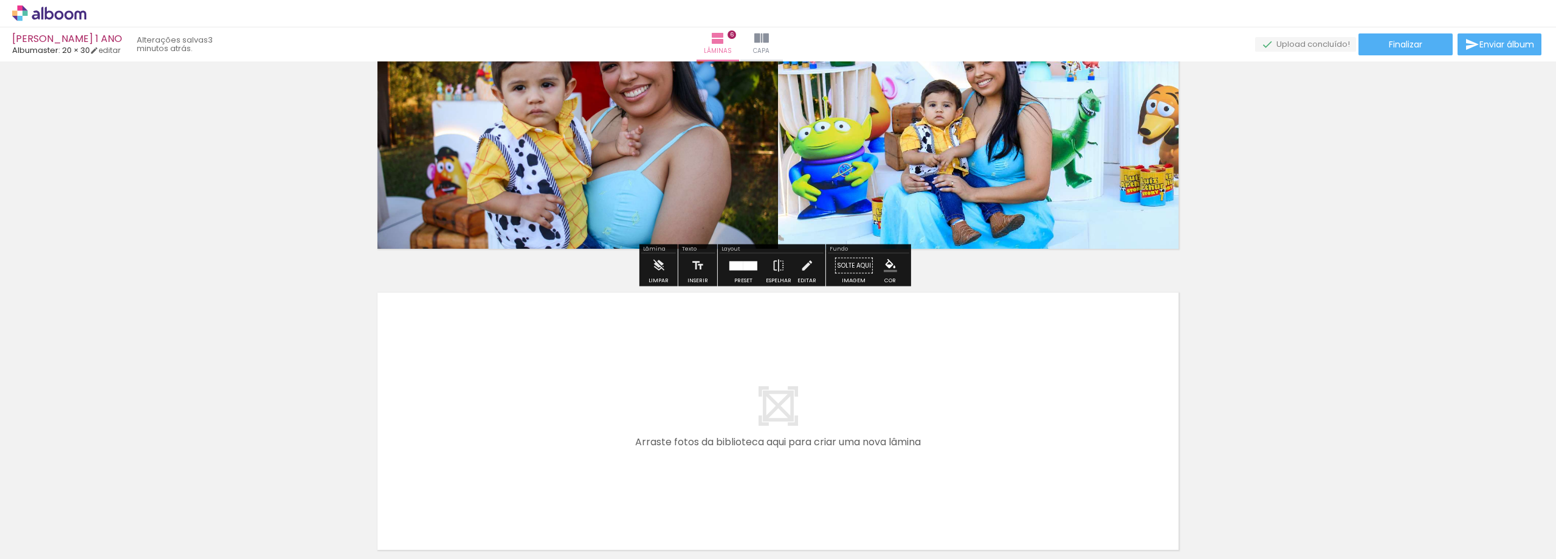
scroll to position [1647, 0]
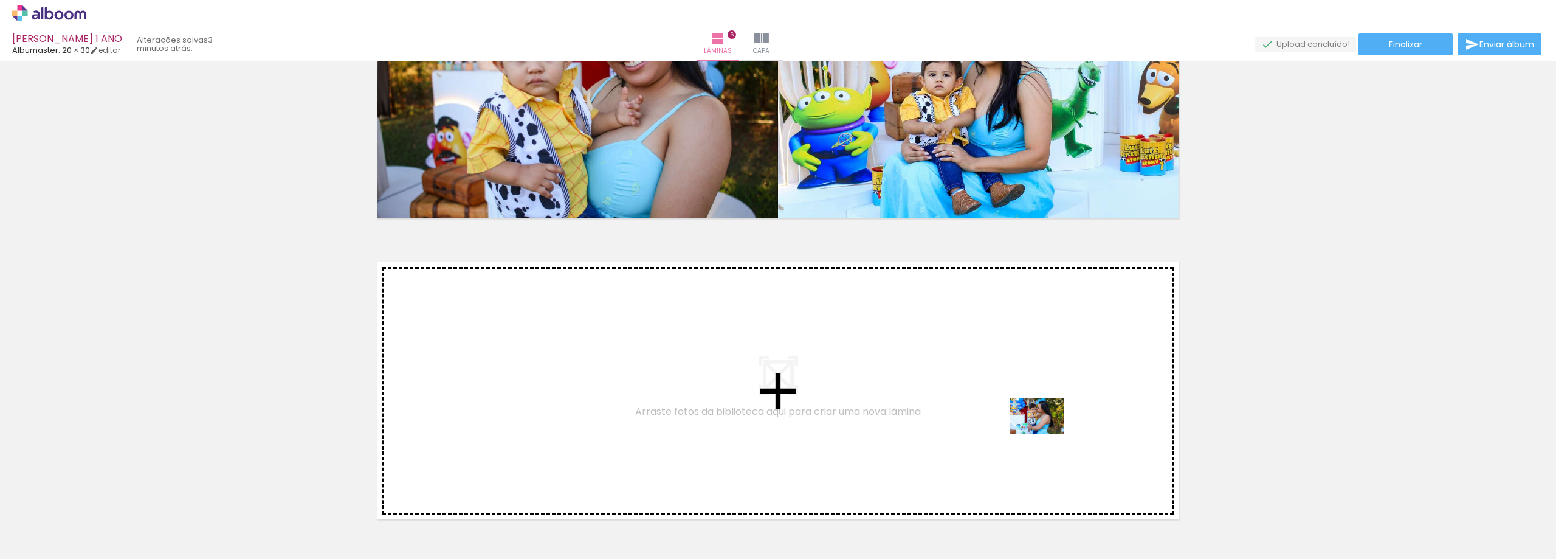
drag, startPoint x: 1287, startPoint y: 511, endPoint x: 1046, endPoint y: 434, distance: 252.8
click at [1046, 434] on quentale-workspace at bounding box center [778, 279] width 1556 height 559
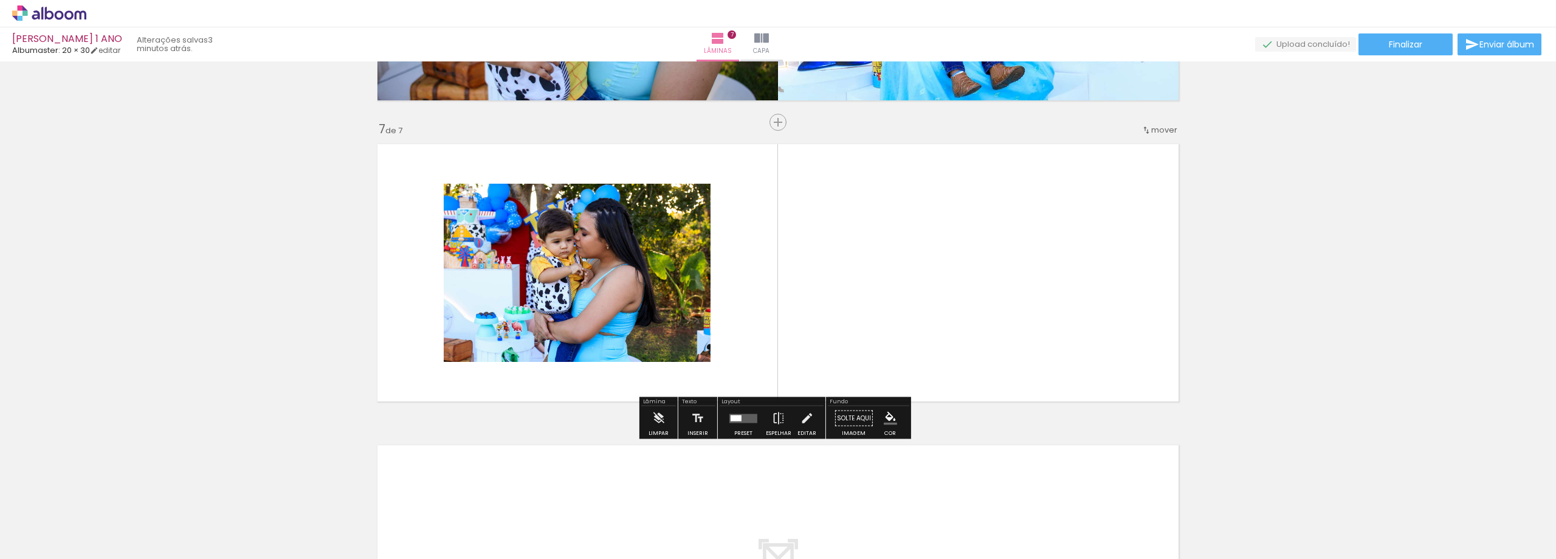
scroll to position [1765, 0]
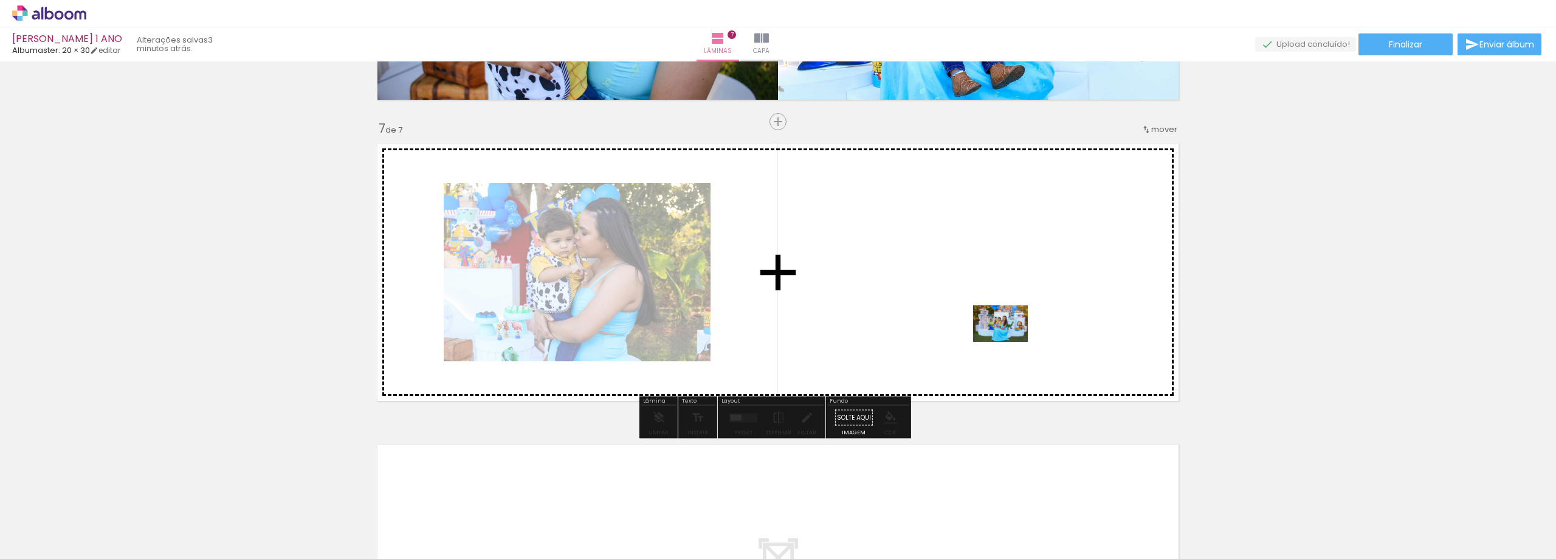
drag, startPoint x: 1382, startPoint y: 524, endPoint x: 1337, endPoint y: 489, distance: 56.3
click at [969, 326] on quentale-workspace at bounding box center [778, 279] width 1556 height 559
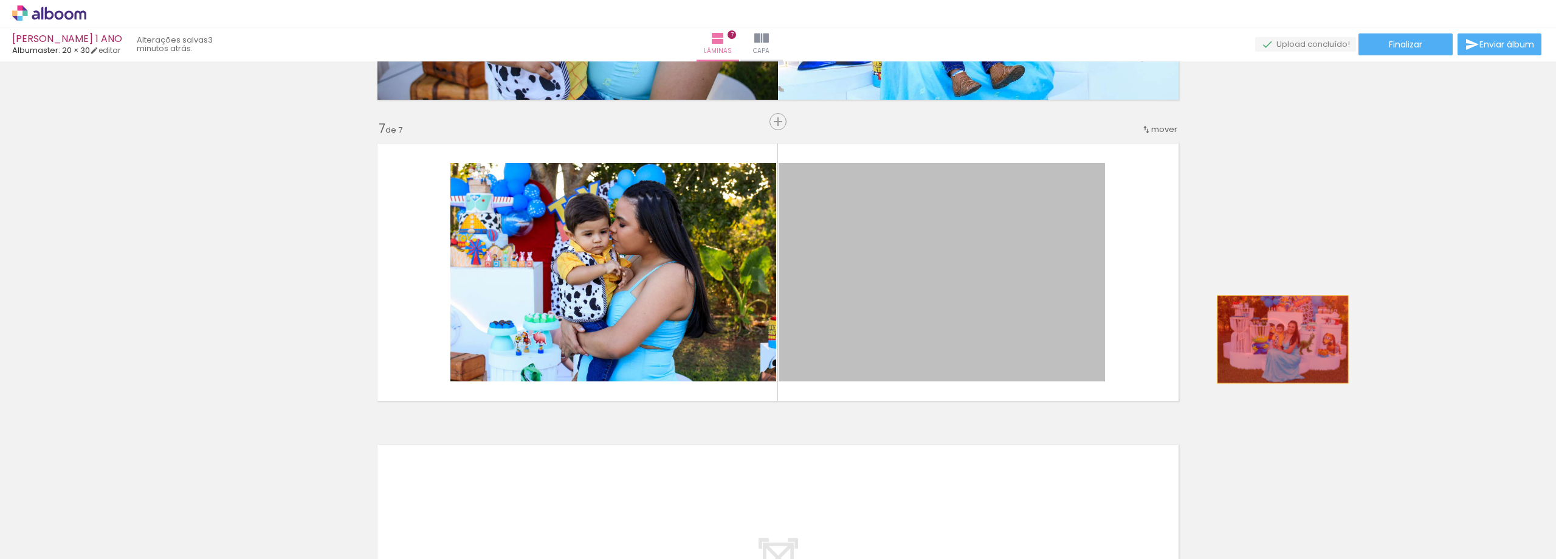
drag, startPoint x: 1112, startPoint y: 349, endPoint x: 1389, endPoint y: 323, distance: 279.0
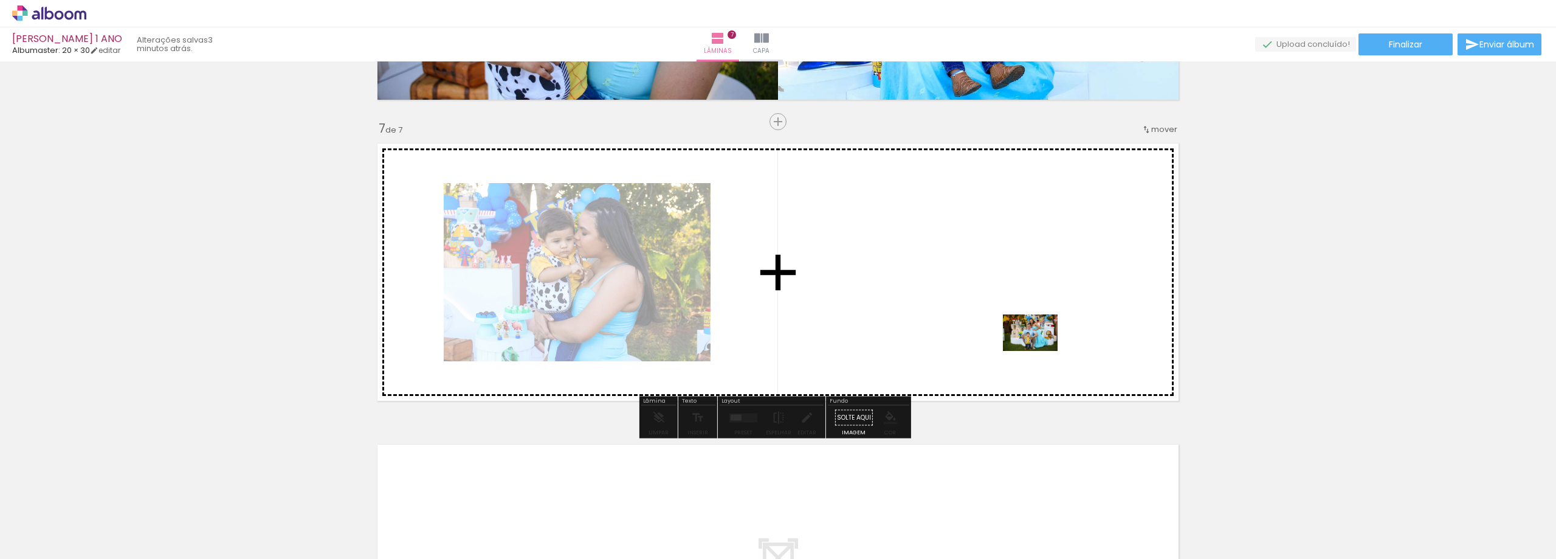
drag, startPoint x: 1348, startPoint y: 462, endPoint x: 1037, endPoint y: 348, distance: 331.3
click at [1037, 348] on quentale-workspace at bounding box center [778, 279] width 1556 height 559
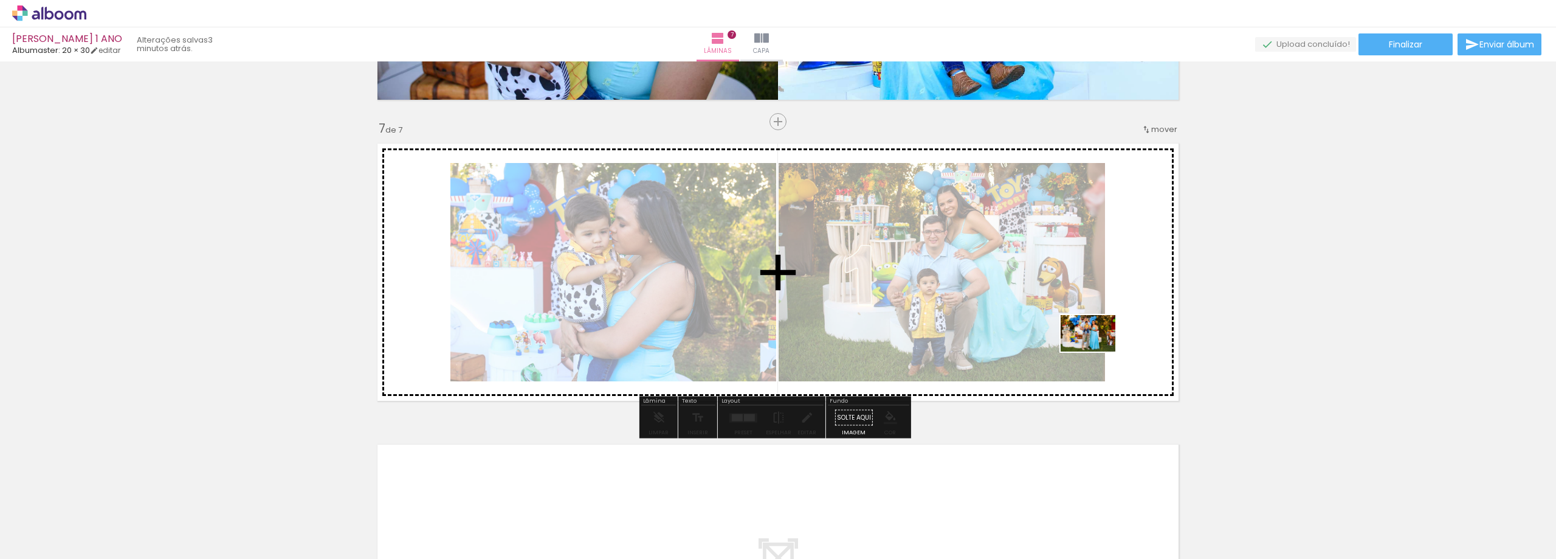
drag, startPoint x: 1441, startPoint y: 520, endPoint x: 1097, endPoint y: 351, distance: 383.0
click at [1097, 351] on quentale-workspace at bounding box center [778, 279] width 1556 height 559
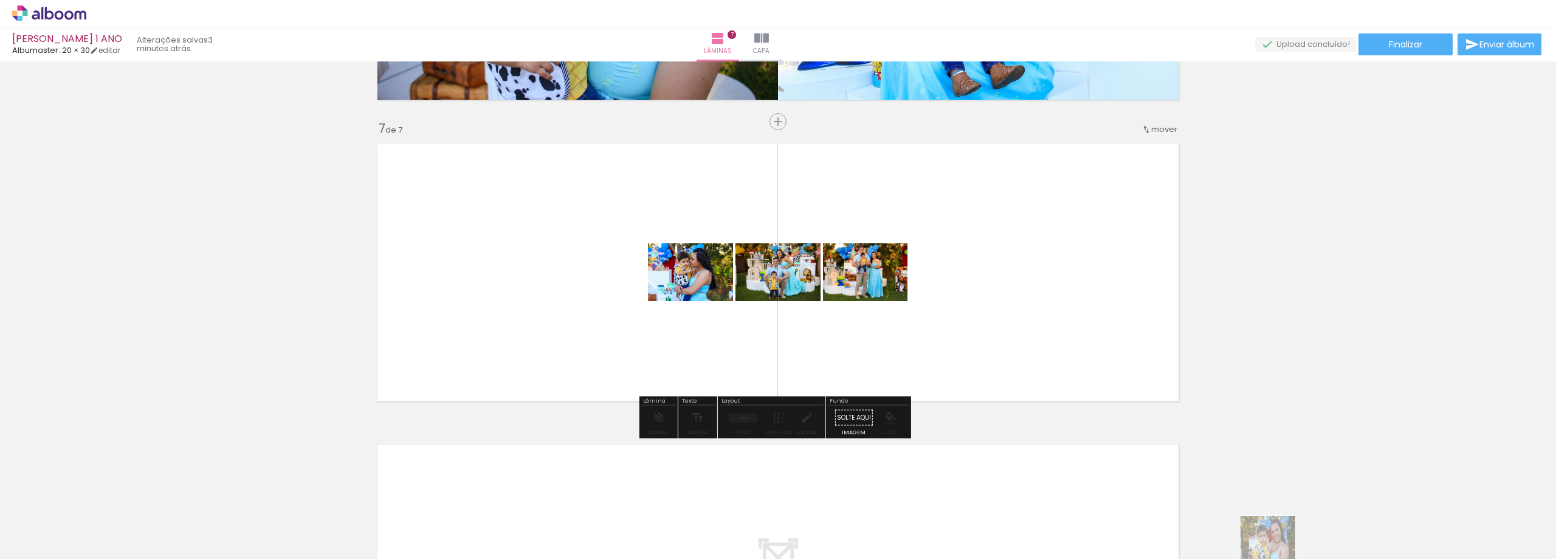
drag, startPoint x: 1181, startPoint y: 548, endPoint x: 1315, endPoint y: 535, distance: 134.4
click at [0, 0] on slot at bounding box center [0, 0] width 0 height 0
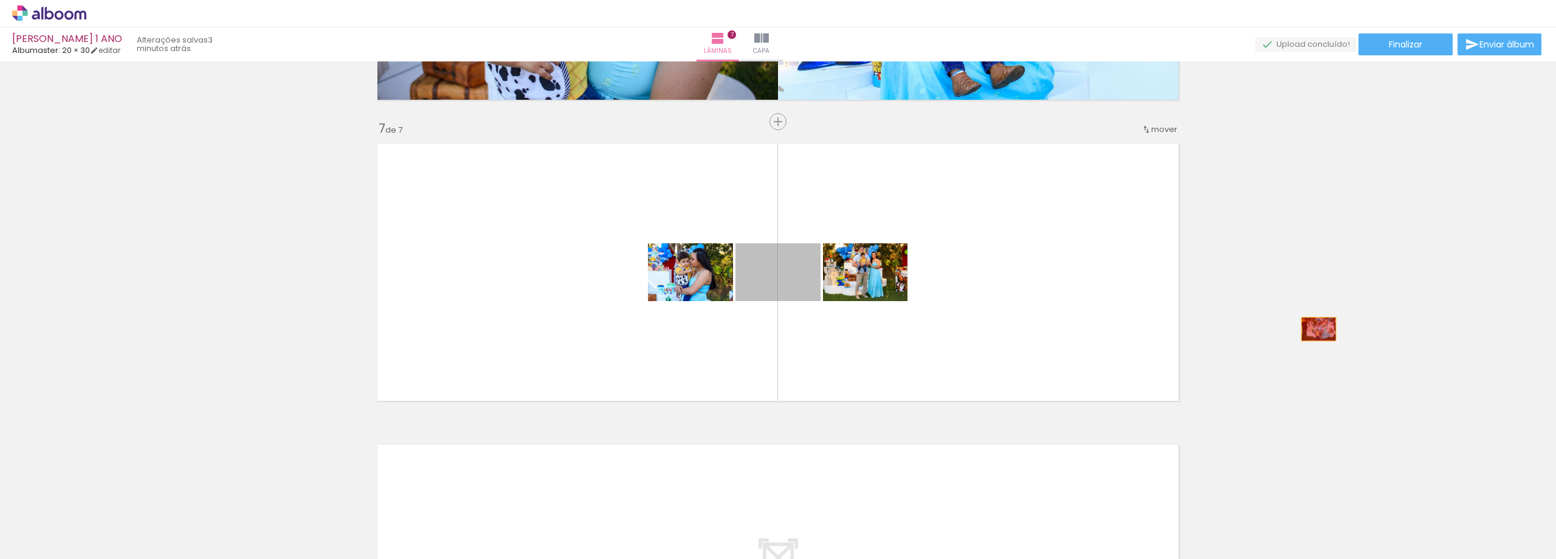
drag, startPoint x: 789, startPoint y: 277, endPoint x: 1323, endPoint y: 320, distance: 535.4
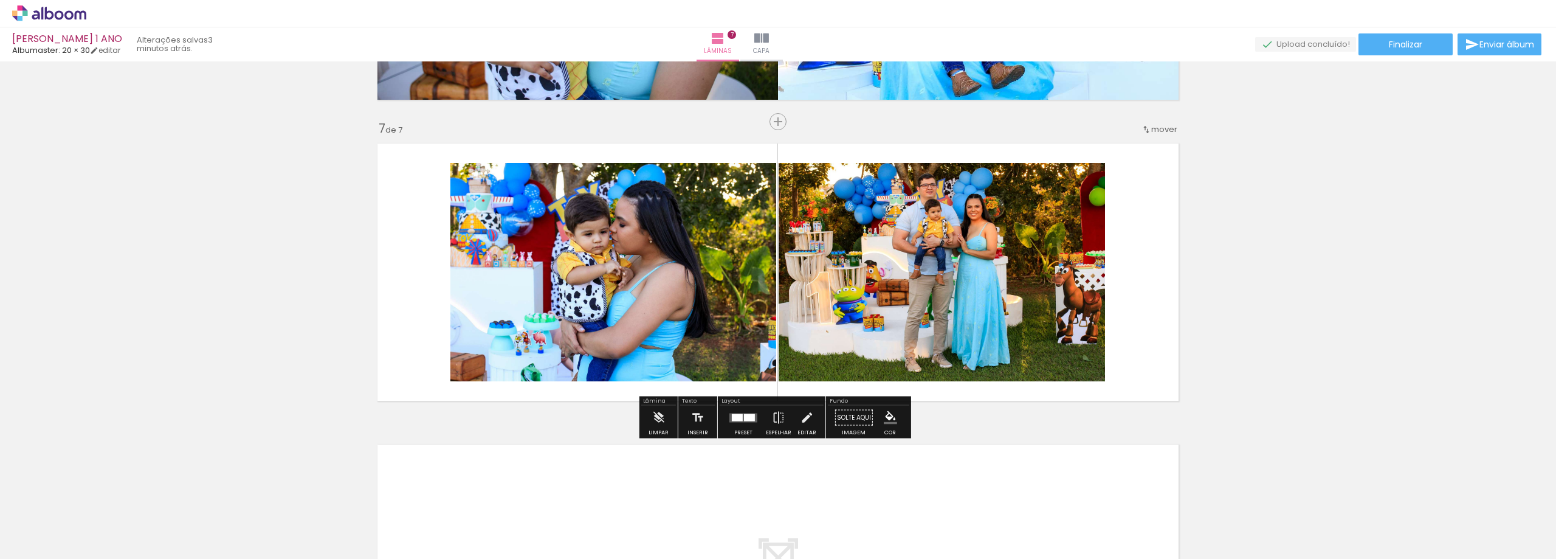
click at [735, 415] on div at bounding box center [737, 416] width 11 height 7
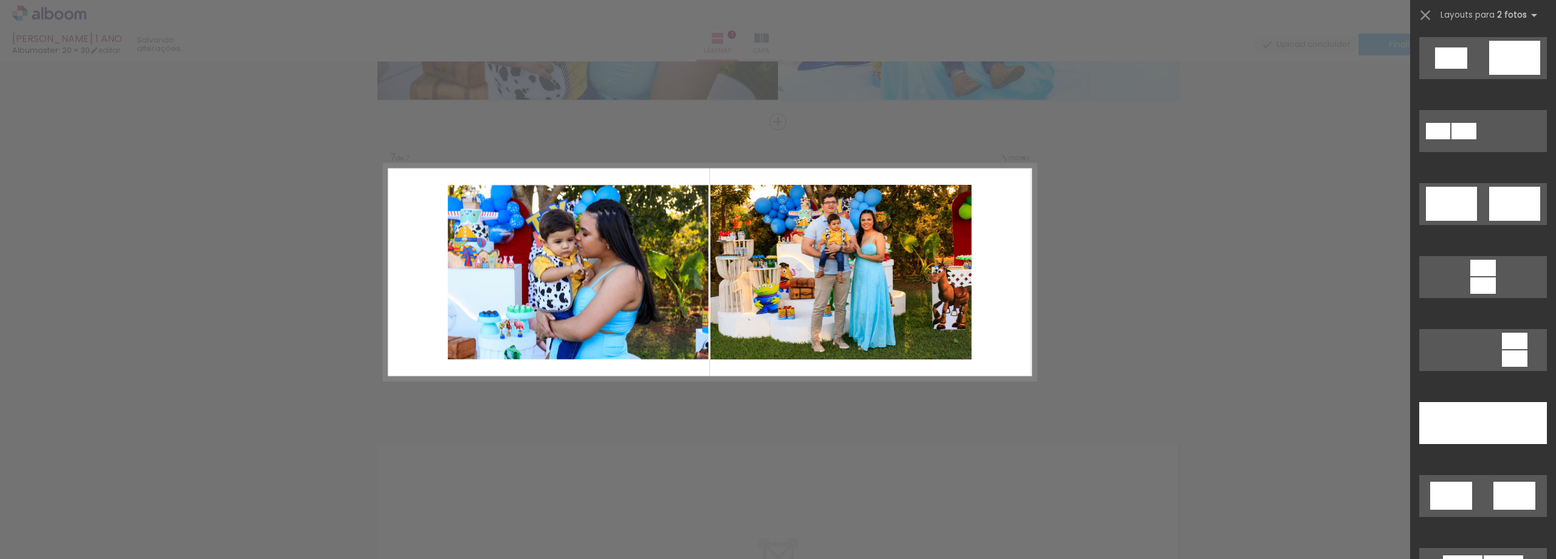
scroll to position [0, 0]
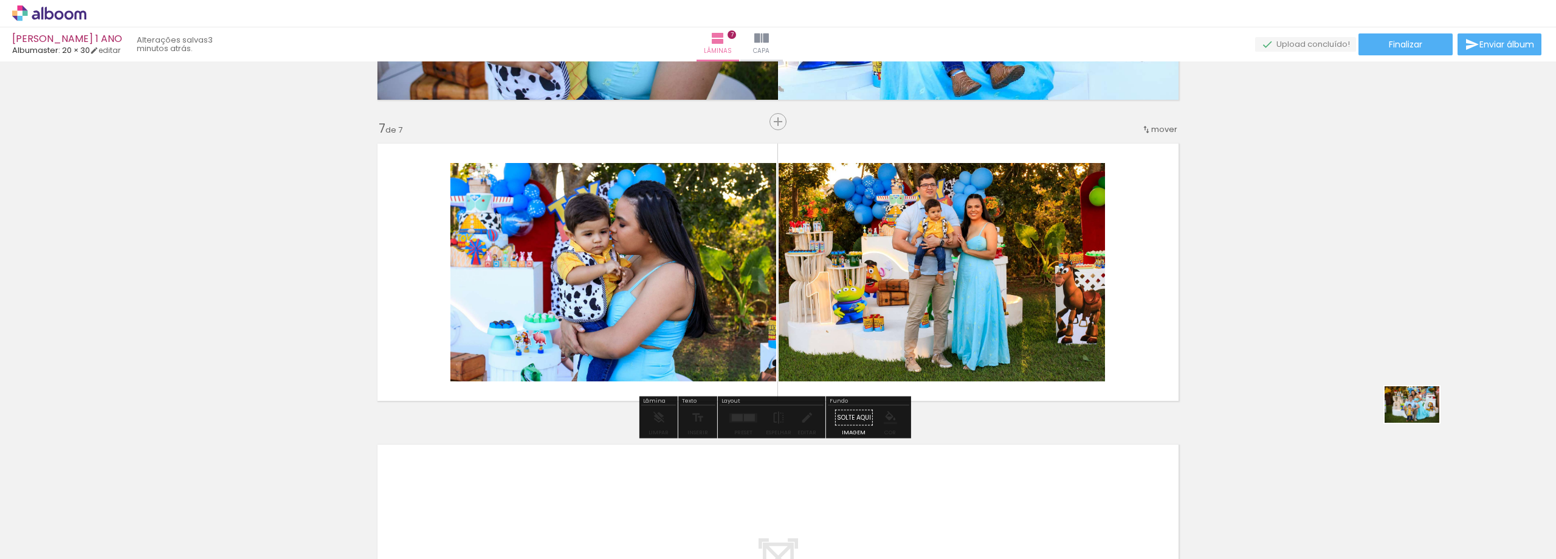
drag, startPoint x: 1508, startPoint y: 528, endPoint x: 1421, endPoint y: 422, distance: 136.9
click at [1421, 422] on quentale-workspace at bounding box center [778, 279] width 1556 height 559
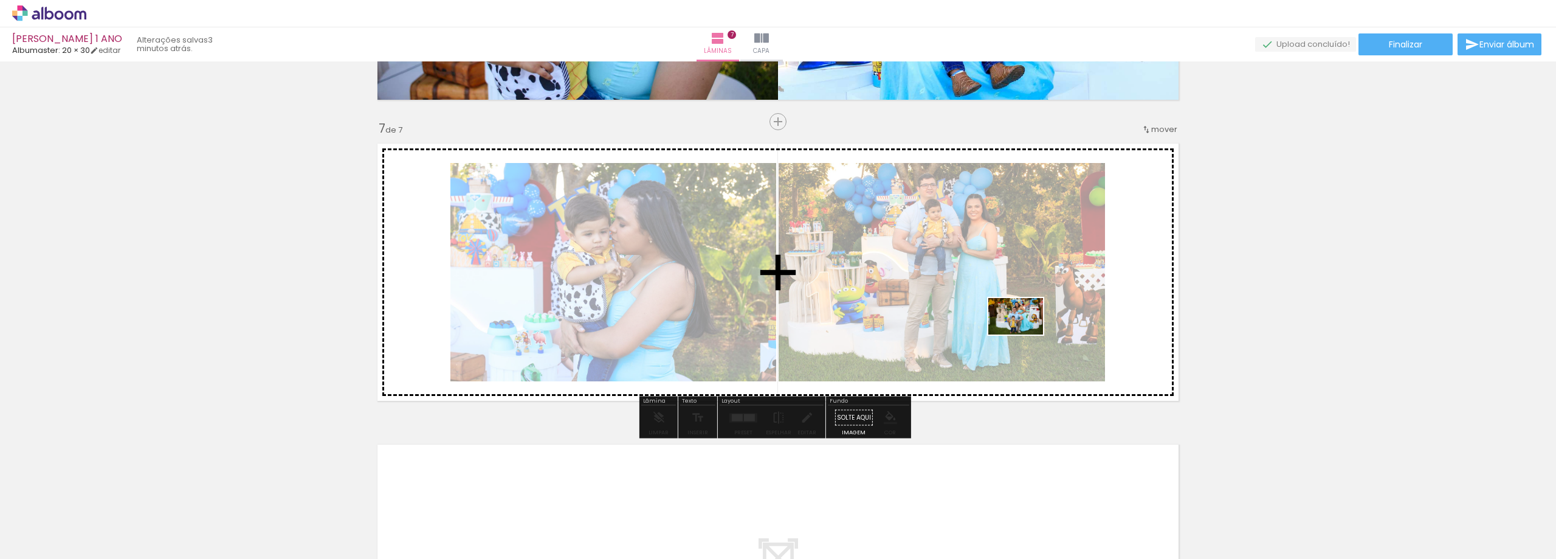
drag, startPoint x: 1496, startPoint y: 520, endPoint x: 1025, endPoint y: 334, distance: 506.4
click at [1025, 334] on quentale-workspace at bounding box center [778, 279] width 1556 height 559
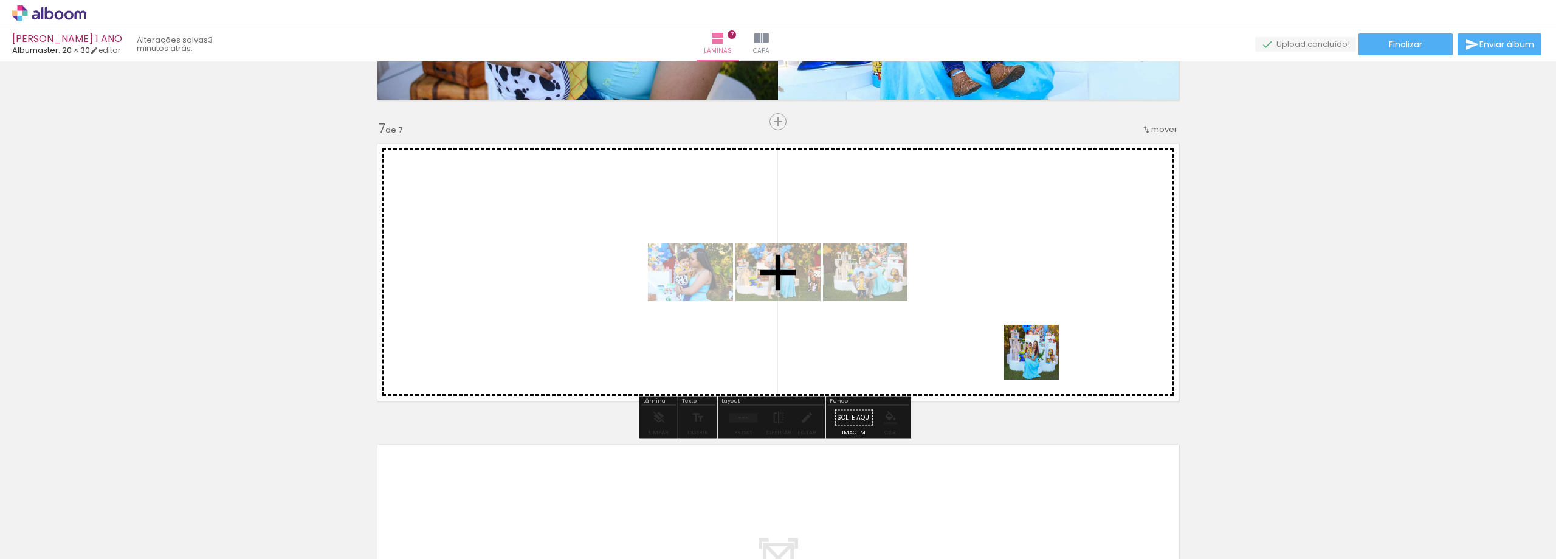
drag, startPoint x: 1377, startPoint y: 515, endPoint x: 1014, endPoint y: 354, distance: 396.2
click at [1014, 354] on quentale-workspace at bounding box center [778, 279] width 1556 height 559
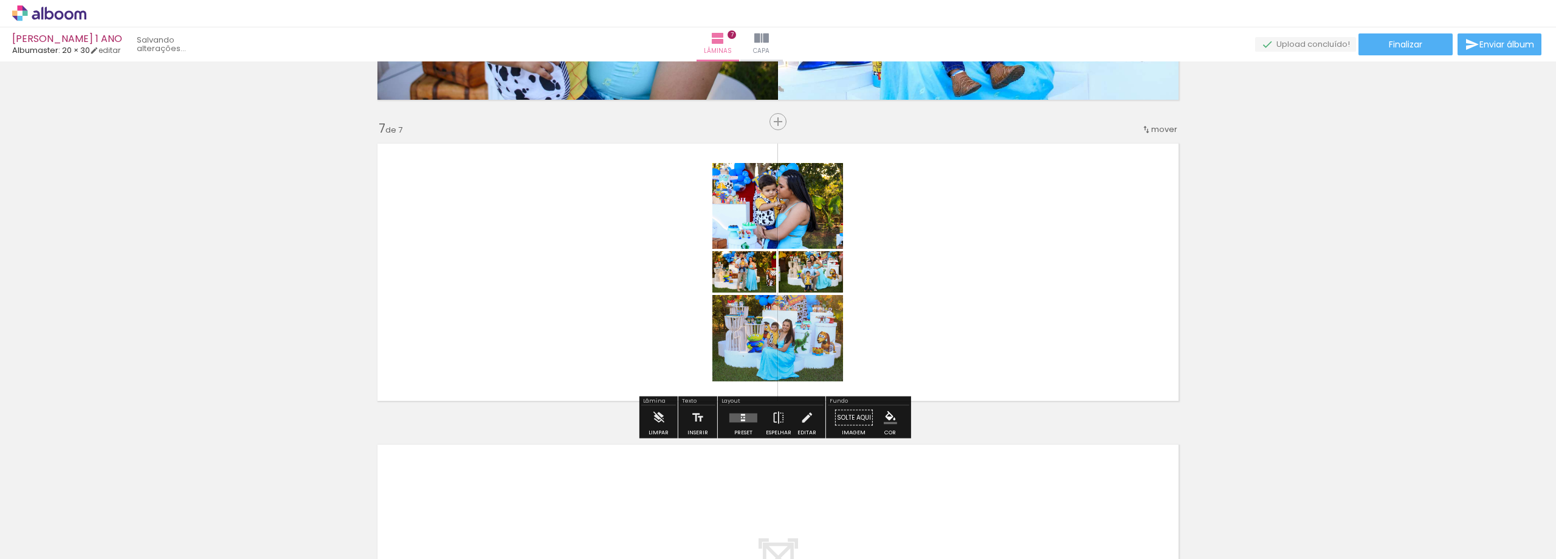
scroll to position [0, 3244]
click at [745, 411] on div at bounding box center [743, 417] width 33 height 24
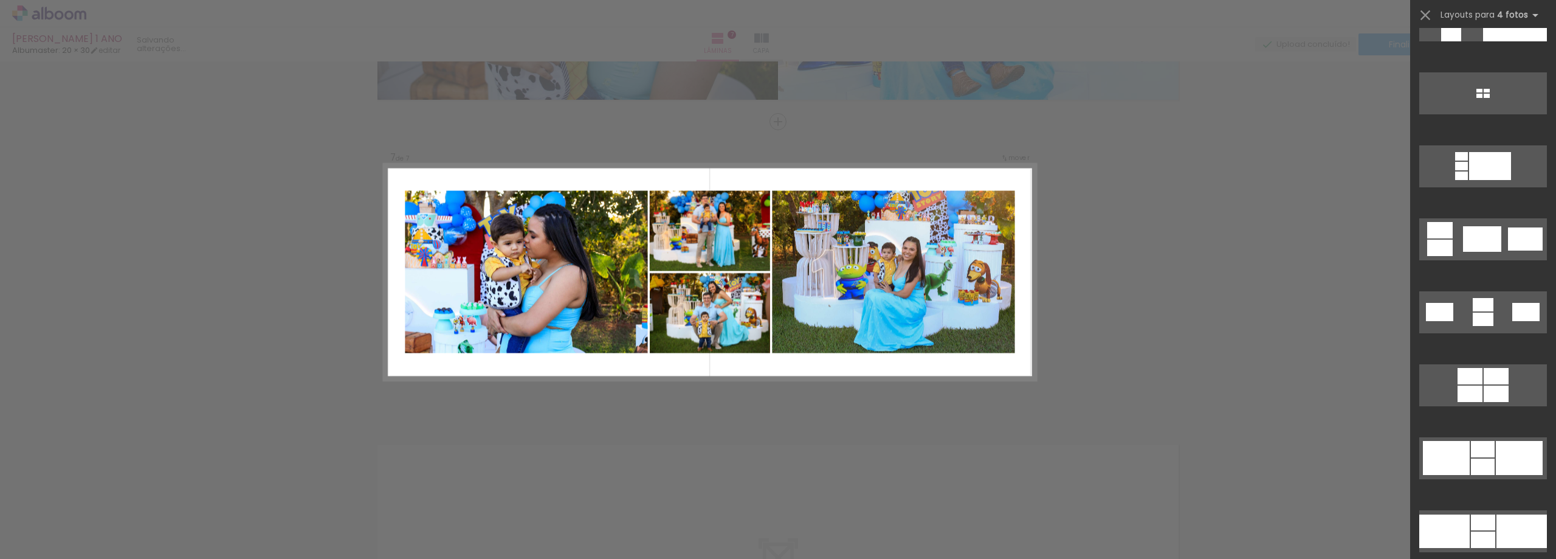
scroll to position [1945, 0]
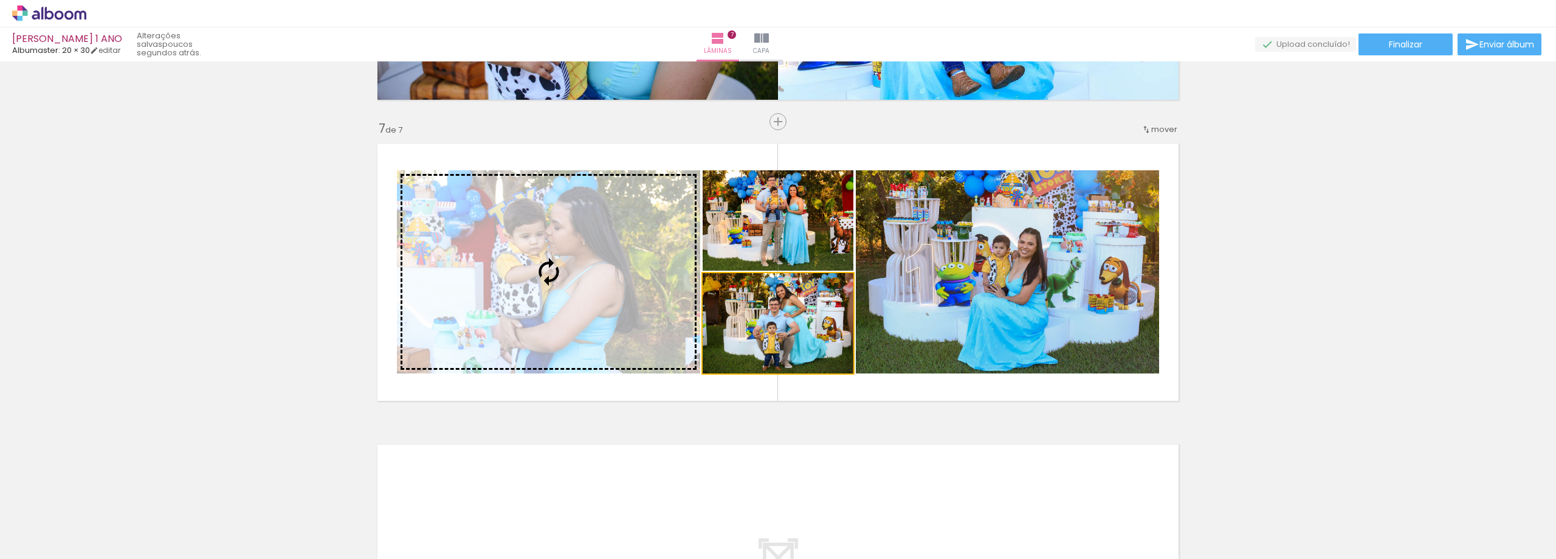
drag, startPoint x: 802, startPoint y: 320, endPoint x: 578, endPoint y: 297, distance: 224.9
click at [0, 0] on slot at bounding box center [0, 0] width 0 height 0
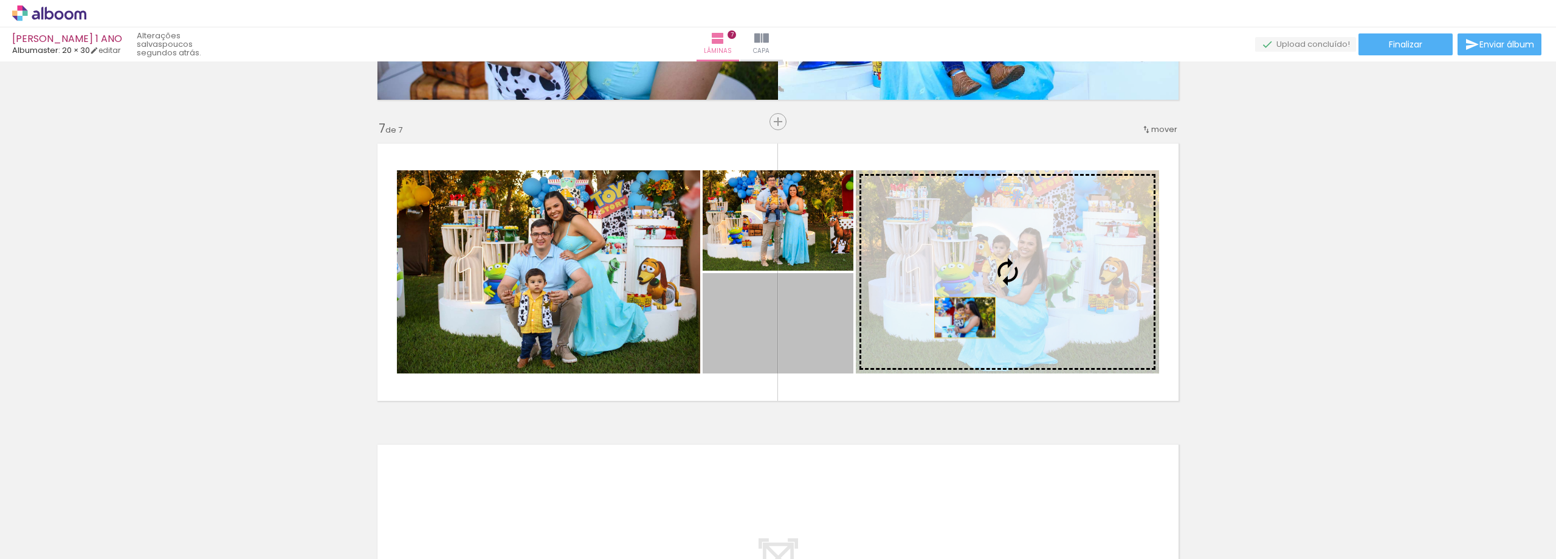
drag, startPoint x: 803, startPoint y: 343, endPoint x: 976, endPoint y: 319, distance: 174.8
click at [0, 0] on slot at bounding box center [0, 0] width 0 height 0
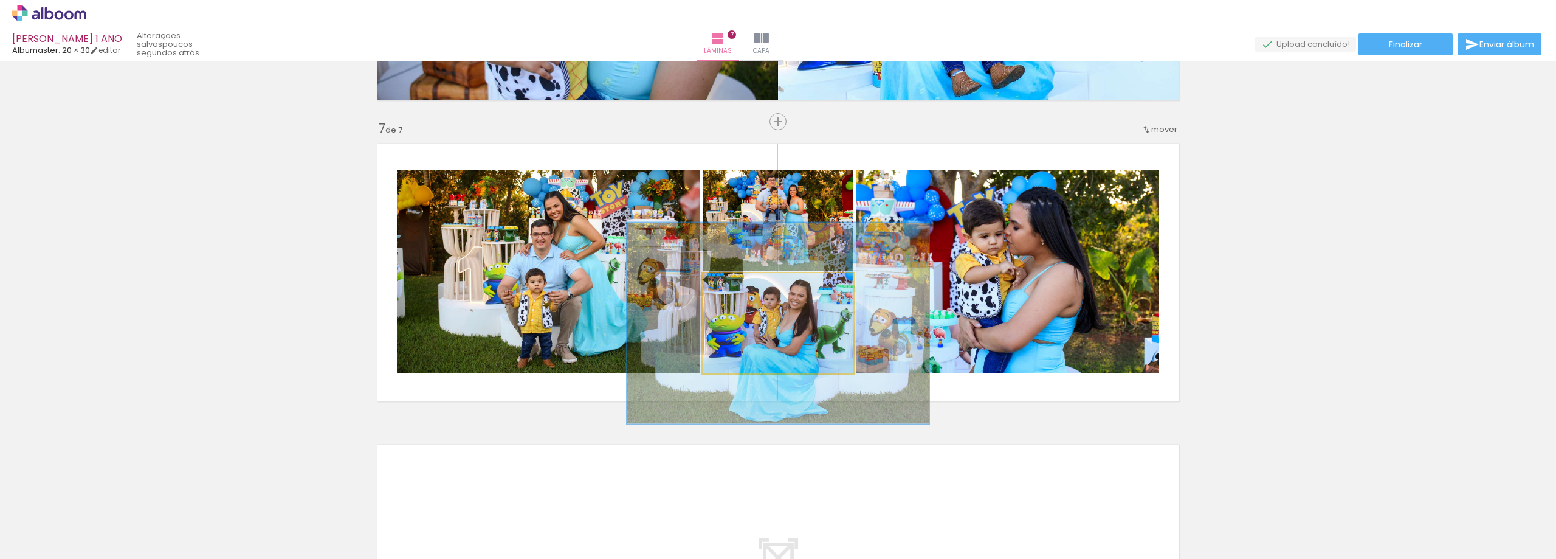
drag, startPoint x: 727, startPoint y: 285, endPoint x: 773, endPoint y: 288, distance: 46.3
type paper-slider "200"
click at [771, 278] on div at bounding box center [773, 285] width 19 height 19
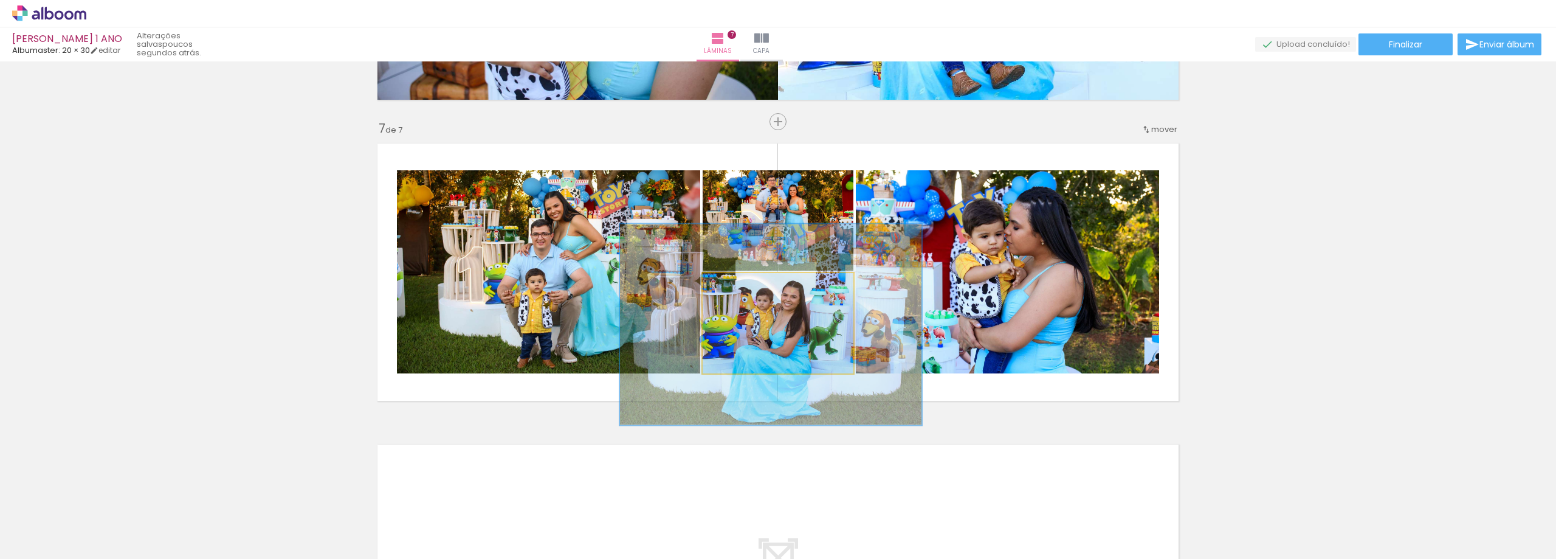
drag, startPoint x: 772, startPoint y: 285, endPoint x: 790, endPoint y: 275, distance: 20.7
click at [788, 276] on div "P&B Largura Cor" at bounding box center [781, 276] width 151 height 0
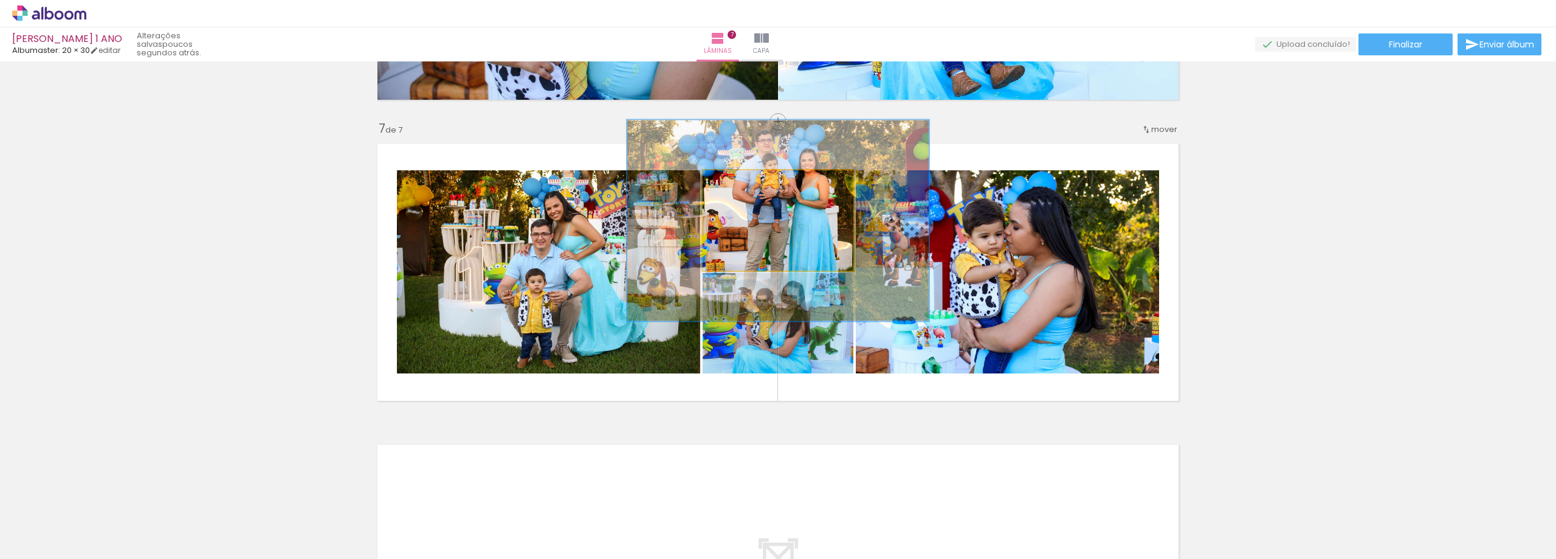
drag, startPoint x: 730, startPoint y: 180, endPoint x: 809, endPoint y: 180, distance: 79.0
type paper-slider "200"
click at [808, 173] on quentale-photo at bounding box center [778, 220] width 151 height 100
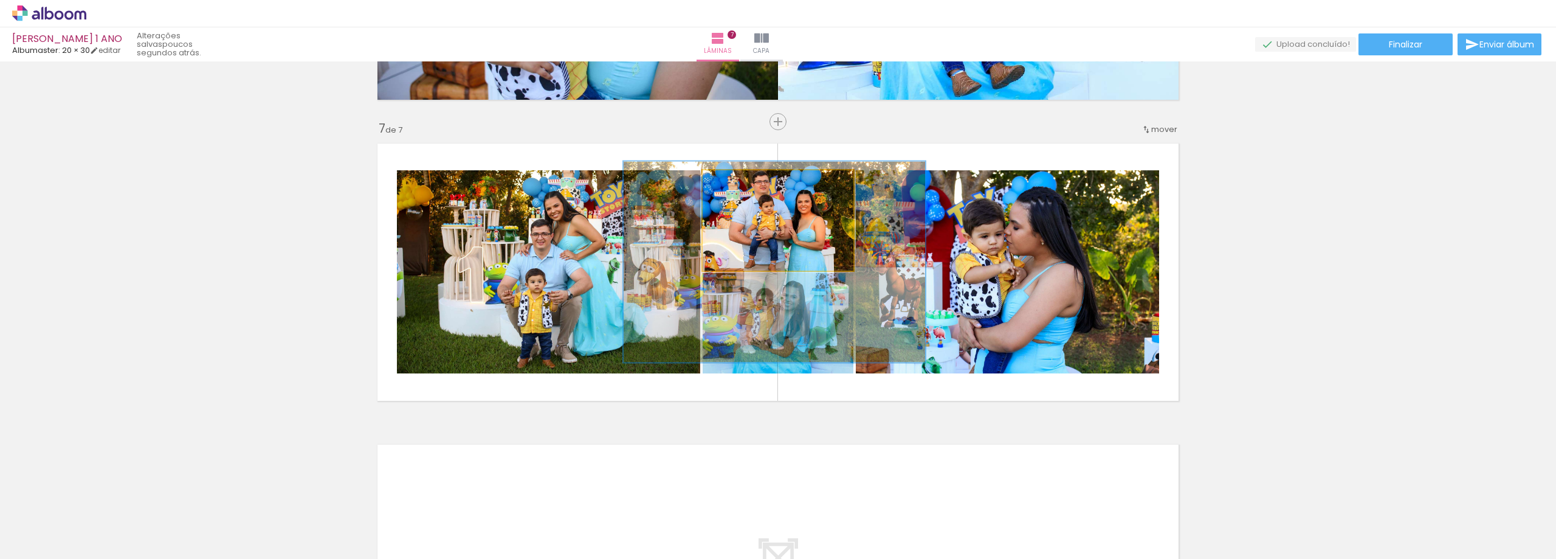
drag, startPoint x: 785, startPoint y: 218, endPoint x: 782, endPoint y: 257, distance: 39.7
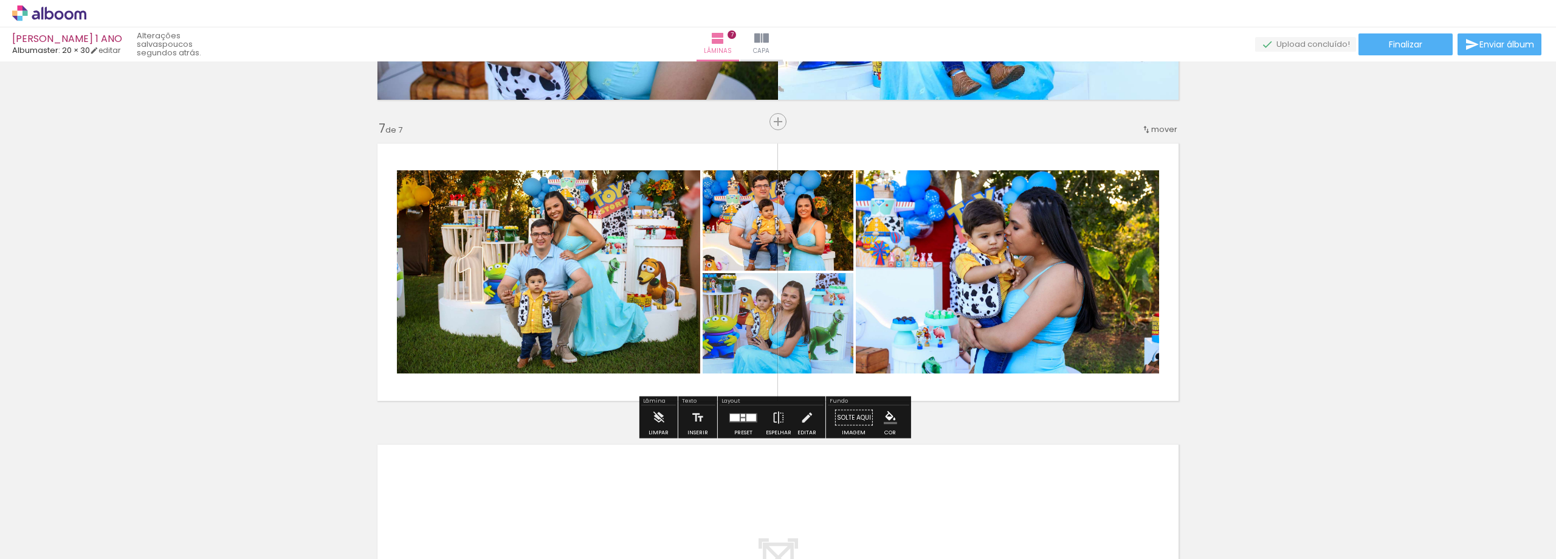
click at [1101, 262] on quentale-photo at bounding box center [1007, 271] width 303 height 203
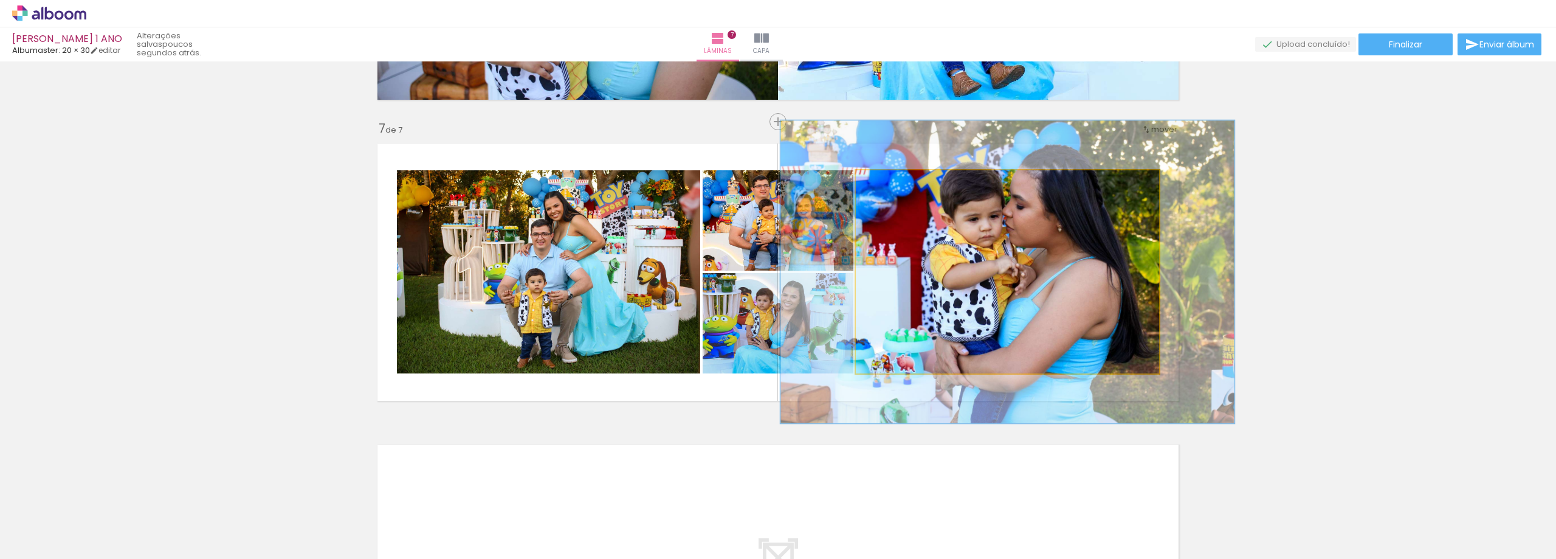
drag, startPoint x: 882, startPoint y: 182, endPoint x: 899, endPoint y: 183, distance: 17.1
click at [900, 183] on div at bounding box center [905, 182] width 11 height 11
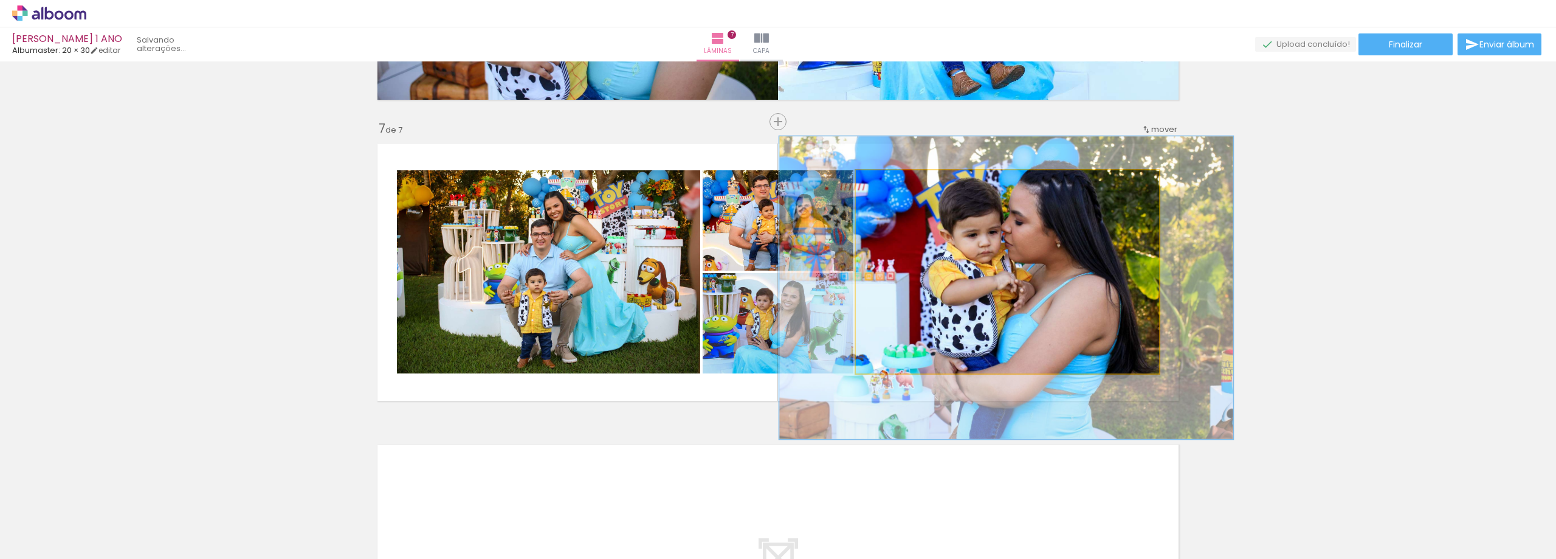
drag, startPoint x: 1028, startPoint y: 263, endPoint x: 1027, endPoint y: 271, distance: 8.6
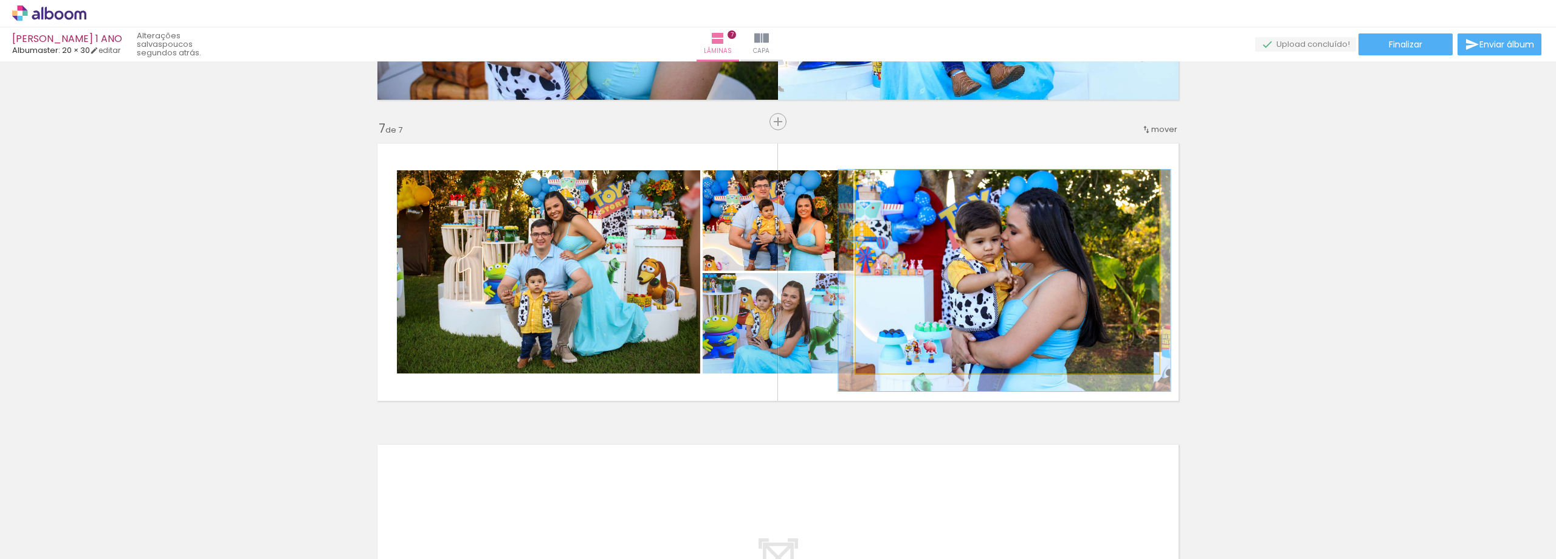
drag, startPoint x: 909, startPoint y: 184, endPoint x: 890, endPoint y: 184, distance: 18.8
type paper-slider "109"
click at [890, 184] on div at bounding box center [888, 182] width 19 height 19
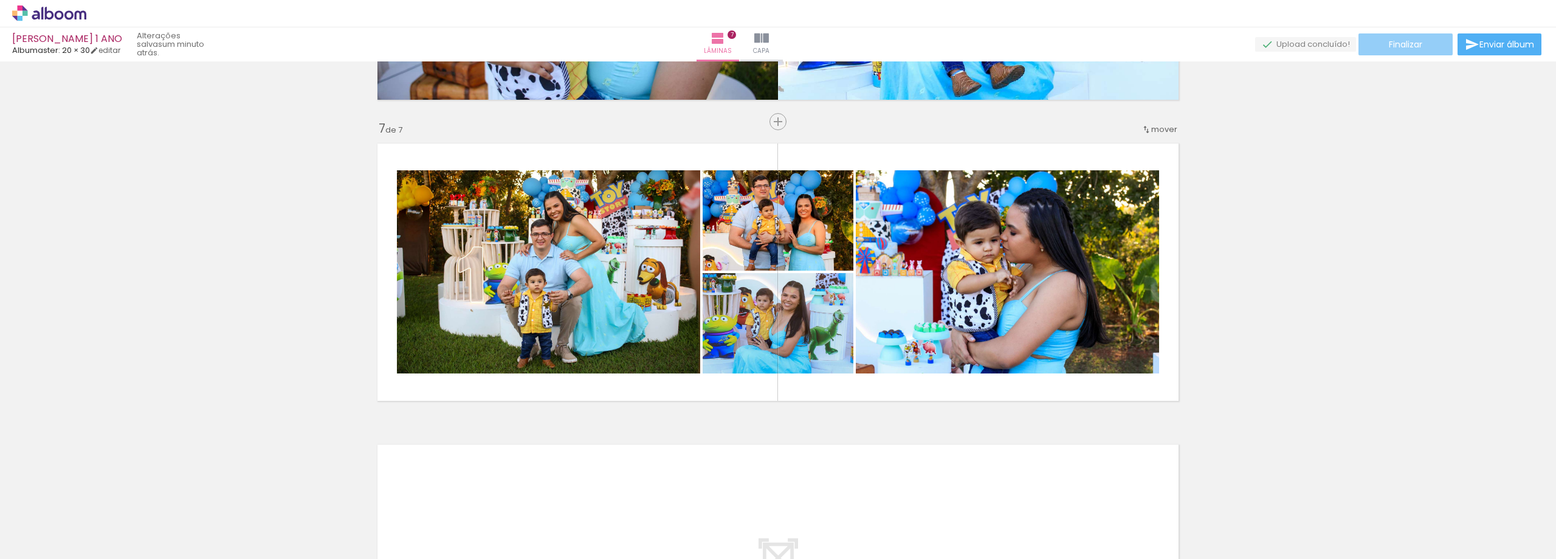
click at [1411, 45] on span "Finalizar" at bounding box center [1405, 44] width 33 height 9
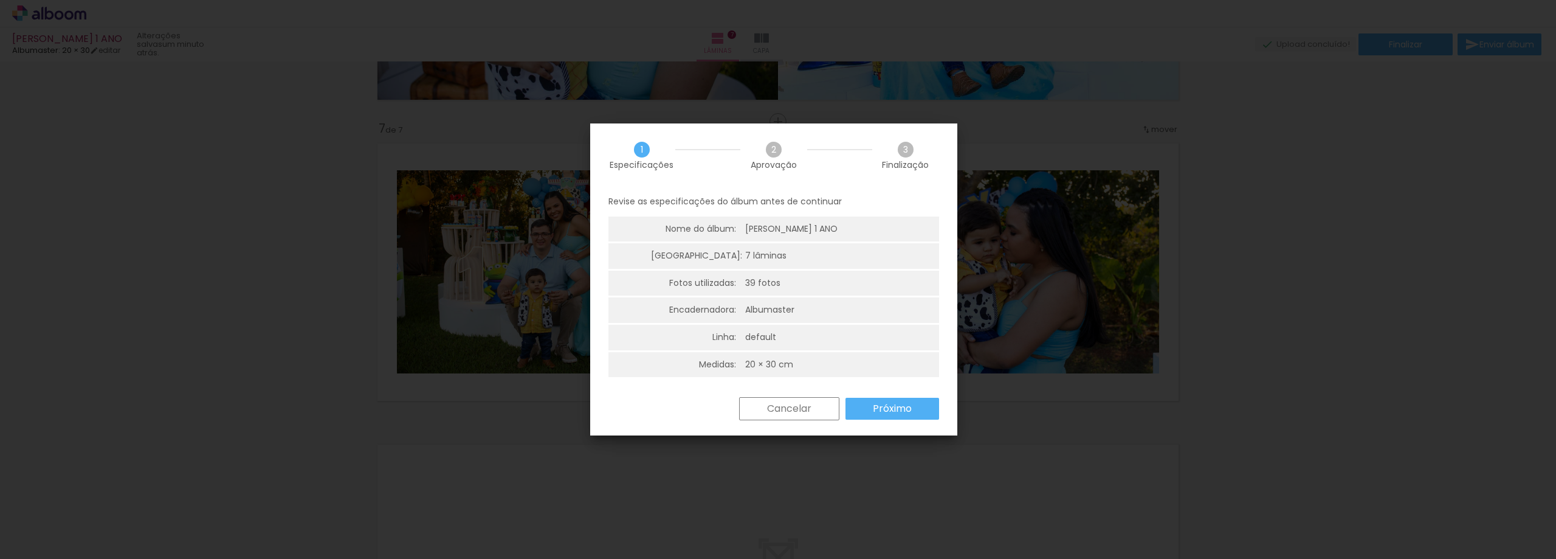
click at [0, 0] on slot "Próximo" at bounding box center [0, 0] width 0 height 0
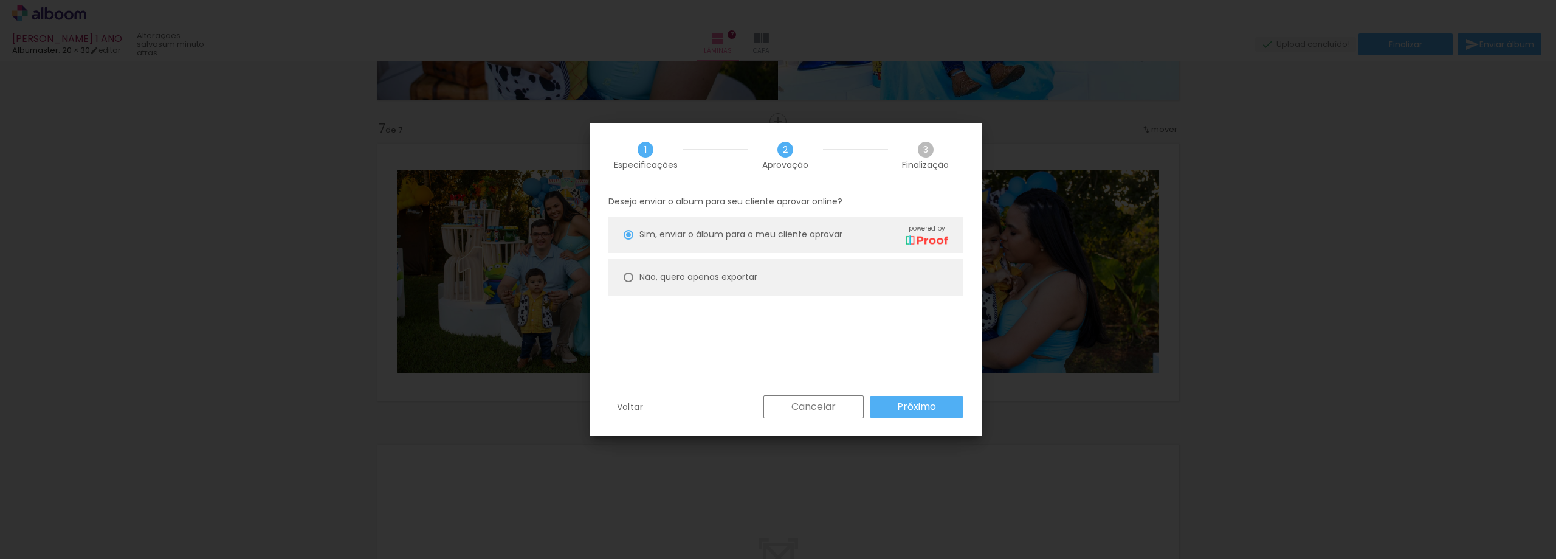
click at [625, 239] on div at bounding box center [629, 235] width 10 height 10
type paper-radio-button "on"
click at [0, 0] on slot "Próximo" at bounding box center [0, 0] width 0 height 0
type input "Alta, 300 DPI"
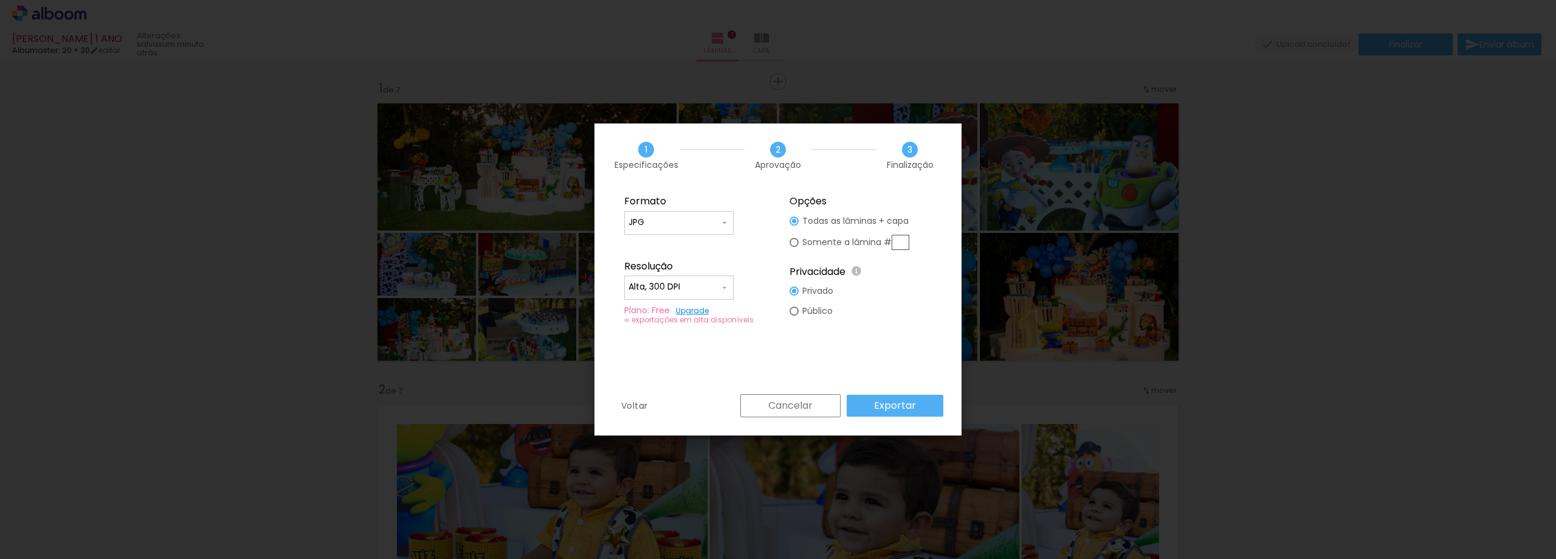
drag, startPoint x: 0, startPoint y: 0, endPoint x: 1179, endPoint y: 312, distance: 1219.2
click at [0, 0] on slot "Exportar" at bounding box center [0, 0] width 0 height 0
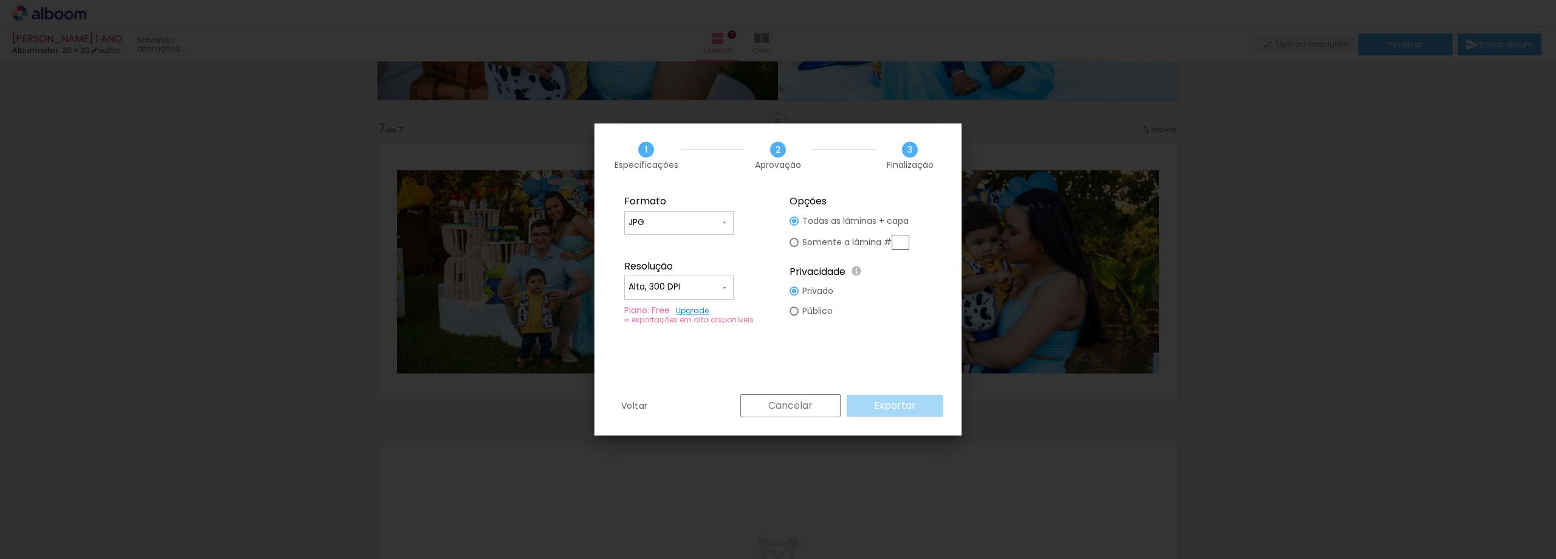
scroll to position [0, 3244]
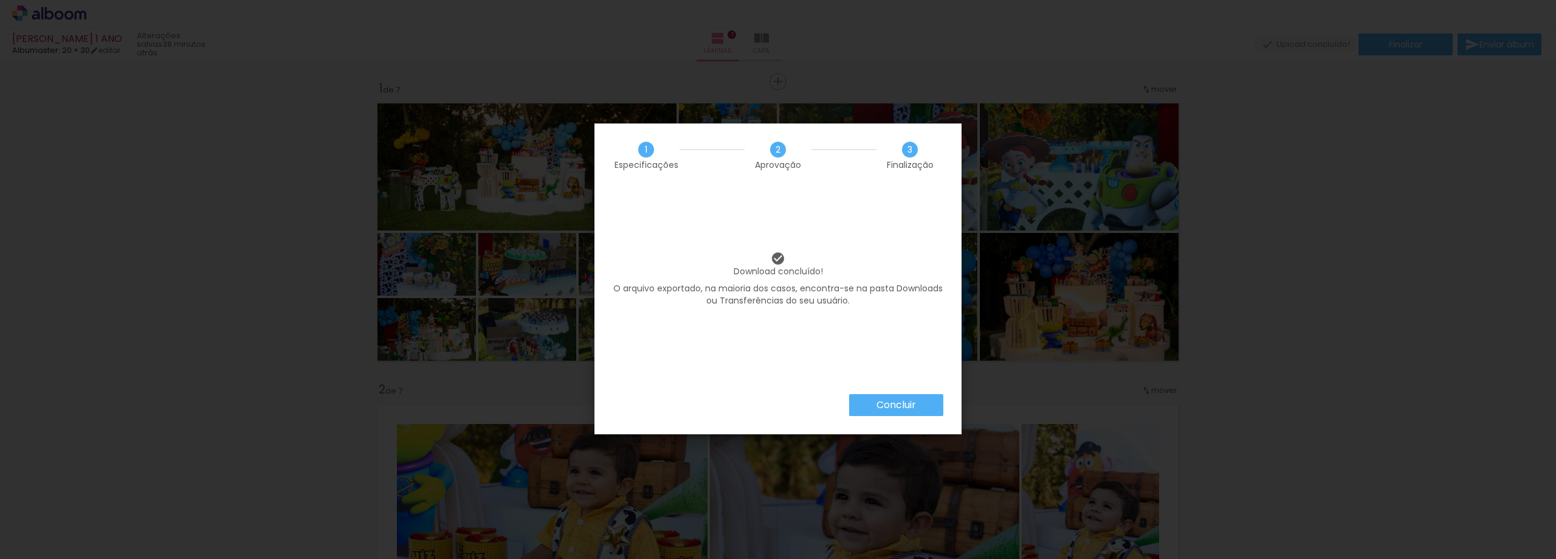
scroll to position [0, 3244]
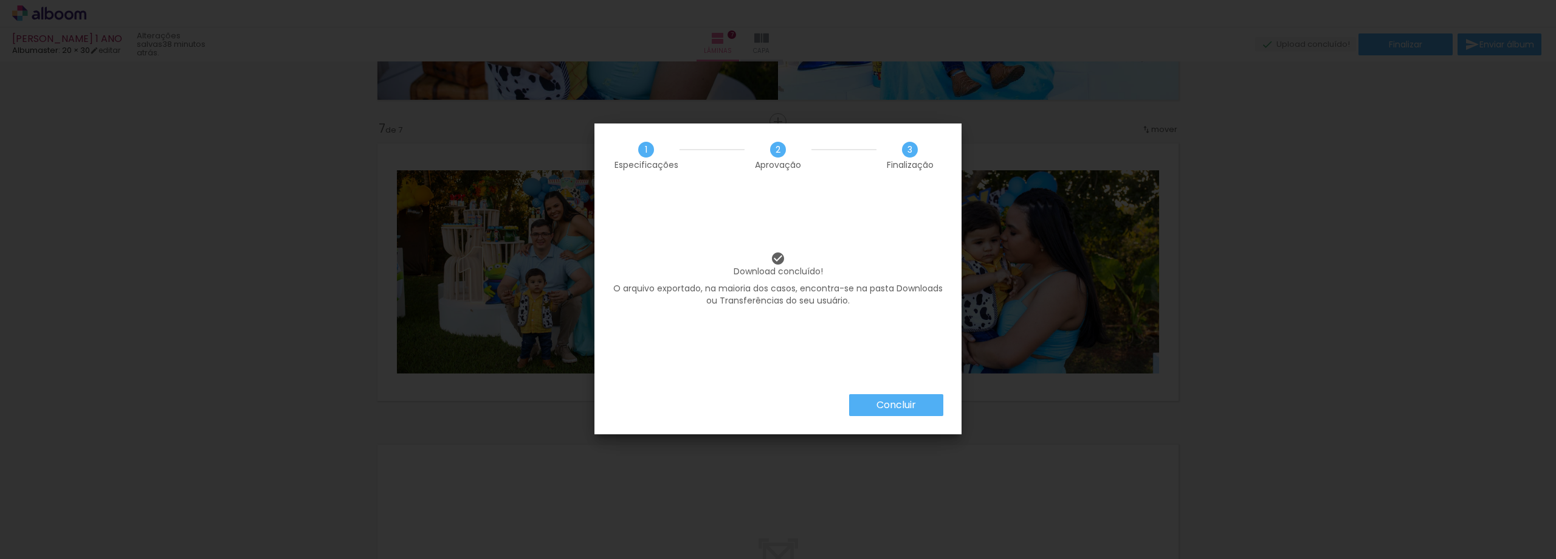
click at [0, 0] on slot "Concluir" at bounding box center [0, 0] width 0 height 0
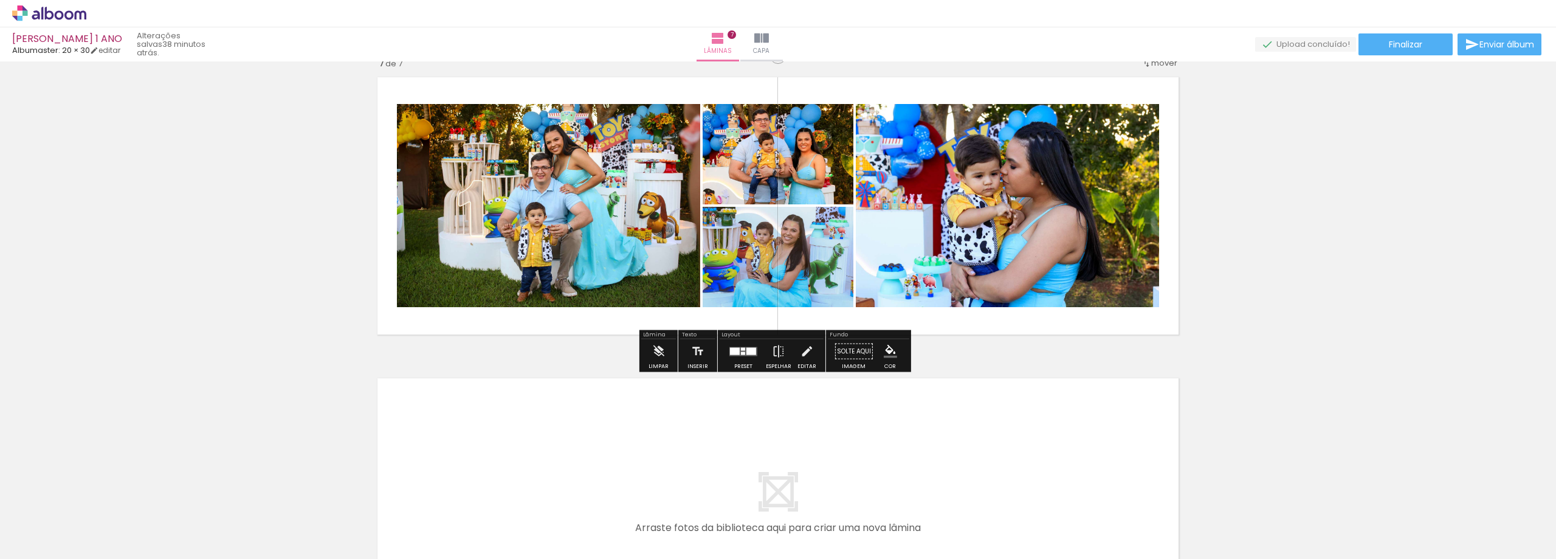
scroll to position [1729, 0]
